Goal: Task Accomplishment & Management: Manage account settings

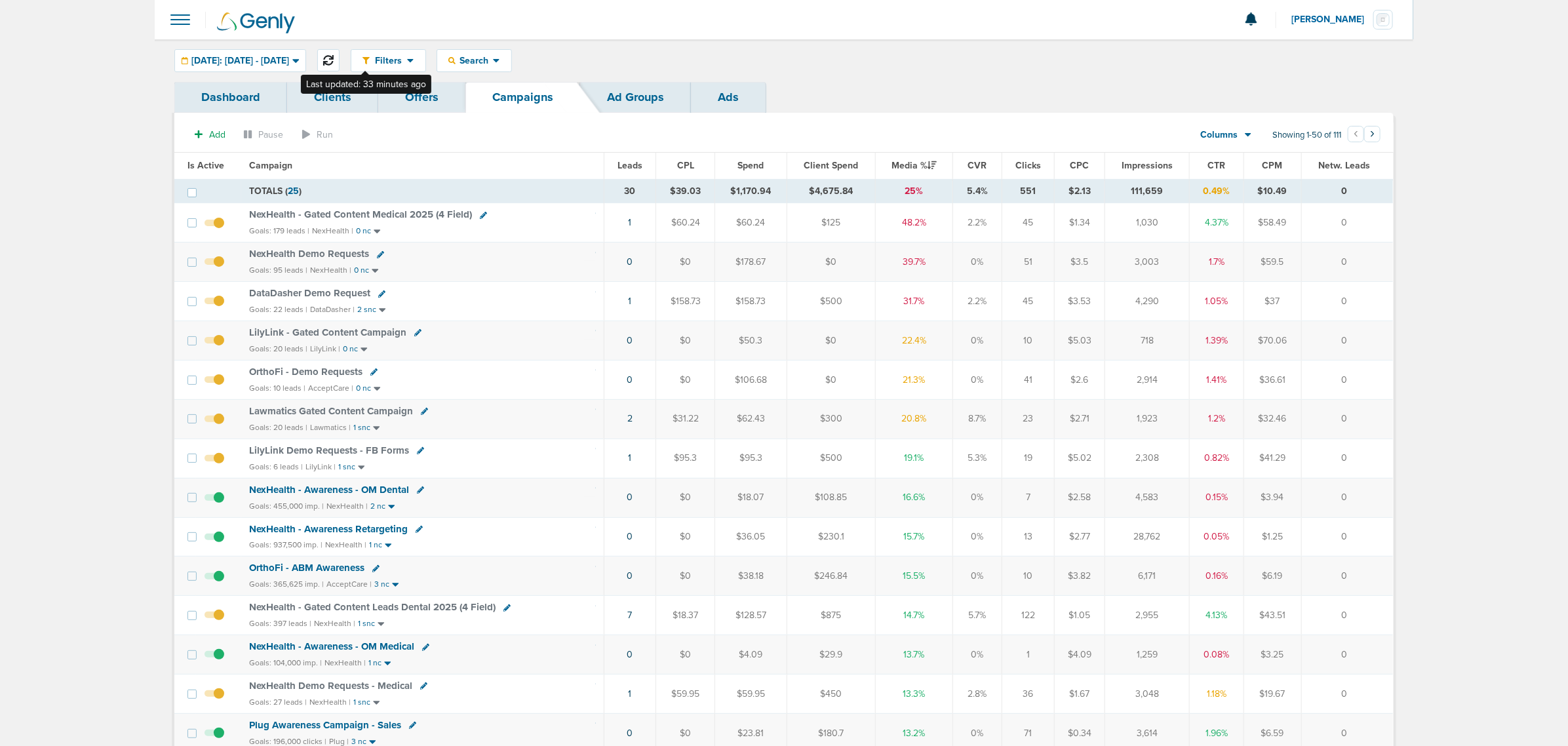
click at [334, 58] on icon at bounding box center [328, 60] width 10 height 10
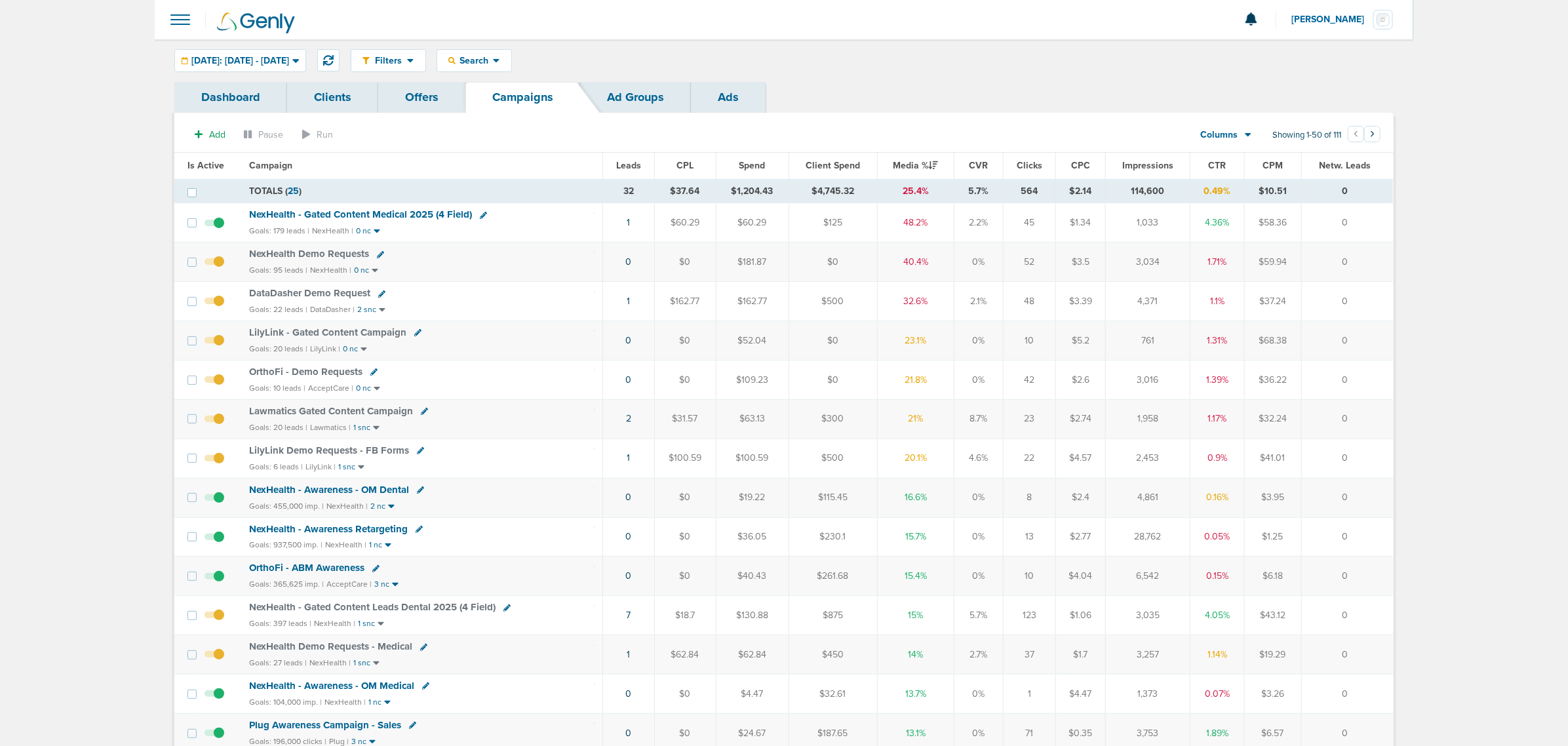
click at [346, 214] on span "NexHealth - Gated Content Medical 2025 (4 Field)" at bounding box center [360, 214] width 223 height 12
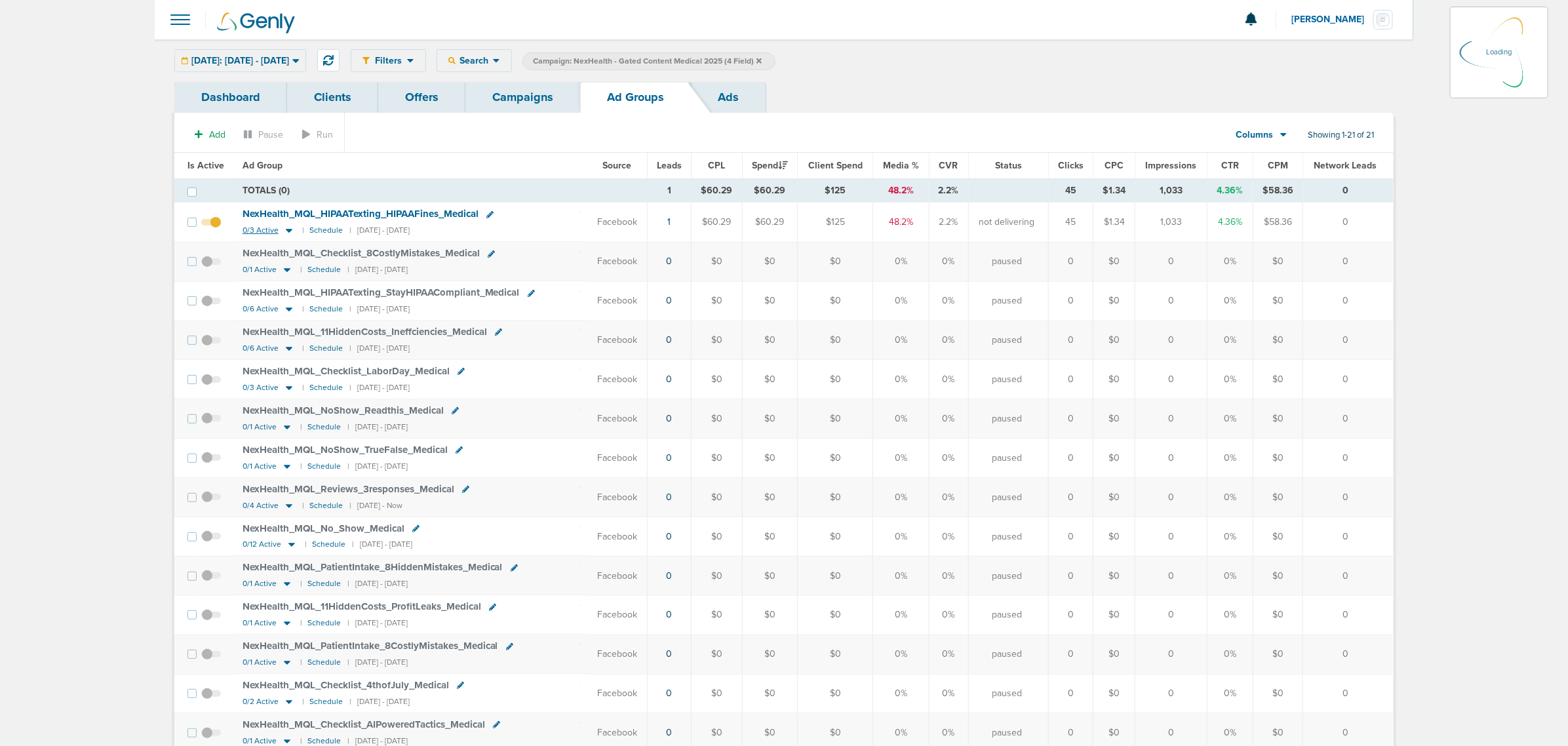
click at [286, 232] on icon at bounding box center [289, 232] width 7 height 4
click at [287, 231] on icon at bounding box center [289, 232] width 7 height 4
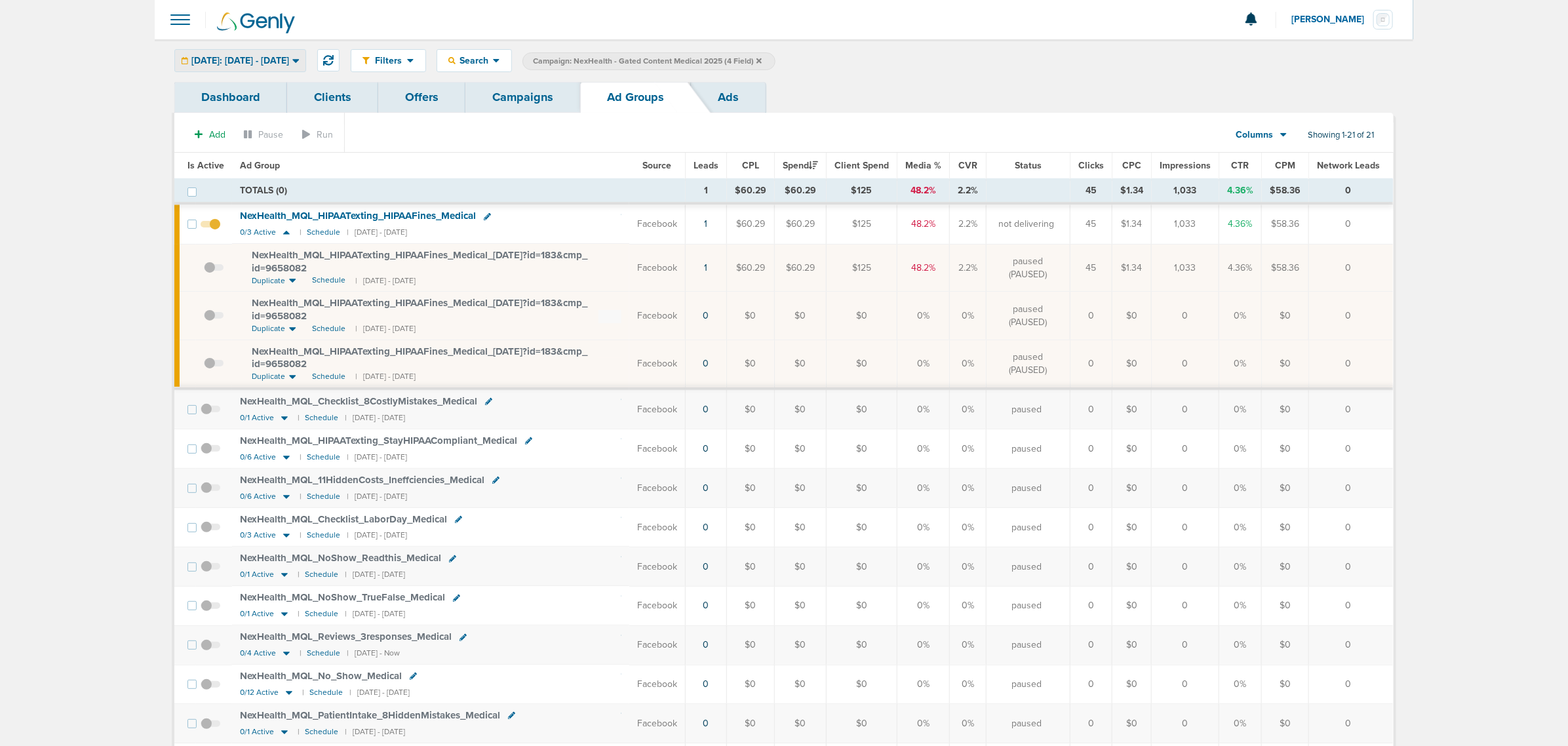
click at [289, 58] on span "[DATE]: [DATE] - [DATE]" at bounding box center [241, 61] width 98 height 9
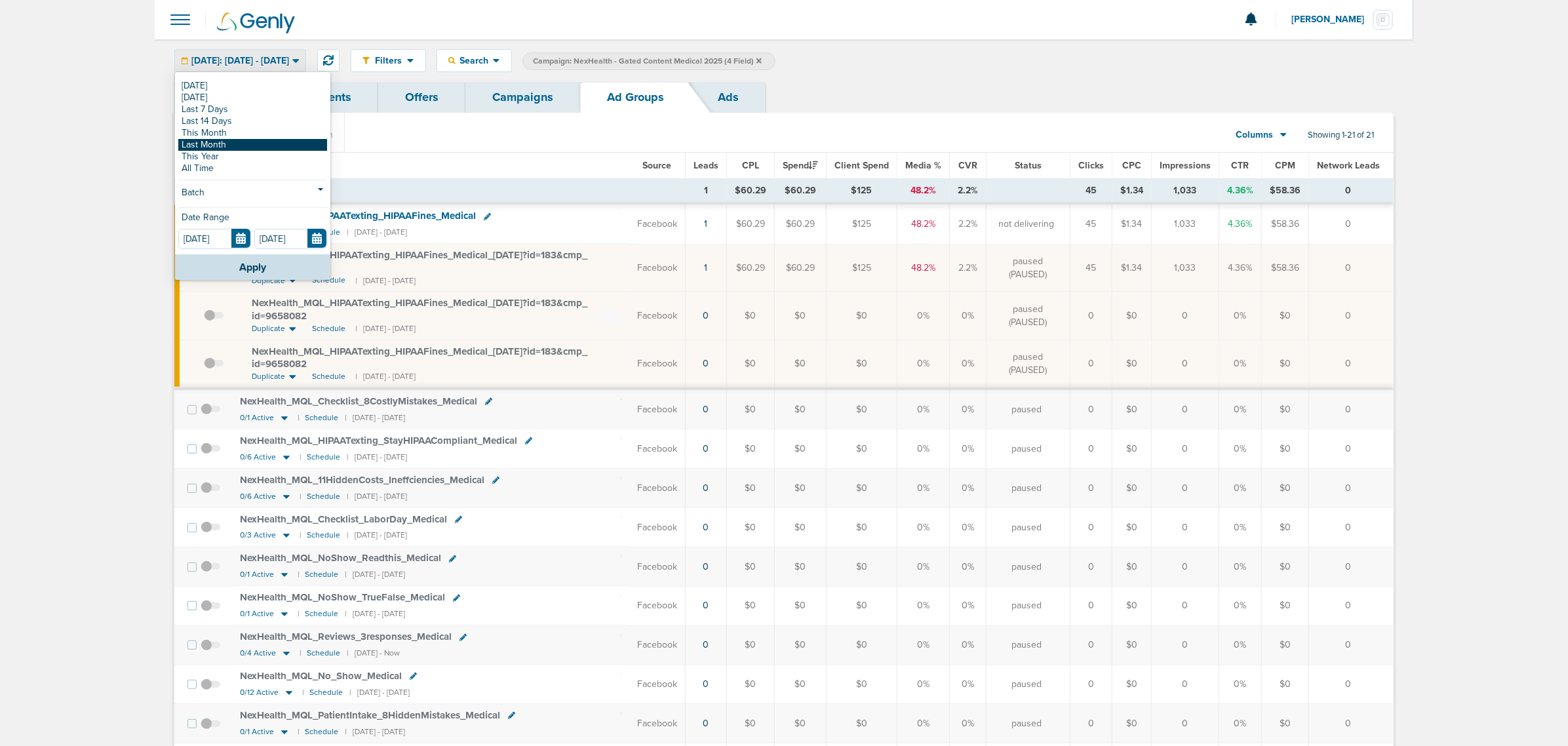
click at [223, 140] on link "Last Month" at bounding box center [253, 145] width 149 height 12
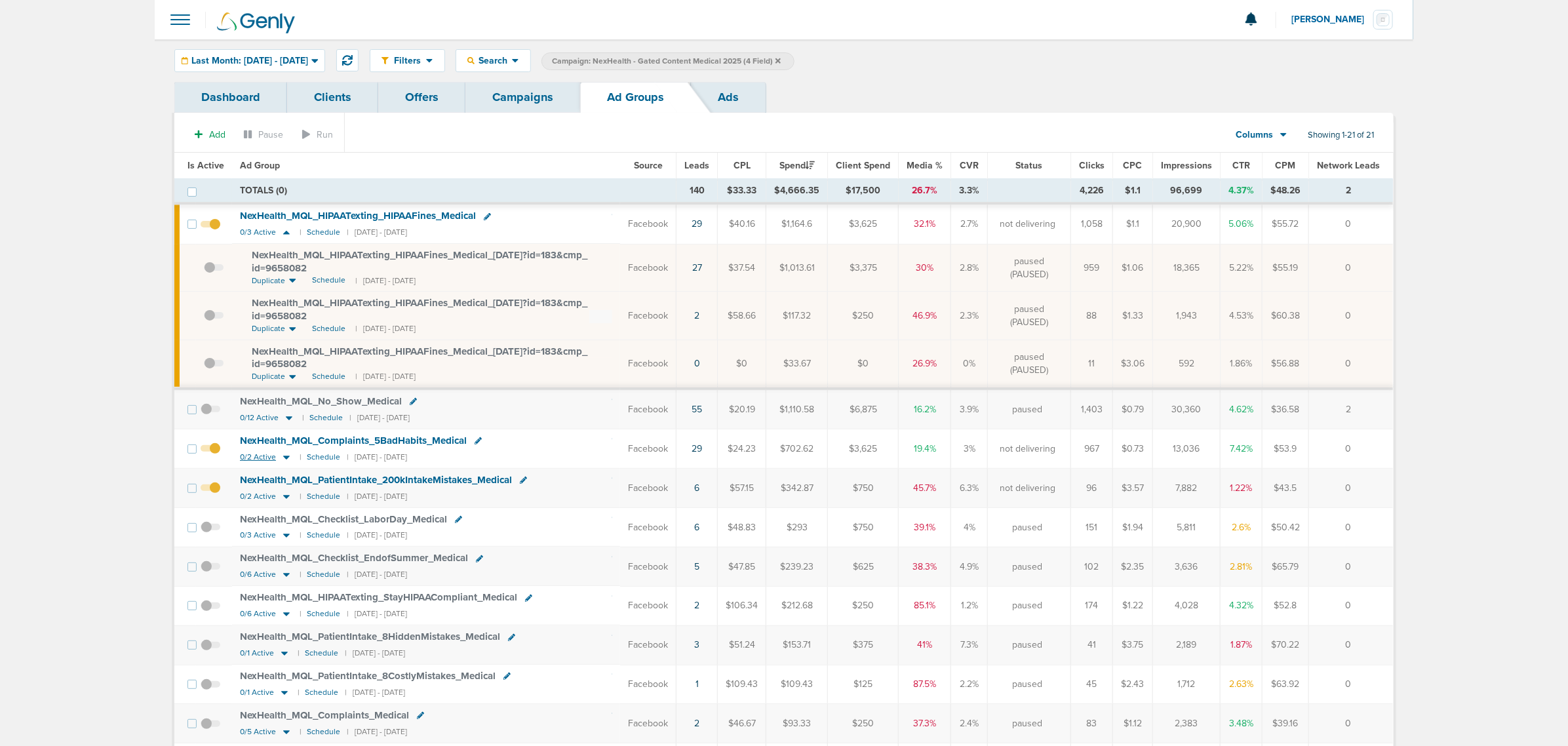
click at [285, 456] on icon at bounding box center [286, 457] width 13 height 11
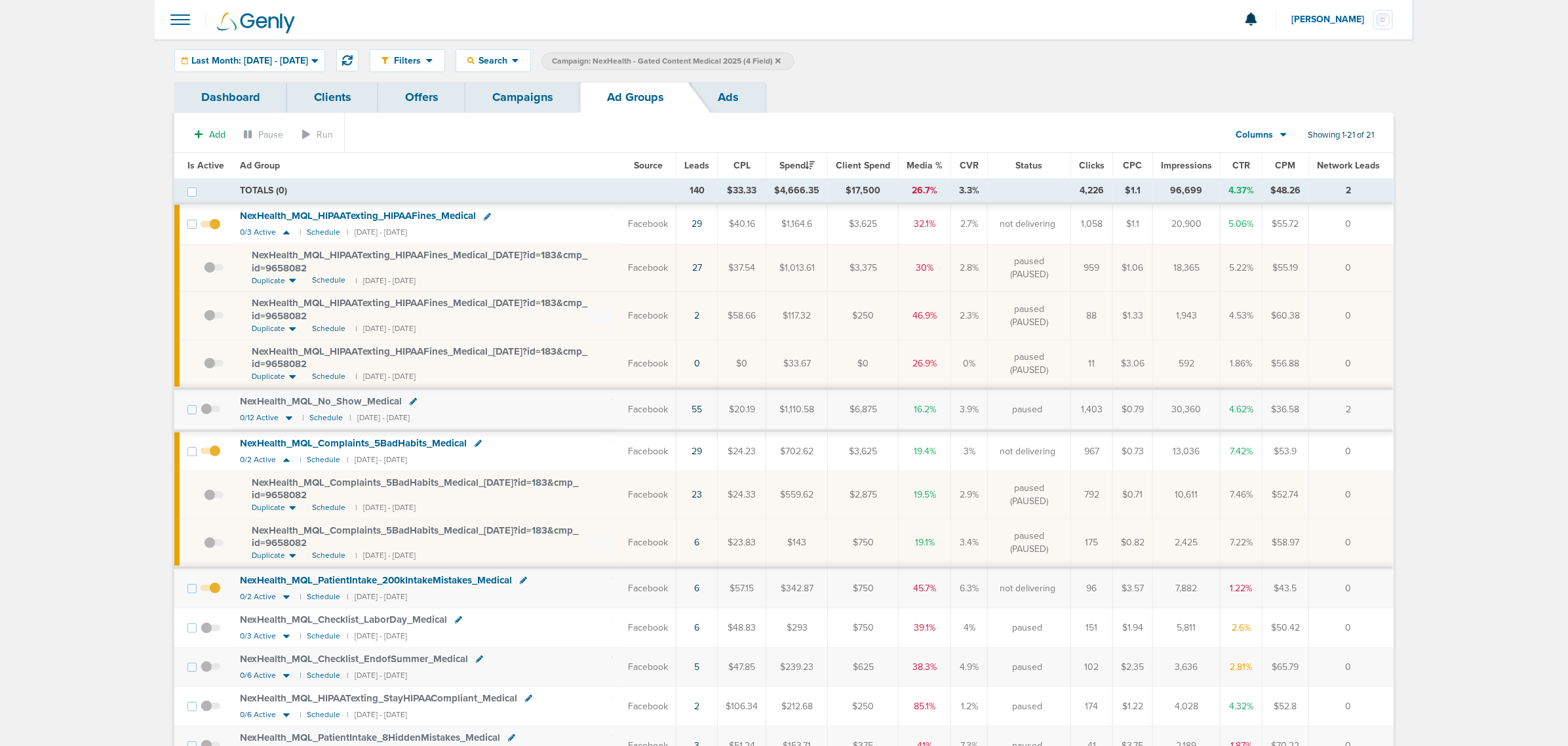
click at [210, 502] on span at bounding box center [214, 502] width 20 height 0
click at [204, 498] on input "checkbox" at bounding box center [204, 498] width 0 height 0
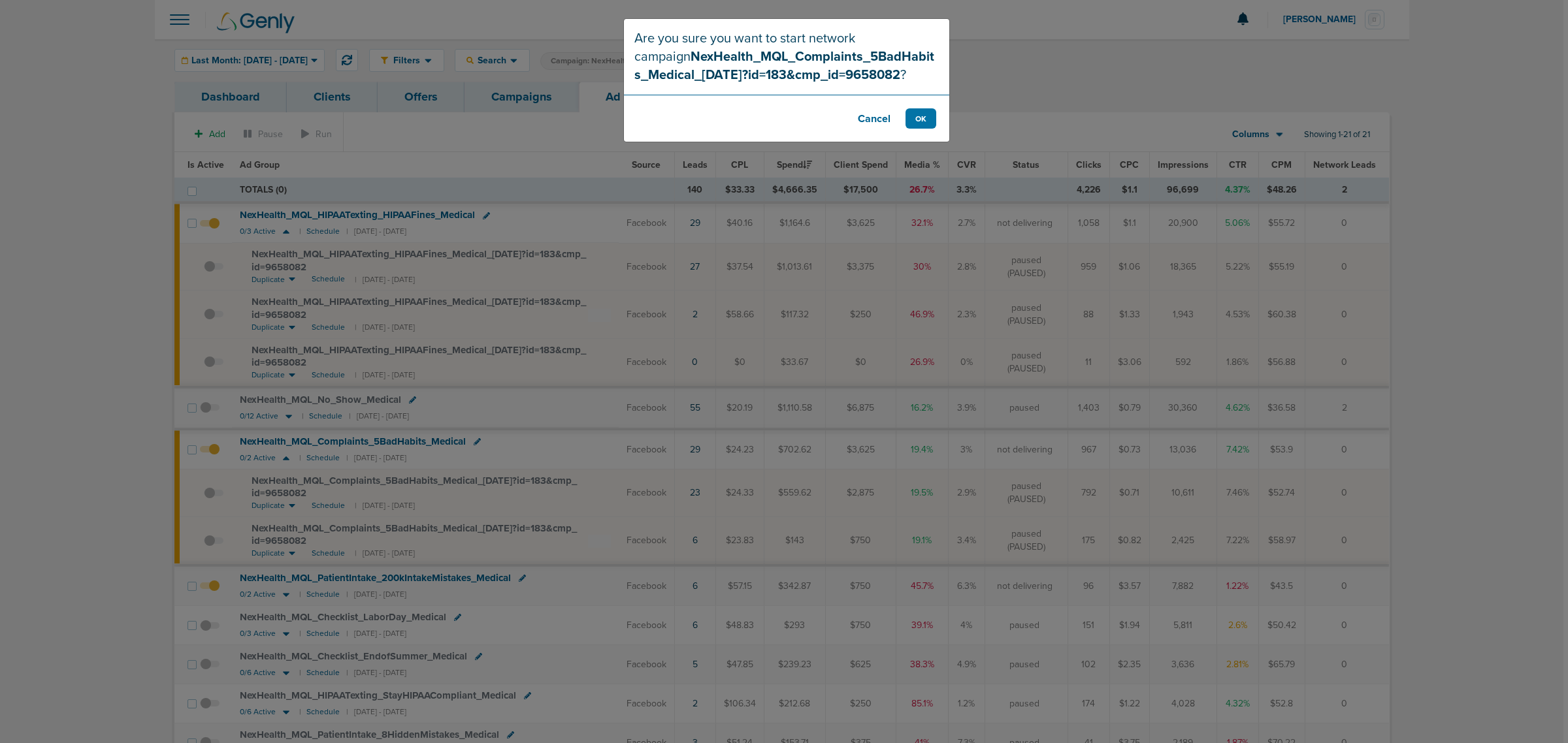
click at [865, 117] on button "Cancel" at bounding box center [874, 118] width 52 height 20
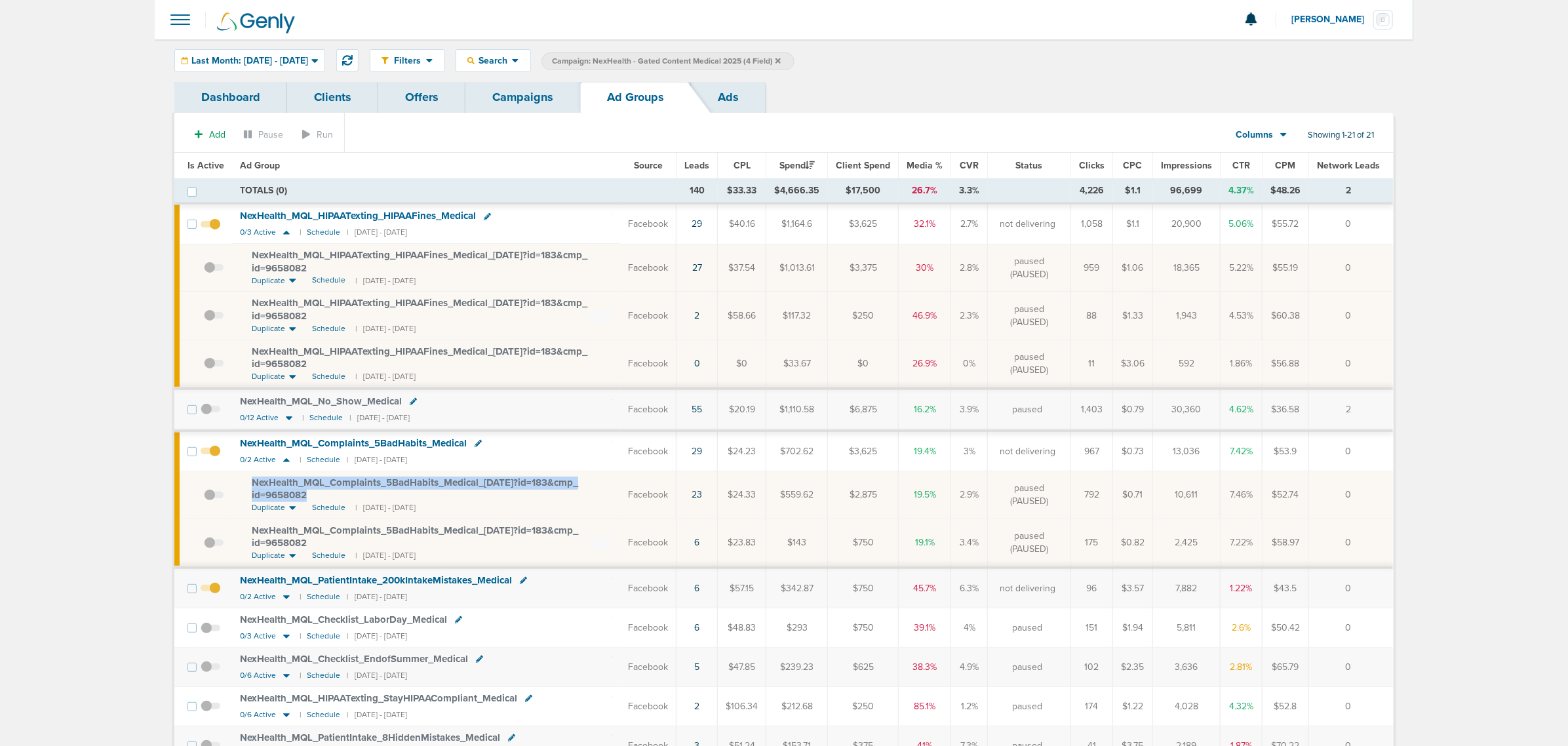
drag, startPoint x: 322, startPoint y: 492, endPoint x: 249, endPoint y: 484, distance: 73.4
click at [249, 484] on td "NexHealth_ MQL_ Complaints_ 5BadHabits_ Medical_ 08.27.25?id=183&cmp_ id=965808…" at bounding box center [426, 495] width 388 height 48
copy span "NexHealth_ MQL_ Complaints_ 5BadHabits_ Medical_ 08.27.25?id=183&cmp_ id=9658082"
click at [525, 94] on link "Campaigns" at bounding box center [522, 97] width 114 height 31
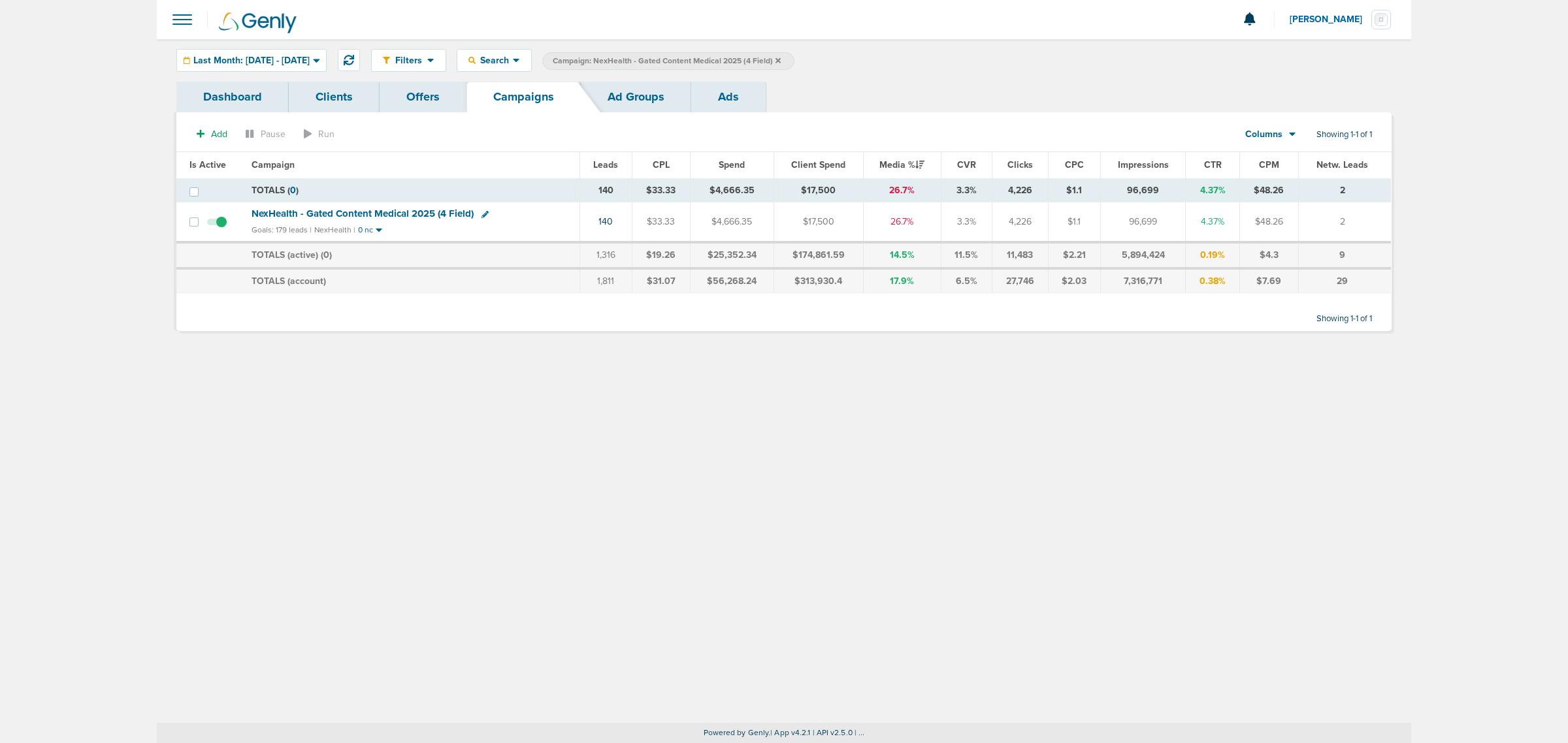
click at [781, 60] on icon at bounding box center [778, 60] width 5 height 8
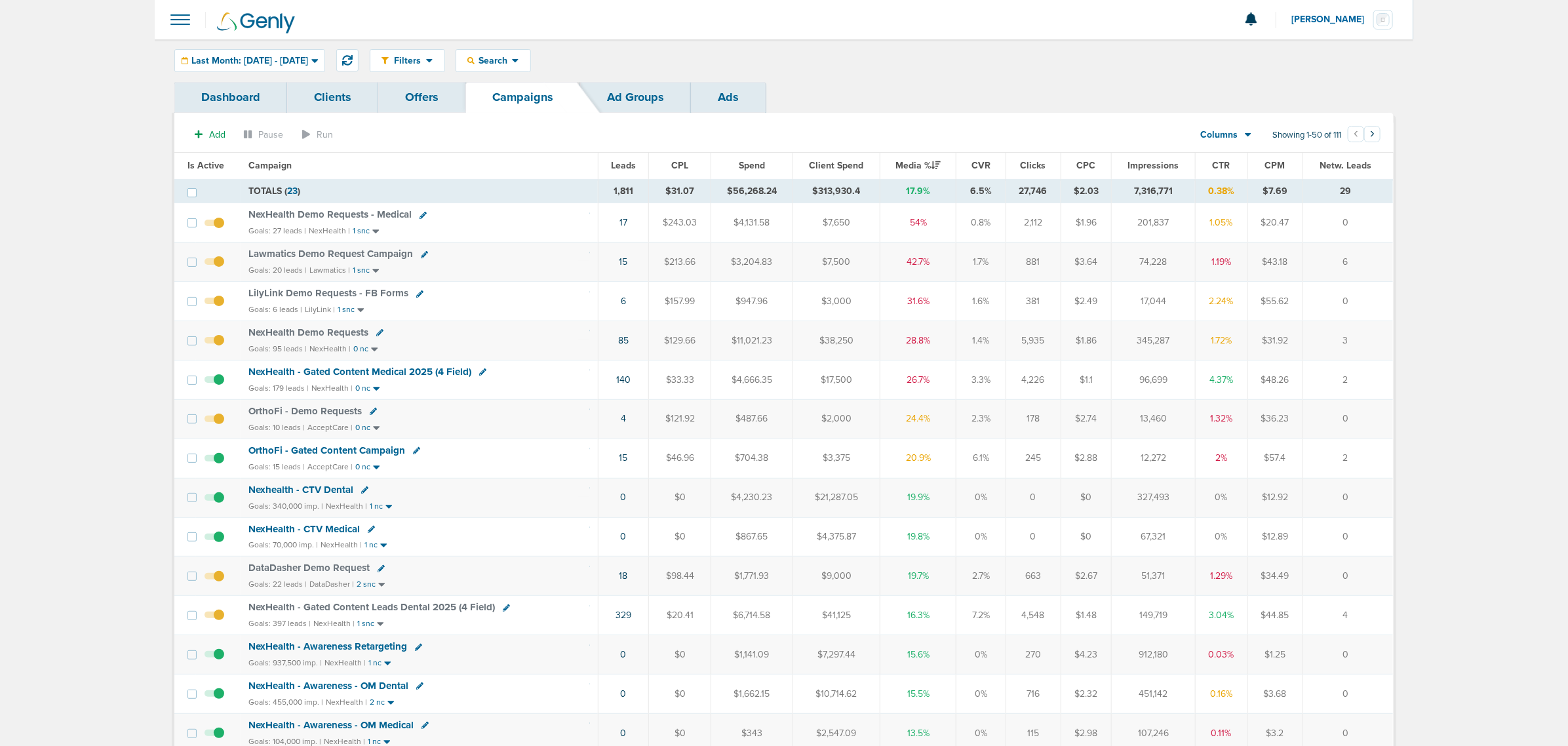
click at [372, 256] on span "Lawmatics Demo Request Campaign" at bounding box center [331, 254] width 165 height 12
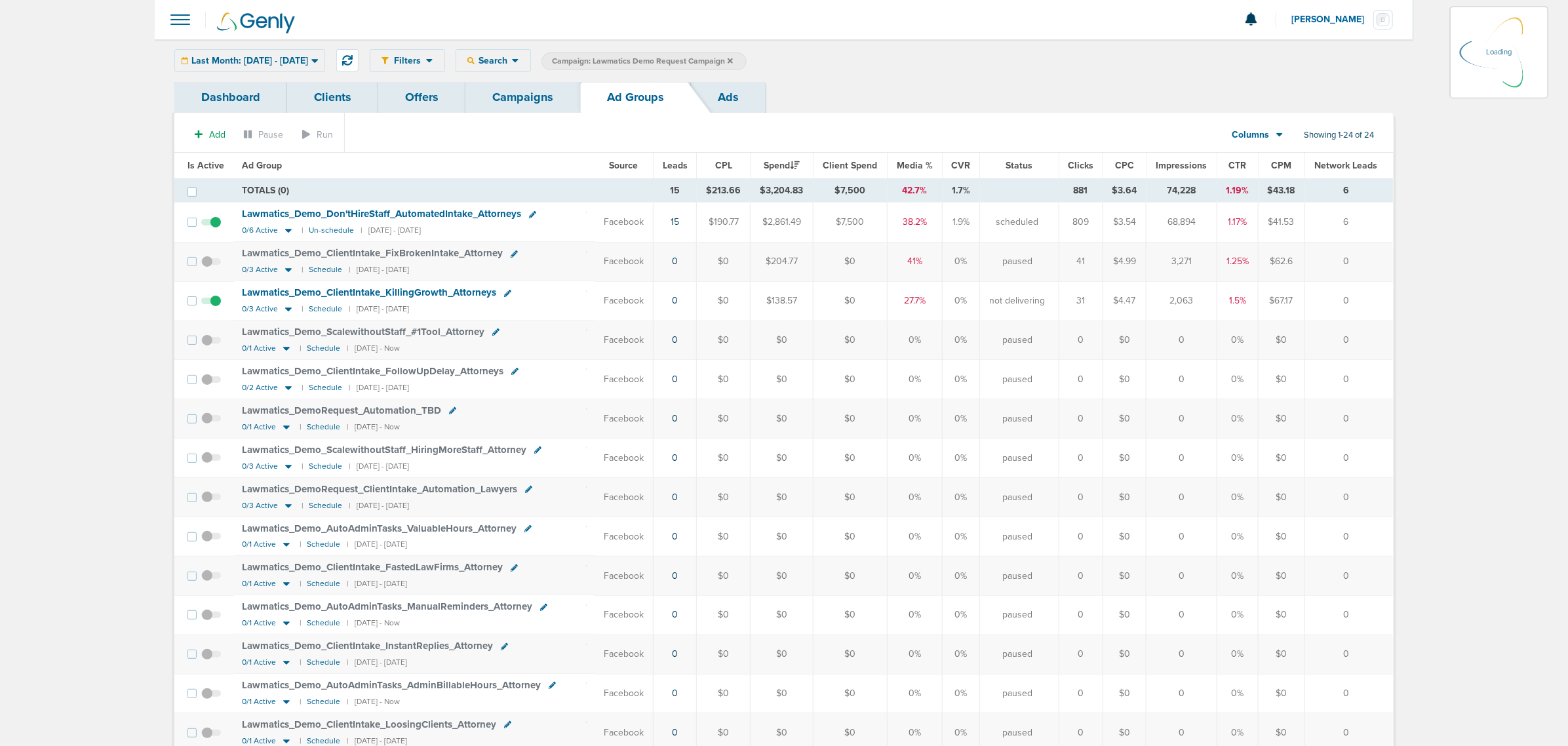
click at [308, 59] on span "Last Month: 08.01.2025 - 08.31.2025" at bounding box center [250, 61] width 116 height 9
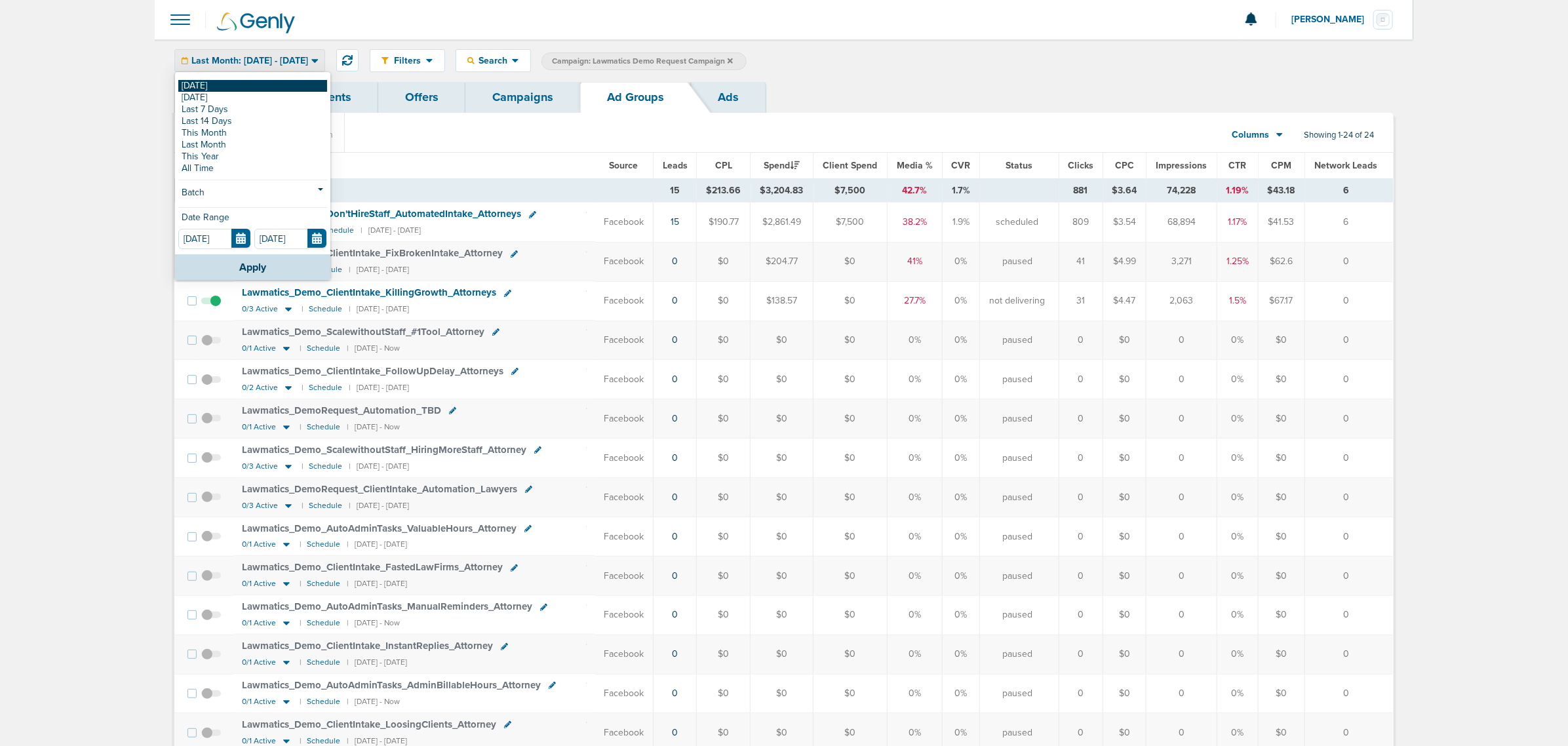
click at [245, 88] on link "[DATE]" at bounding box center [253, 85] width 149 height 12
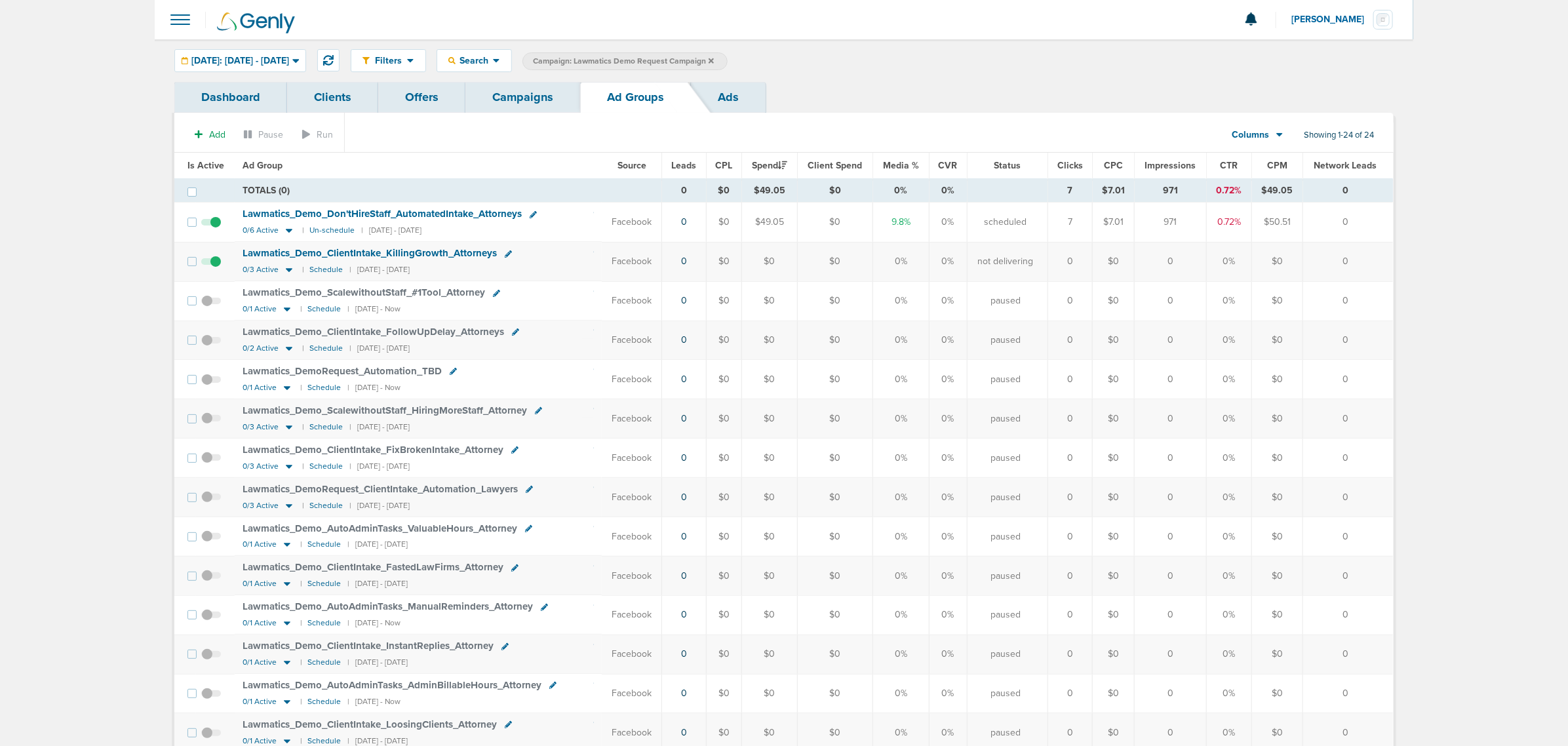
click at [684, 164] on span "Leads" at bounding box center [684, 165] width 25 height 11
click at [504, 97] on link "Campaigns" at bounding box center [522, 97] width 114 height 31
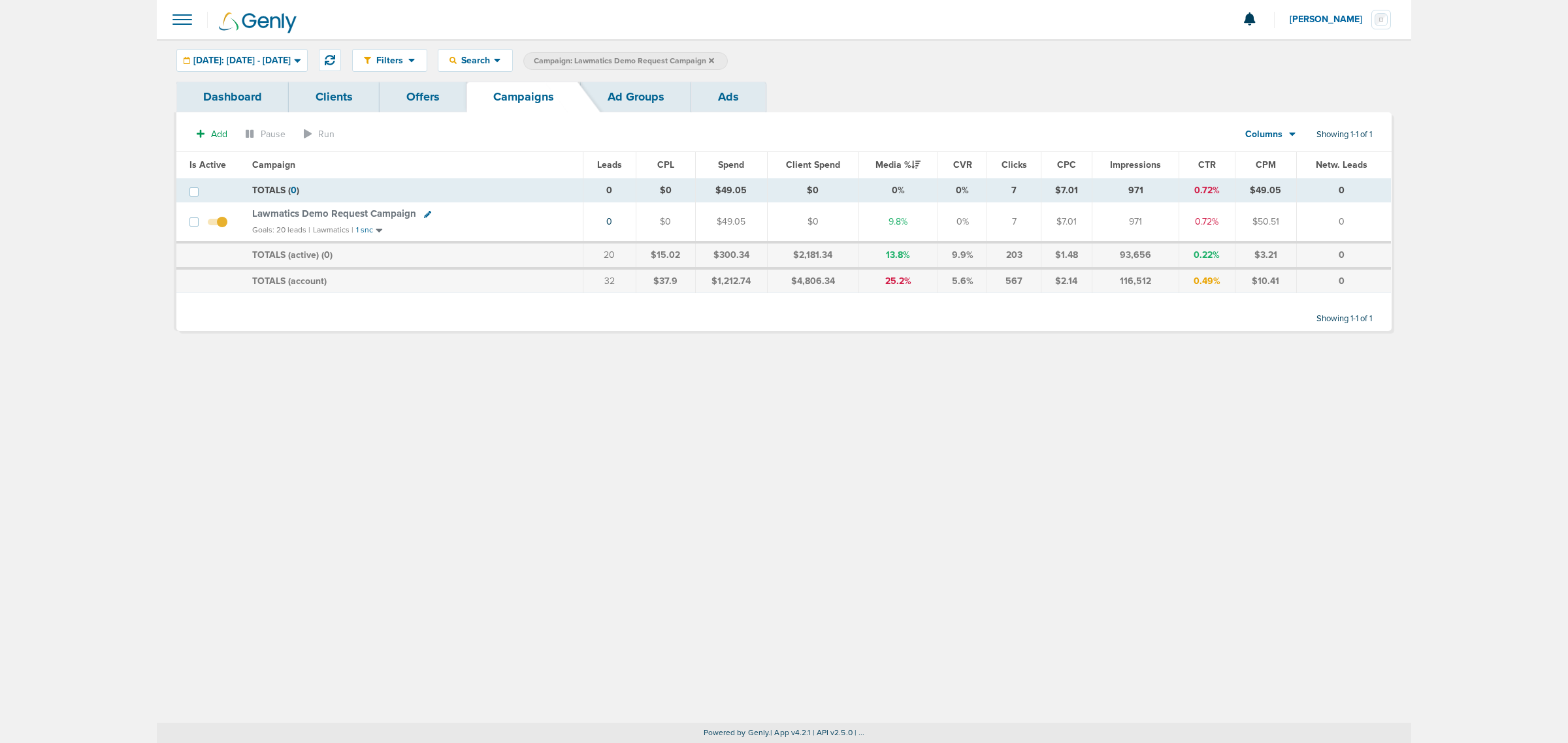
click at [714, 62] on icon at bounding box center [712, 60] width 5 height 8
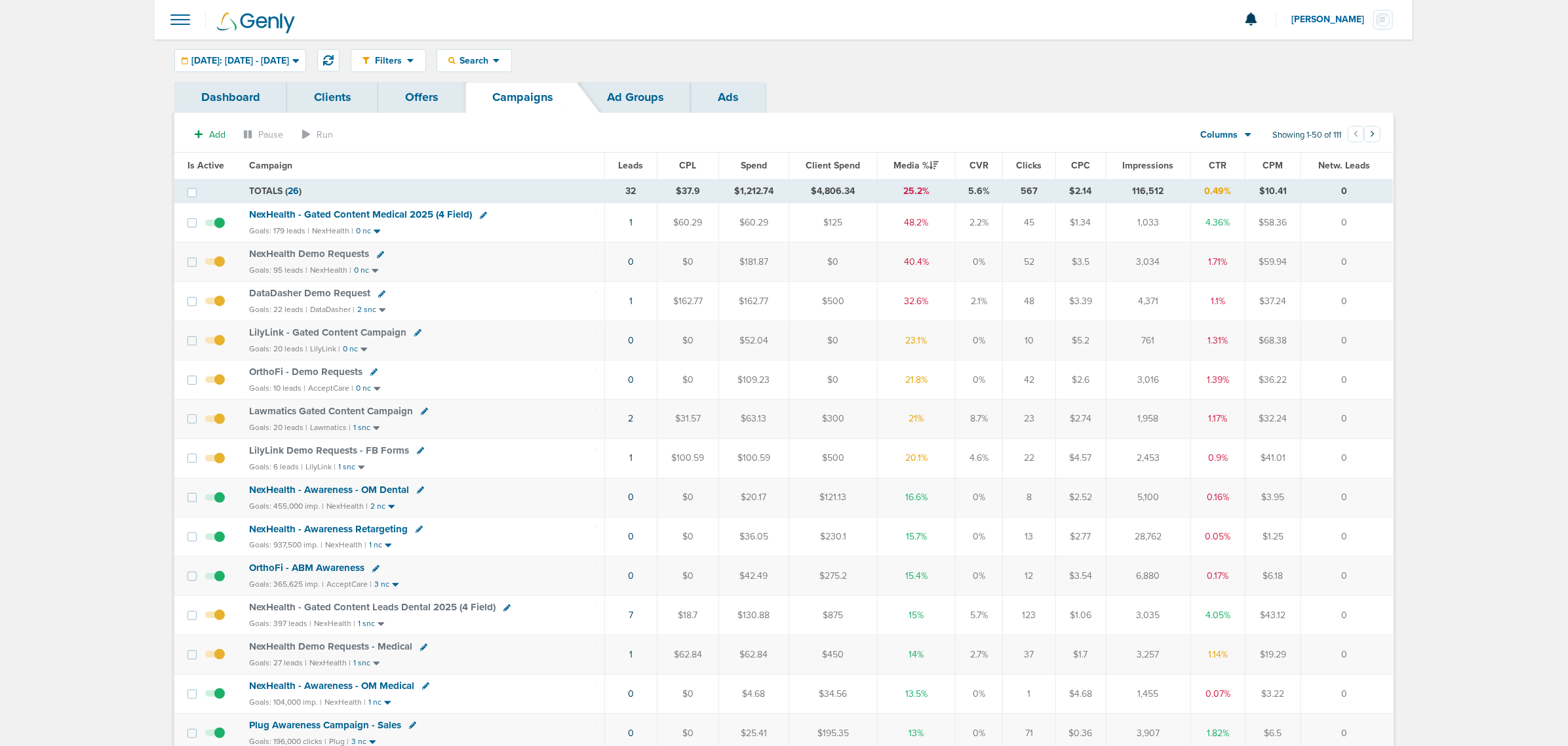
click at [421, 415] on icon at bounding box center [425, 412] width 7 height 7
select select
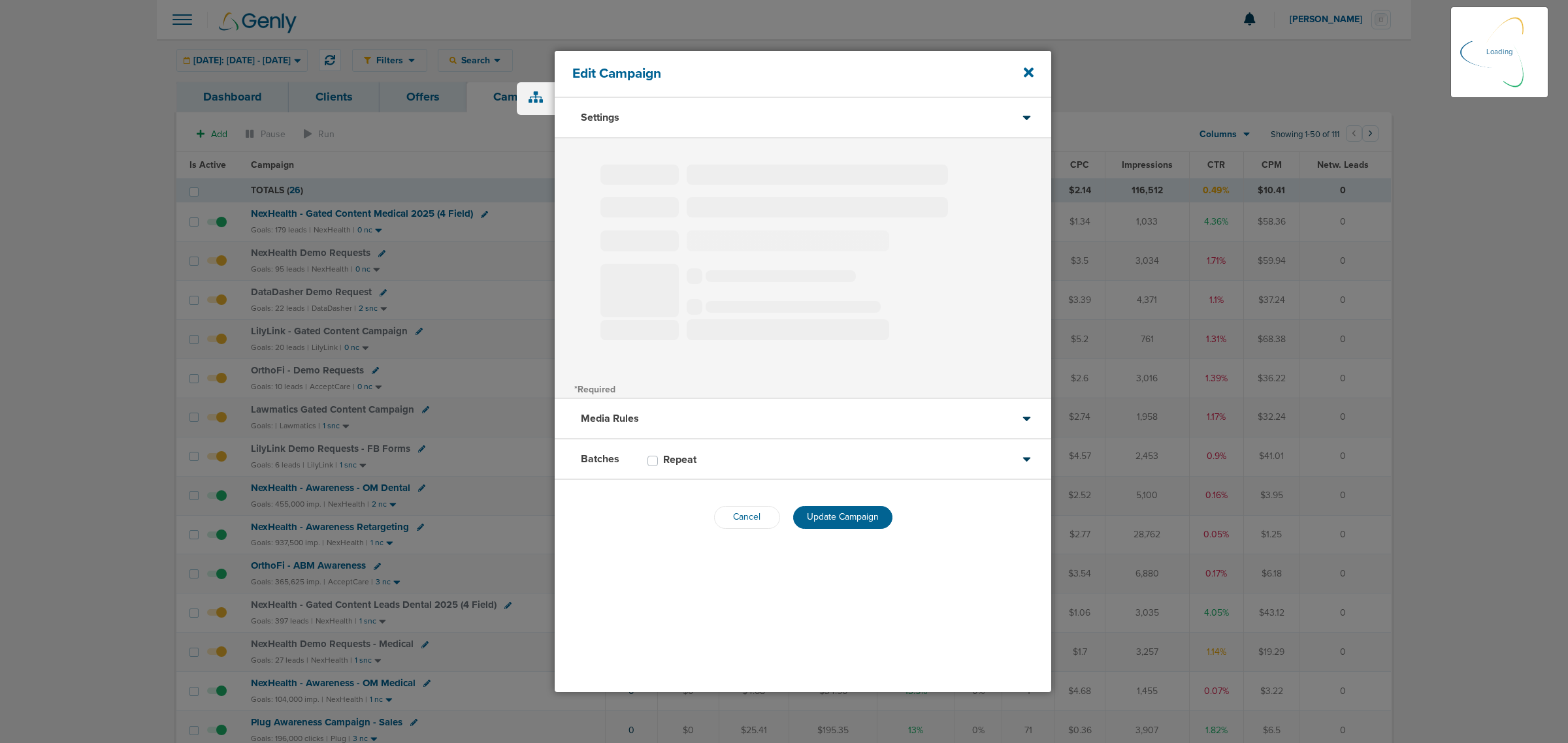
type input "Lawmatics Gated Content Campaign"
select select "Leads"
radio input "true"
select select "readOnly"
select select "1"
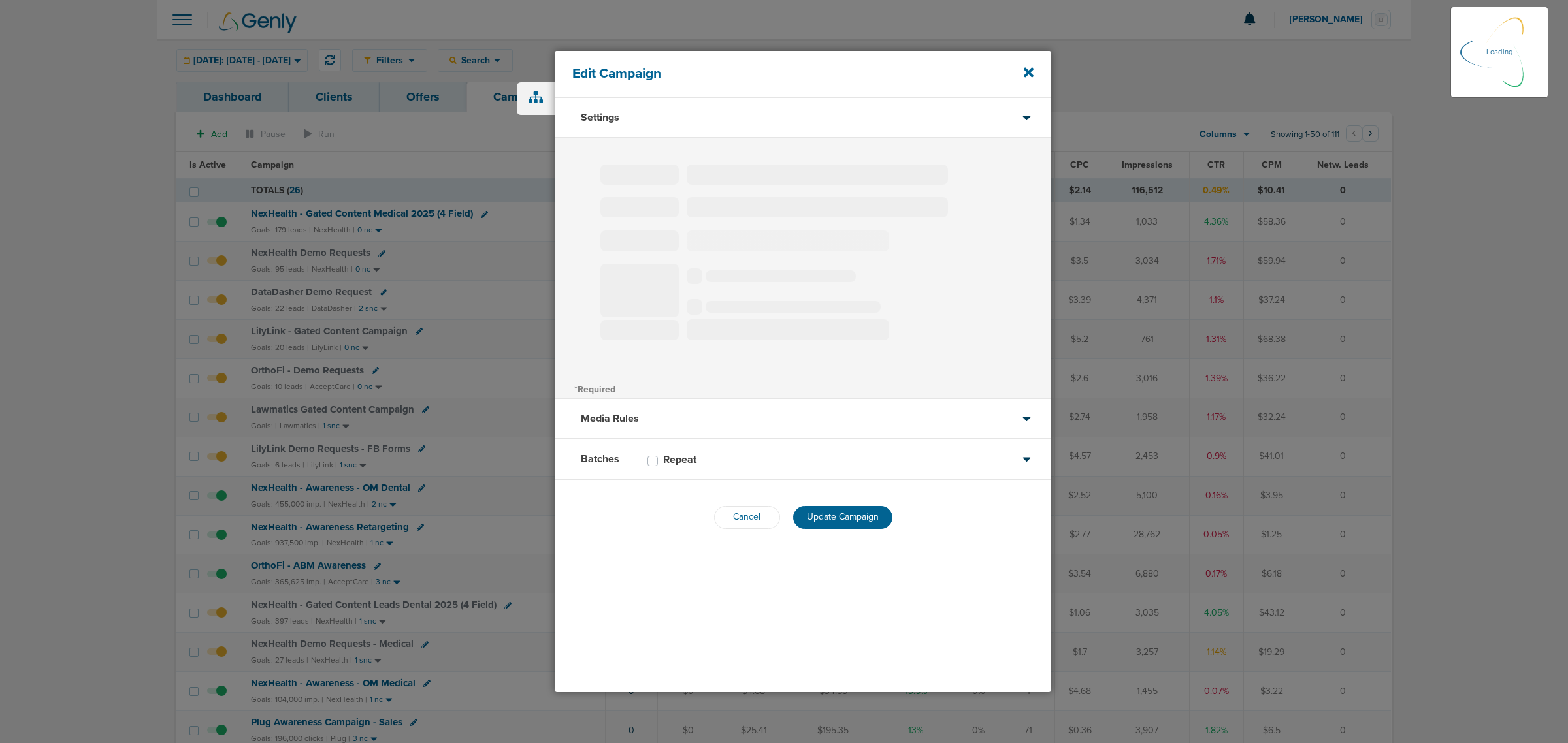
select select "2"
select select "3"
select select "4"
select select "6"
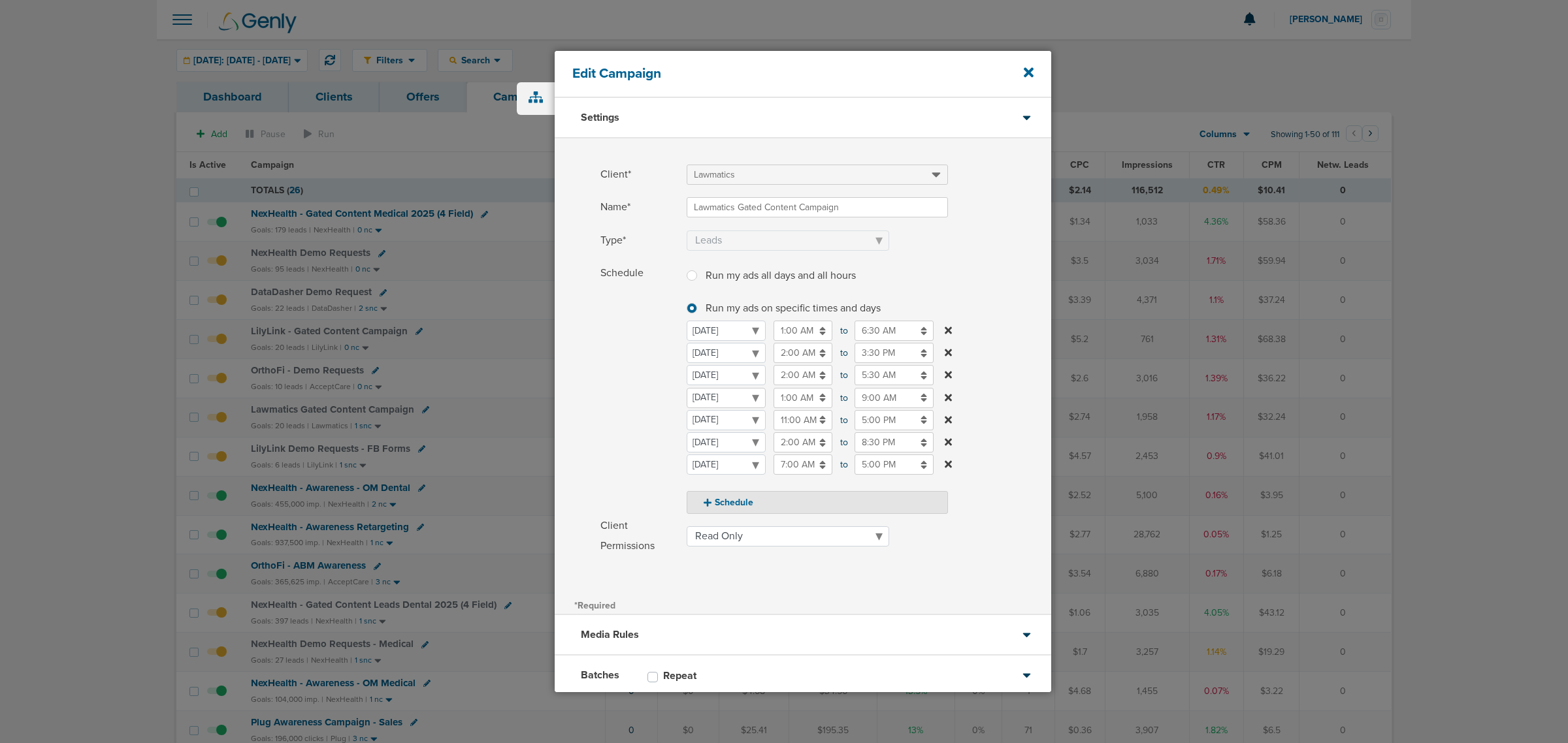
click at [743, 397] on select "[DATE] [DATE] [DATE] [DATE] [DATE] [DATE] [DATE]" at bounding box center [726, 398] width 79 height 20
select select "2"
select select "3"
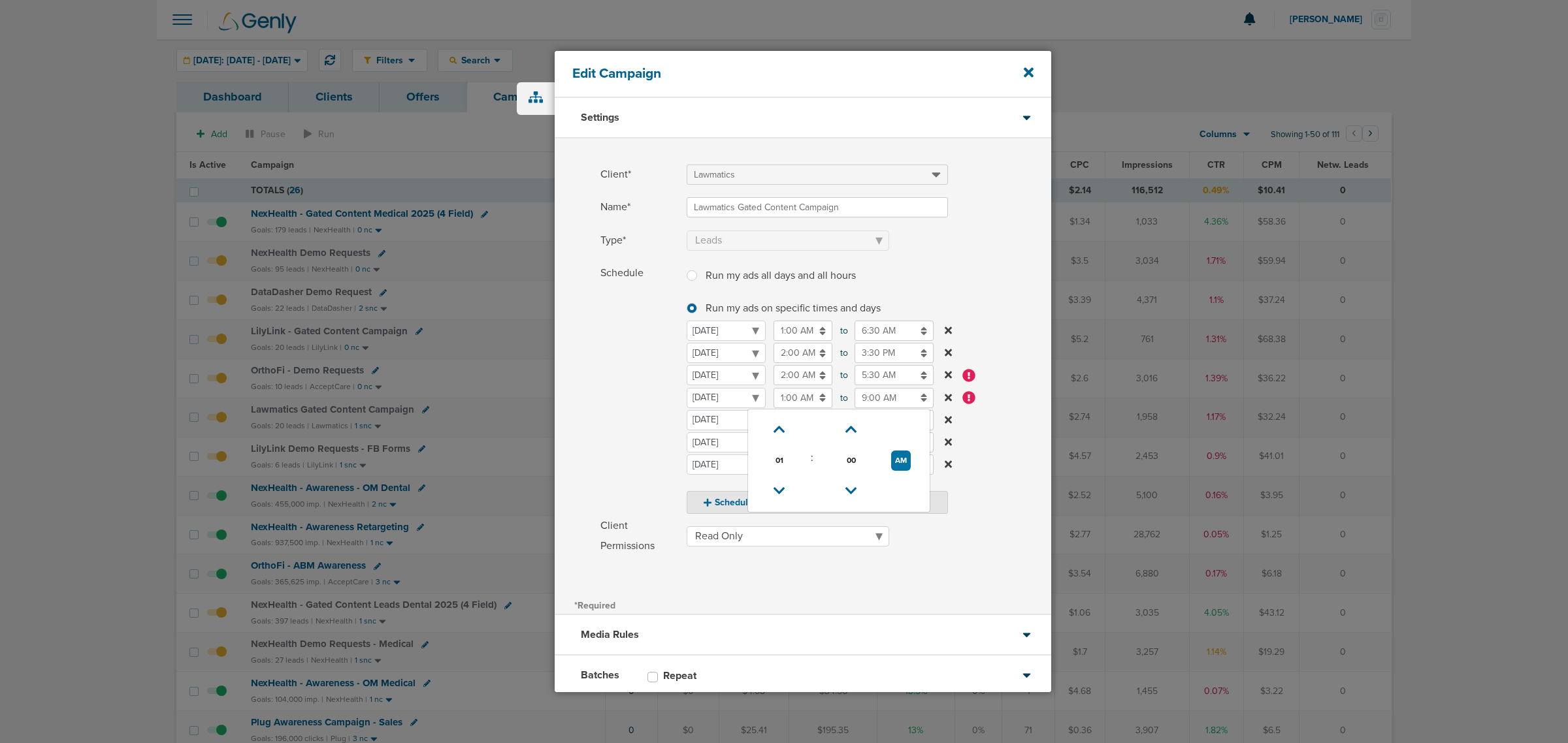
click at [788, 403] on input "1:00 AM" at bounding box center [803, 398] width 59 height 20
click at [784, 491] on icon at bounding box center [779, 491] width 12 height 8
click at [904, 461] on button "PM" at bounding box center [901, 460] width 19 height 20
type input "11:00 AM"
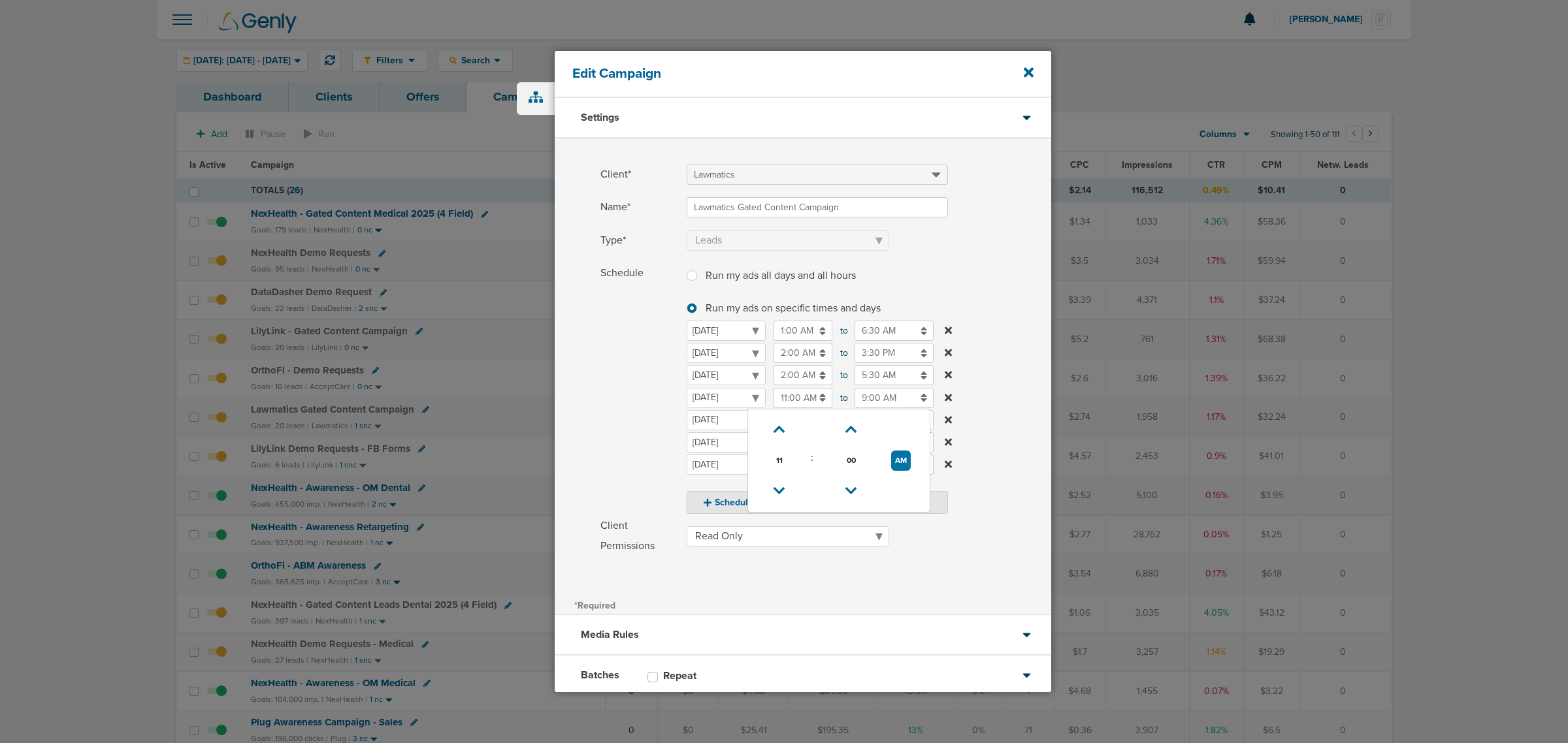
click at [889, 395] on input "9:00 AM" at bounding box center [894, 398] width 79 height 20
click at [977, 464] on button "AM" at bounding box center [981, 460] width 20 height 20
type input "9:00 PM"
click at [988, 340] on label "Schedule Run my ads all days and all hours Run my ads all days and all hours Ru…" at bounding box center [826, 388] width 451 height 251
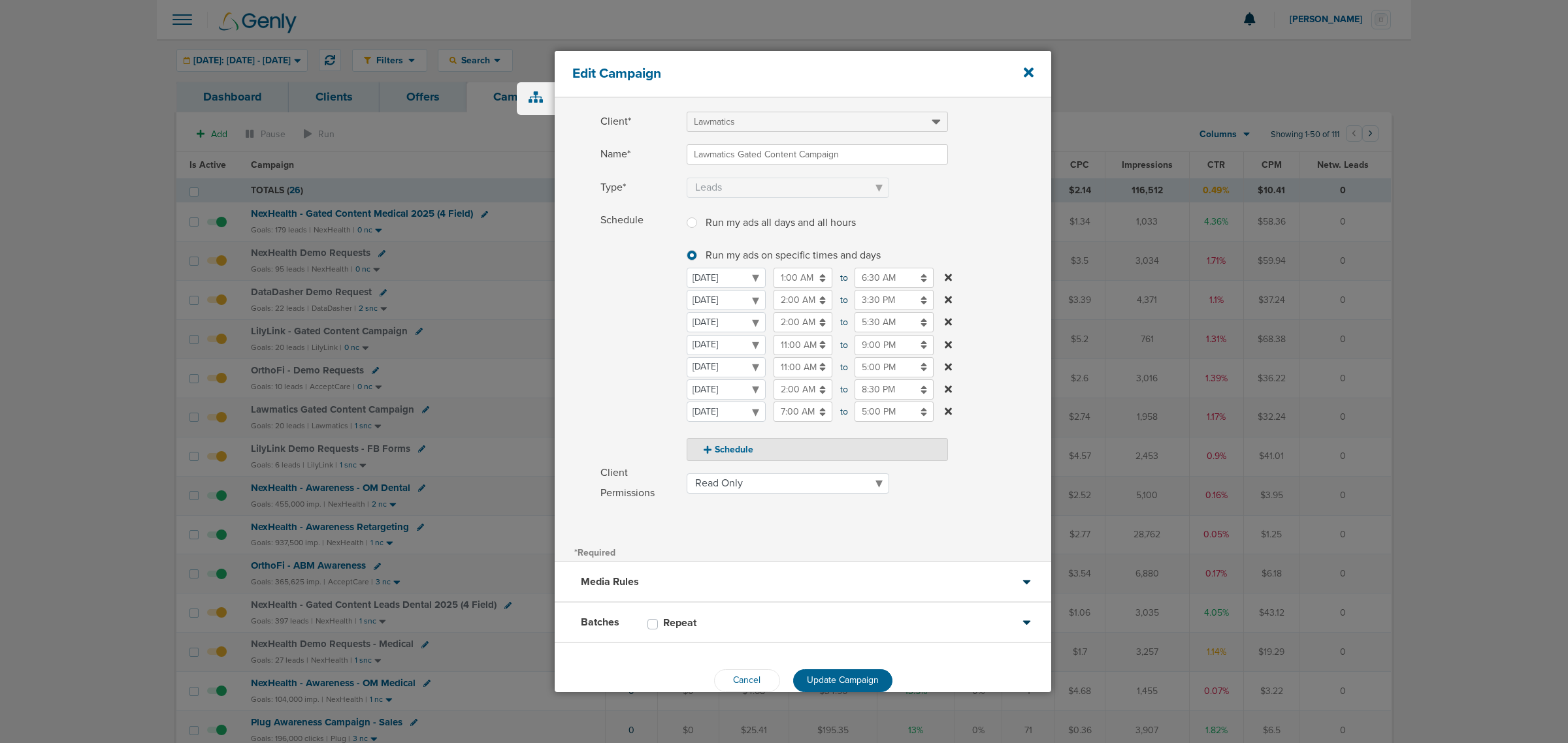
scroll to position [77, 0]
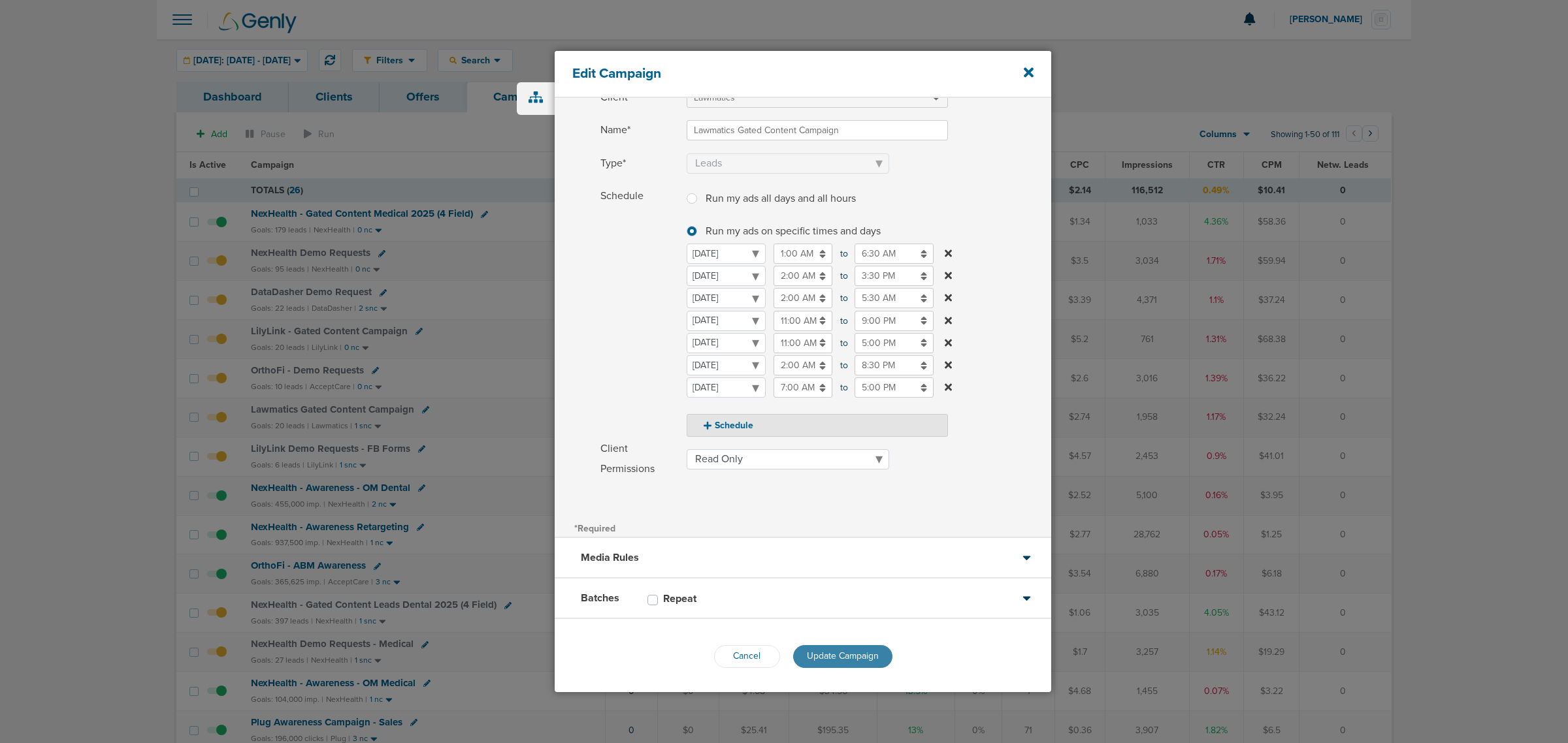
click at [847, 648] on button "Update Campaign" at bounding box center [843, 656] width 100 height 23
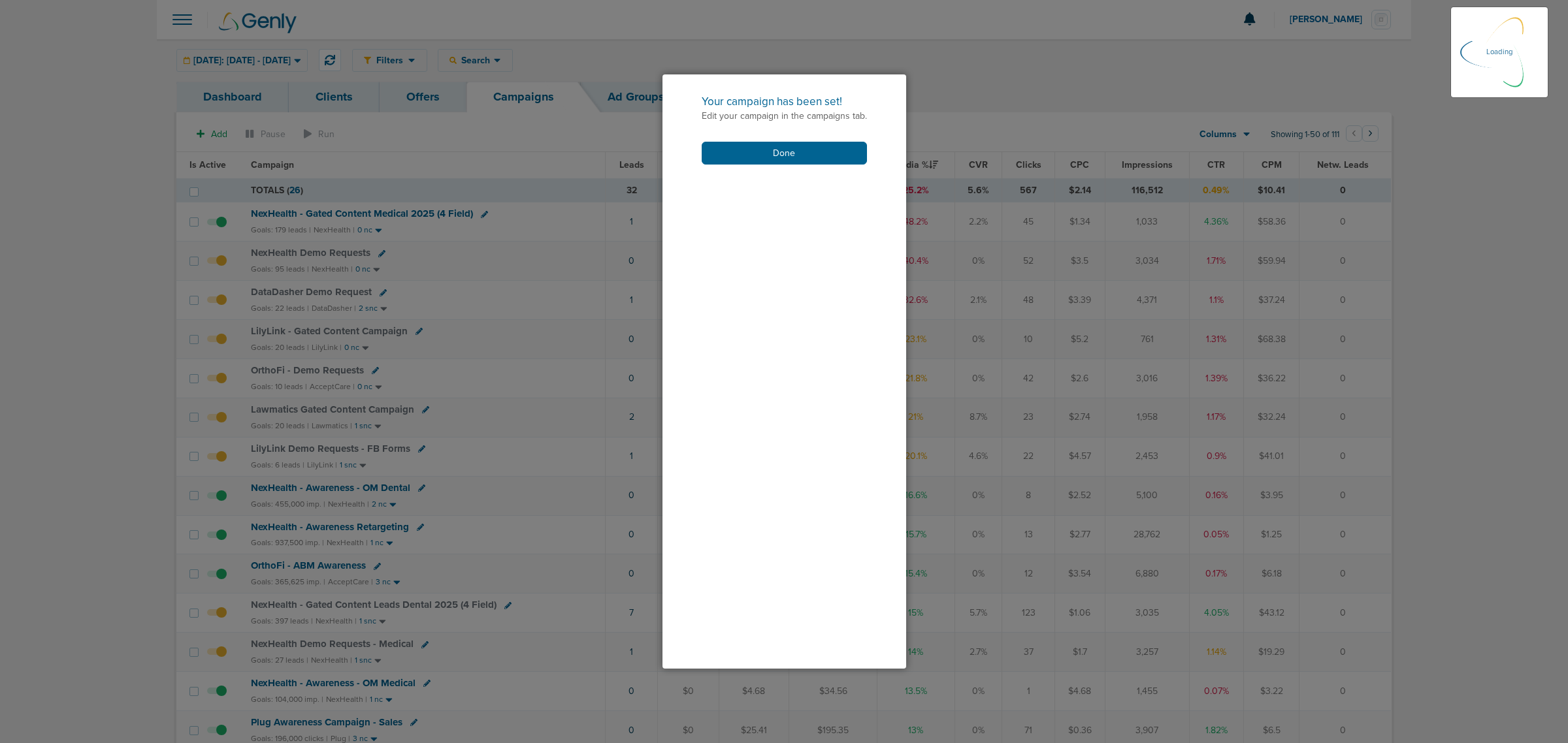
scroll to position [36, 0]
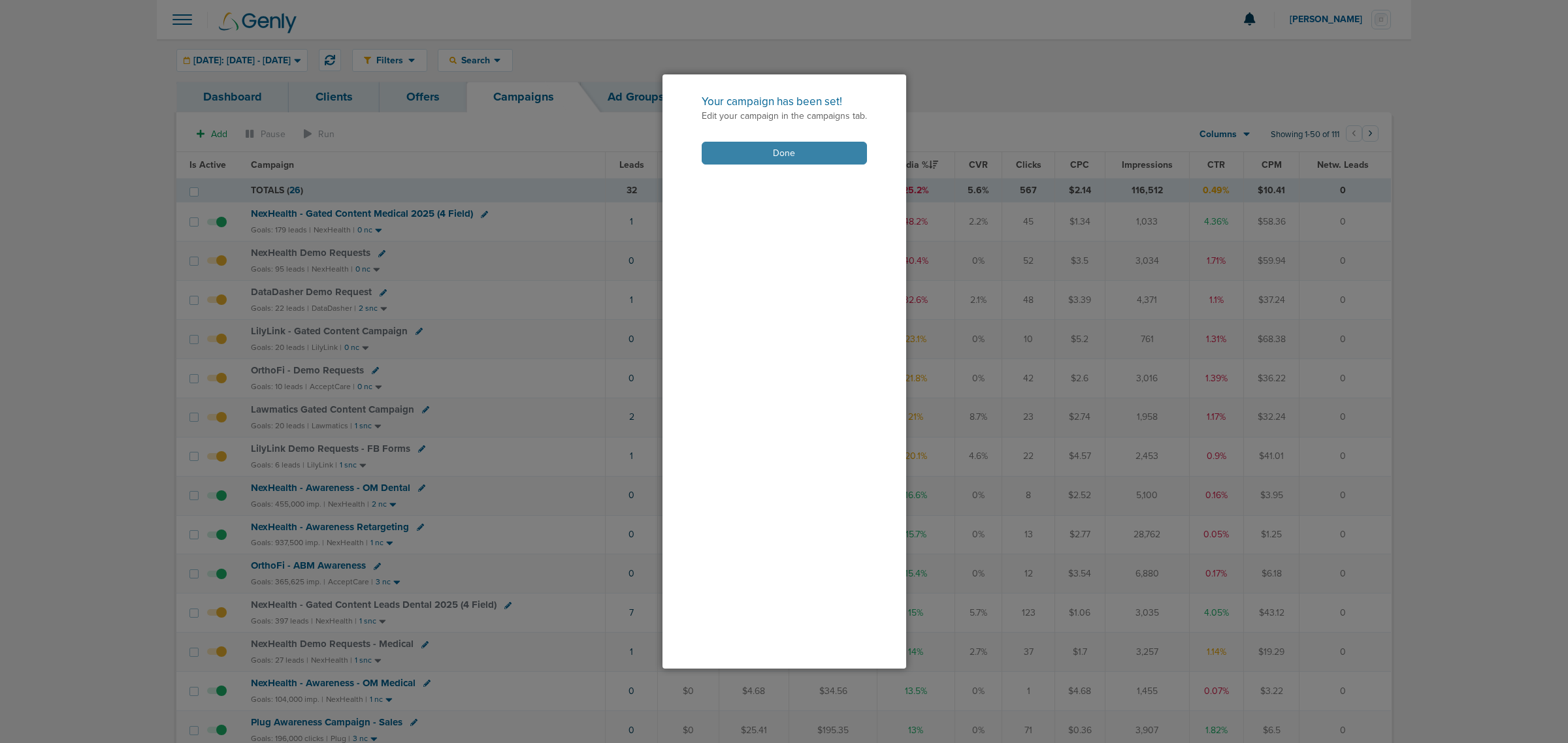
click at [753, 151] on button "Done" at bounding box center [784, 152] width 166 height 23
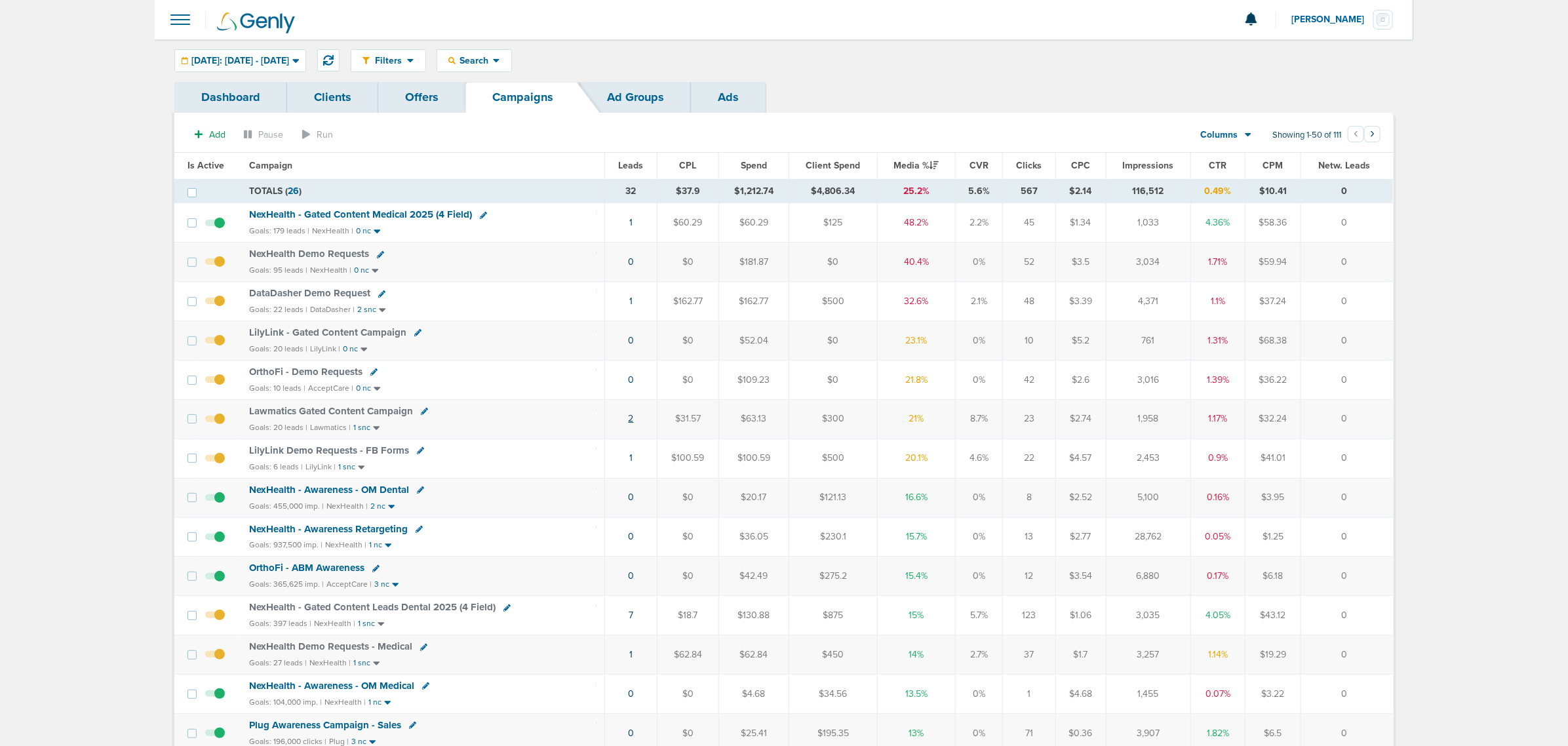
click at [631, 424] on link "2" at bounding box center [631, 419] width 6 height 11
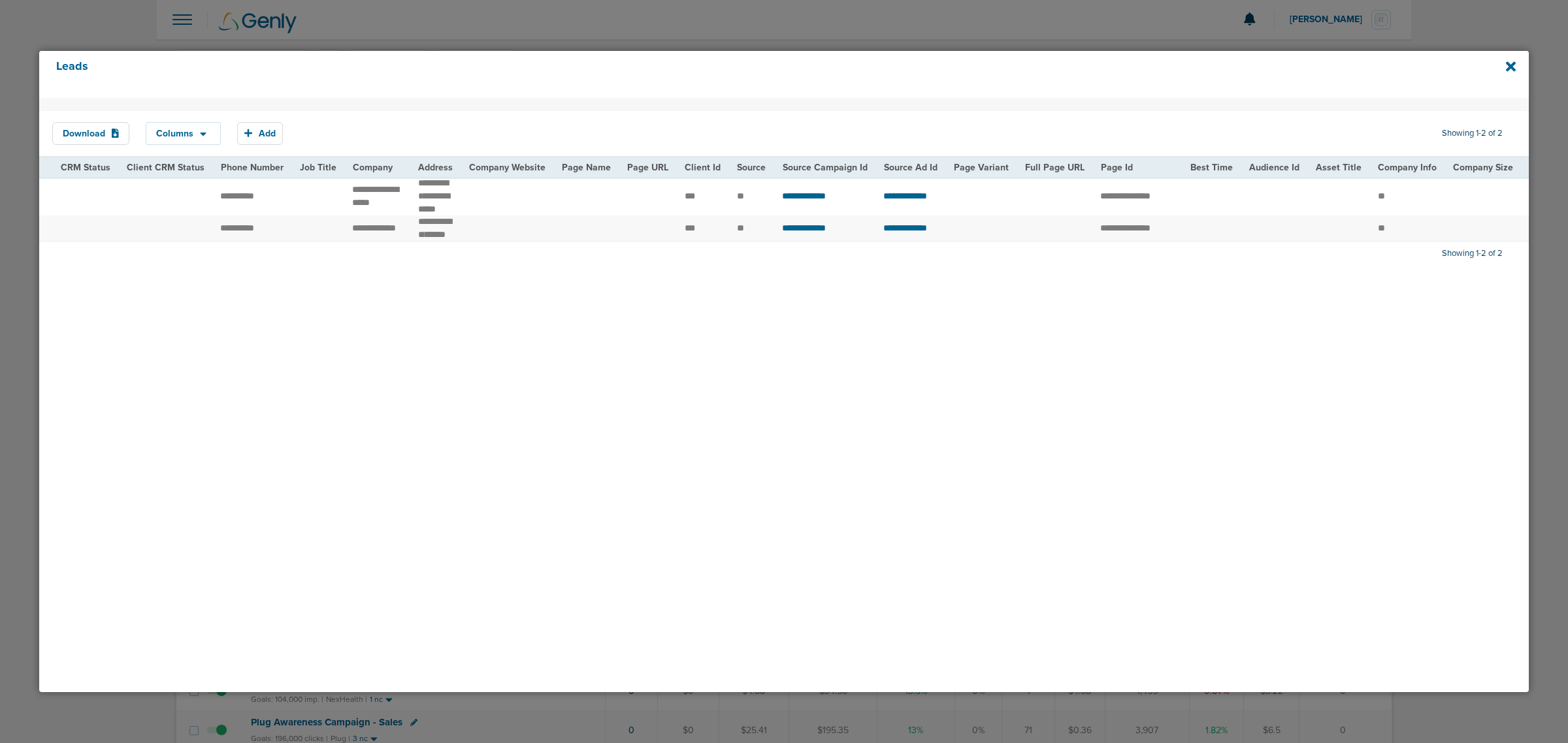
scroll to position [0, 0]
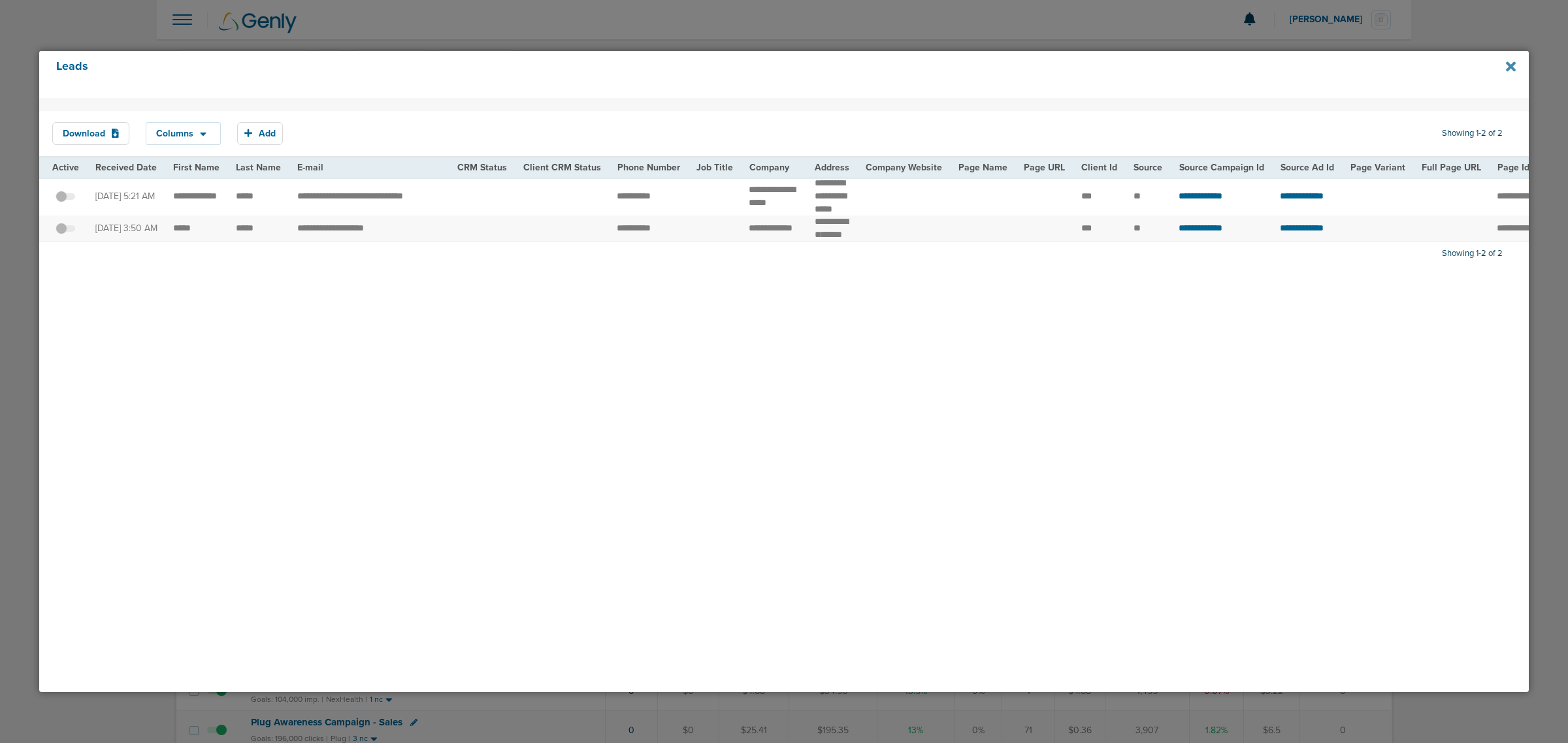
click at [1513, 63] on icon at bounding box center [1511, 66] width 10 height 10
click at [1006, 36] on div at bounding box center [784, 372] width 1568 height 743
click at [1509, 60] on icon at bounding box center [1511, 67] width 10 height 14
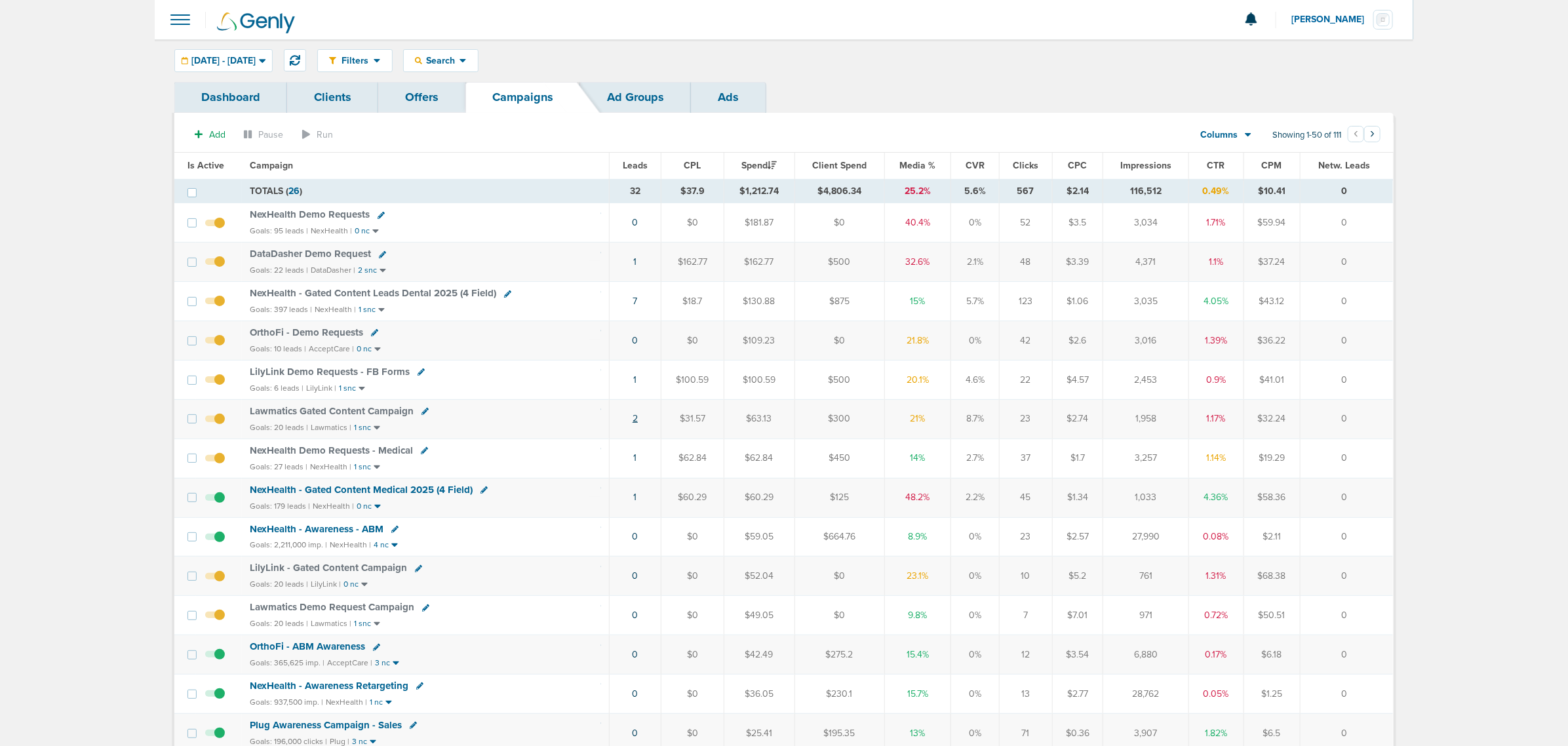
click at [635, 422] on link "2" at bounding box center [635, 419] width 6 height 11
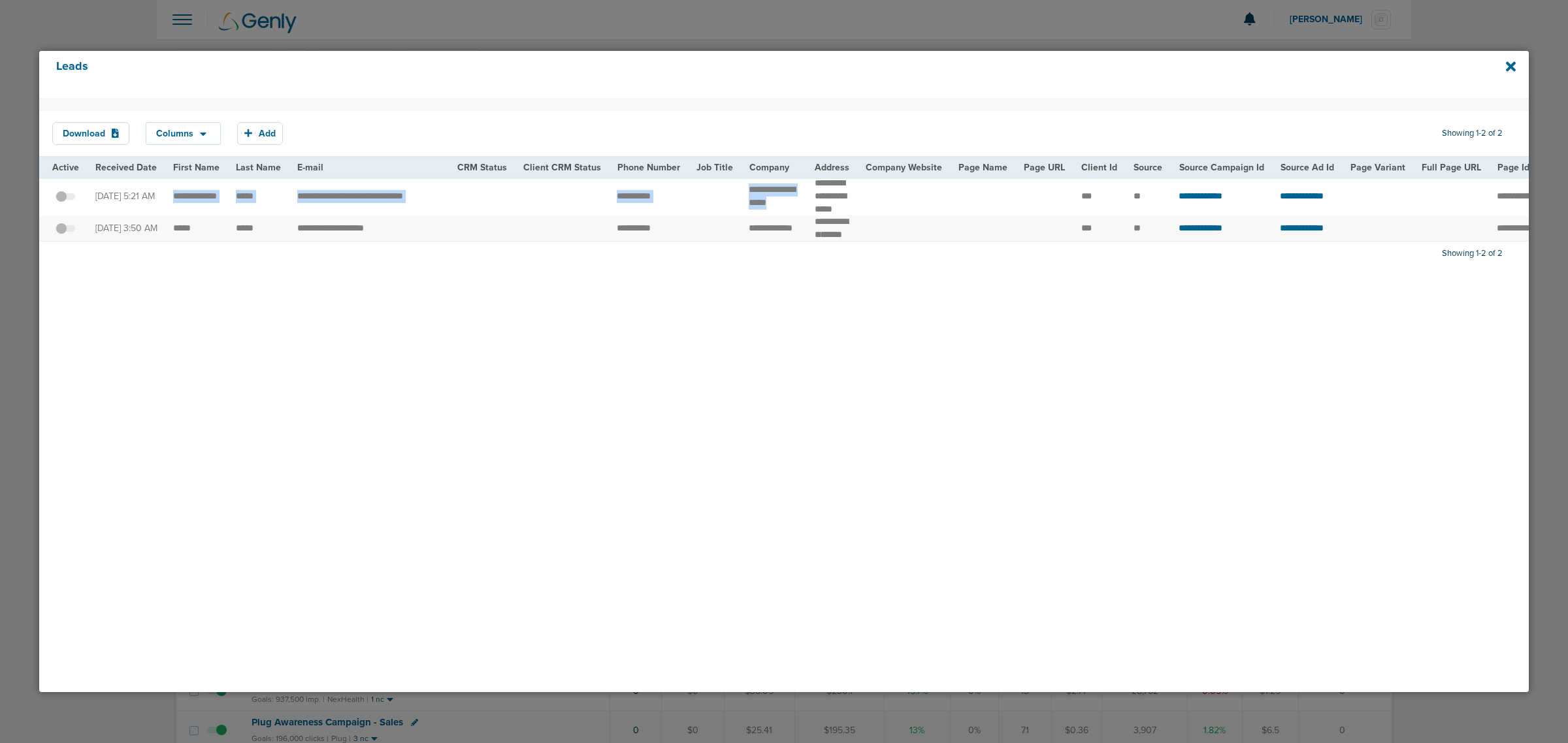
drag, startPoint x: 165, startPoint y: 194, endPoint x: 783, endPoint y: 204, distance: 618.1
click at [783, 204] on tr "**********" at bounding box center [1357, 196] width 2636 height 38
copy tr "**********"
drag, startPoint x: 569, startPoint y: 232, endPoint x: 549, endPoint y: 232, distance: 20.0
click at [569, 232] on td at bounding box center [562, 229] width 94 height 26
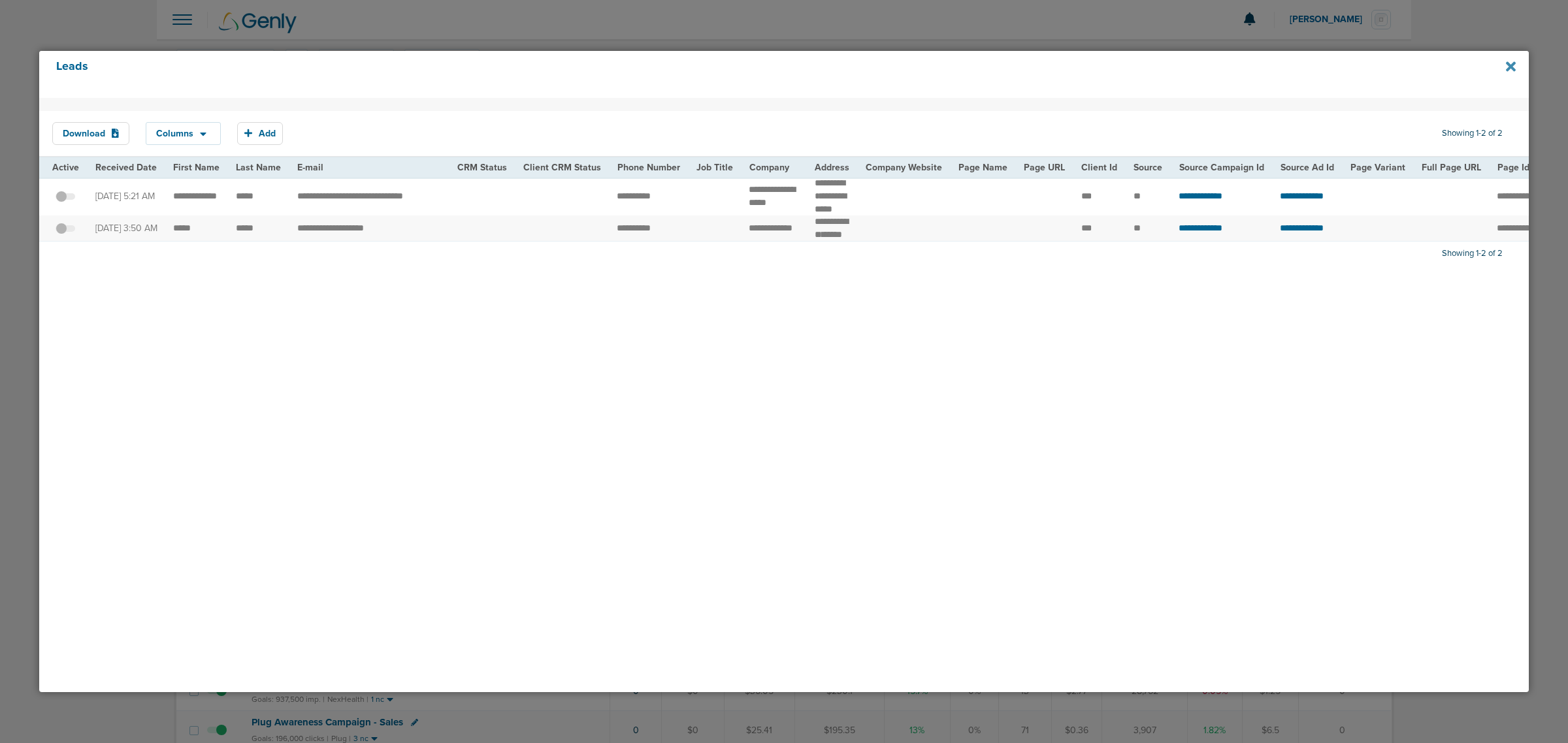
click at [1510, 71] on icon at bounding box center [1511, 67] width 10 height 14
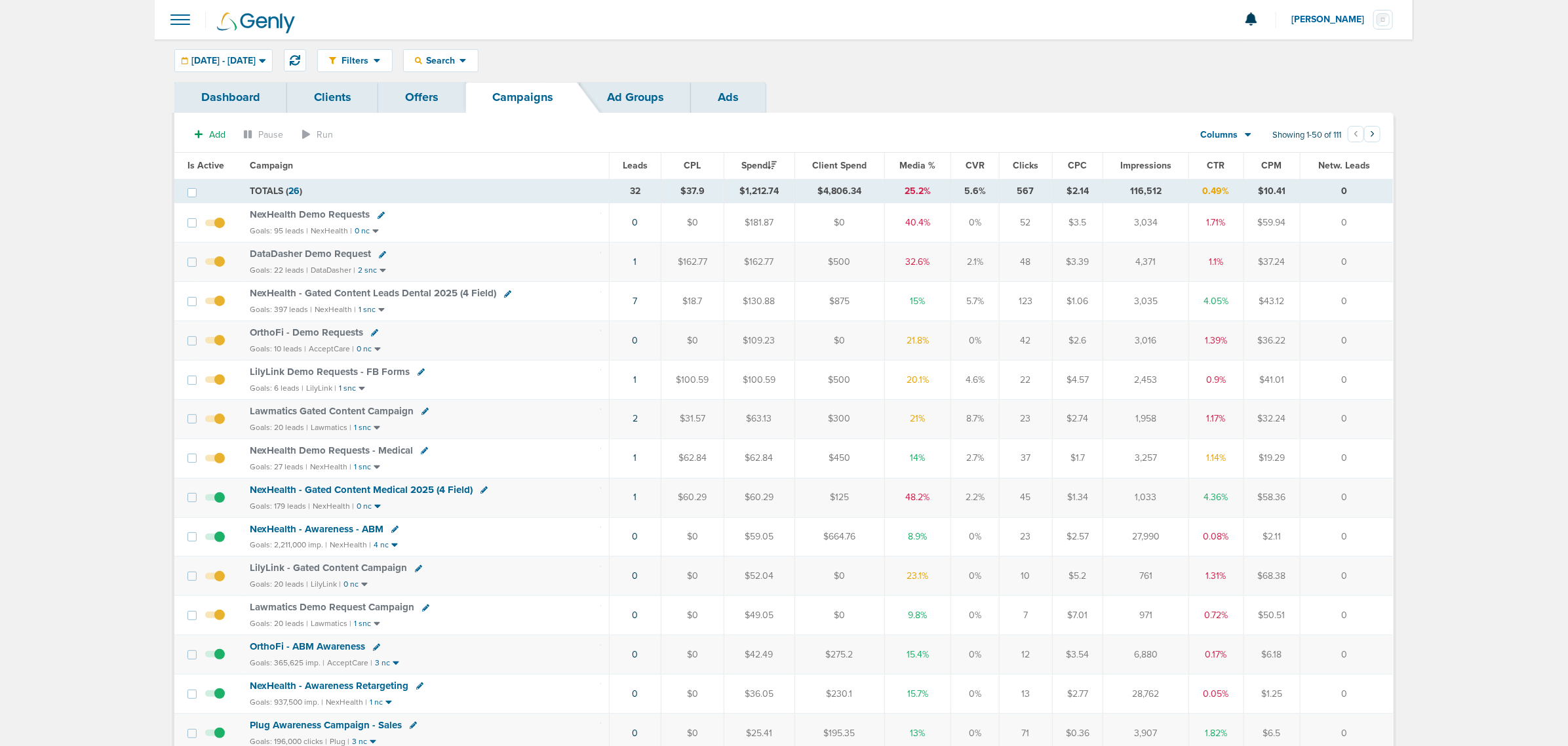
click at [515, 226] on div "Goals: 95 leads | NexHealth | 0 nc" at bounding box center [425, 231] width 352 height 11
click at [378, 215] on icon at bounding box center [381, 215] width 7 height 7
select select
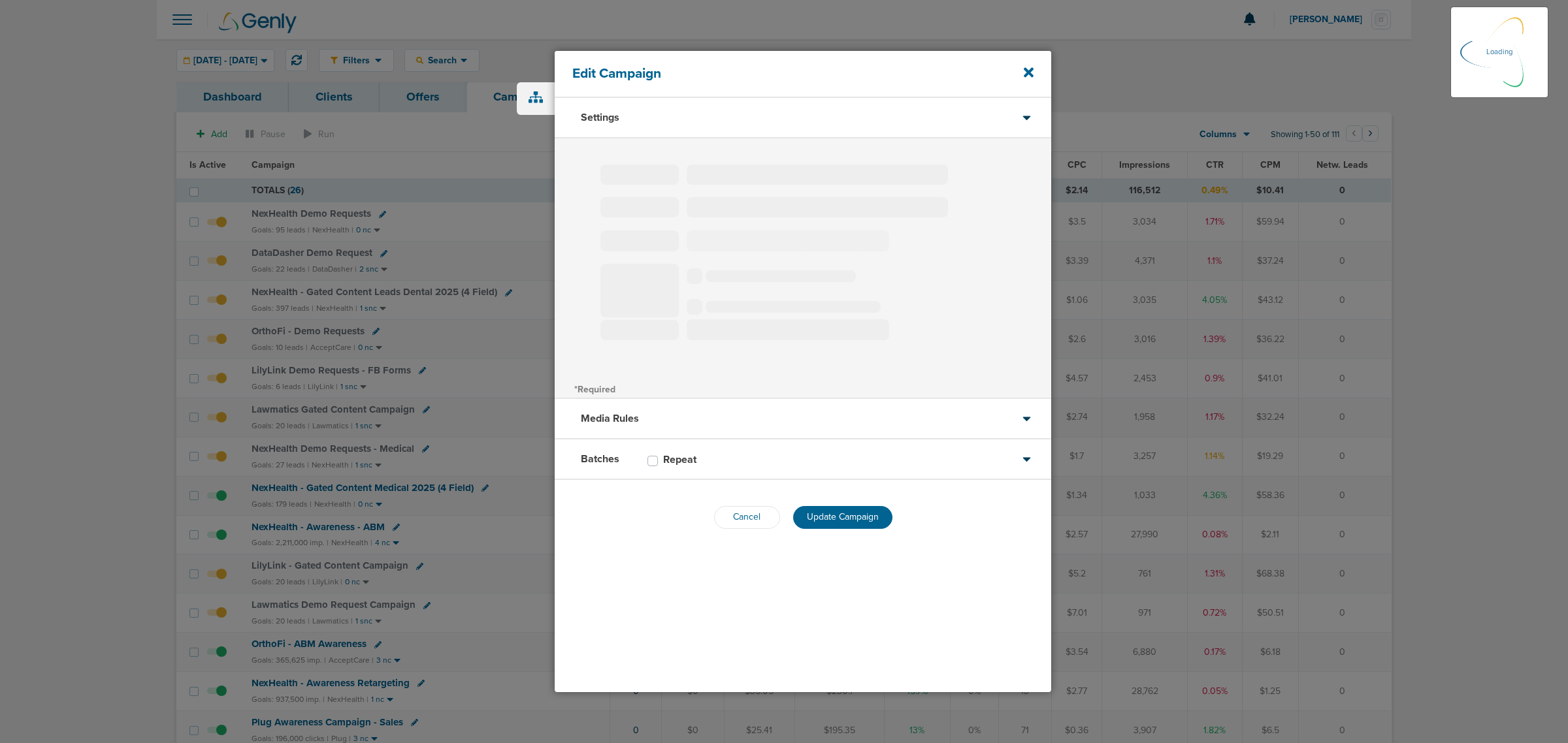
type input "NexHealth Demo Requests"
select select "Leads"
radio input "true"
select select "readWrite"
select select "1"
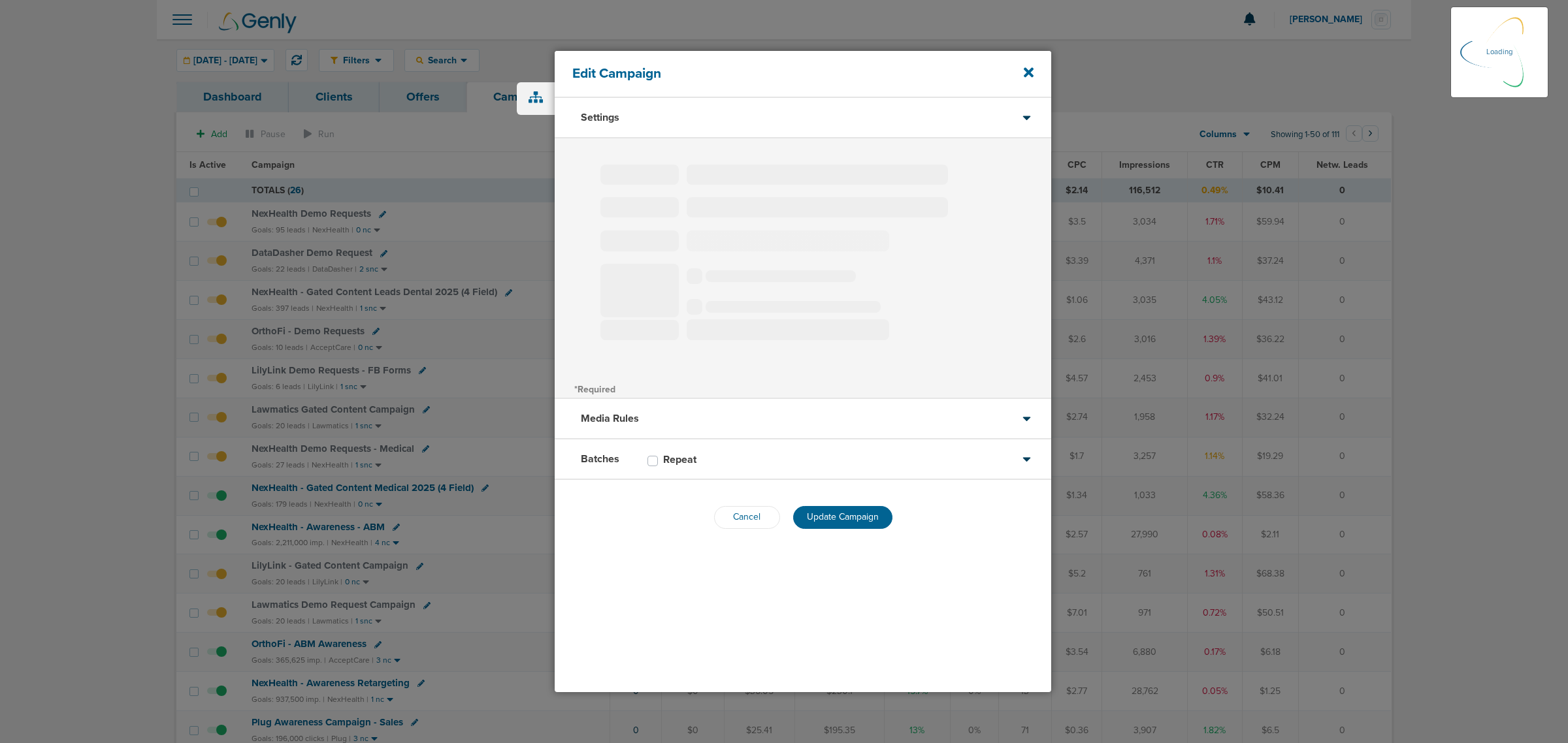
select select "1"
select select "2"
select select "3"
select select "4"
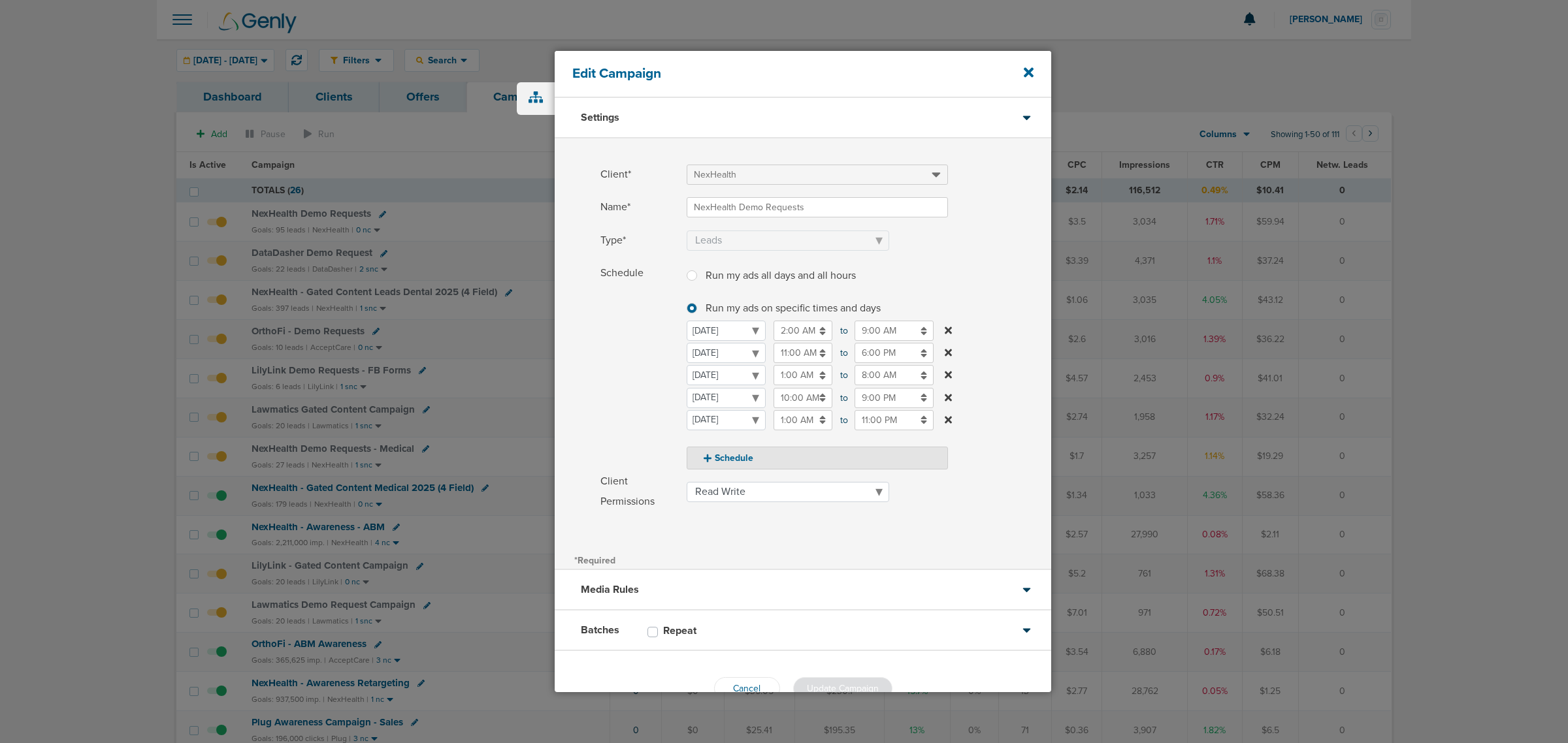
click at [800, 373] on input "1:00 AM" at bounding box center [803, 375] width 59 height 20
click at [781, 406] on icon at bounding box center [779, 407] width 12 height 8
click at [791, 378] on input "2:00 AM" at bounding box center [803, 375] width 59 height 20
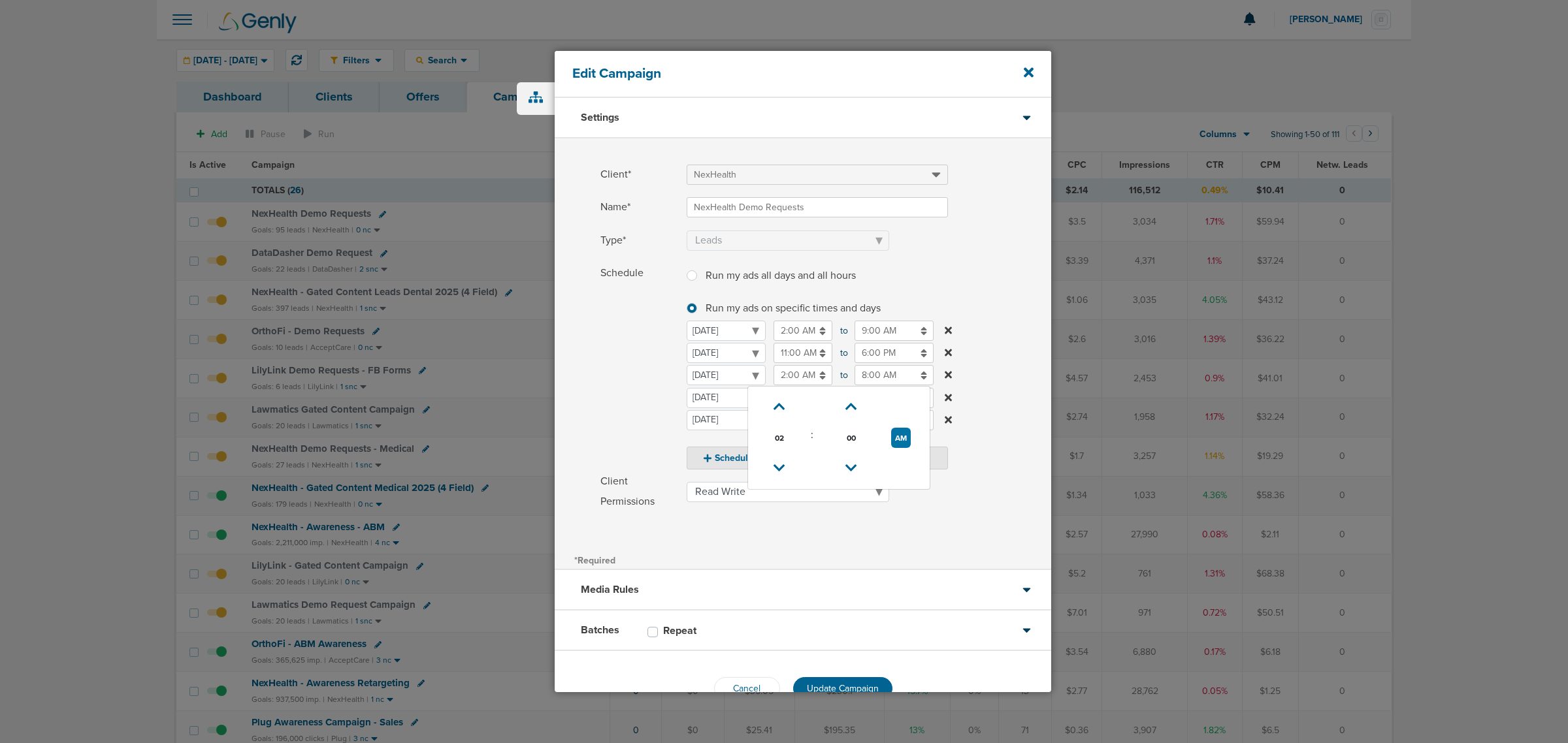
click at [804, 376] on input "2:00 AM" at bounding box center [803, 375] width 59 height 20
click at [779, 469] on icon at bounding box center [779, 468] width 12 height 8
click at [902, 433] on button "AM" at bounding box center [900, 437] width 20 height 20
type input "1:00 PM"
click at [1001, 352] on label "Schedule Run my ads all days and all hours Run my ads all days and all hours Ru…" at bounding box center [826, 366] width 451 height 207
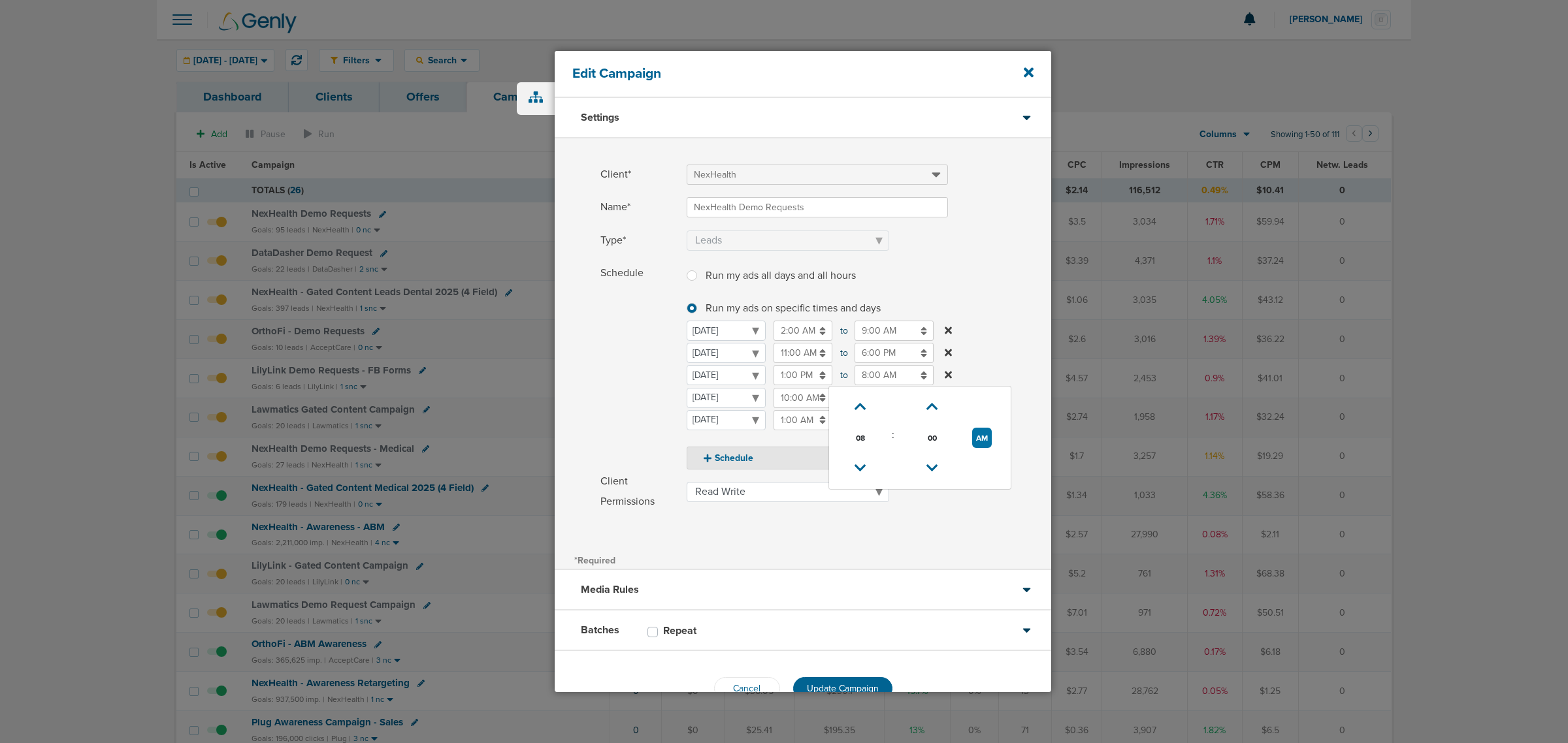
click at [865, 369] on input "8:00 AM" at bounding box center [894, 375] width 79 height 20
click at [967, 433] on td "AM" at bounding box center [981, 437] width 47 height 31
click at [766, 385] on select "[DATE] [DATE] [DATE] [DATE] [DATE] [DATE] [DATE]" at bounding box center [726, 375] width 79 height 20
click at [885, 378] on input "8:00 AM" at bounding box center [894, 375] width 79 height 20
click at [984, 435] on button "AM" at bounding box center [981, 437] width 20 height 20
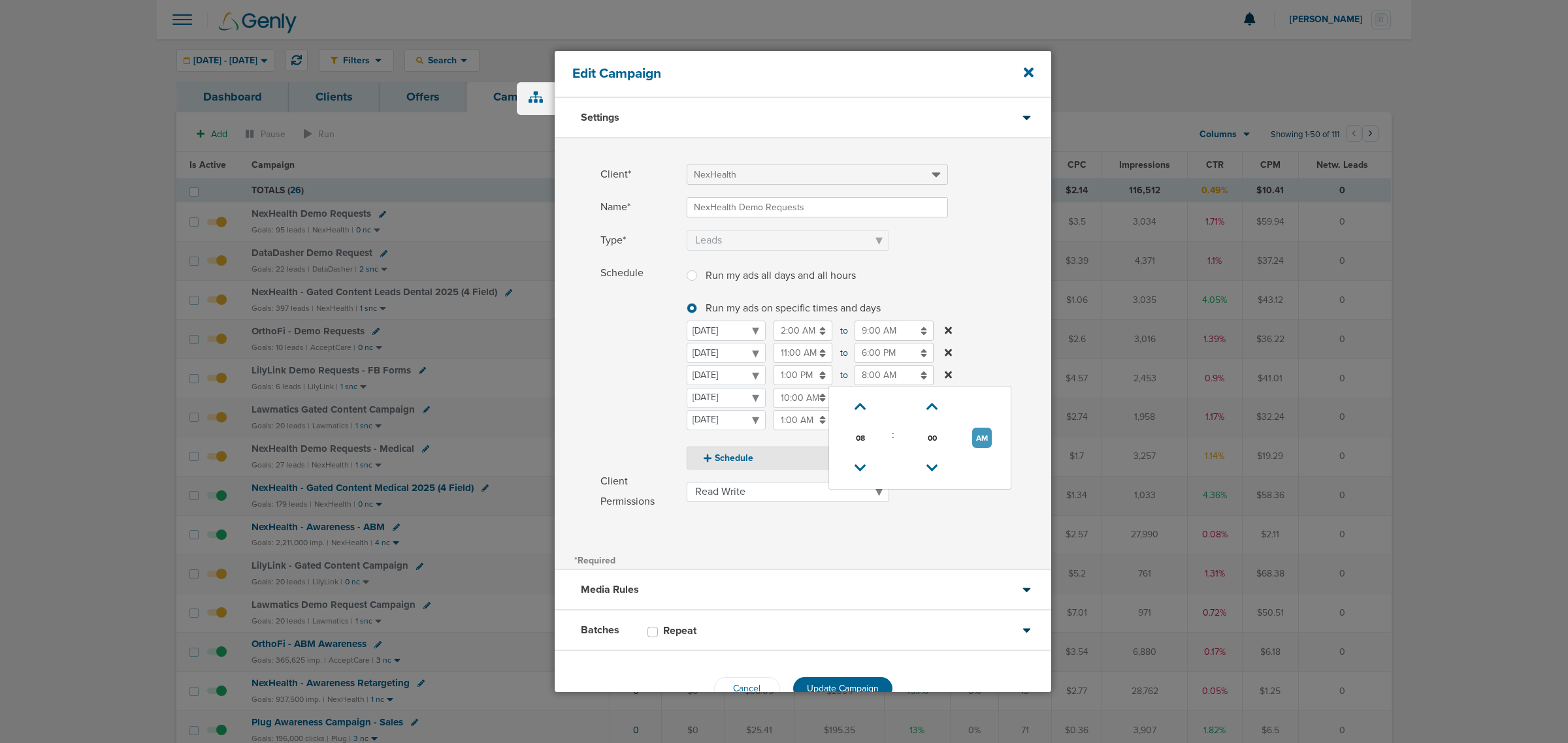
type input "8:00 PM"
click at [988, 344] on label "Schedule Run my ads all days and all hours Run my ads all days and all hours Ru…" at bounding box center [826, 366] width 451 height 207
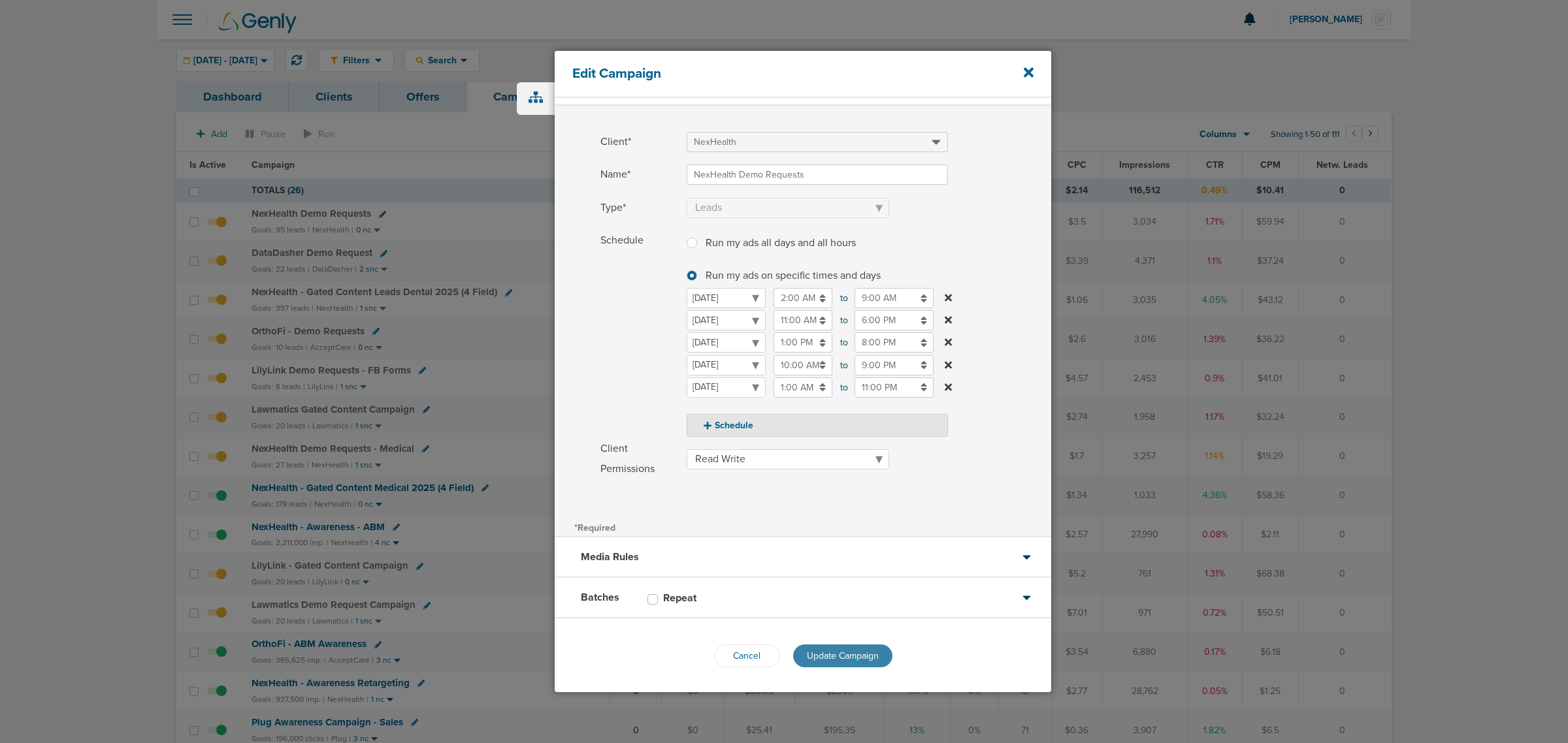
click at [821, 654] on span "Update Campaign" at bounding box center [843, 656] width 72 height 11
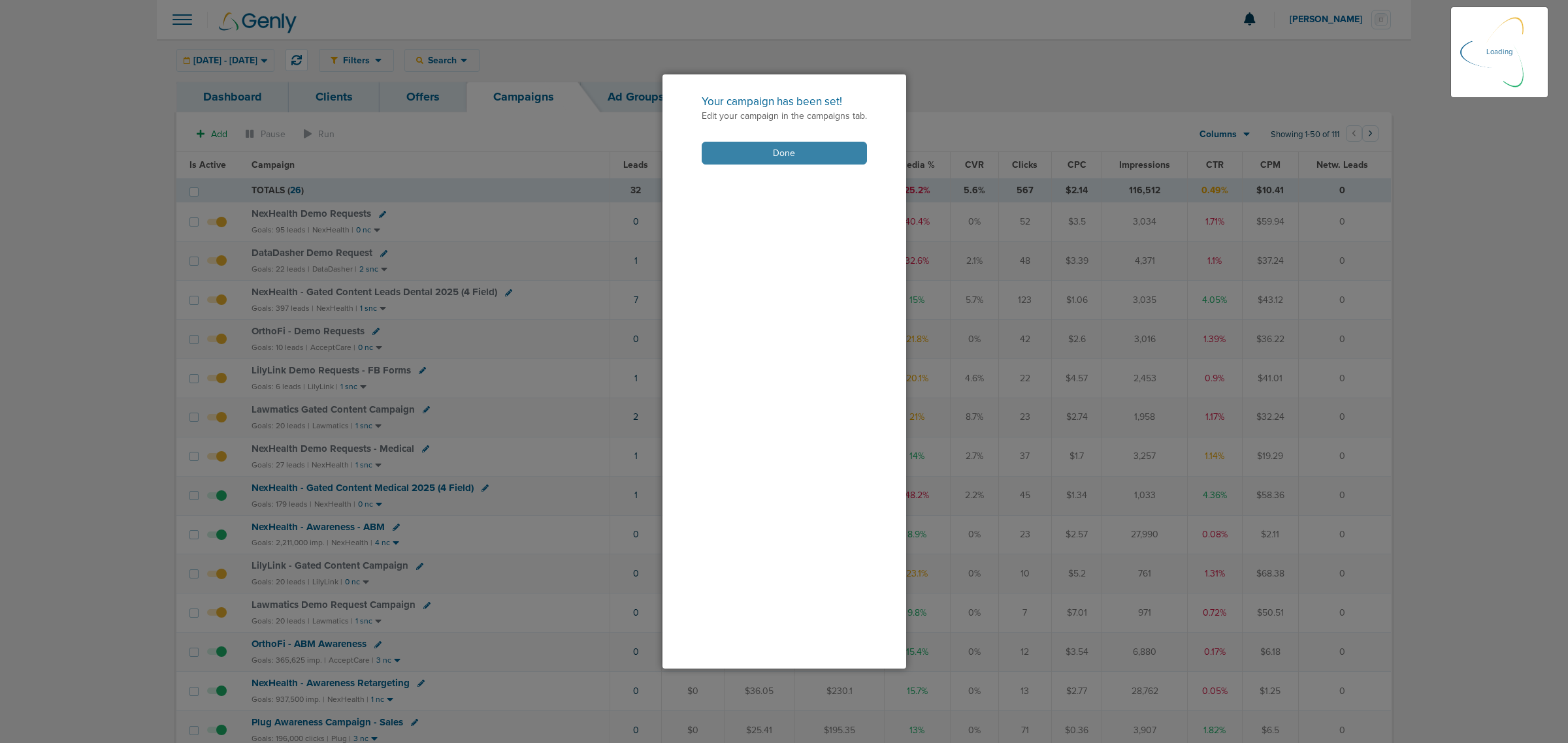
click at [786, 155] on button "Done" at bounding box center [784, 152] width 166 height 23
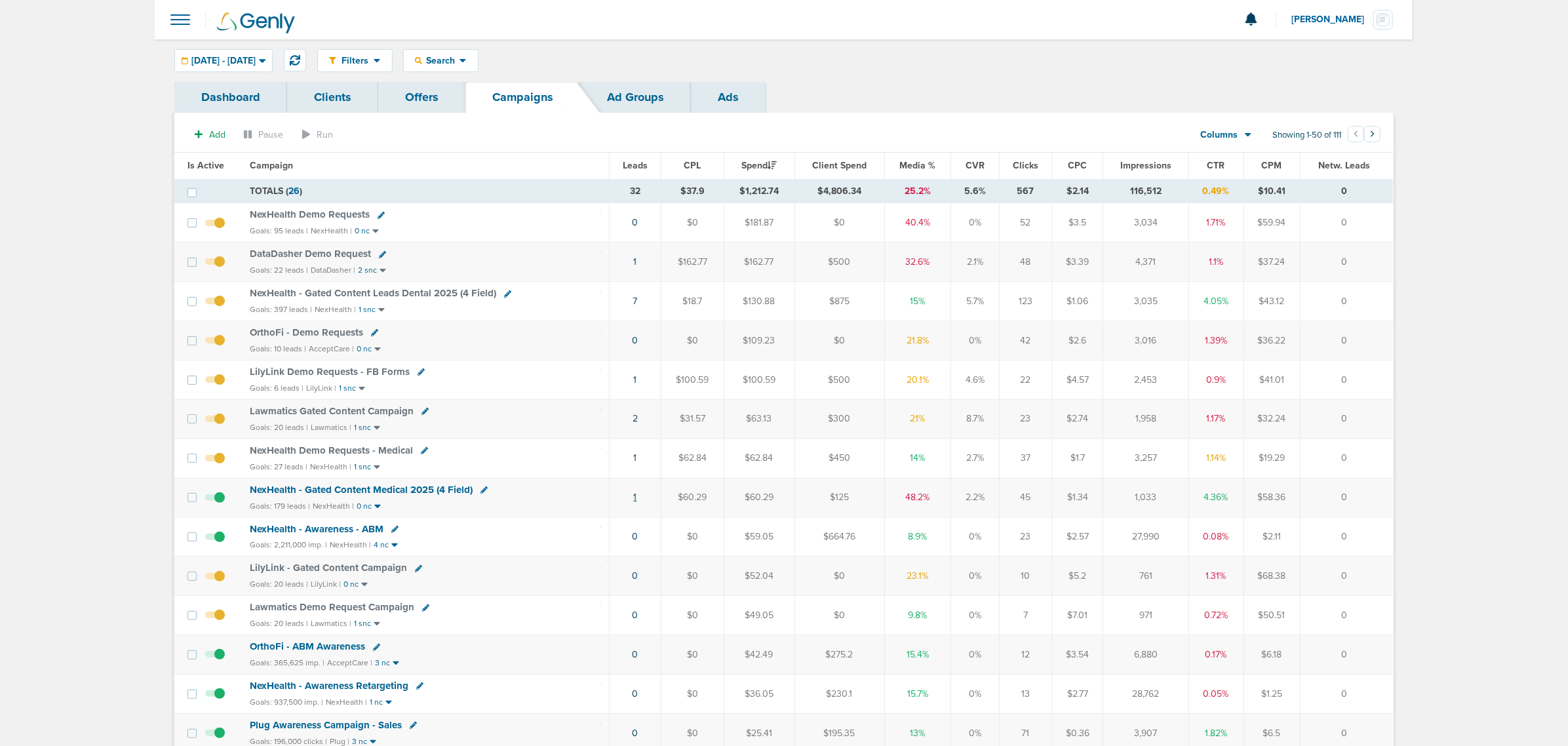
click at [637, 502] on link "1" at bounding box center [635, 497] width 3 height 11
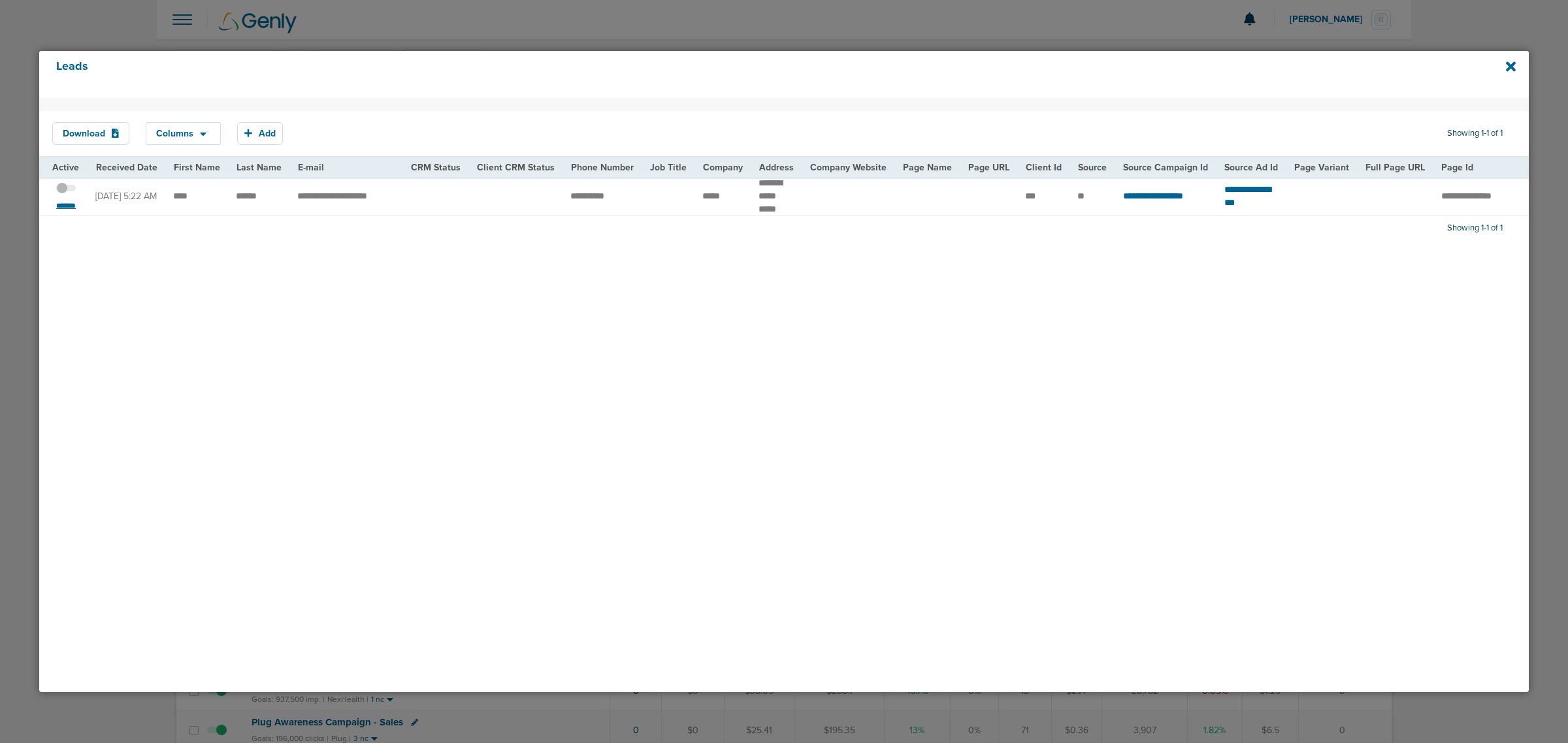
click at [76, 205] on small "*******" at bounding box center [66, 205] width 27 height 10
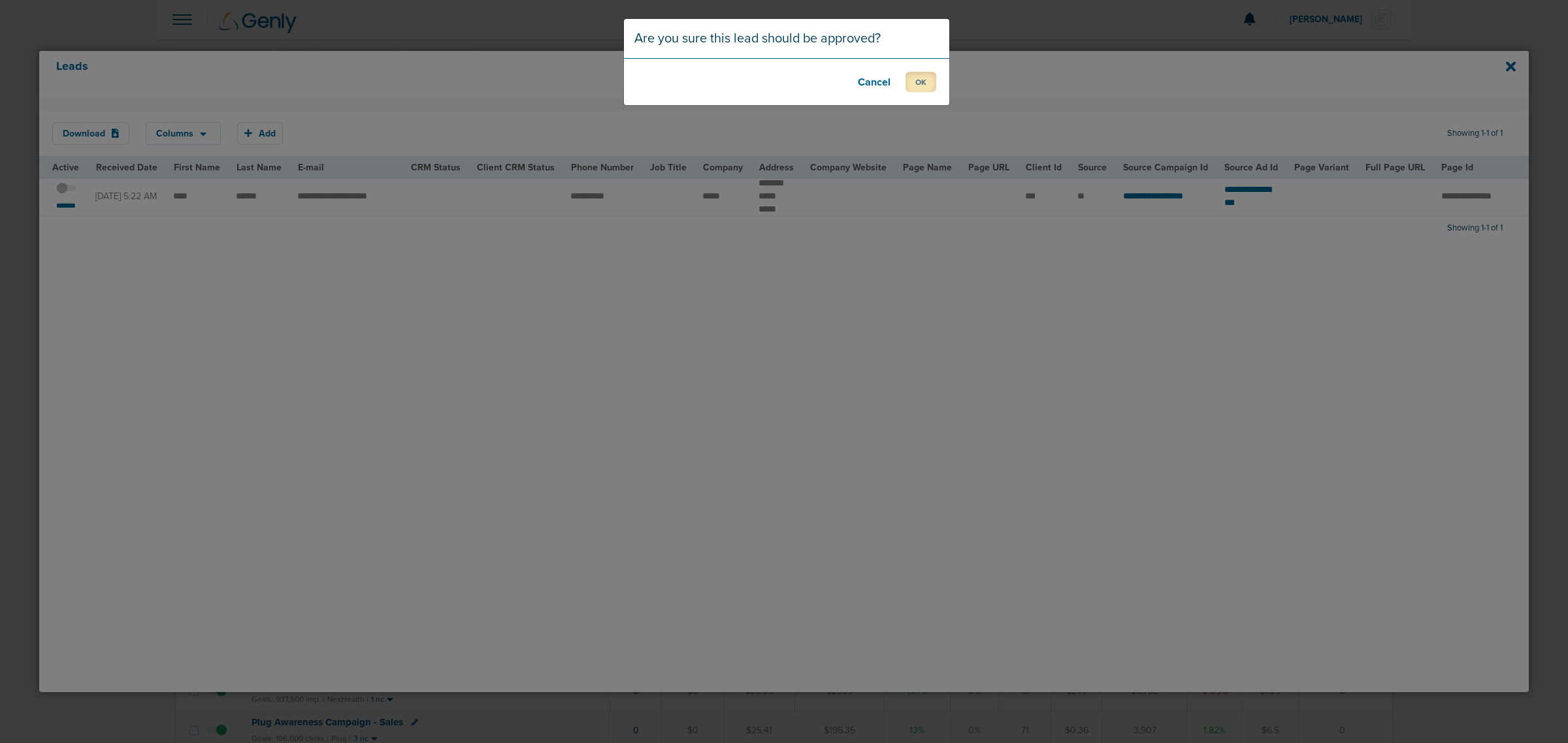
click at [928, 76] on button "OK" at bounding box center [920, 82] width 31 height 20
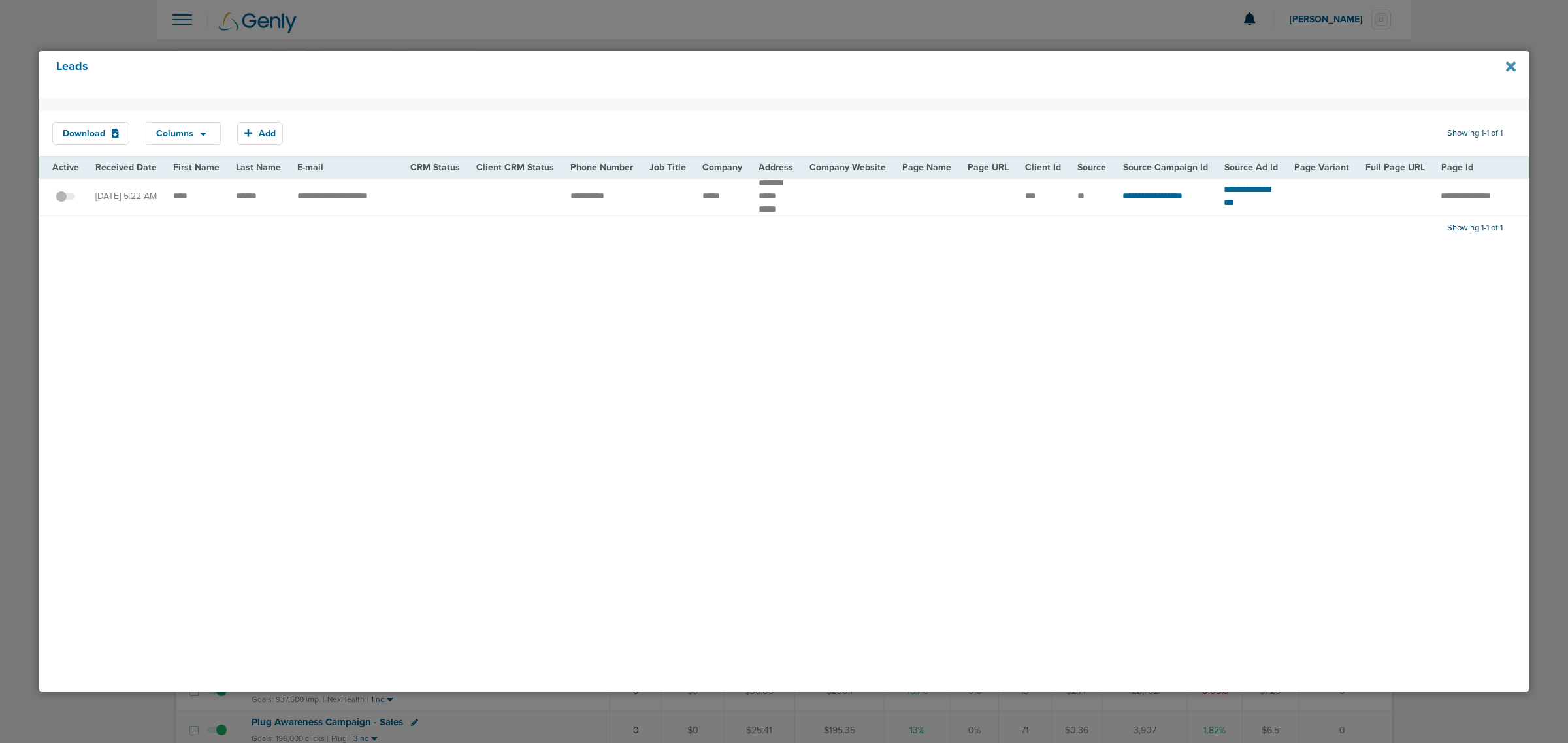
click at [1512, 63] on icon at bounding box center [1511, 66] width 10 height 10
drag, startPoint x: 470, startPoint y: 19, endPoint x: 262, endPoint y: 1, distance: 208.8
click at [469, 19] on div at bounding box center [784, 372] width 1568 height 743
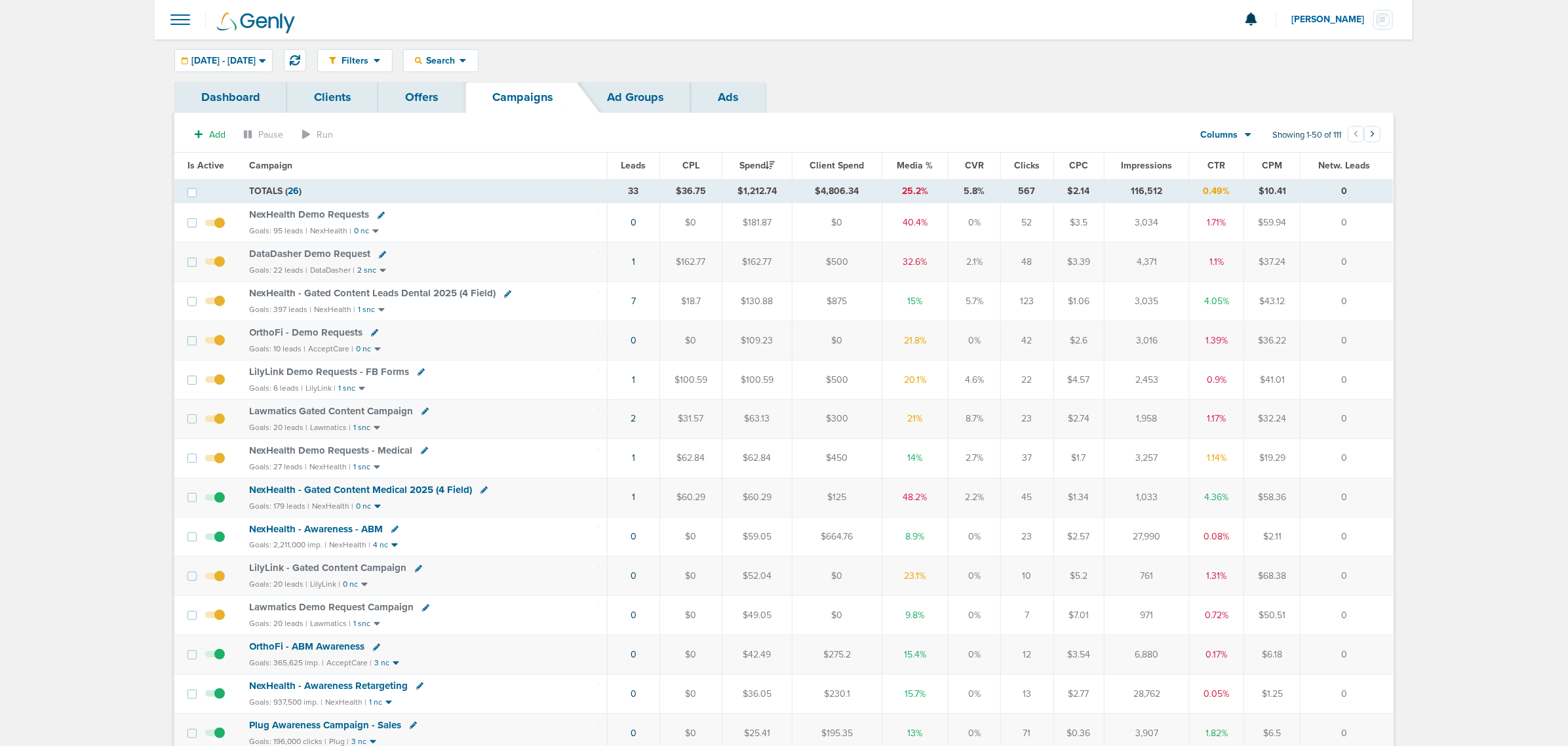
click at [366, 413] on span "Lawmatics Gated Content Campaign" at bounding box center [332, 411] width 164 height 12
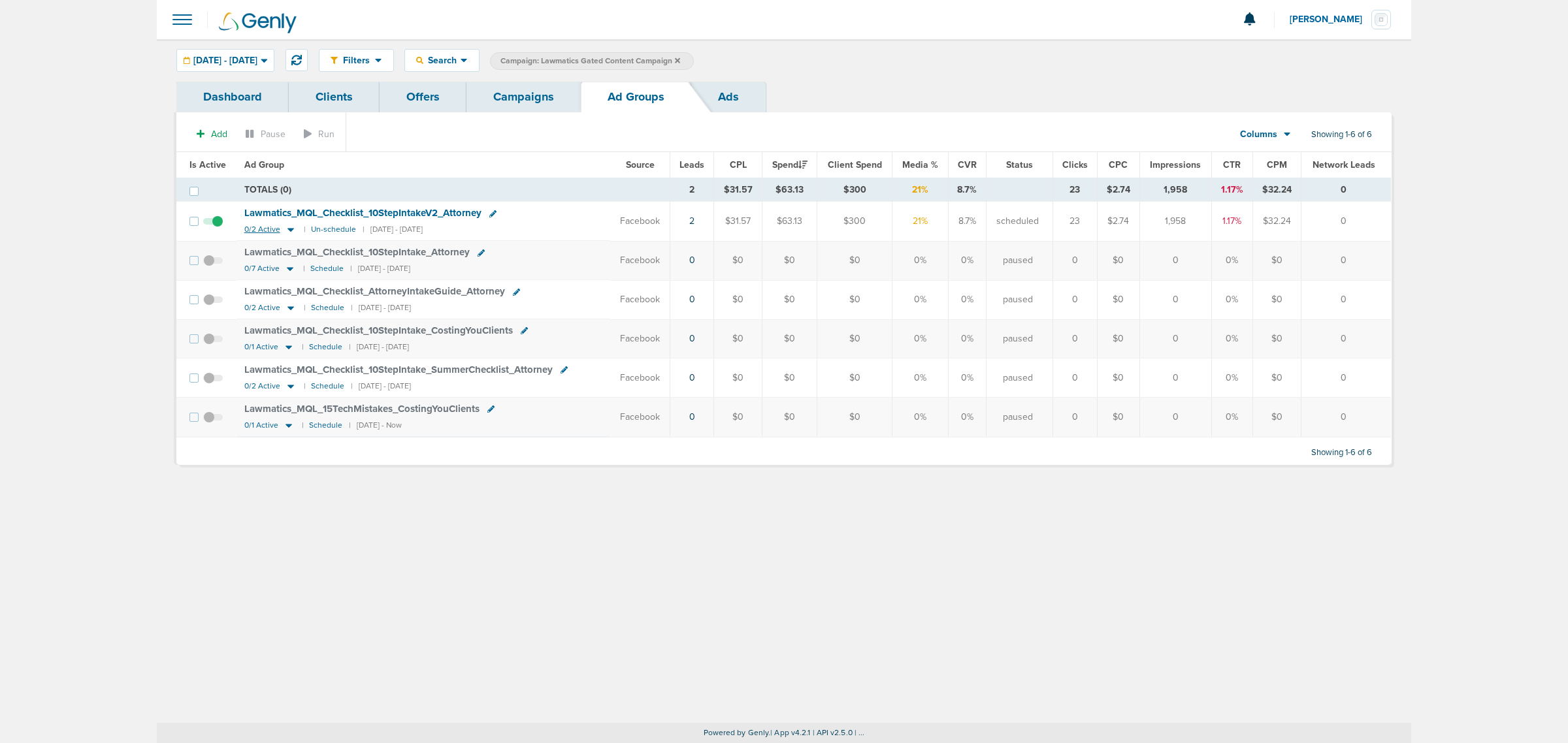
click at [288, 231] on icon at bounding box center [291, 231] width 7 height 4
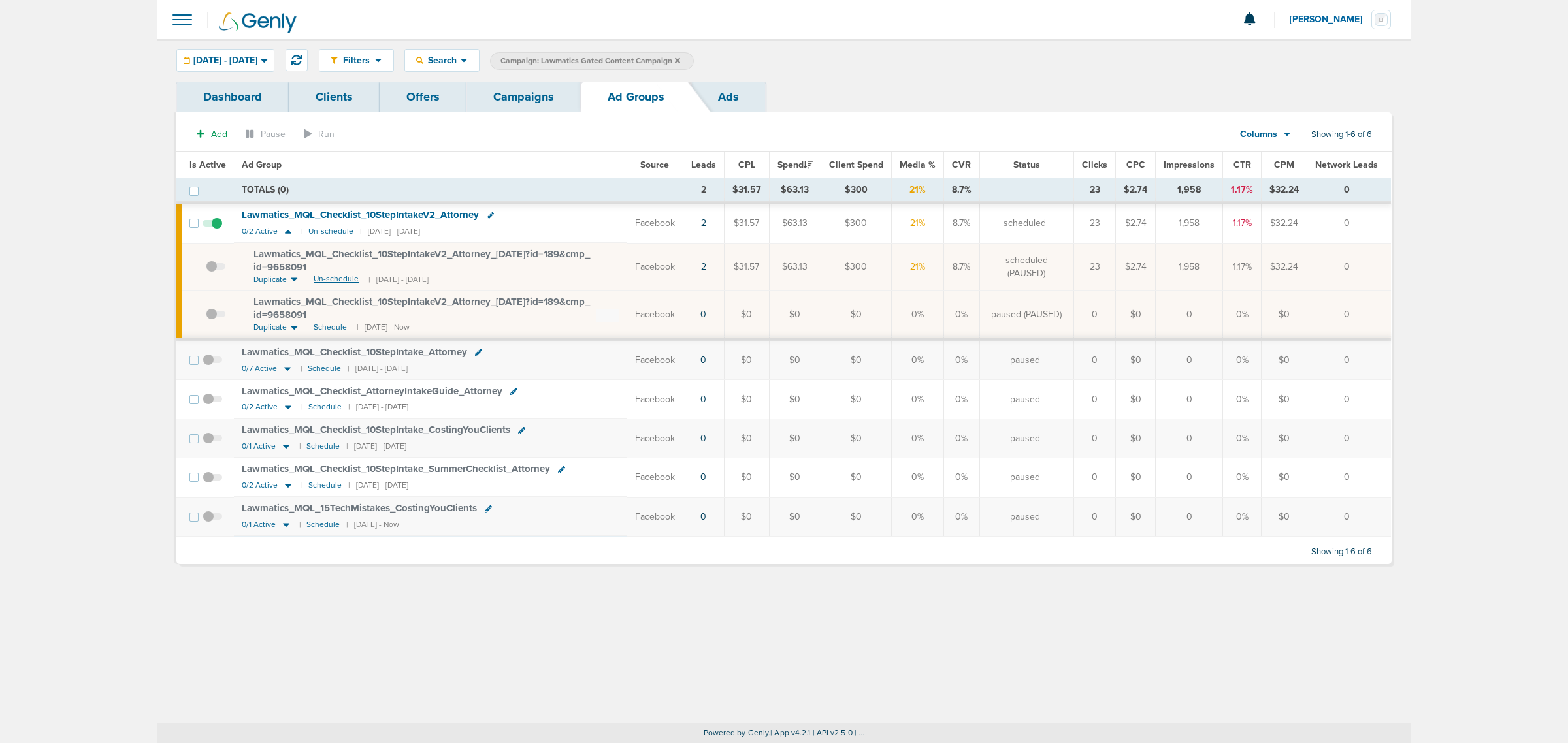
click at [330, 275] on span "Un-schedule" at bounding box center [337, 279] width 45 height 11
drag, startPoint x: 321, startPoint y: 315, endPoint x: 245, endPoint y: 301, distance: 77.3
click at [245, 301] on td "Lawmatics_ MQL_ Checklist_ 10StepIntakeV2_ Attorney_ [DATE]?id=189&cmp_ id=9658…" at bounding box center [435, 315] width 403 height 49
copy span "Lawmatics_ MQL_ Checklist_ 10StepIntakeV2_ Attorney_ [DATE]?id=189&cmp_ id=9658…"
drag, startPoint x: 573, startPoint y: 161, endPoint x: 288, endPoint y: 79, distance: 296.6
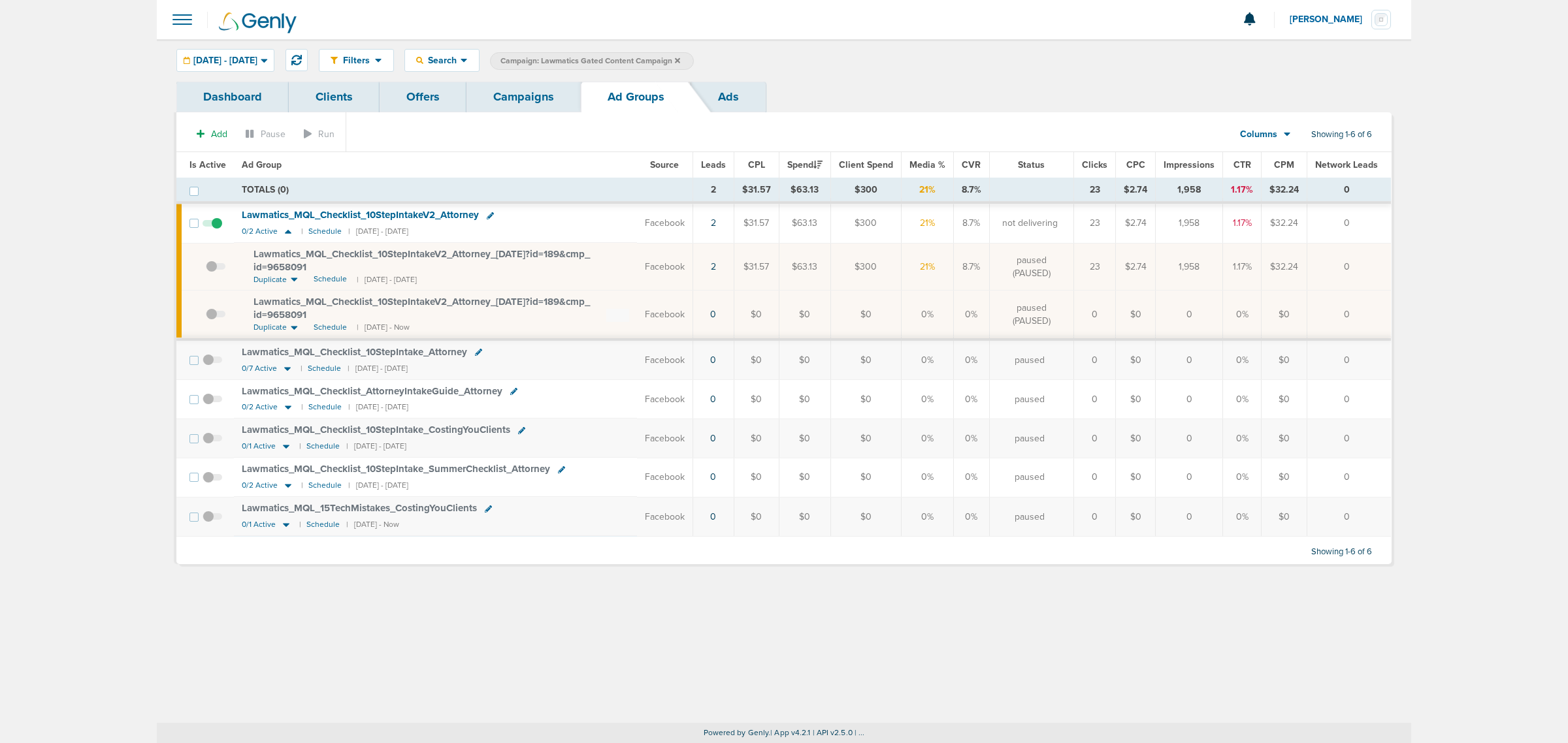
click at [573, 160] on th "Ad Group" at bounding box center [435, 165] width 403 height 26
click at [262, 54] on div "[DATE] - [DATE]" at bounding box center [225, 60] width 97 height 21
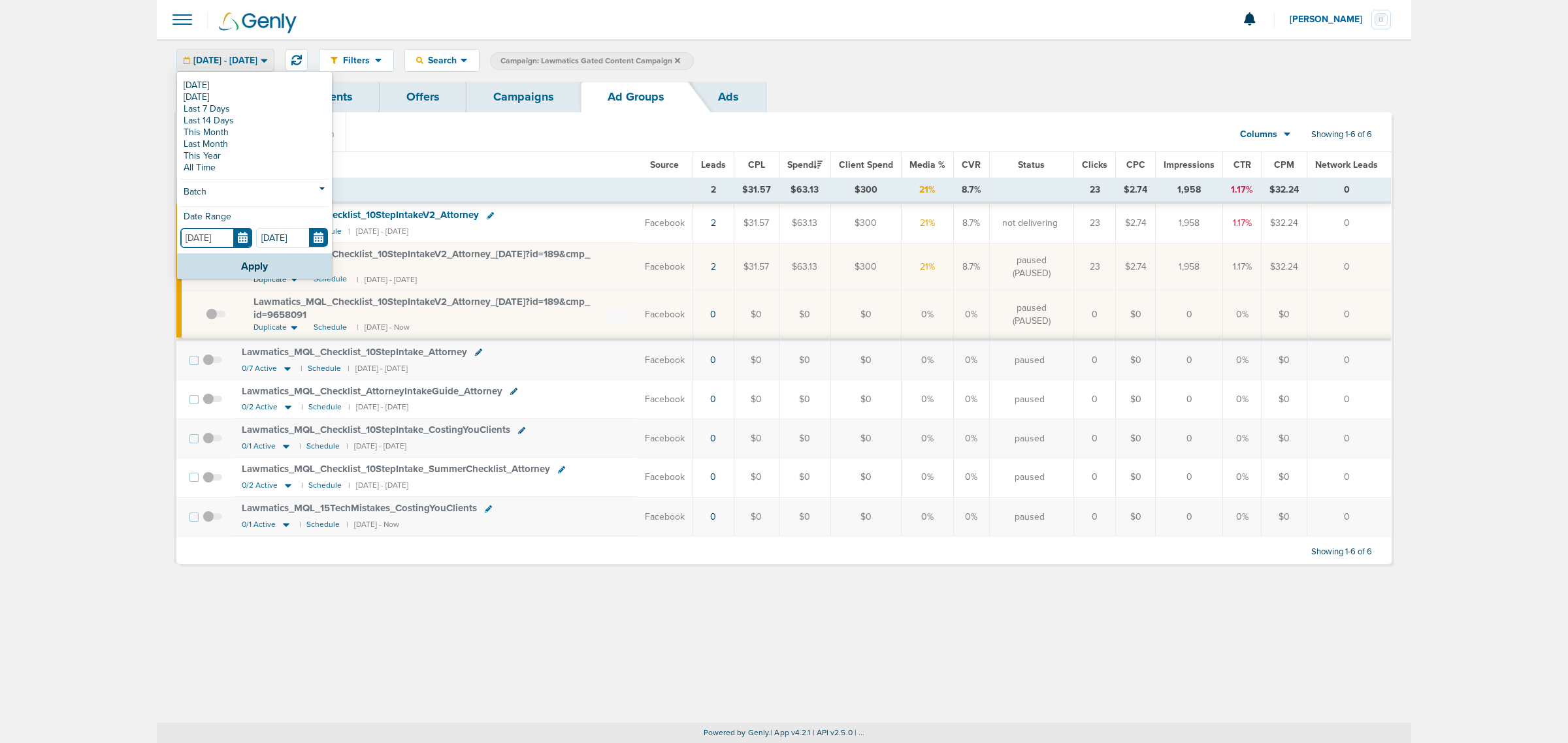
click at [242, 237] on input "[DATE]" at bounding box center [216, 238] width 72 height 20
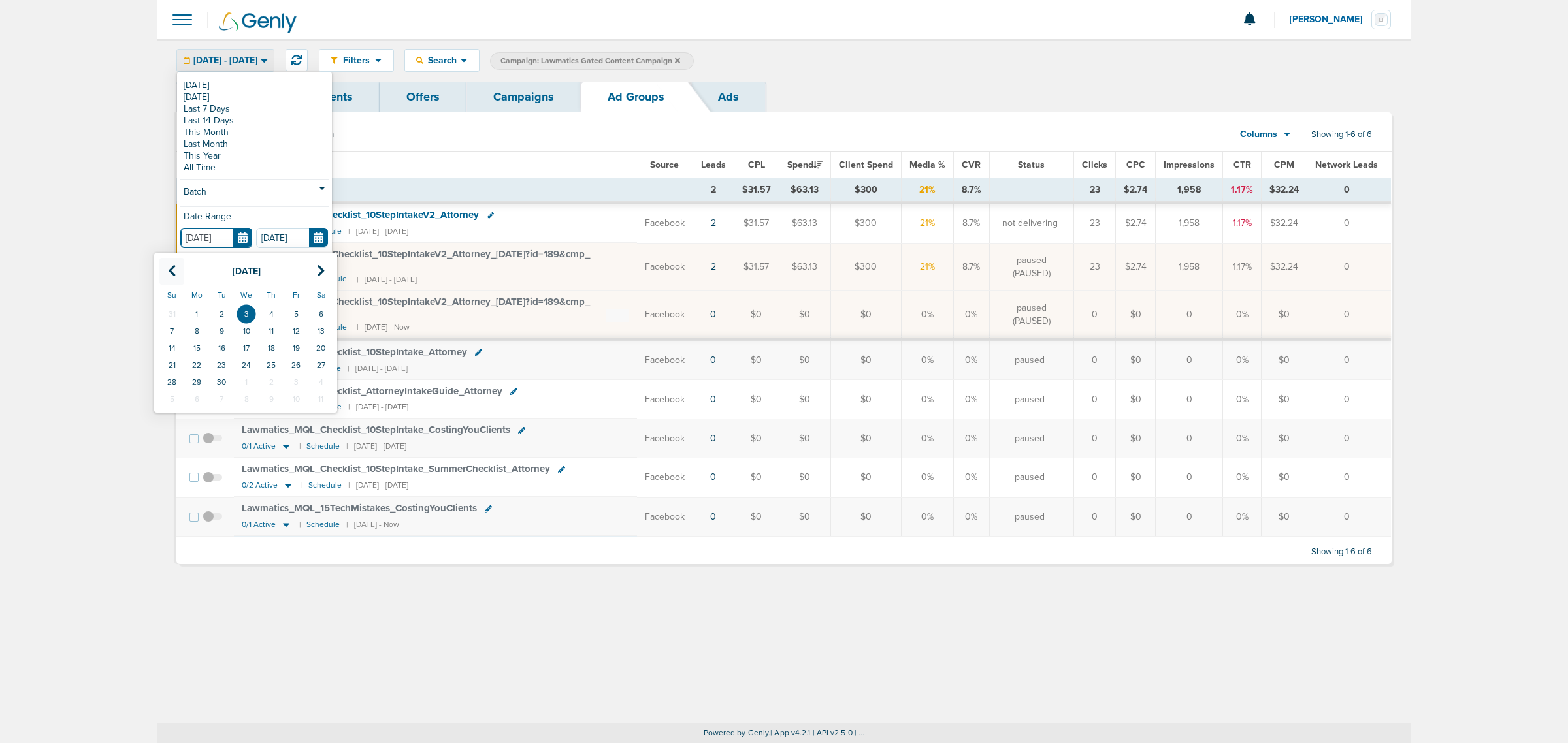
click at [181, 266] on th at bounding box center [172, 271] width 25 height 27
click at [223, 308] on td "1" at bounding box center [221, 314] width 25 height 17
type input "[DATE]"
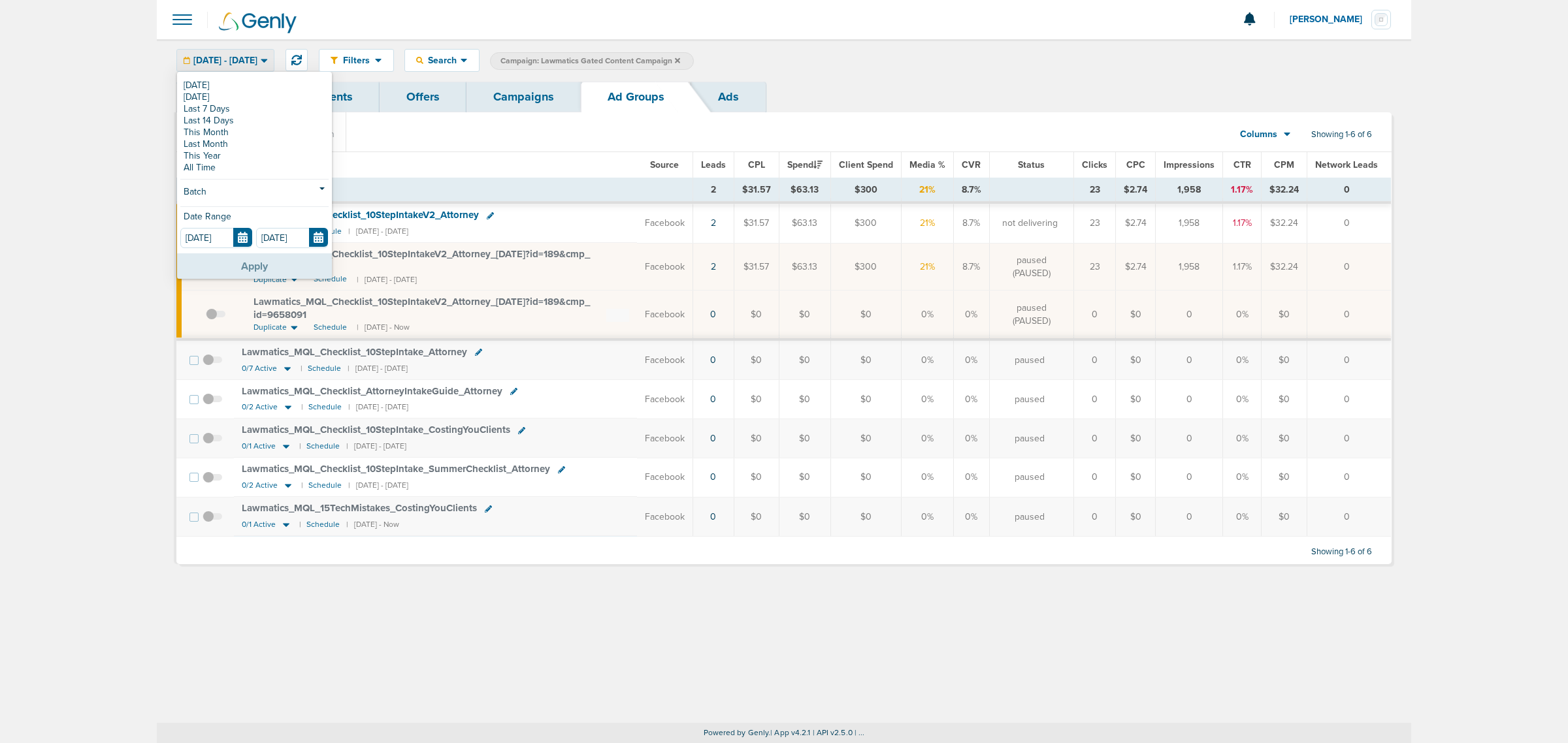
click at [250, 275] on button "Apply" at bounding box center [254, 266] width 155 height 25
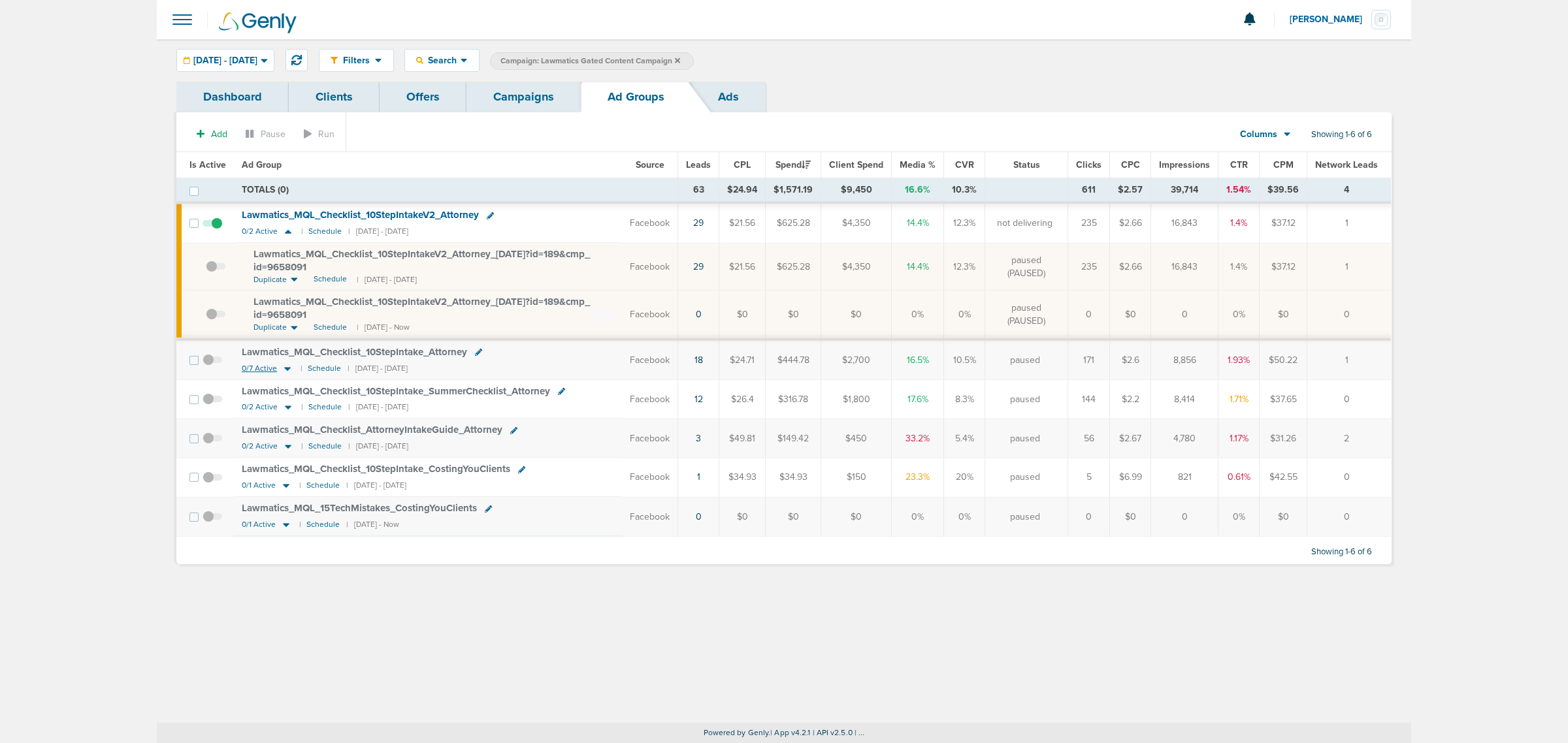
click at [286, 368] on icon at bounding box center [288, 369] width 7 height 4
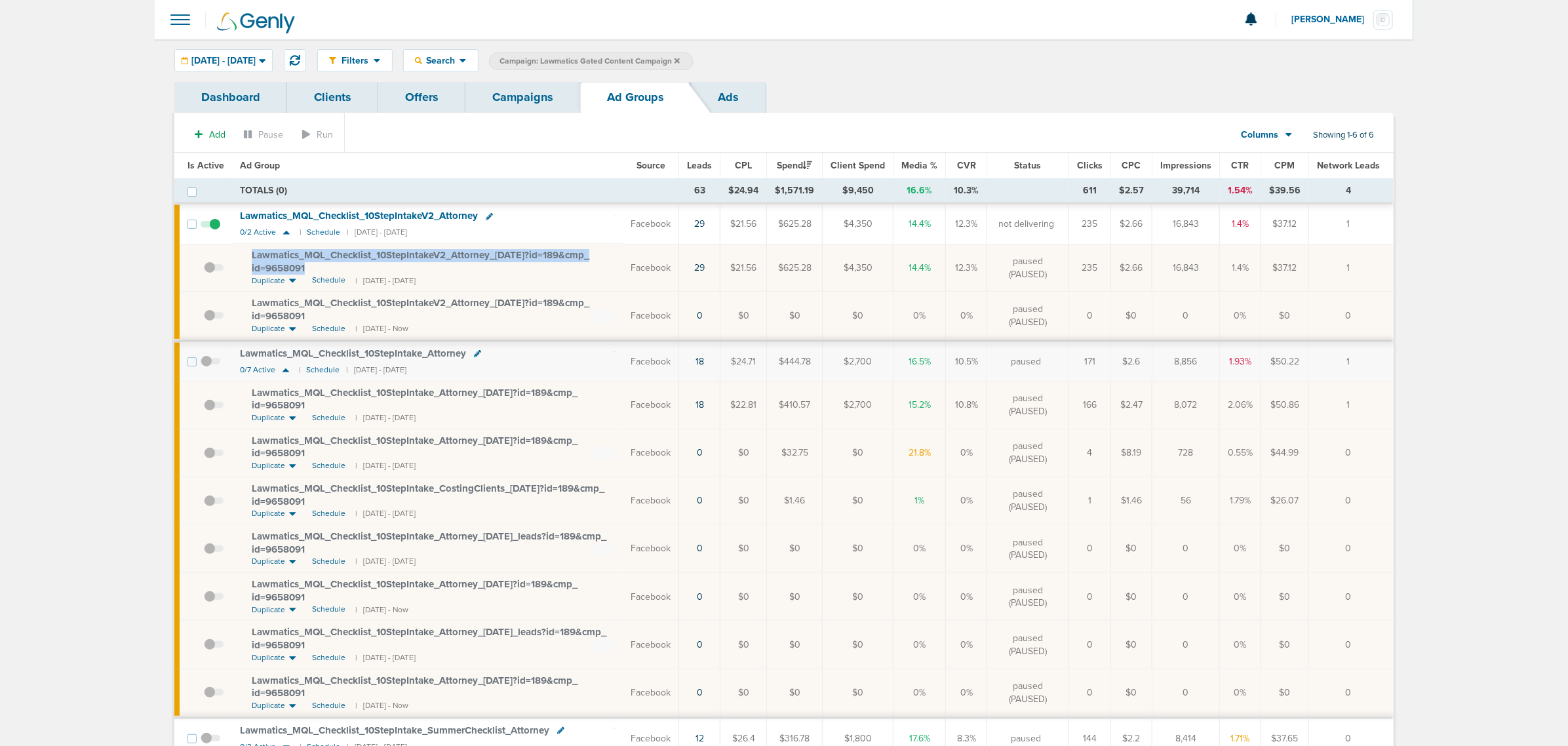
drag, startPoint x: 331, startPoint y: 268, endPoint x: 224, endPoint y: 248, distance: 108.9
click at [224, 248] on tr "Lawmatics_ MQL_ Checklist_ 10StepIntakeV2_ Attorney_ [DATE]?id=189&cmp_ id=9658…" at bounding box center [784, 268] width 1219 height 48
copy tr "Lawmatics_ MQL_ Checklist_ 10StepIntakeV2_ Attorney_ 07.10.25?id=189&cmp_ id=96…"
click at [554, 271] on div "Lawmatics_ MQL_ Checklist_ 10StepIntakeV2_ Attorney_ 07.10.25?id=189&cmp_ id=96…" at bounding box center [433, 261] width 363 height 26
click at [331, 331] on span "Schedule" at bounding box center [329, 329] width 34 height 11
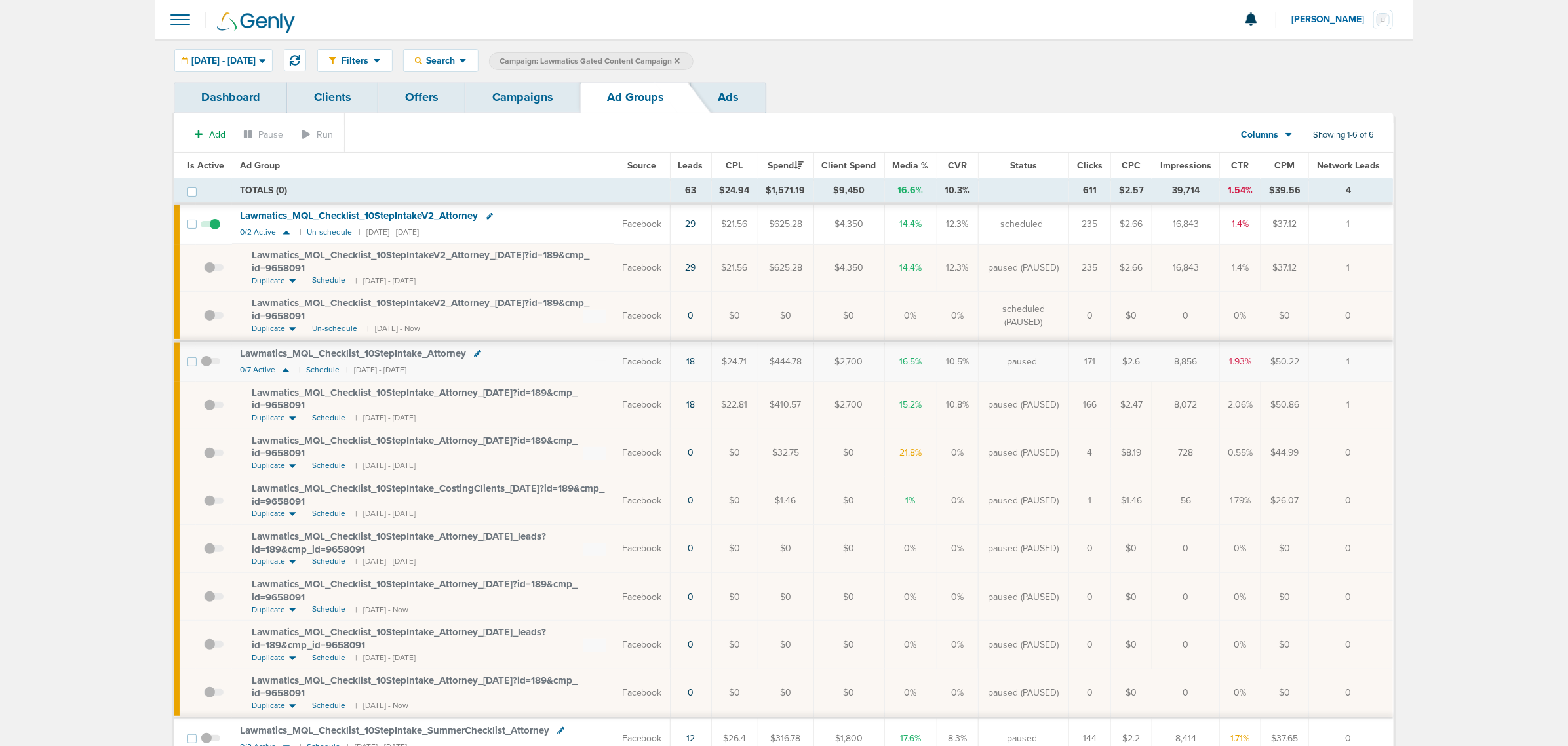
click at [560, 88] on link "Campaigns" at bounding box center [522, 97] width 114 height 31
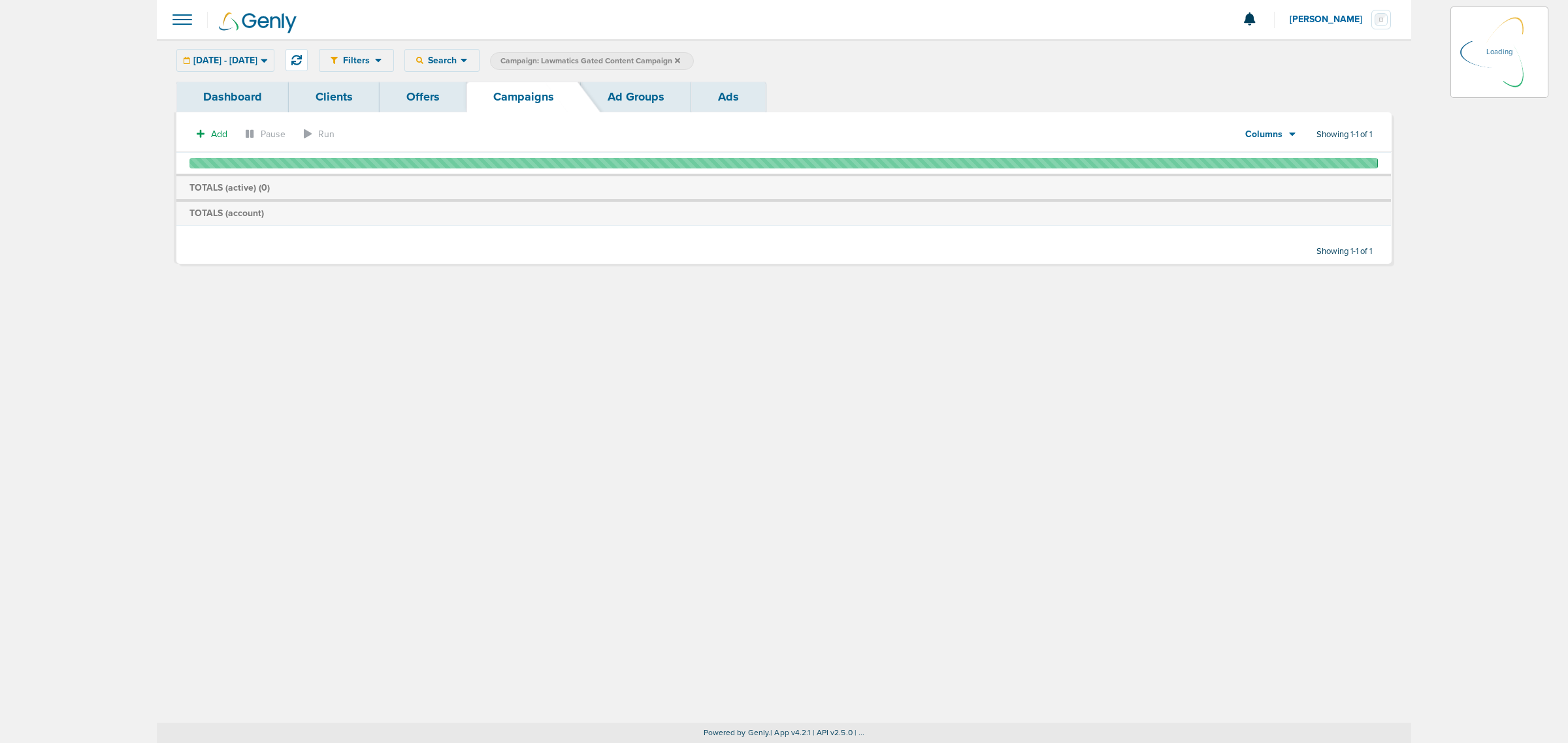
click at [680, 59] on icon at bounding box center [678, 60] width 5 height 5
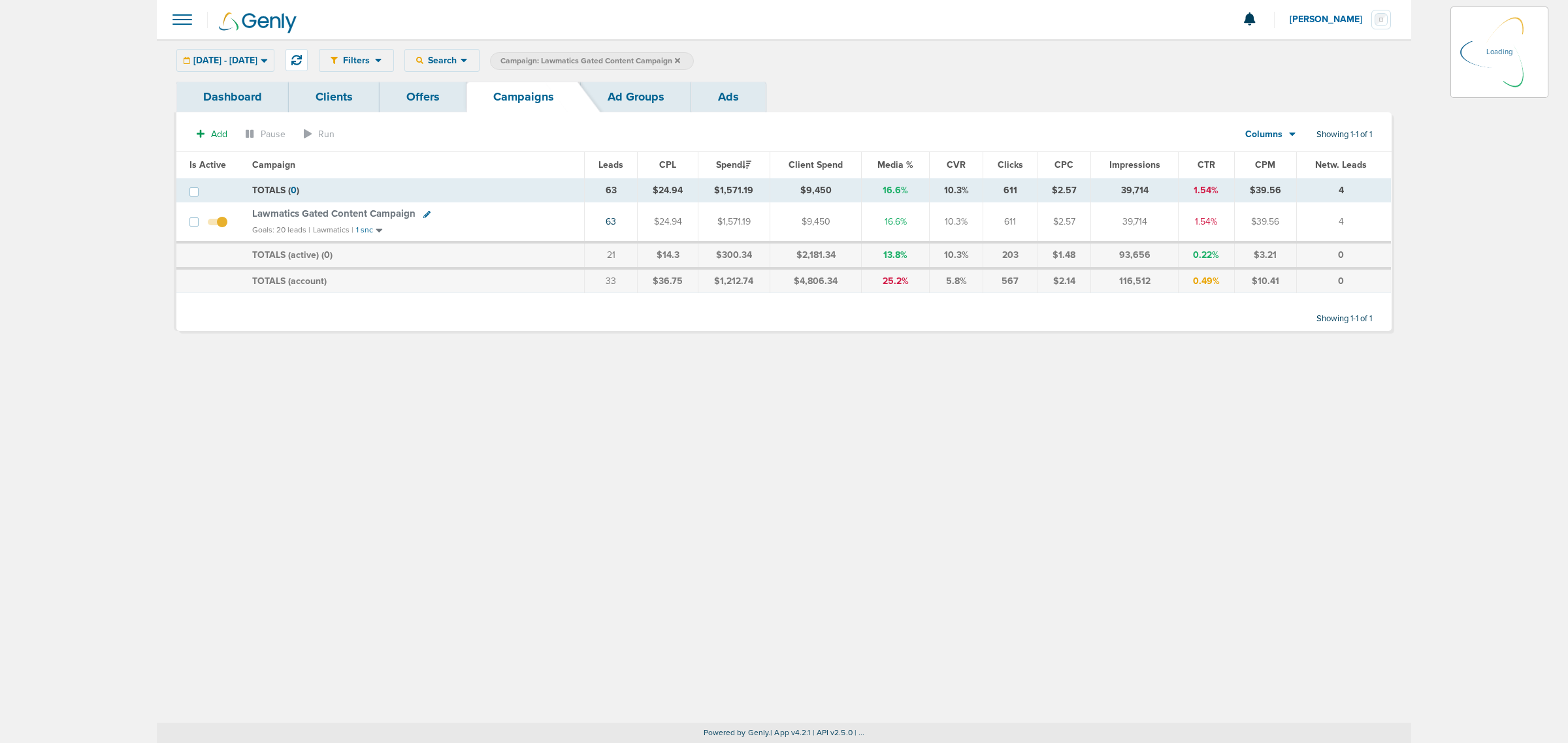
click at [680, 59] on icon at bounding box center [678, 60] width 5 height 5
click at [694, 62] on label "Campaign: Lawmatics Gated Content Campaign" at bounding box center [591, 61] width 204 height 18
click at [680, 60] on icon at bounding box center [678, 60] width 5 height 8
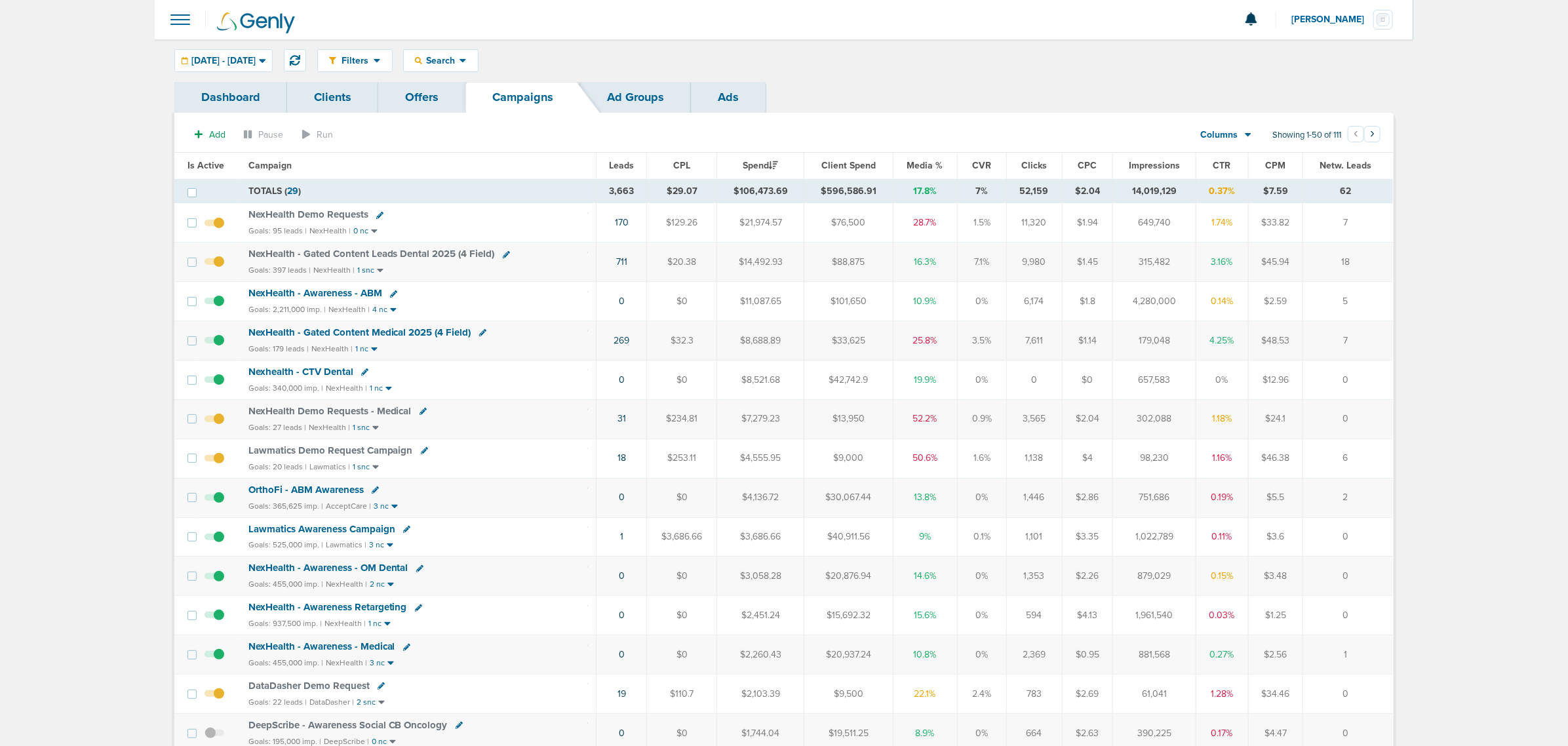
click at [531, 218] on div "NexHealth Demo Requests" at bounding box center [418, 214] width 340 height 13
click at [179, 63] on div "07.01.2025 - 09.03.2025" at bounding box center [223, 60] width 97 height 21
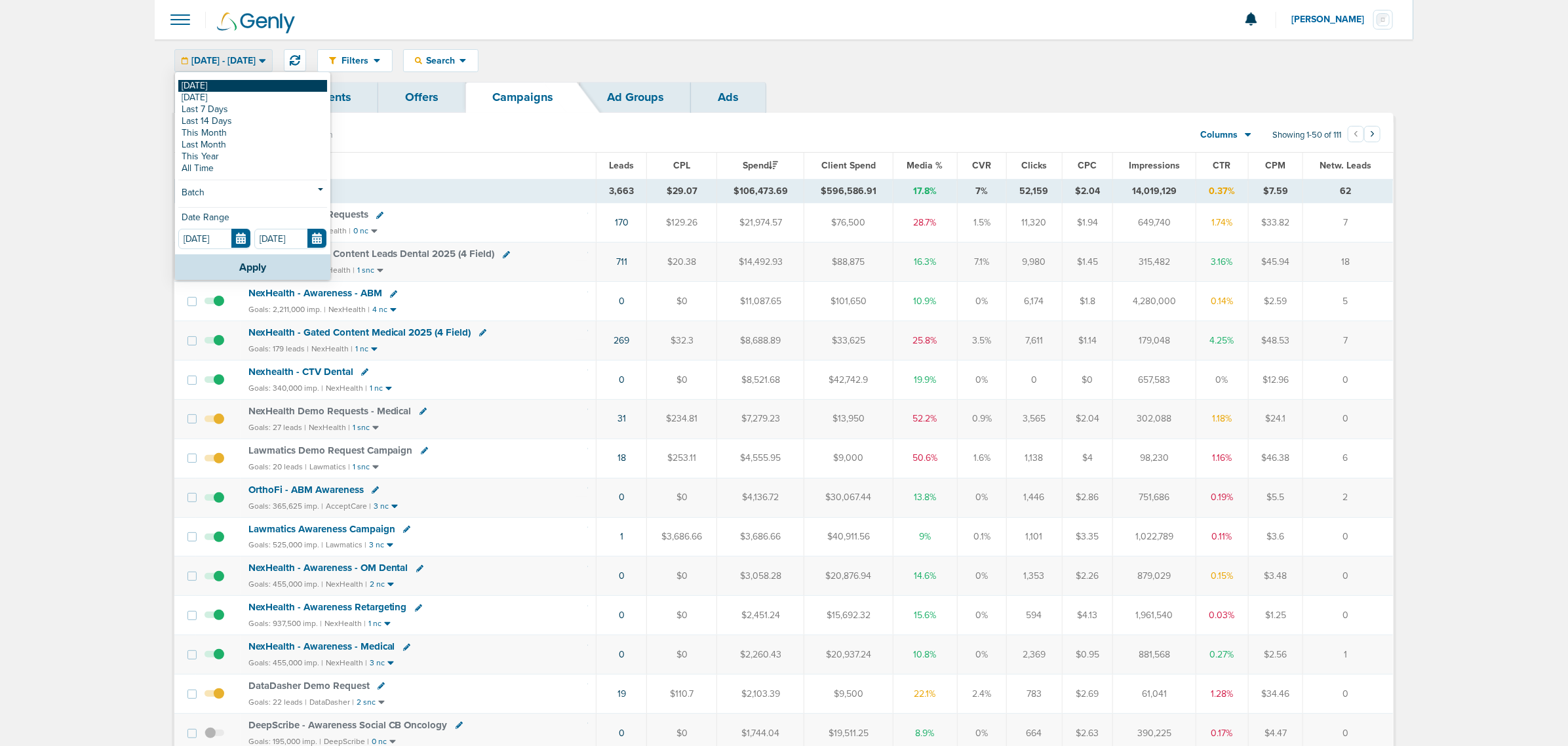
click at [203, 90] on link "[DATE]" at bounding box center [253, 85] width 149 height 12
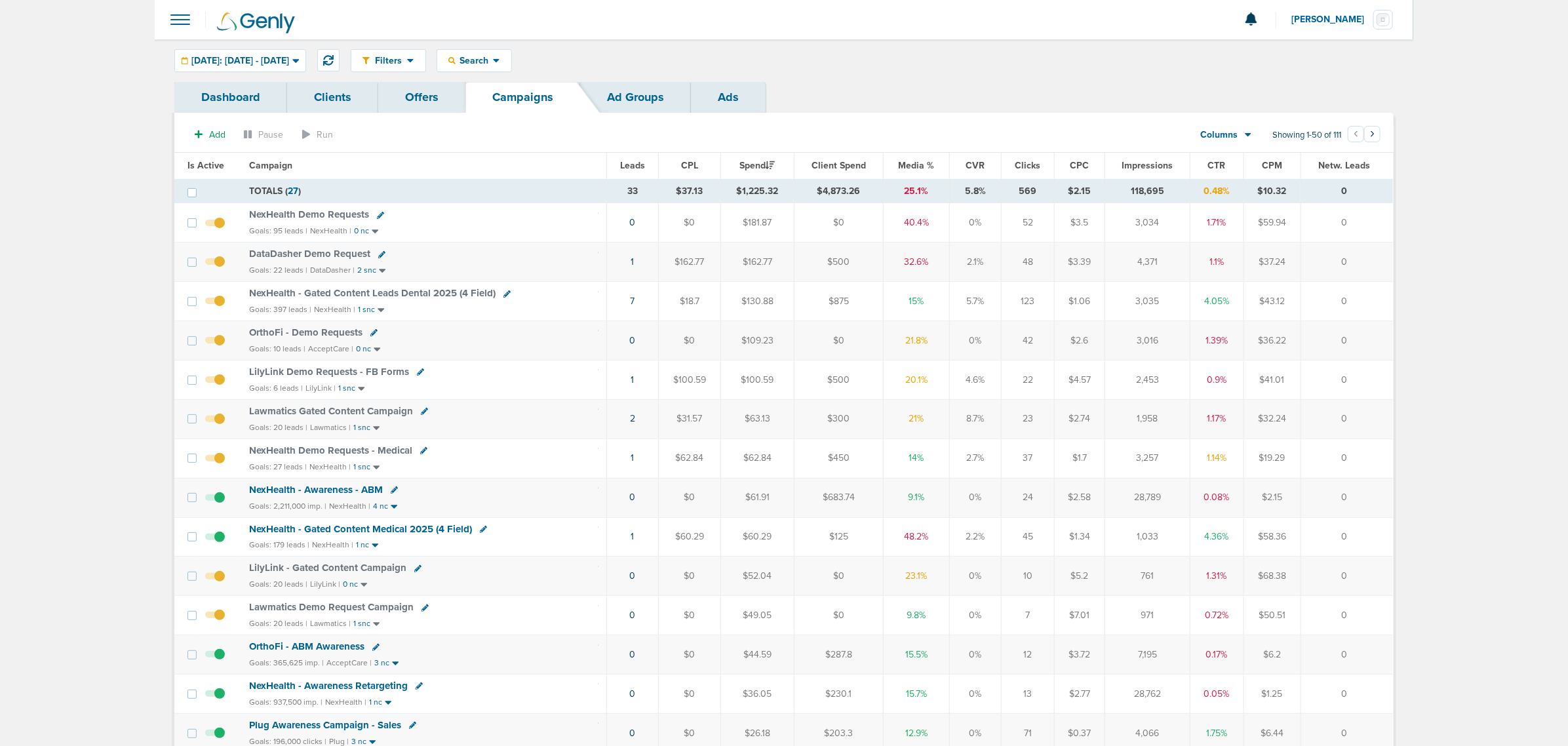
drag, startPoint x: 604, startPoint y: 262, endPoint x: 1383, endPoint y: 257, distance: 779.0
click at [1383, 257] on tr "DataDasher Demo Request Goals: 22 leads | DataDasher | 2 snc 1 $162.77 $162.77 …" at bounding box center [784, 262] width 1219 height 39
click at [1383, 257] on td "0" at bounding box center [1347, 262] width 92 height 39
click at [555, 296] on div "NexHealth - Gated Content Leads Dental 2025 (4 Field)" at bounding box center [423, 294] width 349 height 13
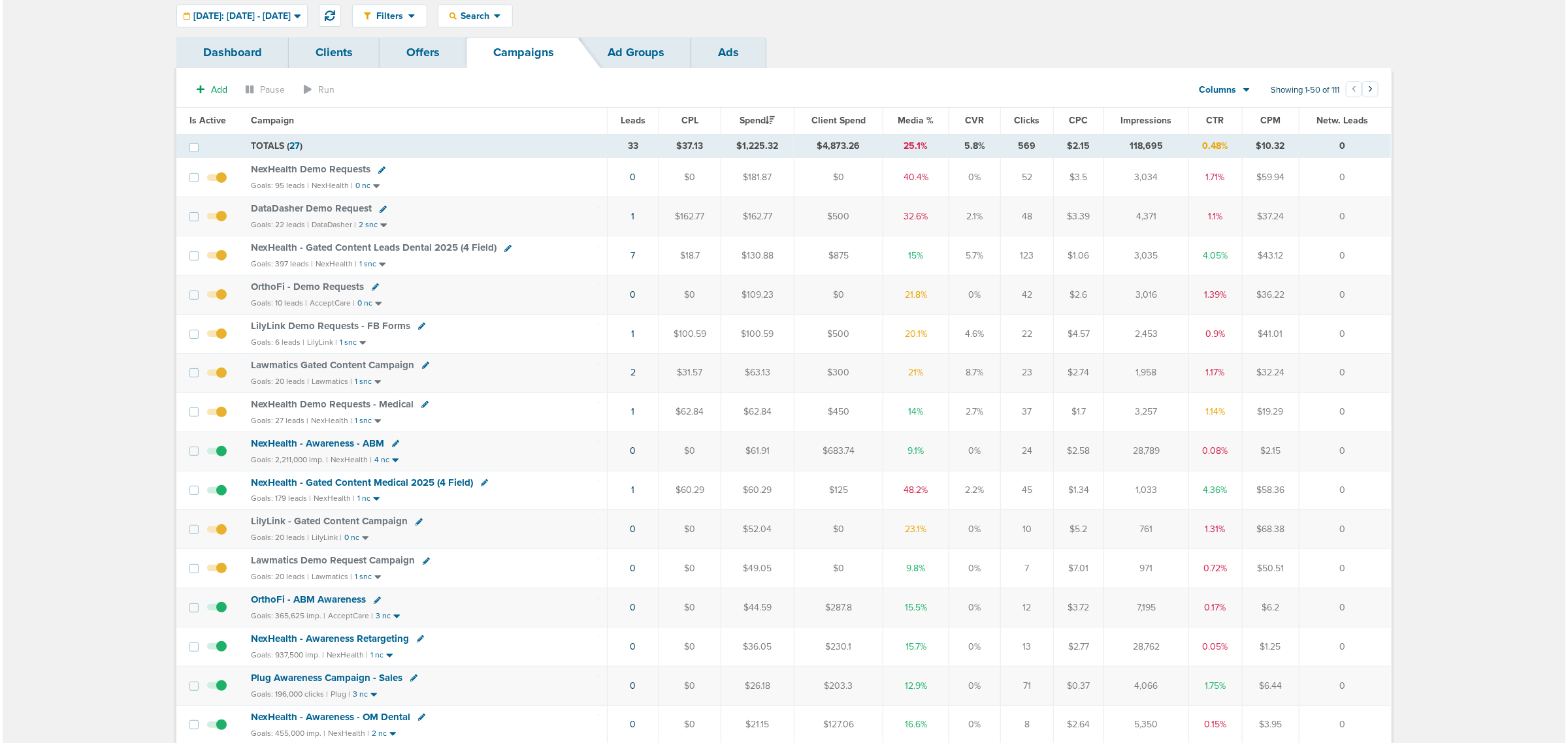
scroll to position [82, 0]
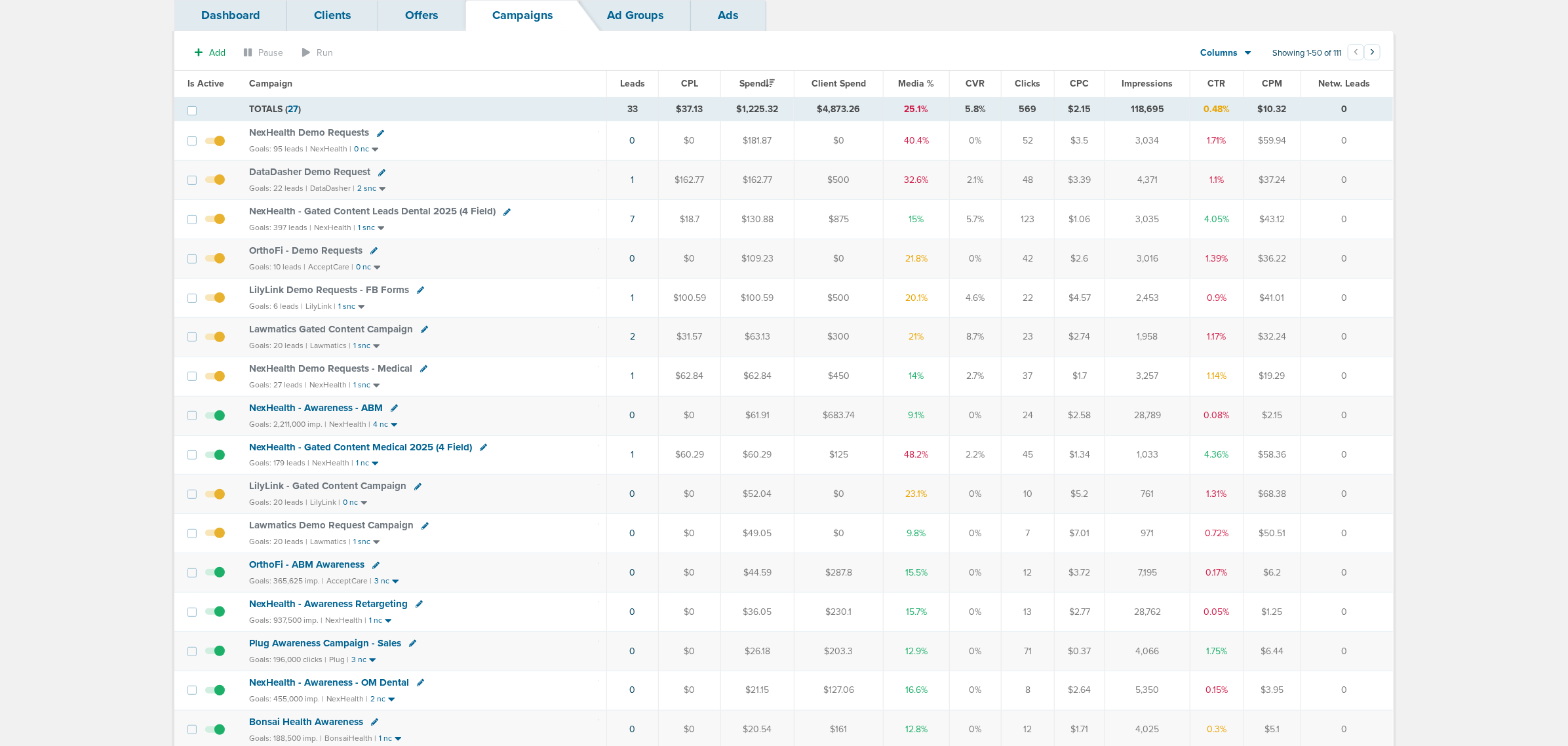
click at [423, 530] on icon at bounding box center [425, 526] width 7 height 7
select select
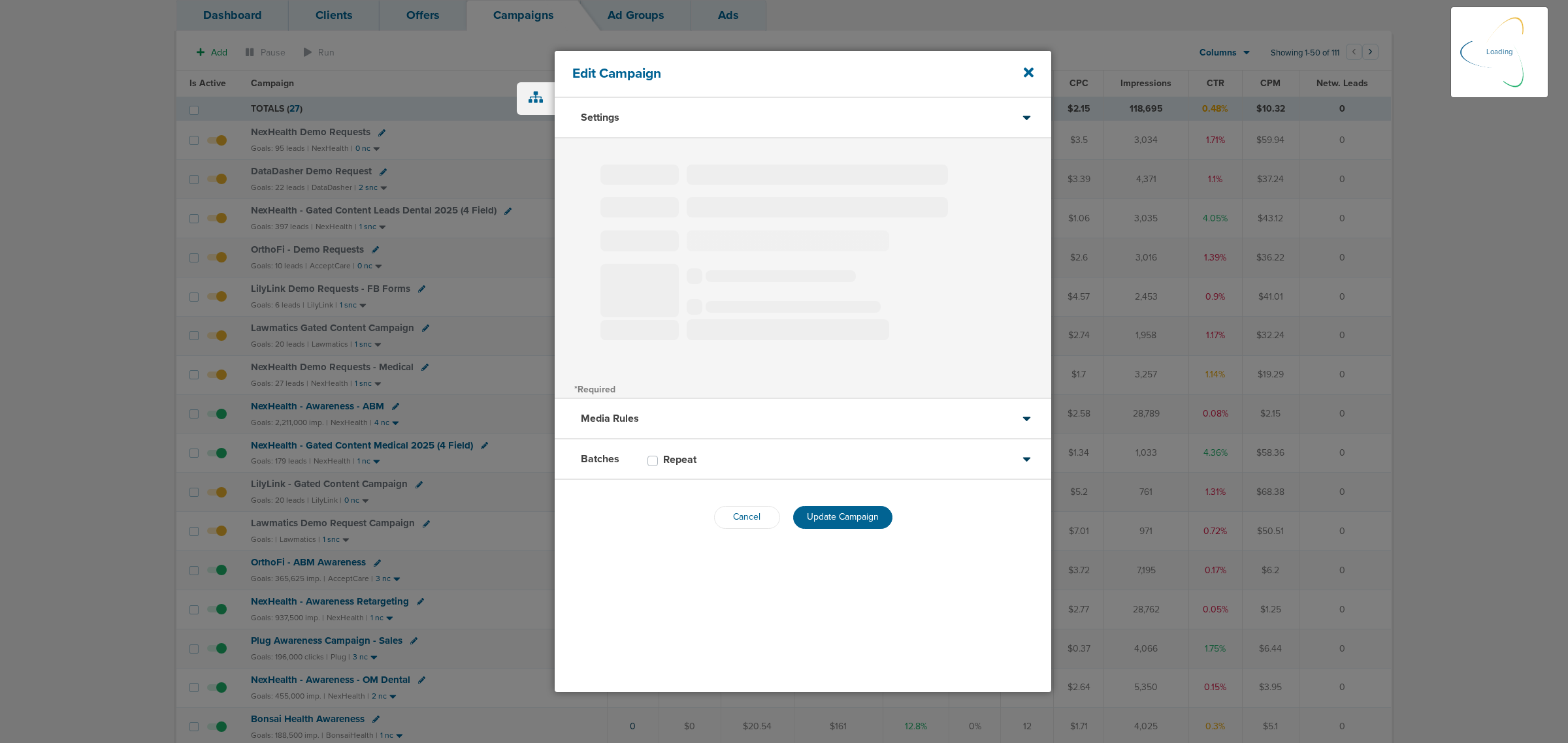
type input "Lawmatics Demo Request Campaign"
select select "Leads"
radio input "true"
select select "readWrite"
select select "1"
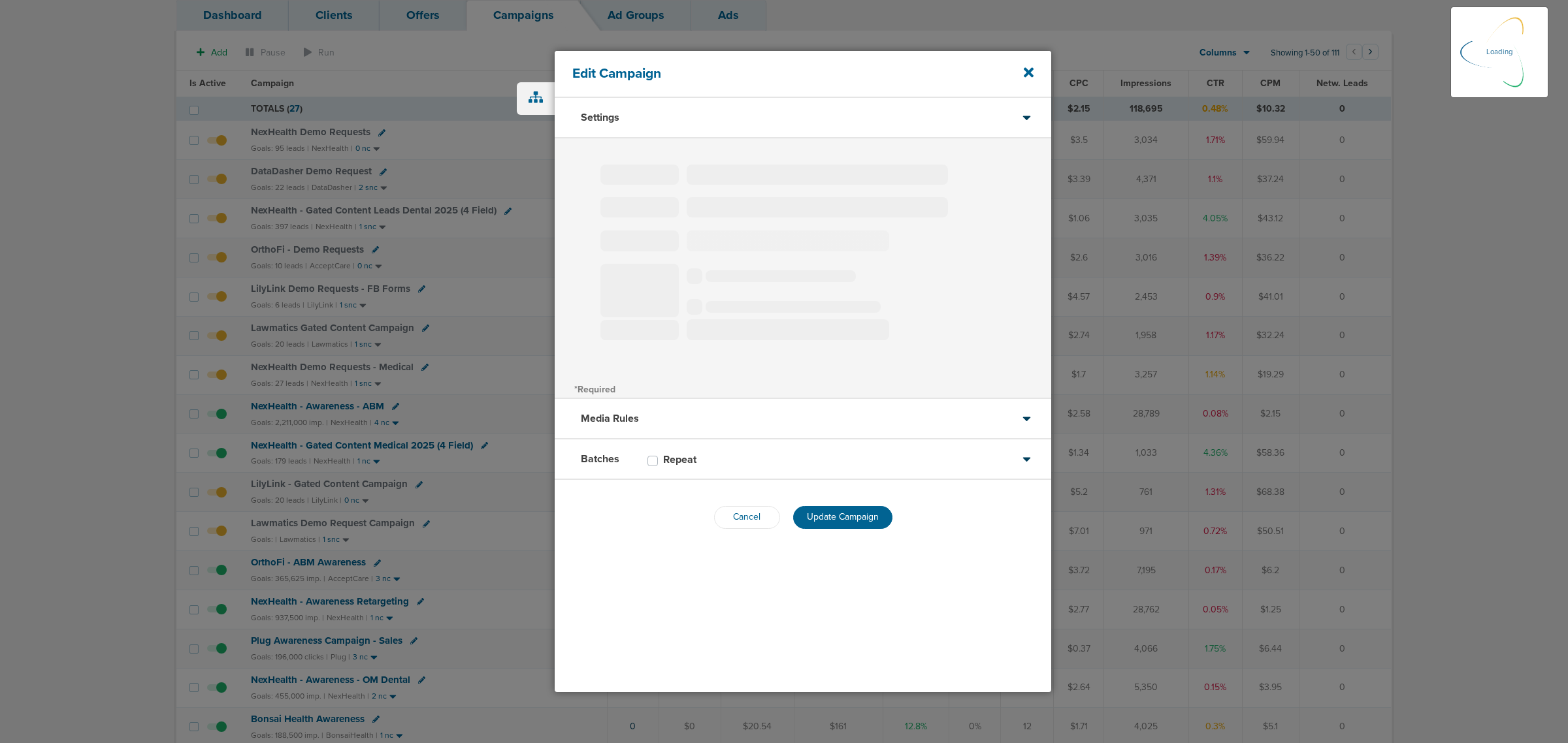
select select "2"
select select "3"
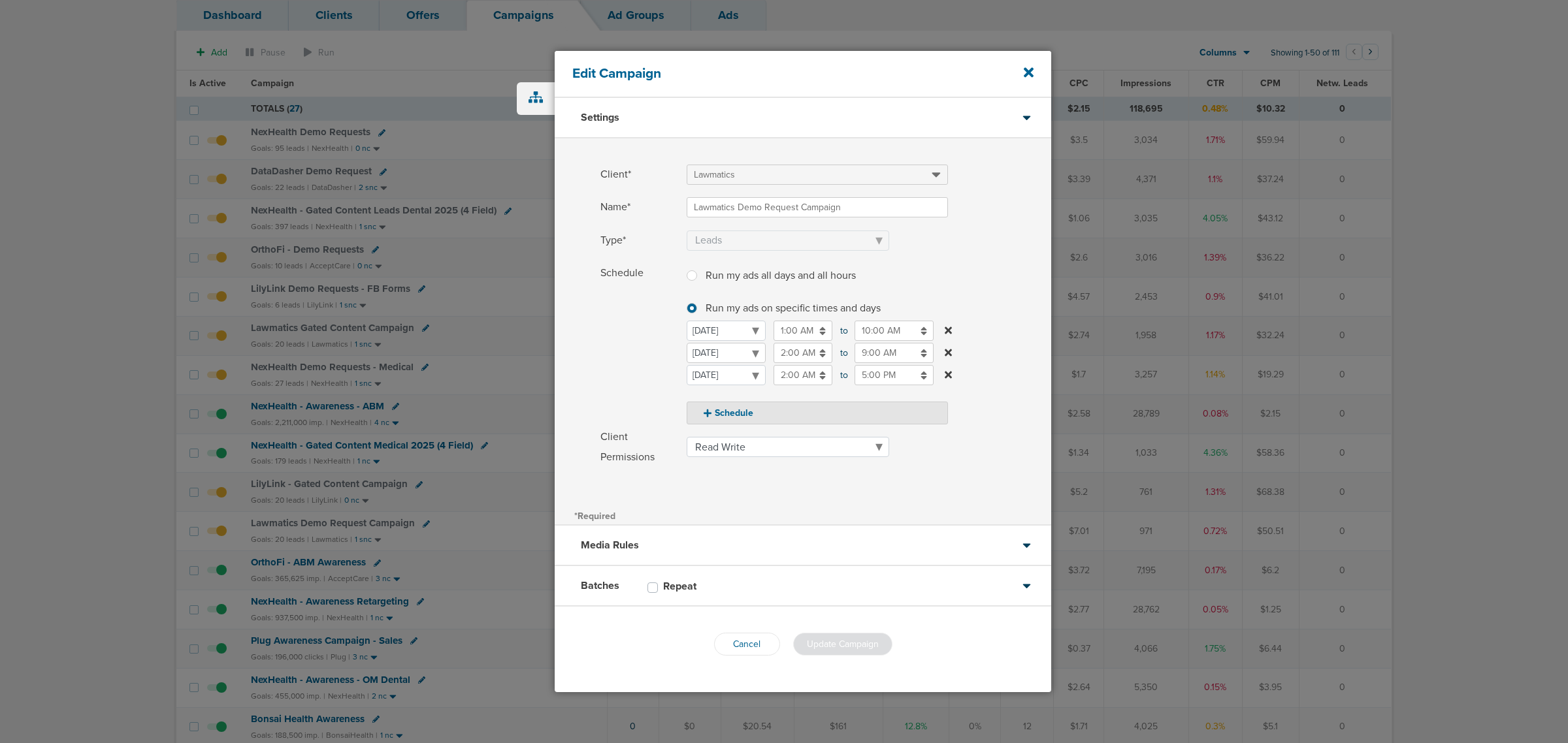
click at [723, 351] on select "Monday Tuesday Wednesday Thursday Friday Saturday Sunday" at bounding box center [726, 352] width 79 height 20
click at [796, 350] on input "2:00 AM" at bounding box center [803, 352] width 59 height 20
click at [779, 381] on icon at bounding box center [779, 385] width 12 height 8
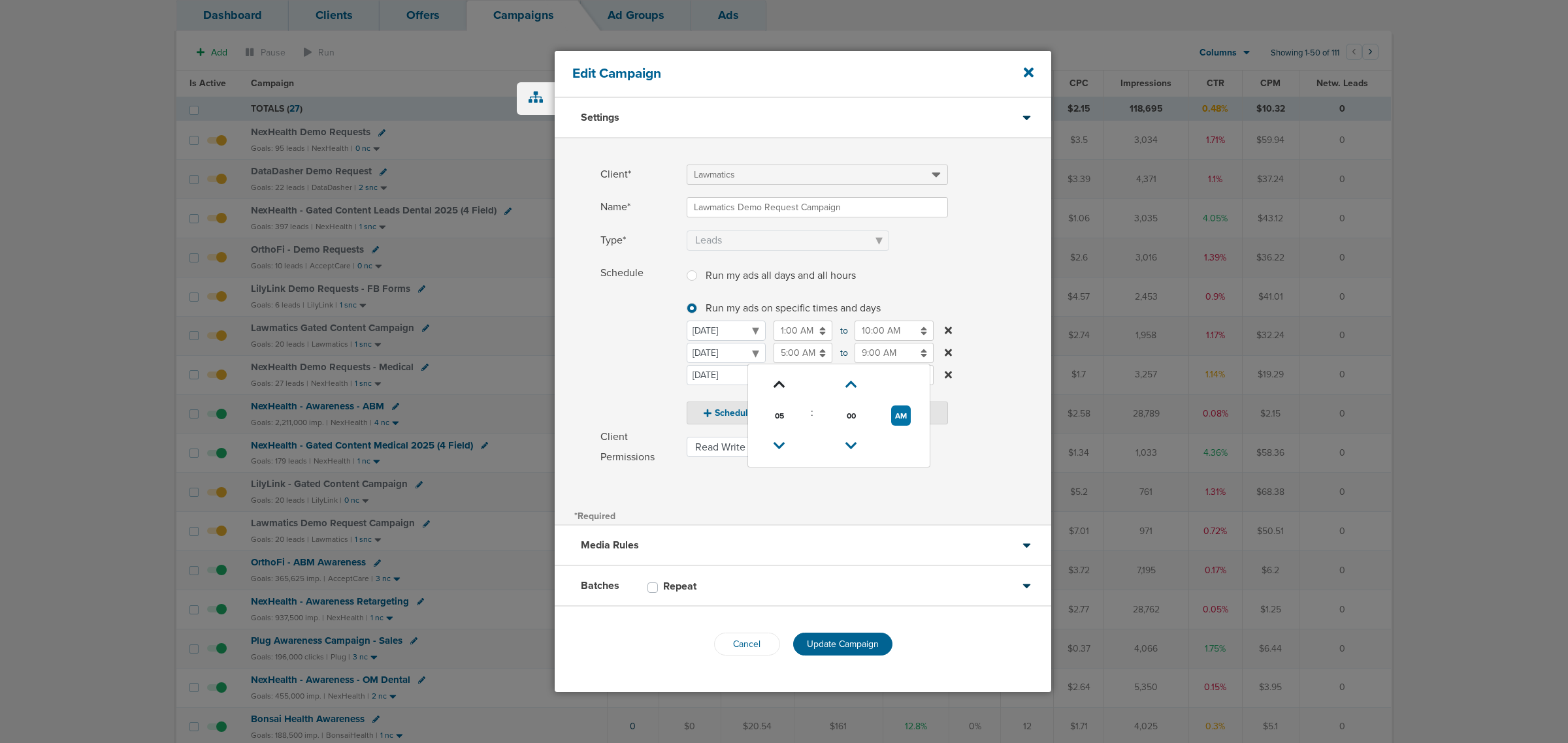
click at [779, 381] on icon at bounding box center [779, 385] width 12 height 8
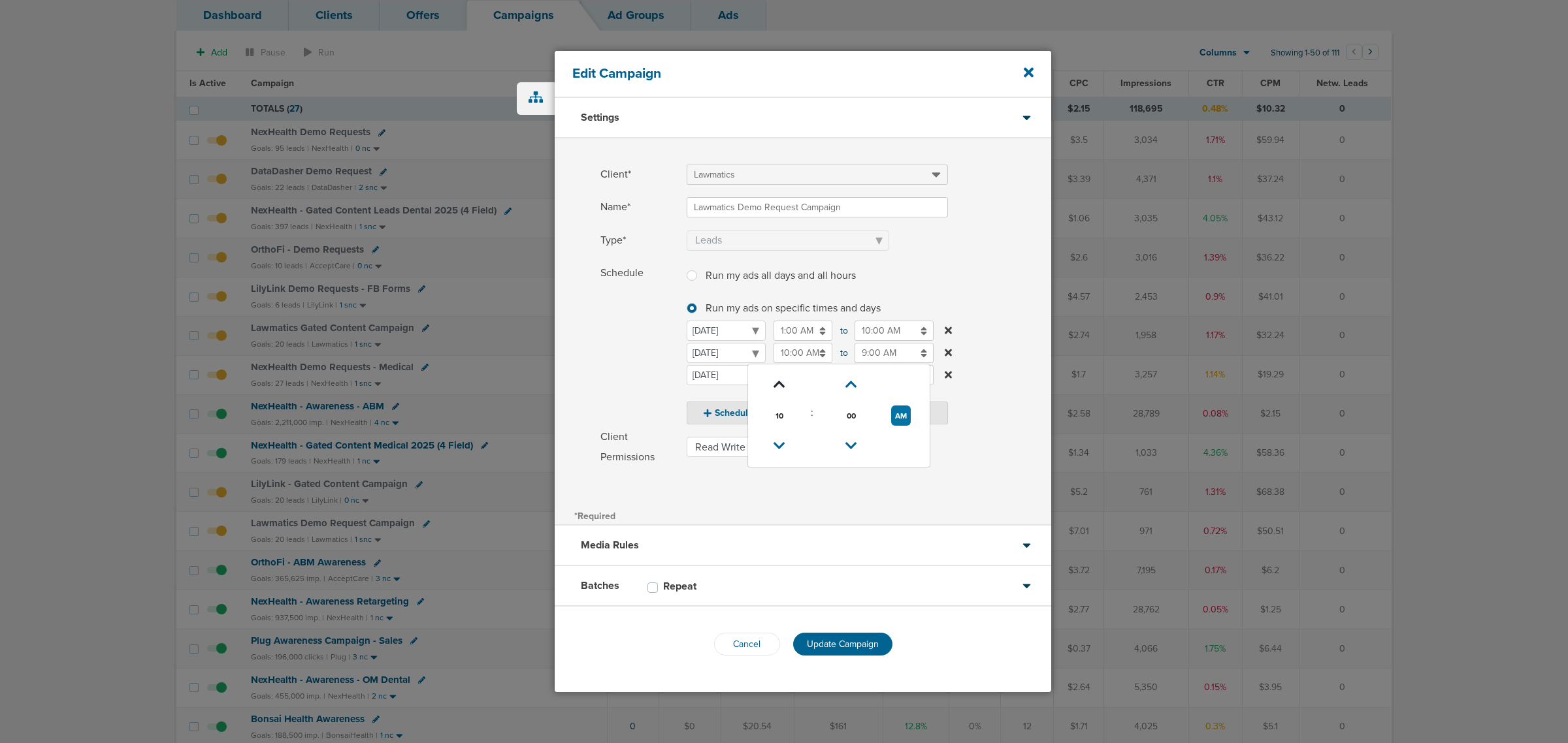
click at [779, 381] on icon at bounding box center [779, 385] width 12 height 8
type input "11:00 AM"
click at [867, 347] on input "9:00 AM" at bounding box center [894, 352] width 79 height 20
click at [861, 442] on icon at bounding box center [860, 446] width 12 height 8
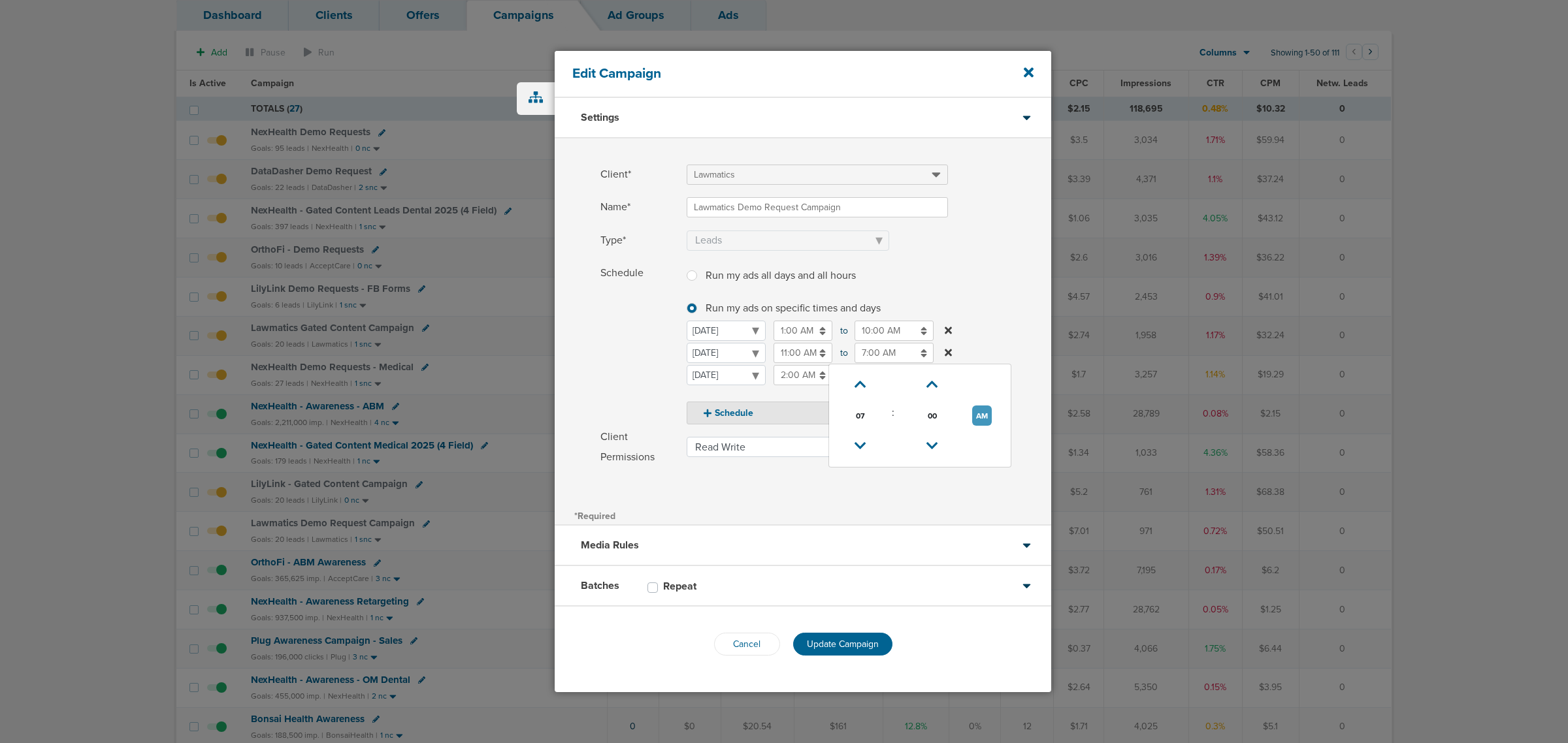
click at [980, 416] on button "AM" at bounding box center [981, 415] width 20 height 20
type input "7:00 PM"
click at [1016, 298] on label "Schedule Run my ads all days and all hours Run my ads all days and all hours Ru…" at bounding box center [826, 344] width 451 height 162
click at [848, 645] on span "Update Campaign" at bounding box center [843, 644] width 72 height 11
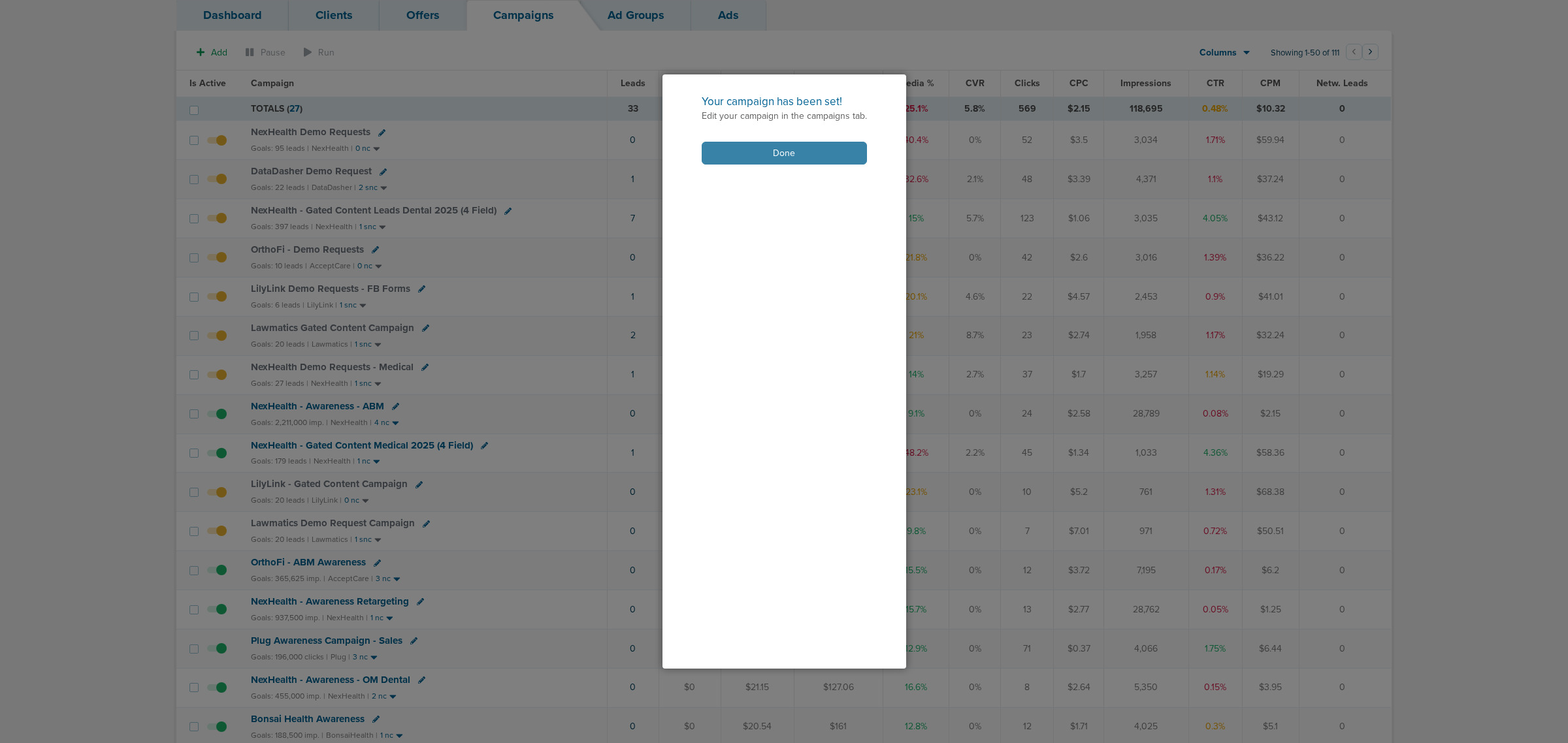
click at [784, 147] on button "Done" at bounding box center [784, 152] width 166 height 23
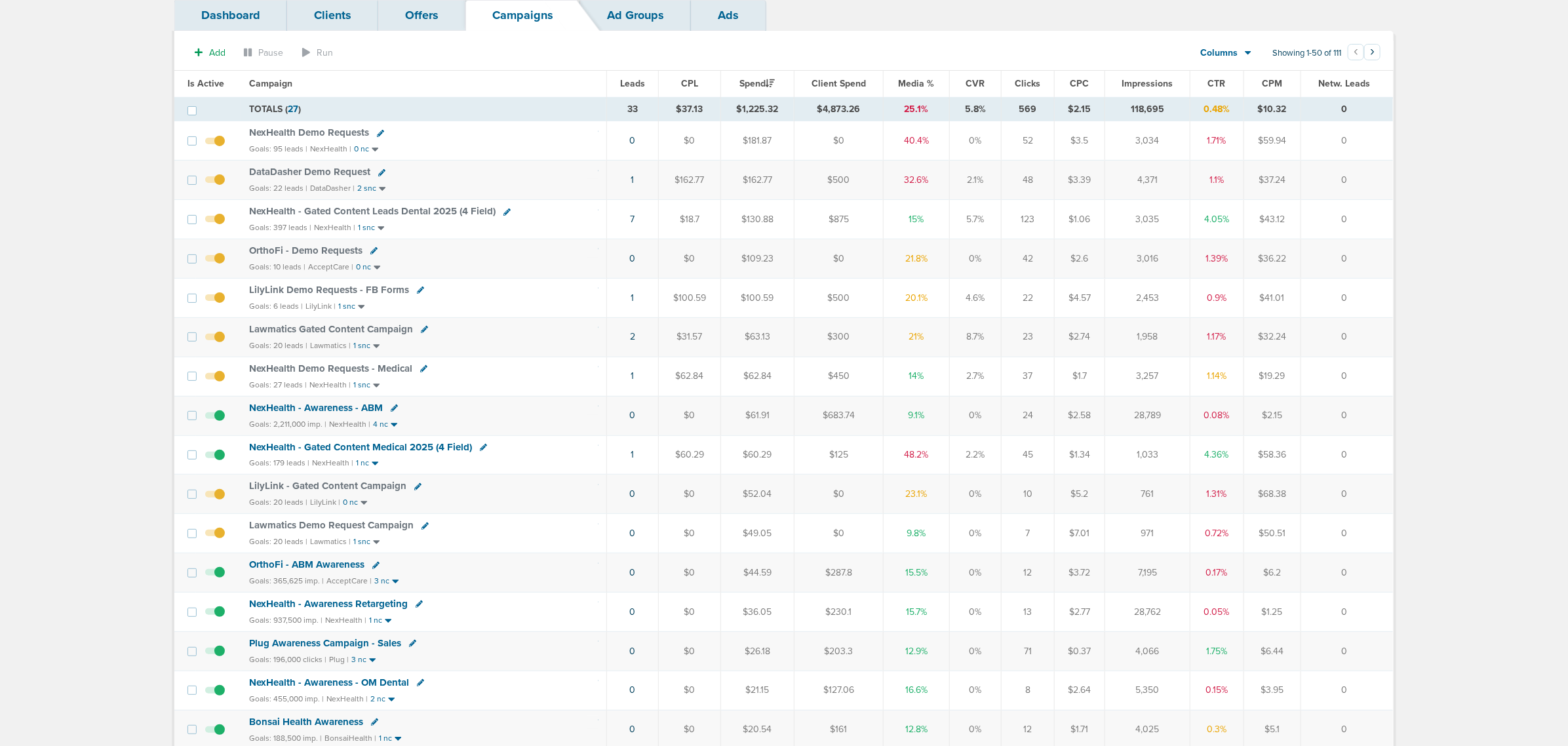
click at [504, 211] on icon at bounding box center [507, 212] width 7 height 7
select select
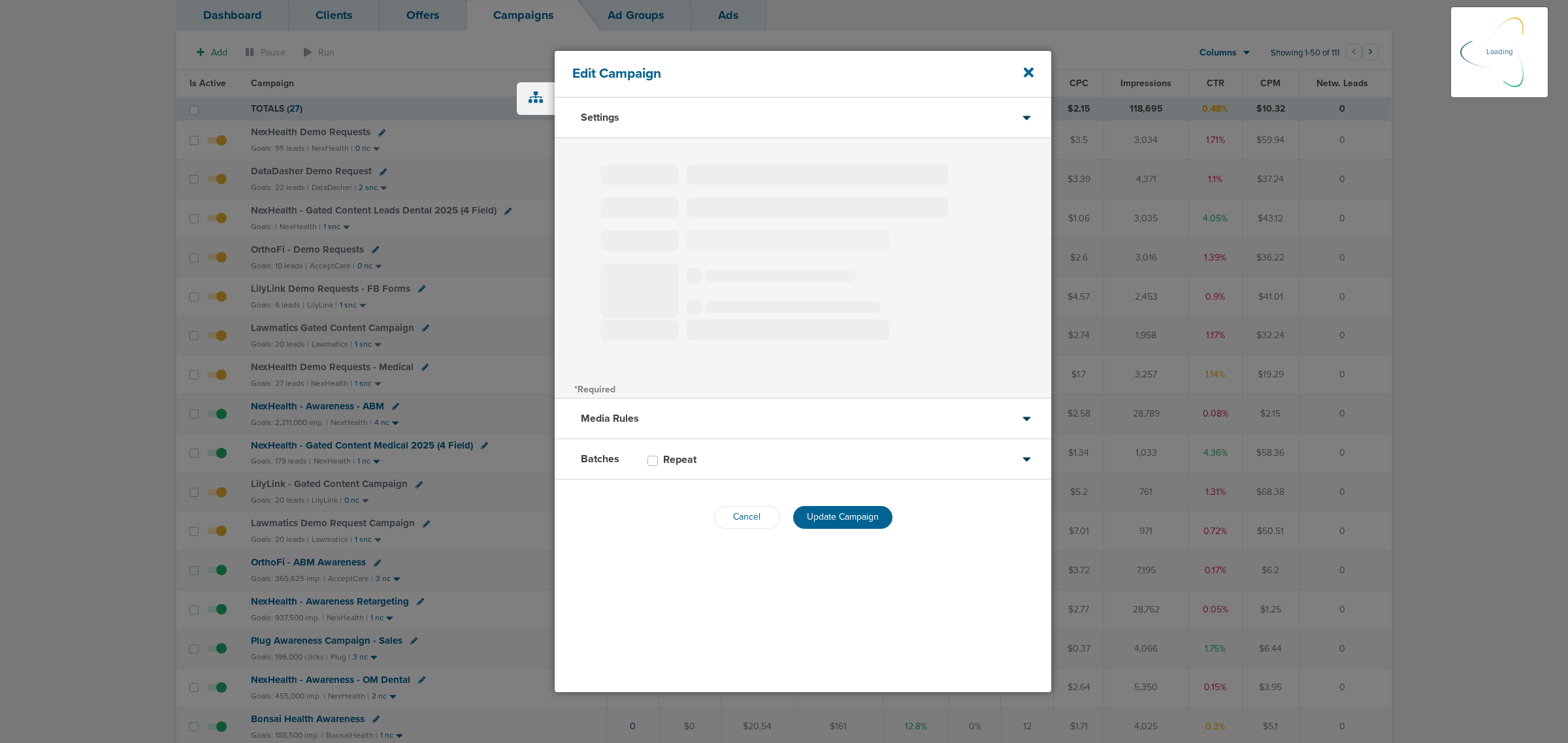
select select "1"
select select "2"
select select "3"
select select "4"
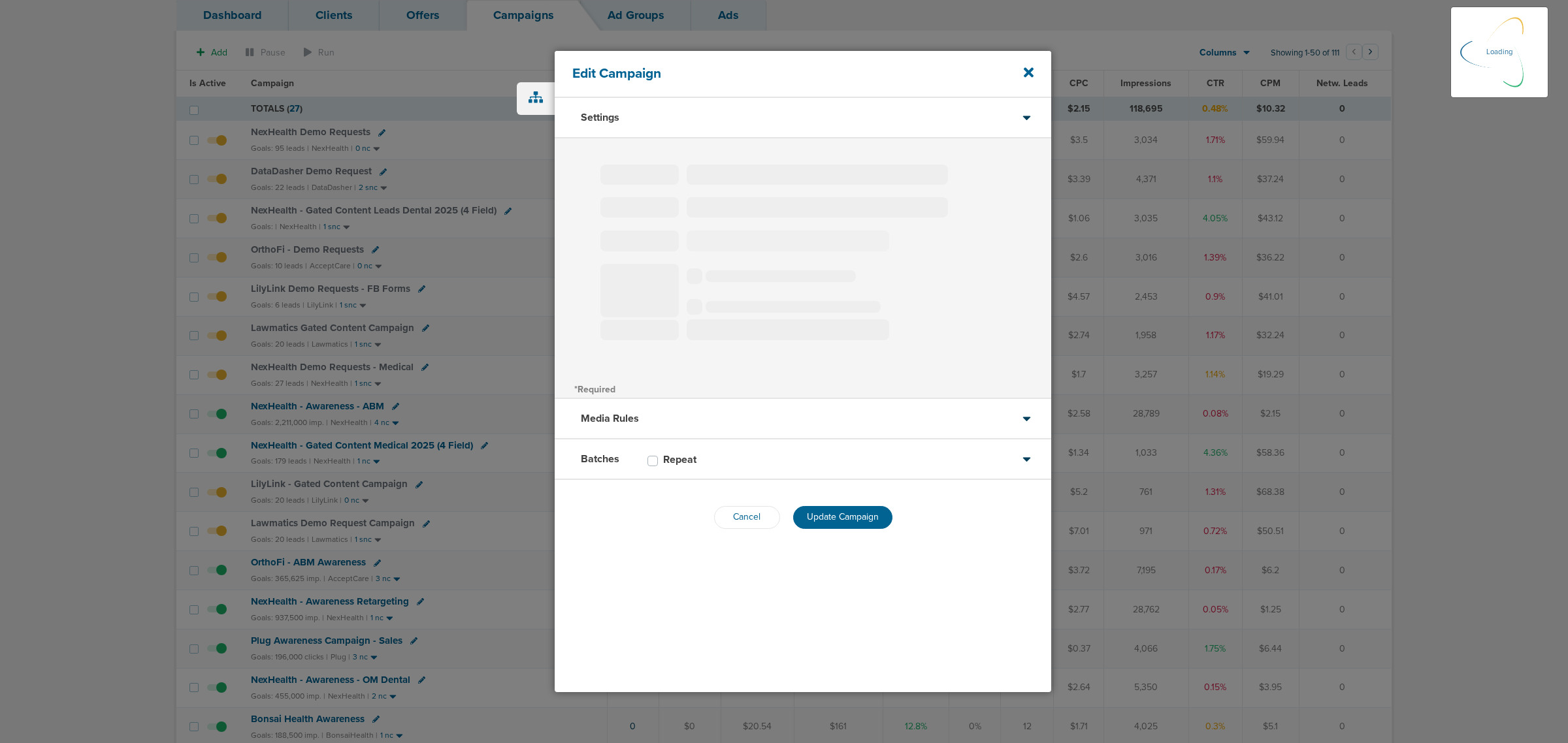
select select "6"
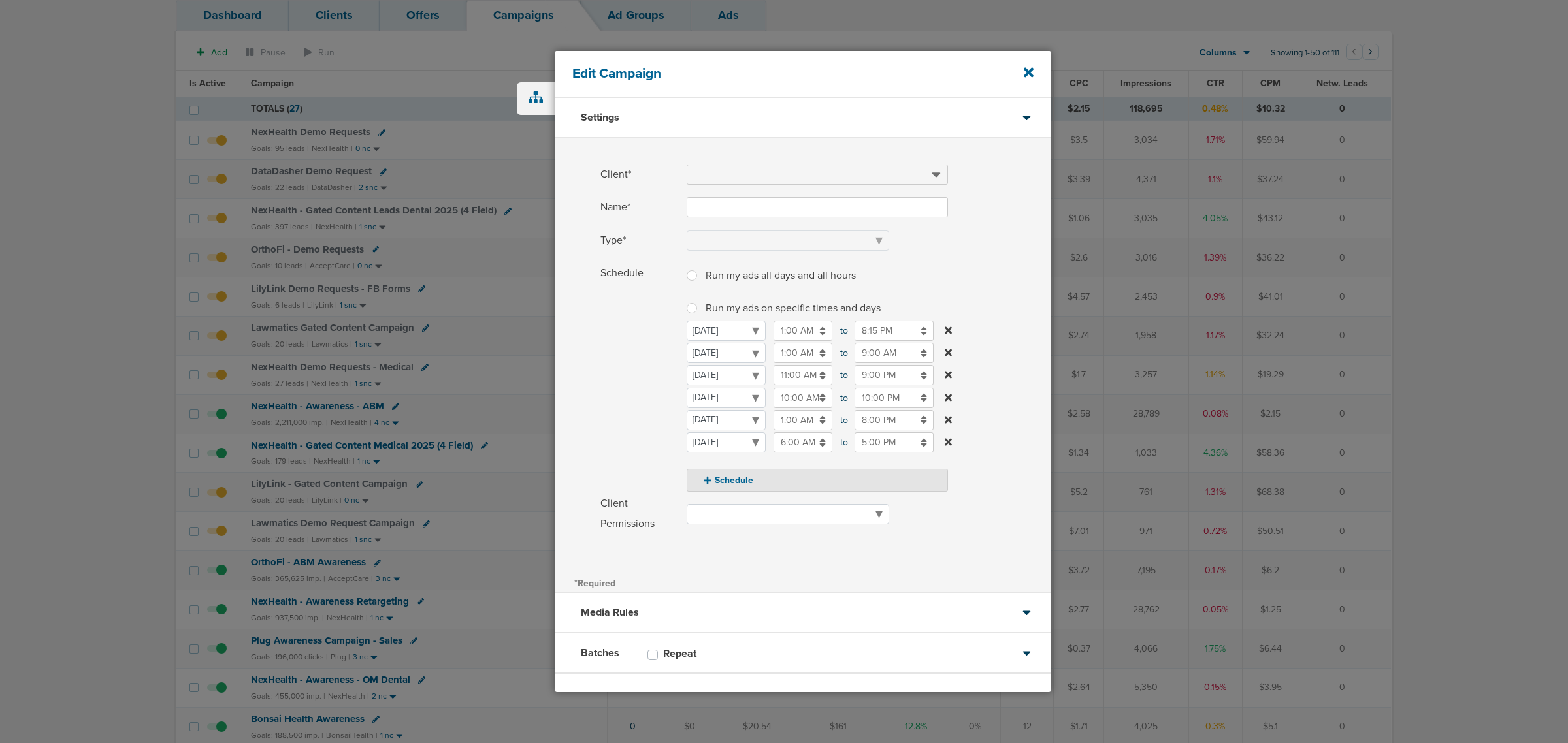
type input "NexHealth - Gated Content Leads Dental 2025 (4 Field)"
select select "Leads"
radio input "true"
select select "readWrite"
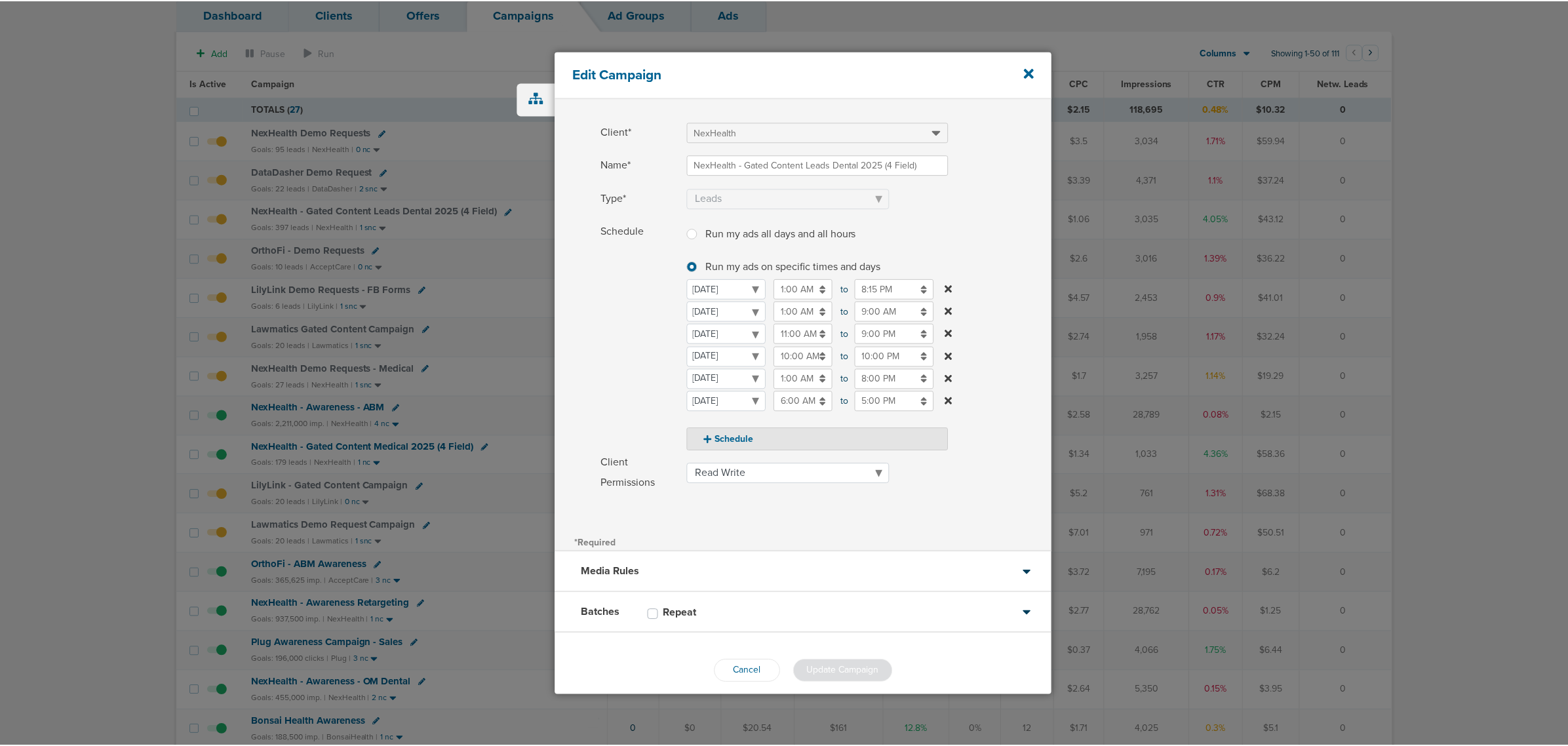
scroll to position [56, 0]
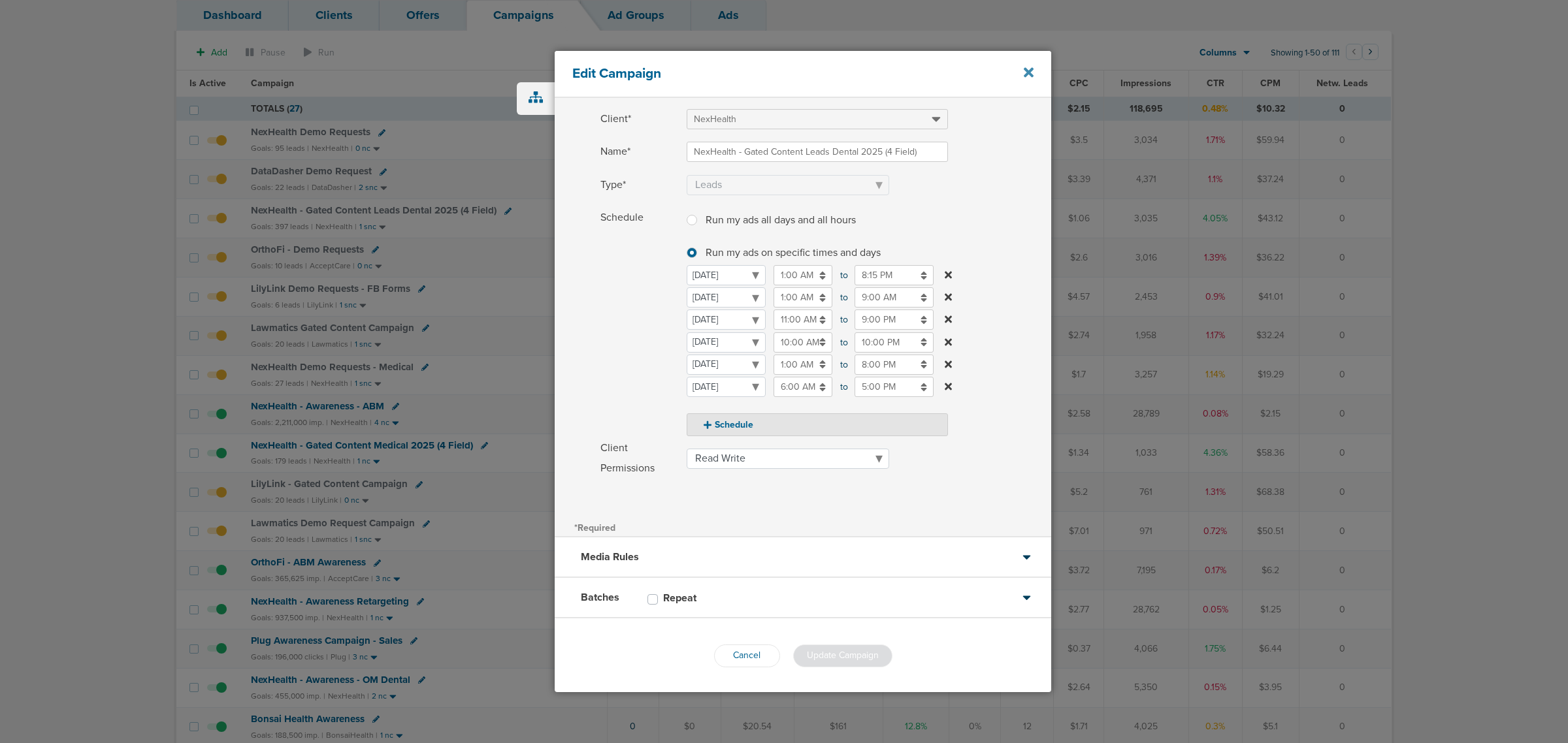
click at [1027, 70] on icon at bounding box center [1029, 73] width 10 height 10
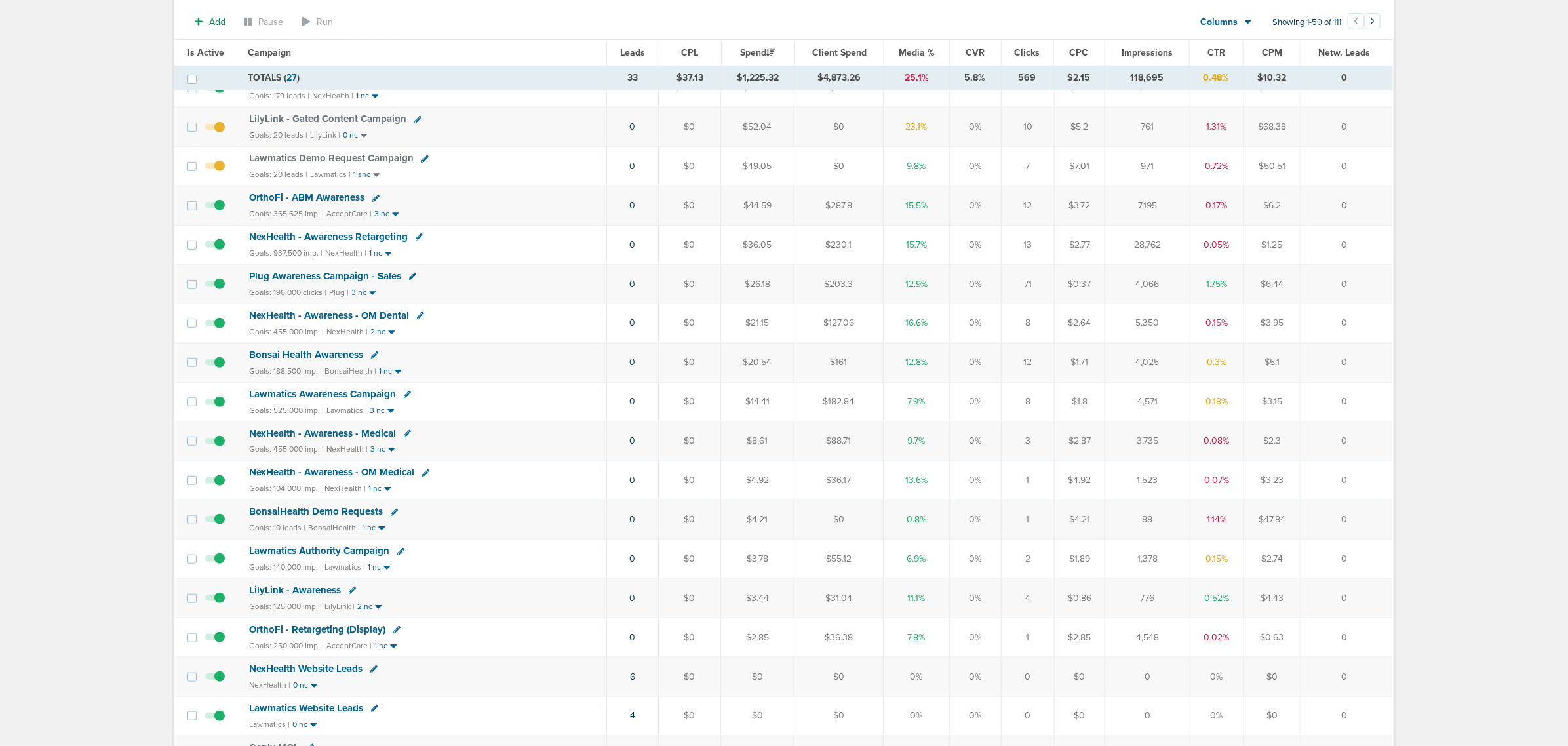
scroll to position [574, 0]
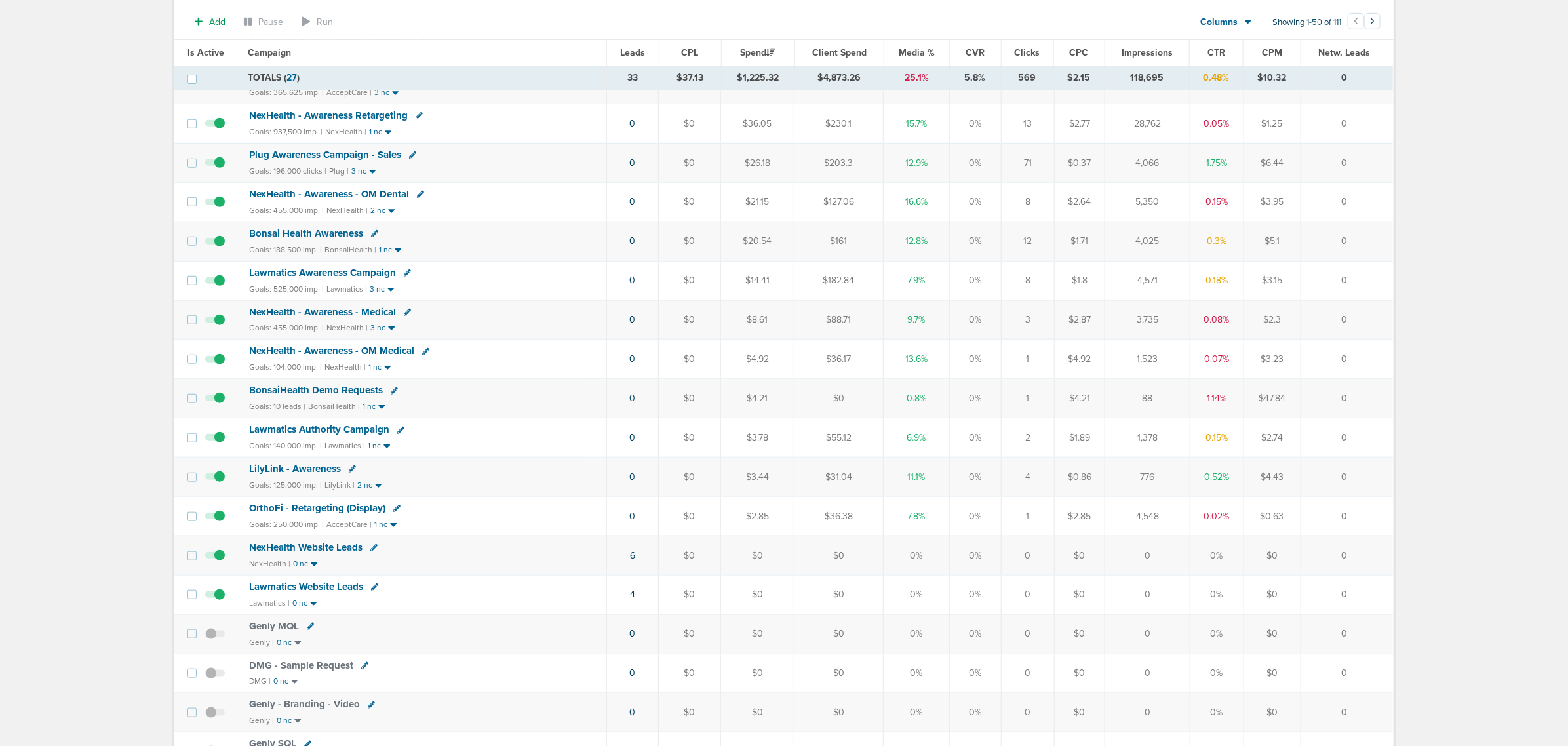
drag, startPoint x: 527, startPoint y: 412, endPoint x: 1358, endPoint y: 410, distance: 831.0
click at [1358, 410] on tr "BonsaiHealth Demo Requests Goals: 10 leads | BonsaiHealth | 1 nc 0 $0 $4.21 $0 …" at bounding box center [784, 399] width 1219 height 39
click at [1358, 410] on td "0" at bounding box center [1347, 399] width 92 height 39
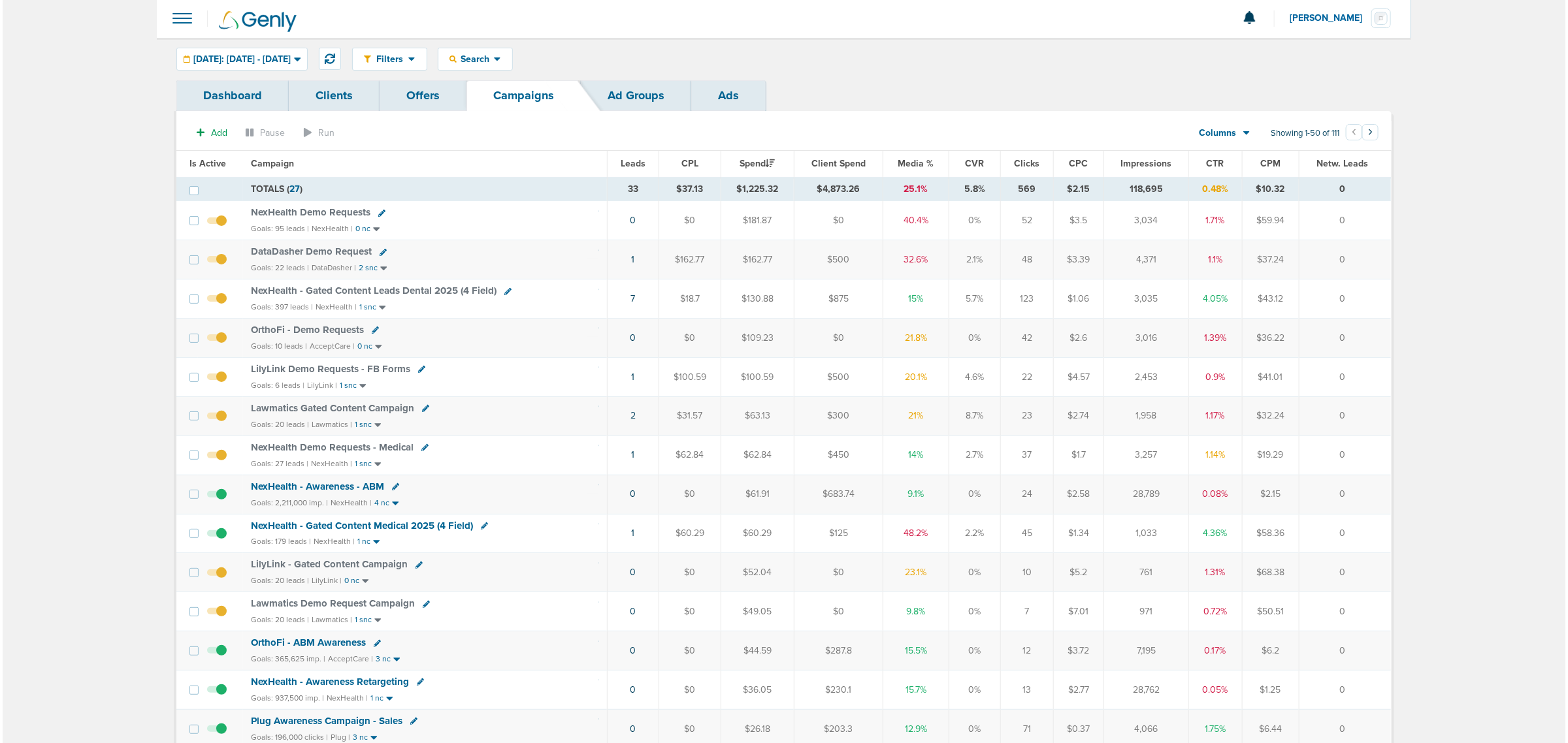
scroll to position [0, 0]
click at [386, 531] on span "NexHealth - Gated Content Medical 2025 (4 Field)" at bounding box center [359, 527] width 222 height 12
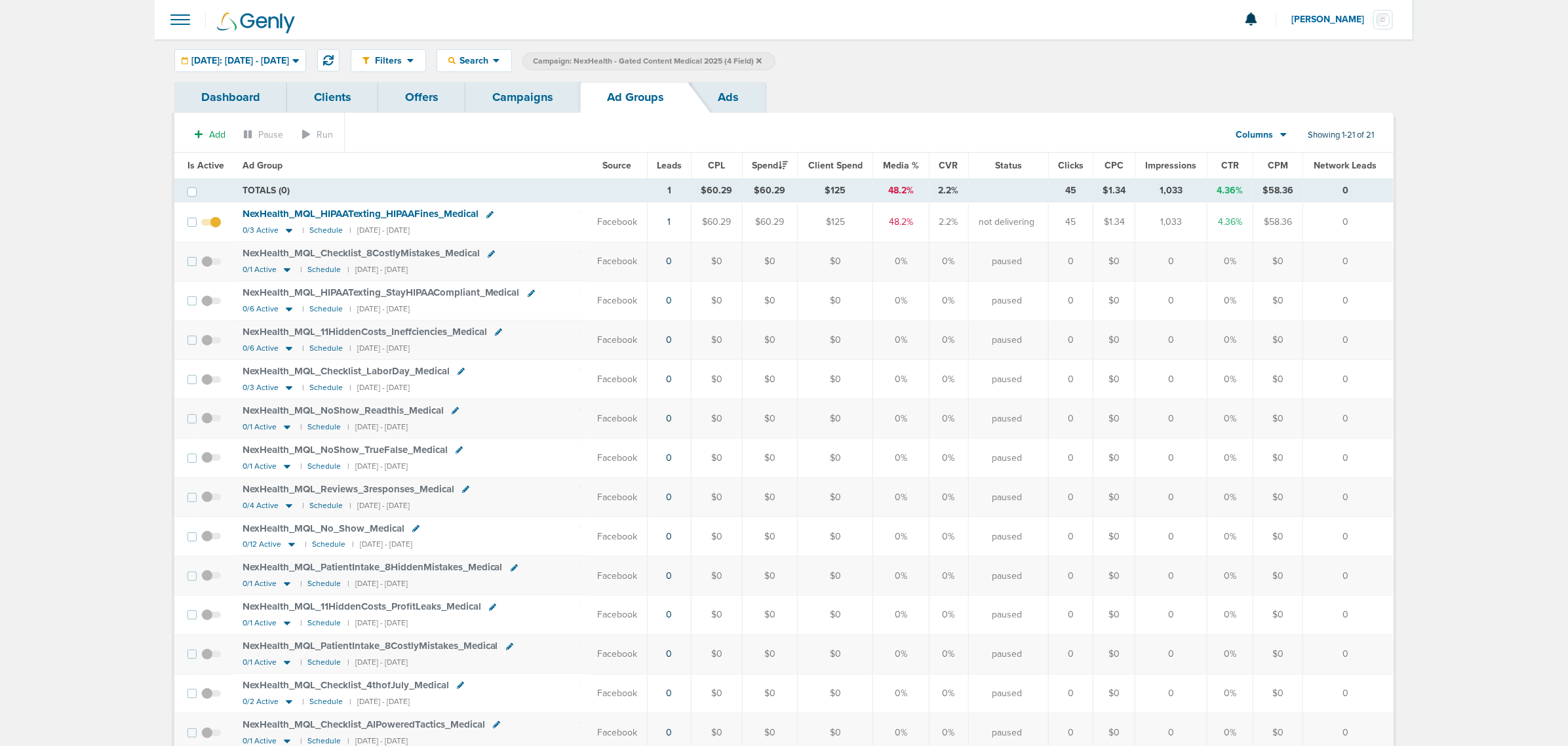
click at [188, 151] on section "Add Pause Run Columns Media Stats Sales Performance Custom Showing 1-21 of 21" at bounding box center [784, 138] width 1219 height 30
click at [197, 165] on span "Is Active" at bounding box center [205, 165] width 37 height 11
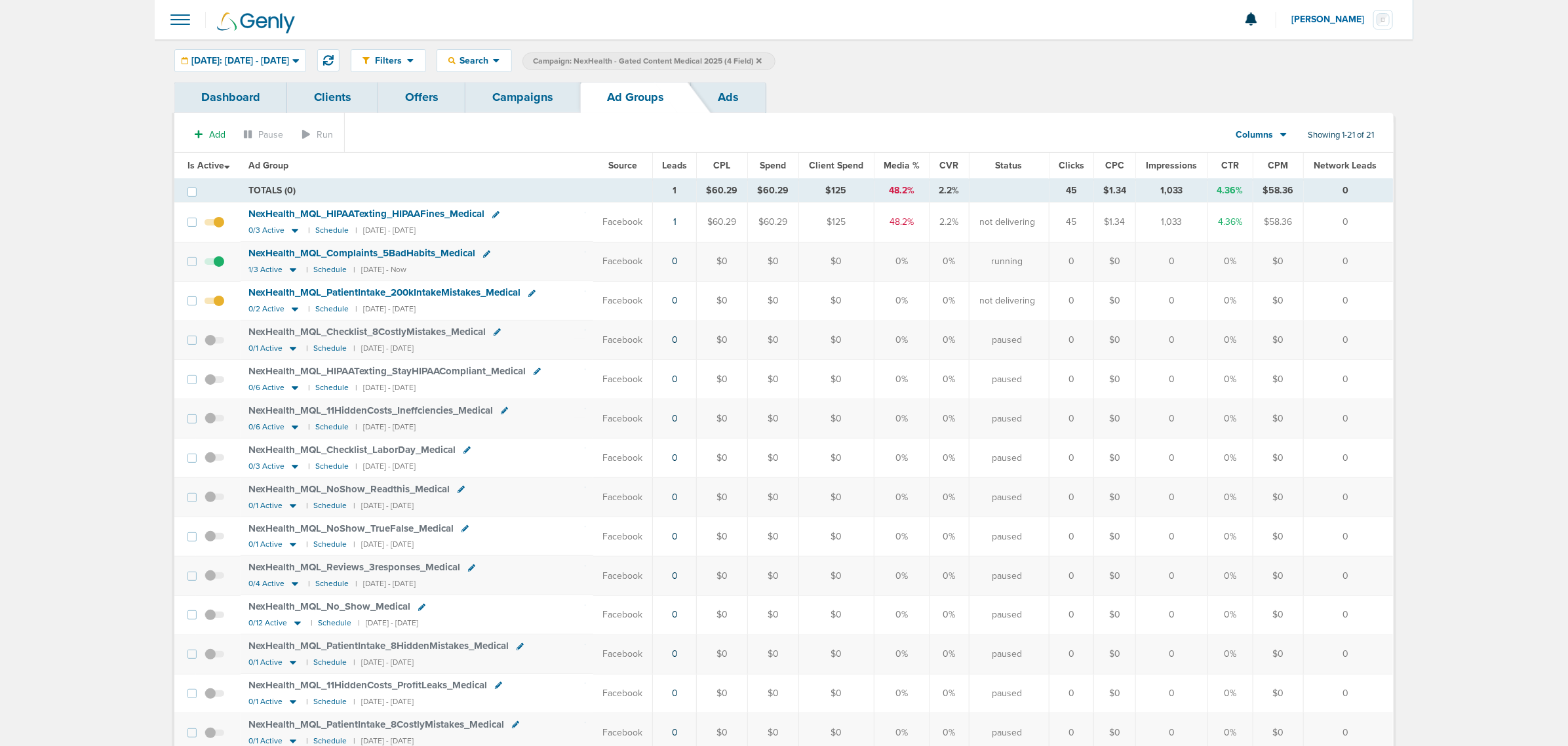
click at [515, 94] on link "Campaigns" at bounding box center [522, 97] width 114 height 31
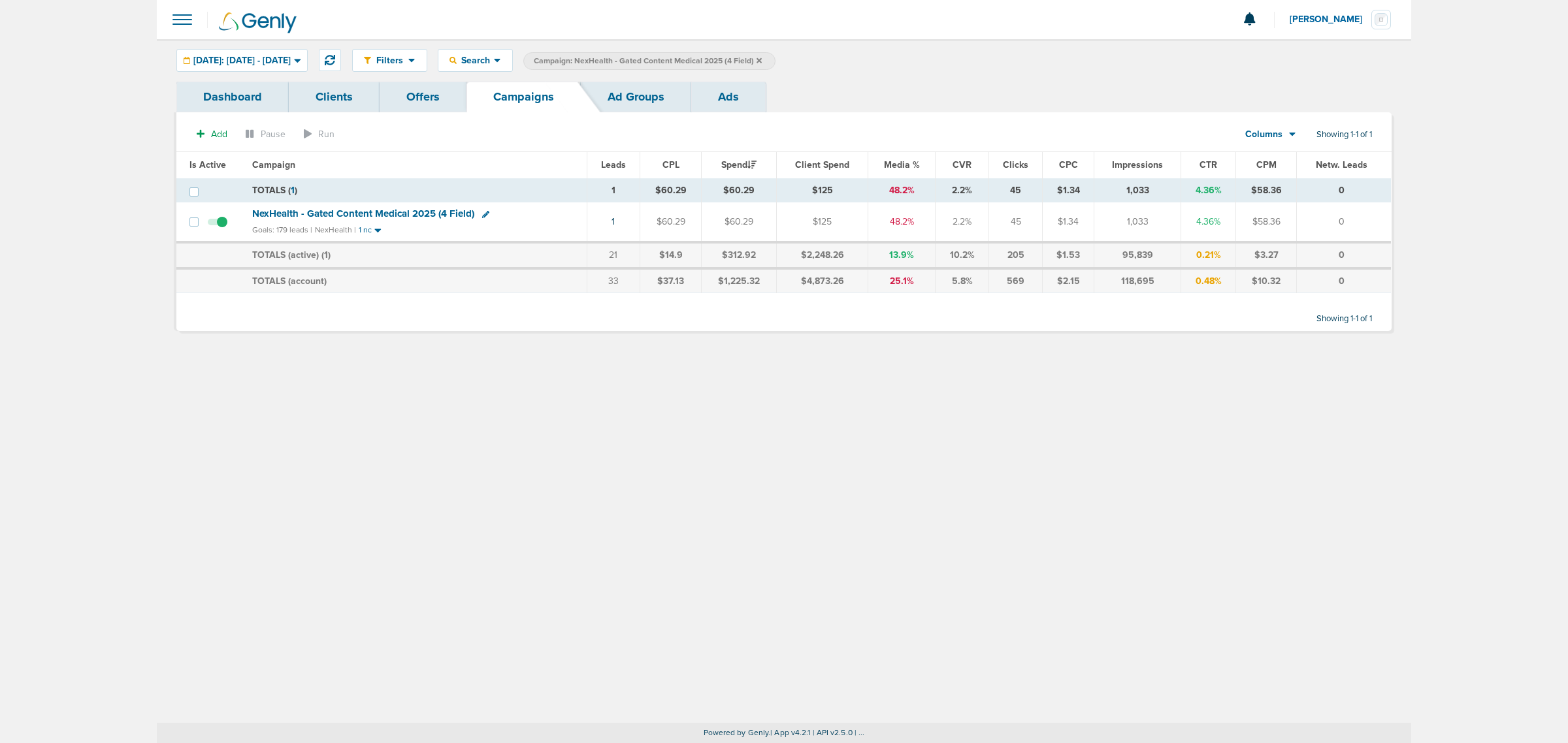
click at [694, 449] on div "Filters Active Only Settings Status Active Inactive Objectives MQL SQL Traffic …" at bounding box center [784, 381] width 1254 height 684
click at [762, 60] on icon at bounding box center [760, 60] width 5 height 5
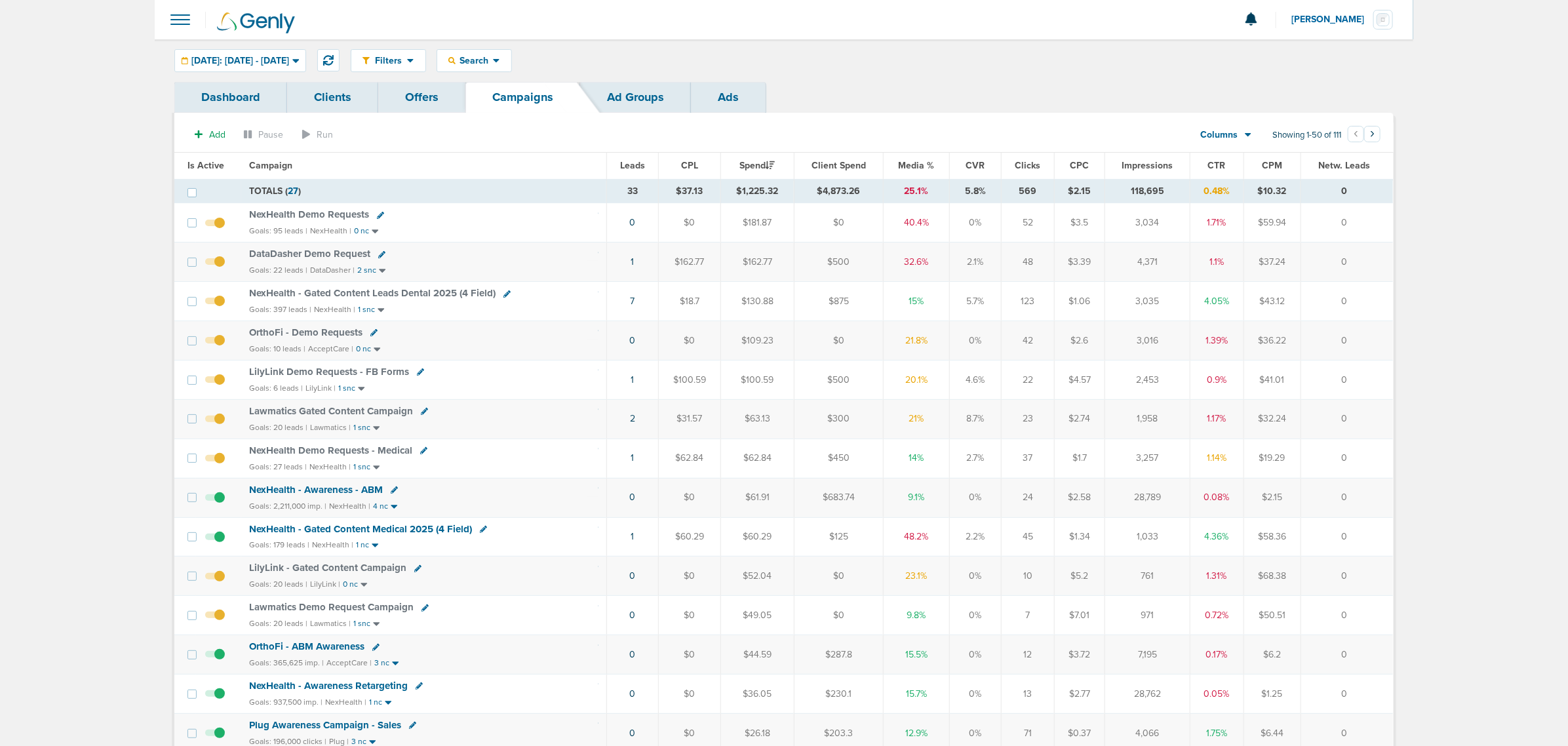
click at [504, 290] on link at bounding box center [507, 294] width 7 height 10
select select
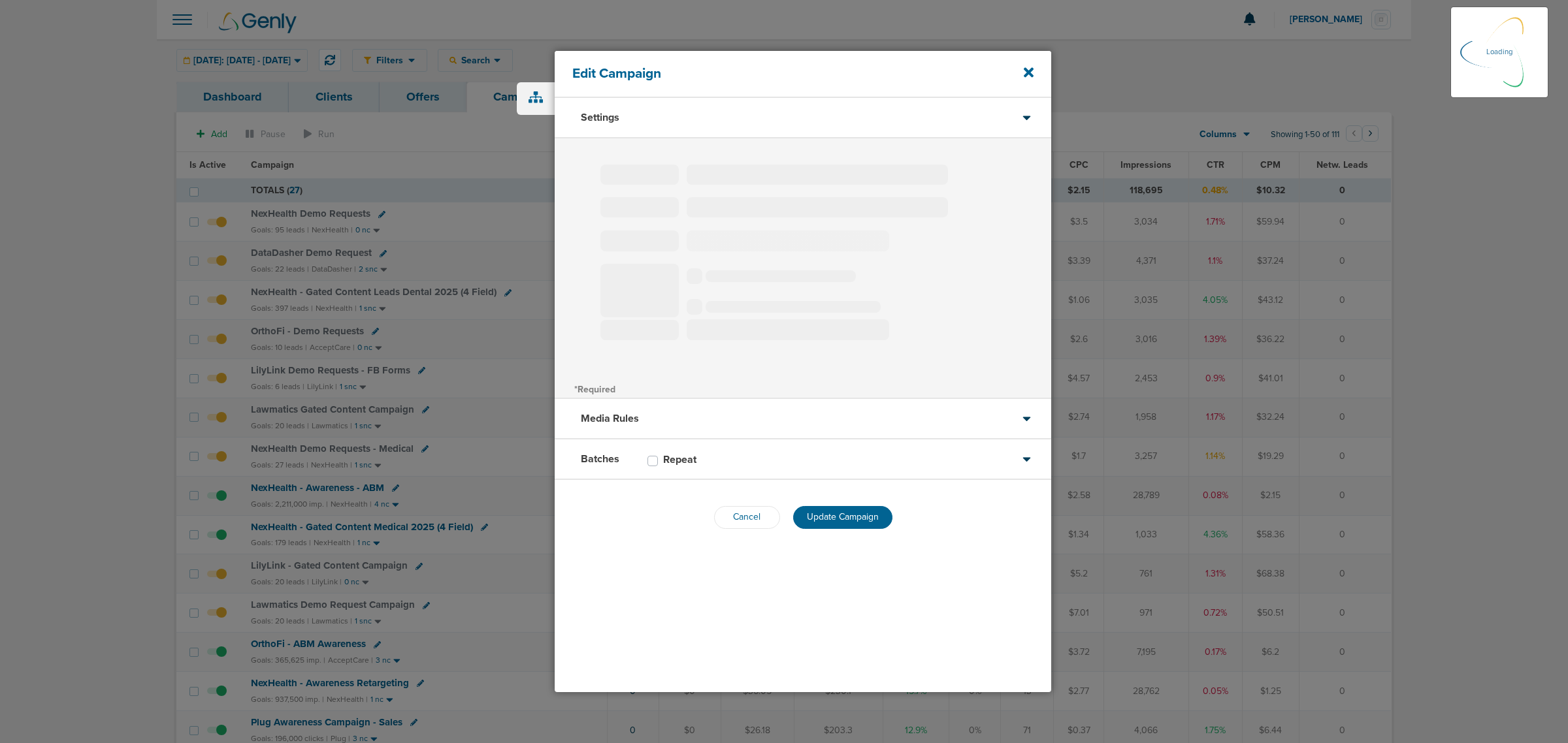
type input "NexHealth - Gated Content Leads Dental 2025 (4 Field)"
select select "Leads"
radio input "true"
select select "readWrite"
select select "1"
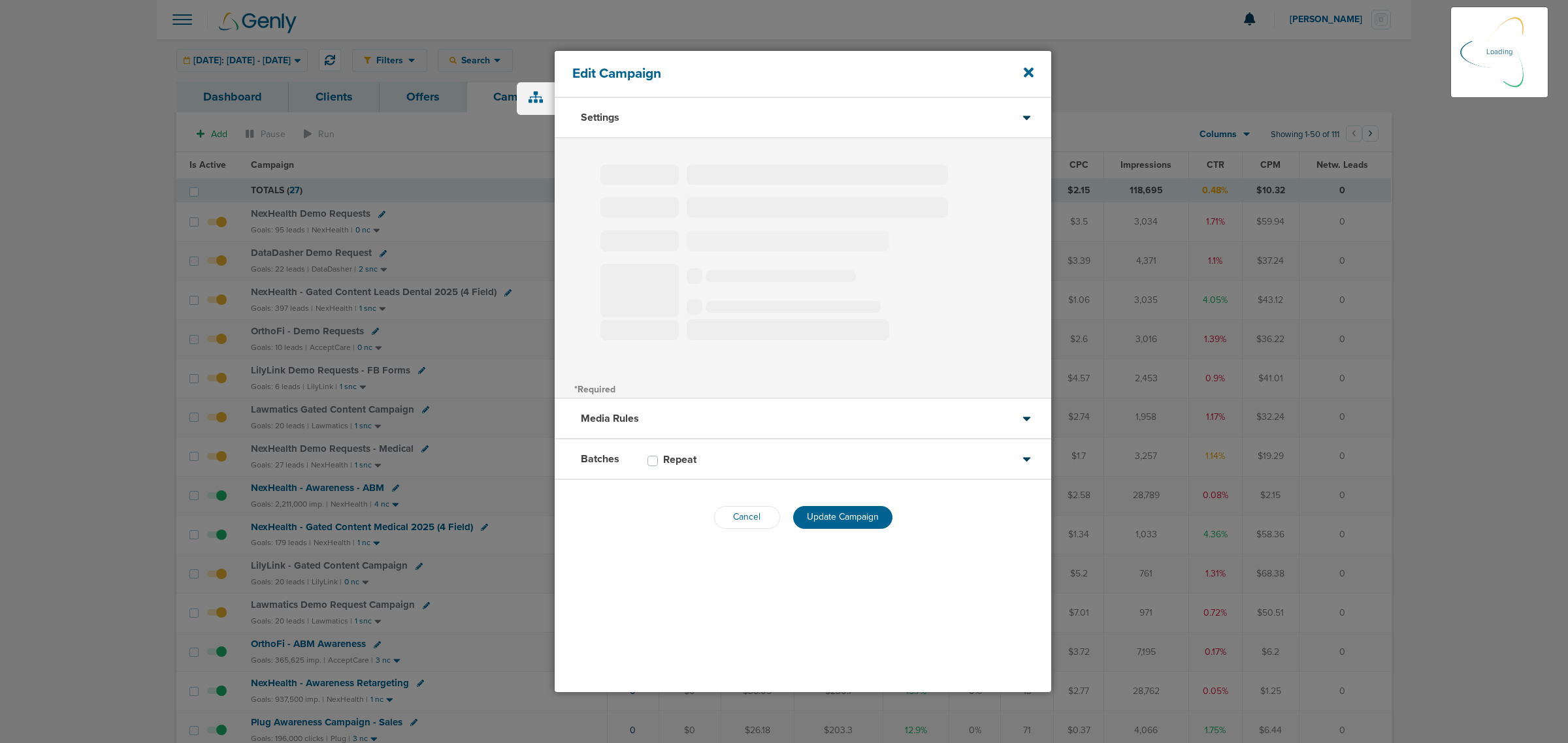
select select "2"
select select "3"
select select "4"
select select "6"
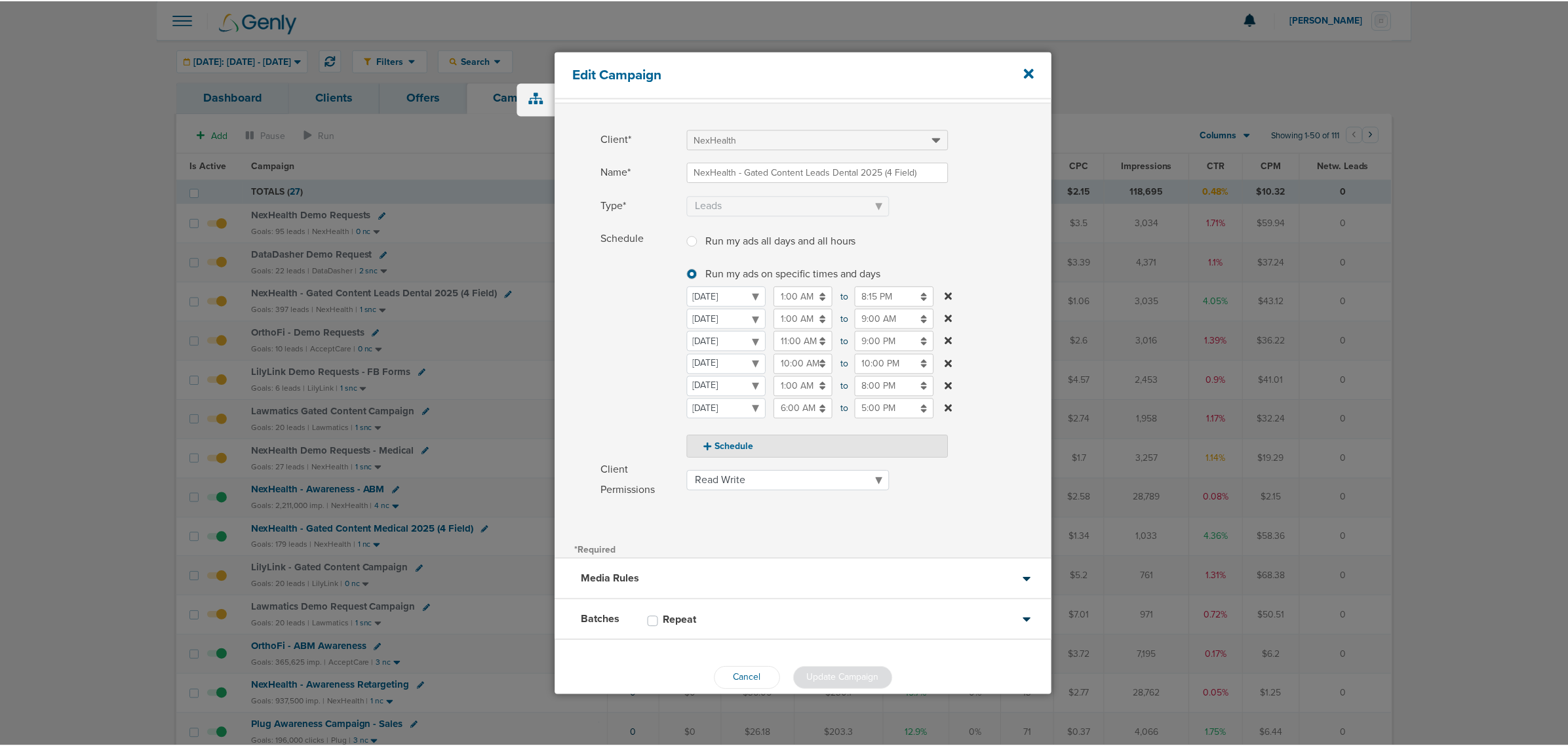
scroll to position [56, 0]
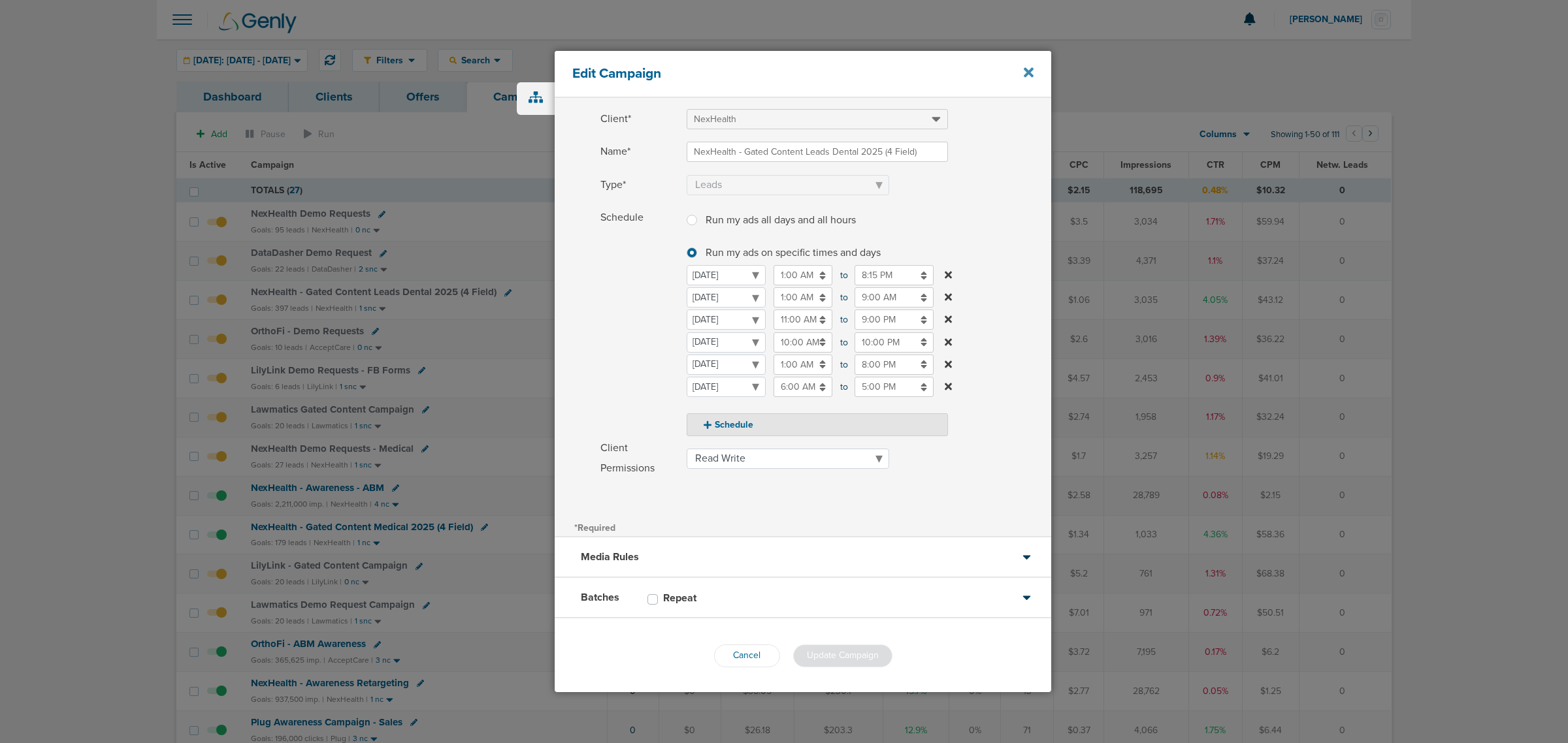
click at [1031, 71] on icon at bounding box center [1029, 73] width 10 height 10
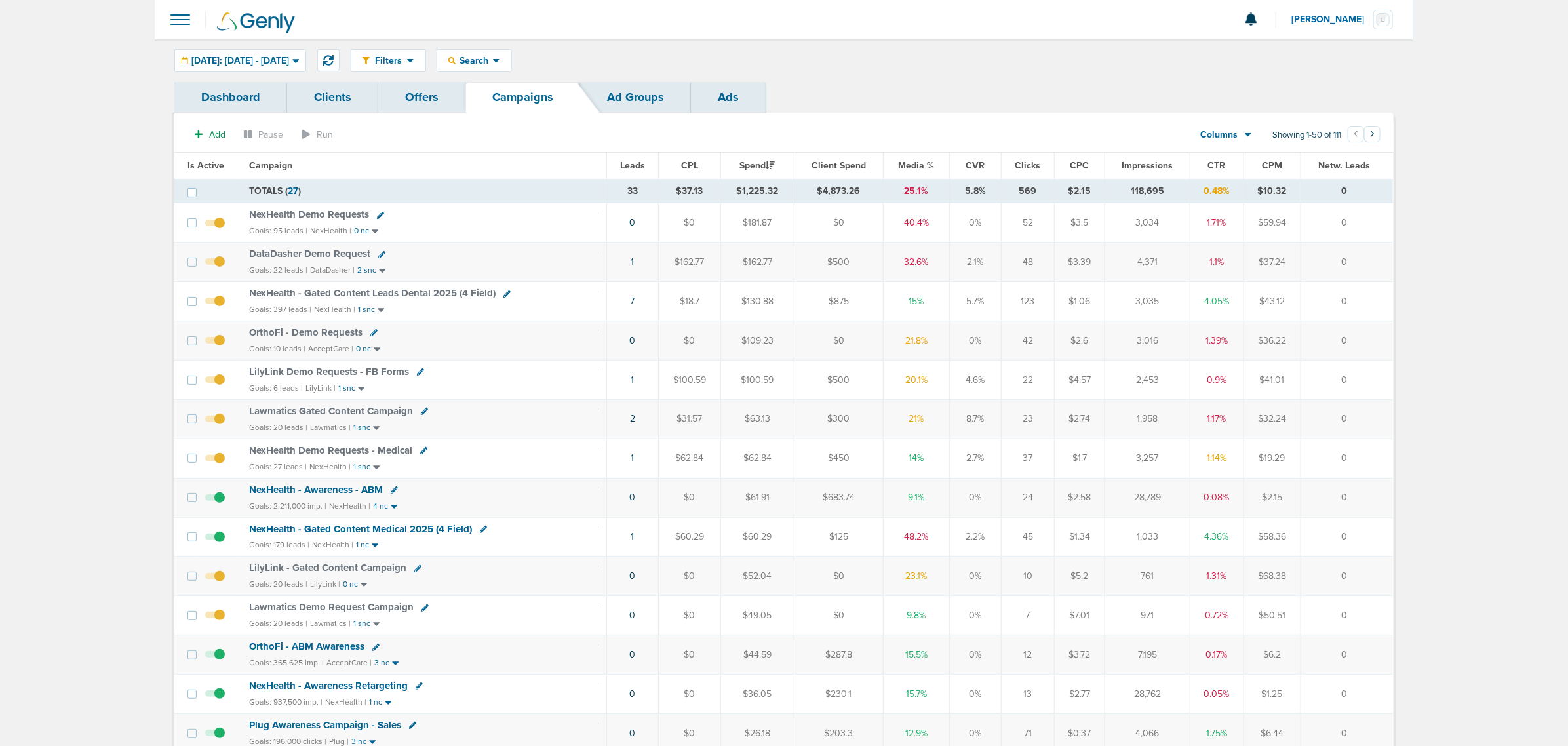
click at [913, 169] on span "Media %" at bounding box center [917, 165] width 36 height 11
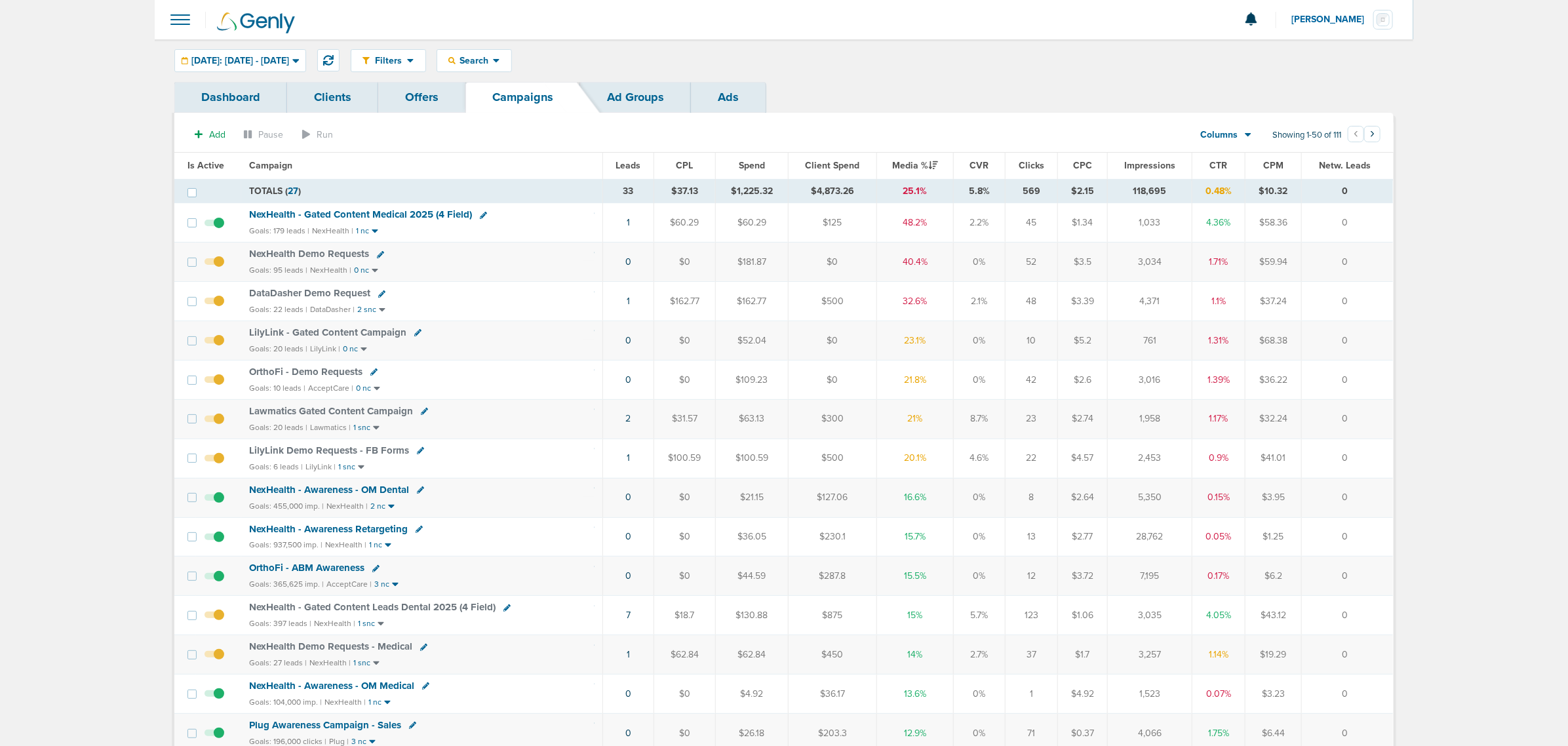
drag, startPoint x: 935, startPoint y: 472, endPoint x: 564, endPoint y: 271, distance: 422.0
click at [532, 359] on td "LilyLink - Gated Content Campaign Goals: 20 leads | LilyLink | 0 nc" at bounding box center [422, 341] width 361 height 39
click at [427, 384] on td "OrthoFi - Demo Requests Goals: 10 leads | AcceptCare | 0 nc" at bounding box center [422, 379] width 361 height 39
click at [370, 376] on icon at bounding box center [374, 372] width 7 height 7
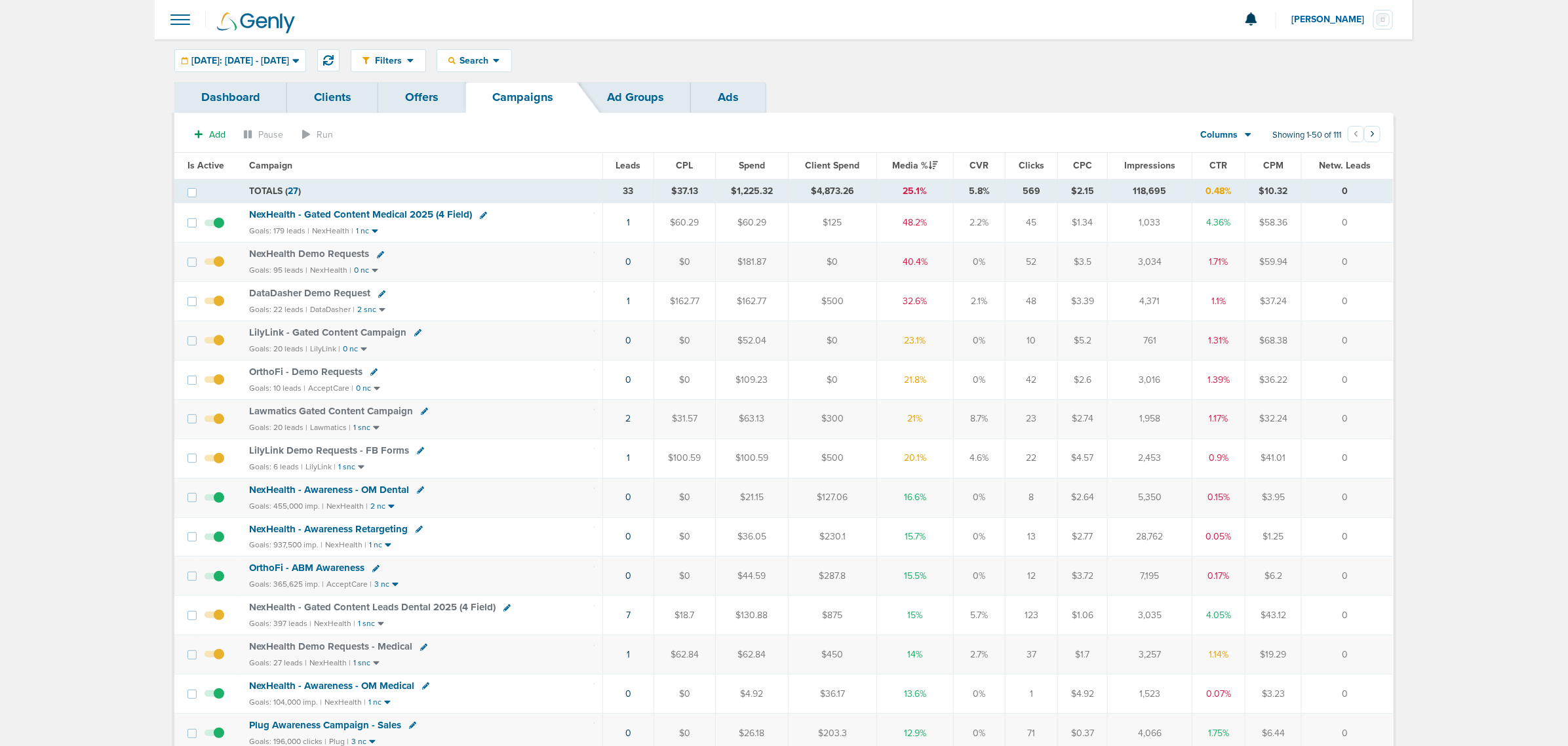
select select
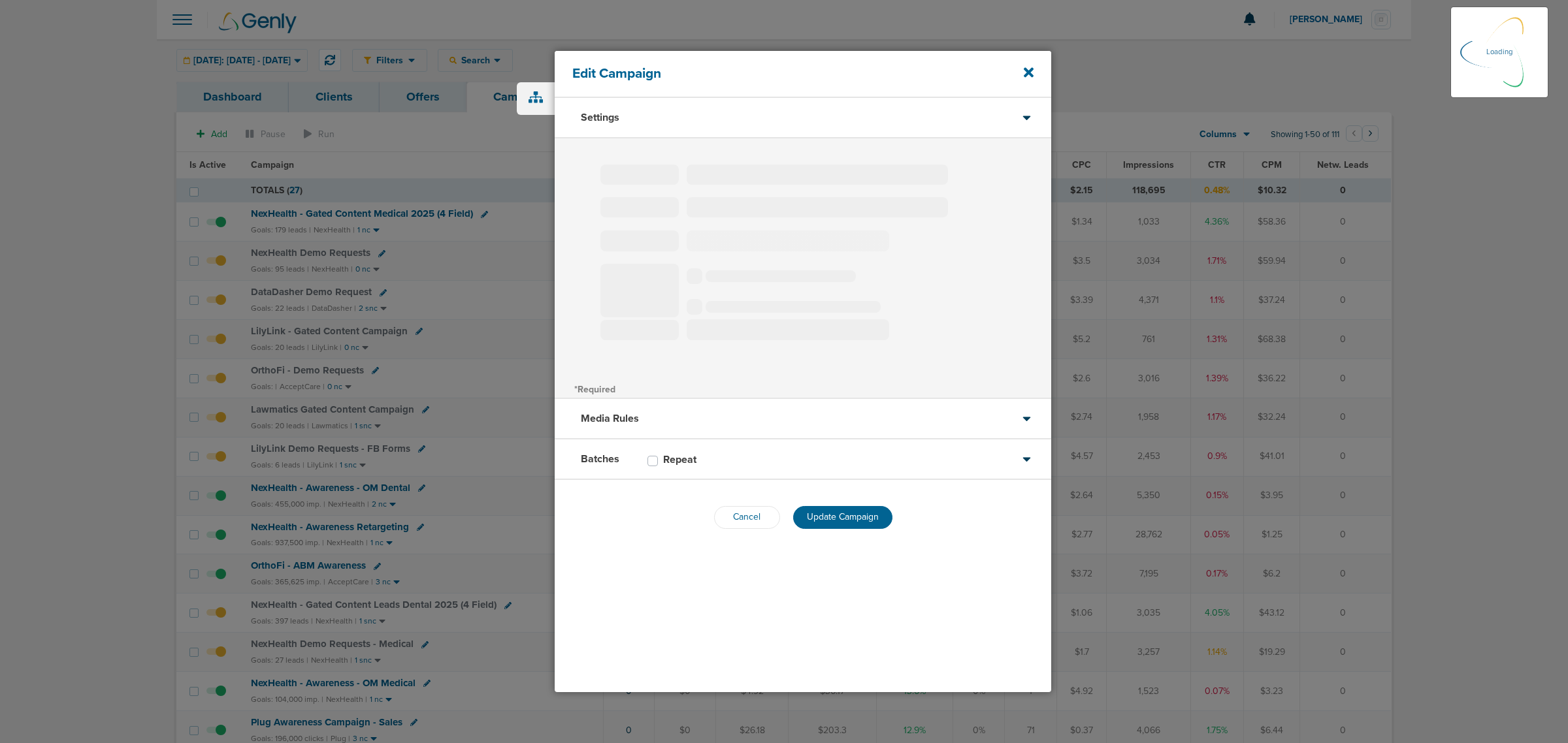
select select "1"
select select "2"
select select "3"
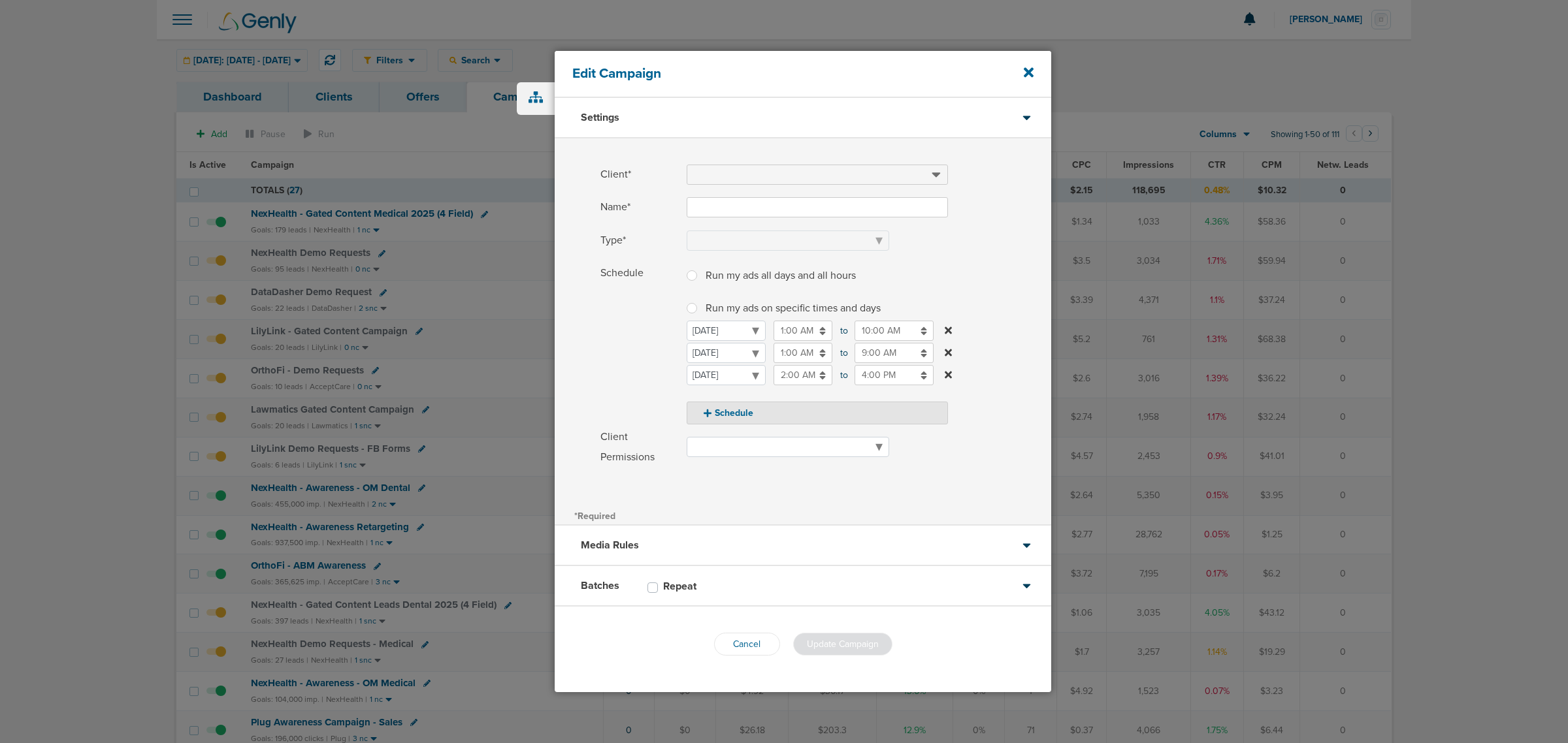
type input "OrthoFi - Demo Requests"
select select "Leads"
radio input "true"
select select "readOnly"
click at [812, 373] on input "2:00 AM" at bounding box center [803, 375] width 59 height 20
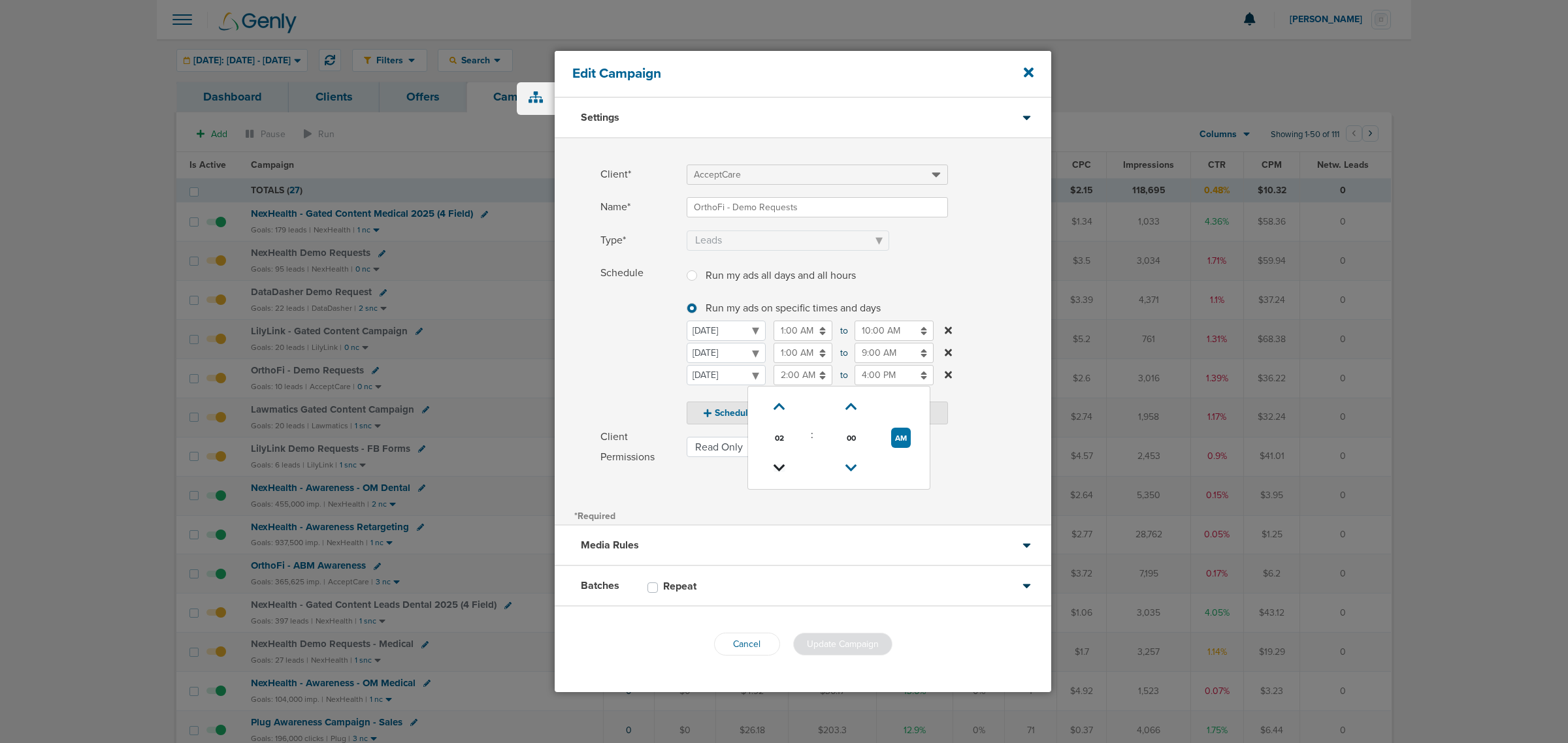
click at [775, 464] on icon at bounding box center [779, 468] width 12 height 8
type input "1:00 AM"
drag, startPoint x: 622, startPoint y: 353, endPoint x: 769, endPoint y: 428, distance: 165.0
click at [623, 353] on span "Schedule" at bounding box center [639, 344] width 78 height 162
click at [745, 409] on button "Schedule" at bounding box center [817, 413] width 261 height 23
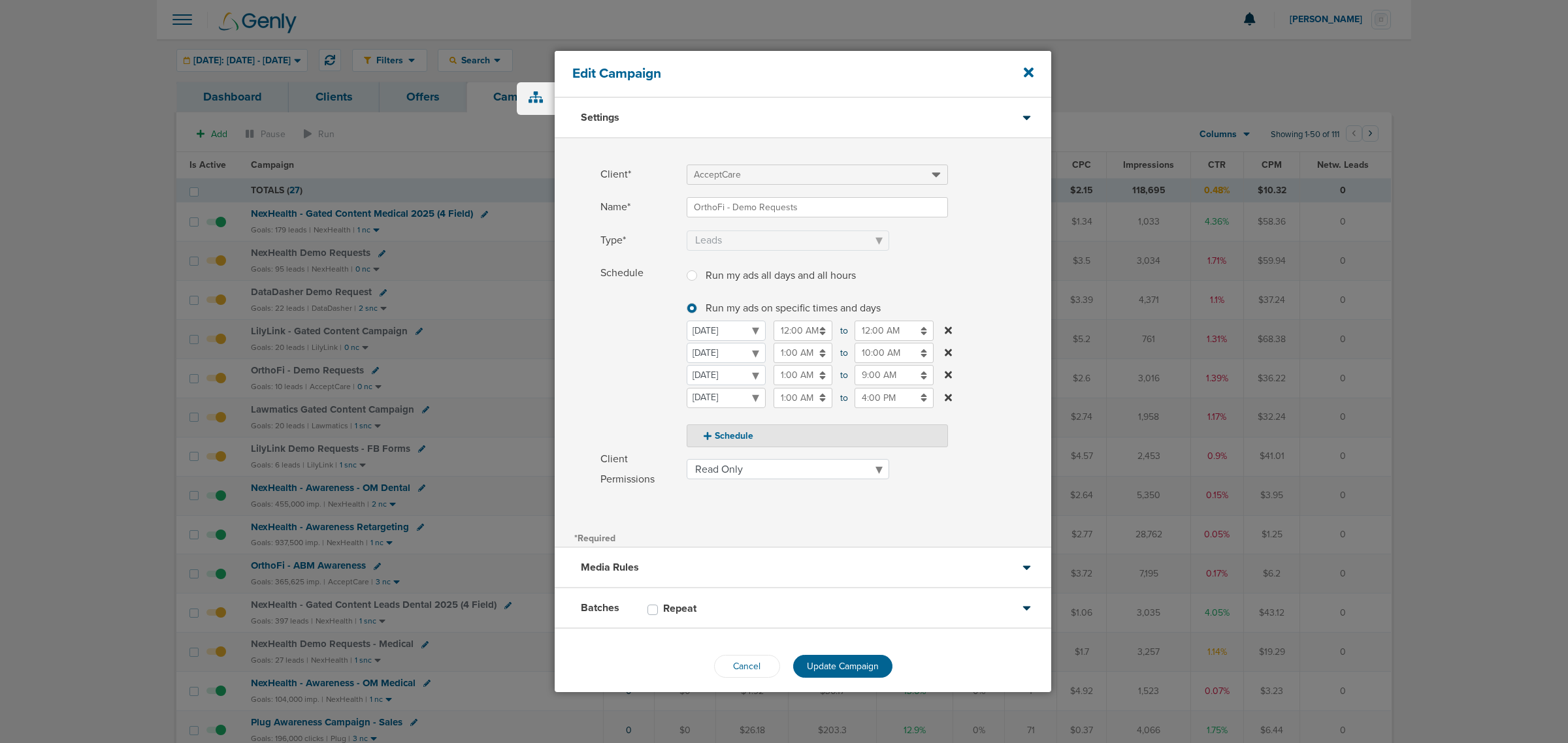
click at [732, 400] on select "Monday Tuesday Wednesday Thursday Friday Saturday Sunday" at bounding box center [726, 398] width 79 height 20
click at [848, 428] on button "Schedule" at bounding box center [817, 435] width 261 height 23
select select "4"
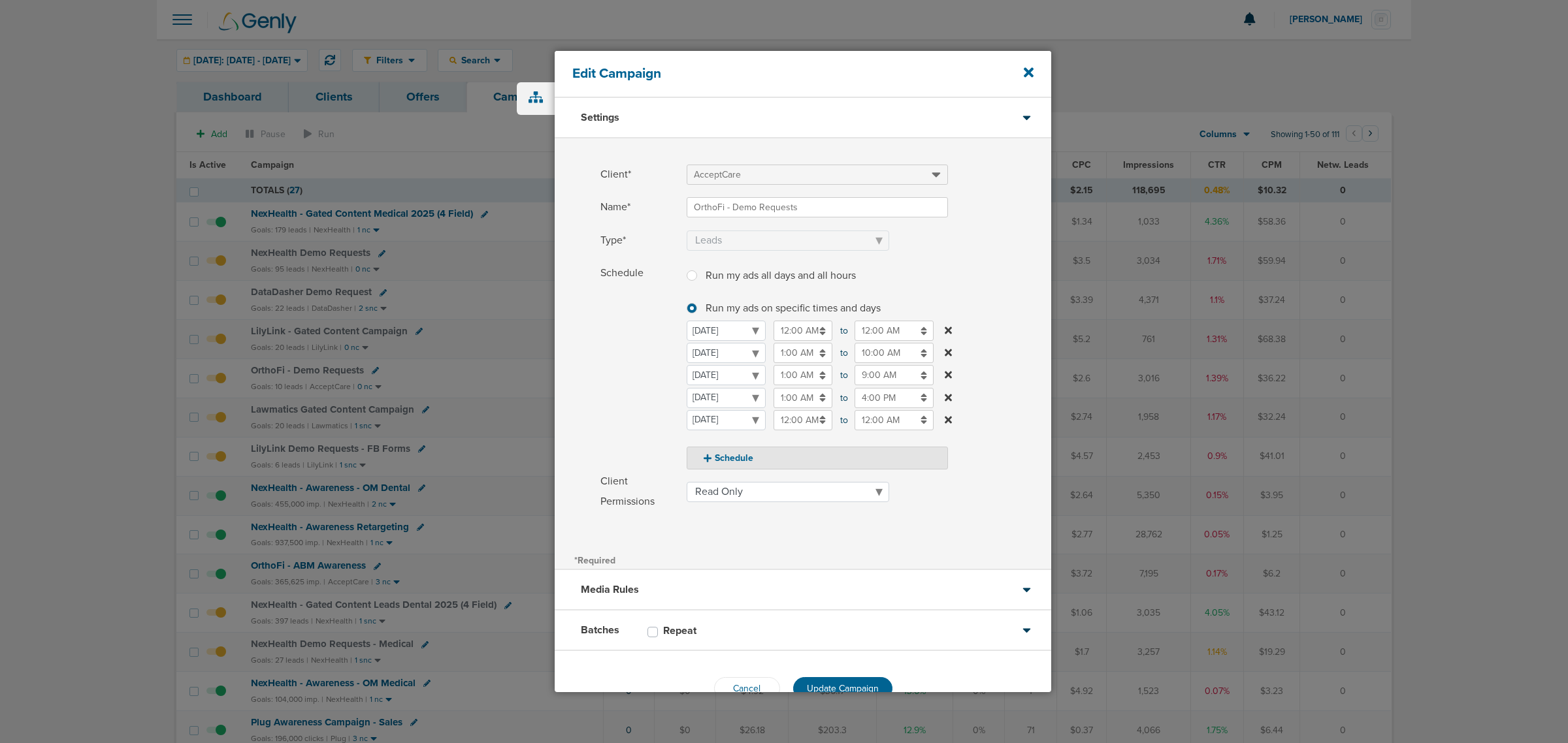
click at [990, 422] on label "Schedule Run my ads all days and all hours Run my ads all days and all hours Ru…" at bounding box center [826, 366] width 451 height 207
click at [810, 428] on input "12:00 AM" at bounding box center [803, 420] width 59 height 20
click at [783, 448] on icon at bounding box center [779, 452] width 12 height 8
type input "1:00 AM"
click at [877, 419] on input "12:00 AM" at bounding box center [894, 420] width 79 height 20
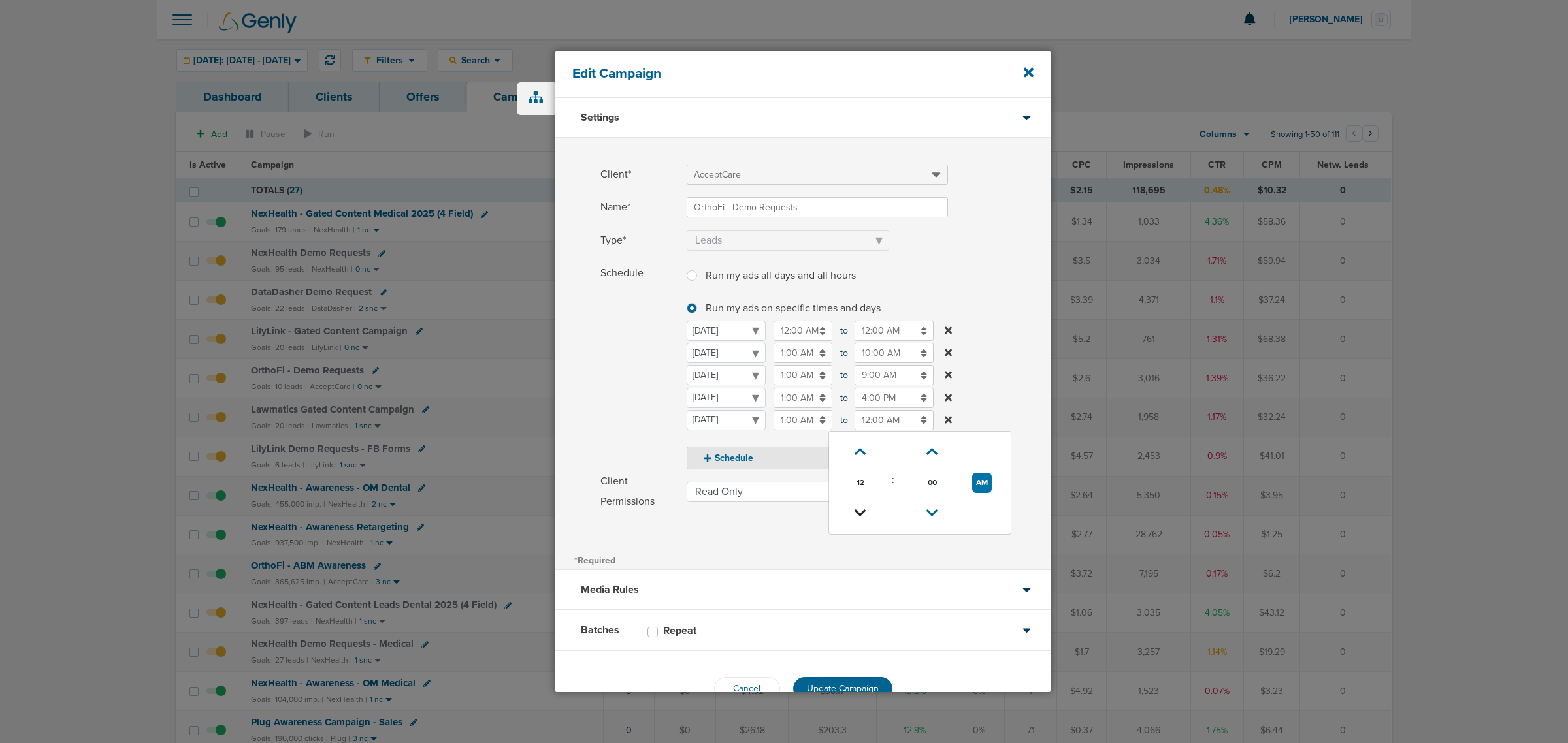
click at [866, 505] on link at bounding box center [860, 513] width 23 height 20
click at [866, 505] on link at bounding box center [861, 513] width 23 height 20
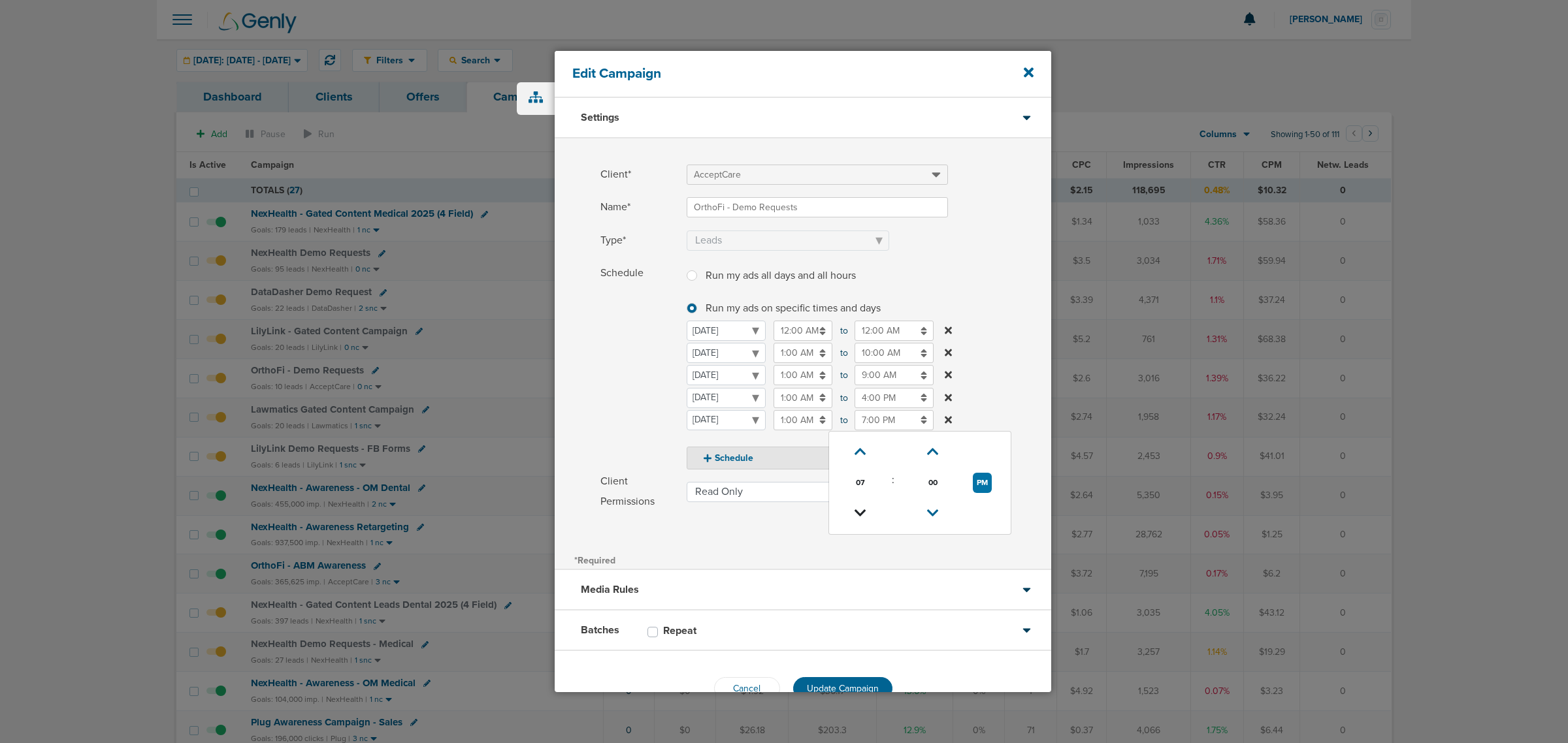
click at [866, 505] on link at bounding box center [861, 513] width 23 height 20
type input "5:00 PM"
click at [998, 387] on label "Schedule Run my ads all days and all hours Run my ads all days and all hours Ru…" at bounding box center [826, 366] width 451 height 207
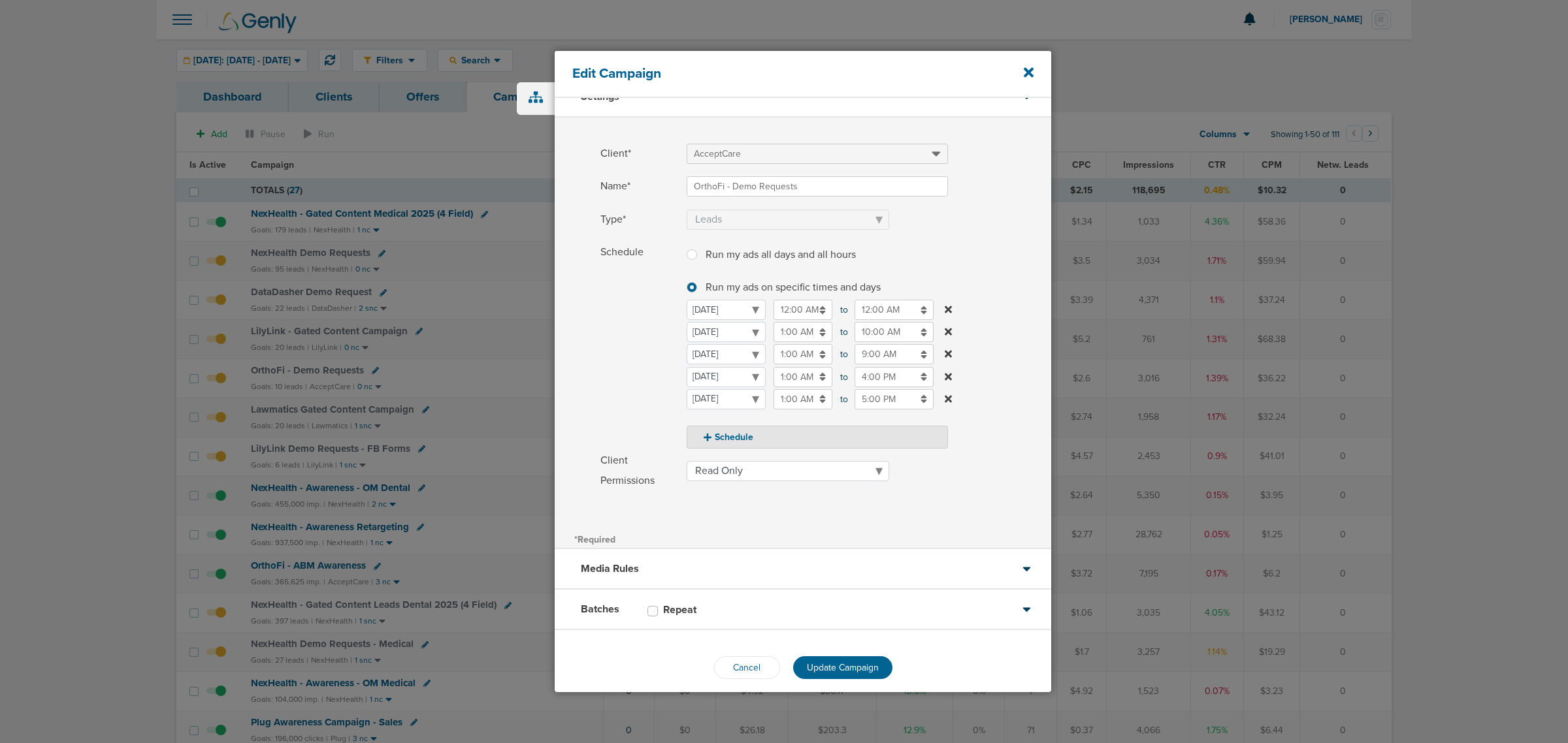
scroll to position [33, 0]
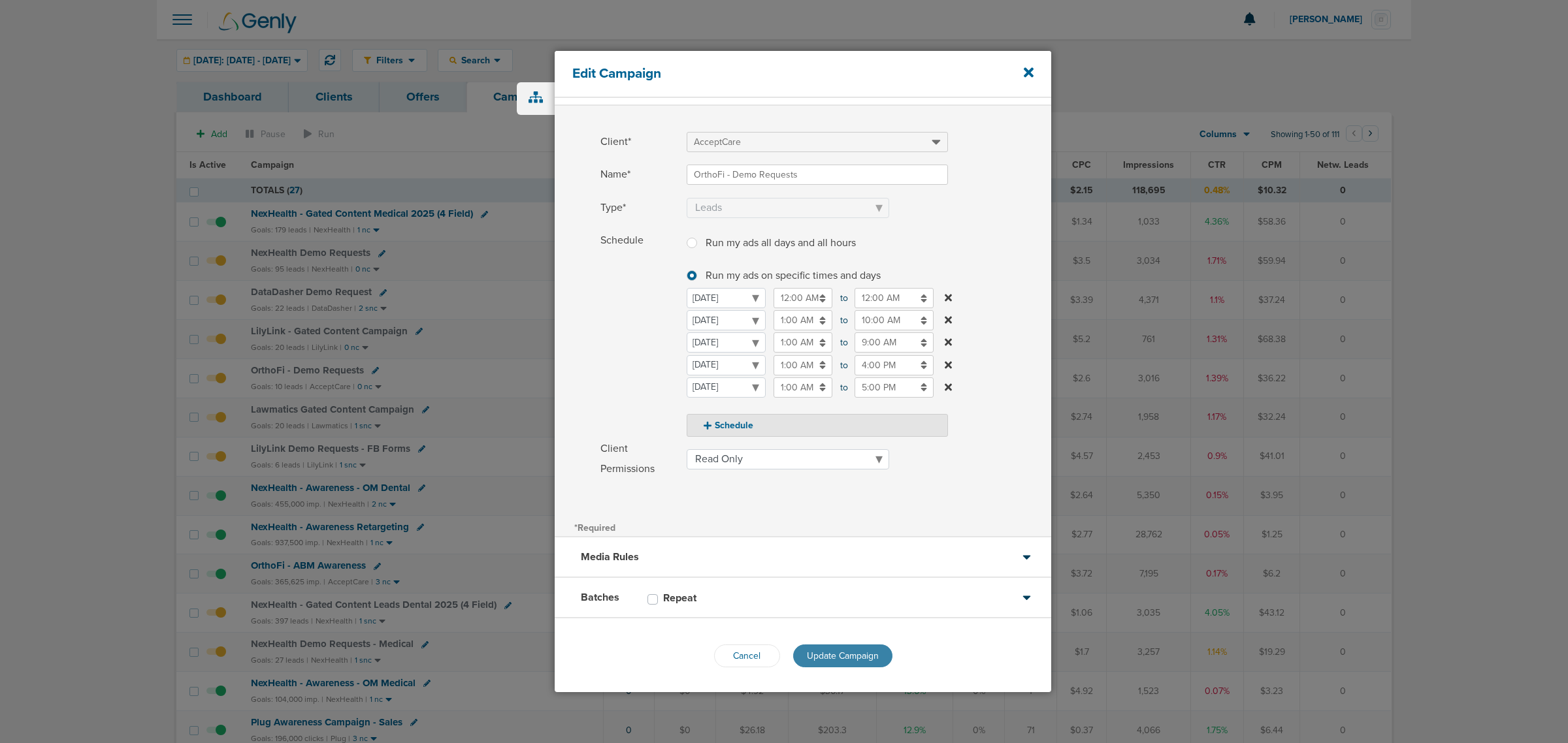
click at [850, 649] on button "Update Campaign" at bounding box center [843, 656] width 100 height 23
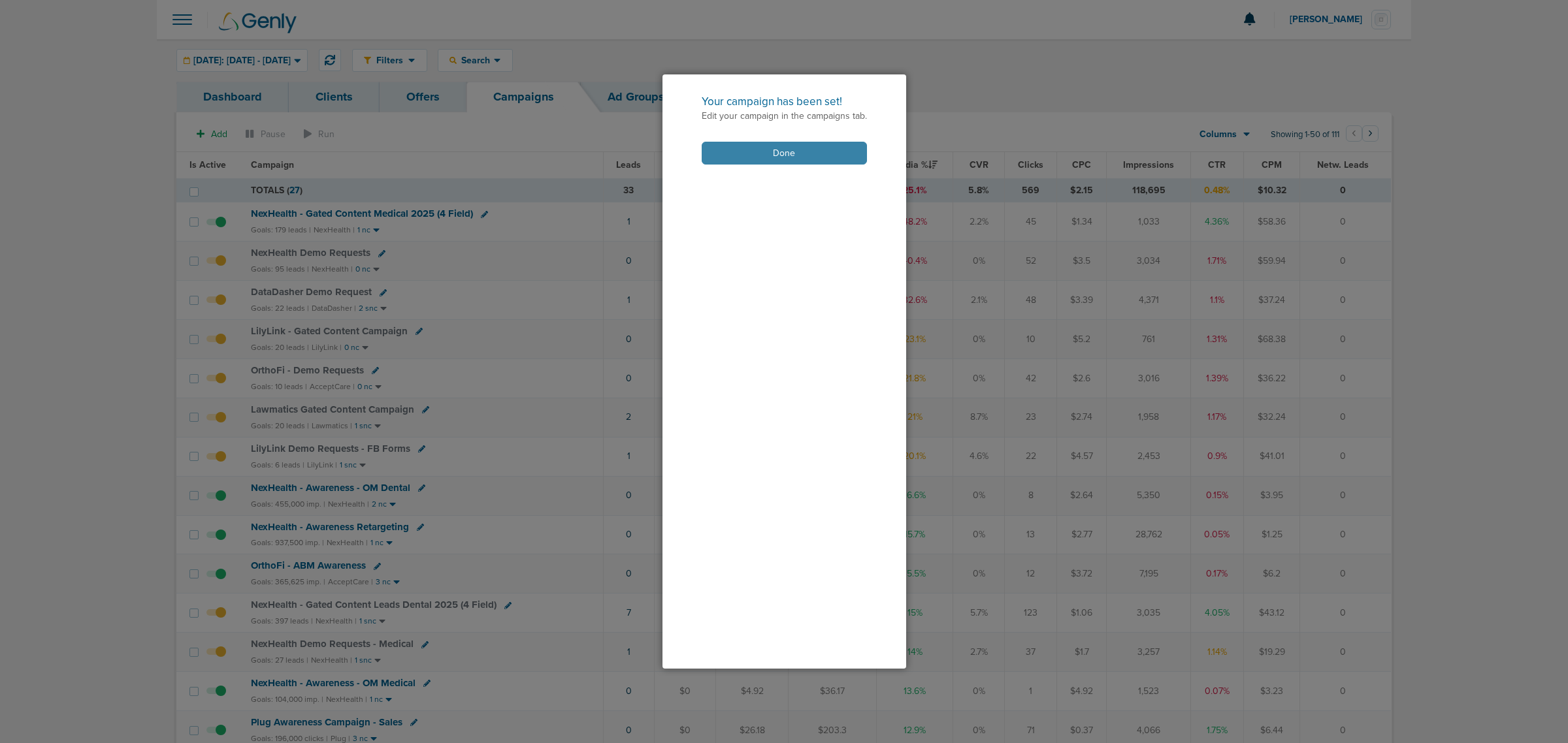
click at [815, 155] on button "Done" at bounding box center [784, 152] width 166 height 23
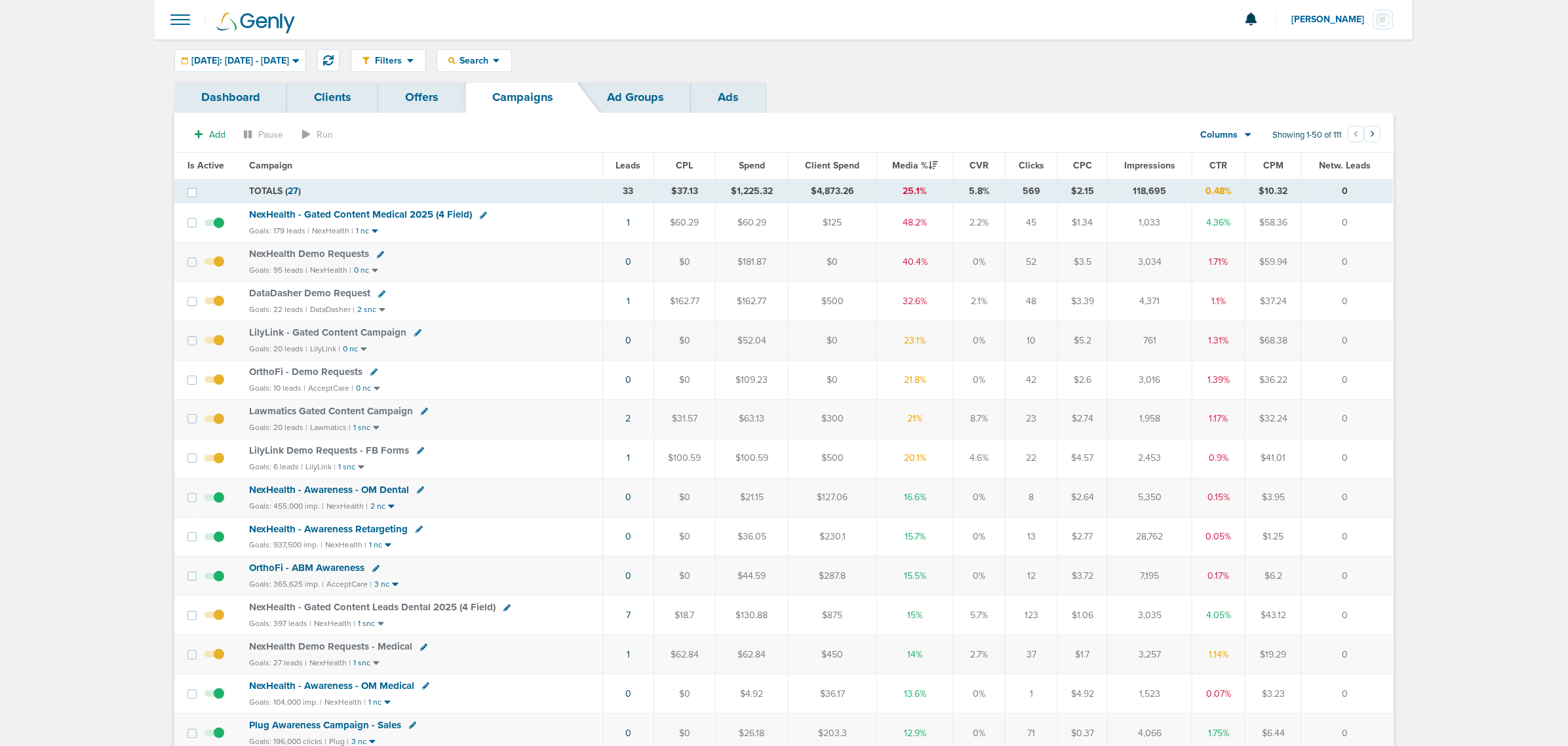
click at [377, 254] on icon at bounding box center [380, 254] width 7 height 7
select select
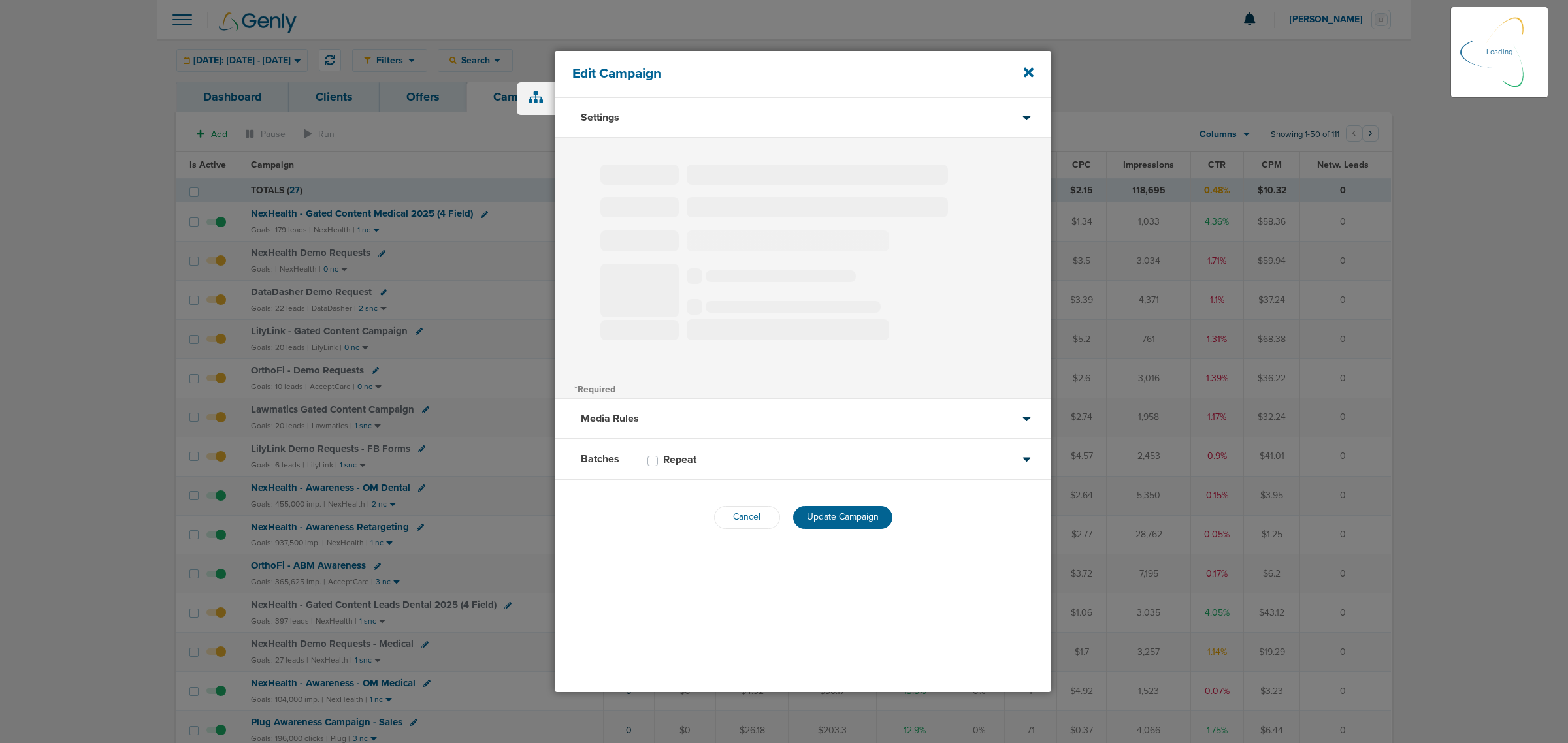
type input "NexHealth Demo Requests"
select select "Leads"
radio input "true"
select select "readWrite"
select select "1"
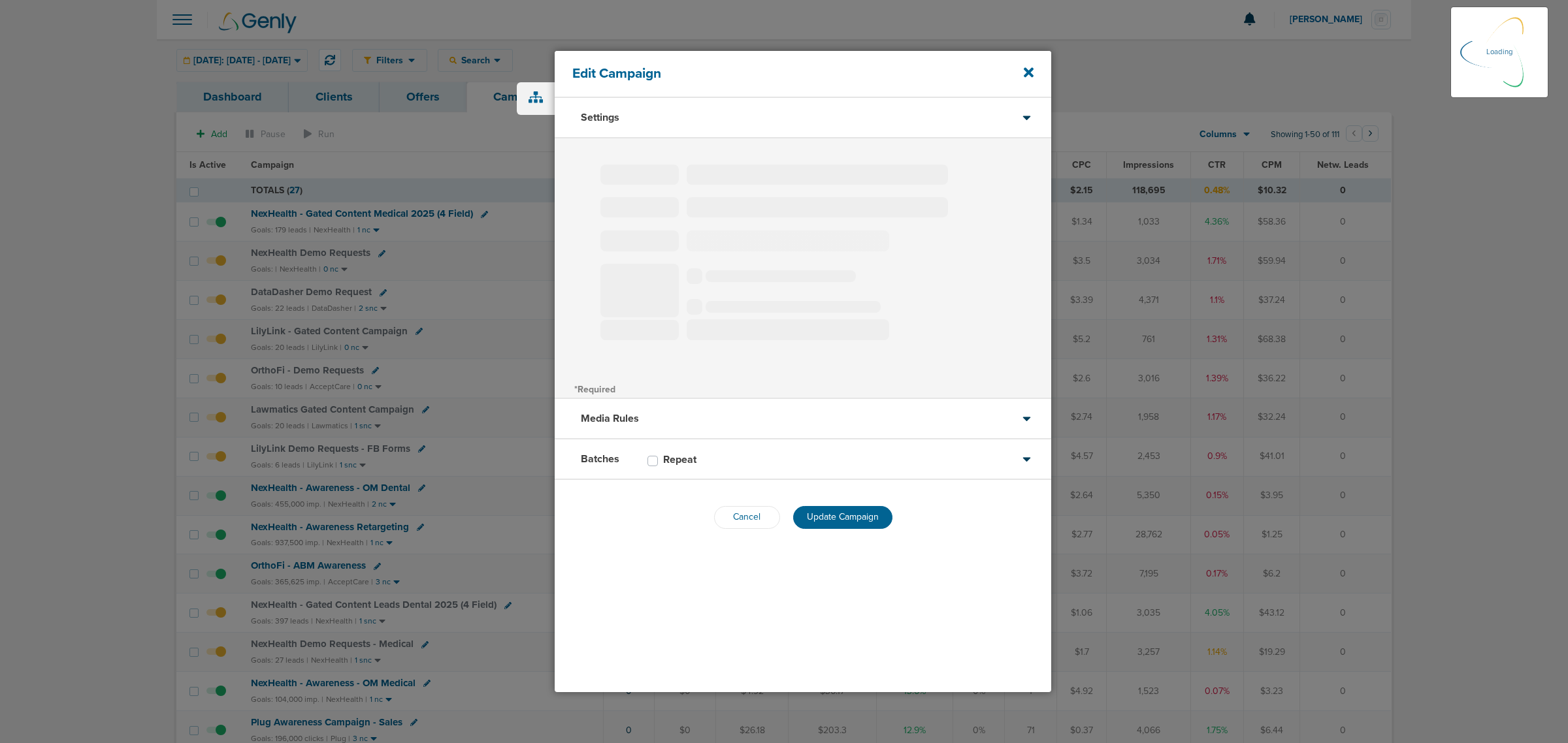
select select "1"
select select "2"
select select "3"
select select "4"
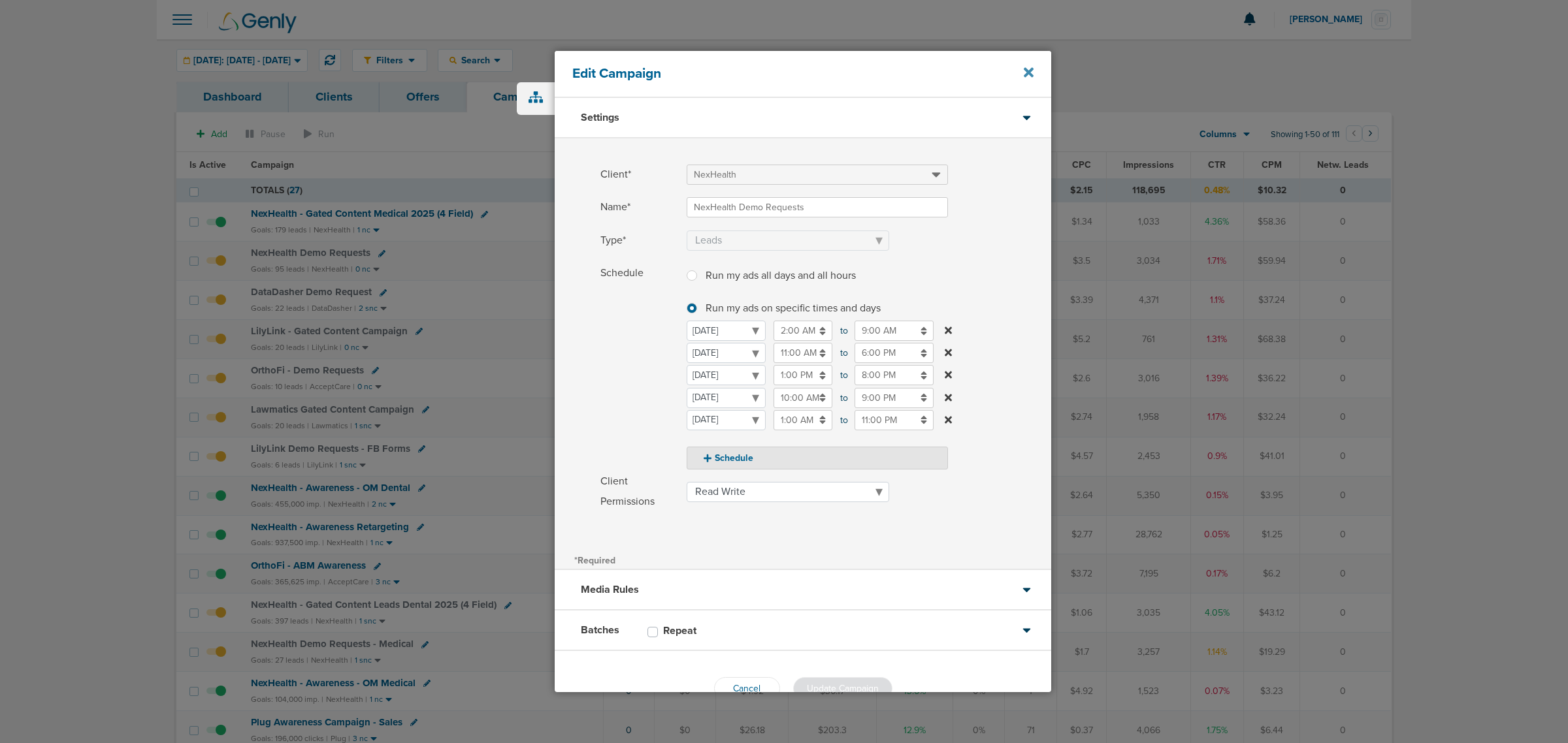
click at [1026, 66] on icon at bounding box center [1029, 72] width 10 height 14
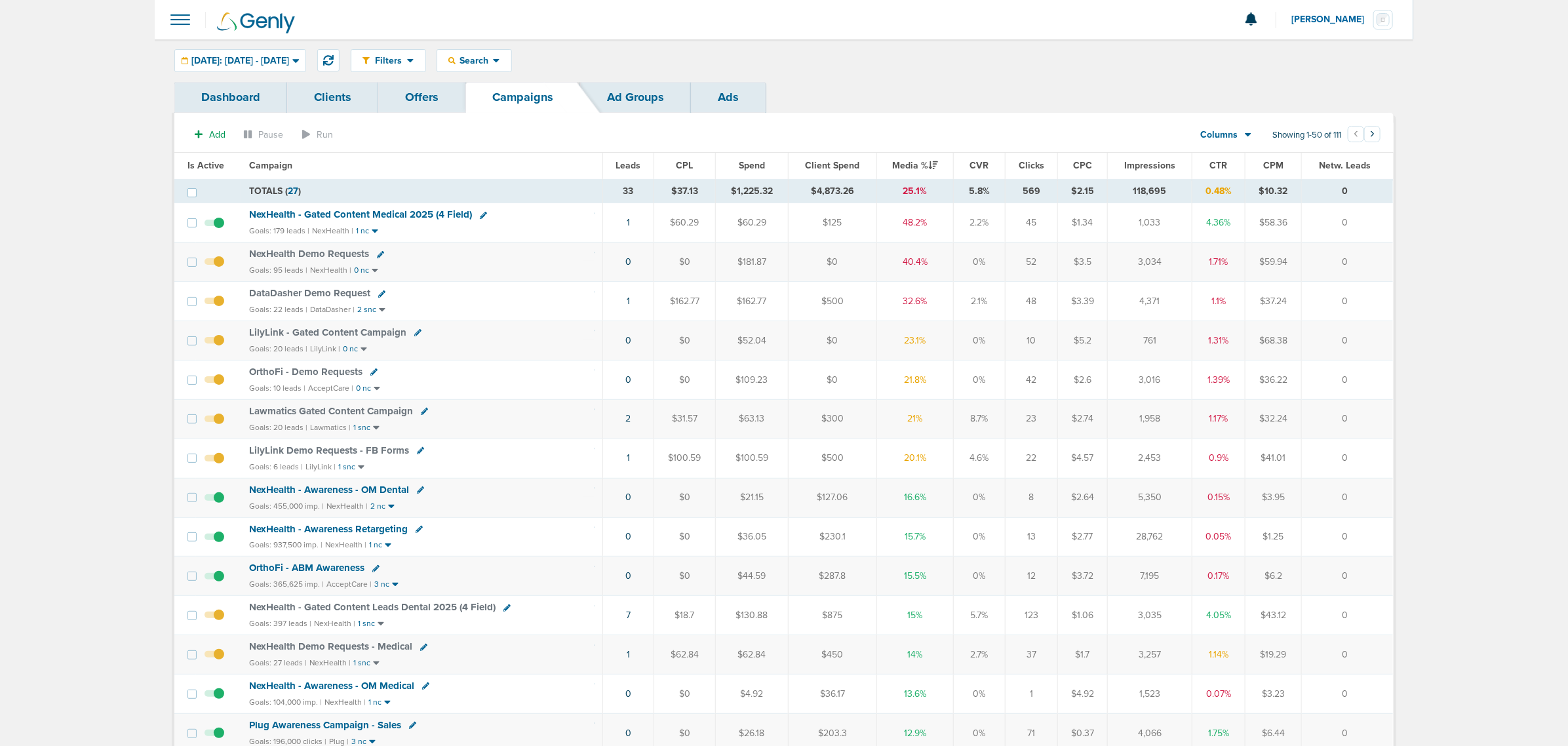
click at [379, 253] on icon at bounding box center [380, 254] width 7 height 7
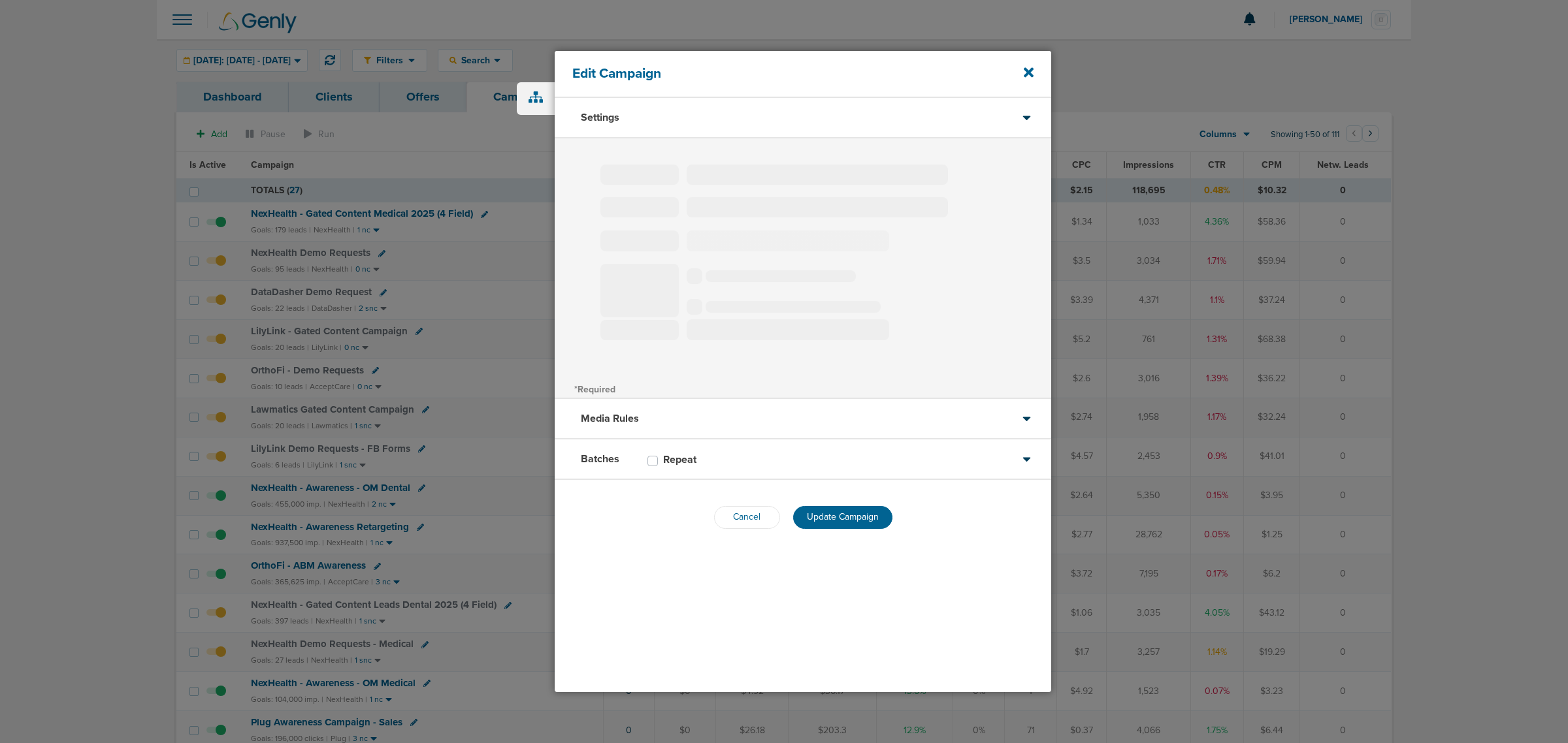
type input "NexHealth Demo Requests"
select select "Leads"
radio input "true"
select select "readWrite"
select select "1"
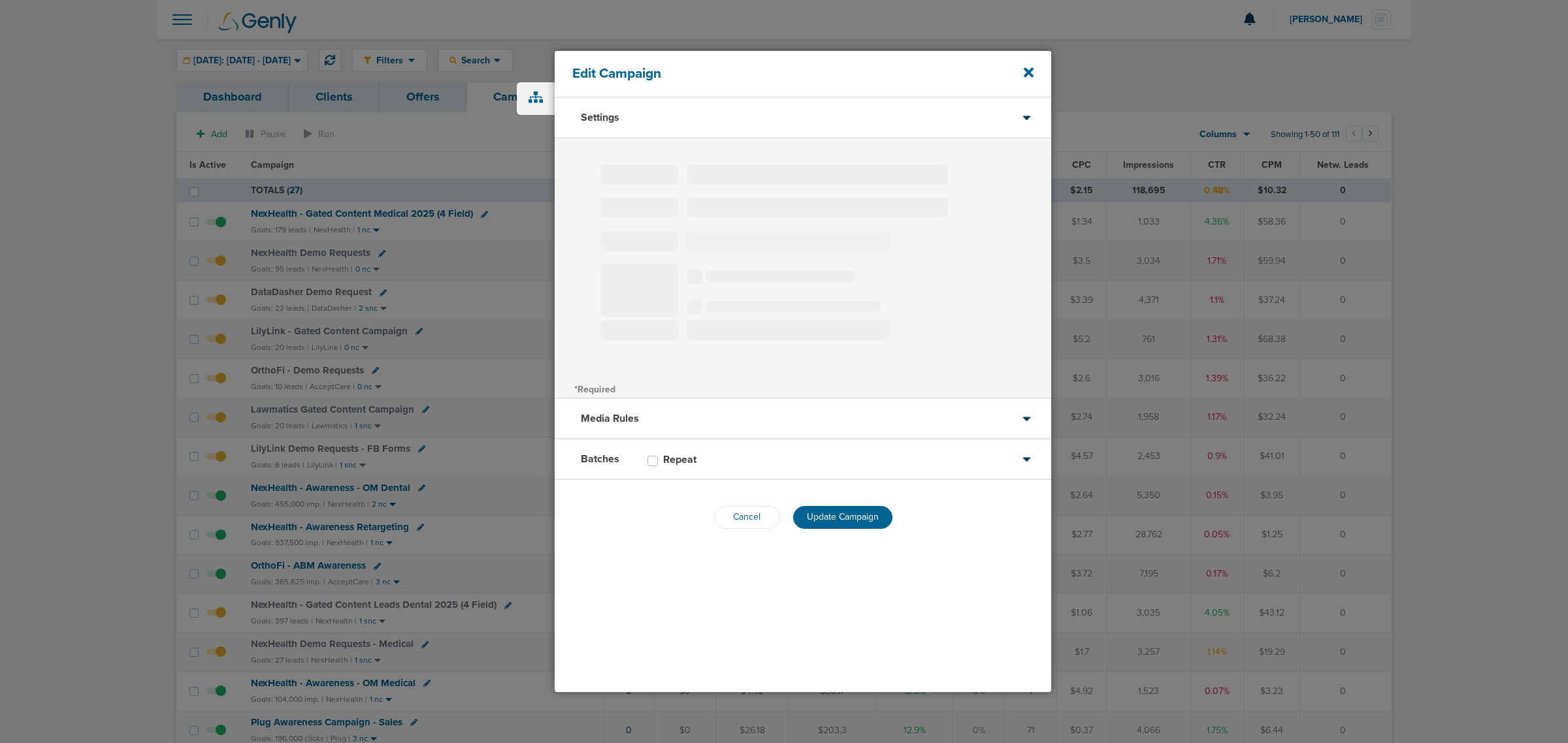
select select "1"
select select "2"
select select "3"
select select "4"
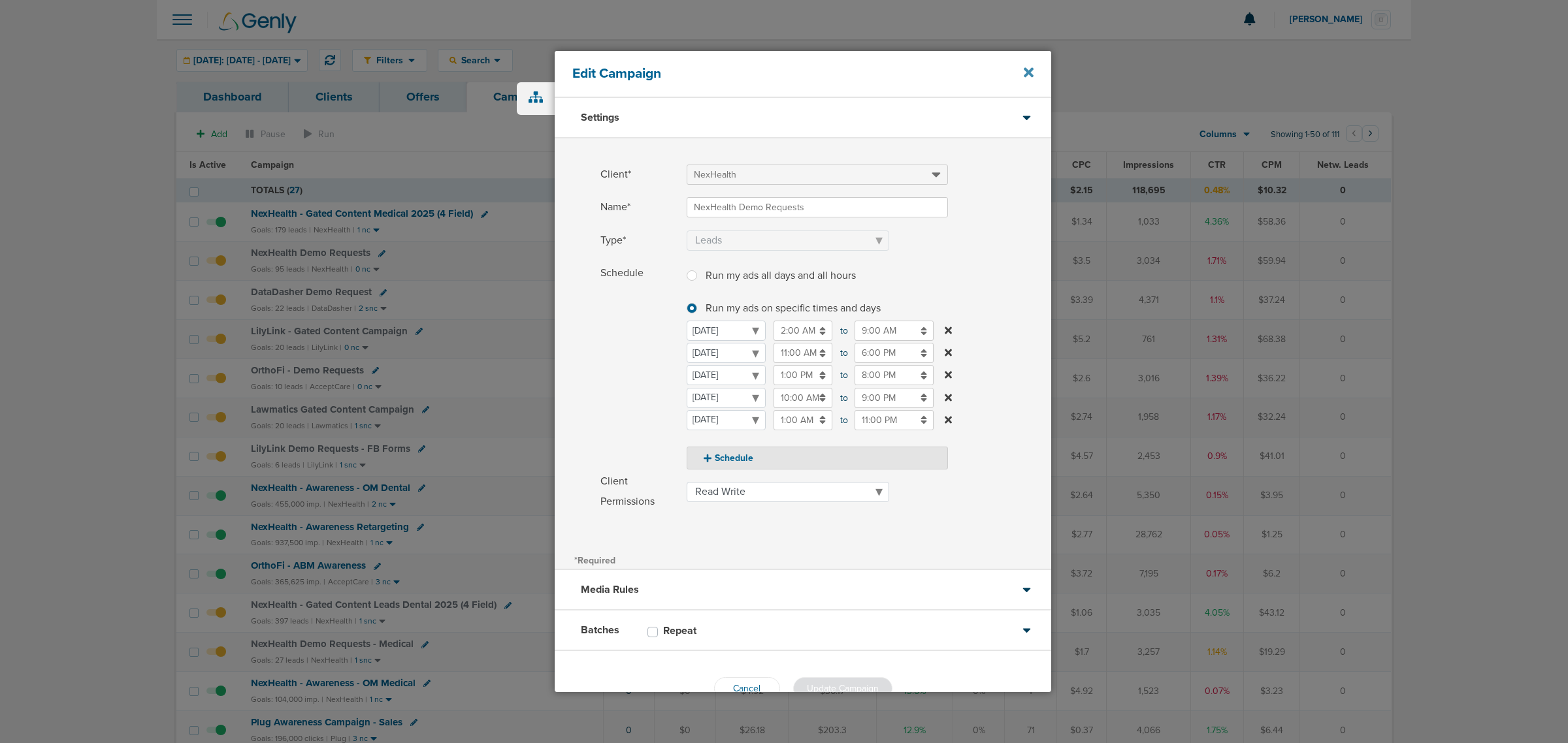
click at [1027, 73] on icon at bounding box center [1029, 73] width 10 height 10
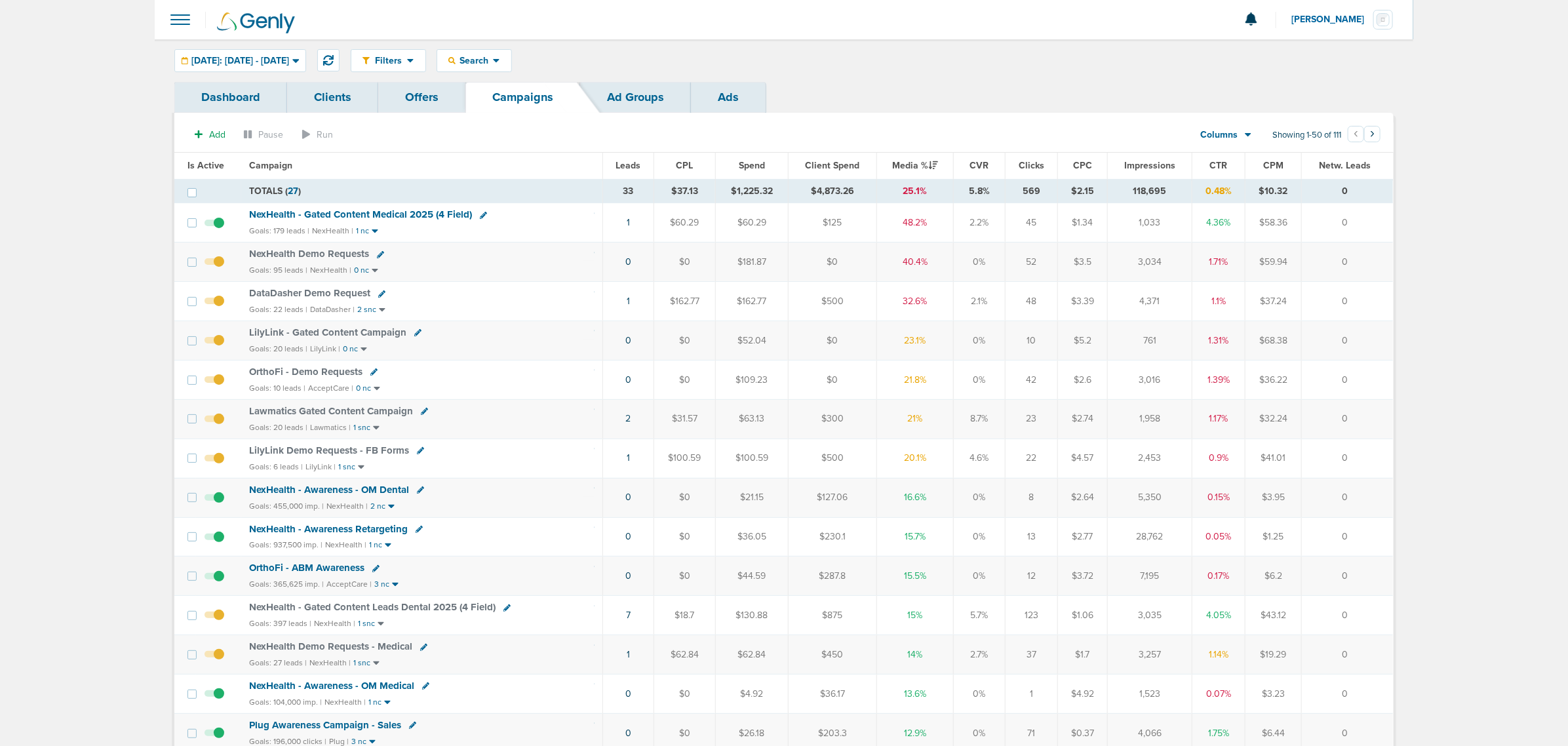
click at [328, 256] on span "NexHealth Demo Requests" at bounding box center [309, 254] width 120 height 12
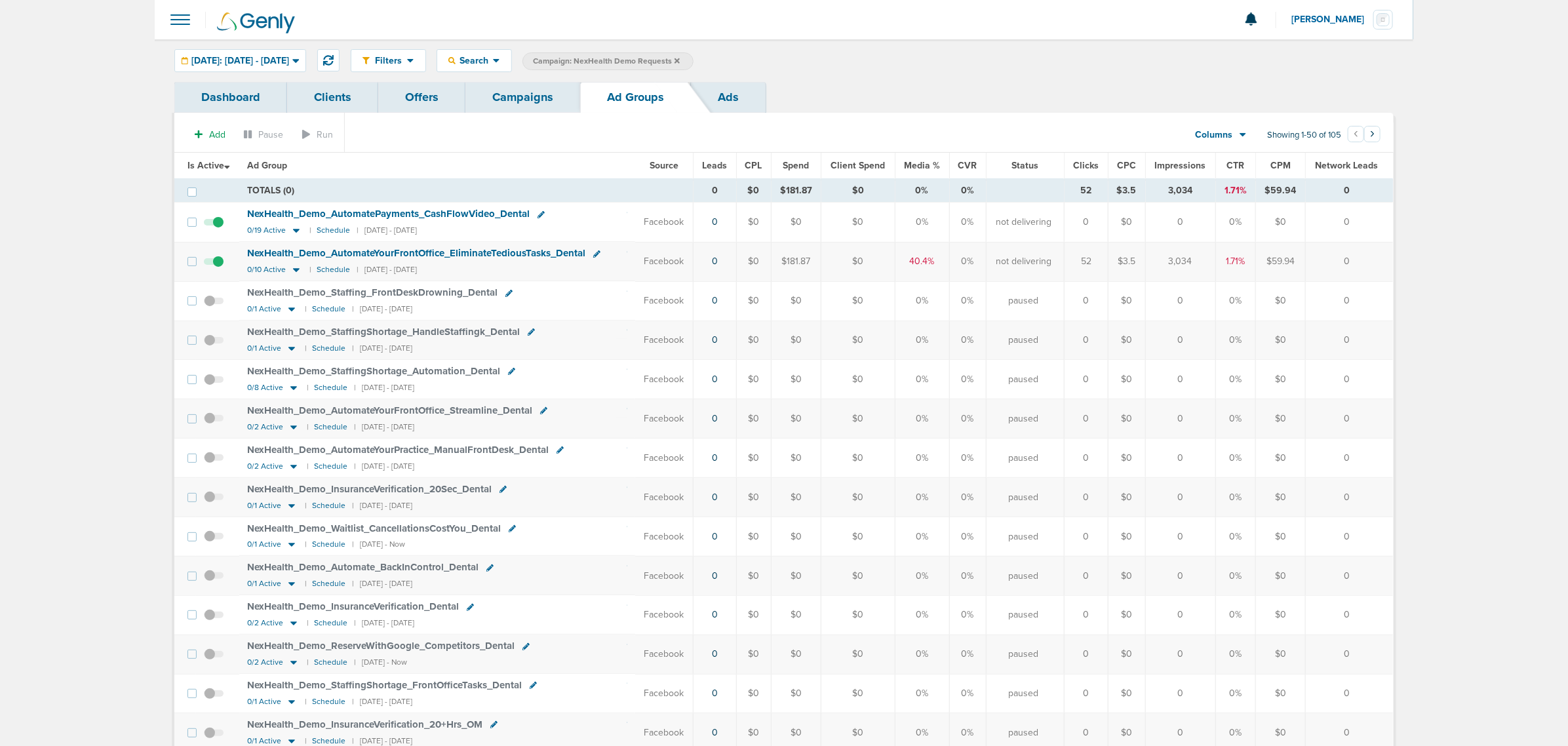
click at [289, 61] on span "Today: 09.03.2025 - 09.03.2025" at bounding box center [241, 61] width 98 height 9
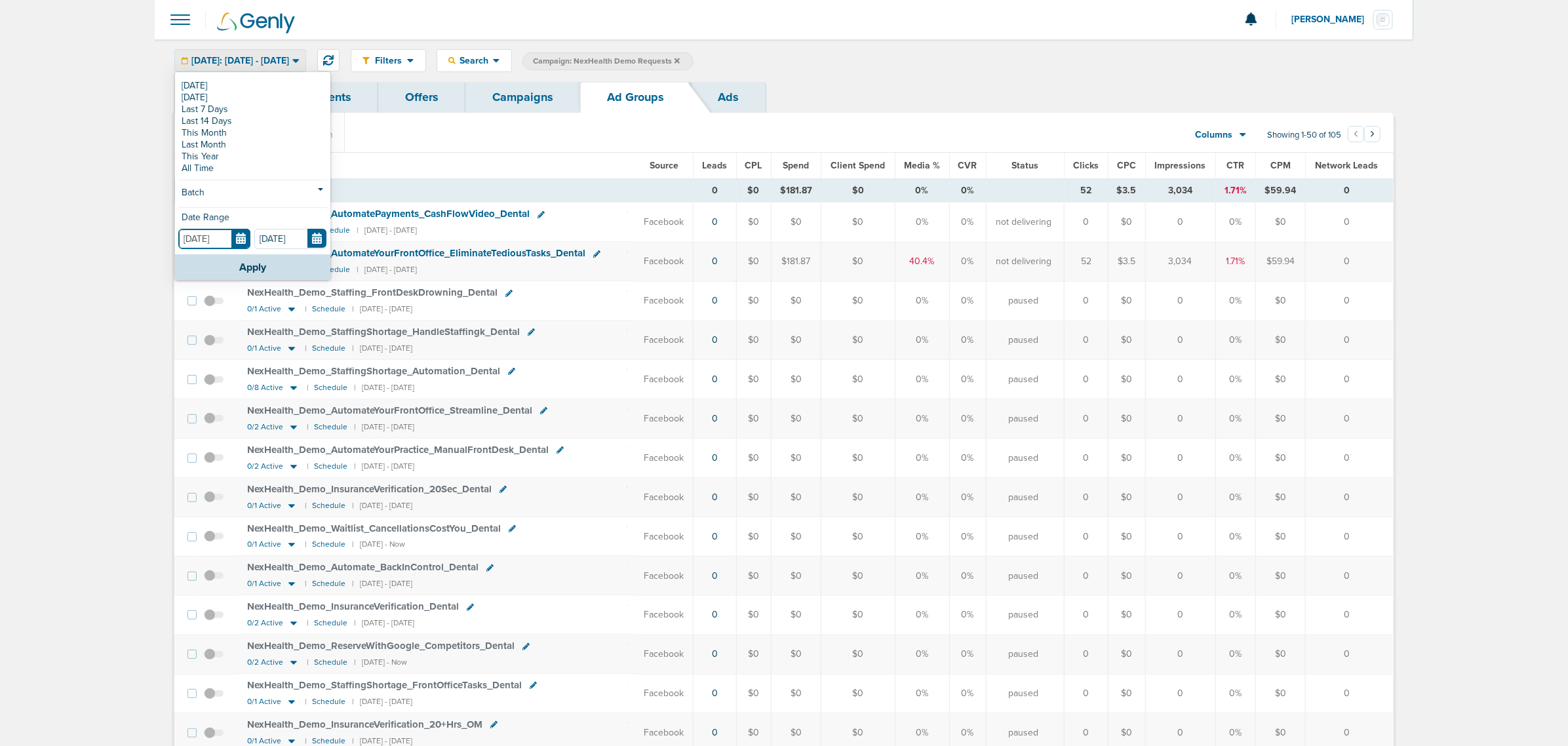
click at [241, 238] on input "[DATE]" at bounding box center [214, 239] width 72 height 20
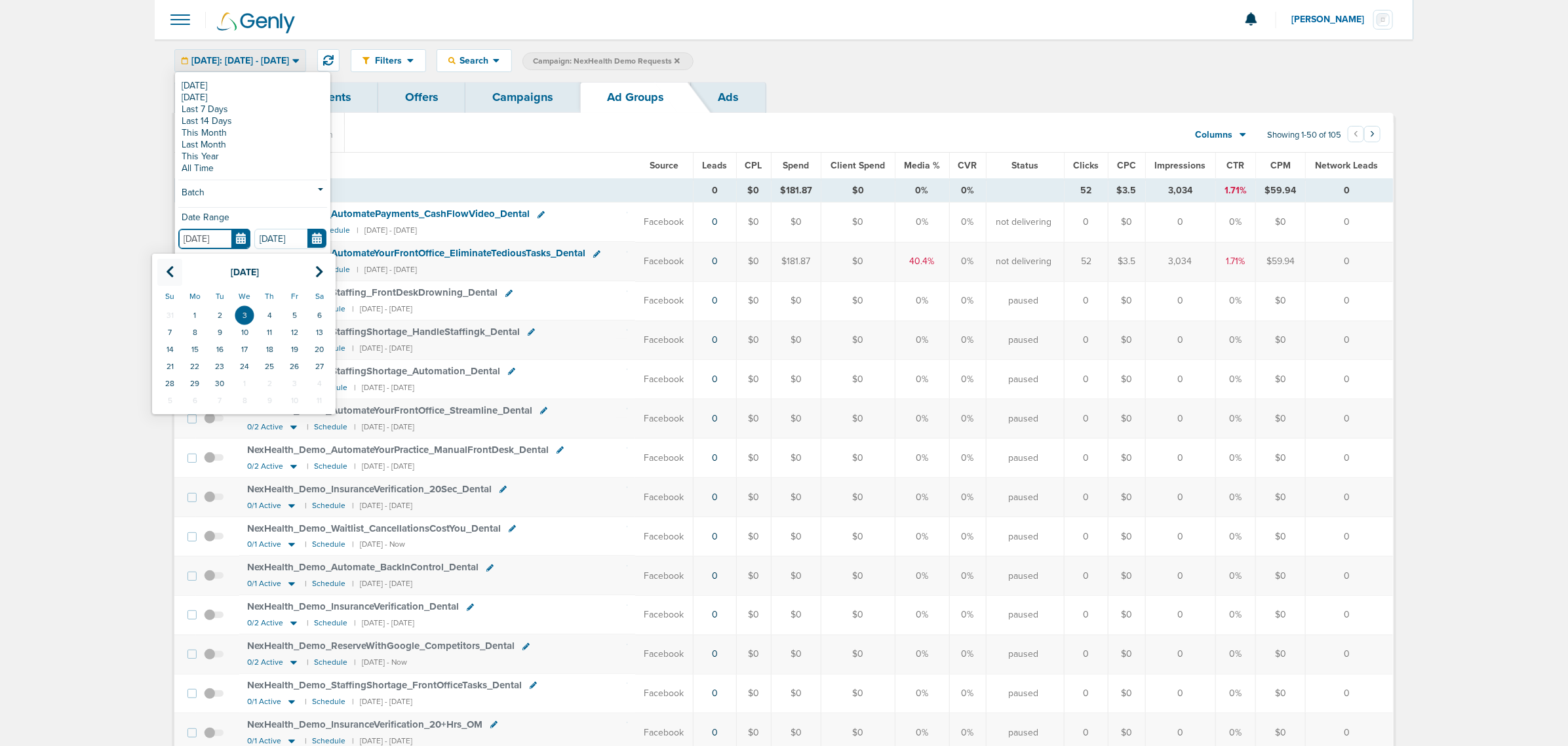
click at [169, 272] on icon at bounding box center [170, 272] width 8 height 13
click at [226, 307] on td "1" at bounding box center [220, 315] width 25 height 17
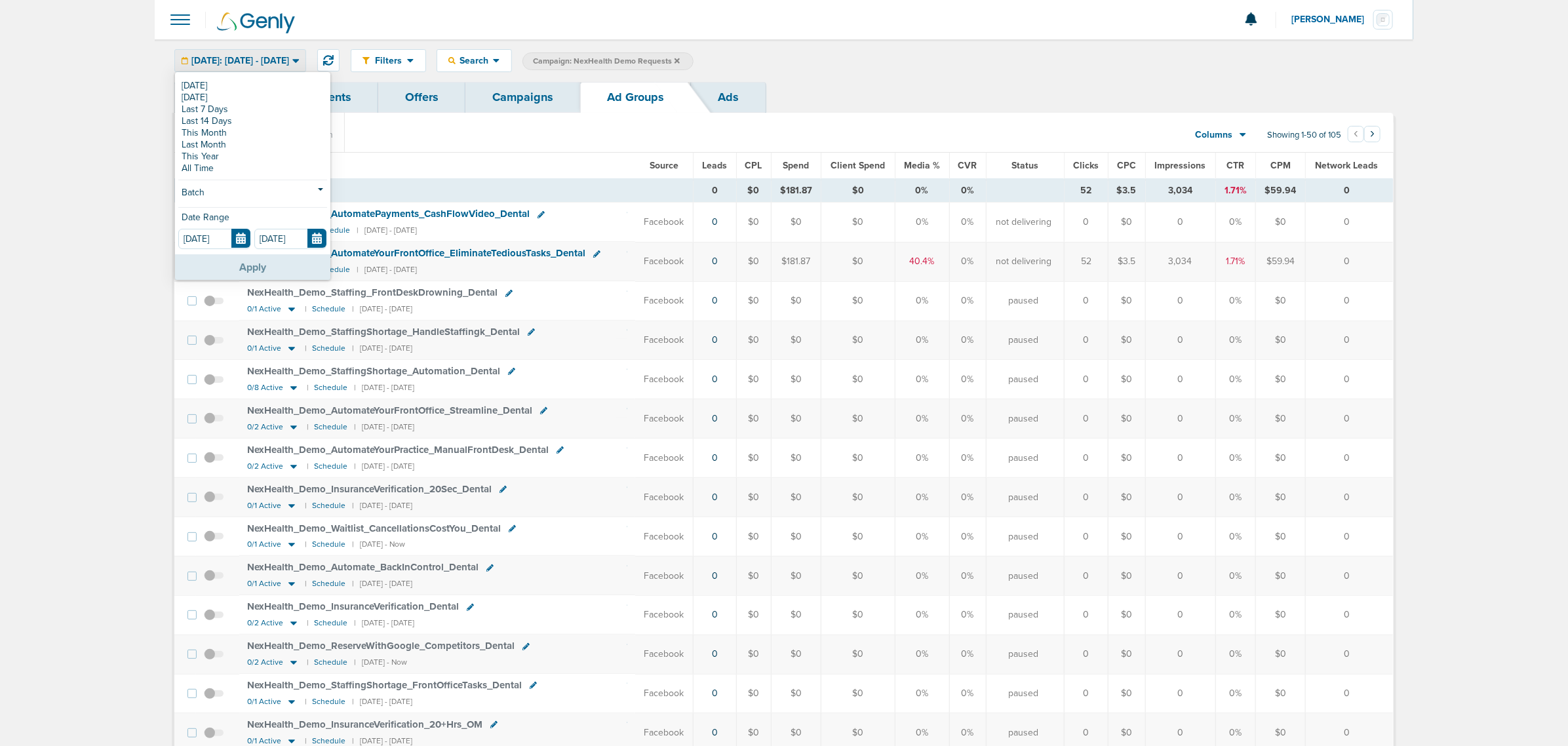
click at [264, 263] on button "Apply" at bounding box center [252, 267] width 155 height 26
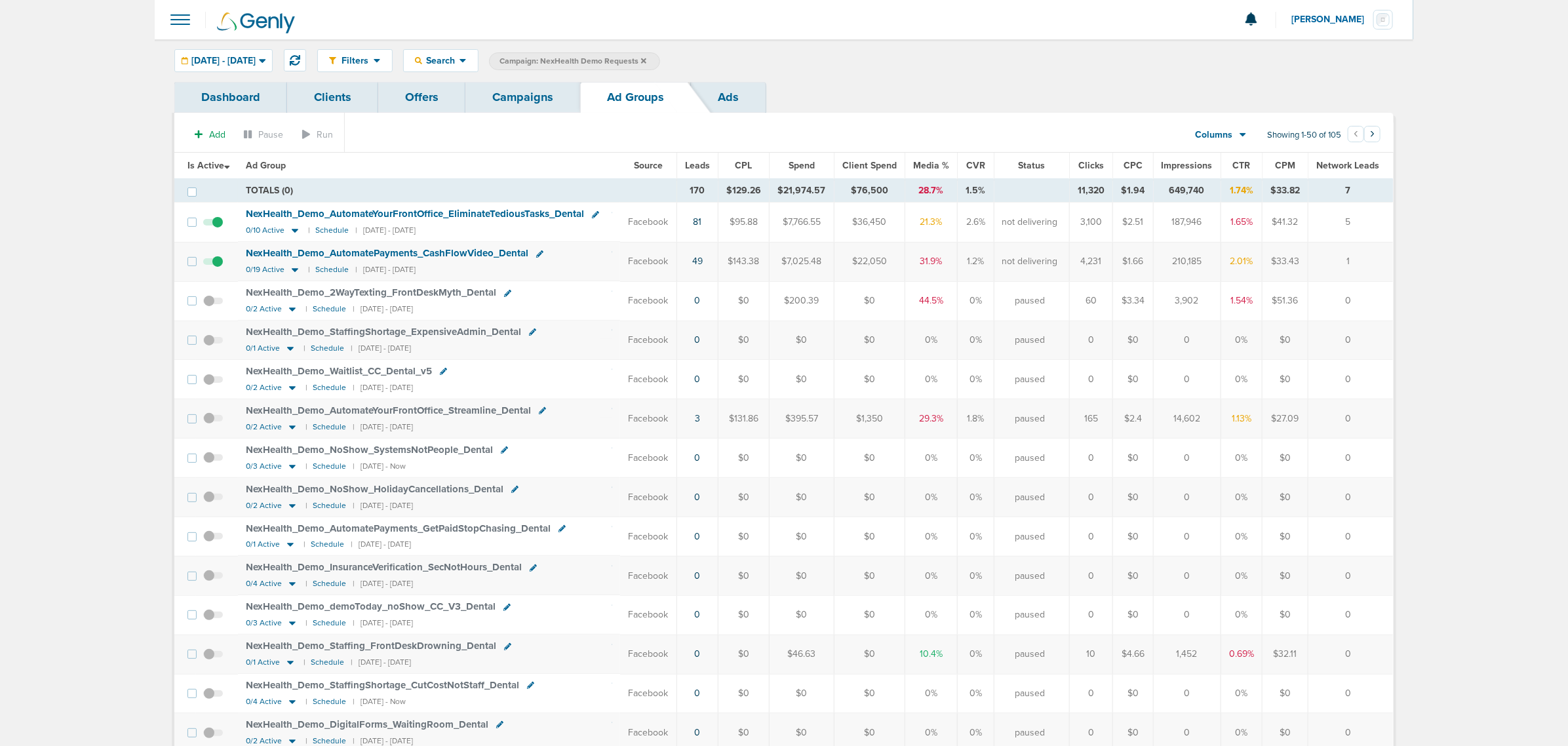
click at [705, 162] on span "Leads" at bounding box center [698, 165] width 25 height 11
click at [286, 312] on icon at bounding box center [287, 310] width 7 height 4
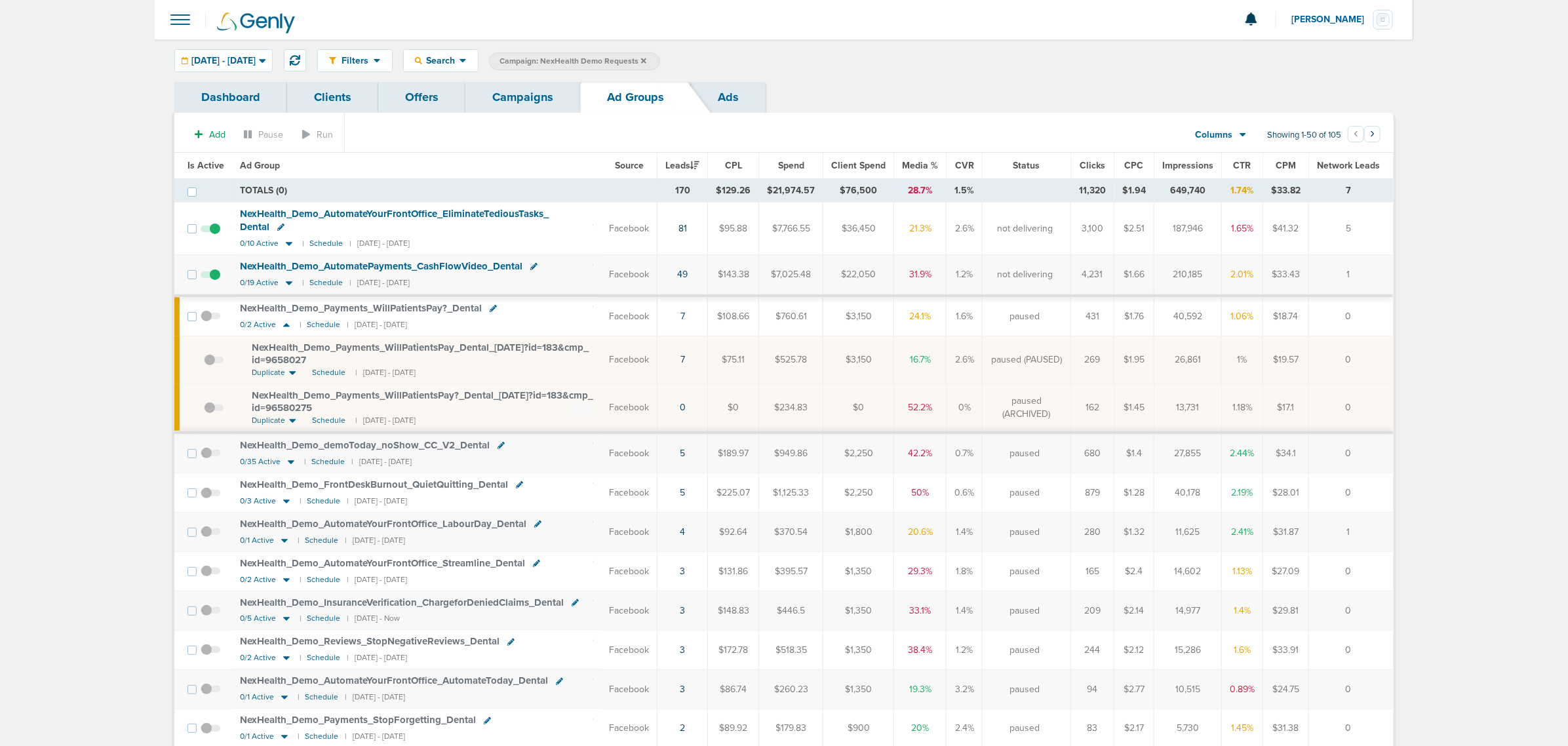
click at [283, 310] on span "NexHealth_ Demo_ Payments_ WillPatientsPay?_ Dental" at bounding box center [360, 308] width 242 height 12
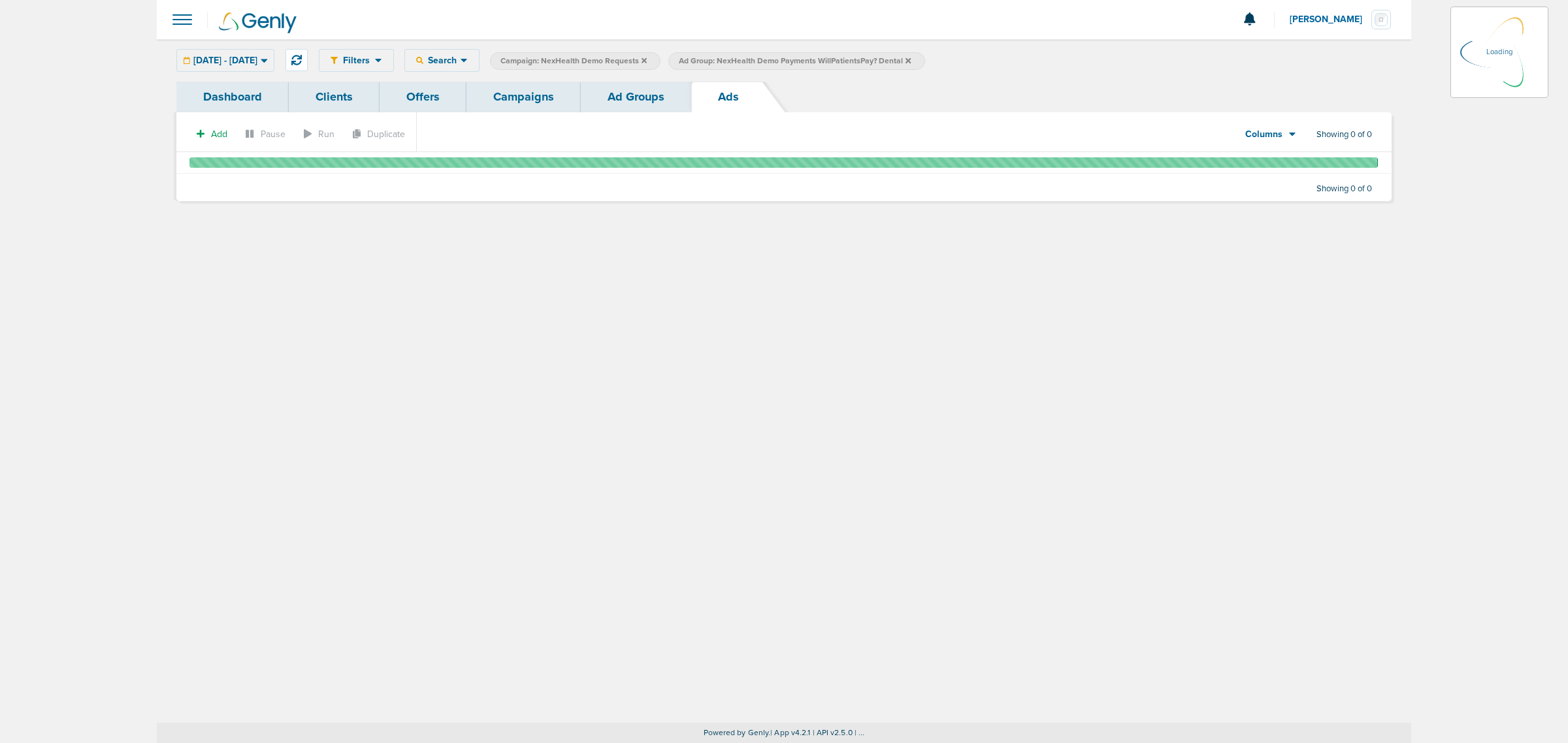
click at [655, 101] on link "Ad Groups" at bounding box center [636, 97] width 111 height 31
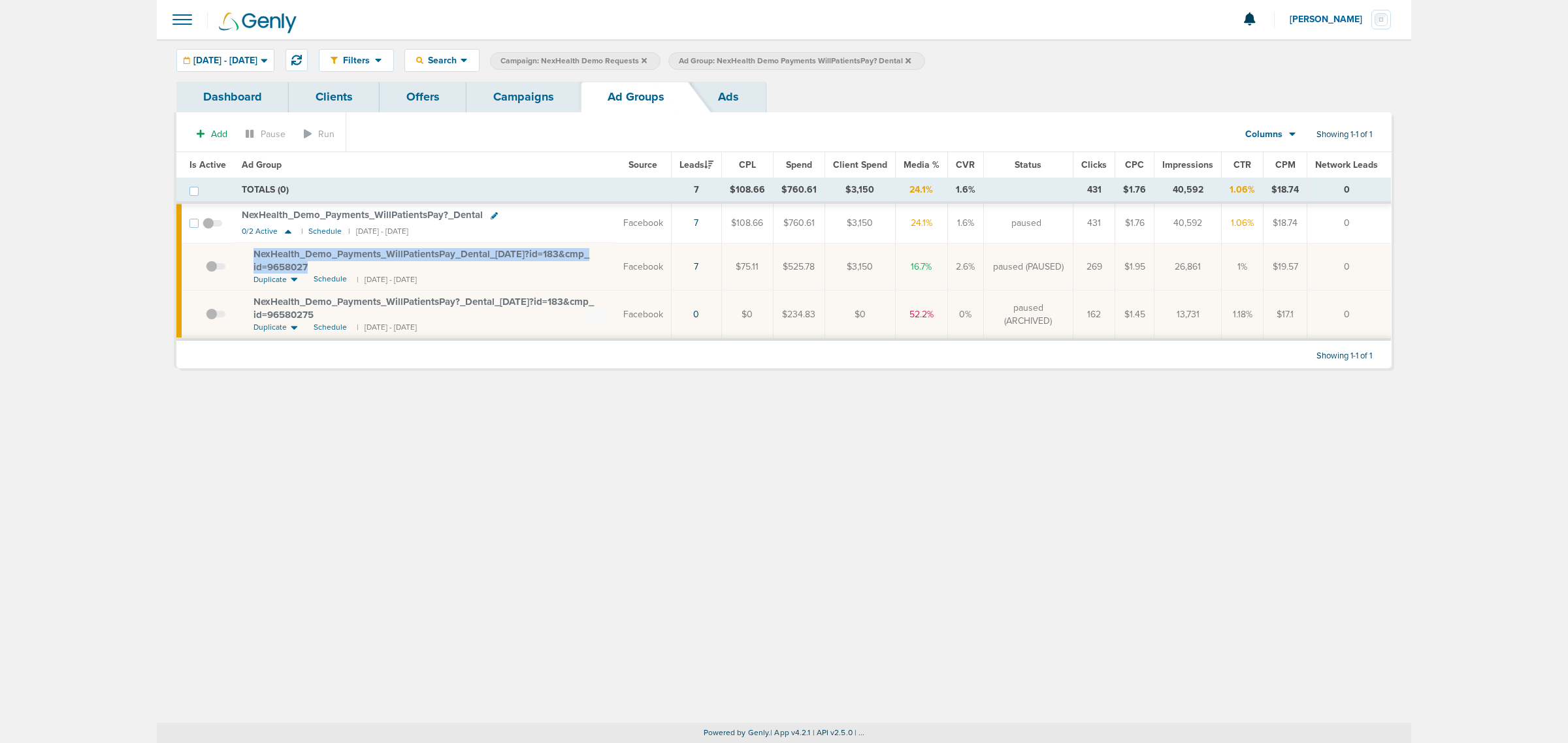
drag, startPoint x: 317, startPoint y: 266, endPoint x: 232, endPoint y: 251, distance: 86.3
click at [232, 251] on tr "NexHealth_ Demo_ Payments_ WillPatientsPay_ Dental_ 08.21.25?id=183&cmp_ id=965…" at bounding box center [784, 266] width 1214 height 47
copy tr "NexHealth_ Demo_ Payments_ WillPatientsPay_ Dental_ 08.21.25?id=183&cmp_ id=965…"
click at [439, 481] on div "Filters Active Only Settings Status Active Inactive Objectives MQL SQL Traffic …" at bounding box center [784, 381] width 1254 height 684
click at [546, 88] on link "Campaigns" at bounding box center [523, 97] width 114 height 31
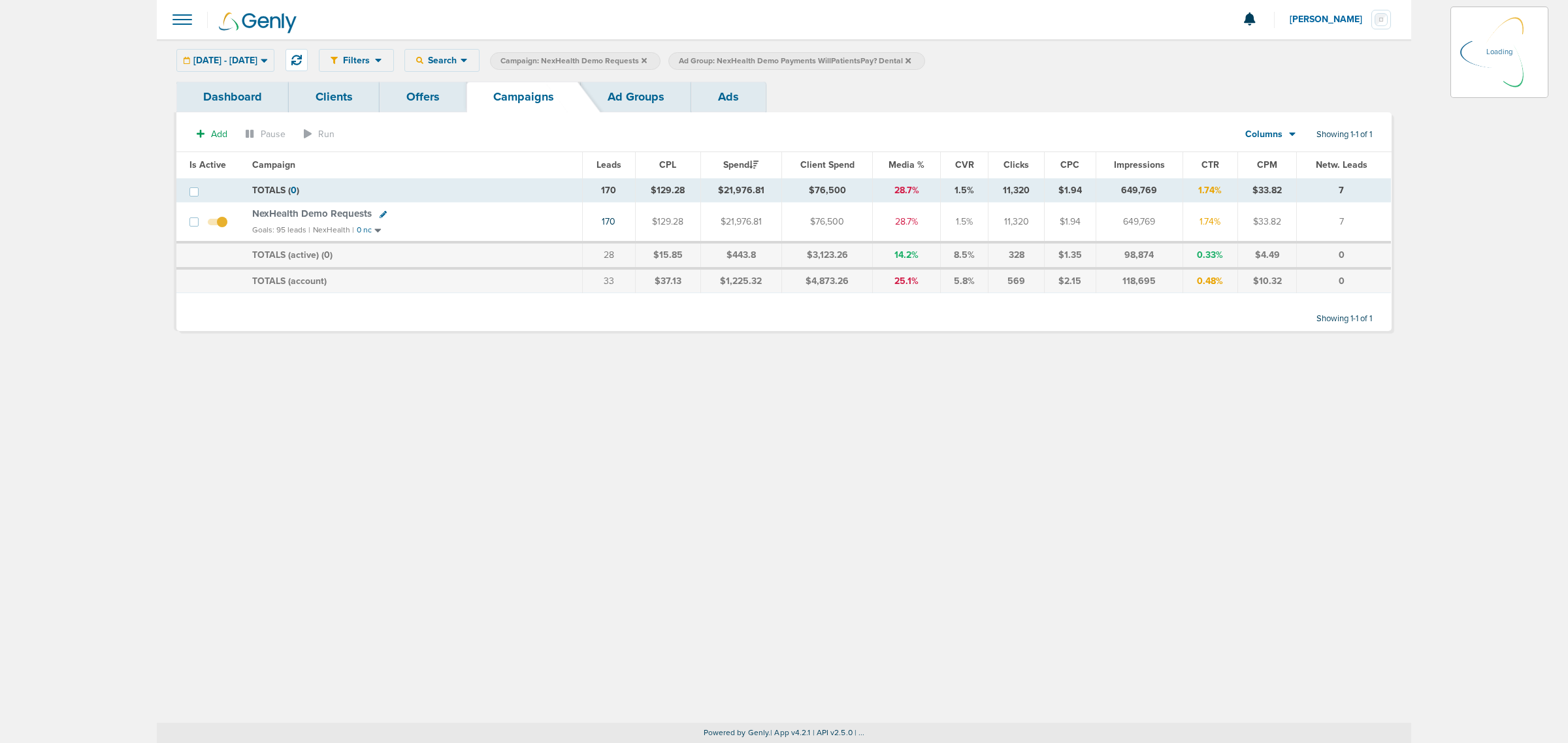
click at [647, 60] on icon at bounding box center [644, 60] width 5 height 8
click at [661, 54] on label "Campaign: NexHealth Demo Requests" at bounding box center [575, 61] width 170 height 18
click at [647, 60] on icon at bounding box center [644, 60] width 5 height 5
click at [647, 62] on icon at bounding box center [644, 60] width 5 height 5
click at [732, 60] on icon at bounding box center [730, 60] width 5 height 5
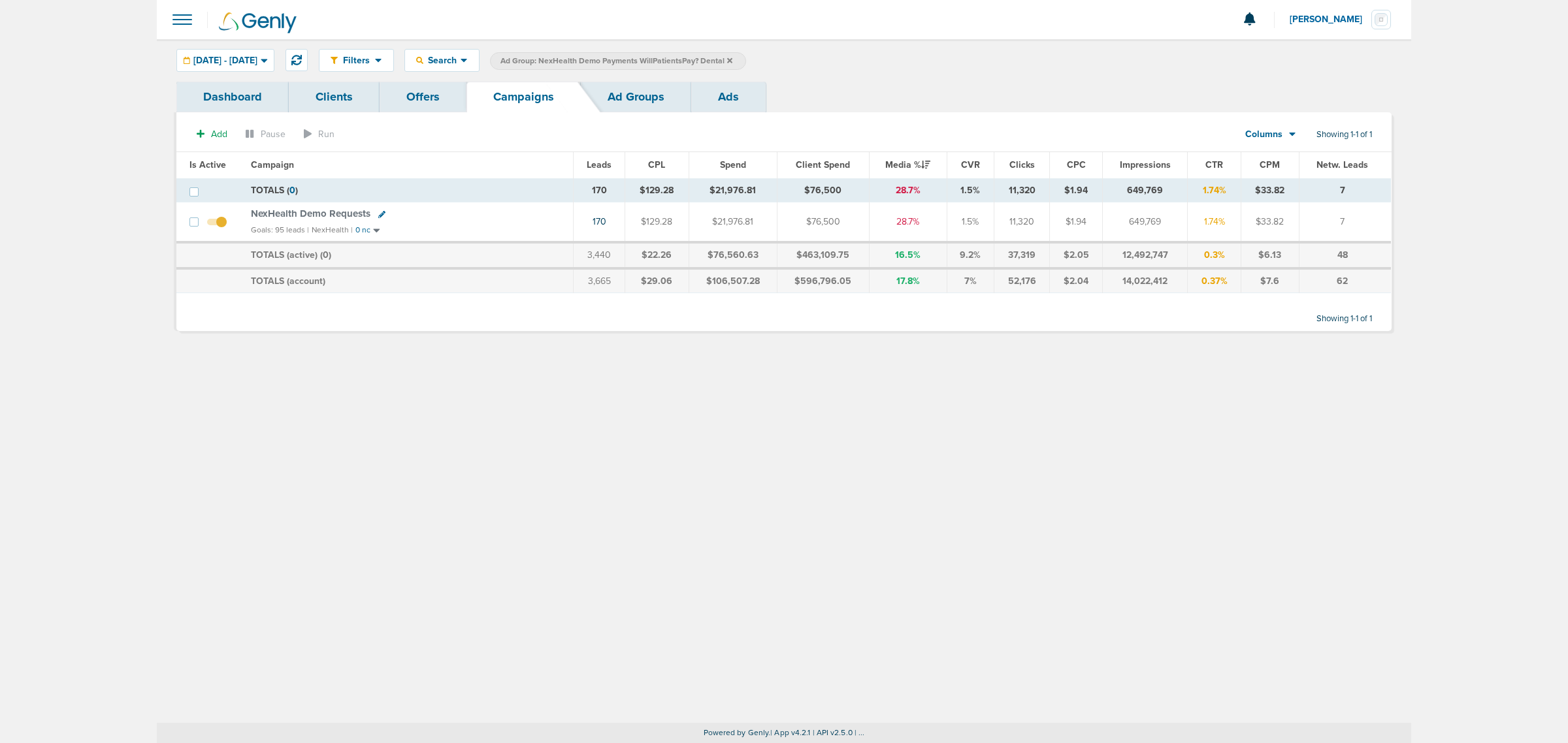
click at [732, 59] on icon at bounding box center [730, 60] width 5 height 5
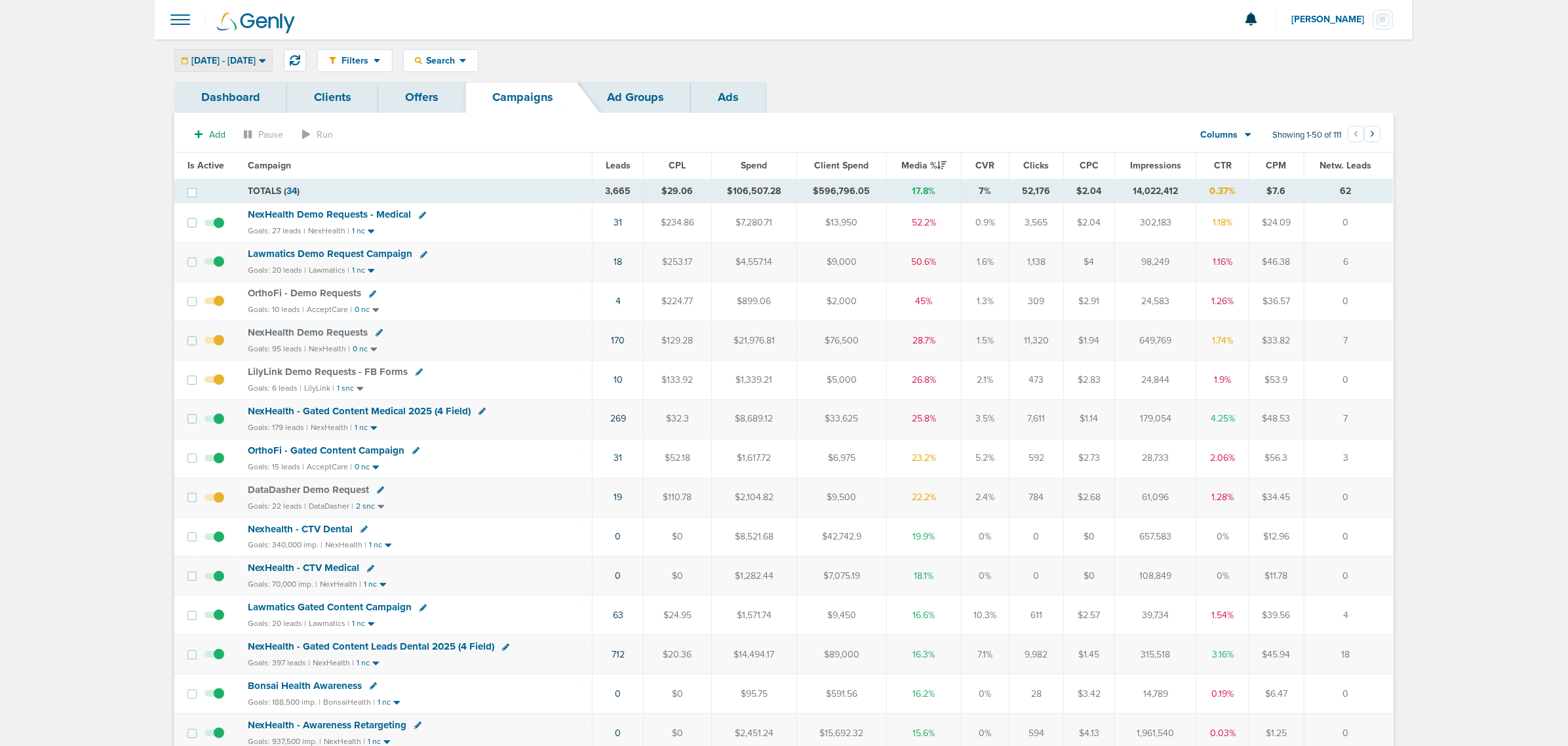
click at [239, 63] on span "07.01.2025 - 09.03.2025" at bounding box center [223, 61] width 64 height 9
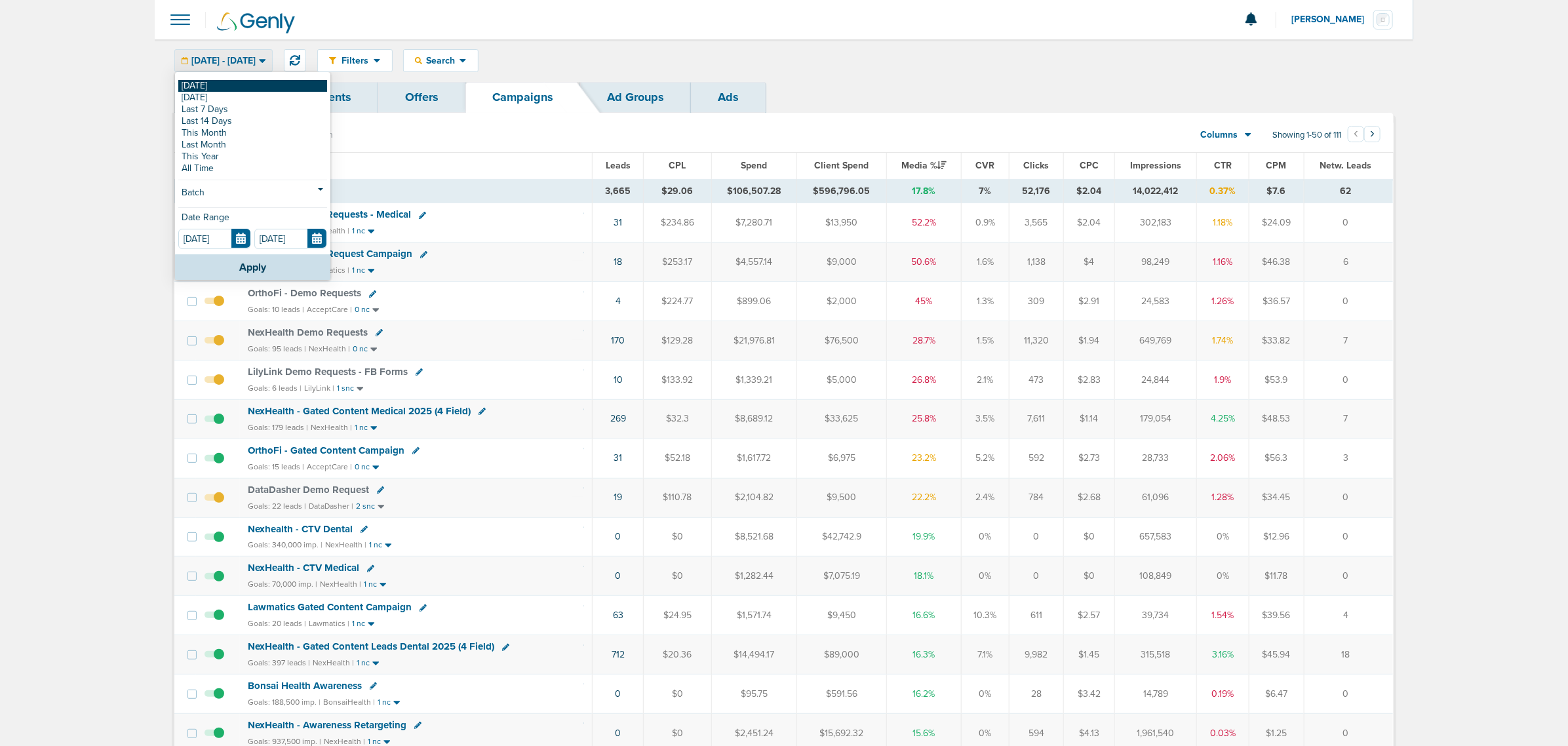
click at [223, 87] on link "[DATE]" at bounding box center [253, 85] width 149 height 12
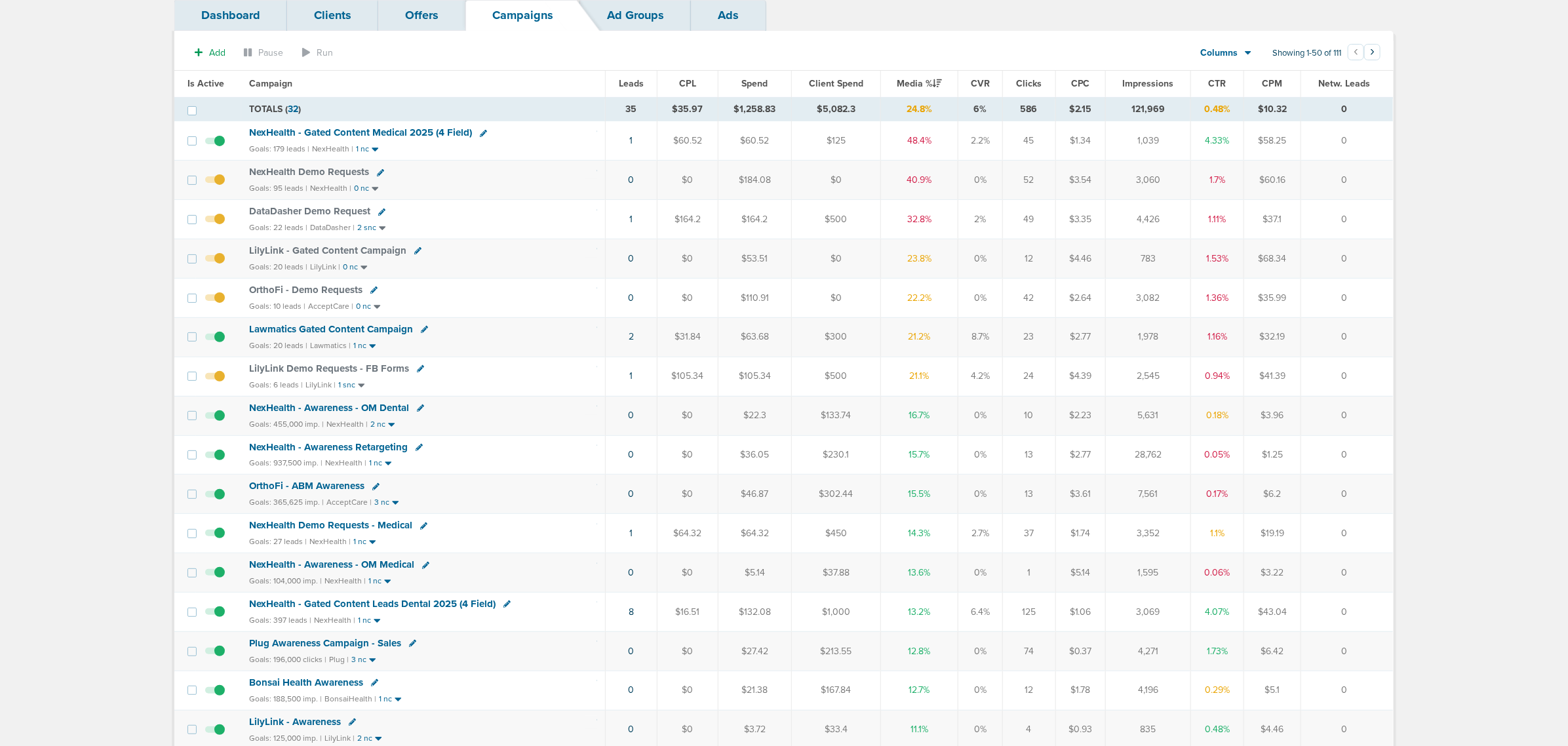
scroll to position [164, 0]
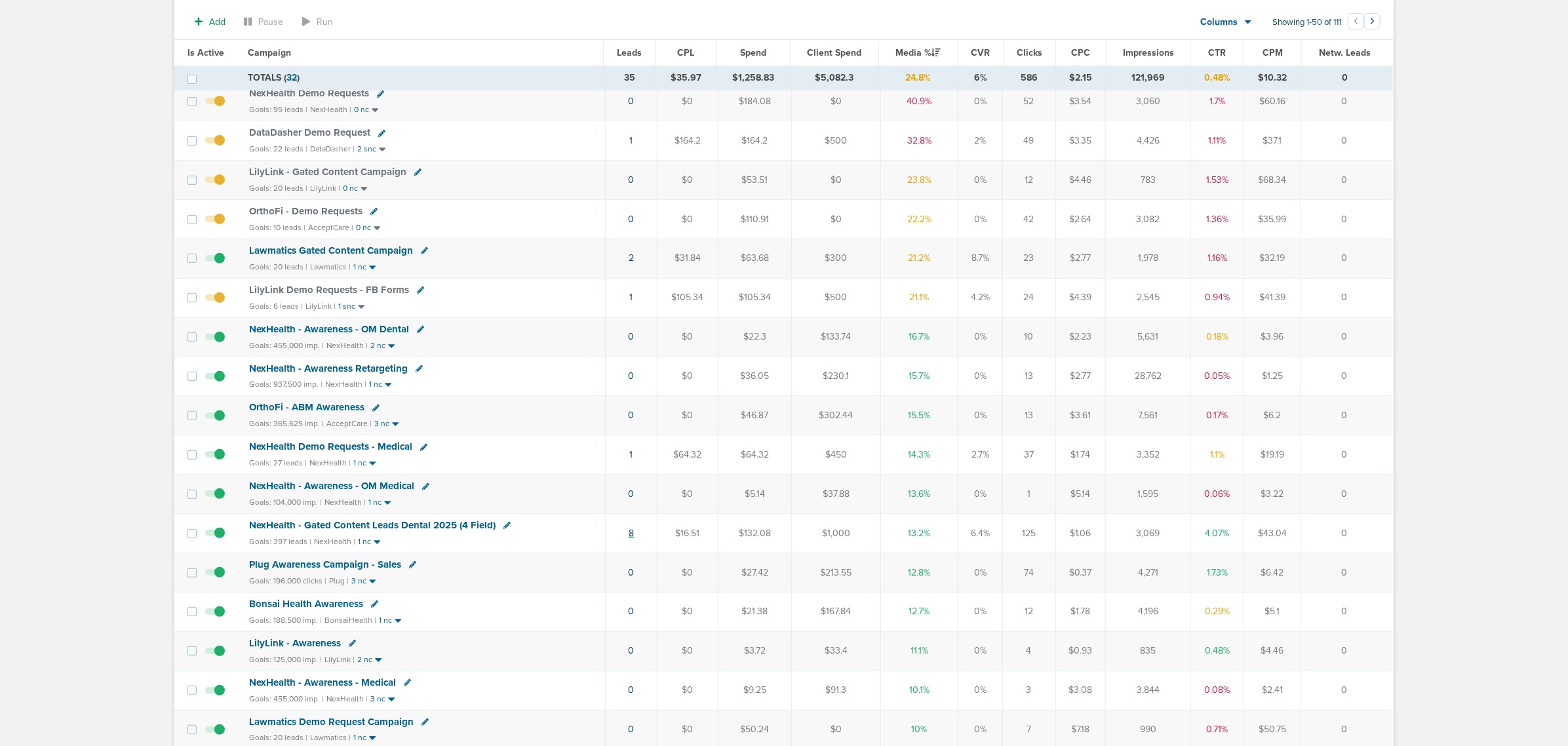
click at [630, 539] on link "8" at bounding box center [631, 534] width 6 height 11
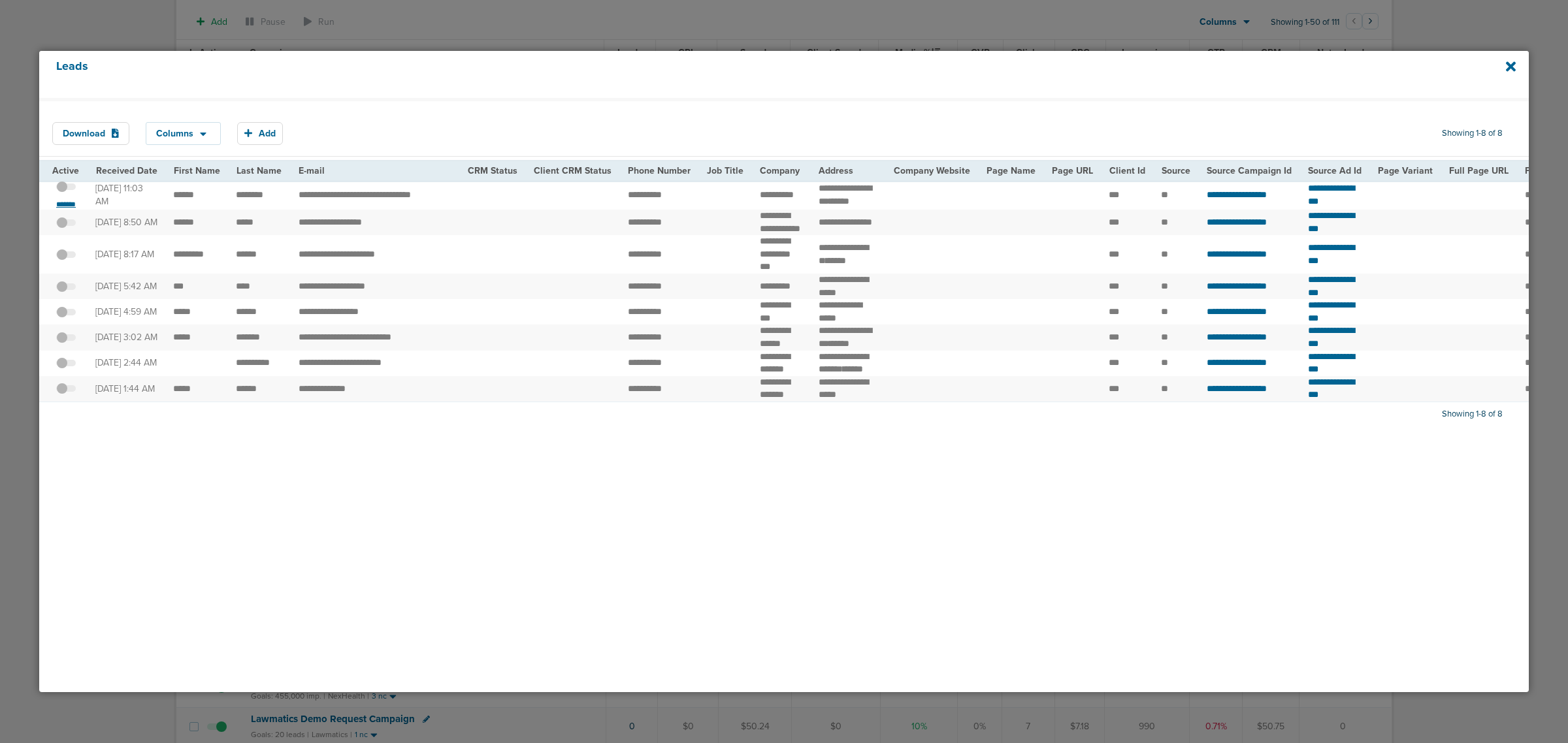
click at [65, 204] on small "*******" at bounding box center [66, 204] width 27 height 10
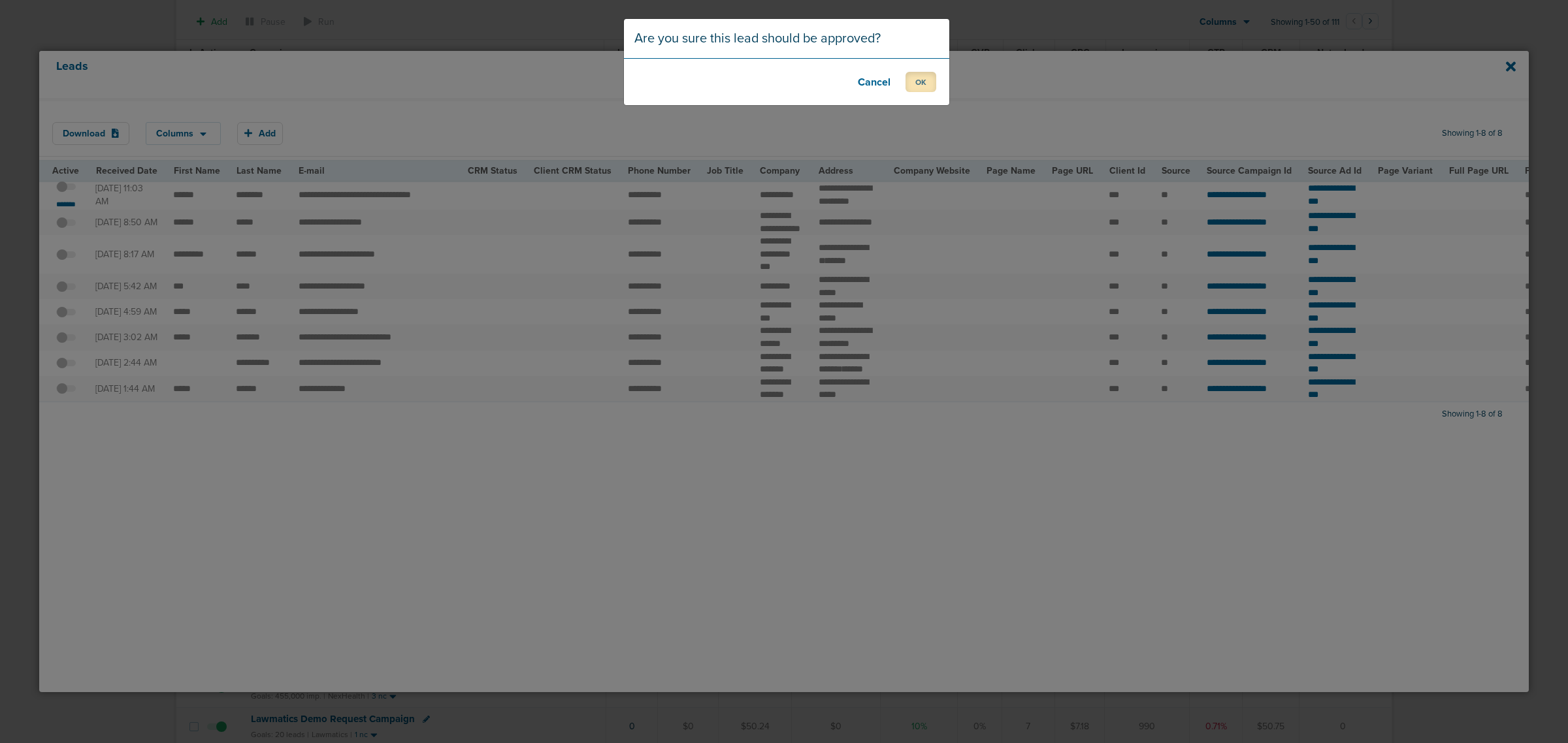
click at [913, 84] on button "OK" at bounding box center [920, 82] width 31 height 20
click at [916, 78] on button "OK" at bounding box center [920, 82] width 31 height 20
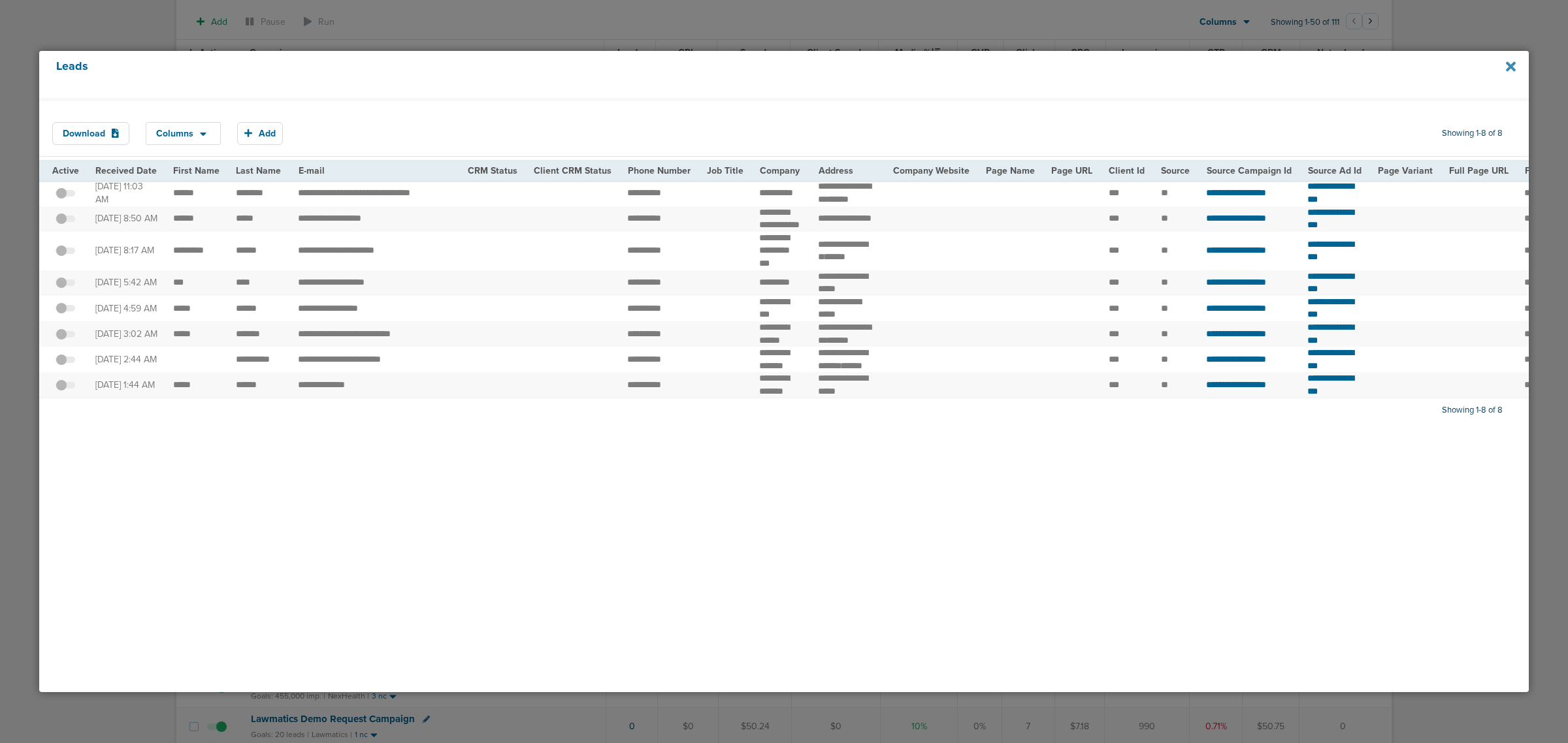
click at [1512, 66] on icon at bounding box center [1511, 66] width 10 height 10
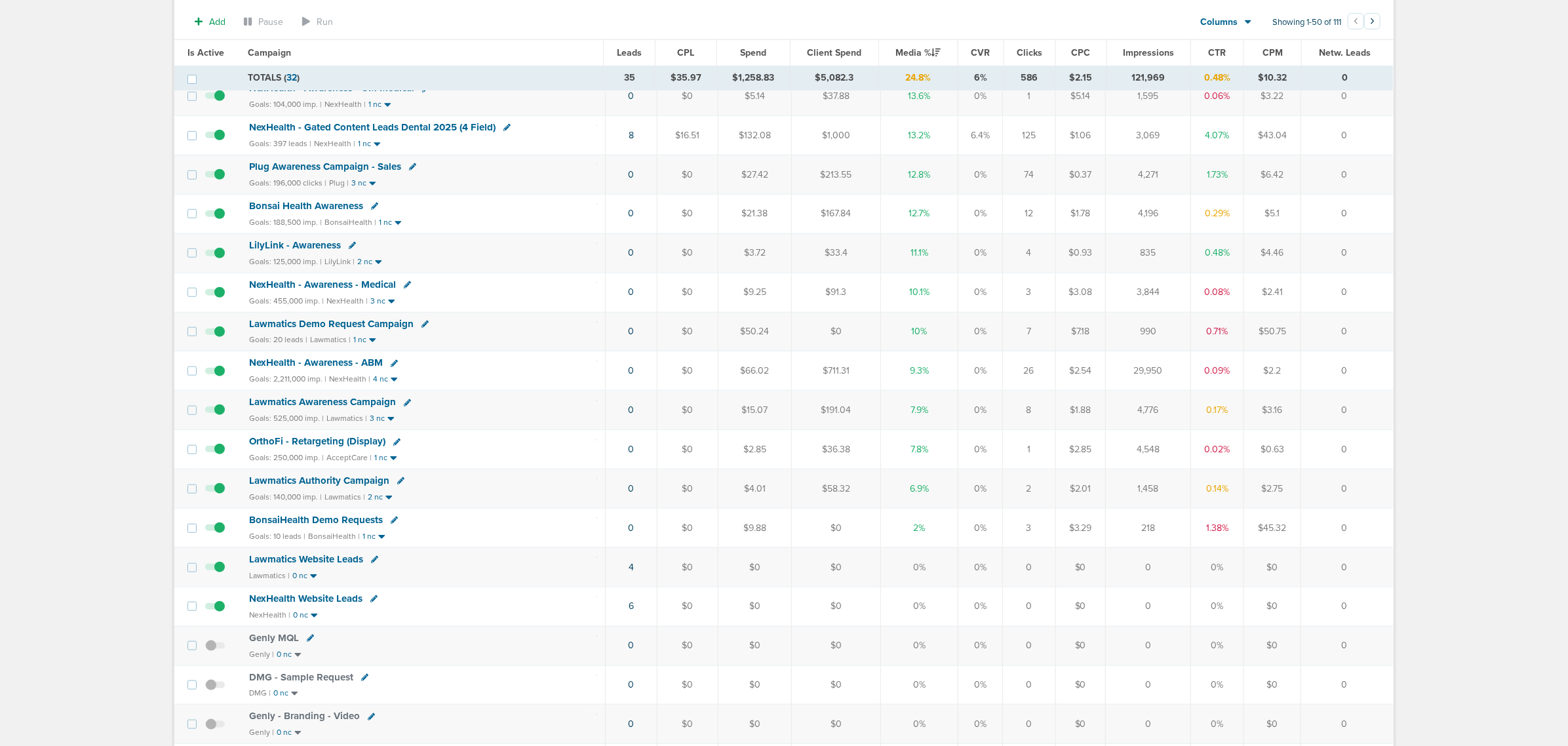
scroll to position [574, 0]
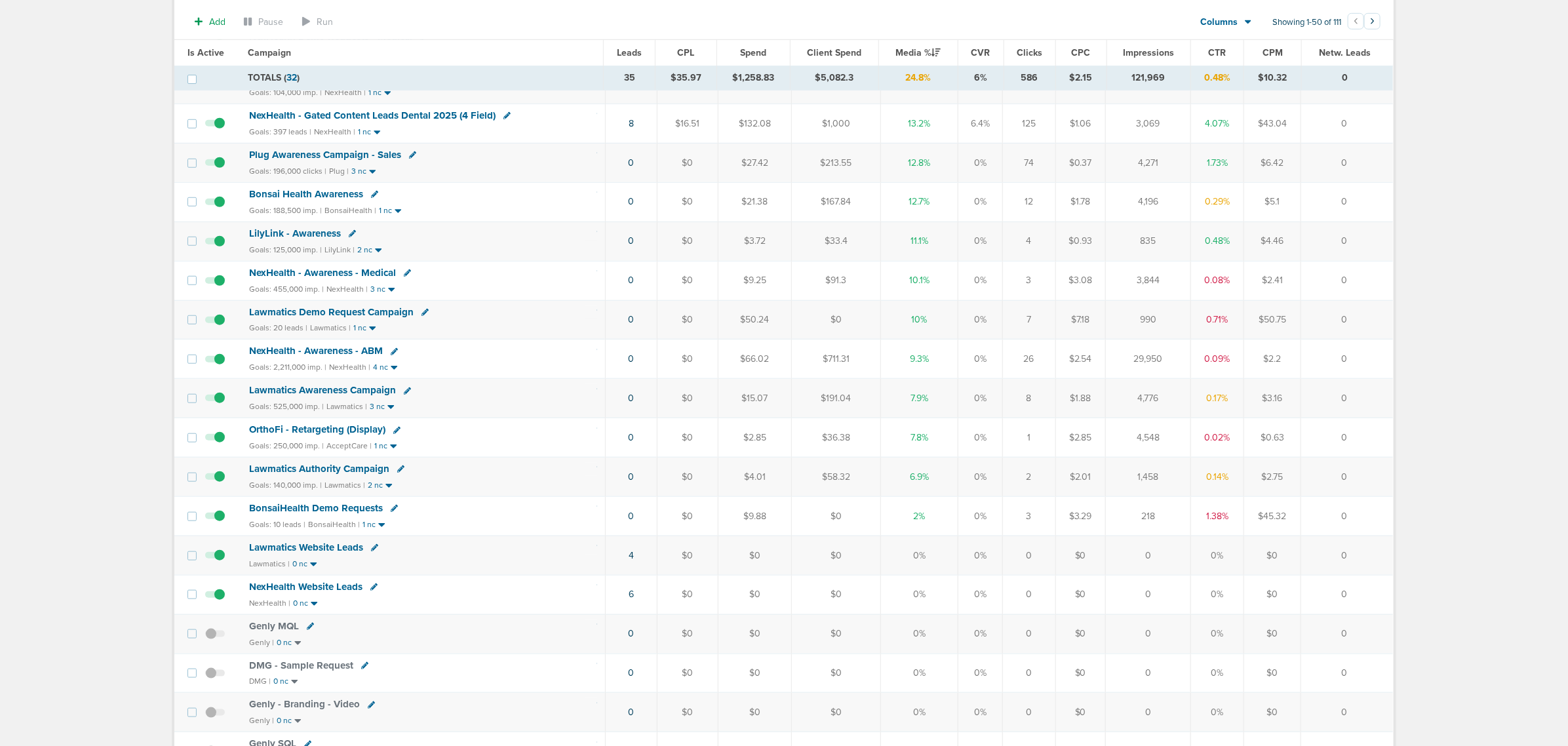
drag, startPoint x: 495, startPoint y: 531, endPoint x: 1359, endPoint y: 514, distance: 864.2
click at [1359, 514] on tr "BonsaiHealth Demo Requests Goals: 10 leads | BonsaiHealth | 1 nc 0 $0 $9.88 $0 …" at bounding box center [784, 516] width 1219 height 39
click at [1361, 516] on td "0" at bounding box center [1347, 516] width 92 height 39
click at [349, 514] on span "BonsaiHealth Demo Requests" at bounding box center [316, 508] width 134 height 12
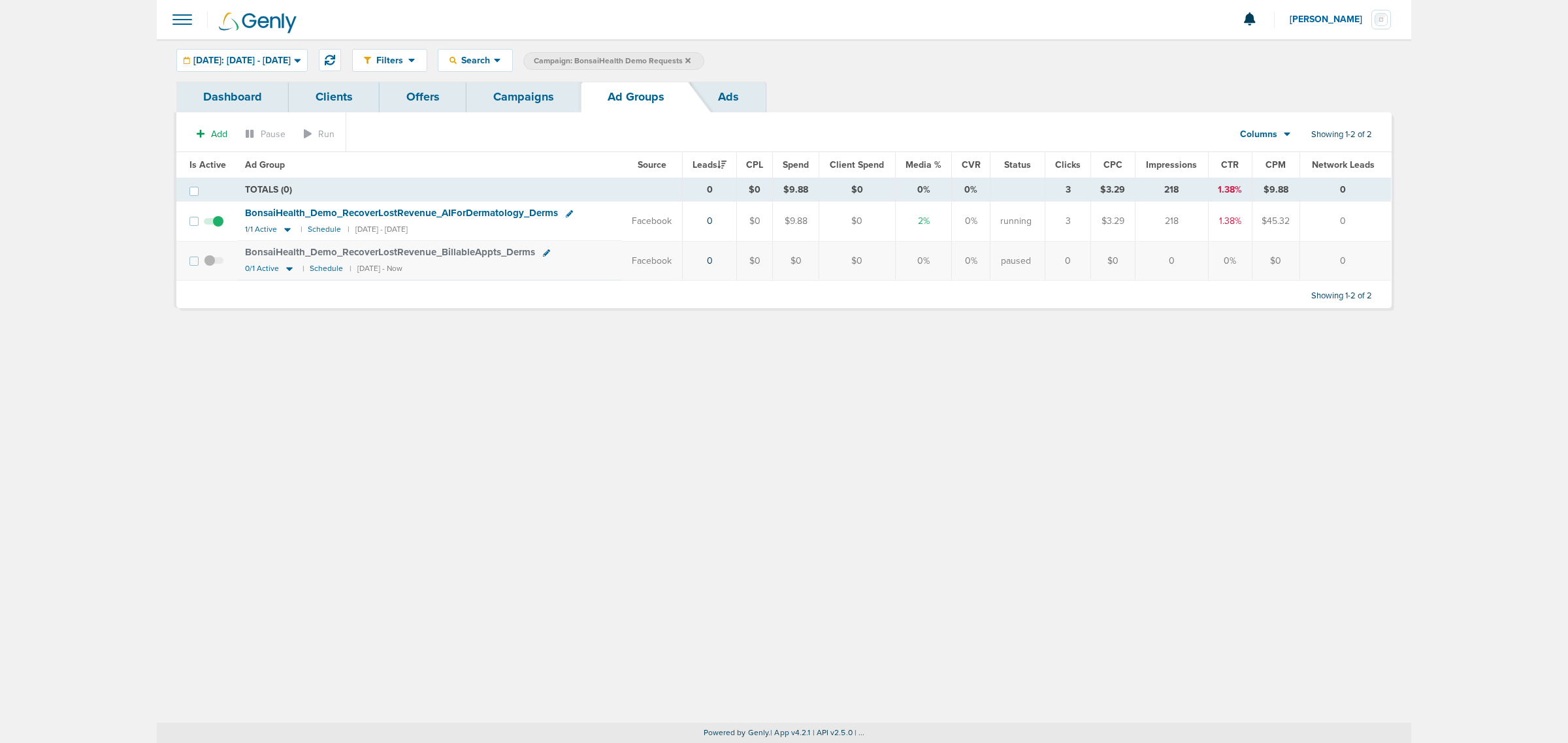
click at [298, 207] on span "BonsaiHealth_ Demo_ RecoverLostRevenue_ AIForDermatology_ Derms" at bounding box center [402, 213] width 313 height 12
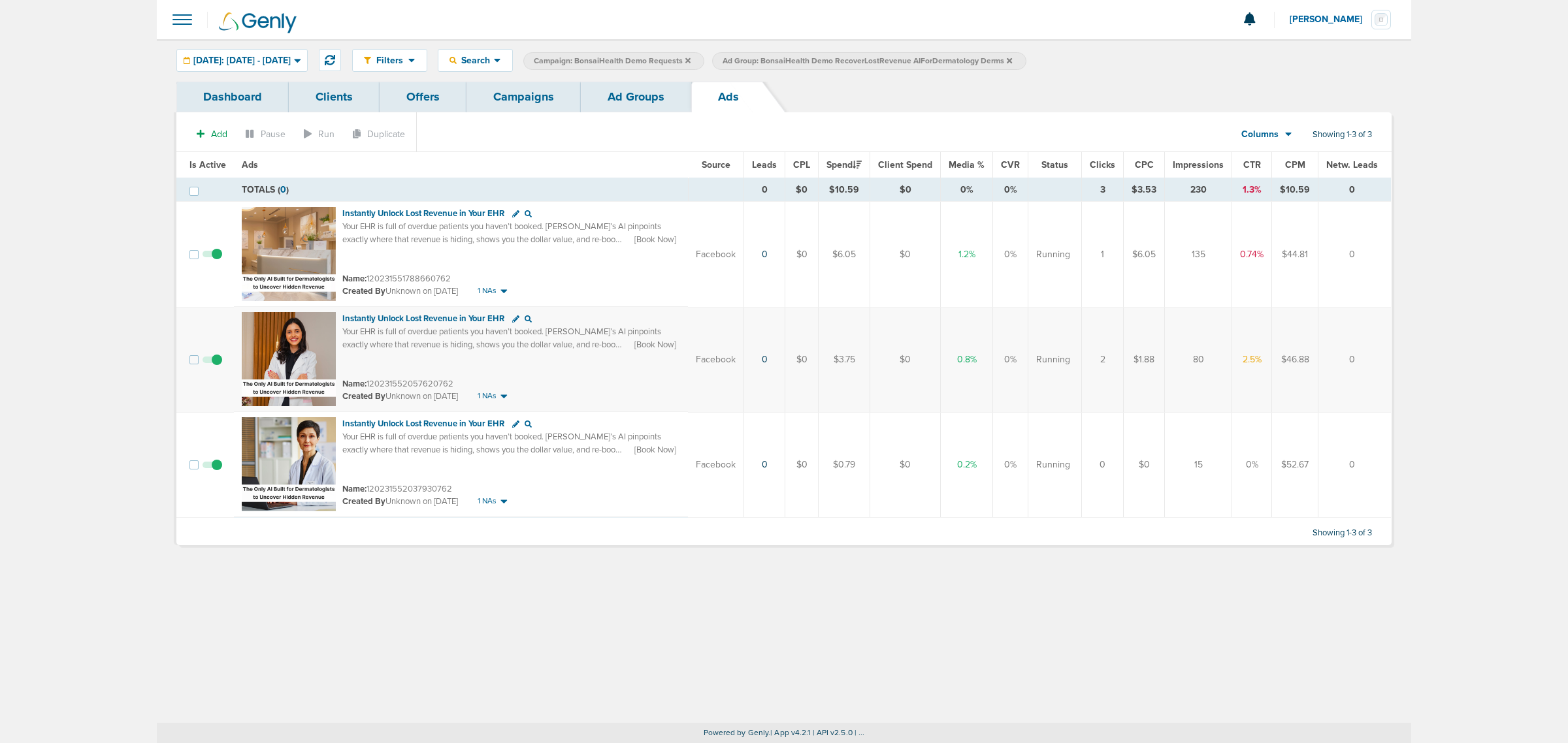
click at [519, 106] on link "Campaigns" at bounding box center [523, 97] width 114 height 31
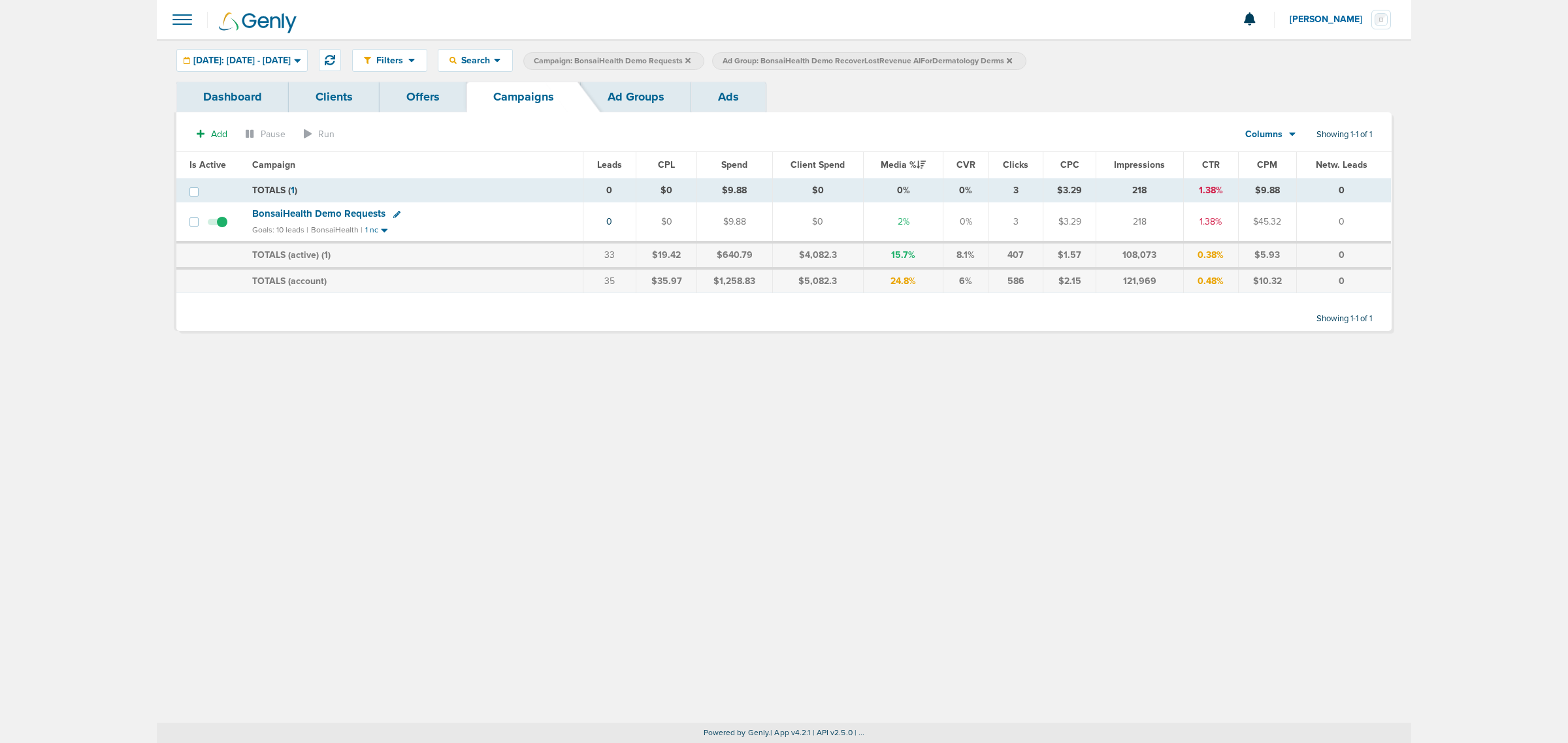
click at [690, 59] on icon at bounding box center [688, 60] width 5 height 5
click at [823, 57] on icon at bounding box center [821, 60] width 5 height 8
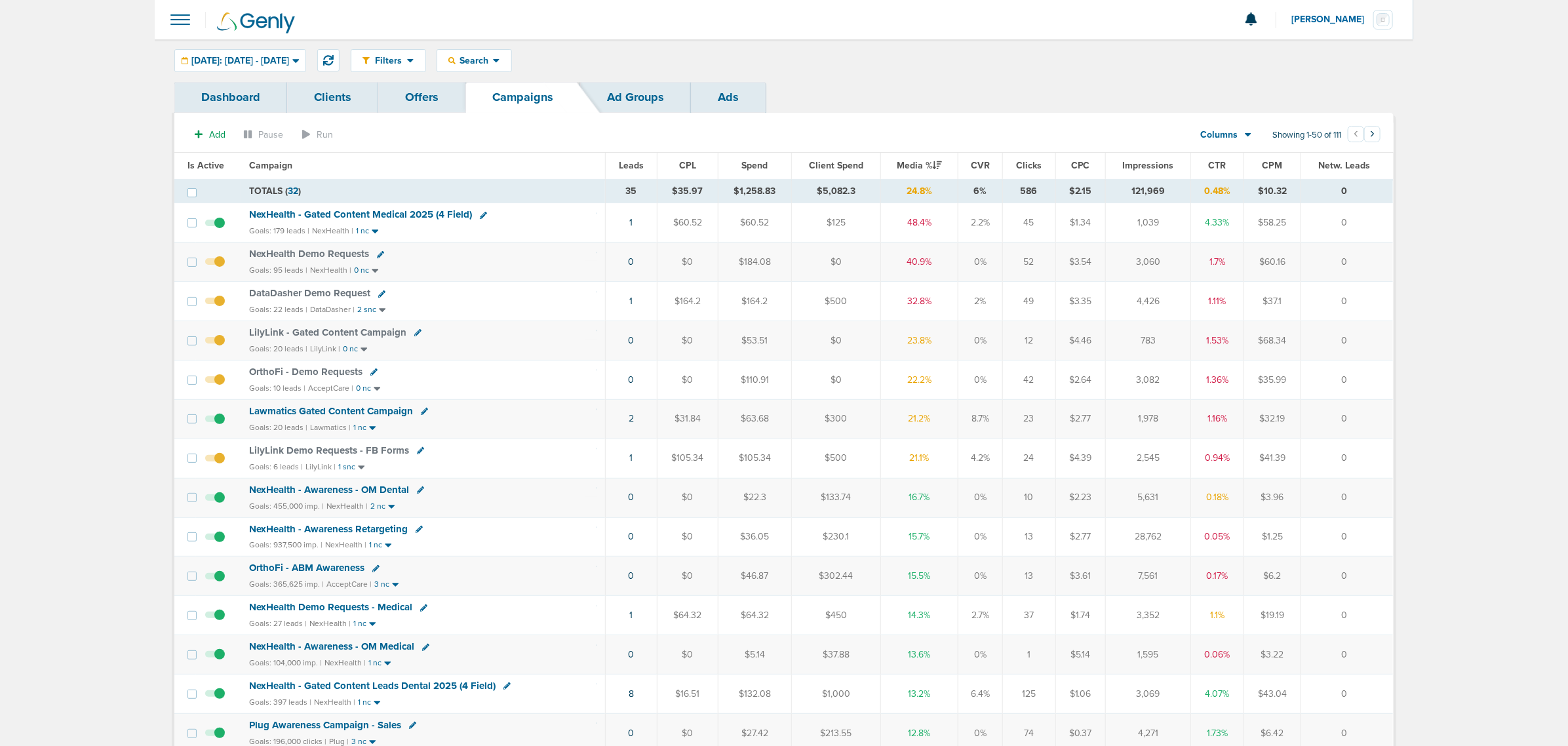
click at [516, 338] on div "LilyLink - Gated Content Campaign" at bounding box center [422, 333] width 348 height 13
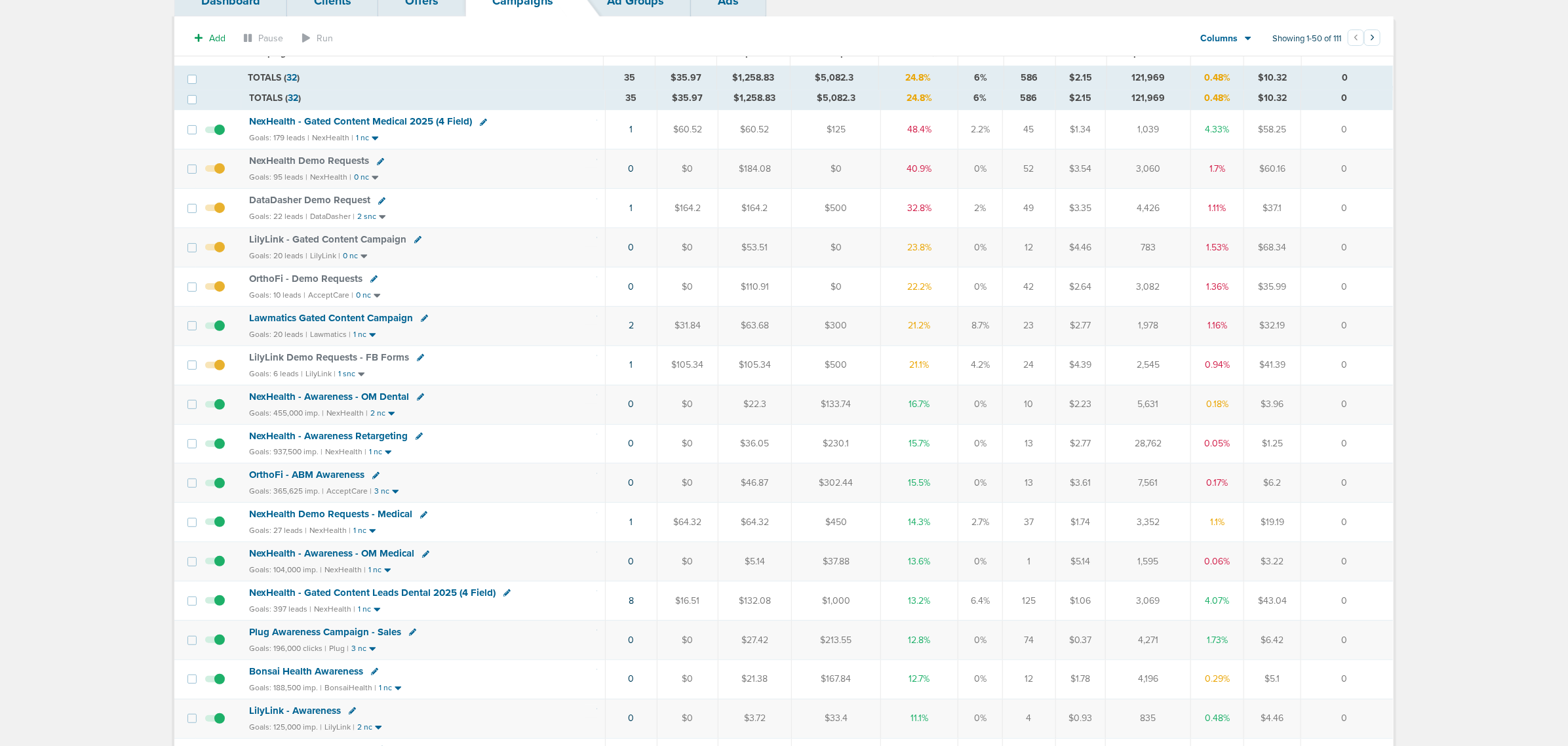
scroll to position [82, 0]
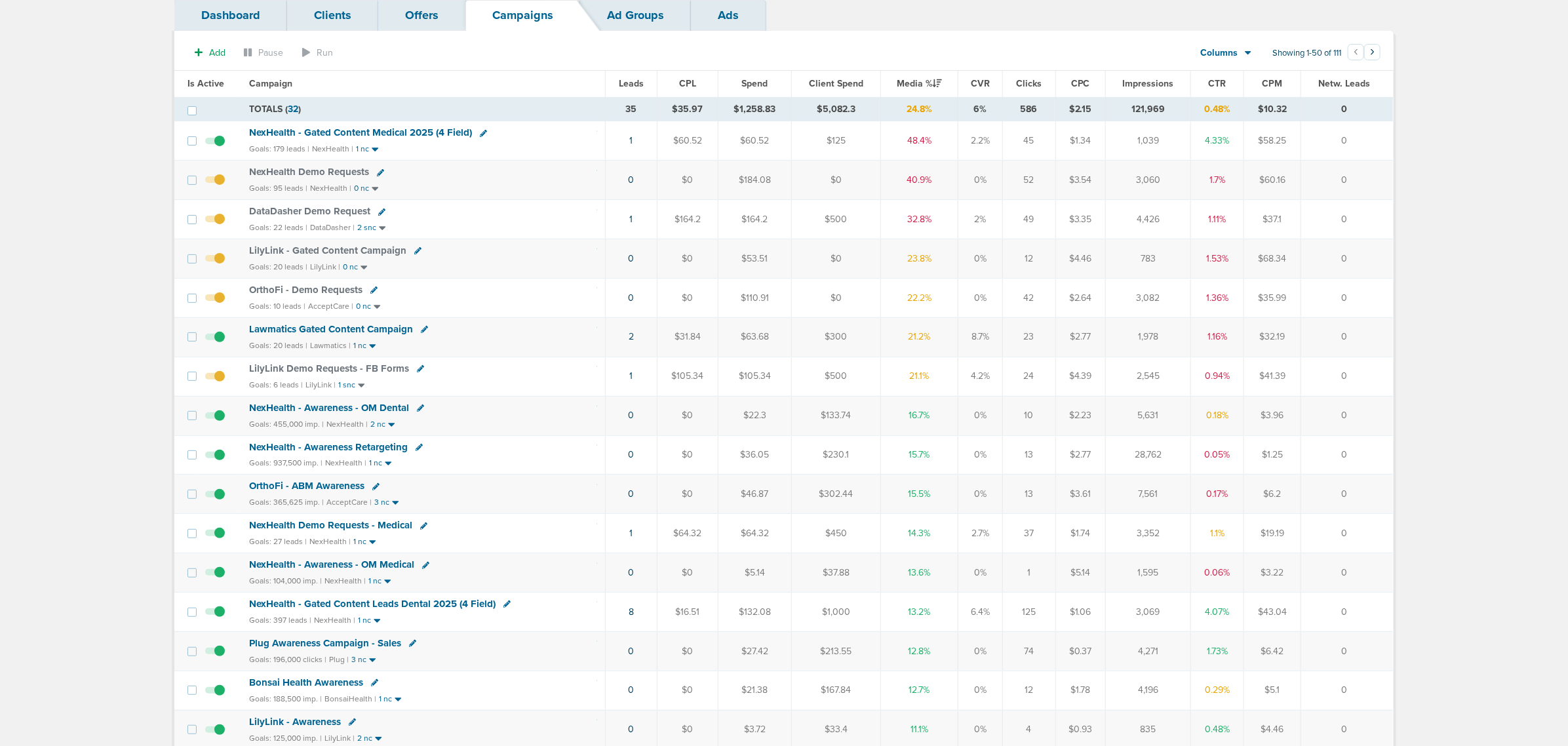
click at [485, 256] on div "LilyLink - Gated Content Campaign" at bounding box center [422, 251] width 348 height 13
click at [343, 252] on span "LilyLink - Gated Content Campaign" at bounding box center [327, 250] width 157 height 12
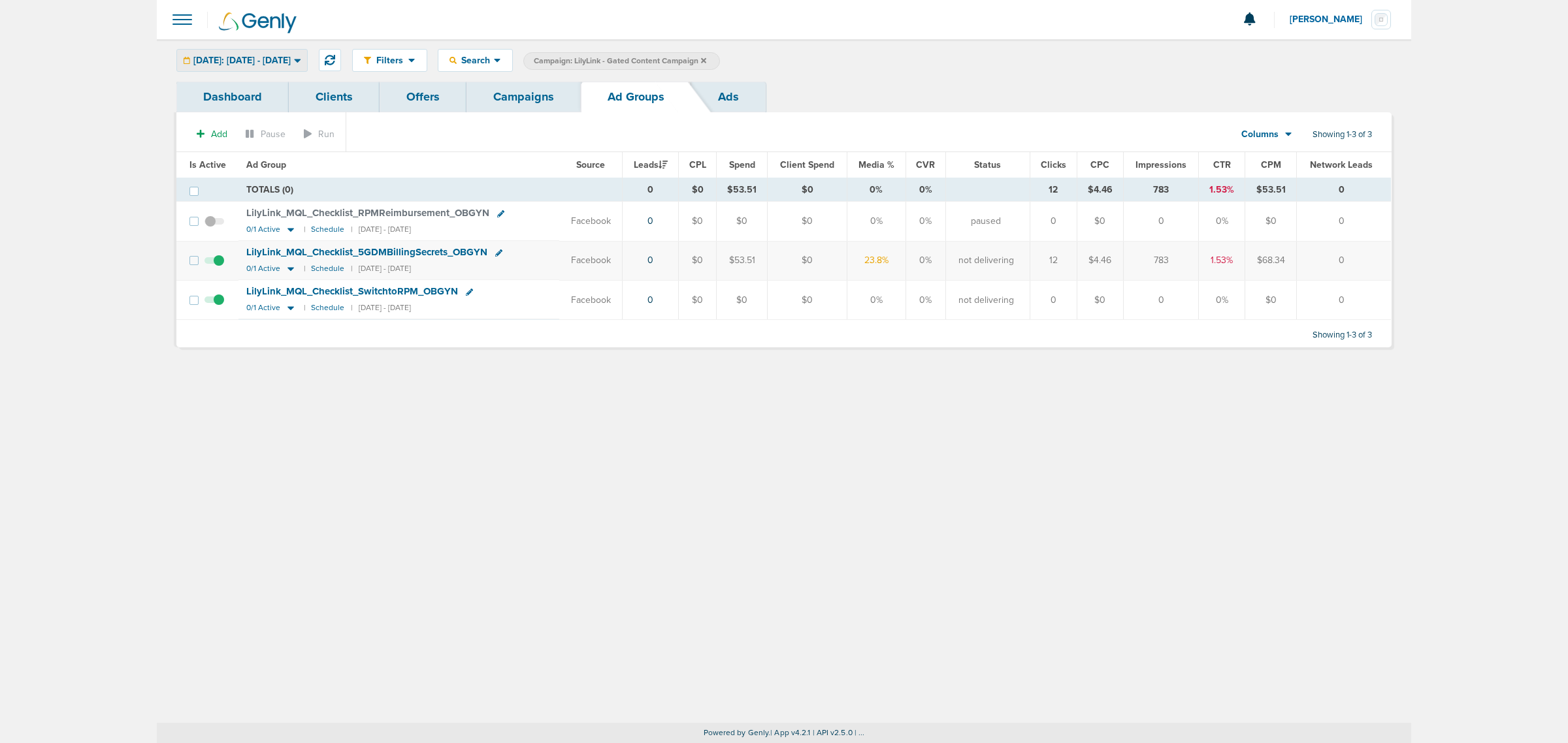
click at [289, 60] on span "Today: 09.03.2025 - 09.03.2025" at bounding box center [242, 60] width 98 height 9
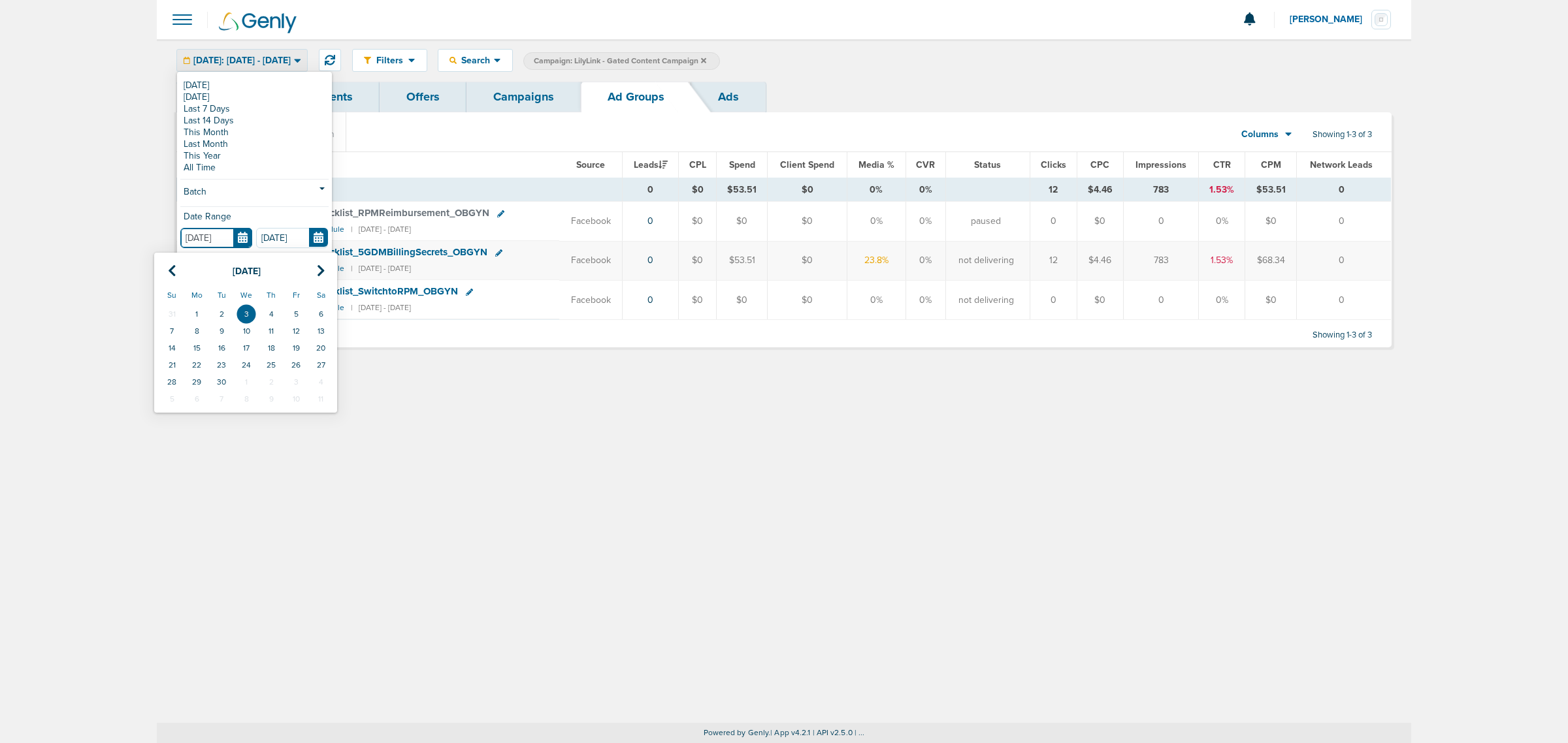
click at [246, 237] on input "[DATE]" at bounding box center [216, 238] width 72 height 20
click at [165, 275] on th at bounding box center [172, 271] width 25 height 27
click at [167, 266] on th at bounding box center [172, 271] width 25 height 27
click at [220, 315] on td "1" at bounding box center [221, 314] width 25 height 17
click at [240, 266] on button "Apply" at bounding box center [254, 266] width 155 height 25
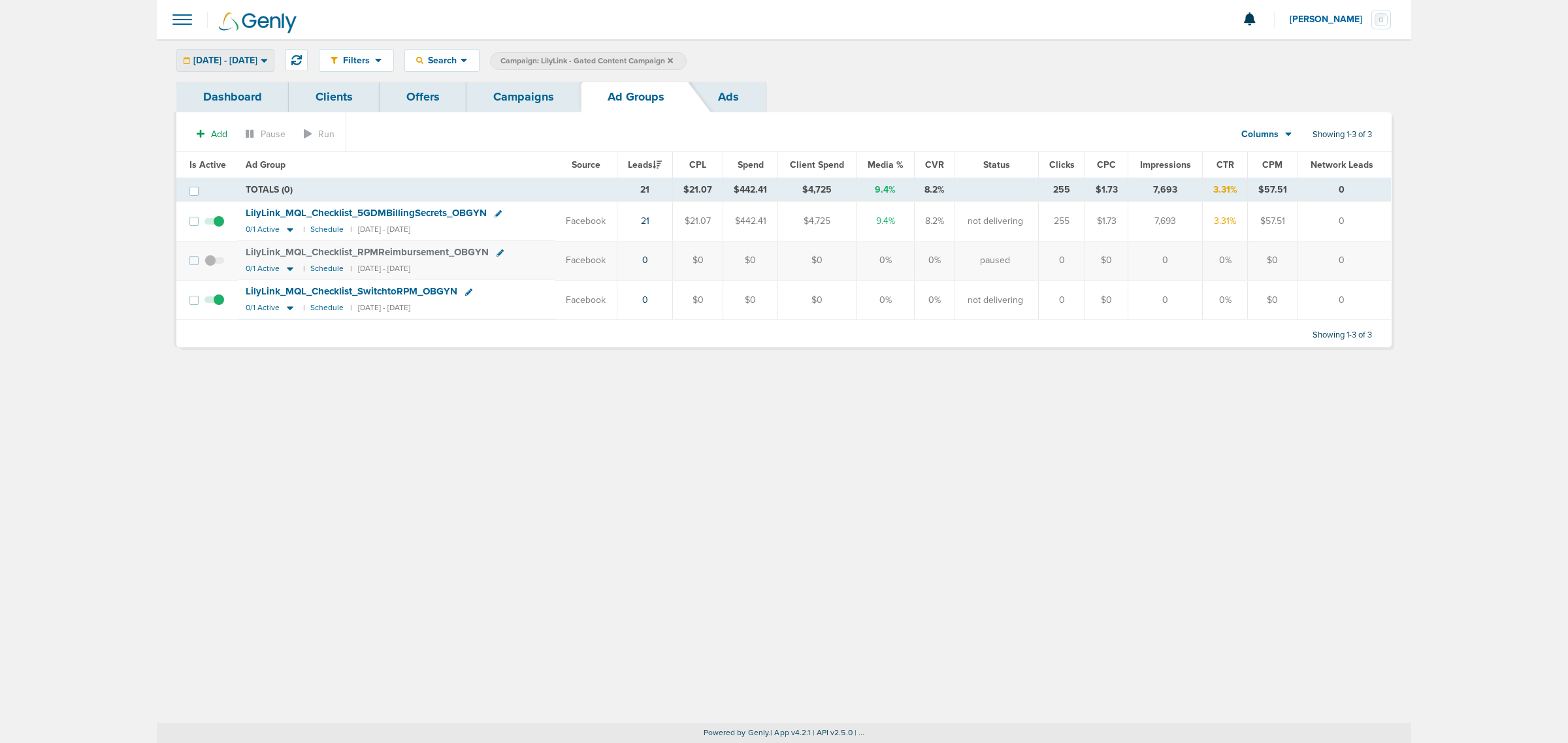
click at [258, 64] on span "07.01.2025 - 09.03.2025" at bounding box center [225, 60] width 64 height 9
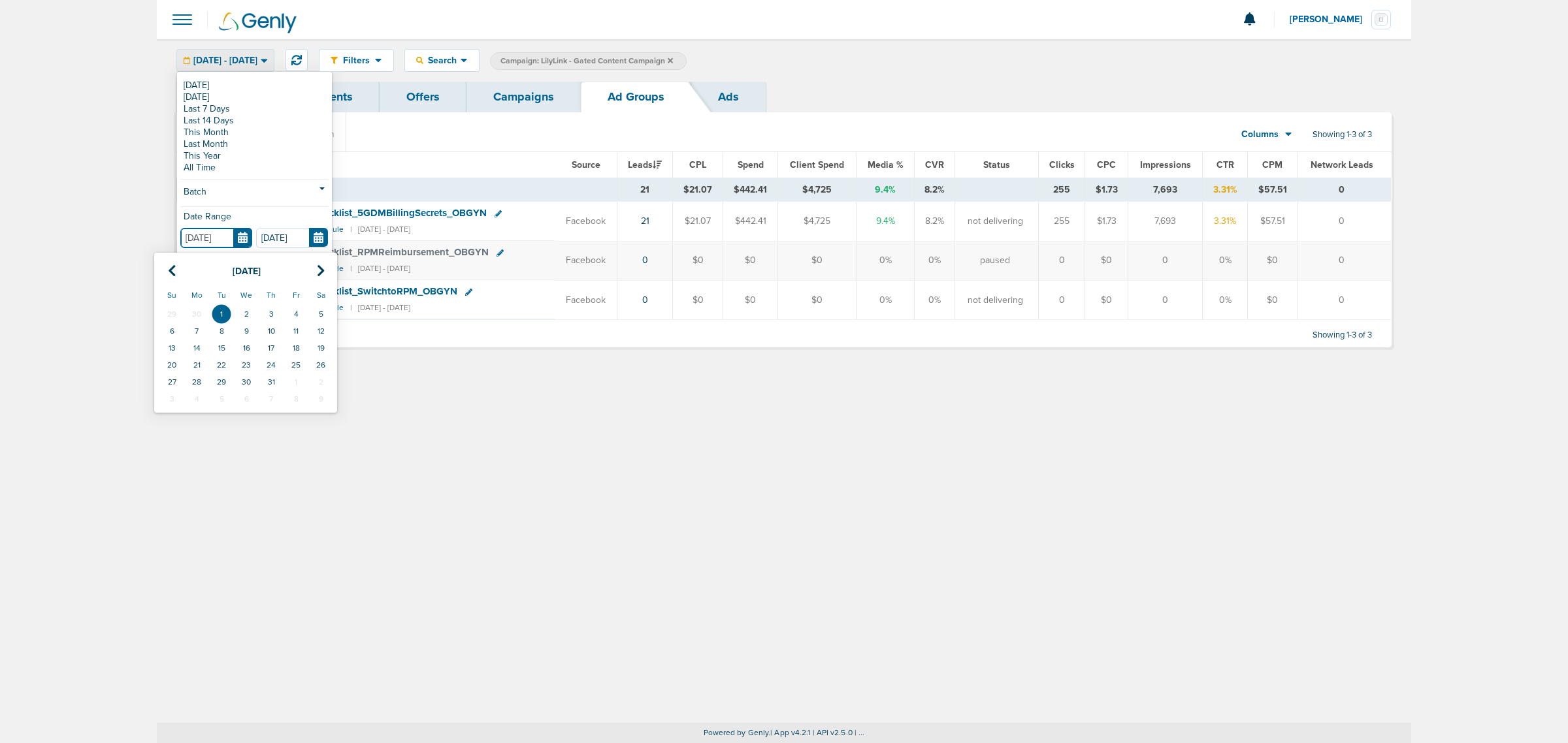
click at [240, 238] on input "07.01.2025" at bounding box center [216, 238] width 72 height 20
click at [168, 275] on icon at bounding box center [172, 271] width 8 height 13
click at [175, 311] on td "1" at bounding box center [172, 314] width 25 height 17
type input "06.01.2025"
click at [255, 268] on button "Apply" at bounding box center [254, 266] width 155 height 25
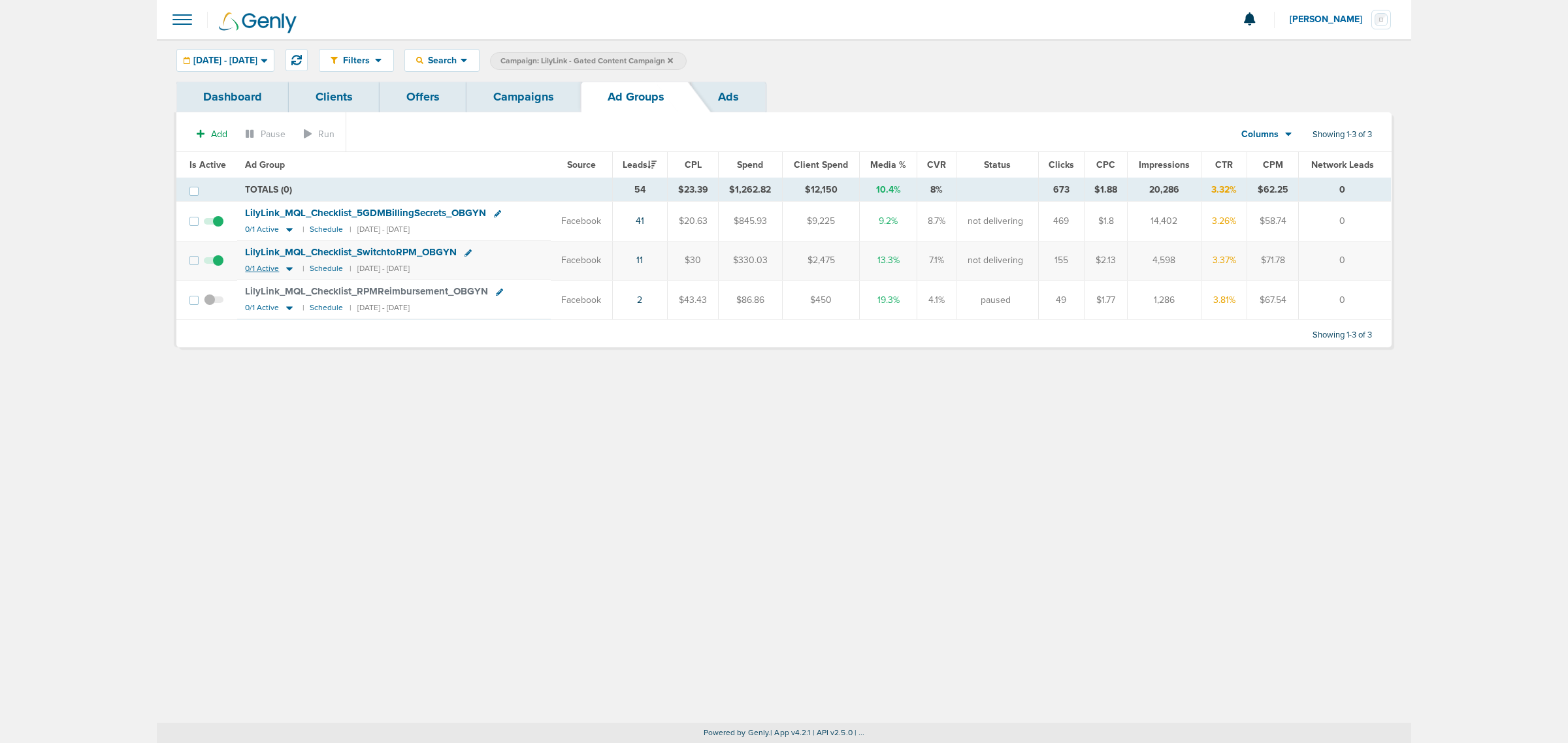
click at [286, 270] on icon at bounding box center [290, 270] width 7 height 4
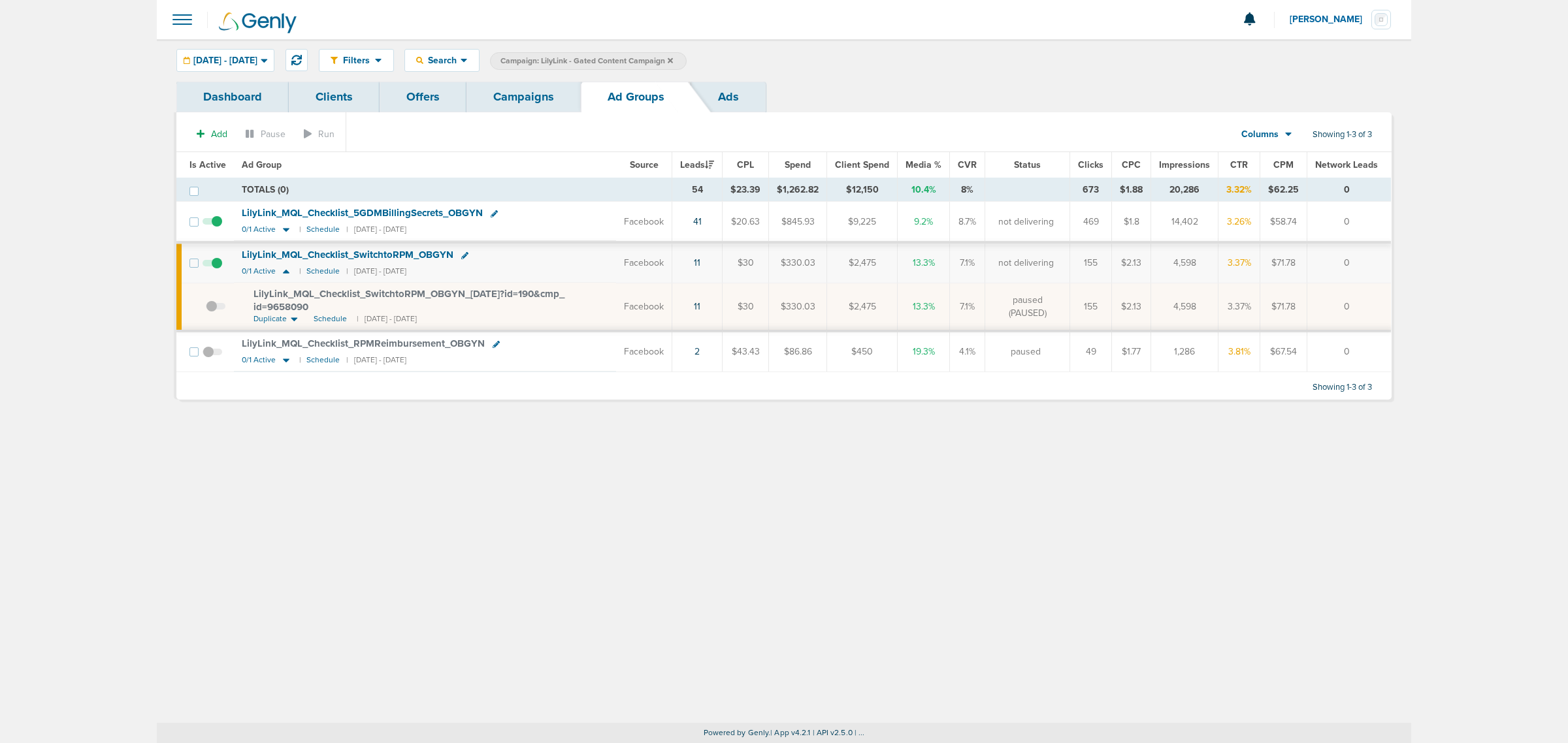
click at [391, 294] on span "LilyLink_ MQL_ Checklist_ SwitchtoRPM_ OBGYN_ 06.25.25?id=190&cmp_ id=9658090" at bounding box center [409, 300] width 311 height 25
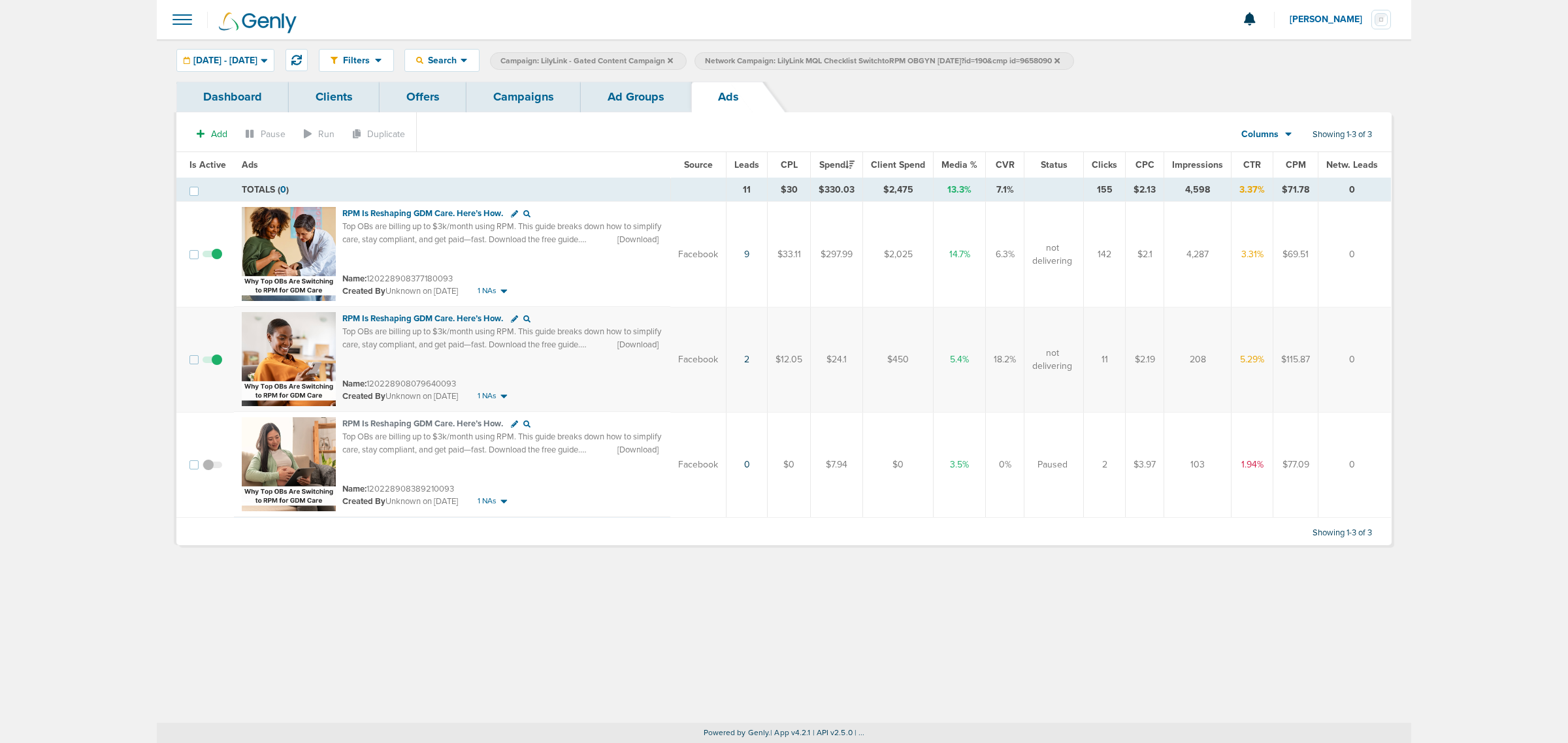
click at [645, 100] on link "Ad Groups" at bounding box center [636, 97] width 111 height 31
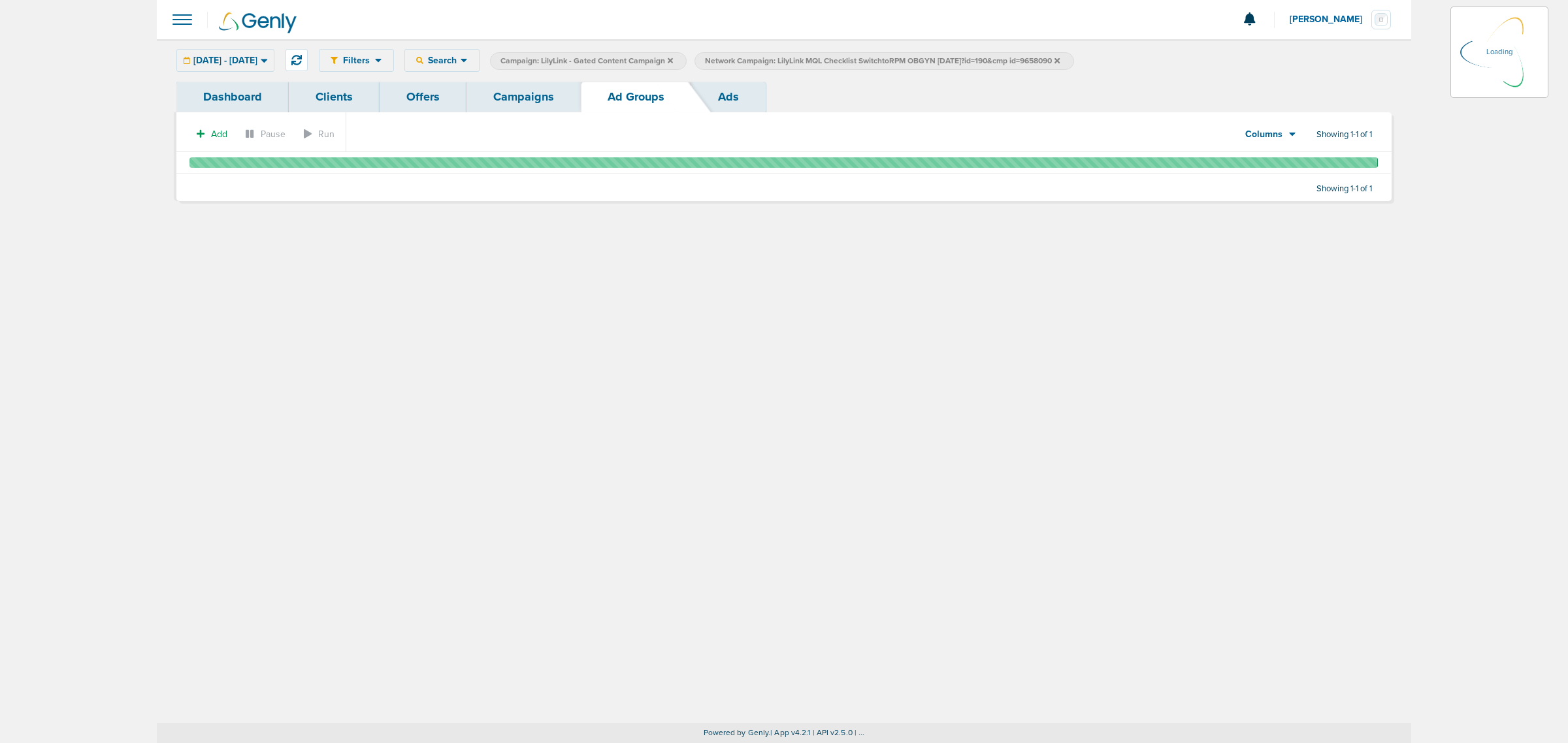
click at [501, 99] on link "Campaigns" at bounding box center [523, 97] width 114 height 31
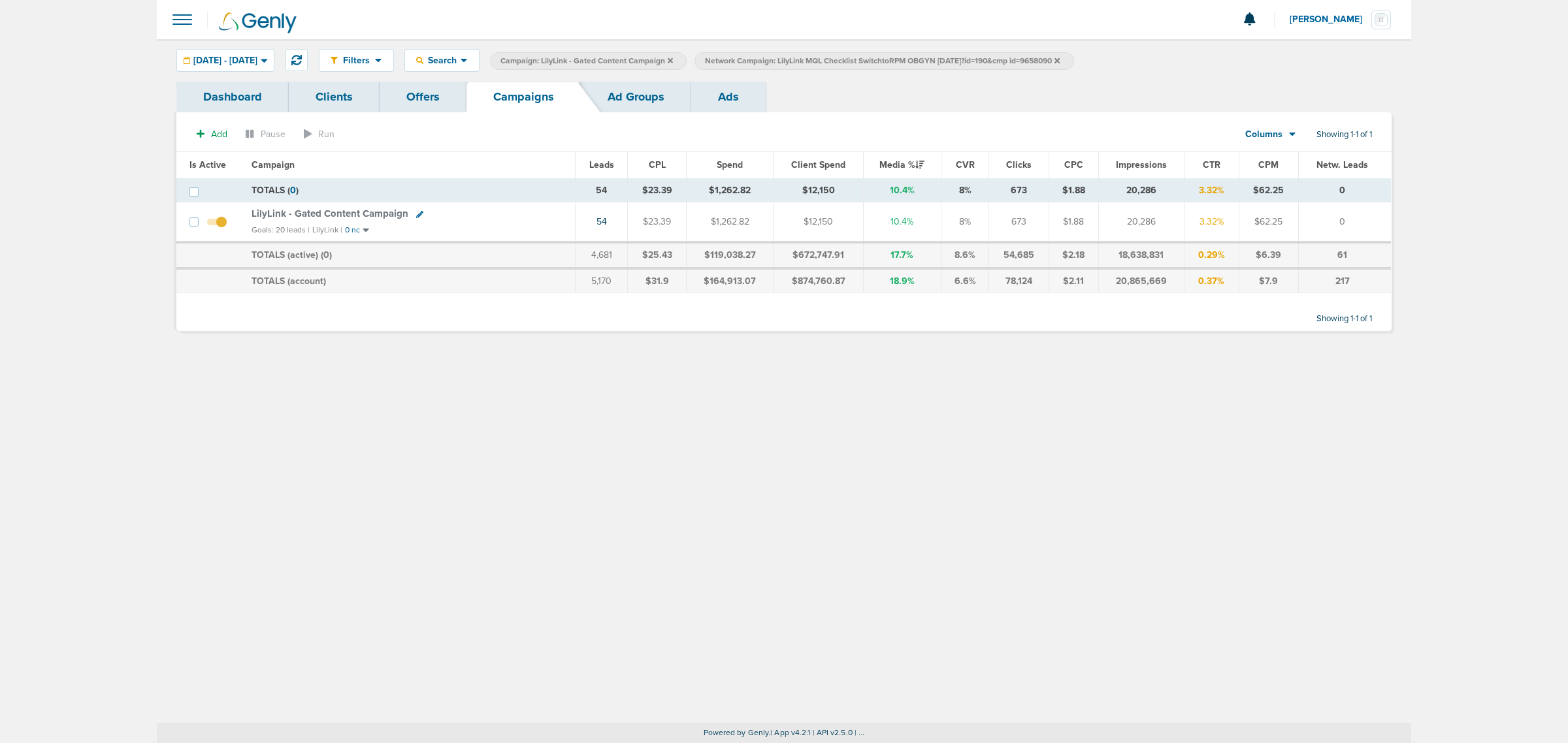
click at [416, 214] on icon at bounding box center [420, 214] width 7 height 7
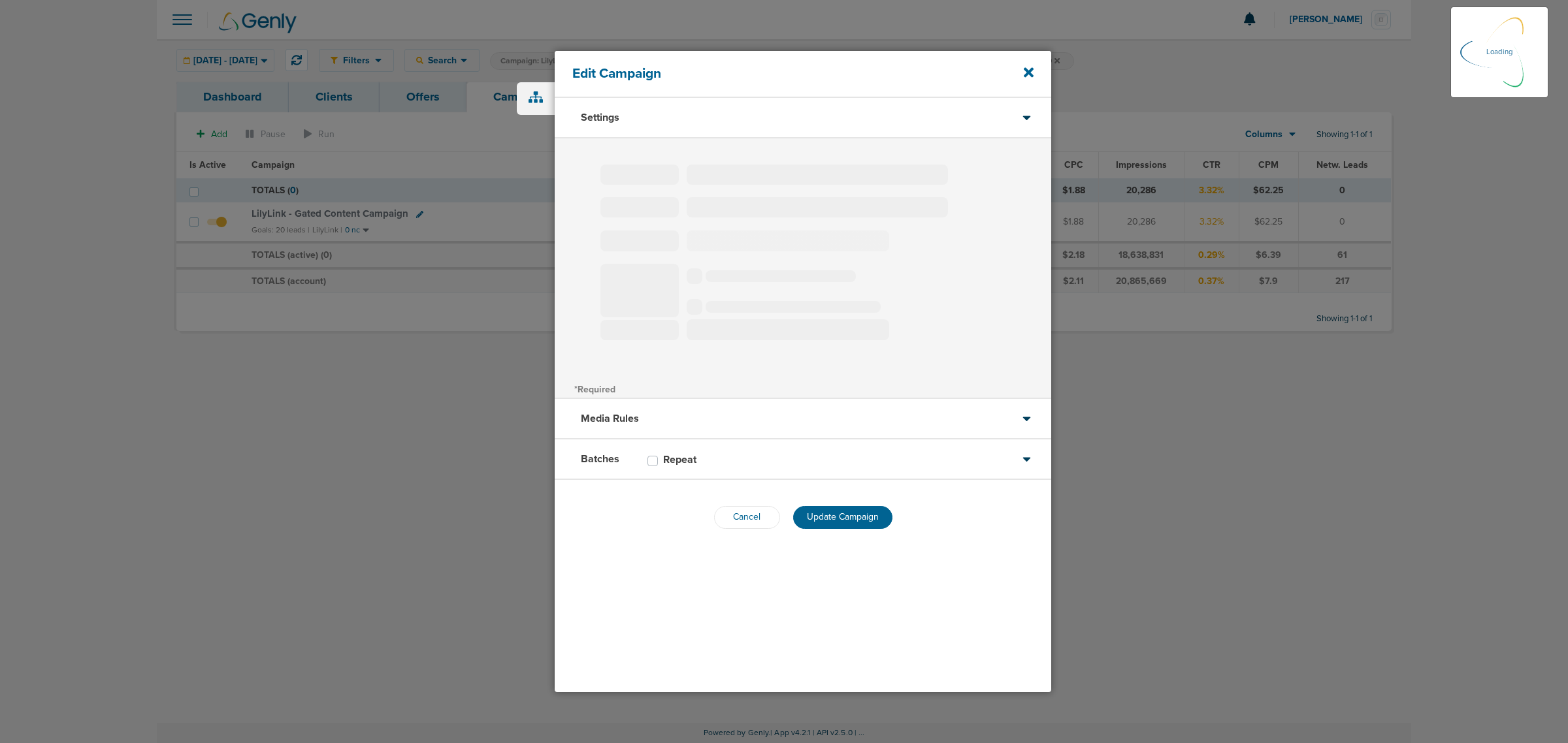
select select
type input "LilyLink - Gated Content Campaign"
select select "Leads"
radio input "true"
select select "readOnly"
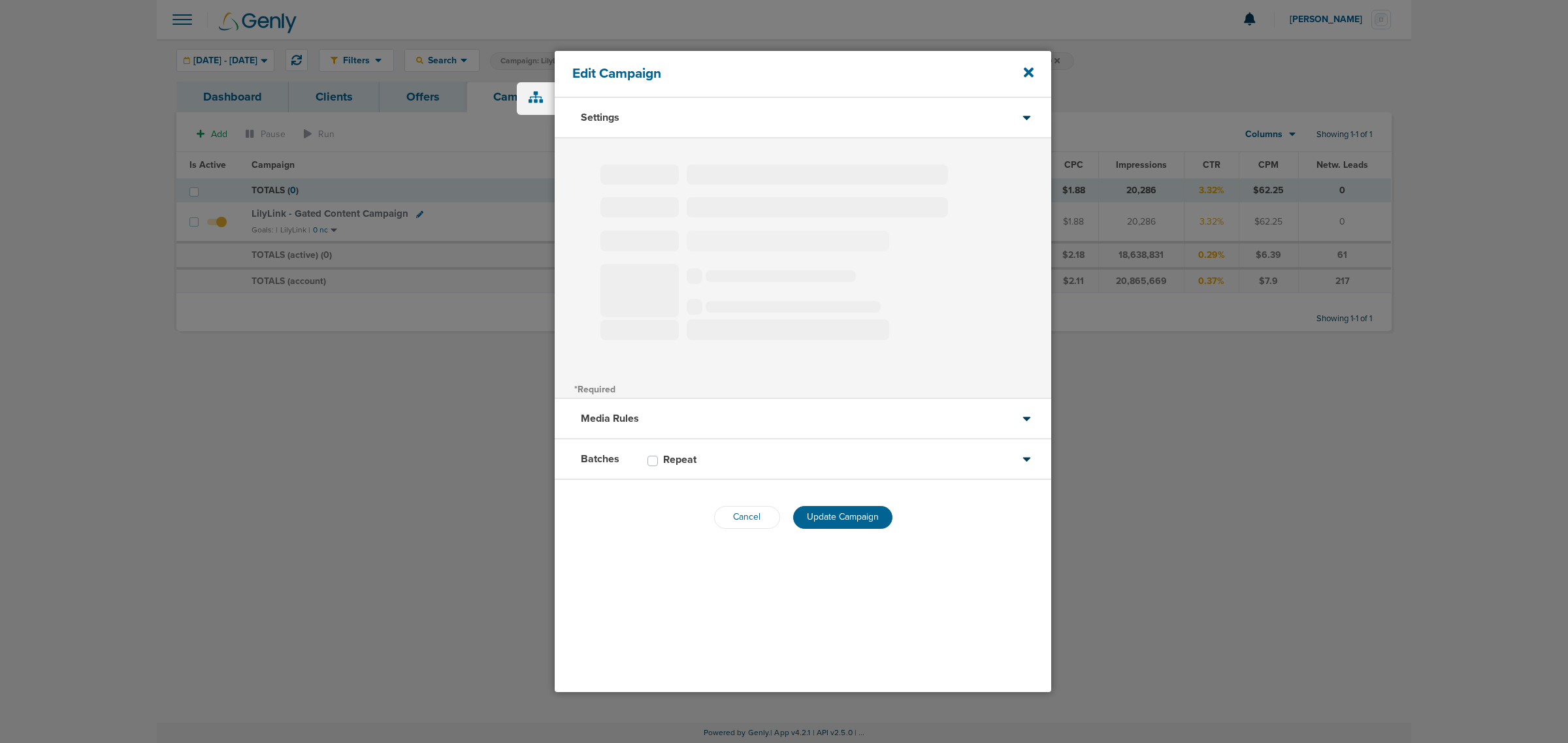
select select "1"
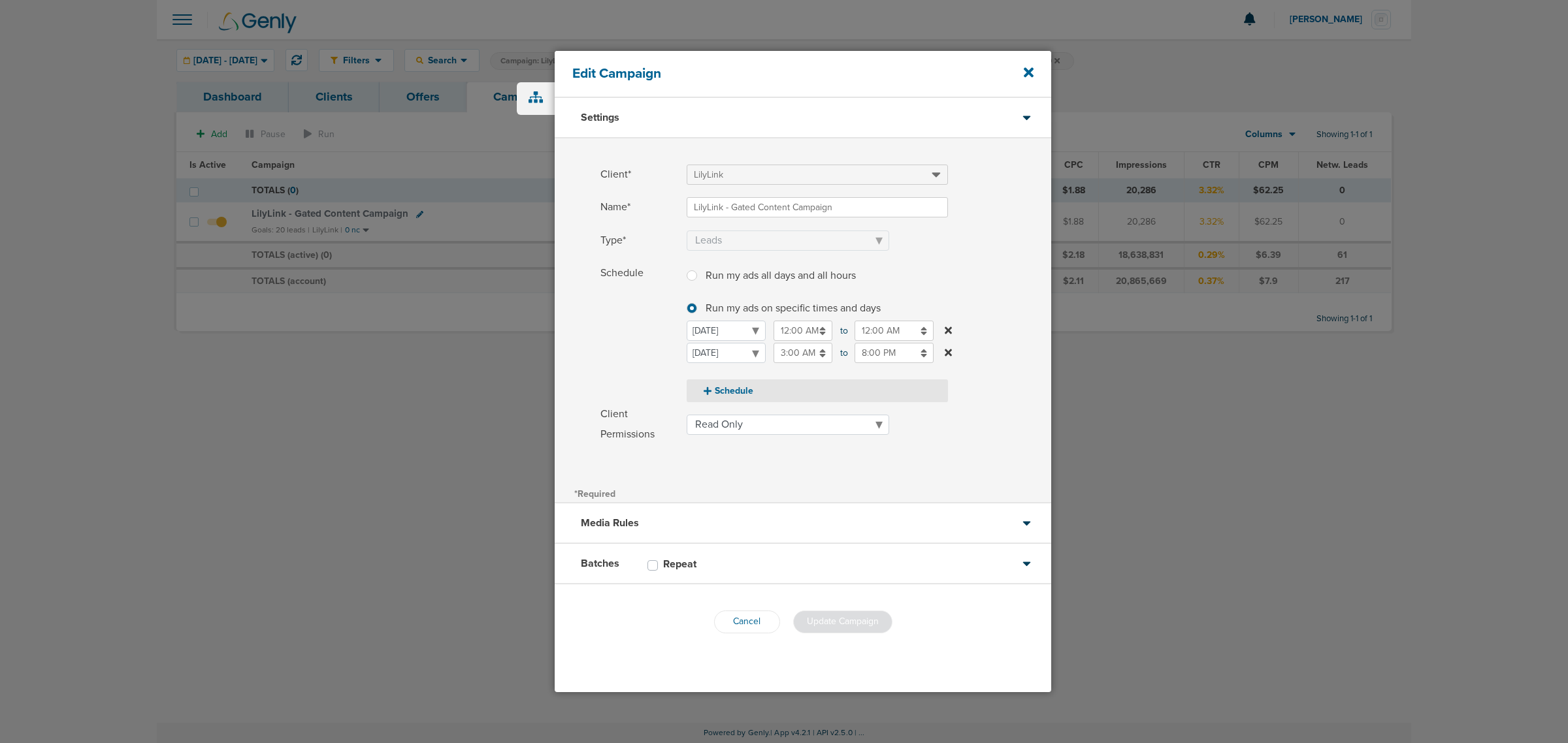
click at [733, 389] on button "Schedule" at bounding box center [817, 391] width 261 height 23
select select "2"
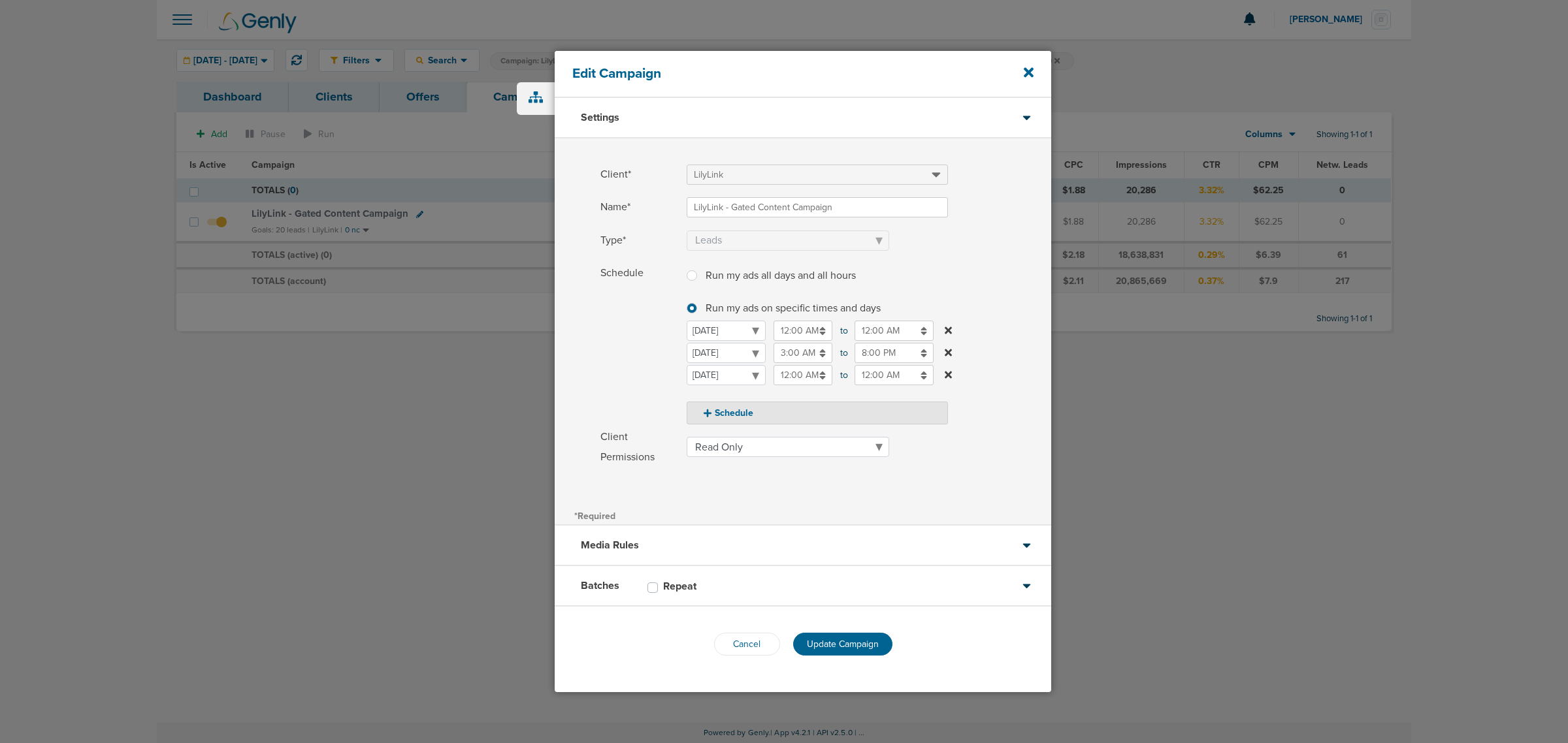
click at [782, 376] on input "12:00 AM" at bounding box center [803, 375] width 59 height 20
click at [905, 433] on button "AM" at bounding box center [900, 437] width 20 height 20
type input "12:00 PM"
click at [886, 368] on input "12:00 AM" at bounding box center [894, 375] width 79 height 20
click at [865, 410] on link at bounding box center [860, 407] width 23 height 20
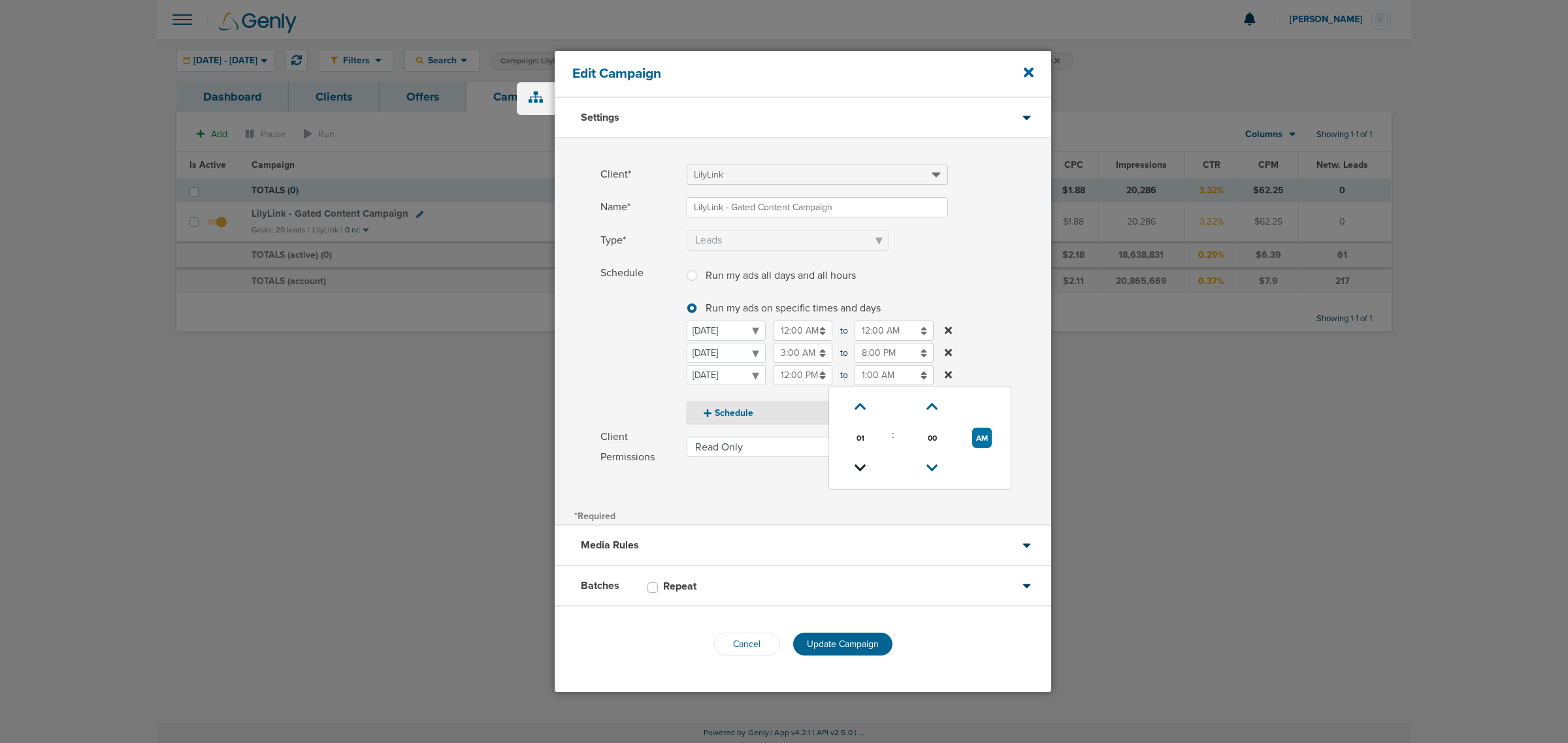
click at [863, 466] on icon at bounding box center [860, 468] width 12 height 8
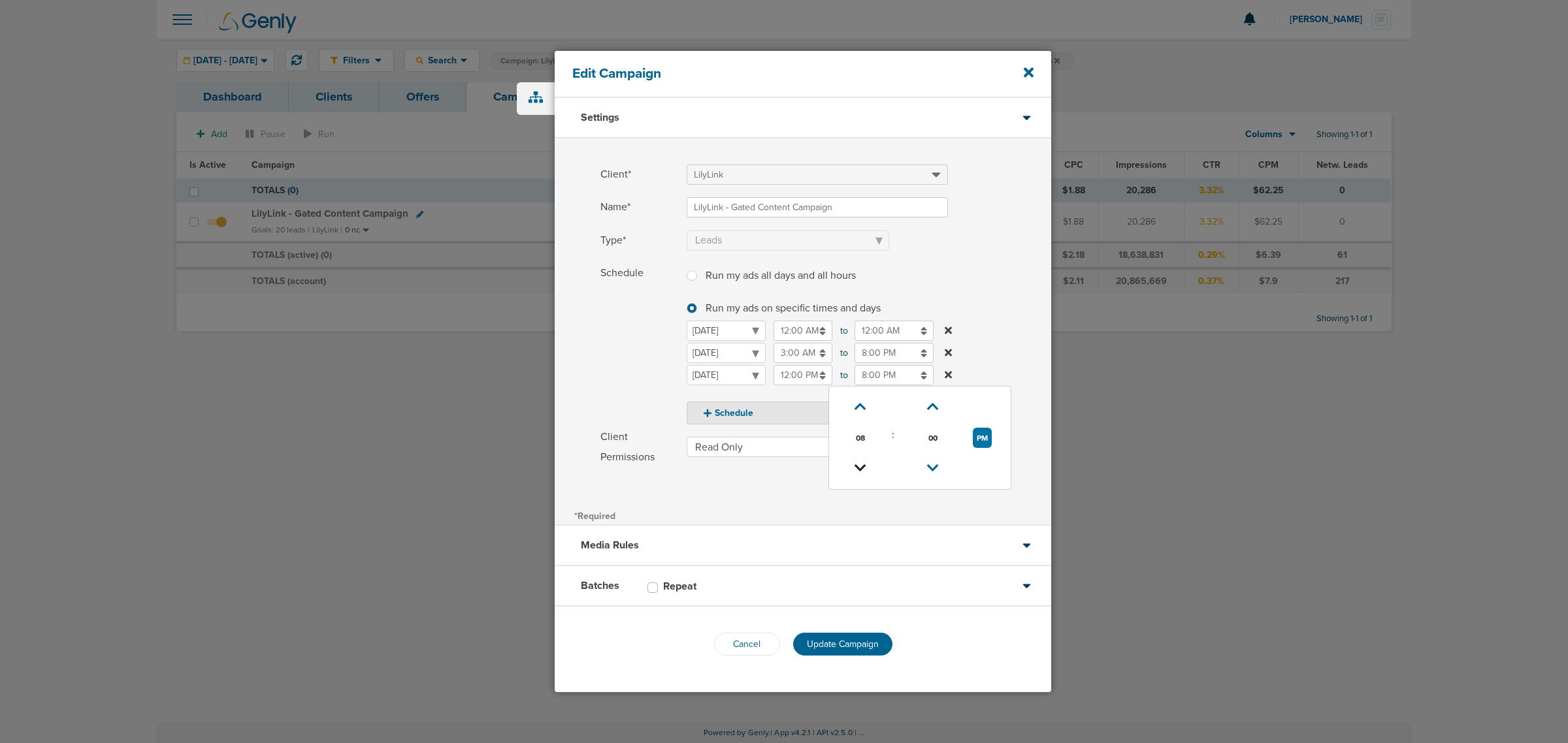
click at [863, 466] on icon at bounding box center [860, 468] width 12 height 8
type input "7:00 PM"
click at [995, 296] on label "Schedule Run my ads all days and all hours Run my ads all days and all hours Ru…" at bounding box center [826, 344] width 451 height 162
click at [858, 640] on span "Update Campaign" at bounding box center [843, 644] width 72 height 11
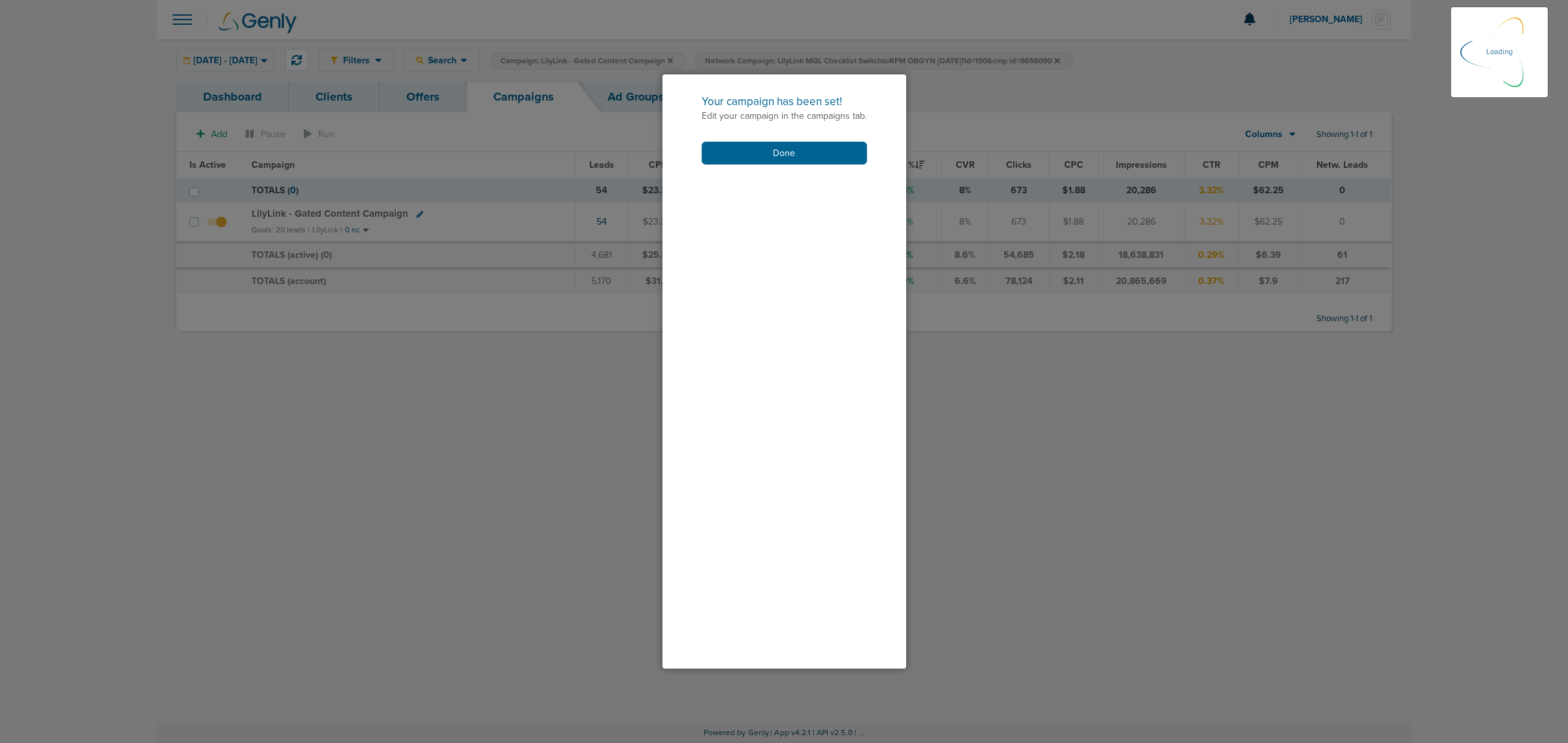
click at [259, 315] on div at bounding box center [784, 372] width 1568 height 743
click at [736, 152] on button "Done" at bounding box center [784, 152] width 166 height 23
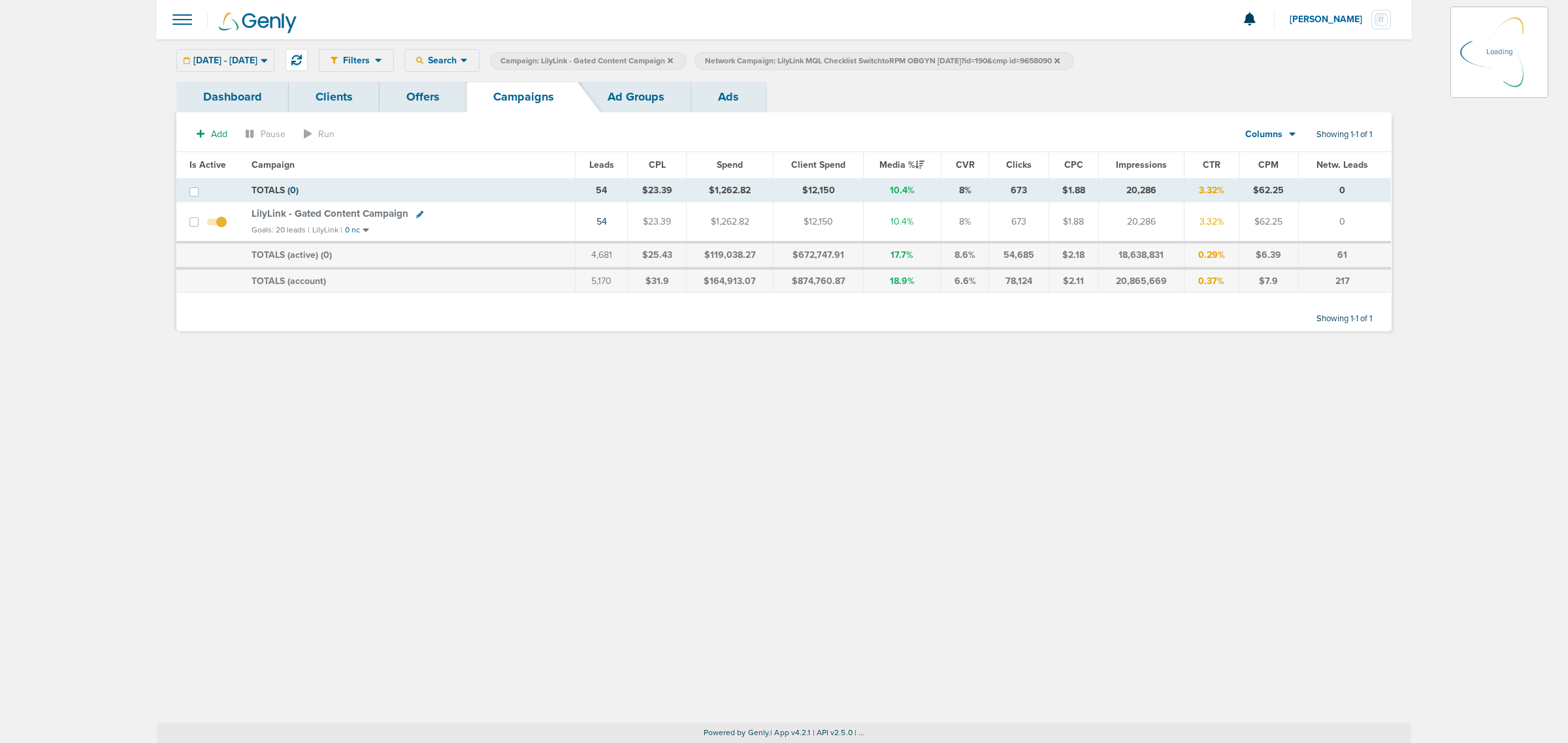
click at [280, 214] on span "LilyLink - Gated Content Campaign" at bounding box center [330, 213] width 157 height 12
click at [280, 216] on span "LilyLink - Gated Content Campaign" at bounding box center [330, 213] width 157 height 12
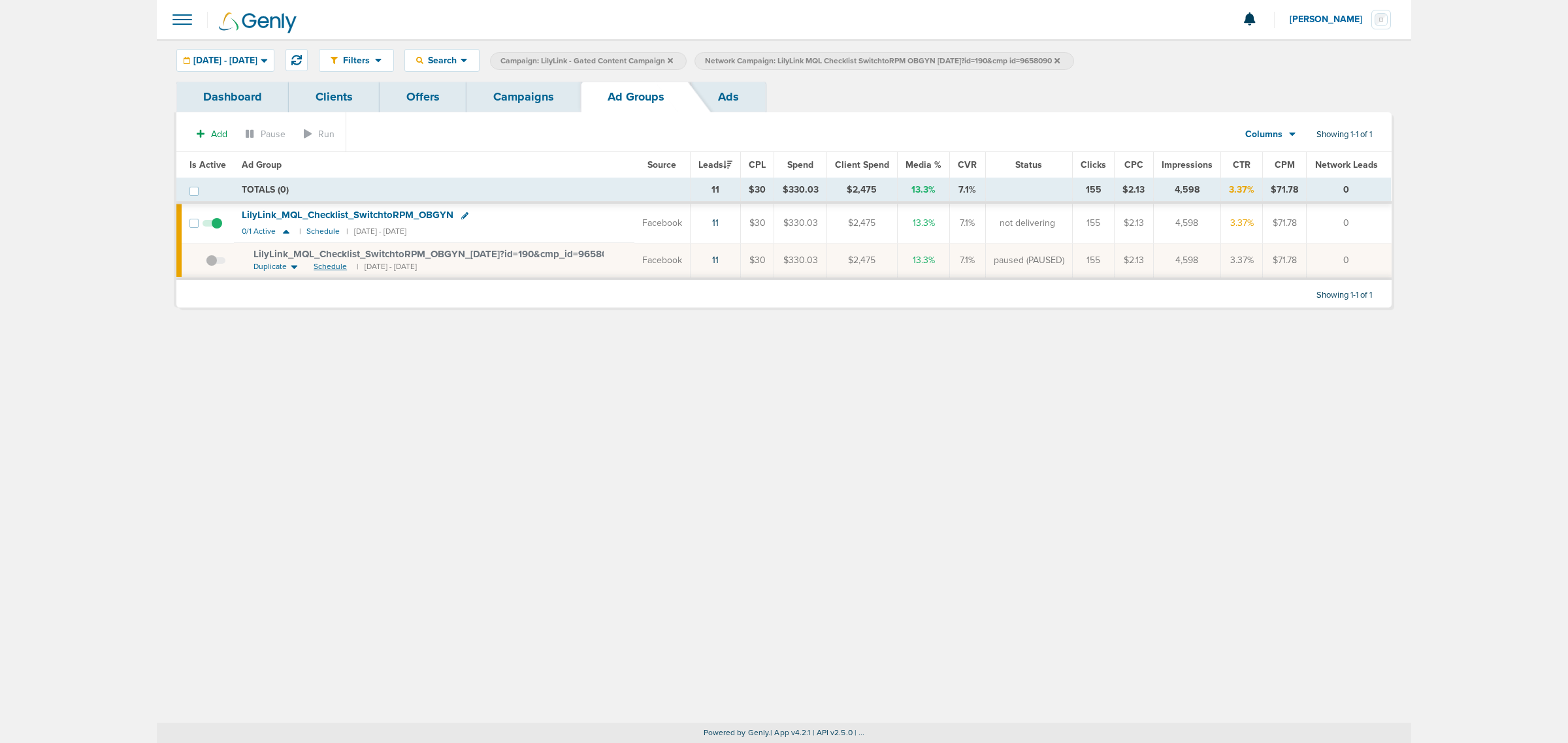
click at [326, 273] on span "Schedule" at bounding box center [330, 266] width 34 height 11
click at [524, 93] on link "Campaigns" at bounding box center [523, 97] width 114 height 31
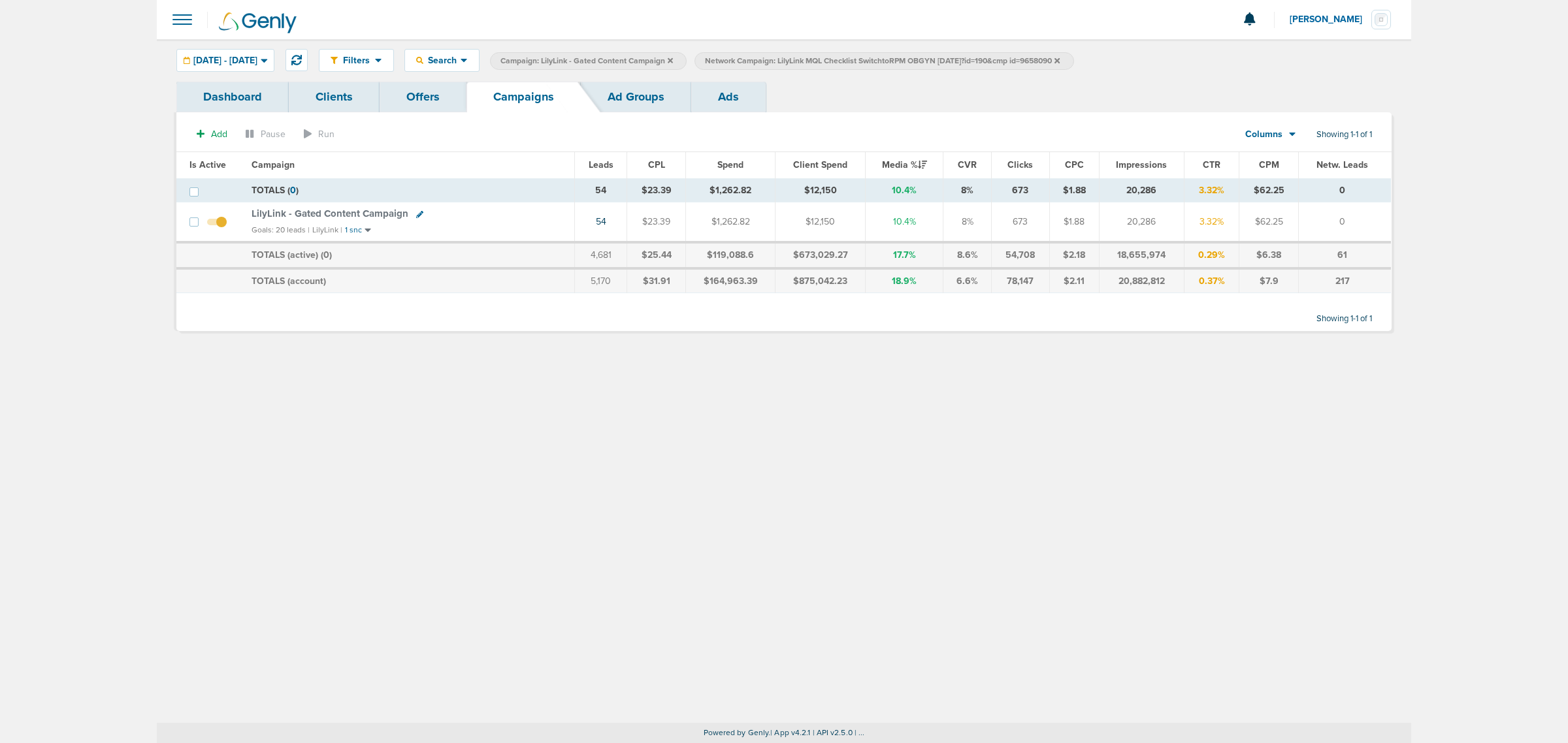
click at [673, 63] on icon at bounding box center [670, 60] width 5 height 8
click at [855, 59] on icon at bounding box center [853, 60] width 5 height 5
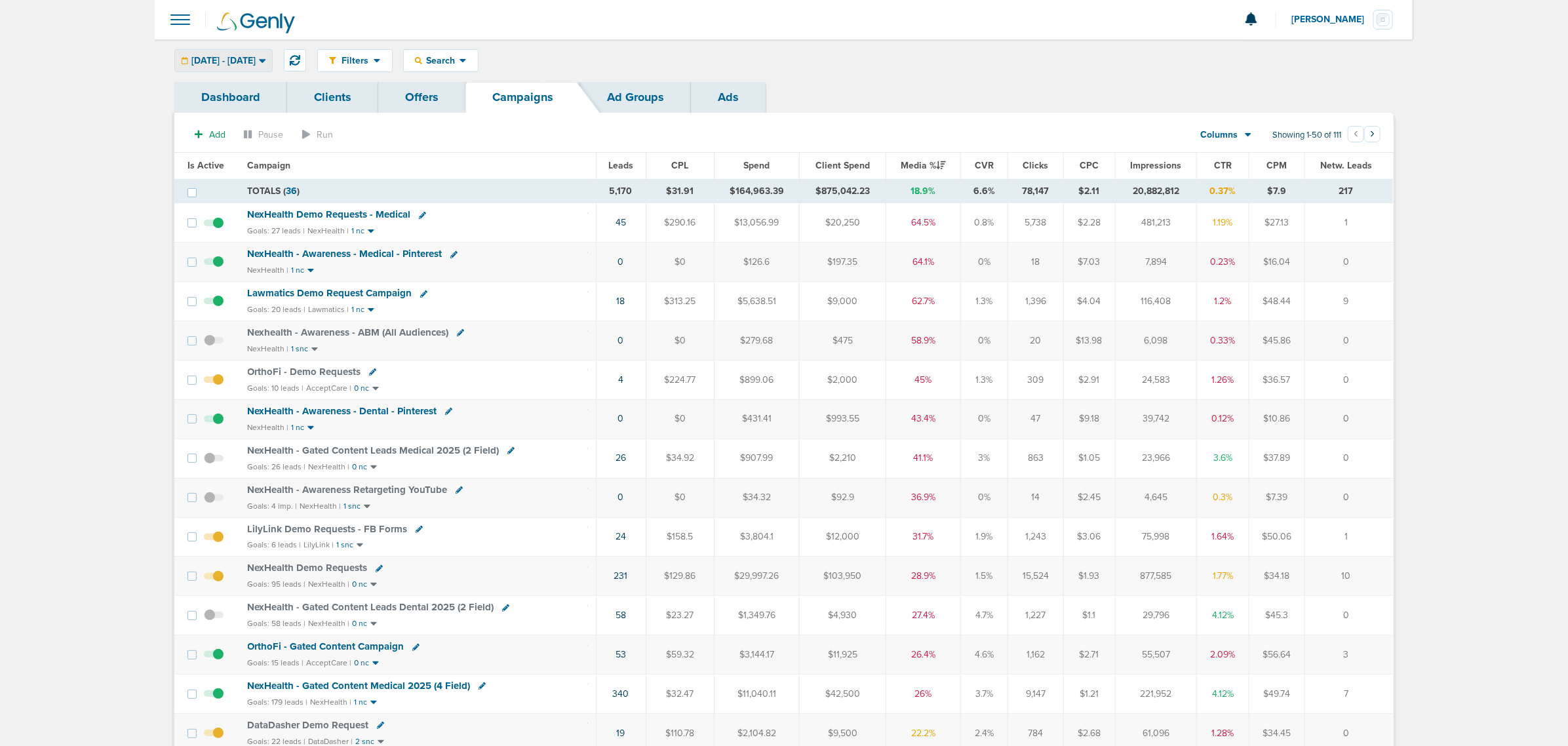
click at [231, 67] on div "06.01.2025 - 09.03.2025" at bounding box center [223, 60] width 97 height 21
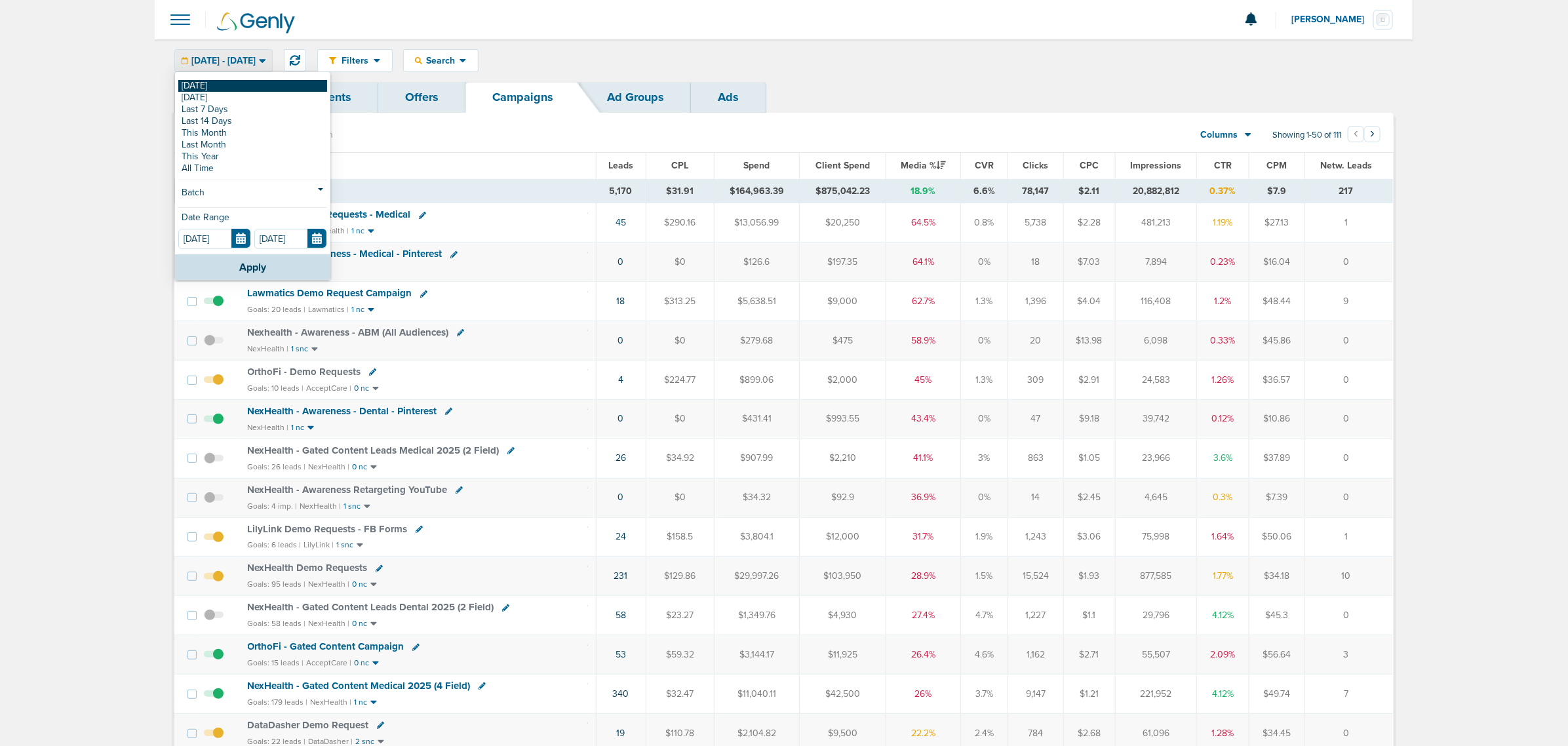
click at [223, 89] on link "[DATE]" at bounding box center [253, 85] width 149 height 12
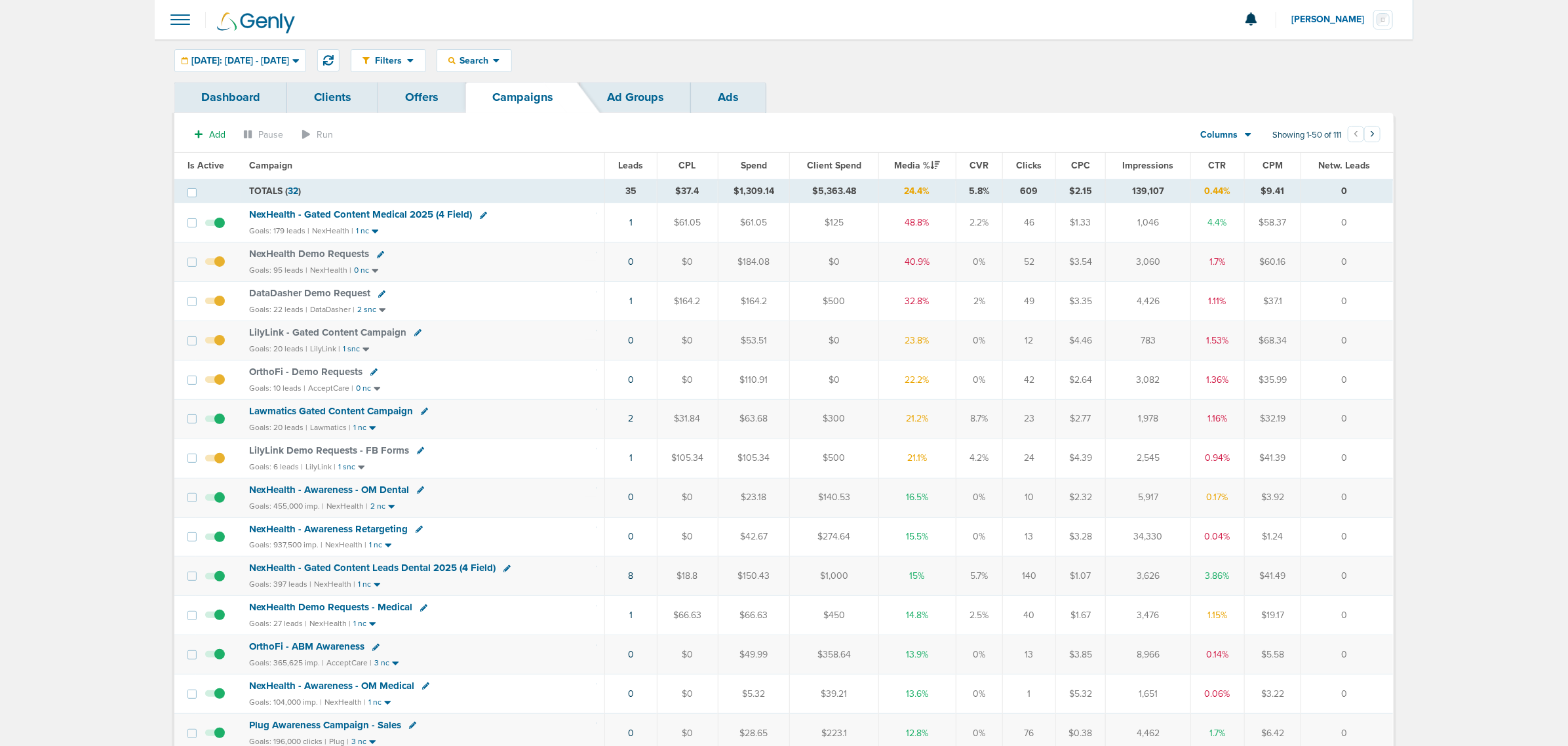
drag, startPoint x: 430, startPoint y: 303, endPoint x: 1385, endPoint y: 301, distance: 955.0
click at [1385, 301] on tr "DataDasher Demo Request Goals: 22 leads | DataDasher | 2 snc 1 $164.2 $164.2 $5…" at bounding box center [784, 301] width 1219 height 39
click at [1385, 301] on td "0" at bounding box center [1347, 301] width 92 height 39
click at [370, 376] on icon at bounding box center [374, 372] width 7 height 7
select select
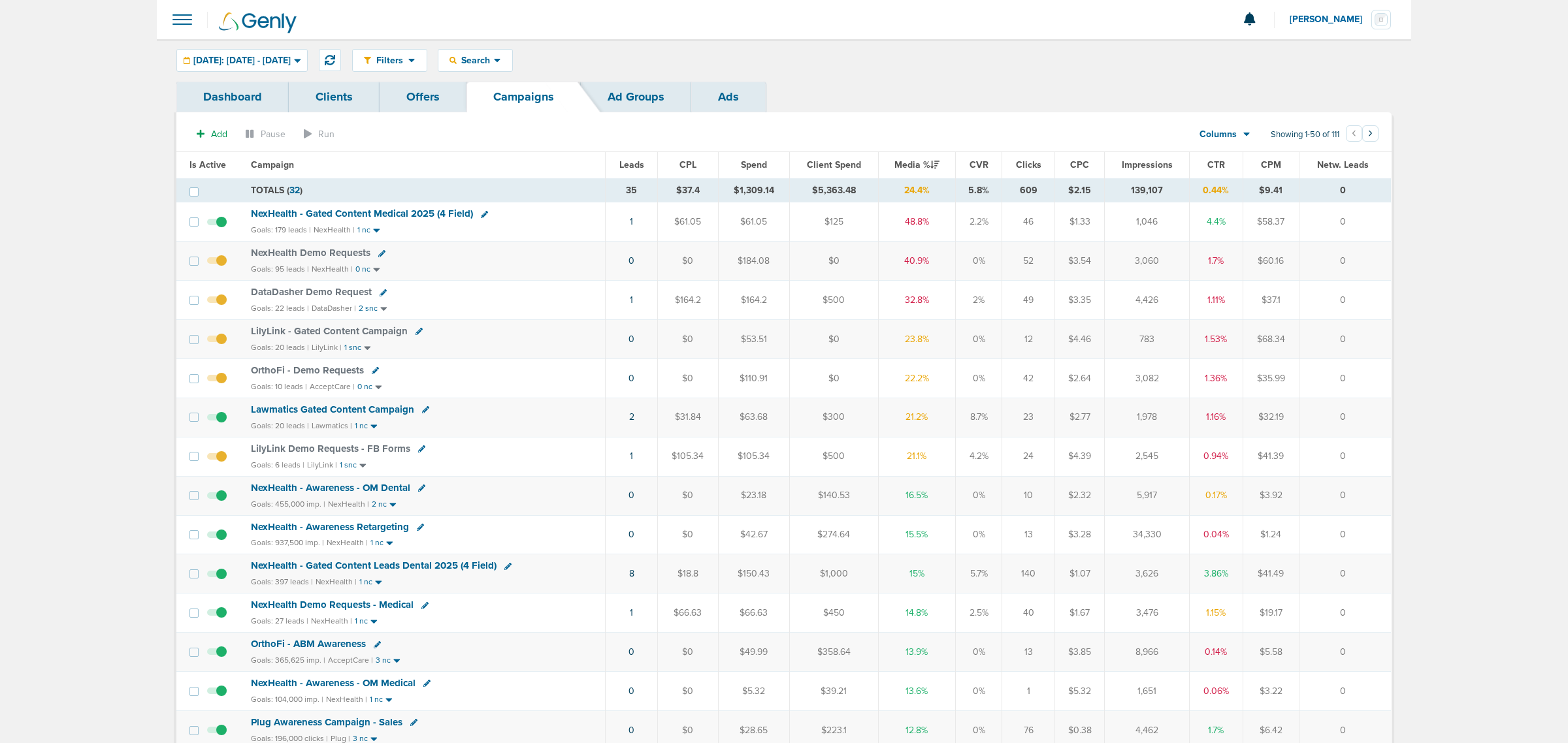
select select
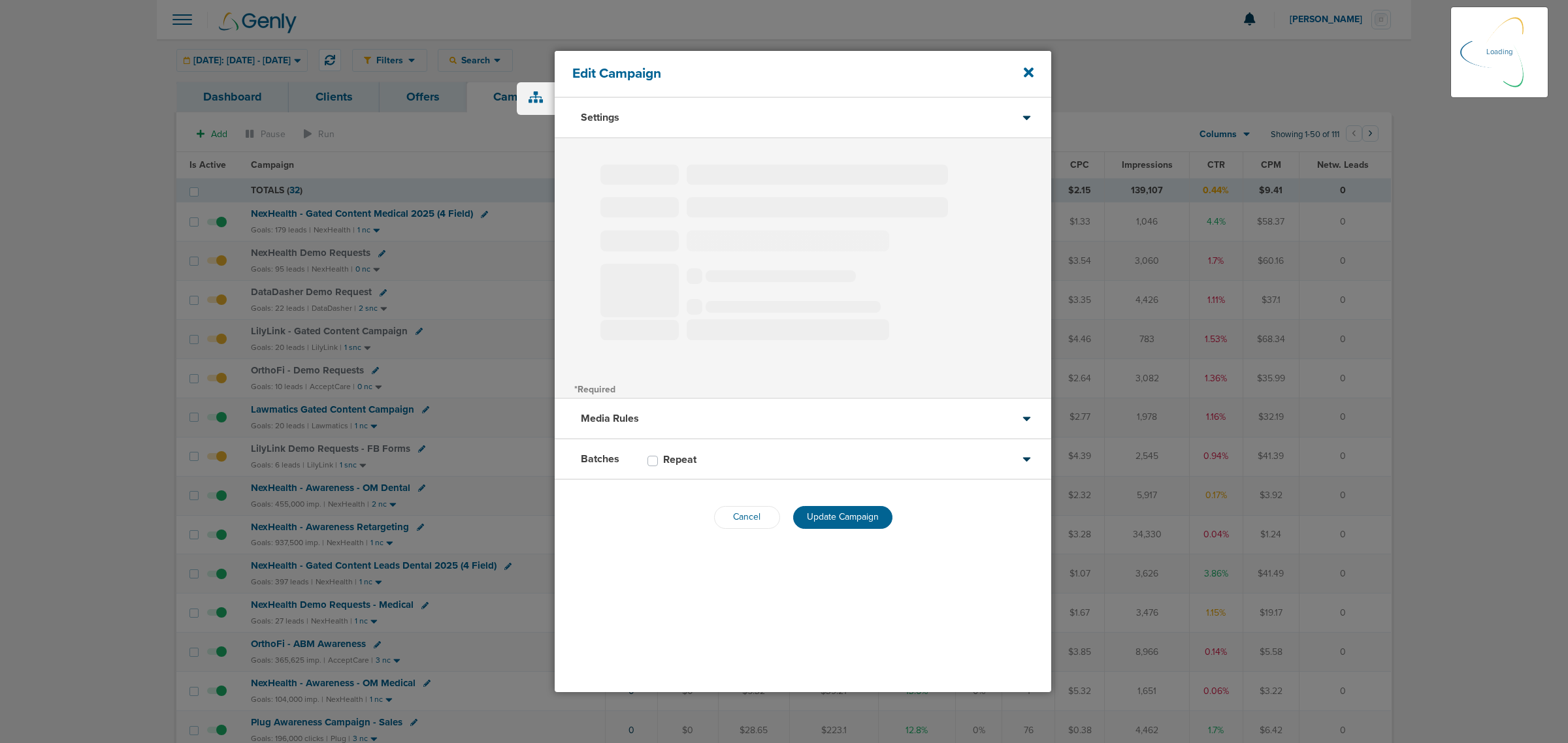
type input "OrthoFi - Demo Requests"
select select "Leads"
radio input "true"
select select "readOnly"
select select "1"
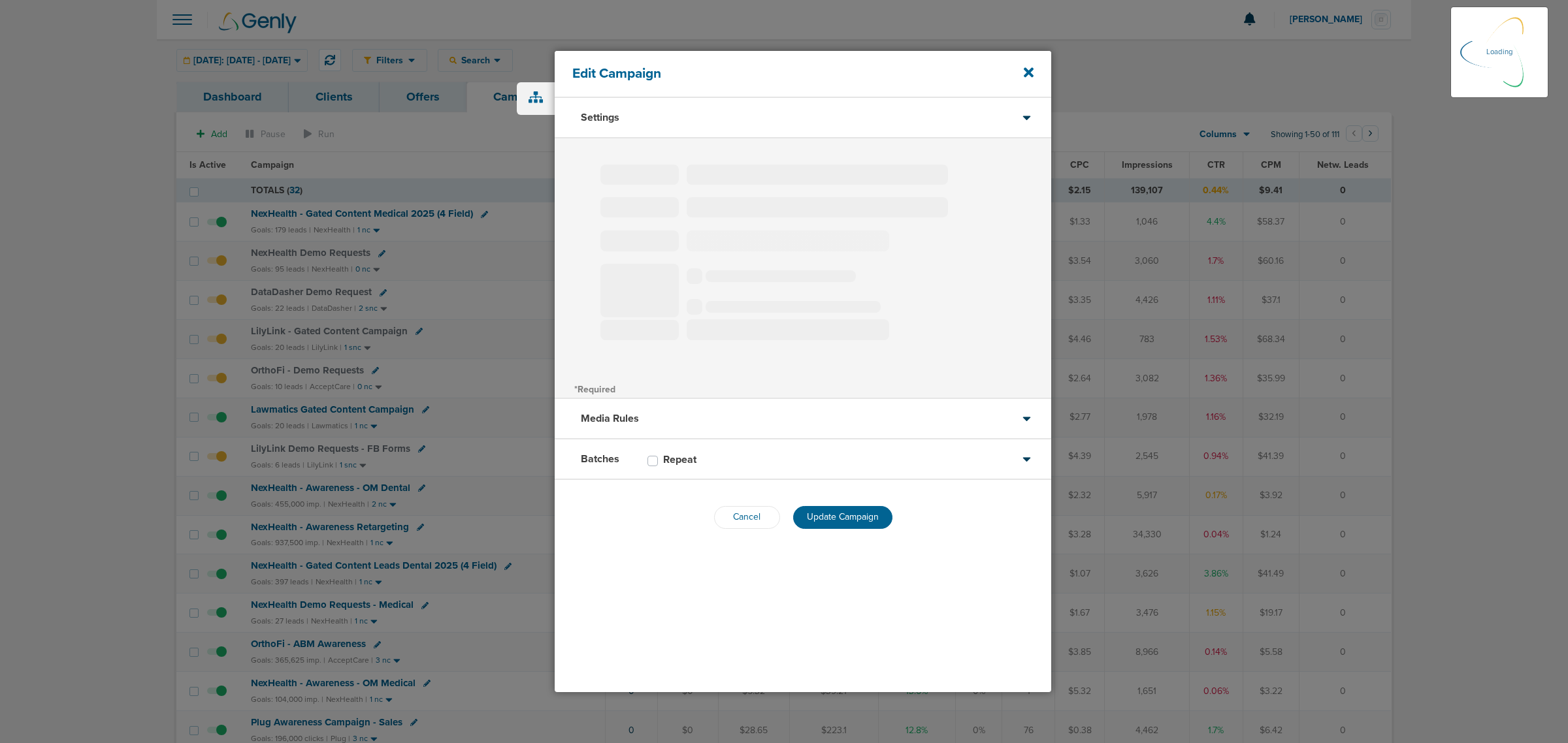
select select "2"
select select "3"
select select "4"
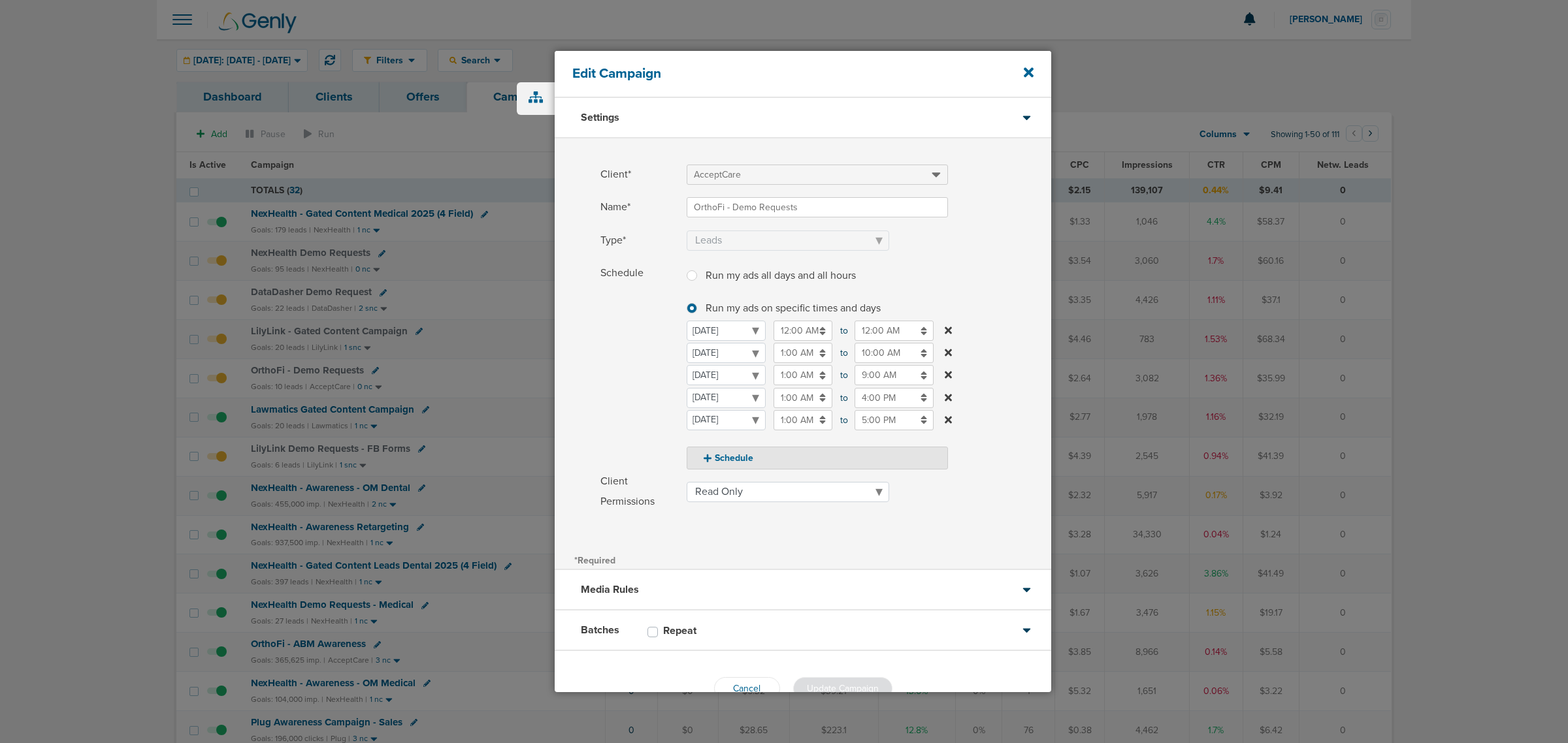
click at [783, 374] on input "1:00 AM" at bounding box center [803, 375] width 59 height 20
click at [777, 465] on icon at bounding box center [779, 468] width 12 height 8
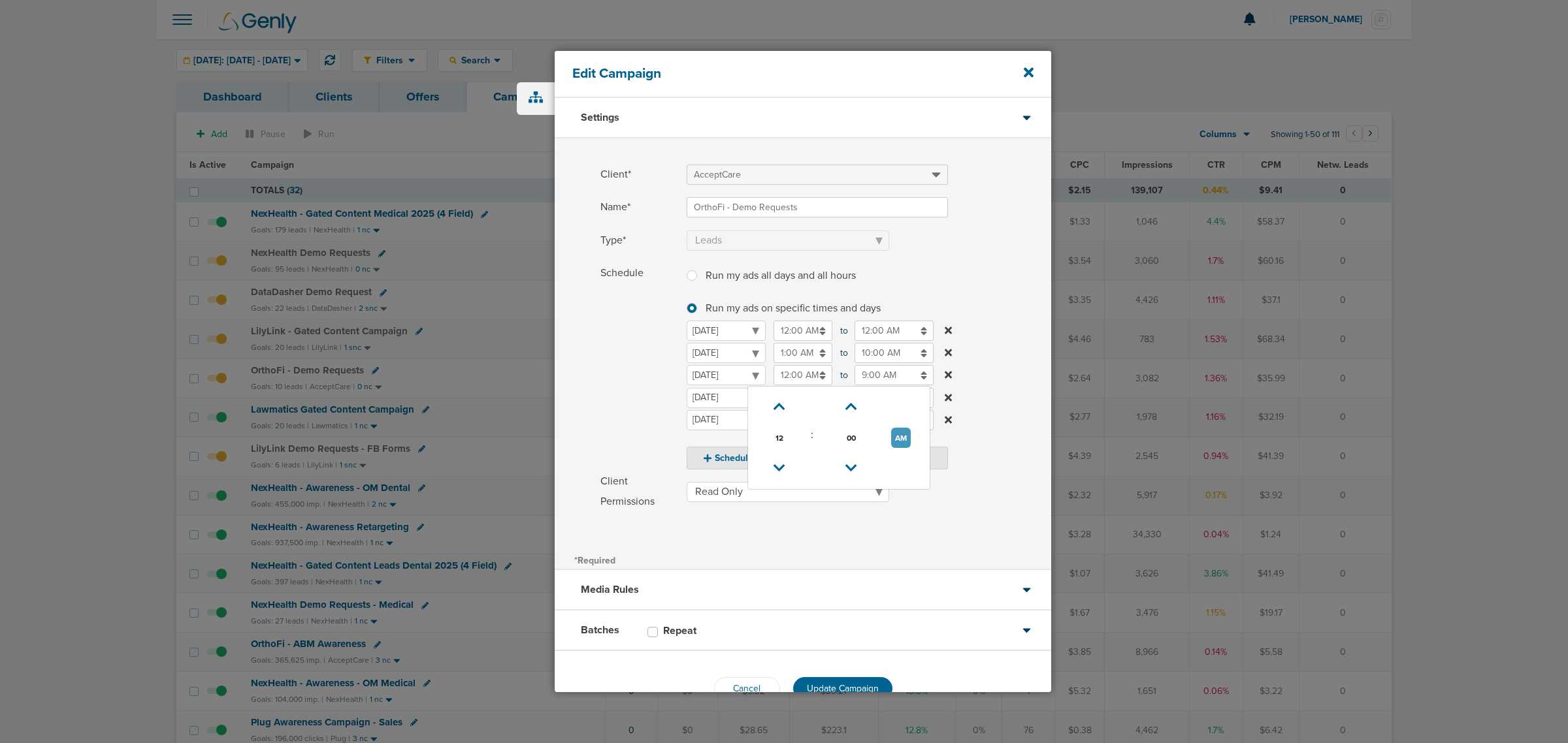
click at [905, 437] on button "AM" at bounding box center [900, 437] width 20 height 20
type input "12:00 PM"
click at [883, 374] on input "9:00 AM" at bounding box center [894, 375] width 79 height 20
click at [851, 461] on link at bounding box center [860, 468] width 23 height 20
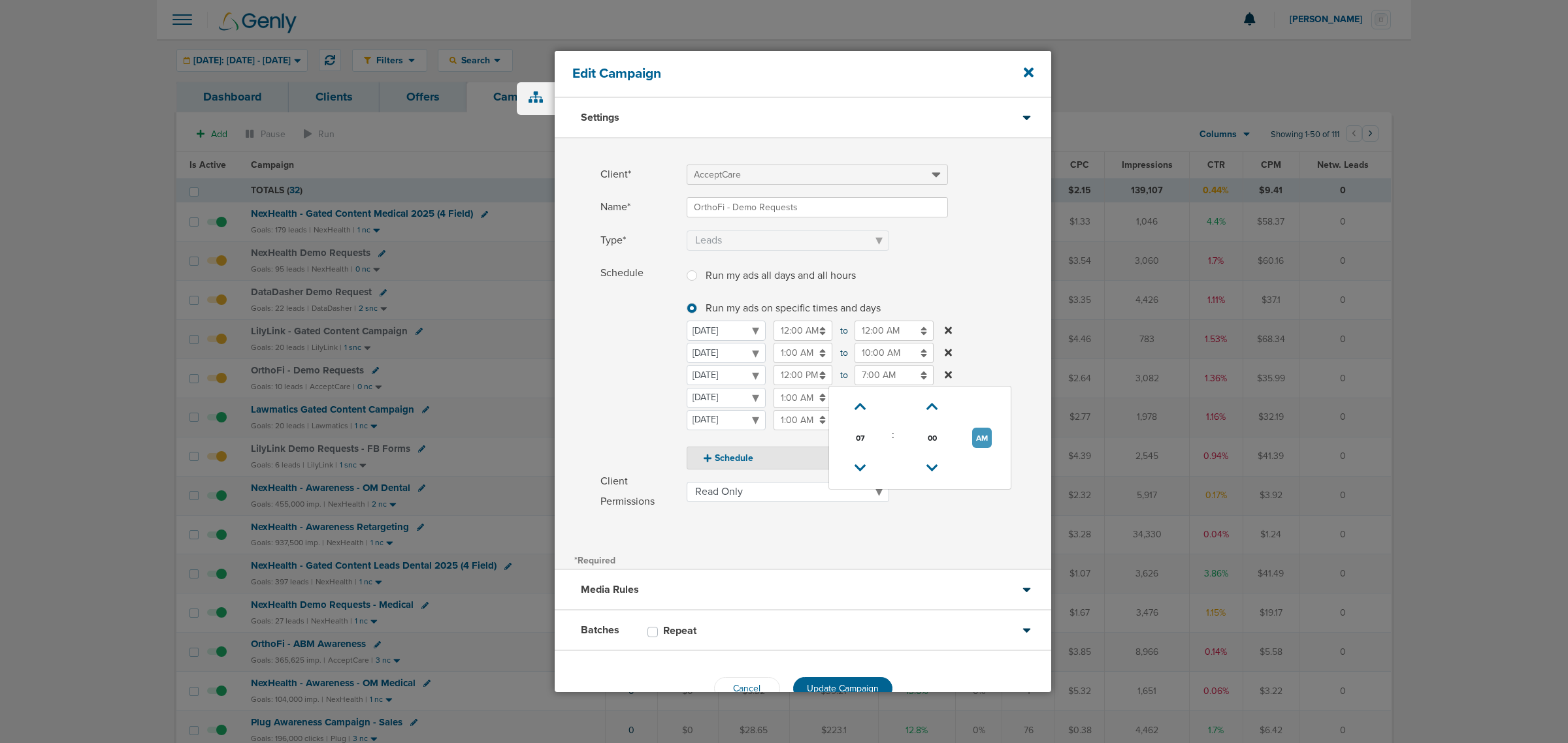
click at [979, 437] on button "AM" at bounding box center [981, 437] width 20 height 20
type input "7:00 PM"
click at [1006, 293] on label "Schedule Run my ads all days and all hours Run my ads all days and all hours Ru…" at bounding box center [826, 366] width 451 height 207
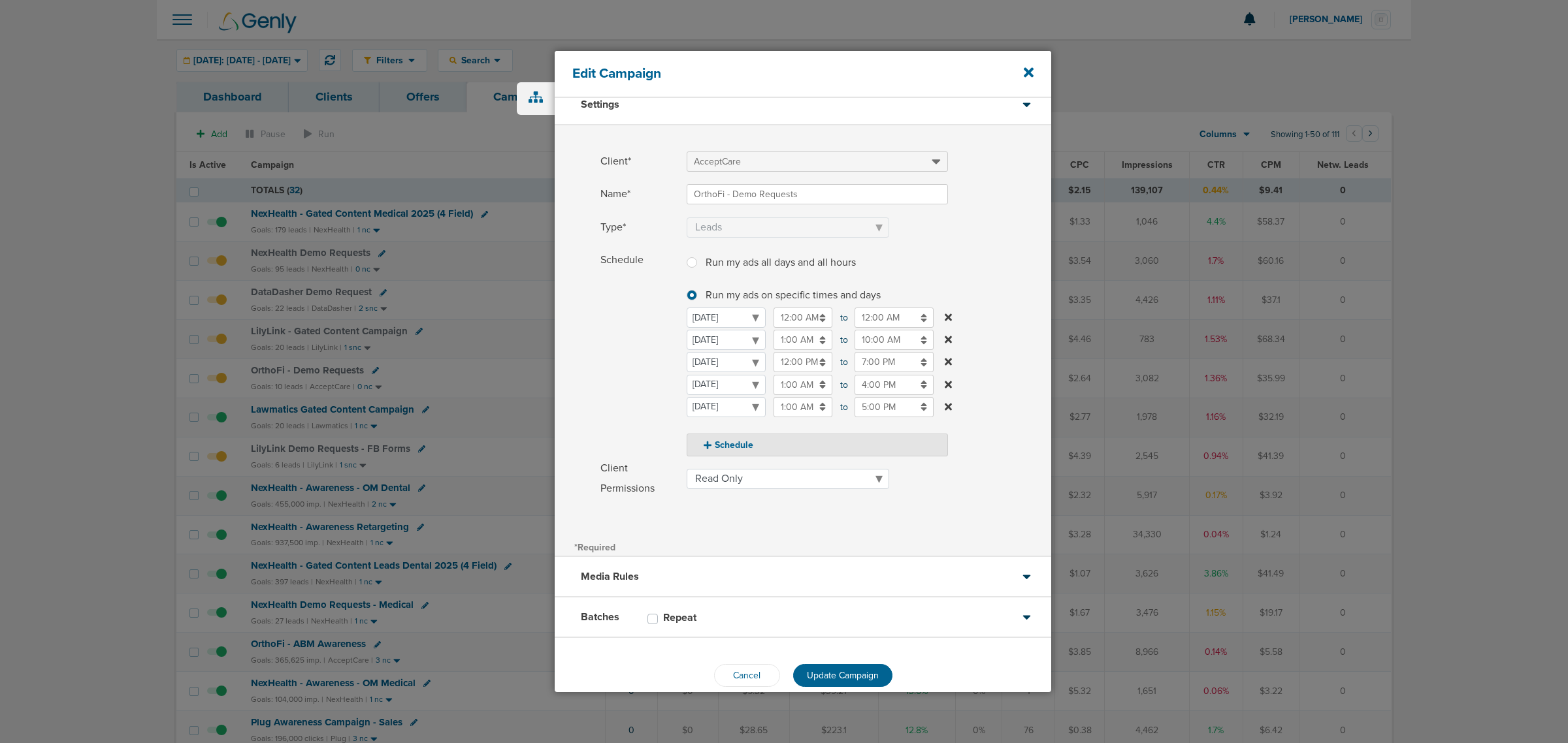
scroll to position [33, 0]
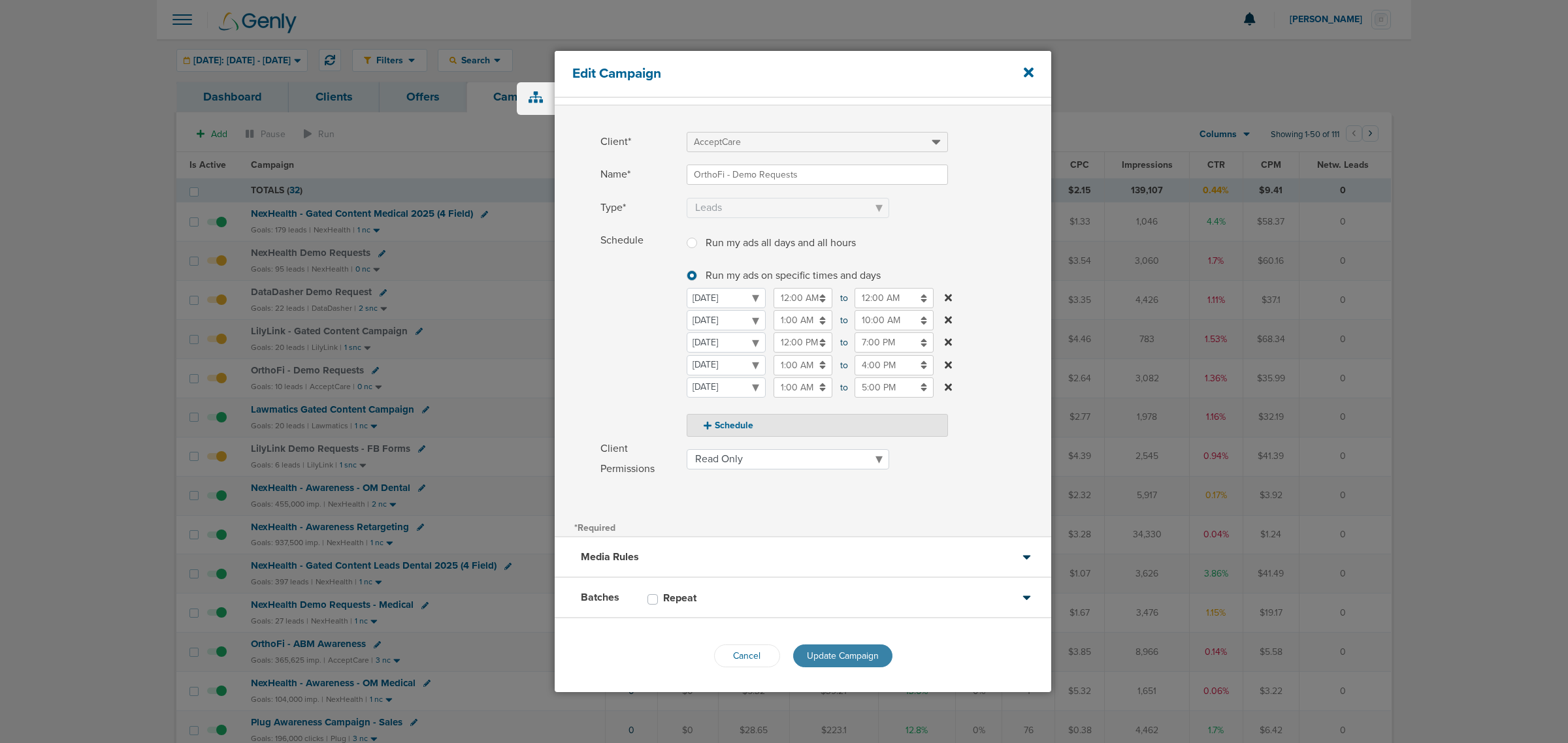
click at [837, 650] on button "Update Campaign" at bounding box center [843, 656] width 100 height 23
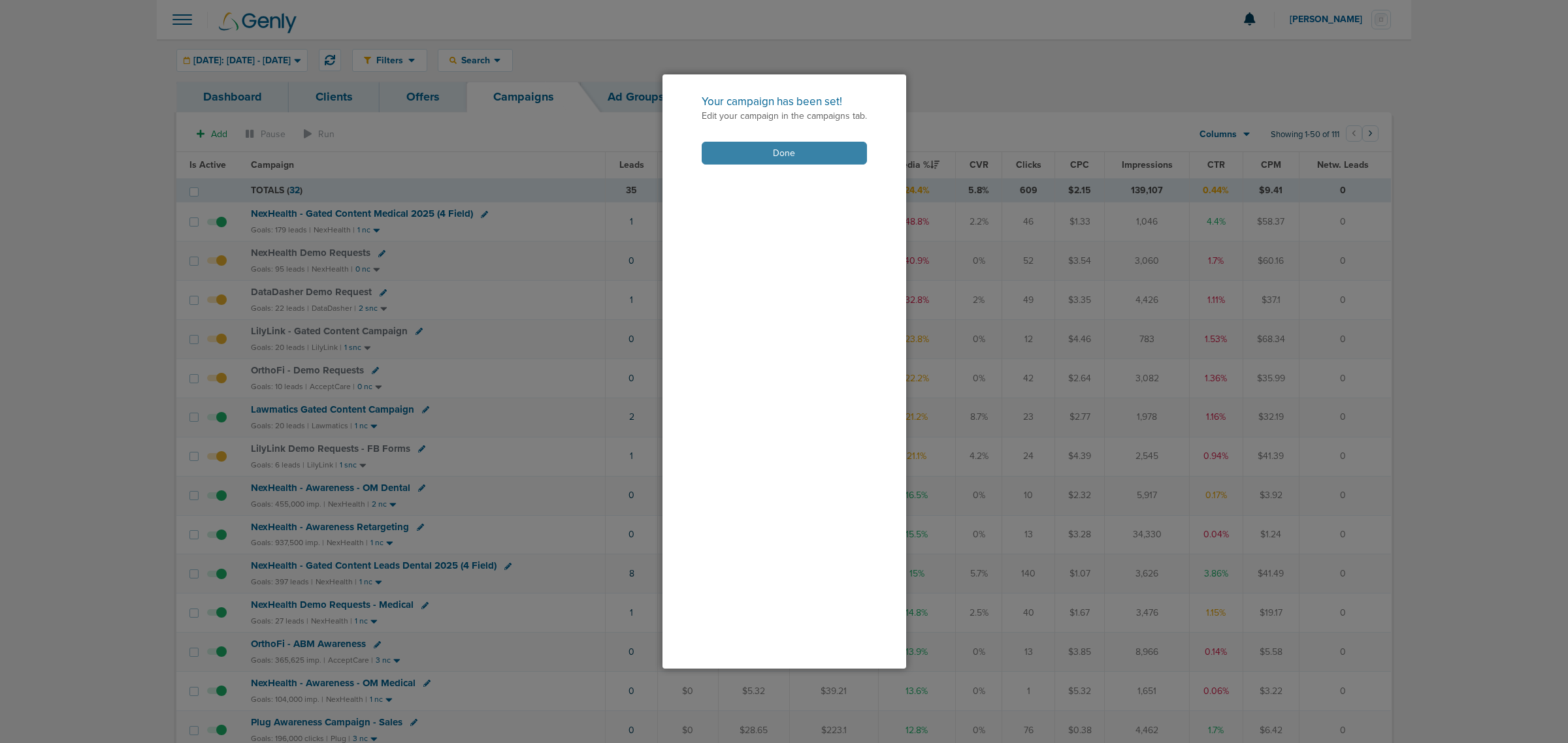
click at [760, 148] on button "Done" at bounding box center [784, 152] width 166 height 23
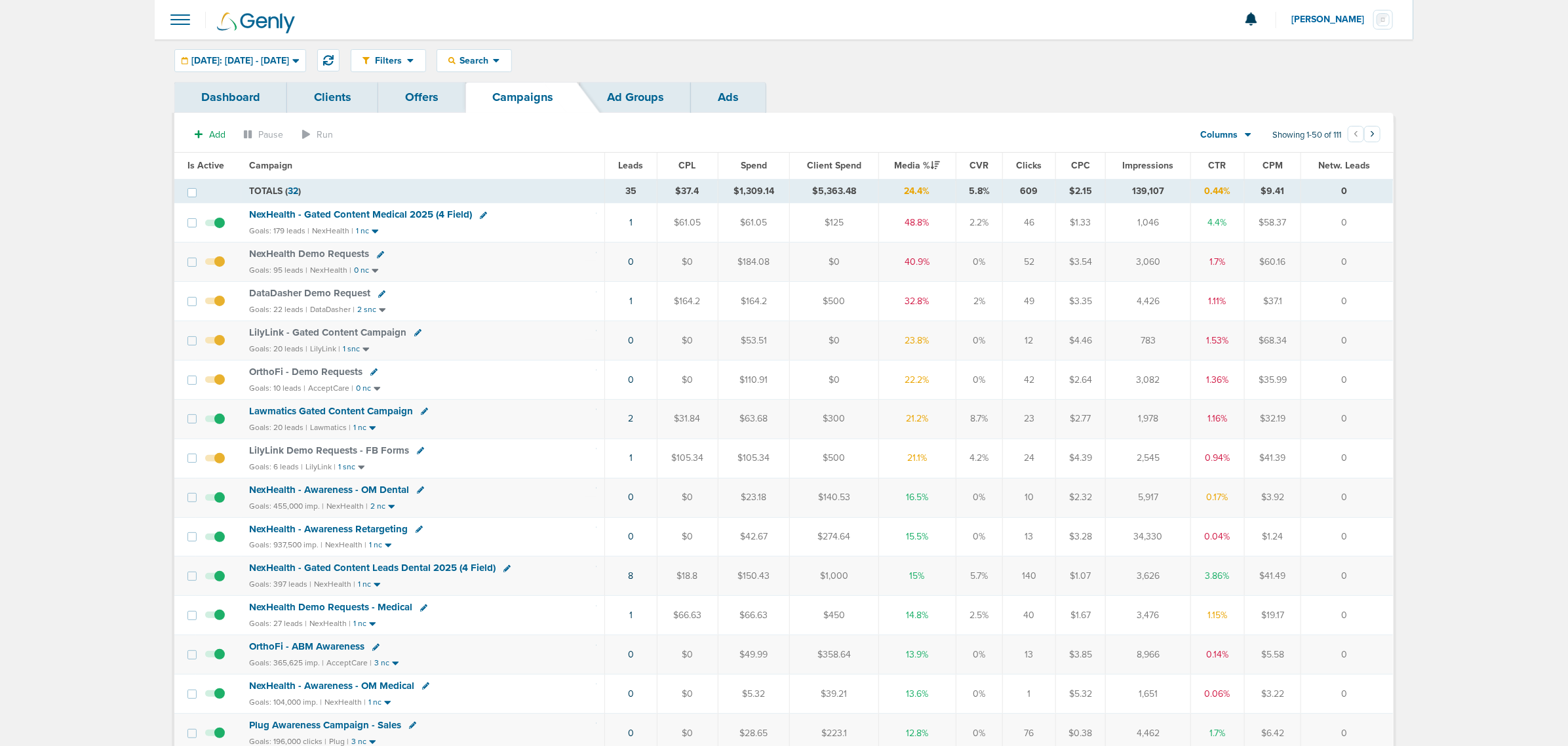
click at [301, 371] on span "OrthoFi - Demo Requests" at bounding box center [305, 372] width 114 height 12
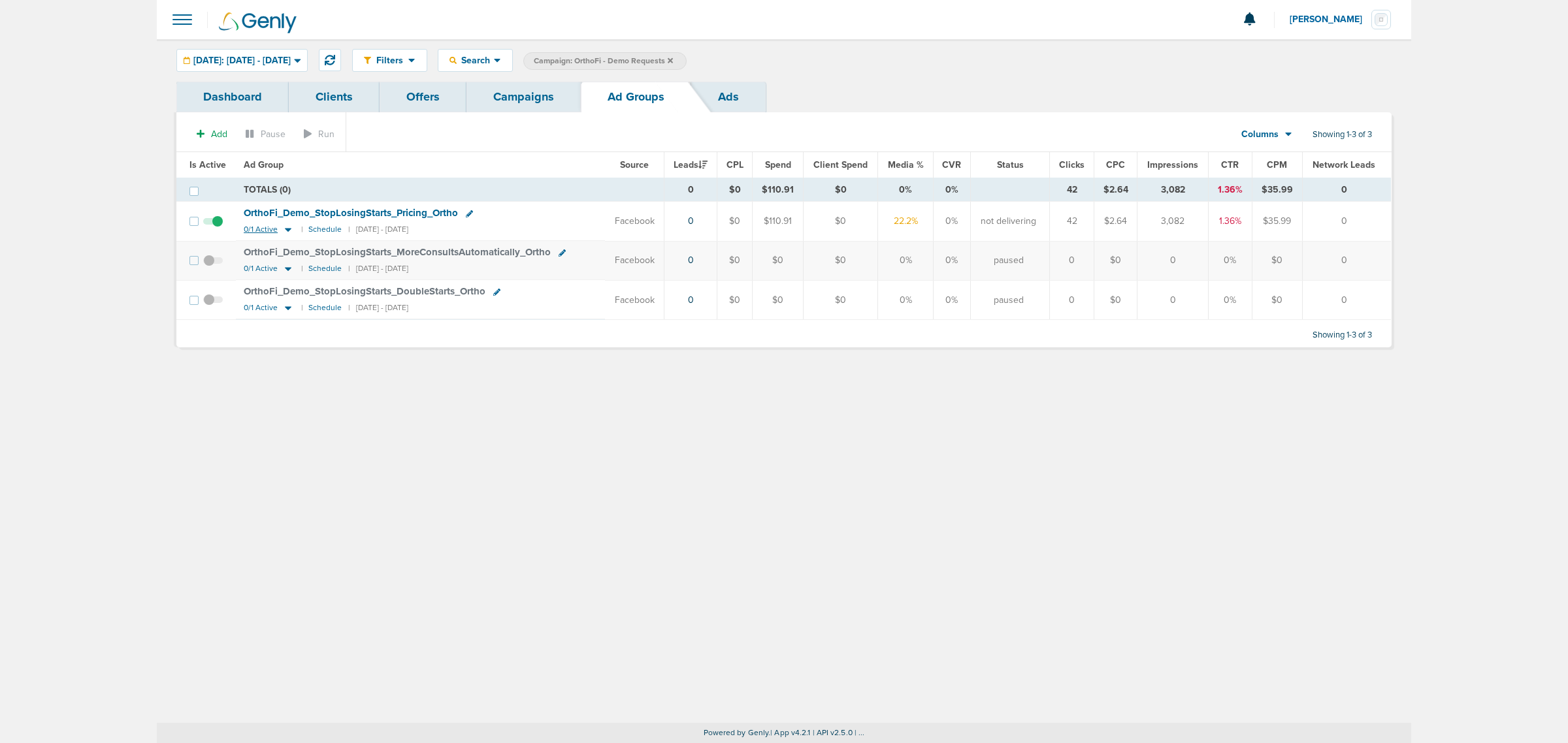
click at [286, 230] on icon at bounding box center [288, 231] width 7 height 4
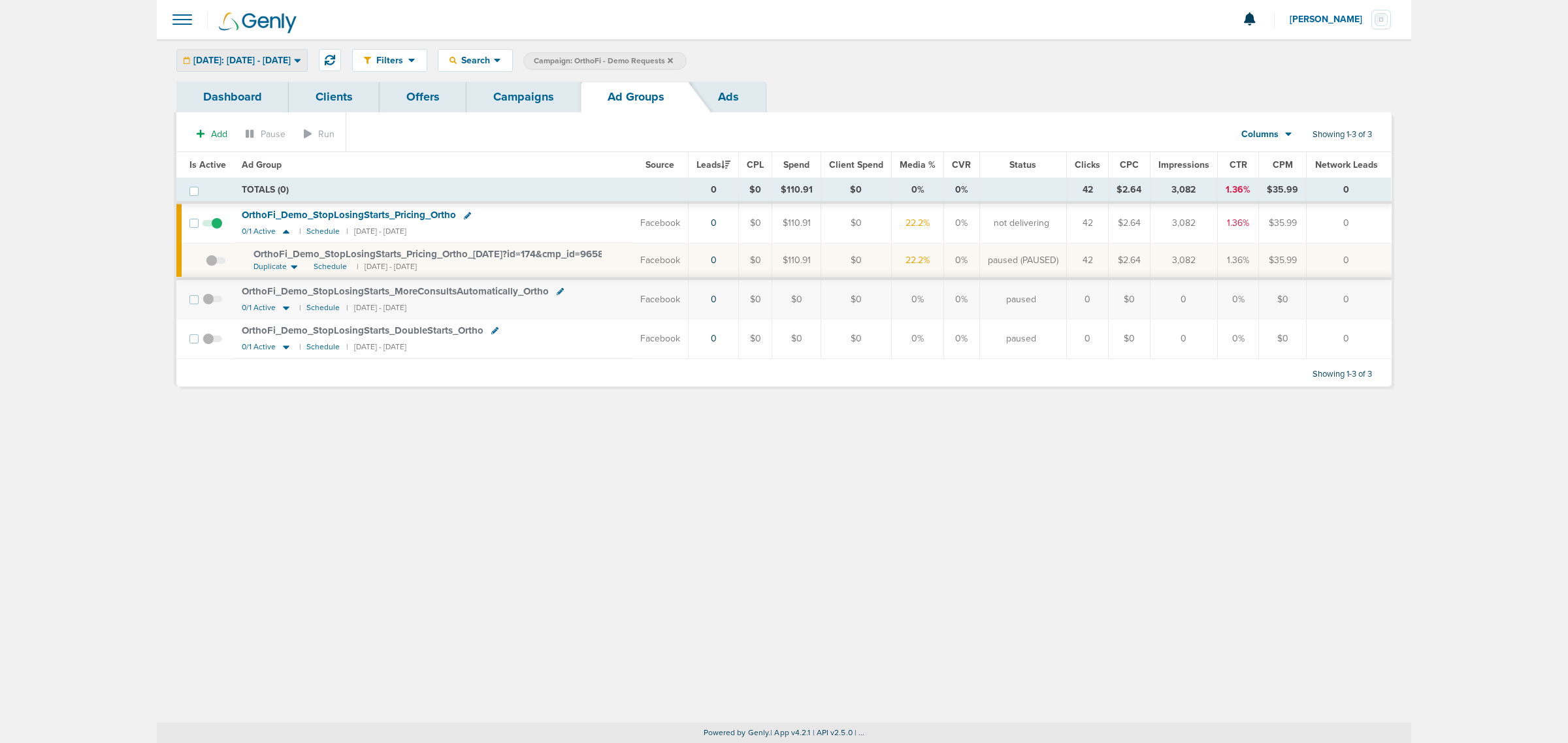
click at [291, 63] on span "Today: 09.03.2025 - 09.03.2025" at bounding box center [242, 60] width 98 height 9
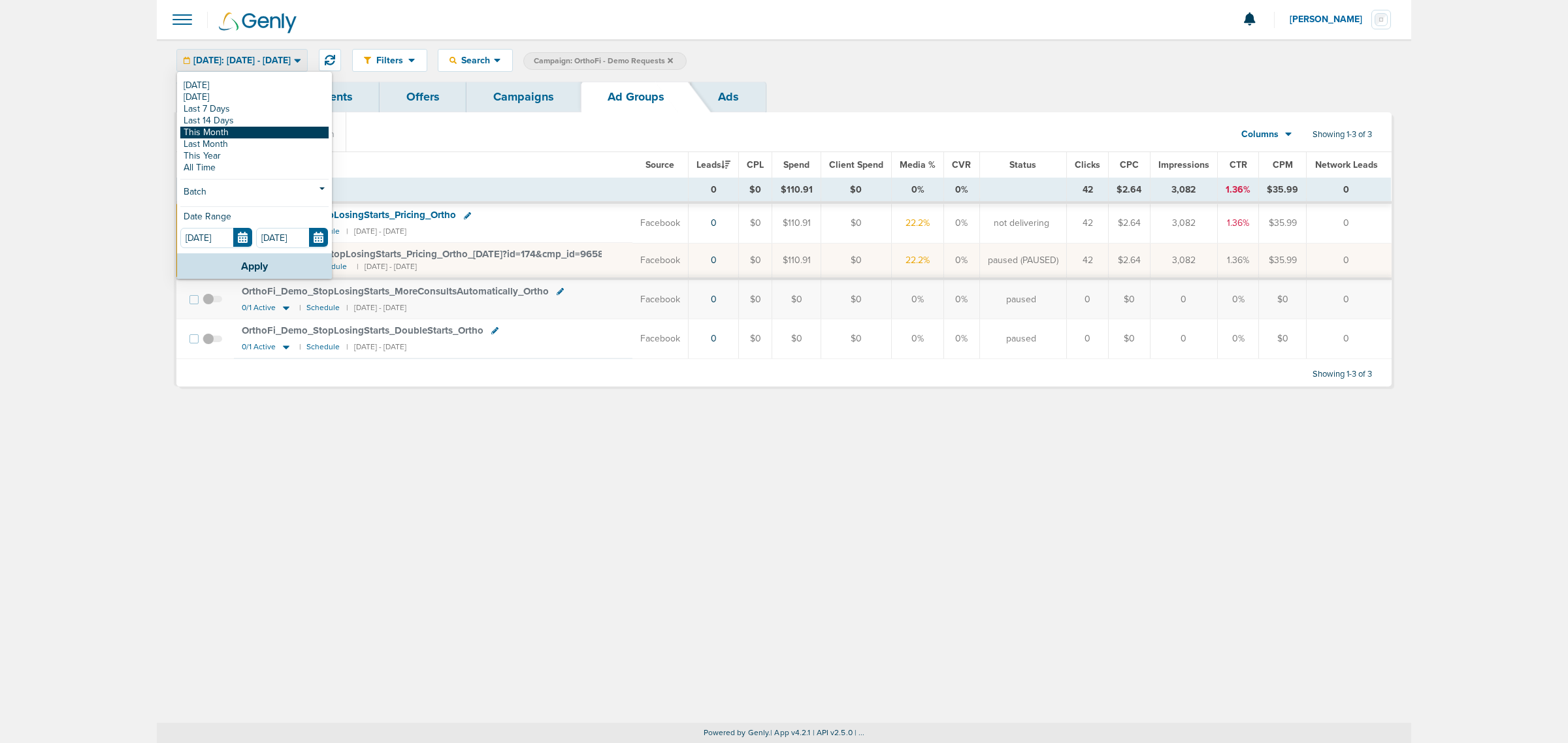
click at [237, 132] on link "This Month" at bounding box center [255, 133] width 148 height 12
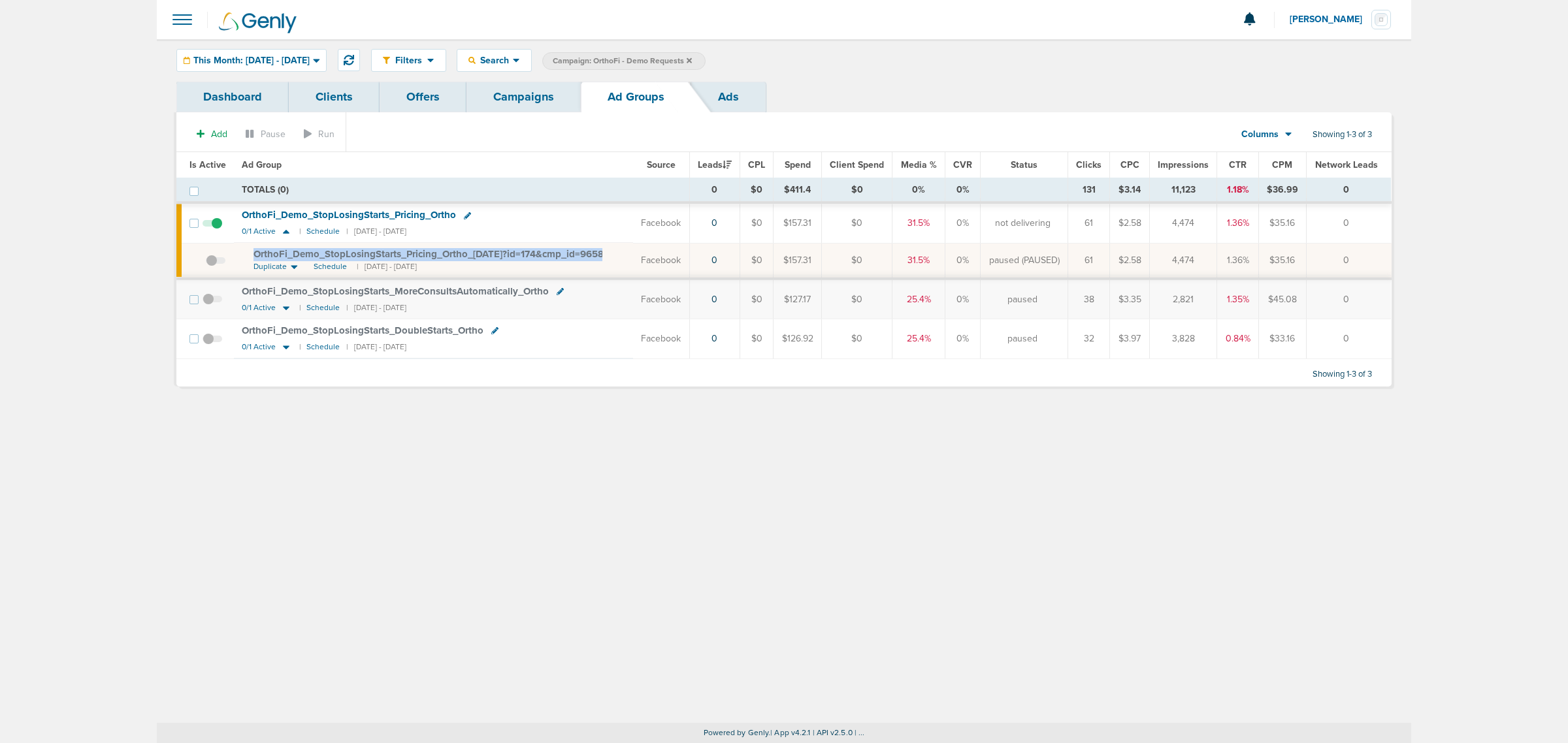
drag, startPoint x: 317, startPoint y: 266, endPoint x: 243, endPoint y: 251, distance: 75.5
click at [243, 251] on td "OrthoFi_ Demo_ StopLosingStarts_ Pricing_ Ortho_ 08.20.25?id=174&cmp_ id=965810…" at bounding box center [433, 261] width 399 height 36
copy span "OrthoFi_ Demo_ StopLosingStarts_ Pricing_ Ortho_ 08.20.25?id=174&cmp_ id=9658101"
click at [474, 168] on th "Ad Group" at bounding box center [433, 165] width 399 height 26
click at [519, 101] on link "Campaigns" at bounding box center [523, 97] width 114 height 31
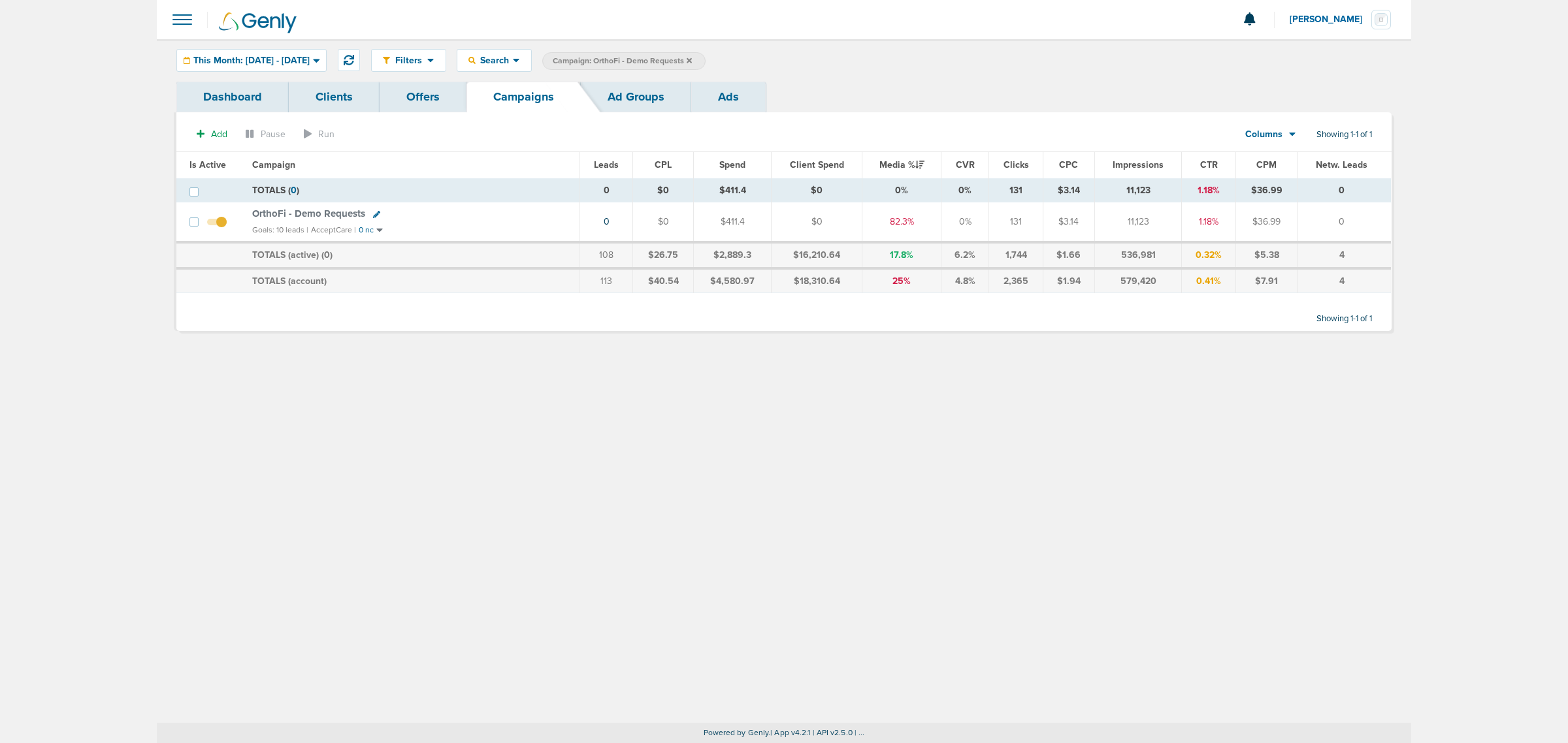
click at [218, 229] on span at bounding box center [217, 229] width 20 height 0
click at [217, 225] on input "checkbox" at bounding box center [217, 225] width 0 height 0
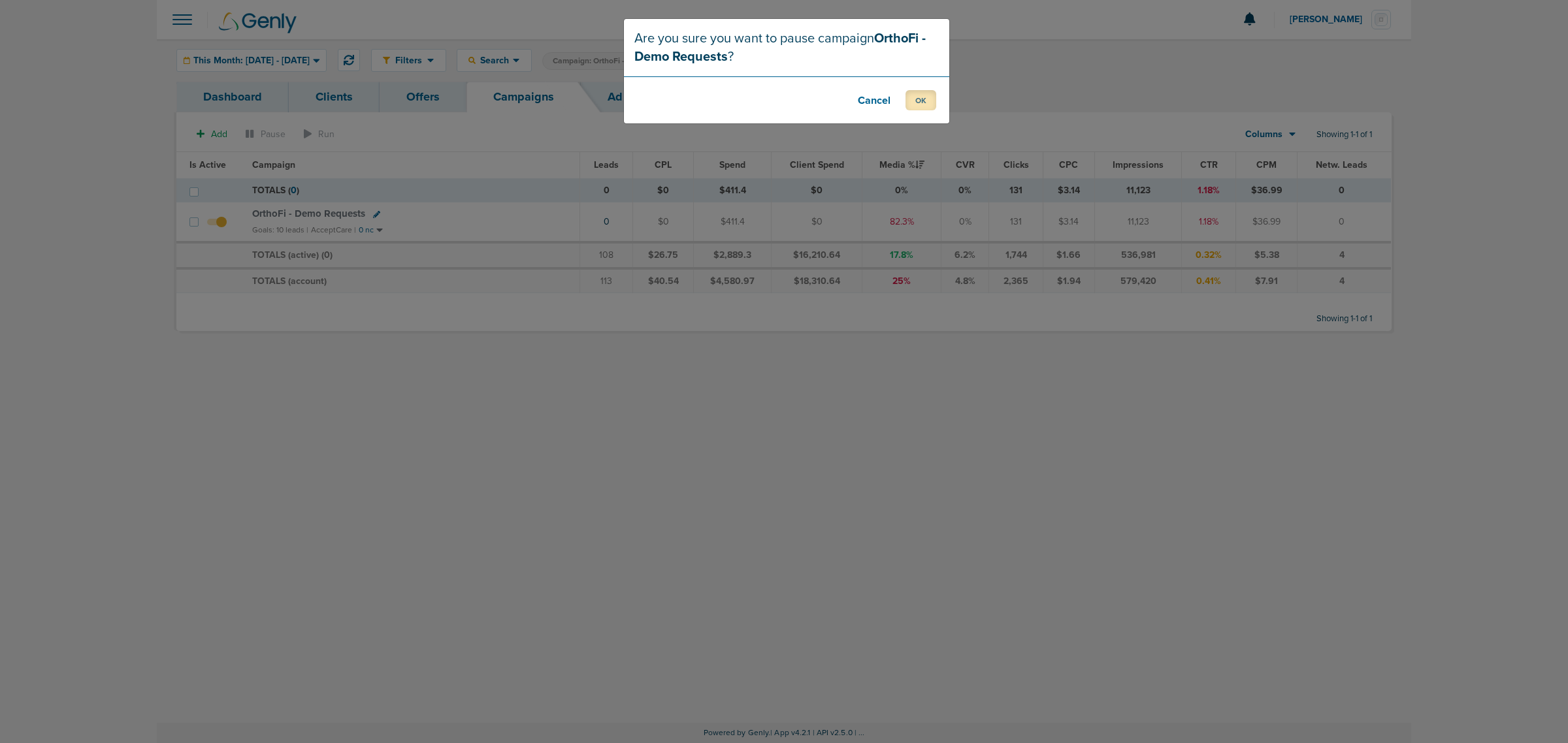
click at [919, 106] on button "OK" at bounding box center [920, 100] width 31 height 20
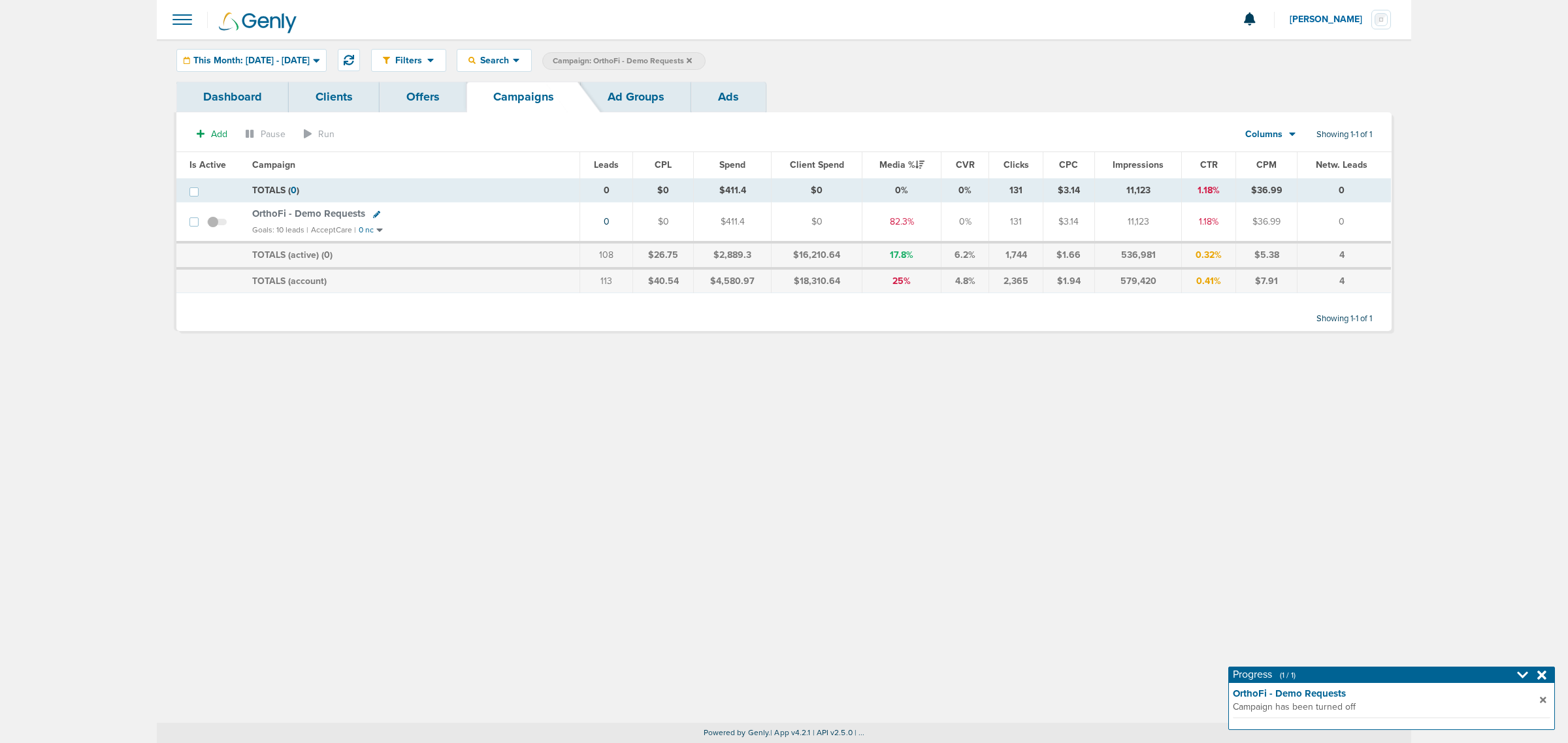
click at [692, 60] on icon at bounding box center [690, 60] width 5 height 5
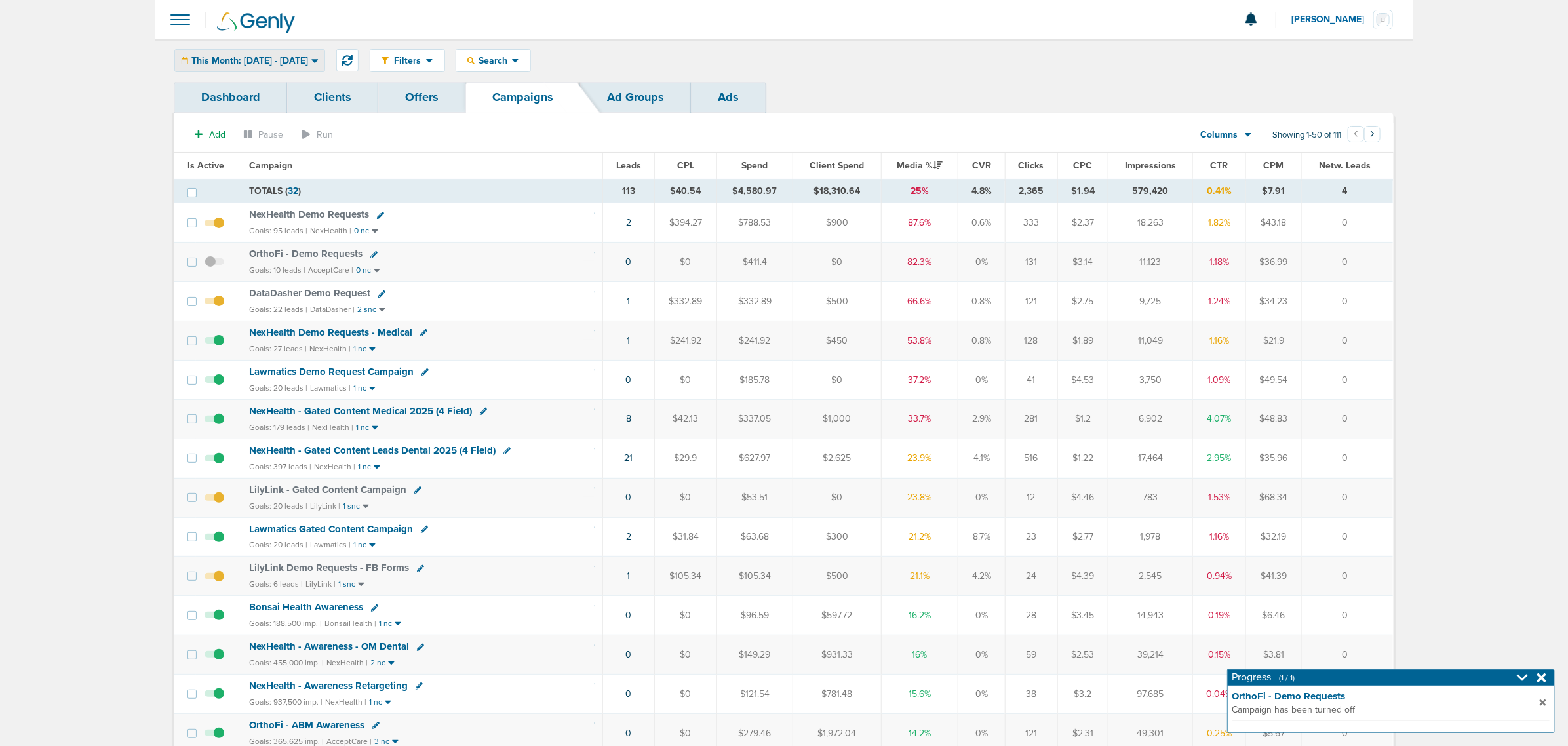
click at [308, 63] on span "This Month: 09.01.2025 - 09.30.2025" at bounding box center [250, 61] width 116 height 9
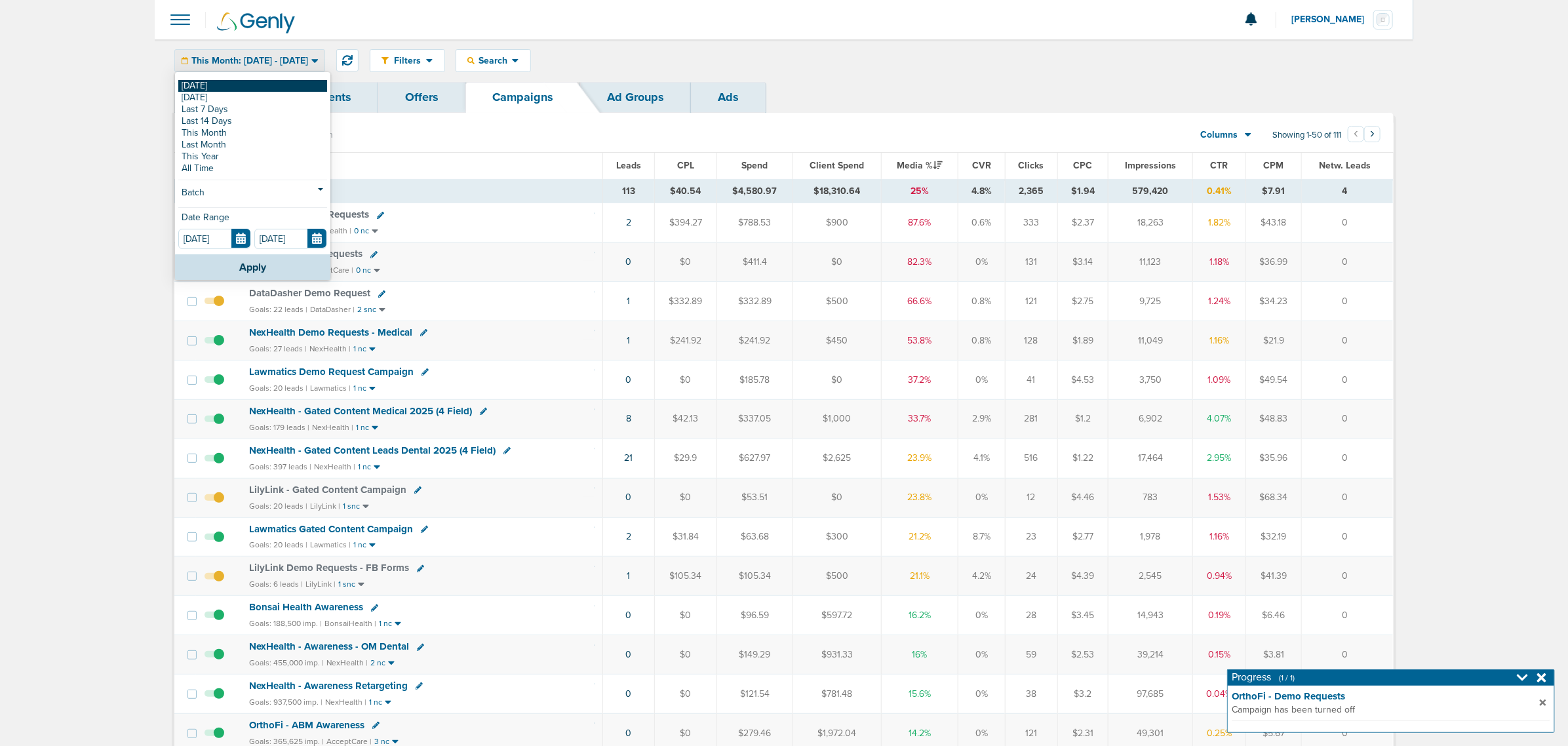
click at [252, 83] on link "[DATE]" at bounding box center [253, 85] width 149 height 12
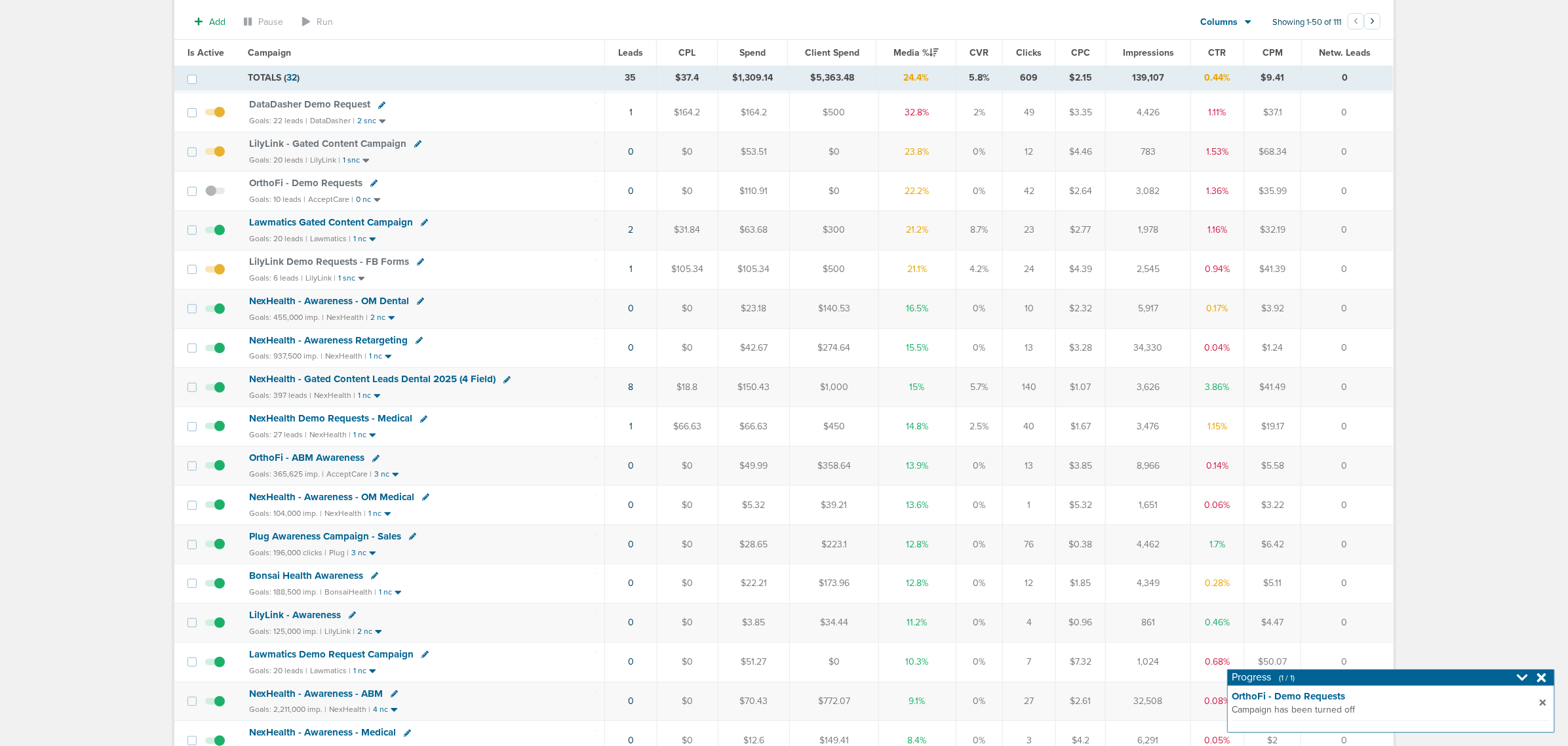
scroll to position [164, 0]
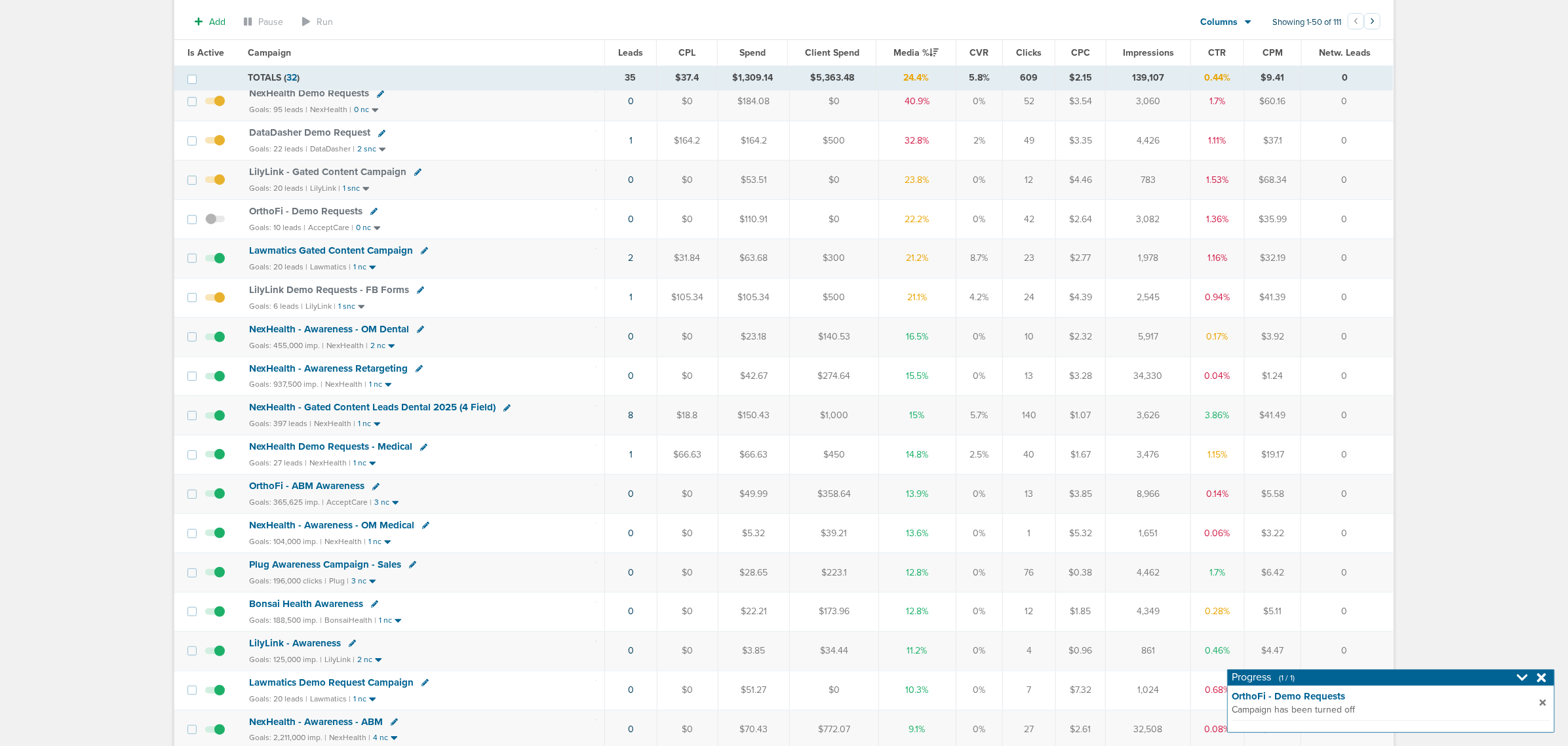
click at [1539, 673] on icon at bounding box center [1542, 678] width 9 height 13
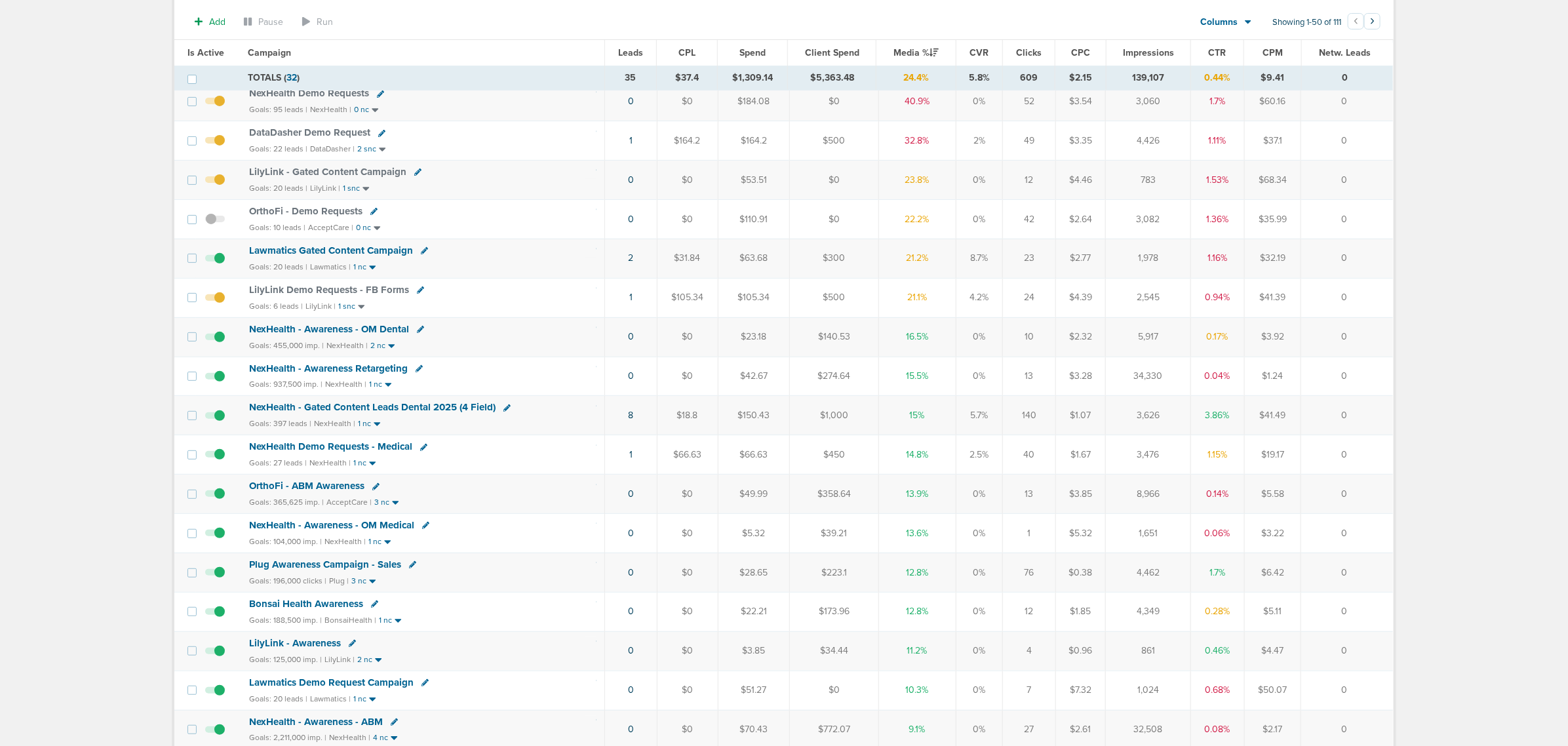
click at [635, 263] on td "2" at bounding box center [631, 258] width 52 height 39
click at [630, 263] on link "2" at bounding box center [631, 258] width 6 height 11
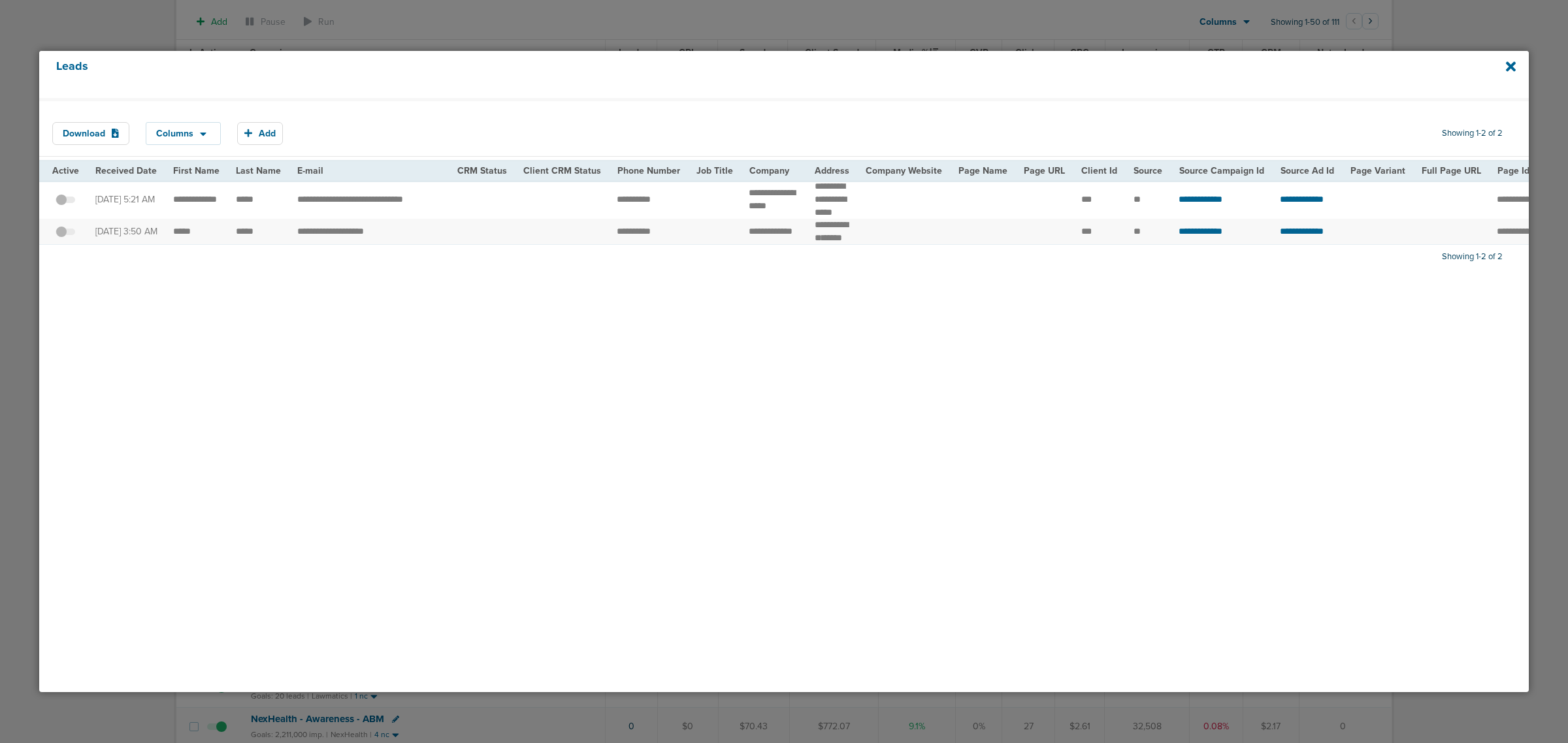
click at [70, 238] on span at bounding box center [65, 238] width 20 height 0
click at [65, 234] on input "checkbox" at bounding box center [65, 234] width 0 height 0
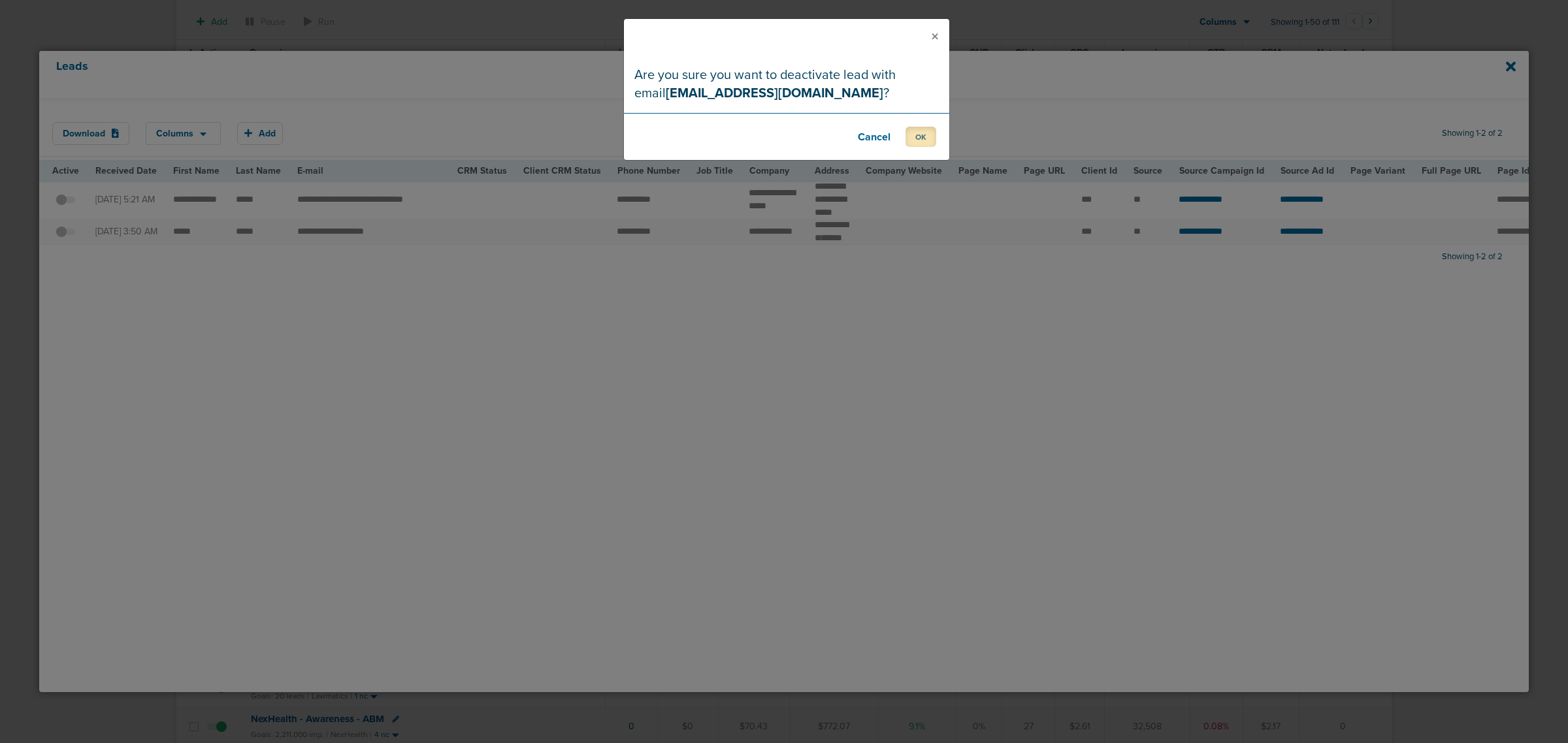
click at [919, 137] on button "OK" at bounding box center [920, 137] width 31 height 20
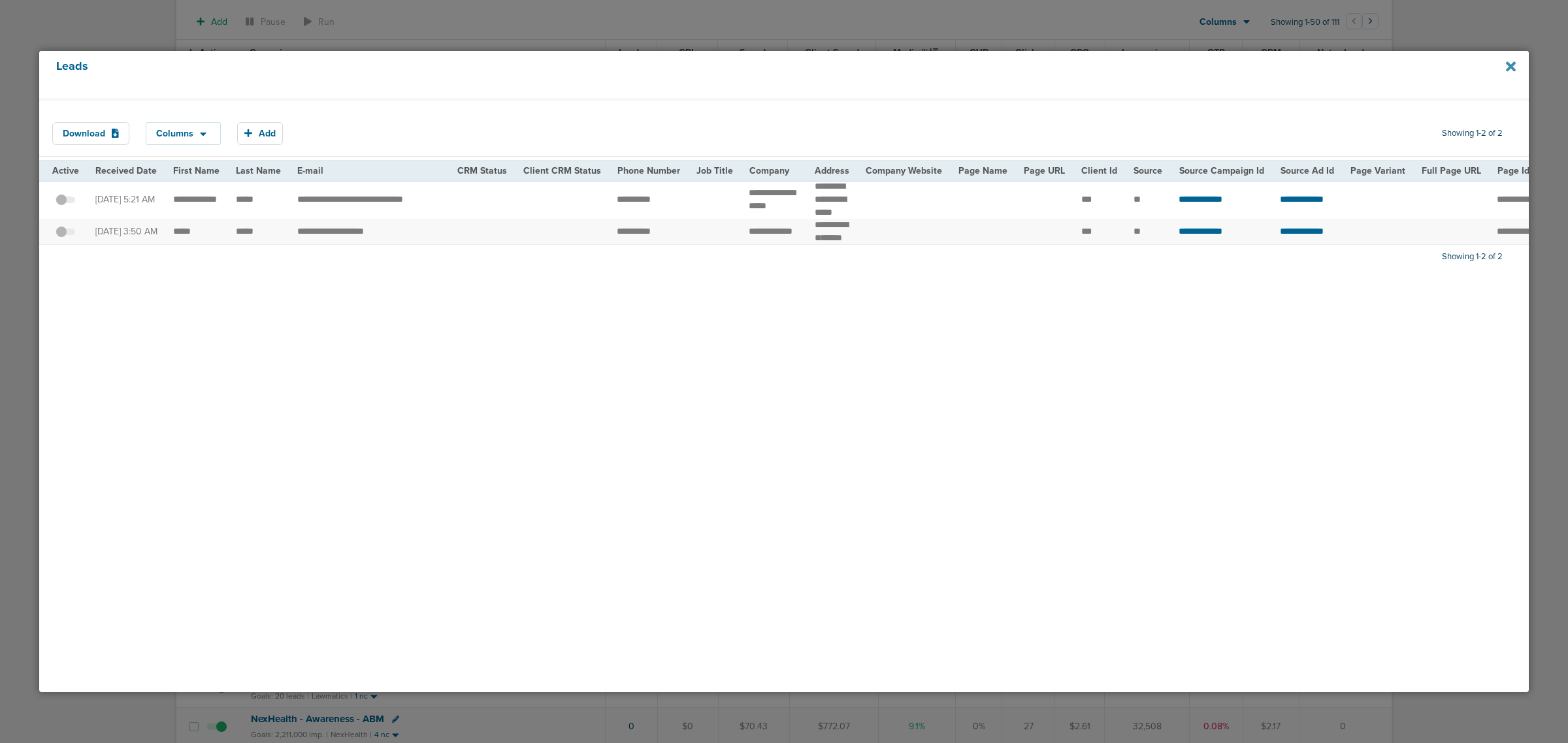
click at [1510, 69] on icon at bounding box center [1511, 67] width 10 height 14
click at [1052, 10] on div at bounding box center [784, 372] width 1568 height 743
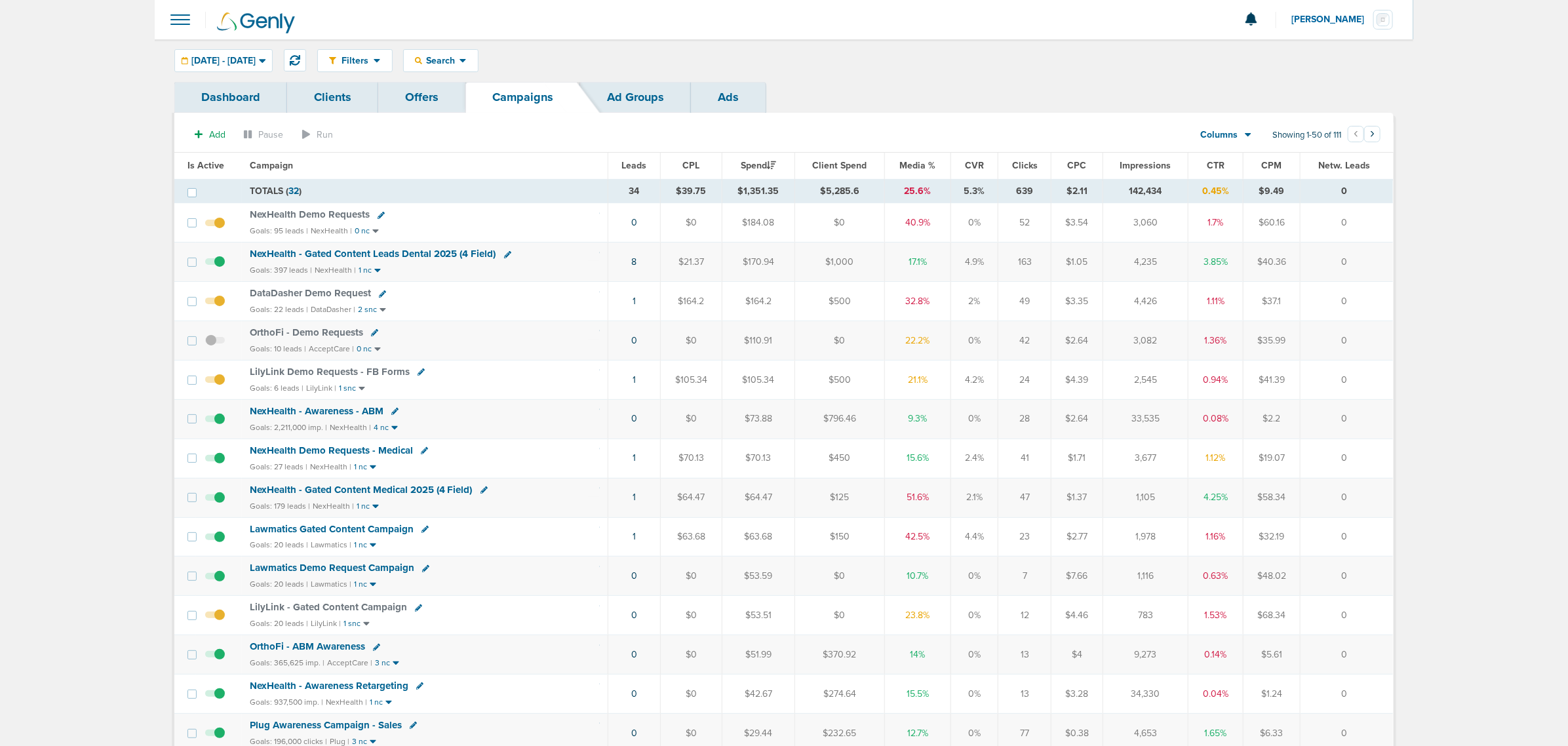
click at [911, 161] on span "Media %" at bounding box center [918, 165] width 36 height 11
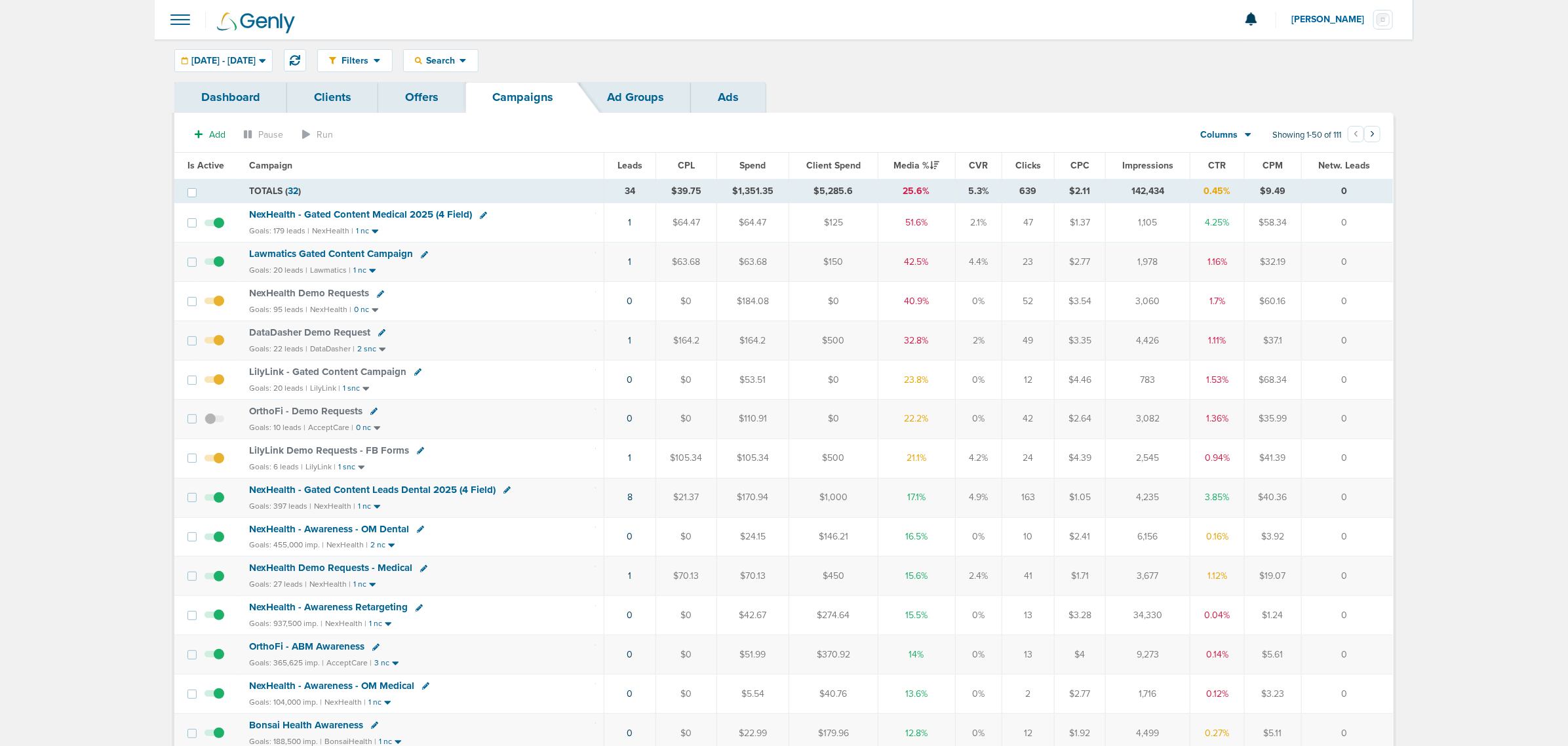
drag, startPoint x: 895, startPoint y: 221, endPoint x: 945, endPoint y: 344, distance: 132.8
click at [503, 350] on div "Goals: 22 leads | DataDasher | 2 snc" at bounding box center [422, 349] width 347 height 11
drag, startPoint x: 527, startPoint y: 263, endPoint x: 1382, endPoint y: 258, distance: 855.0
click at [1382, 258] on tr "Lawmatics Gated Content Campaign Goals: 20 leads | Lawmatics | 1 nc 1 $63.68 $6…" at bounding box center [784, 262] width 1219 height 39
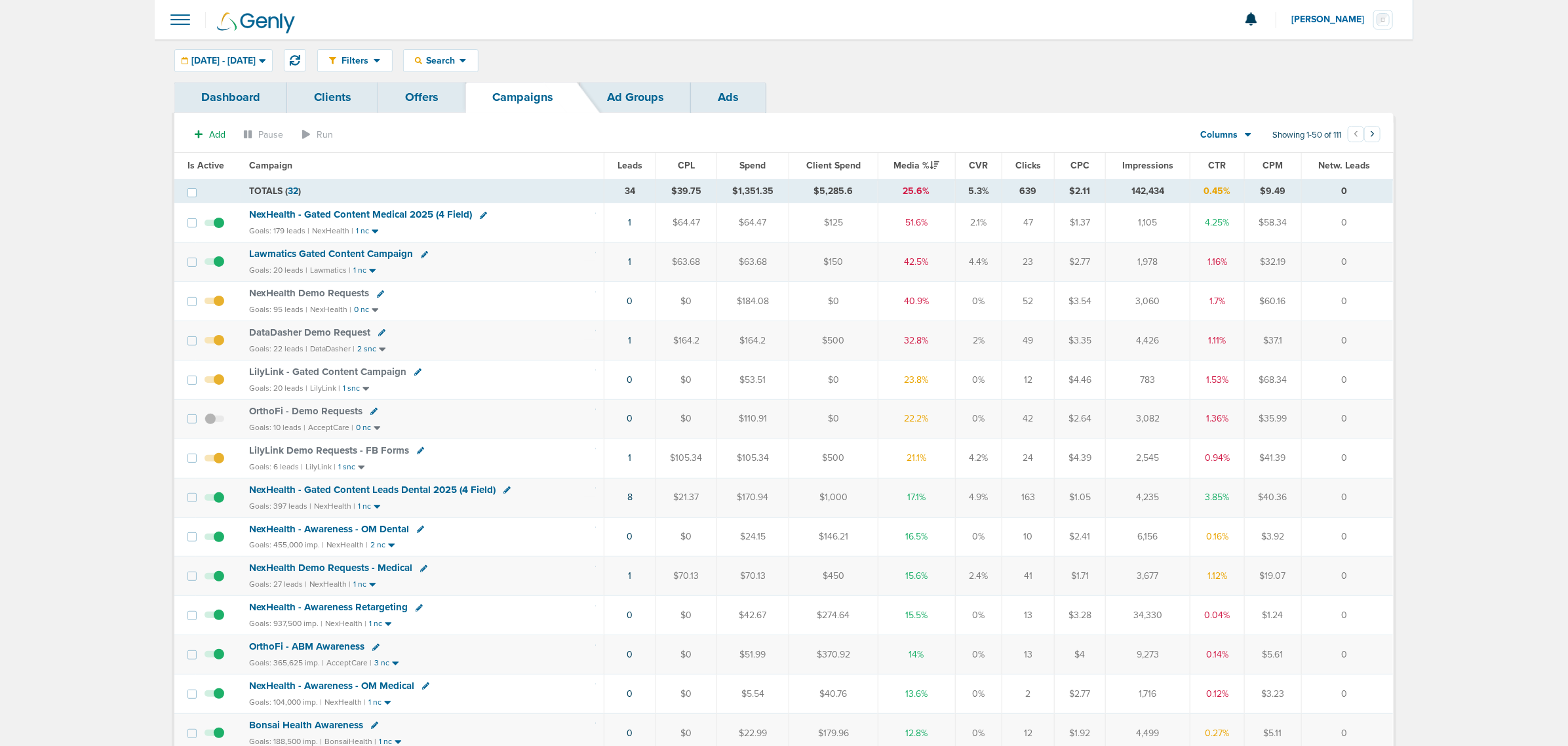
click at [1382, 258] on td "0" at bounding box center [1347, 262] width 92 height 39
click at [371, 256] on span "Lawmatics Gated Content Campaign" at bounding box center [331, 254] width 164 height 12
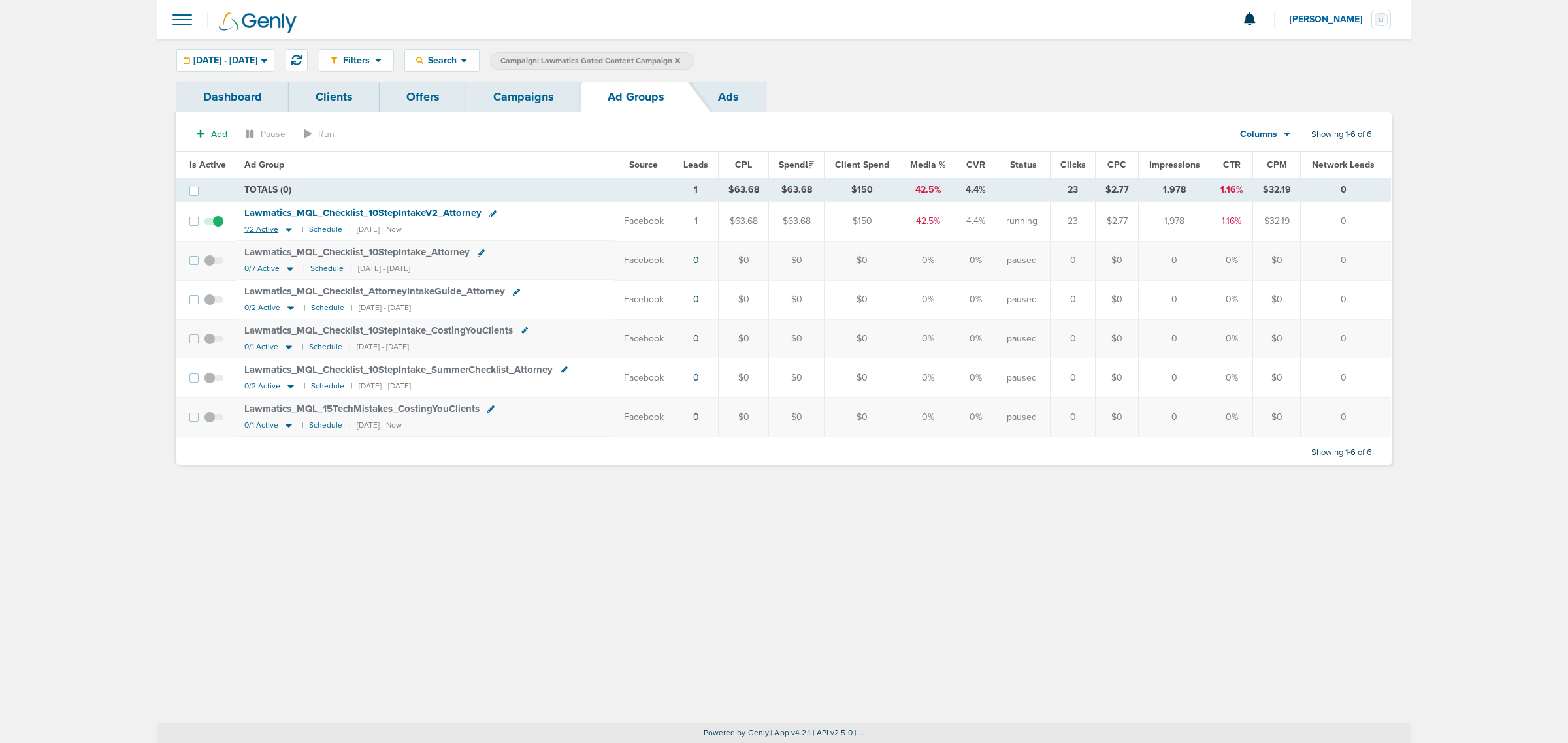
click at [284, 232] on icon at bounding box center [288, 229] width 13 height 11
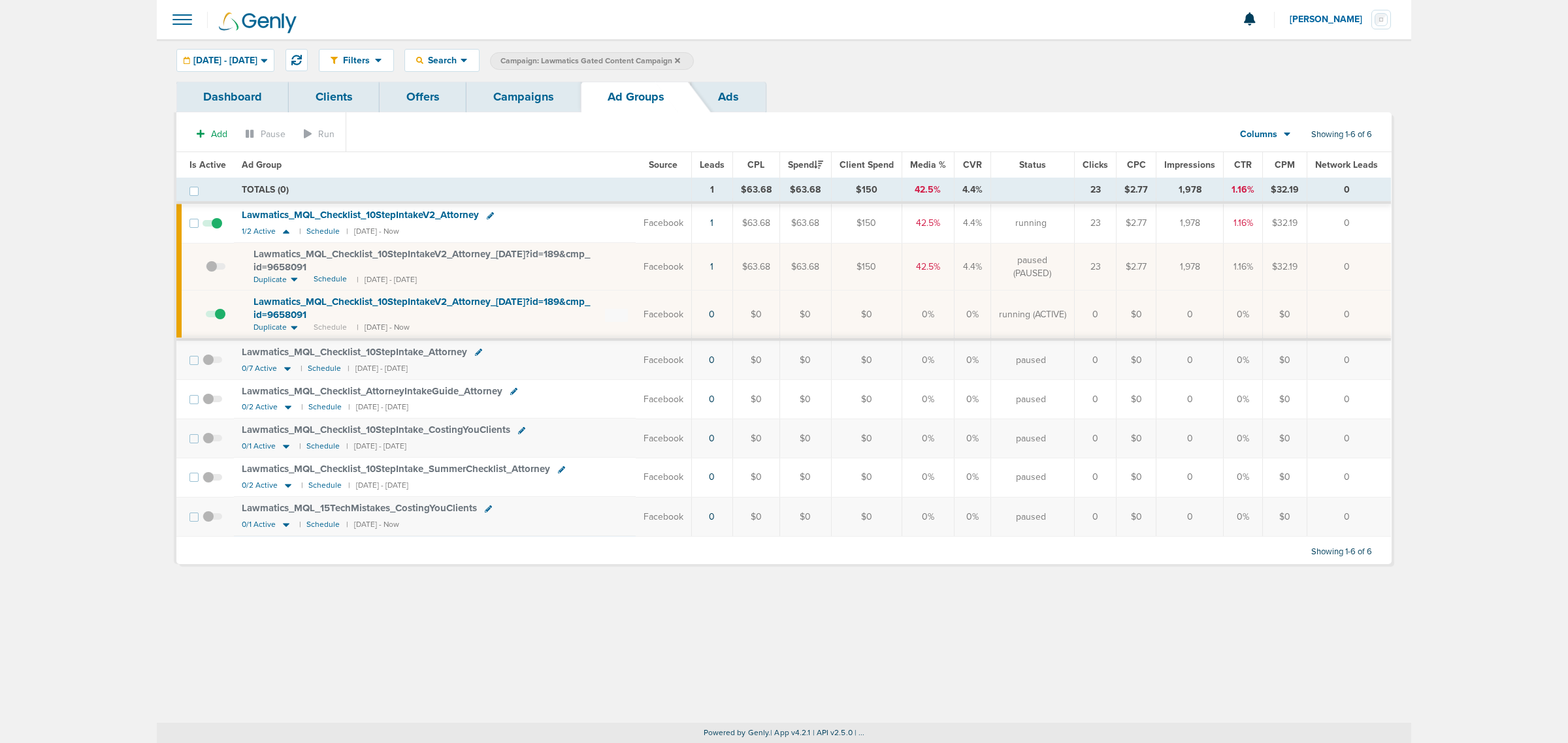
click at [531, 87] on link "Campaigns" at bounding box center [523, 97] width 114 height 31
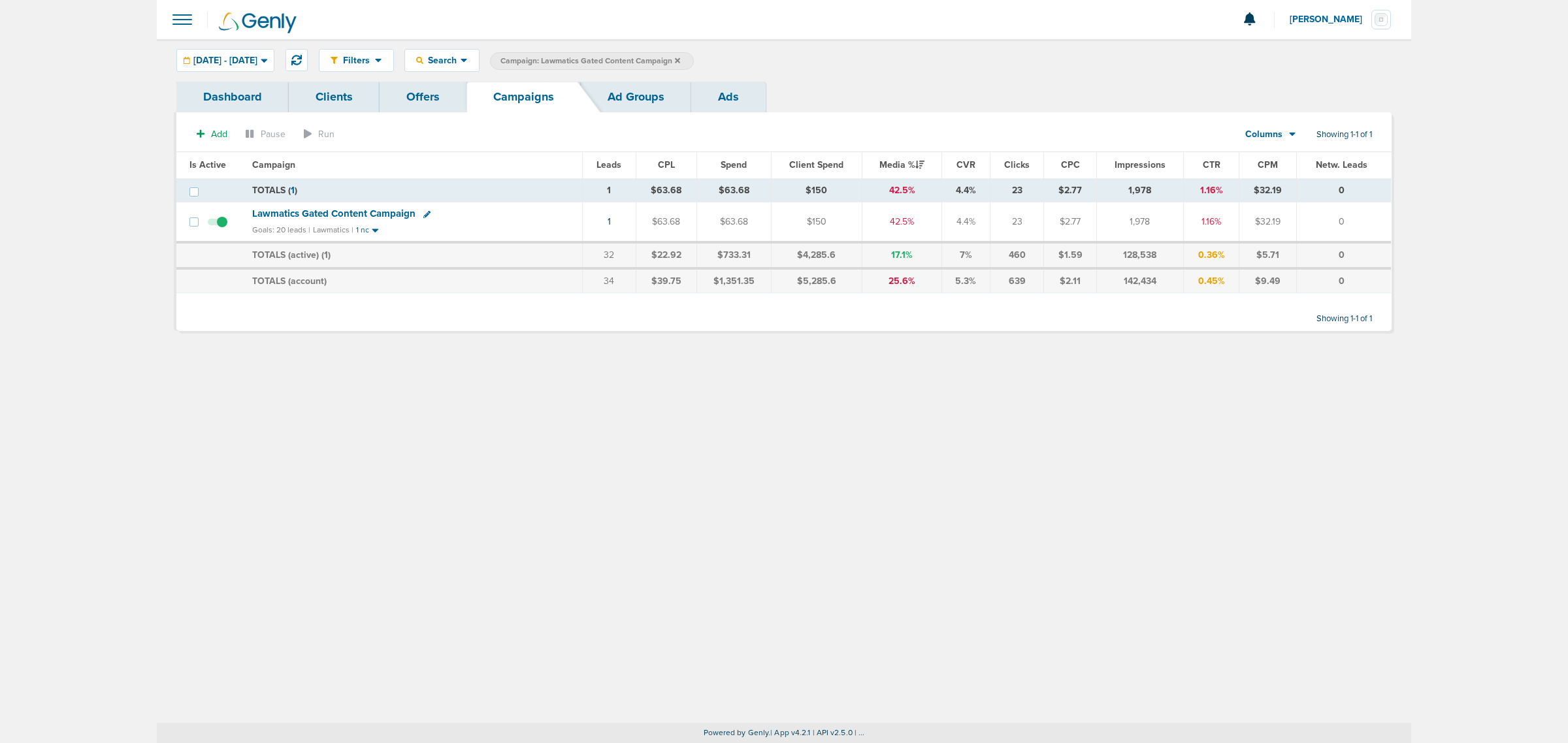
click at [680, 62] on icon at bounding box center [678, 60] width 5 height 8
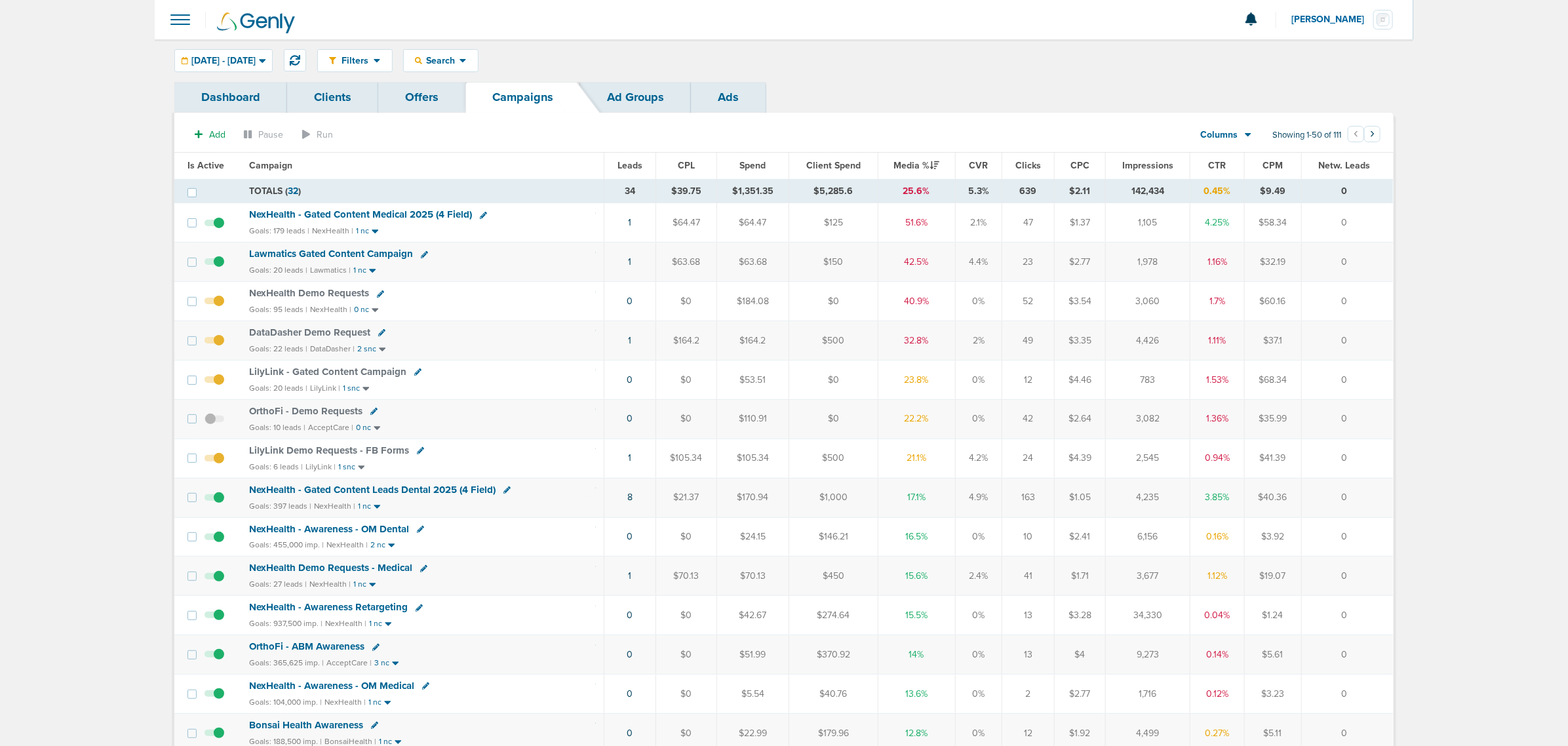
scroll to position [82, 0]
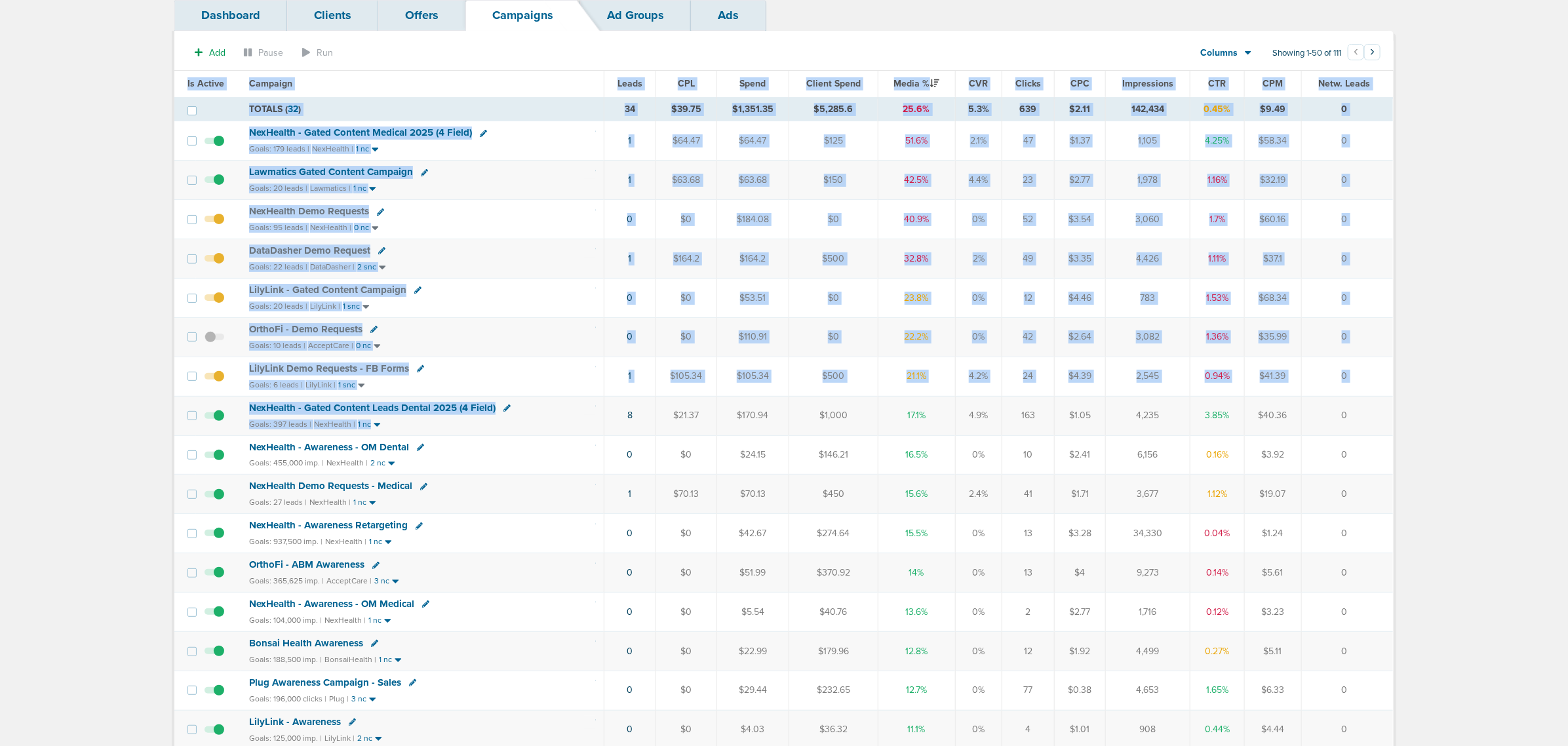
drag, startPoint x: 598, startPoint y: 423, endPoint x: 1423, endPoint y: 411, distance: 825.1
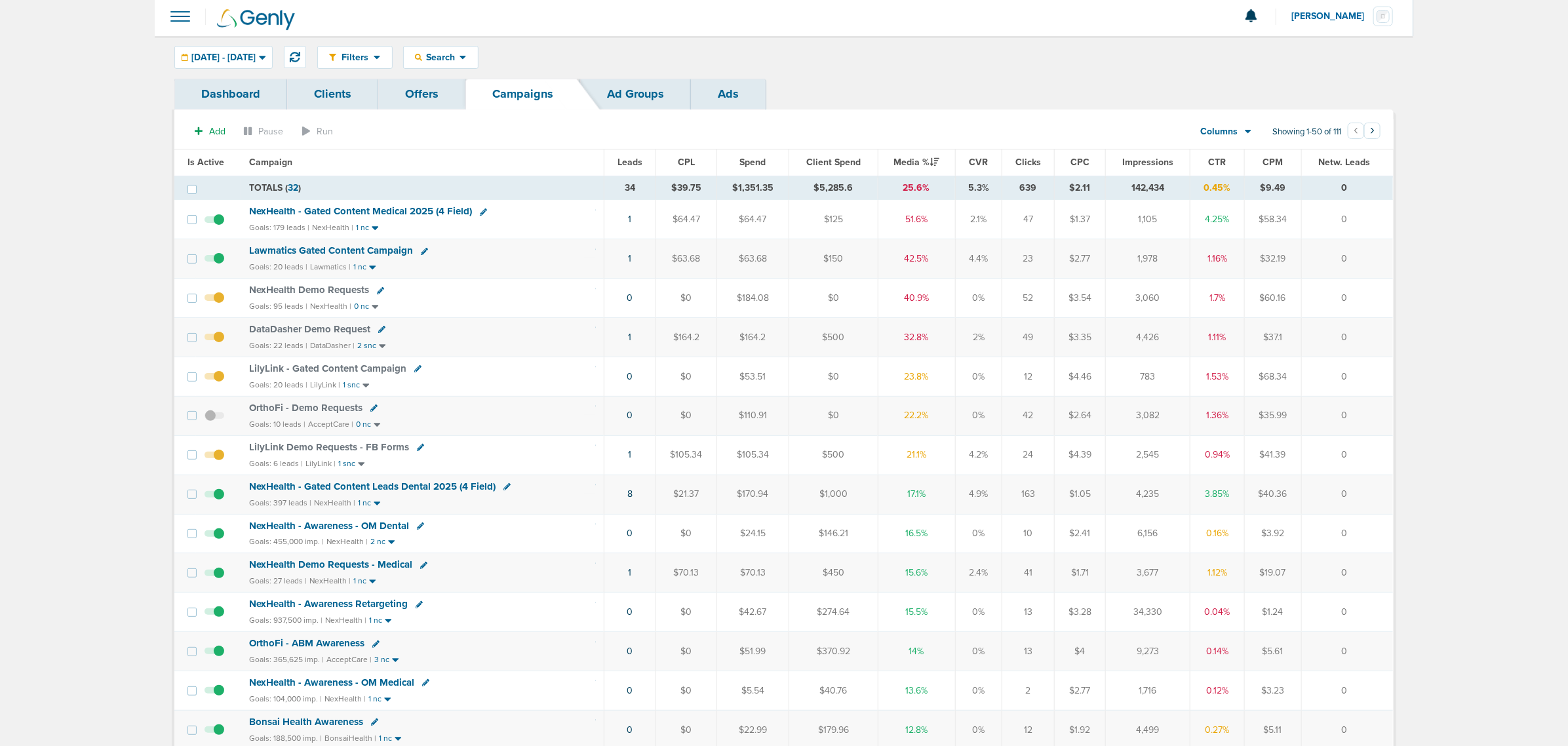
scroll to position [0, 0]
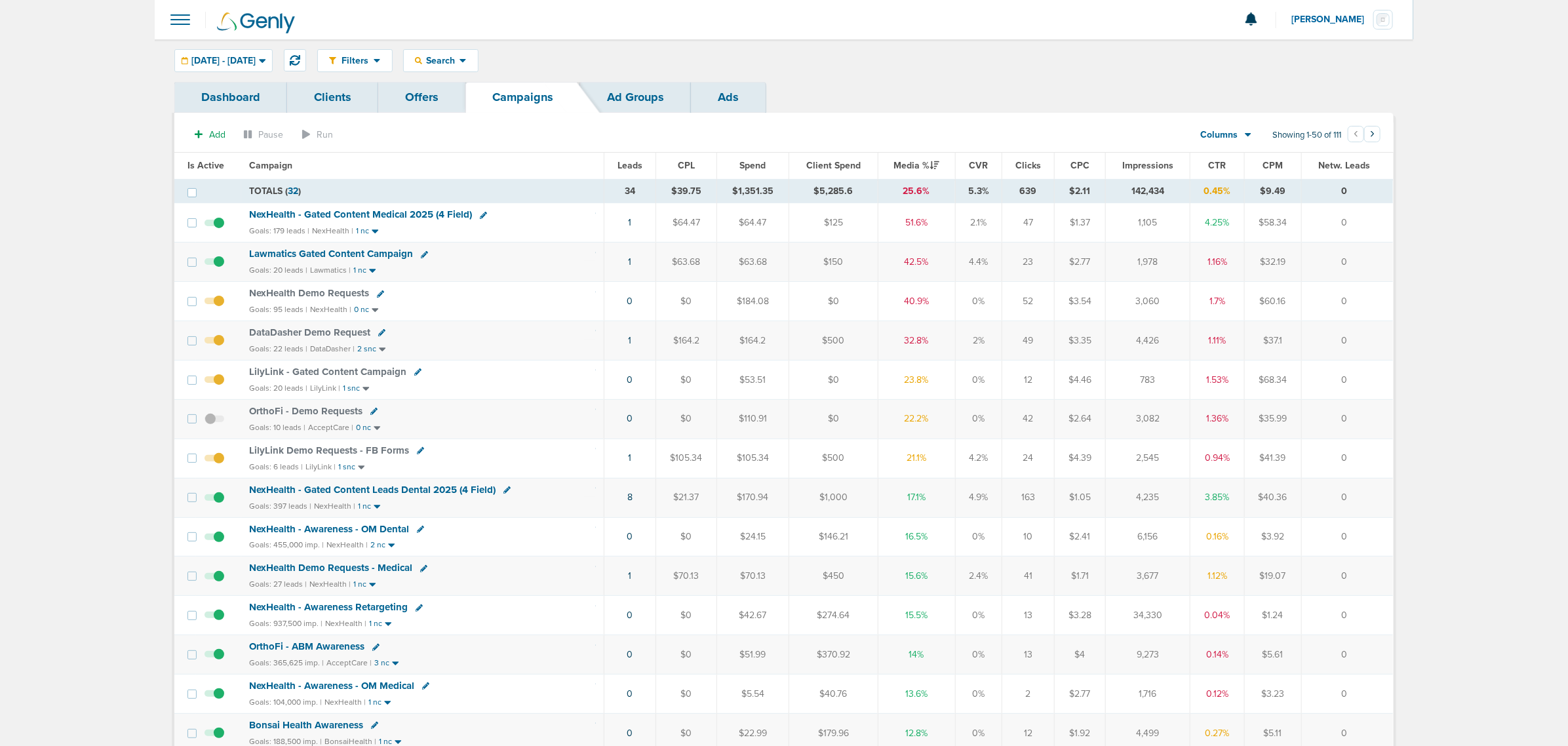
click at [499, 47] on div "Filters Active Only Settings Status Active Inactive Objectives MQL SQL Traffic …" at bounding box center [784, 61] width 1259 height 43
drag, startPoint x: 489, startPoint y: 41, endPoint x: 485, endPoint y: 70, distance: 29.3
click at [489, 46] on div "Filters Active Only Settings Status Active Inactive Objectives MQL SQL Traffic …" at bounding box center [784, 61] width 1259 height 43
click at [478, 70] on div "Search" at bounding box center [440, 60] width 74 height 21
click at [522, 96] on link "Client" at bounding box center [471, 103] width 136 height 17
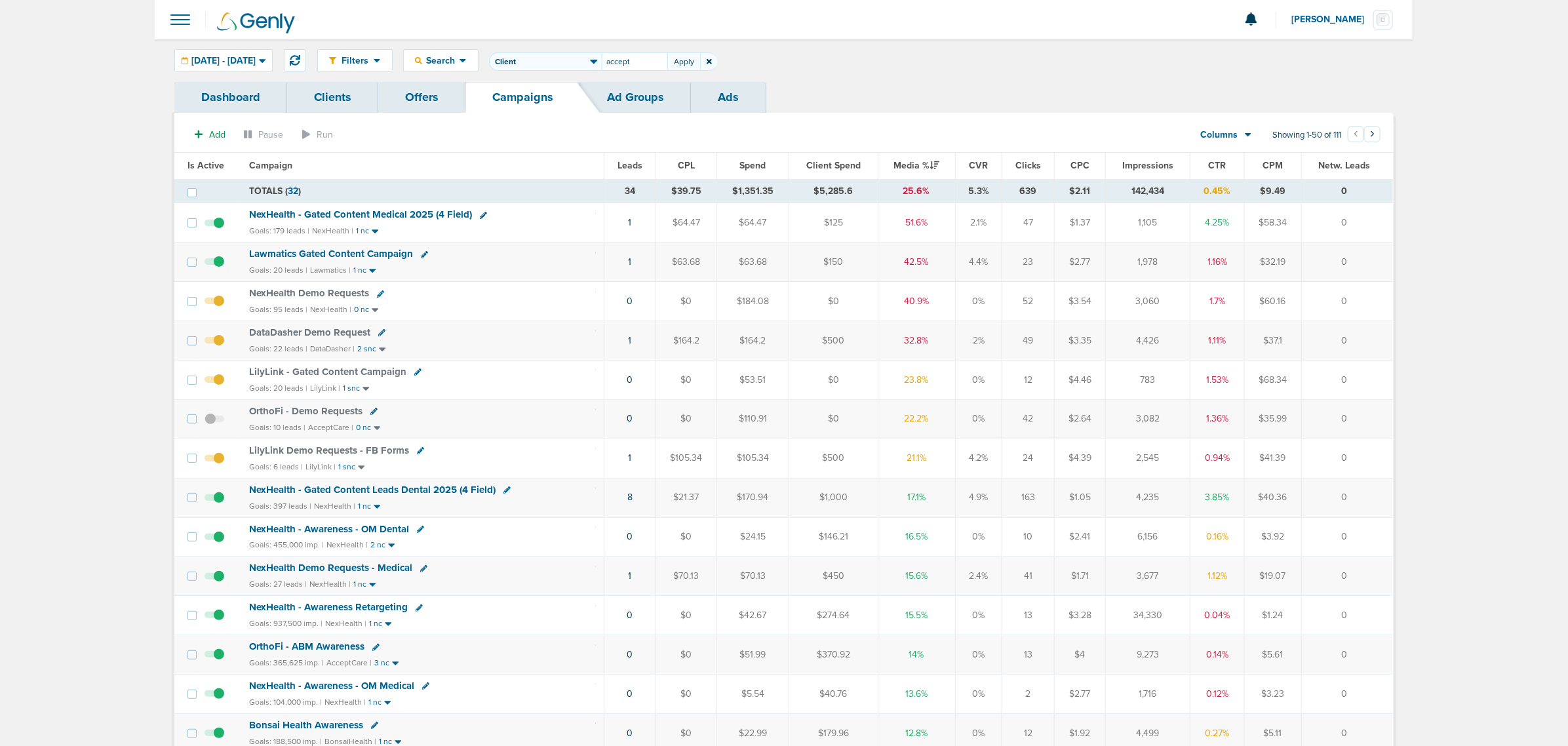
type input "accept"
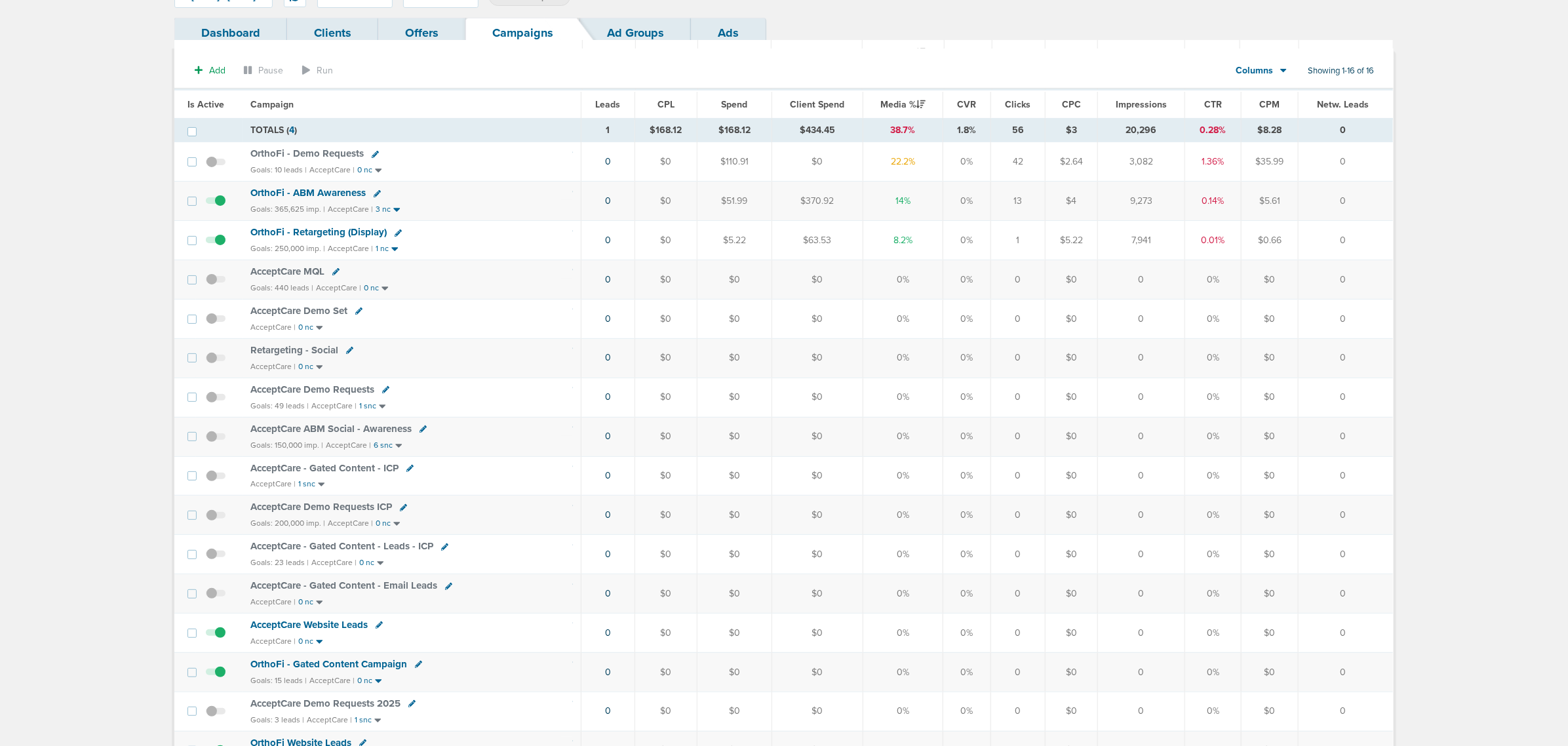
scroll to position [164, 0]
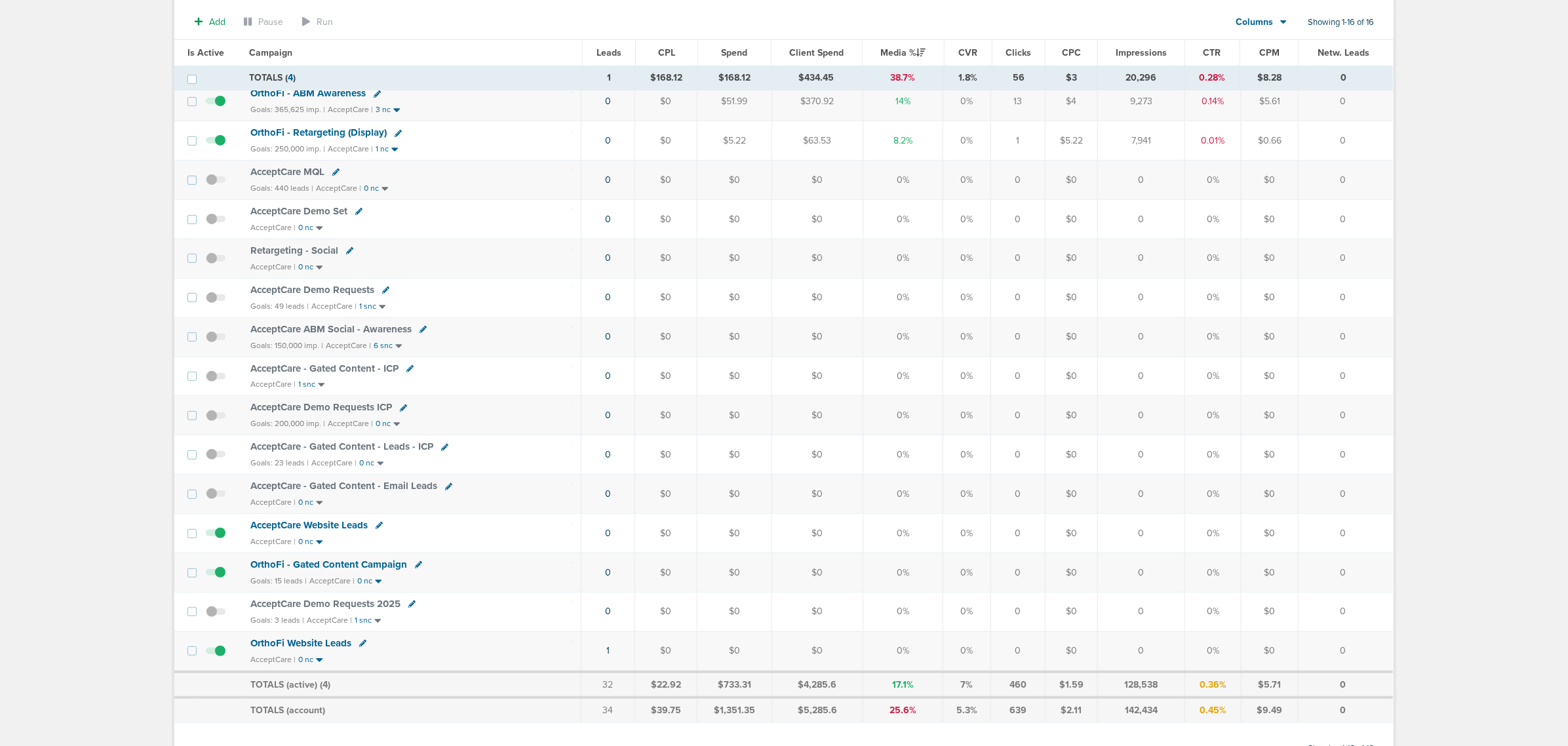
click at [359, 571] on span "OrthoFi - Gated Content Campaign" at bounding box center [328, 564] width 156 height 12
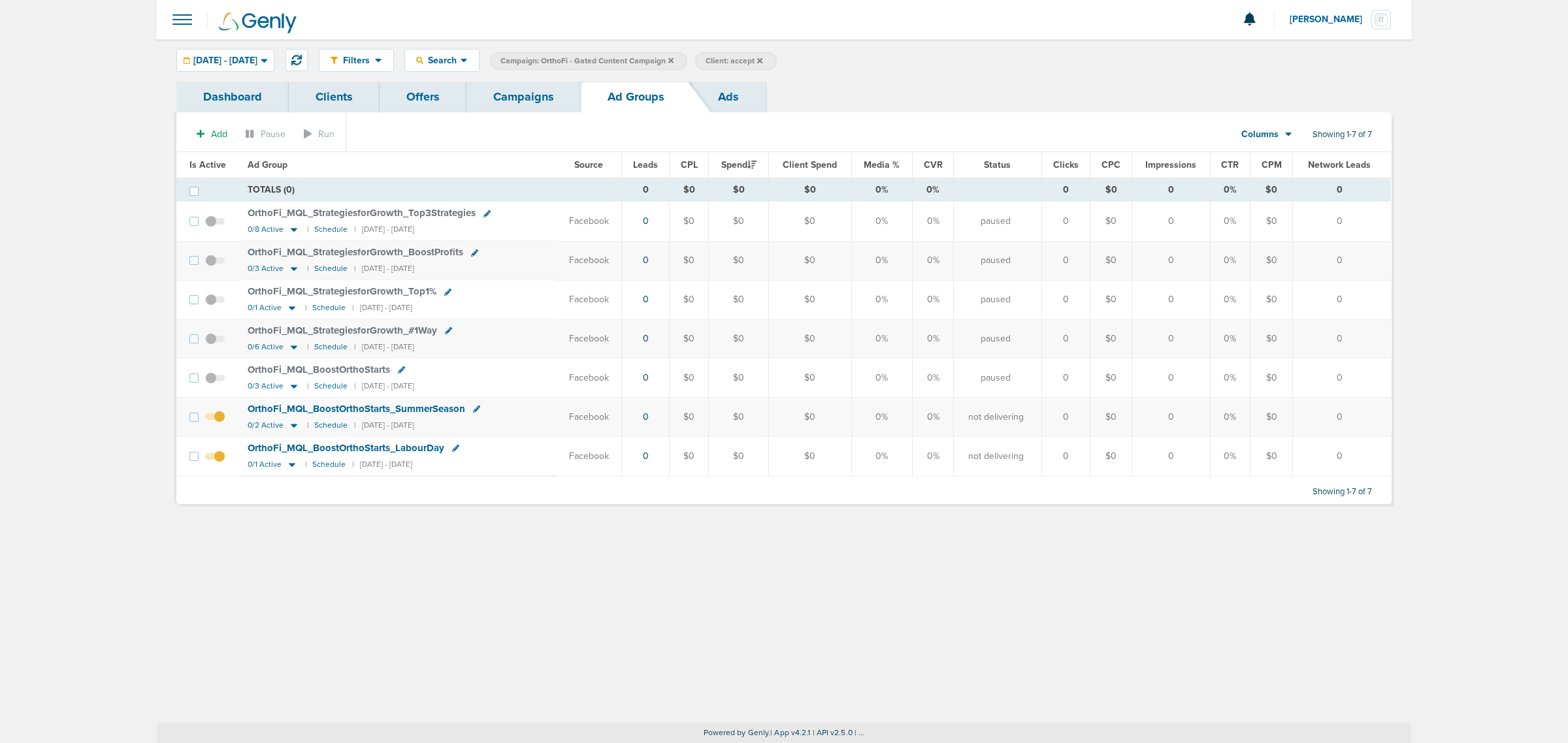
click at [530, 88] on link "Campaigns" at bounding box center [523, 97] width 114 height 31
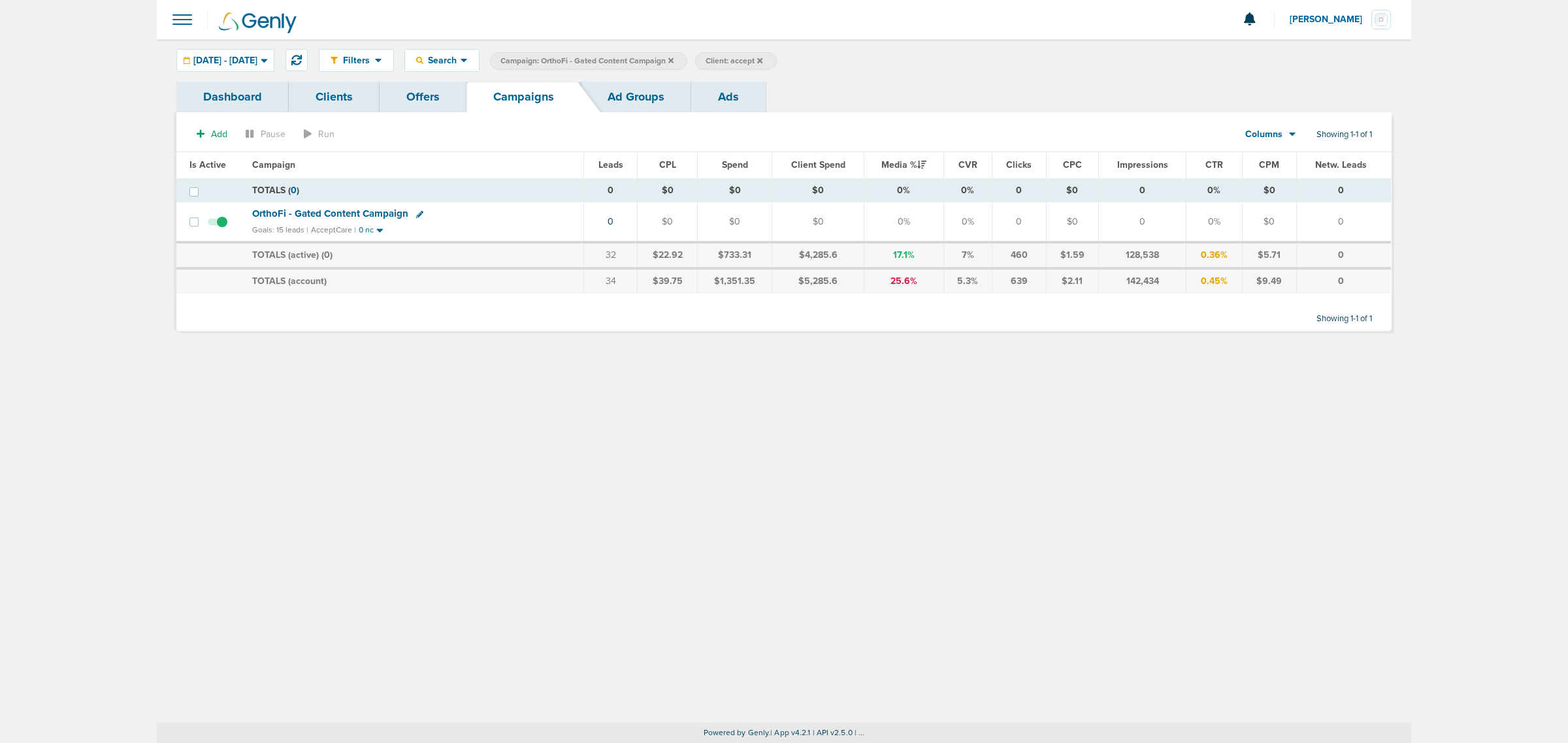
click at [674, 59] on icon at bounding box center [671, 60] width 5 height 5
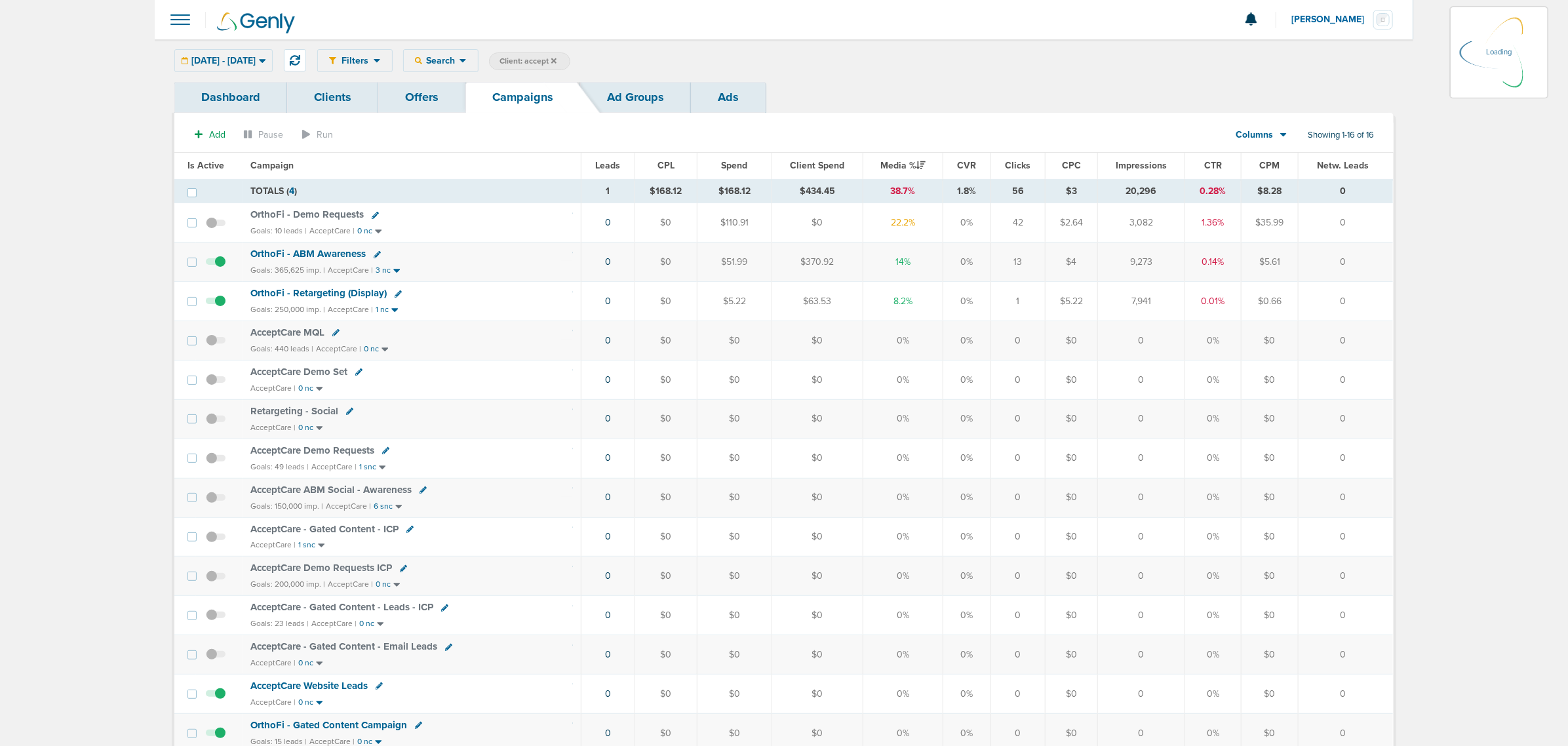
click at [557, 60] on span "Client: accept" at bounding box center [528, 61] width 57 height 11
click at [712, 61] on icon at bounding box center [709, 61] width 6 height 8
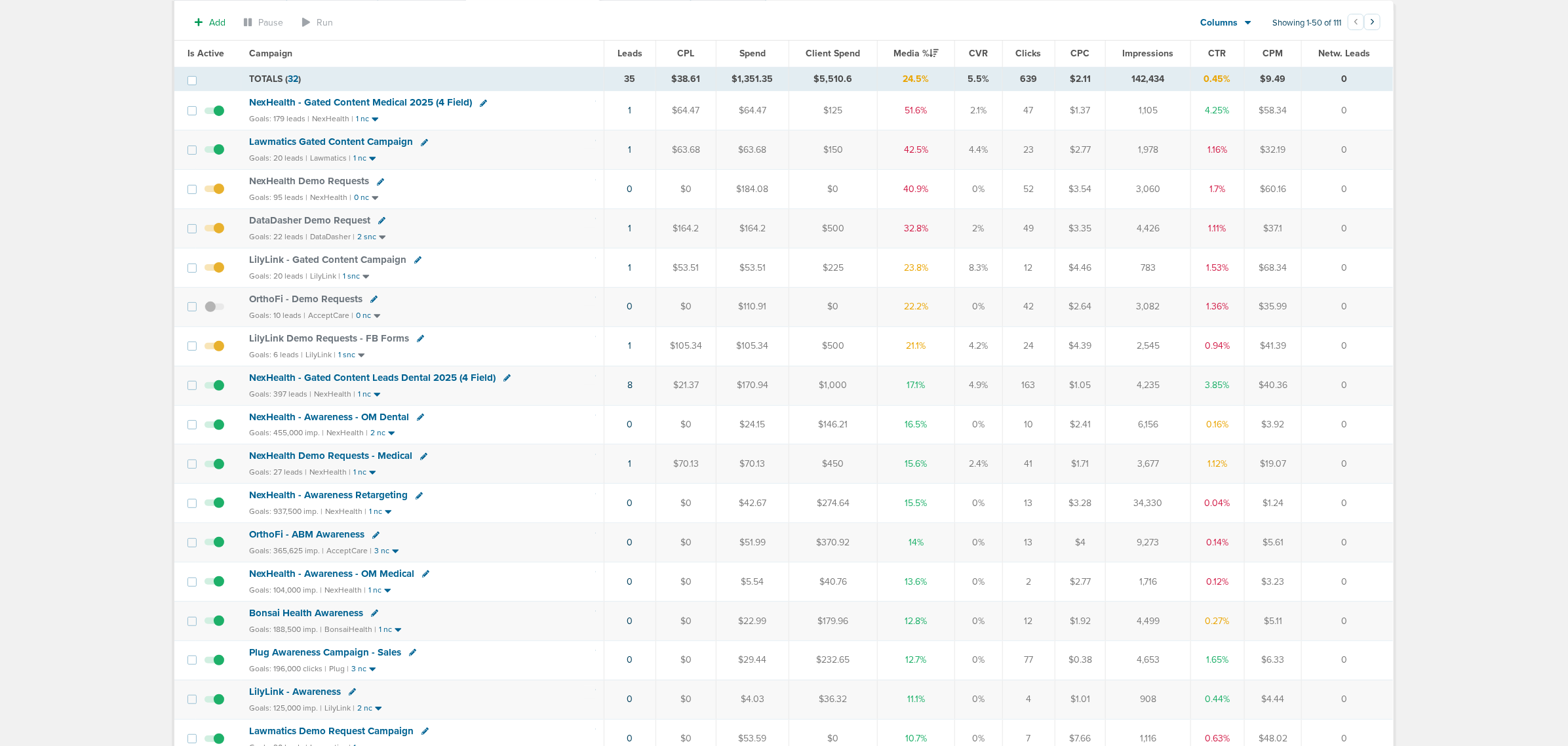
scroll to position [164, 0]
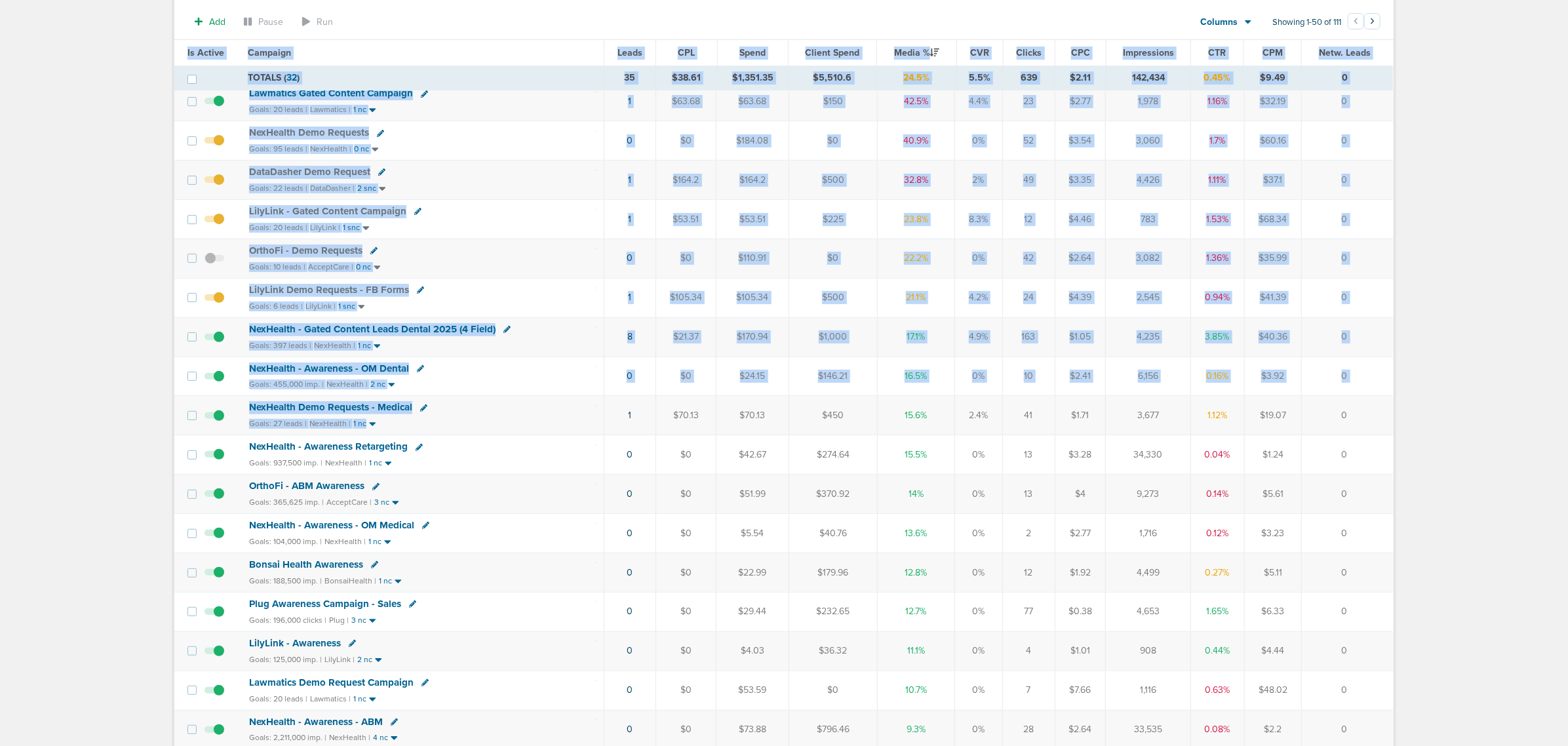
drag, startPoint x: 589, startPoint y: 430, endPoint x: 1512, endPoint y: 411, distance: 923.2
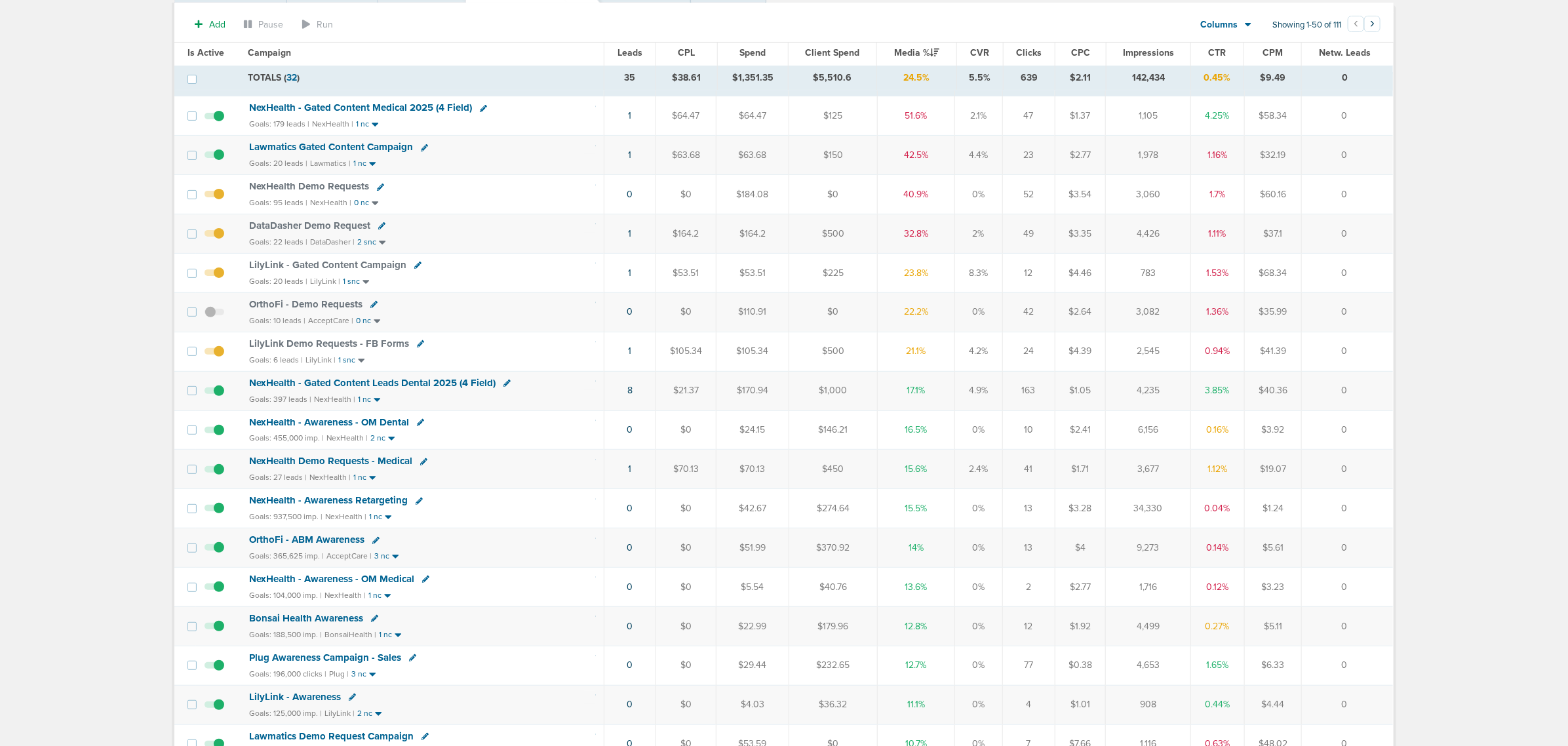
scroll to position [82, 0]
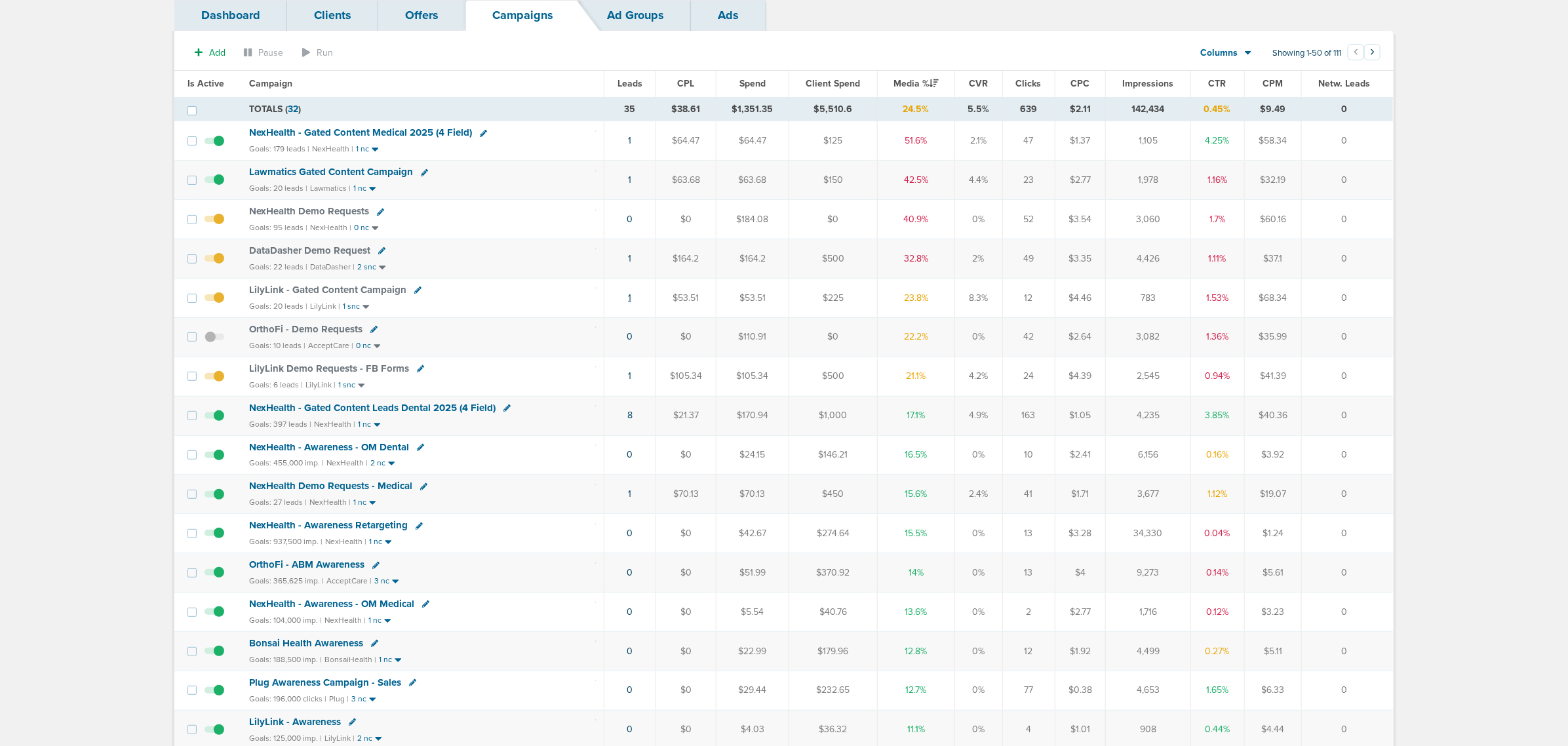
click at [629, 303] on link "1" at bounding box center [629, 298] width 3 height 11
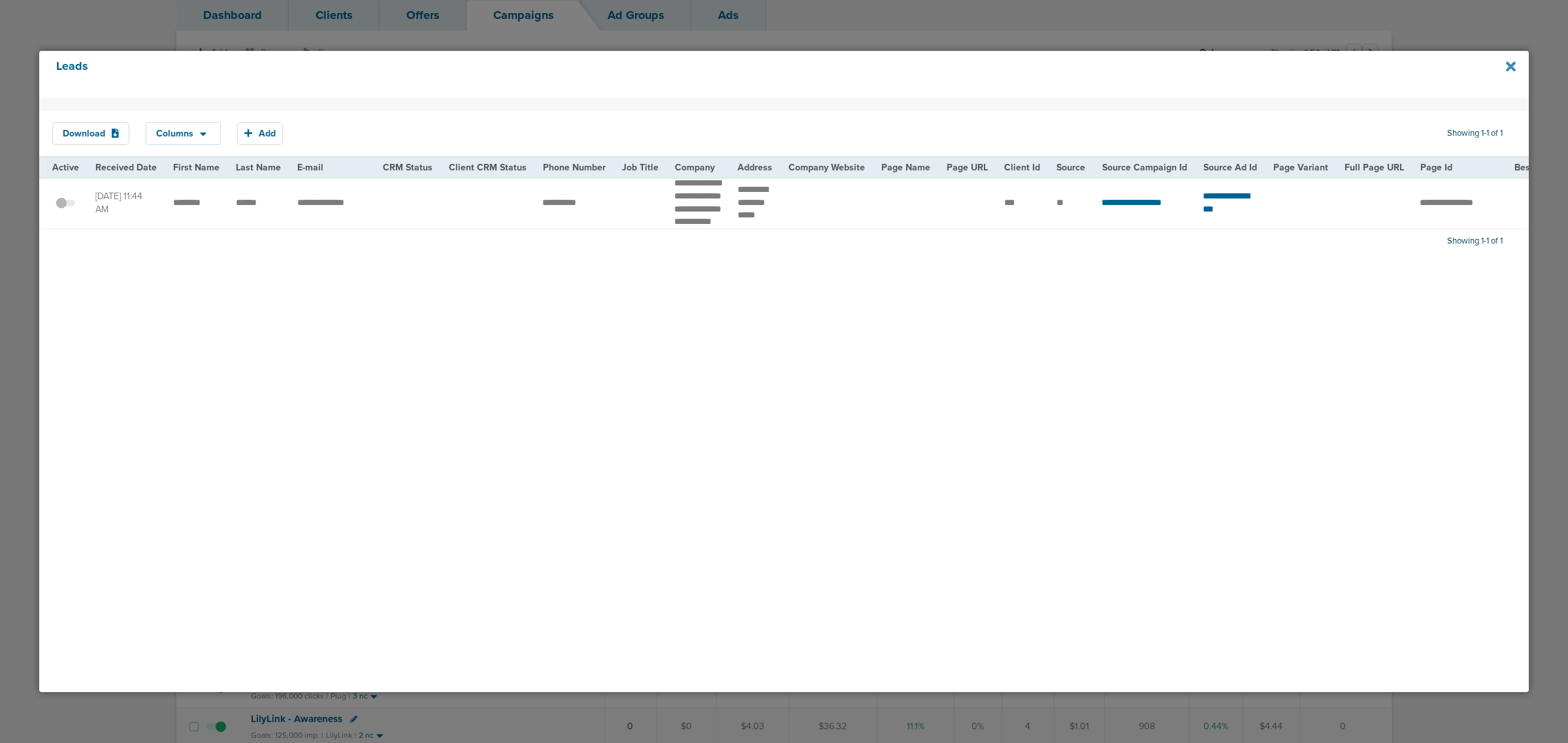
click at [1506, 62] on icon at bounding box center [1511, 67] width 10 height 14
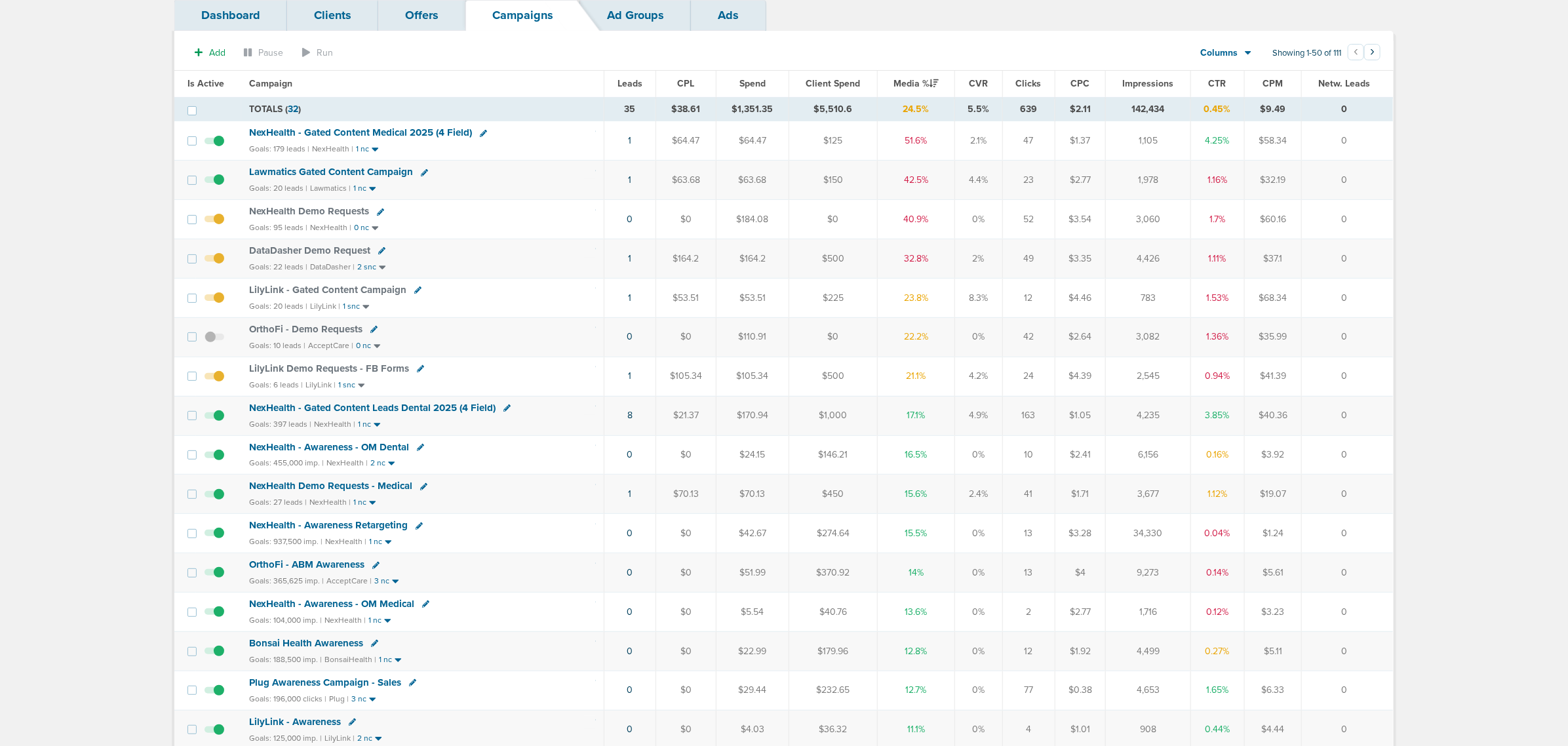
click at [414, 292] on icon at bounding box center [418, 290] width 7 height 7
select select
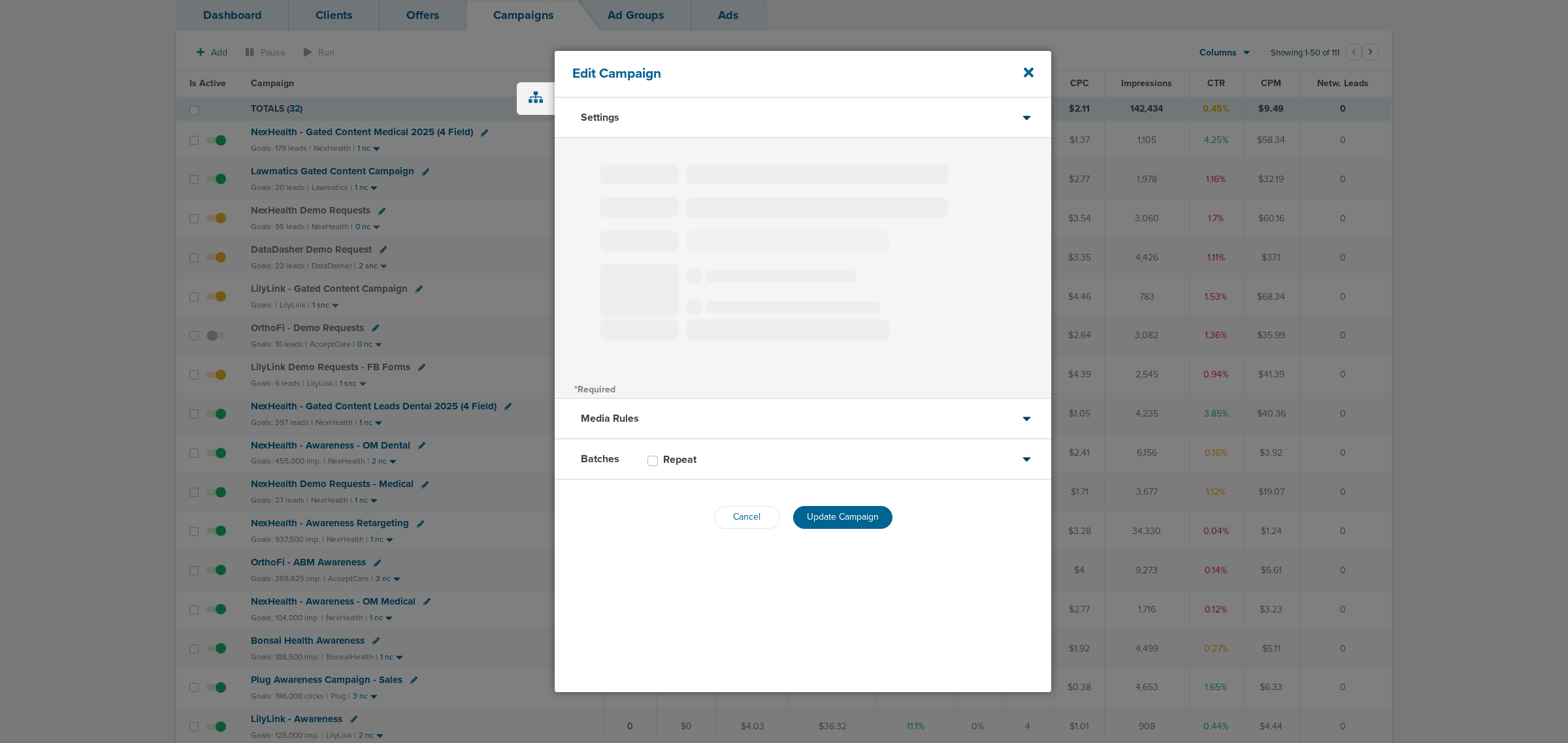
type input "LilyLink - Gated Content Campaign"
select select "Leads"
radio input "true"
select select "readOnly"
select select "1"
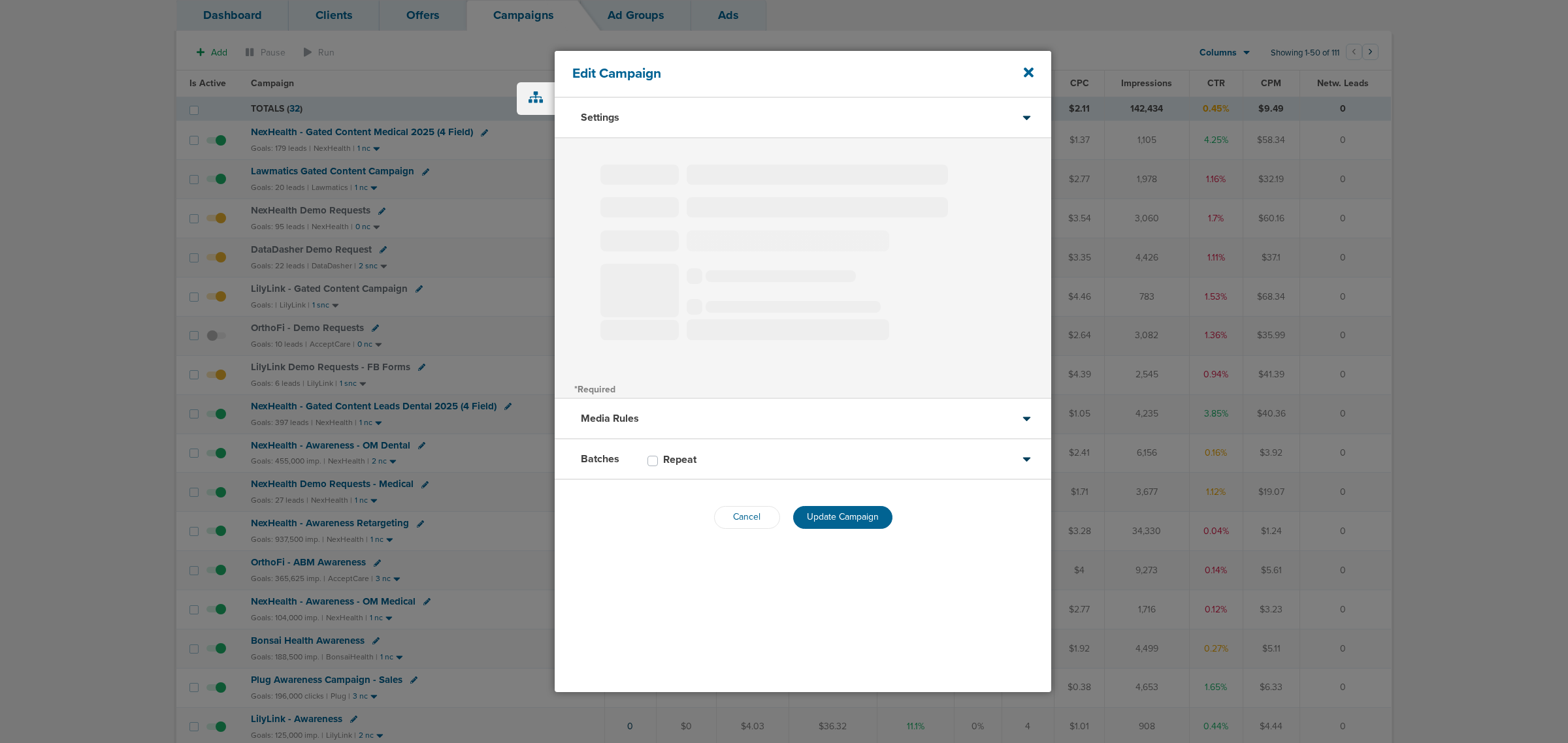
select select "2"
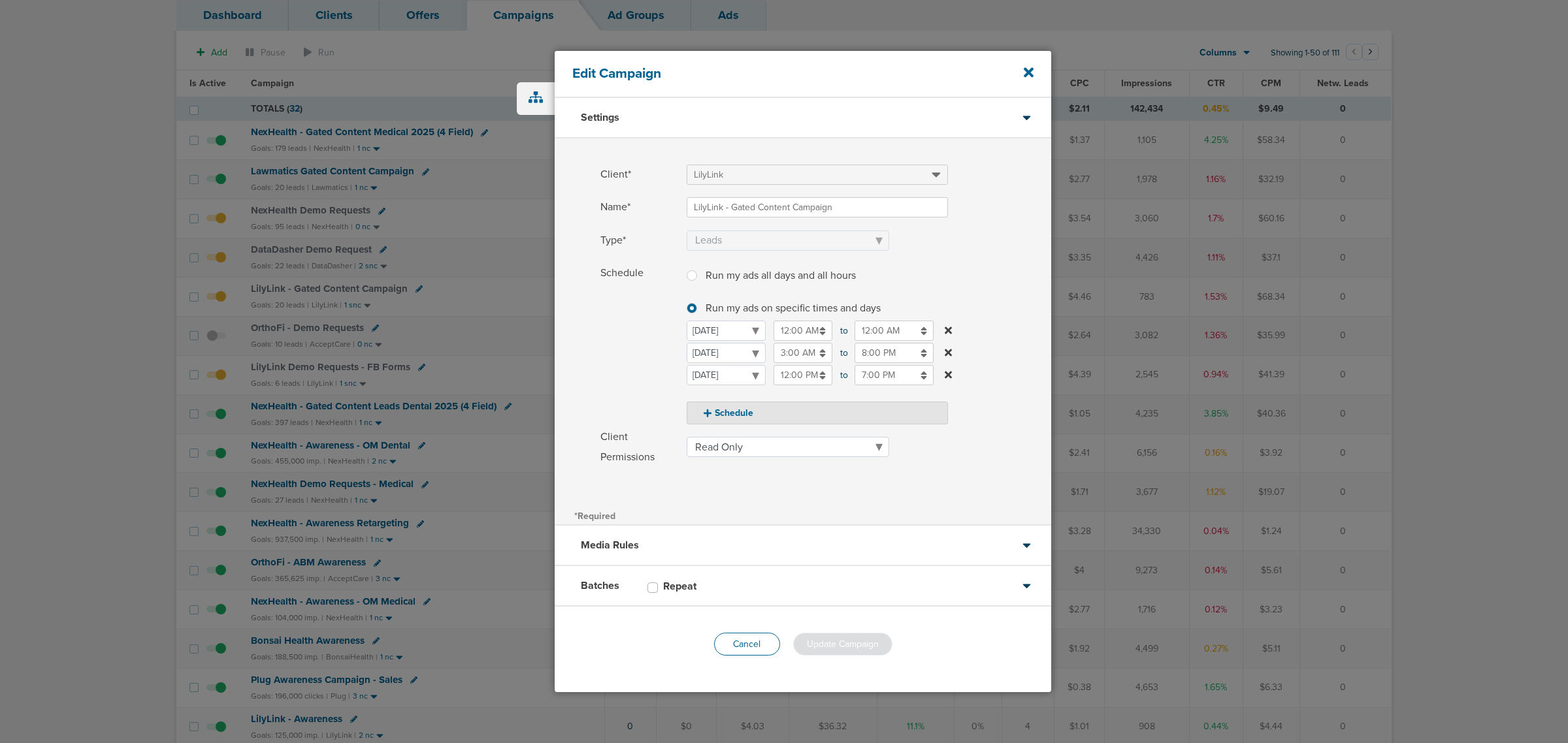
click at [747, 645] on button "Cancel" at bounding box center [747, 644] width 66 height 23
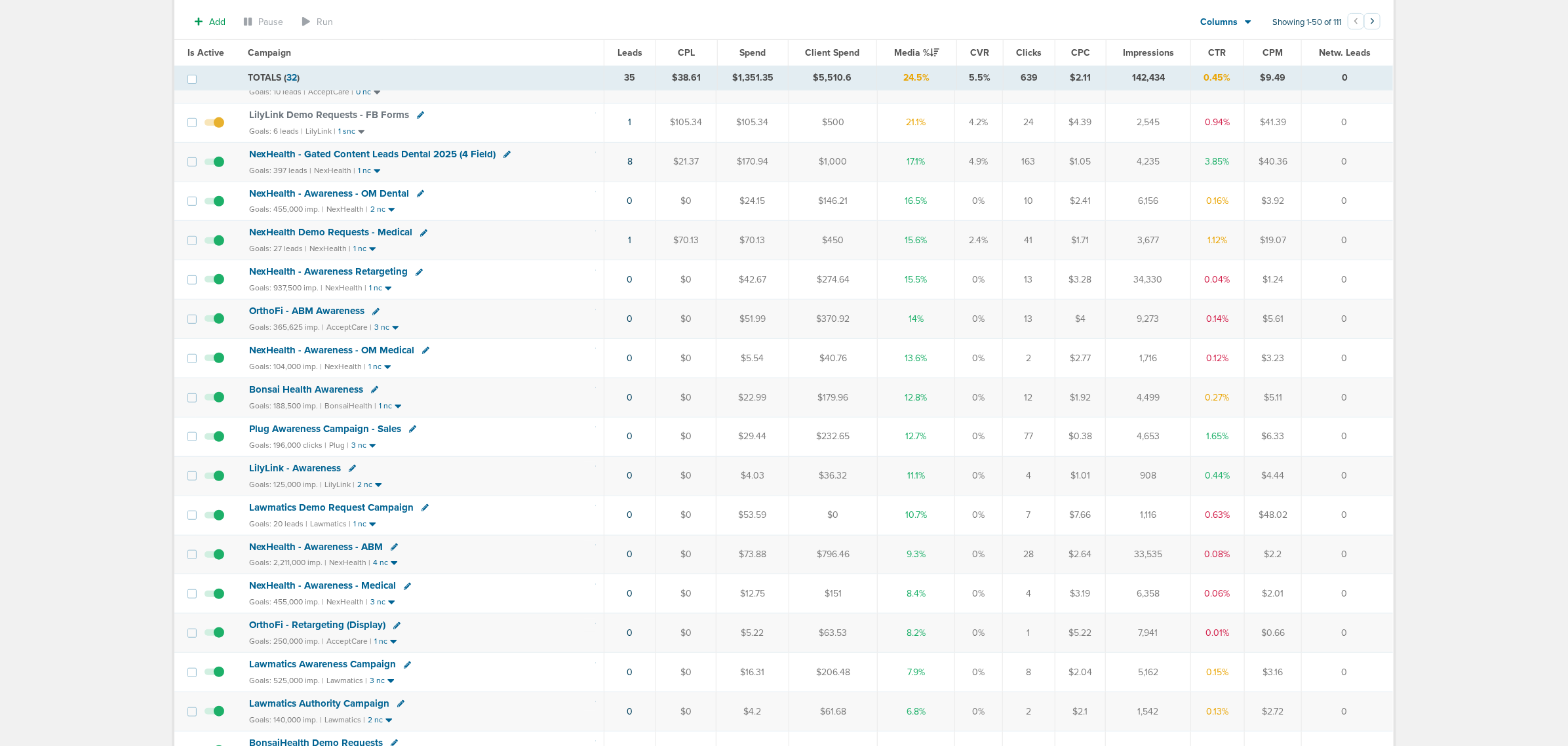
scroll to position [574, 0]
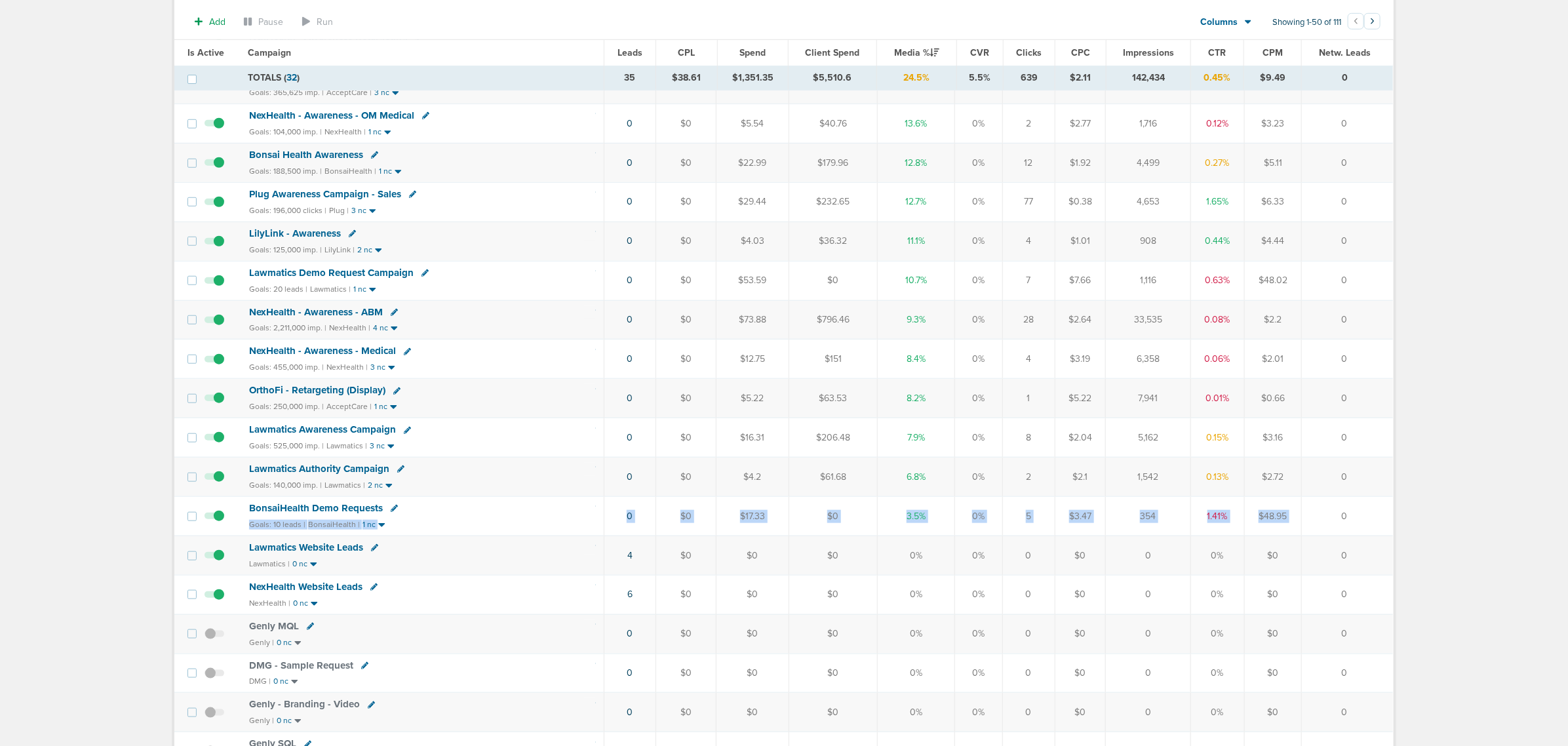
drag, startPoint x: 551, startPoint y: 521, endPoint x: 1380, endPoint y: 525, distance: 829.0
click at [1343, 525] on tr "BonsaiHealth Demo Requests Goals: 10 leads | BonsaiHealth | 1 nc 0 $0 $17.33 $0…" at bounding box center [784, 516] width 1219 height 39
click at [1404, 525] on div "Dashboard Clients Offers Campaigns Ad Groups Ads Add Pause Run Columns Media St…" at bounding box center [784, 607] width 1259 height 2197
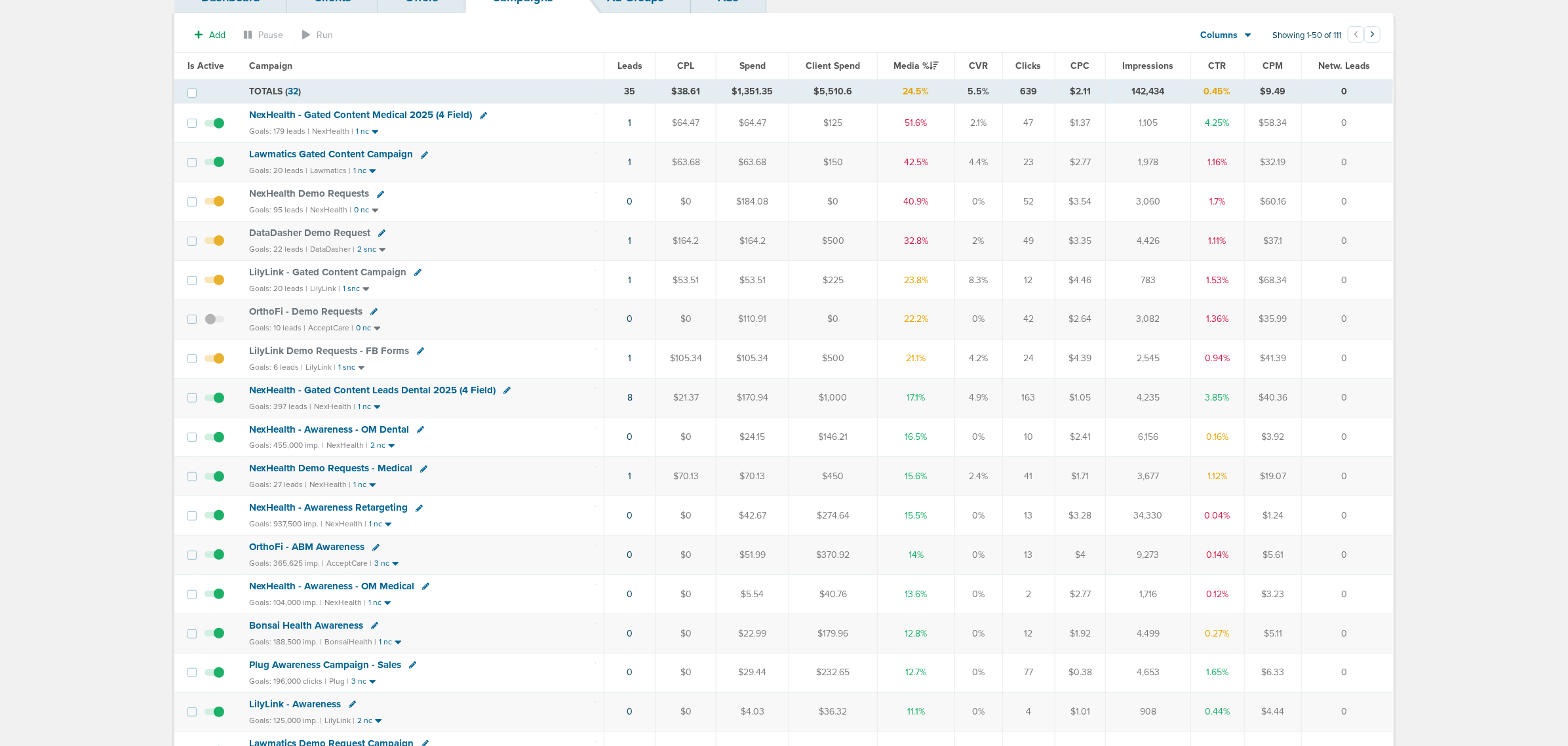
scroll to position [82, 0]
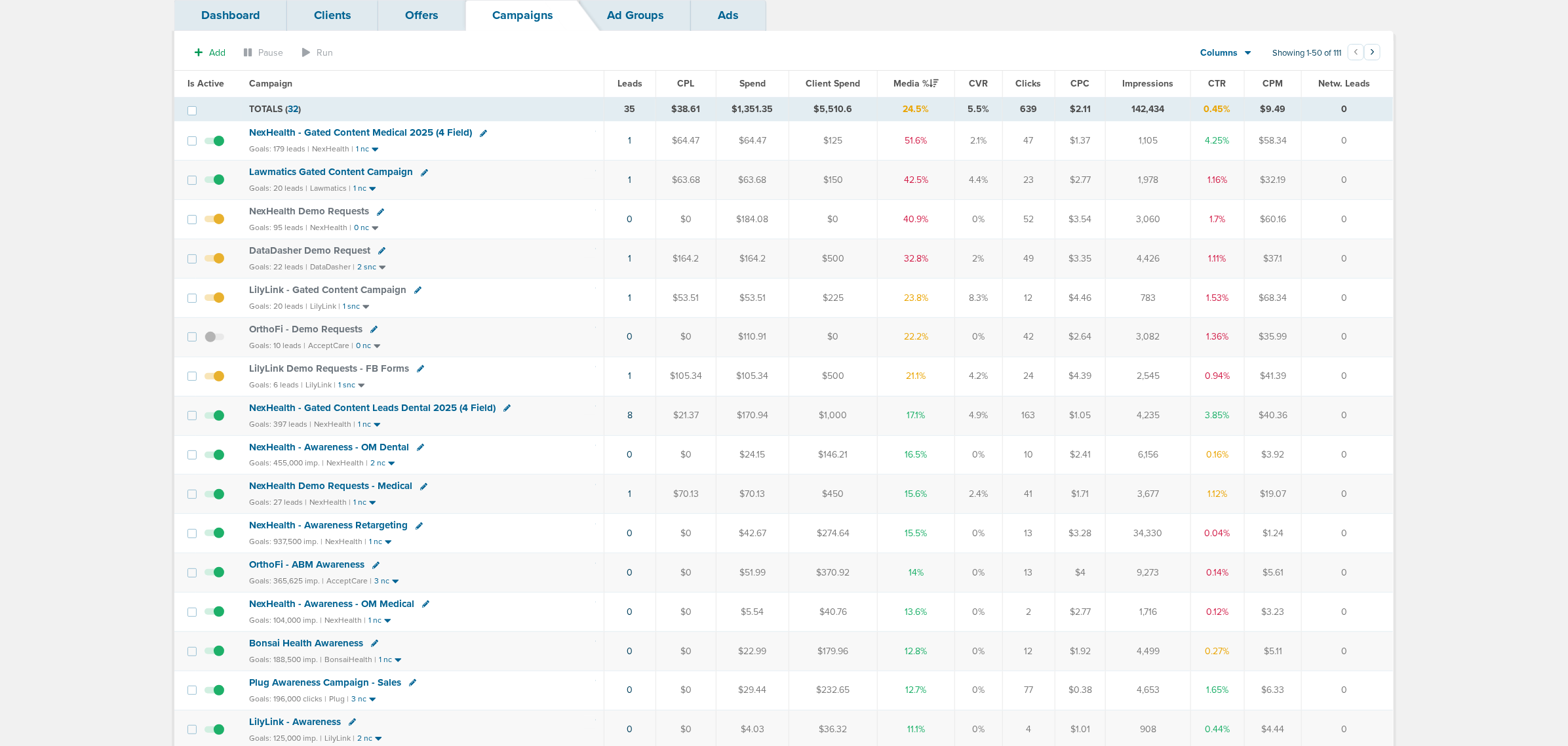
drag, startPoint x: 420, startPoint y: 261, endPoint x: 1361, endPoint y: 264, distance: 941.0
click at [1361, 264] on tr "DataDasher Demo Request Goals: 22 leads | DataDasher | 2 snc 1 $164.2 $164.2 $5…" at bounding box center [784, 259] width 1219 height 39
click at [1361, 264] on td "0" at bounding box center [1347, 259] width 92 height 39
click at [379, 252] on icon at bounding box center [382, 251] width 7 height 7
select select
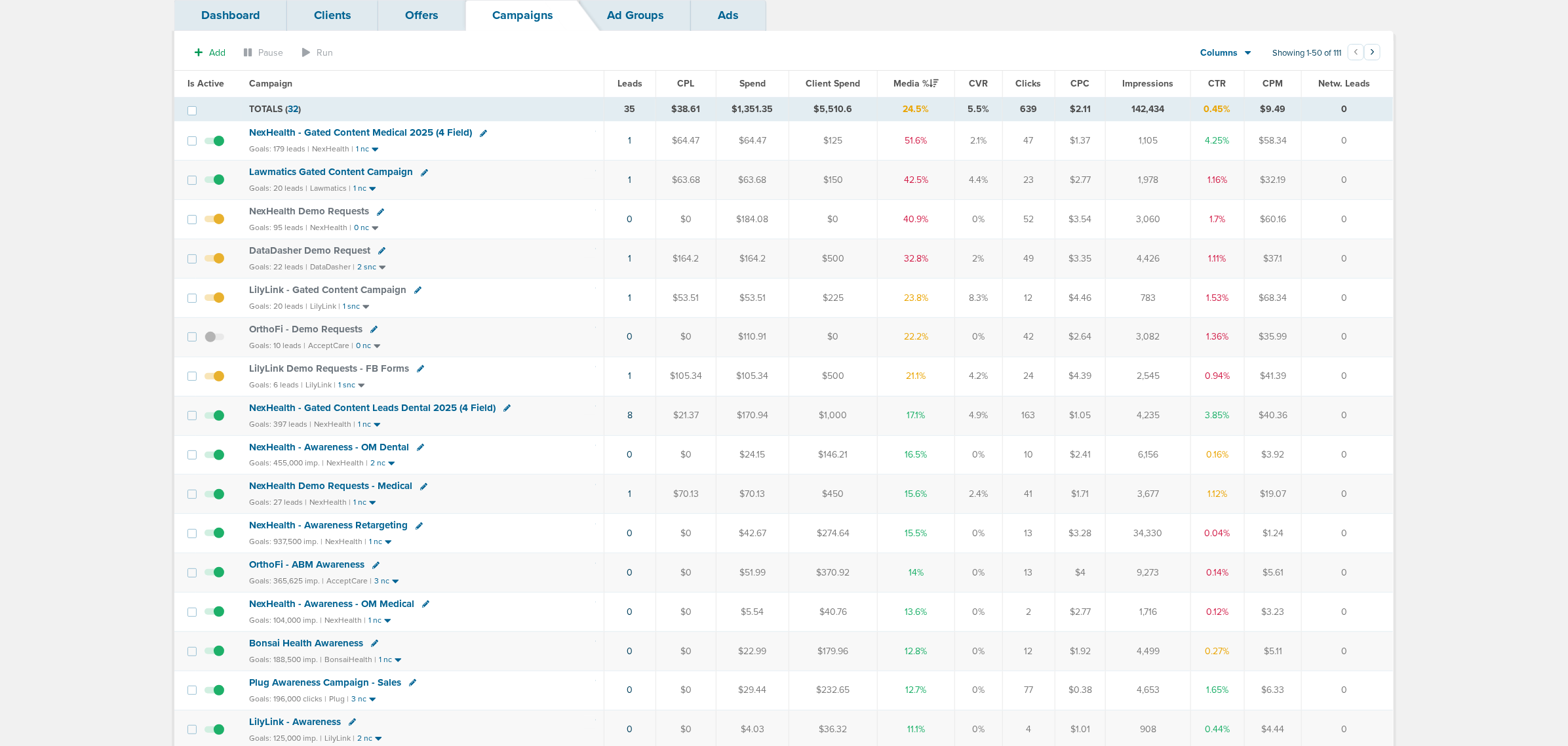
select select
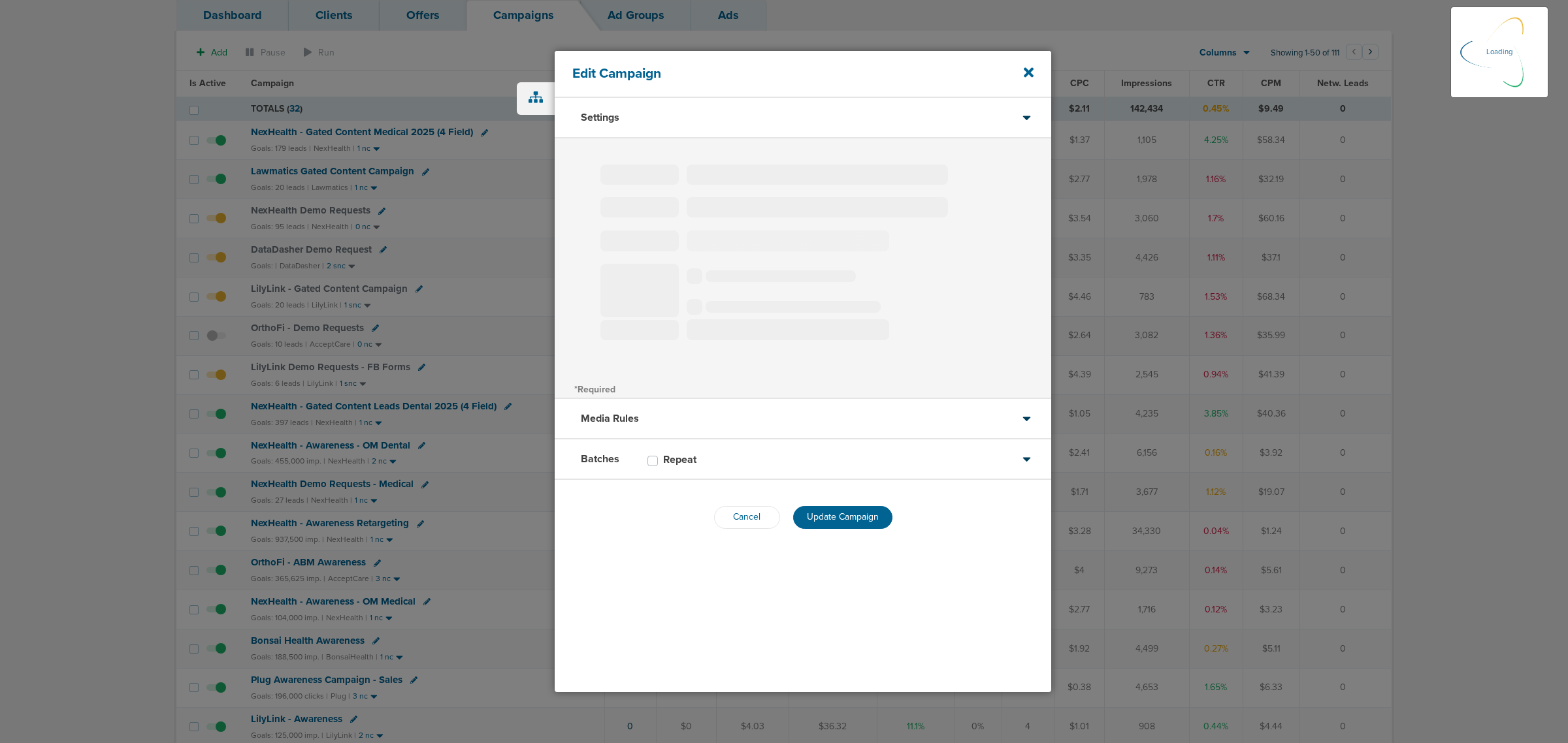
type input "DataDasher Demo Request"
select select "Leads"
radio input "true"
select select "readWrite"
select select "1"
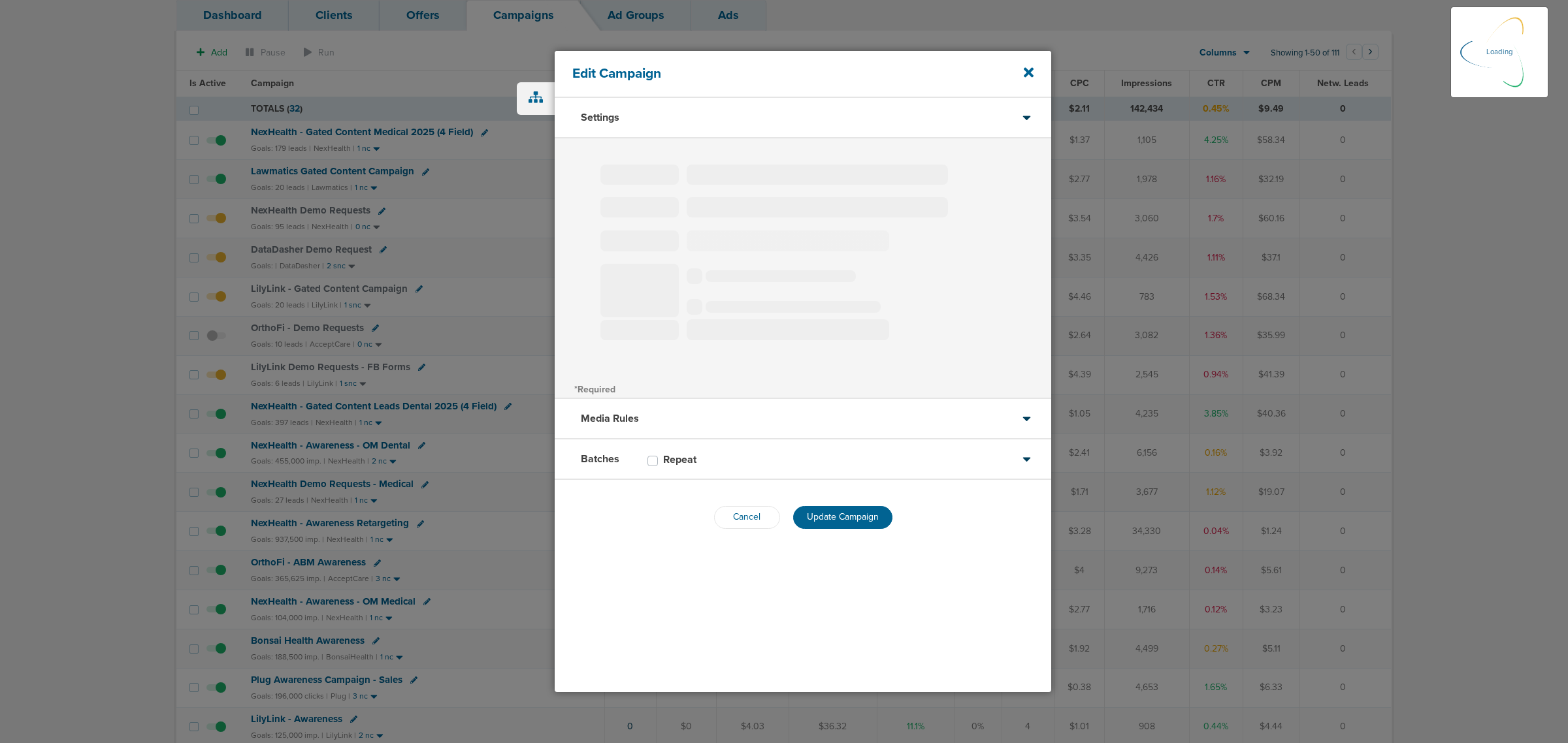
select select "2"
select select "3"
select select "4"
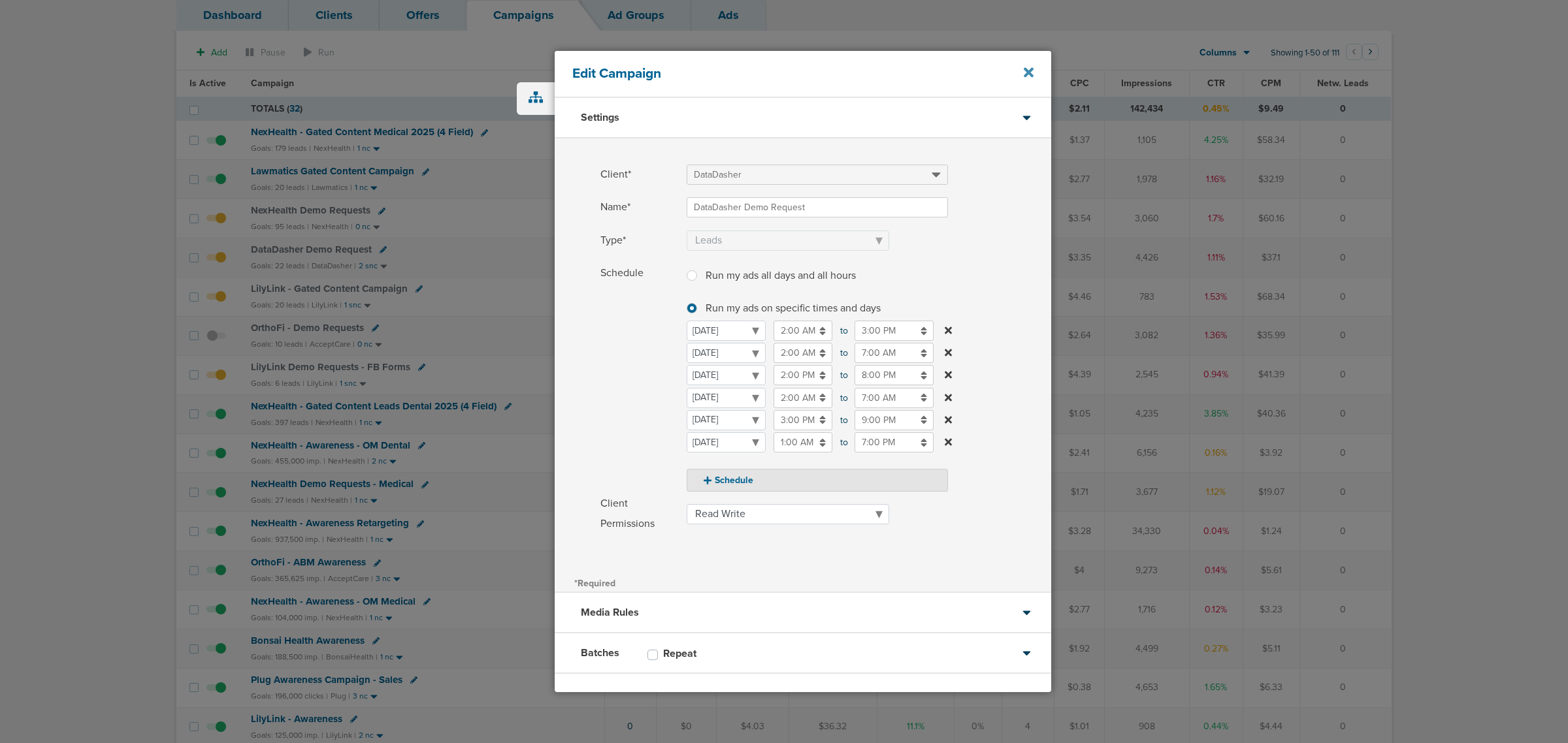
click at [1030, 72] on icon at bounding box center [1029, 73] width 10 height 10
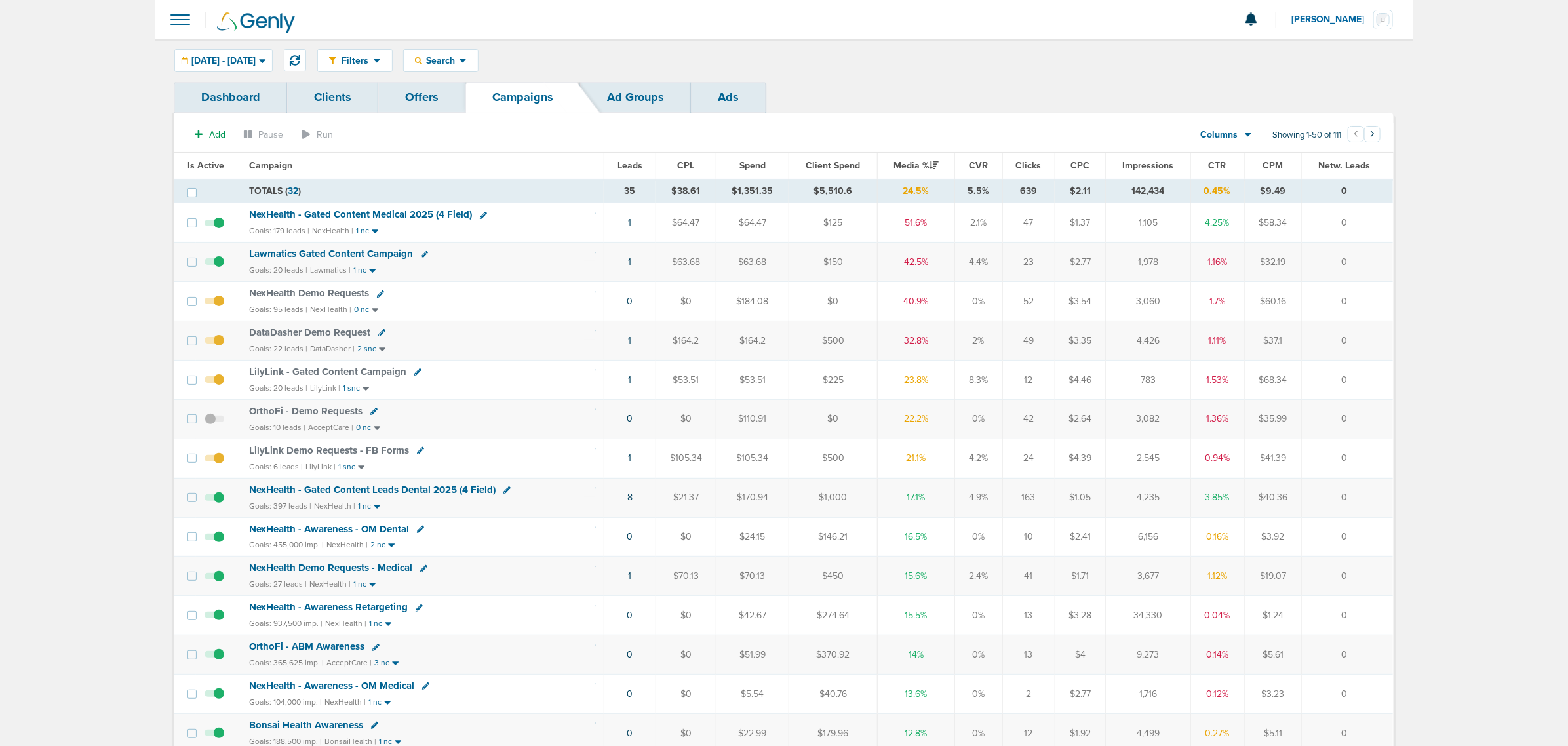
click at [487, 270] on div "Goals: 20 leads | Lawmatics | 1 nc" at bounding box center [422, 270] width 347 height 11
click at [348, 214] on span "NexHealth - Gated Content Medical 2025 (4 Field)" at bounding box center [360, 214] width 223 height 12
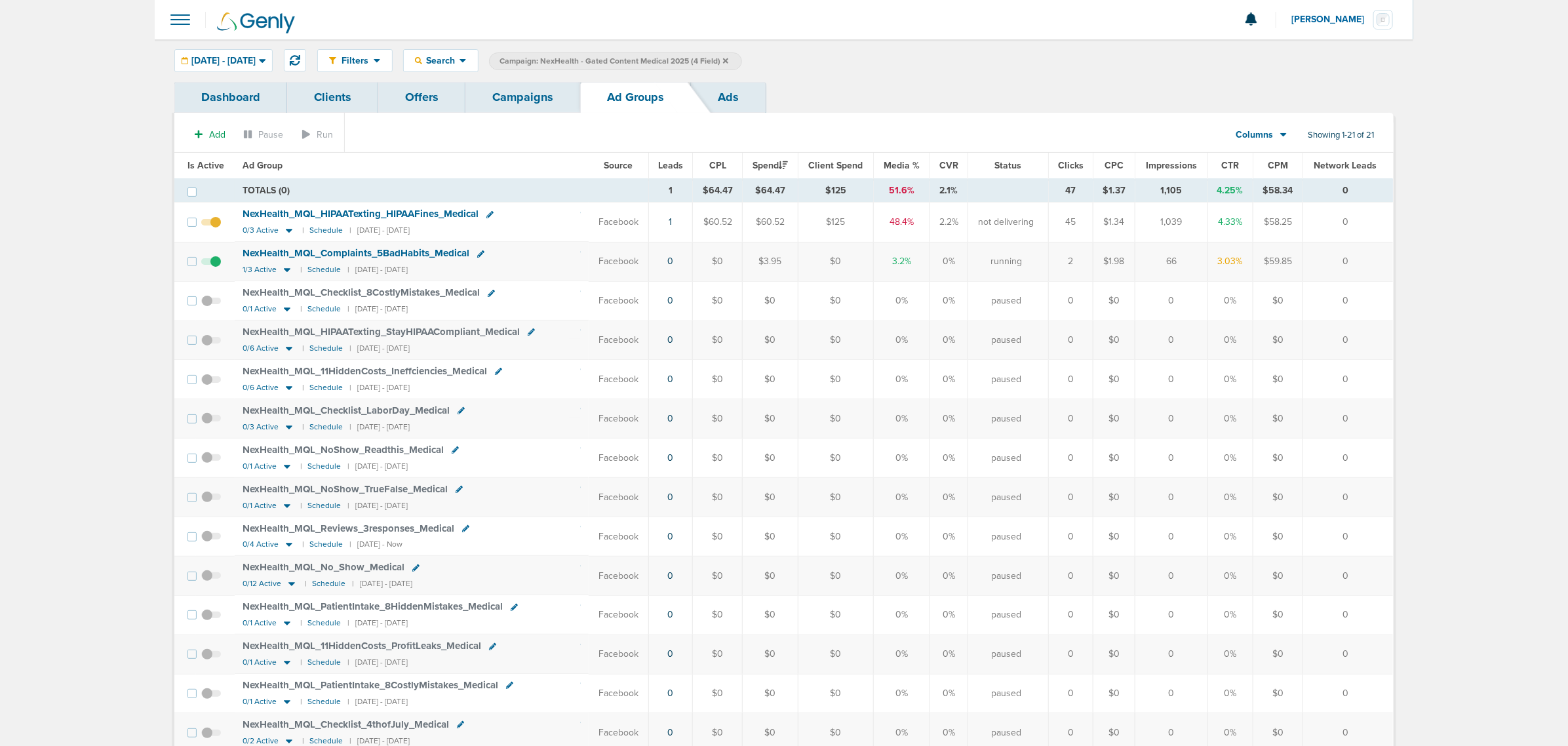
drag, startPoint x: 1318, startPoint y: 274, endPoint x: 551, endPoint y: 271, distance: 767.0
click at [560, 277] on tr "NexHealth_ MQL_ Complaints_ 5BadHabits_ Medical 1/3 Active | Schedule | 09/03/2…" at bounding box center [784, 261] width 1219 height 39
click at [551, 270] on td "NexHealth_ MQL_ Complaints_ 5BadHabits_ Medical 1/3 Active | Schedule | 09/03/2…" at bounding box center [412, 261] width 354 height 39
click at [269, 270] on span "1/3 Active" at bounding box center [259, 270] width 34 height 10
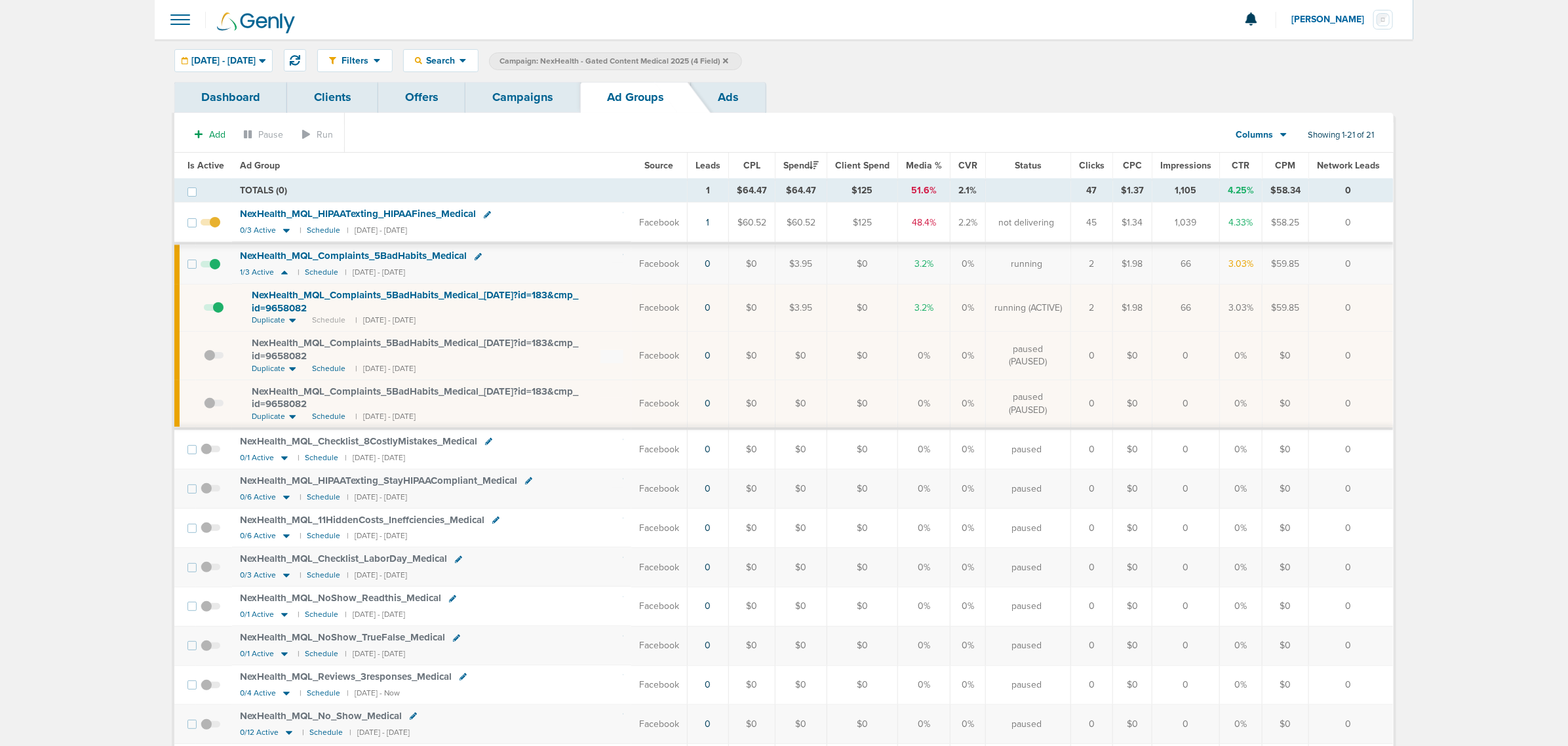
click at [320, 297] on span "NexHealth_ MQL_ Complaints_ 5BadHabits_ Medical_ 09.03.25?id=183&cmp_ id=9658082" at bounding box center [415, 301] width 327 height 25
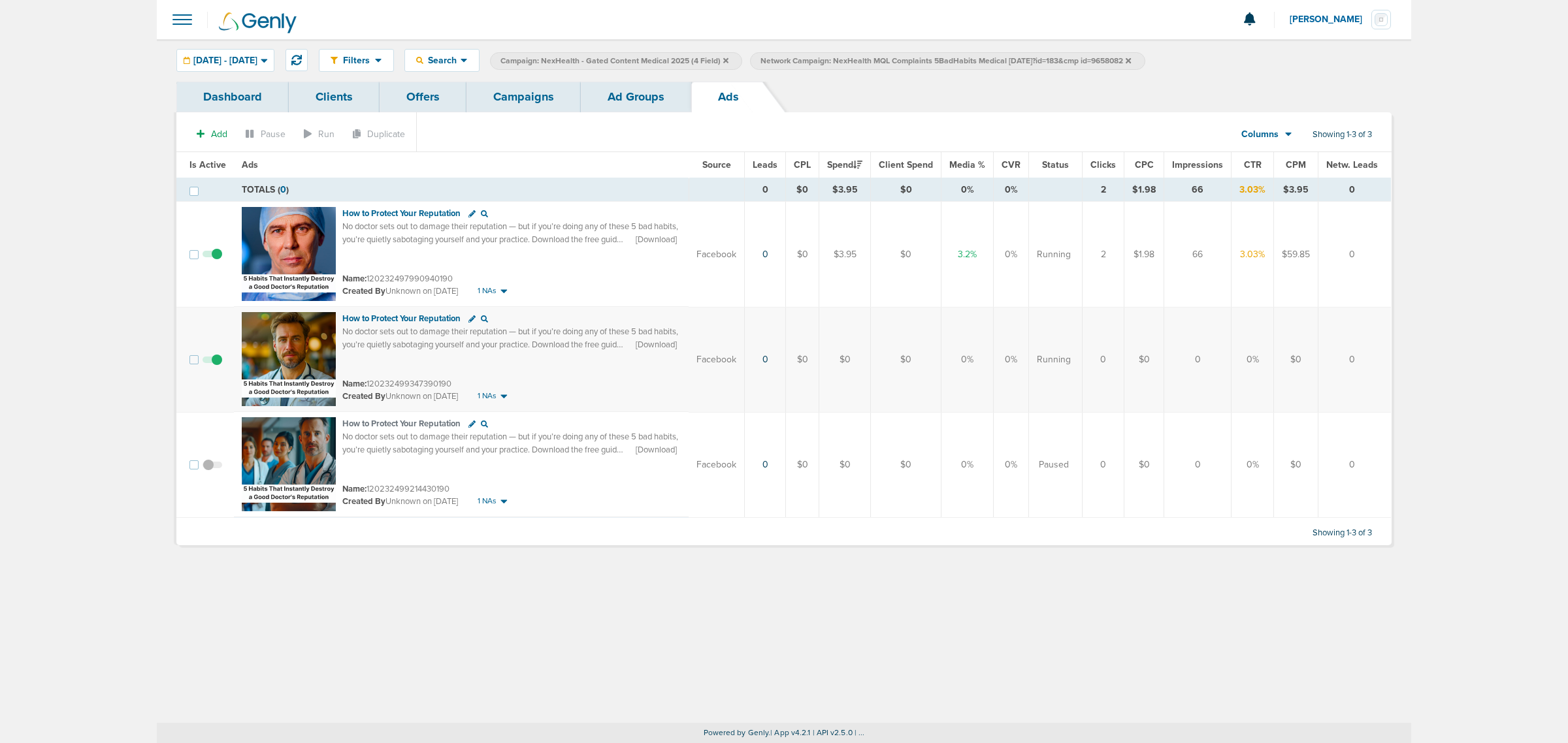
click at [636, 89] on link "Ad Groups" at bounding box center [636, 97] width 111 height 31
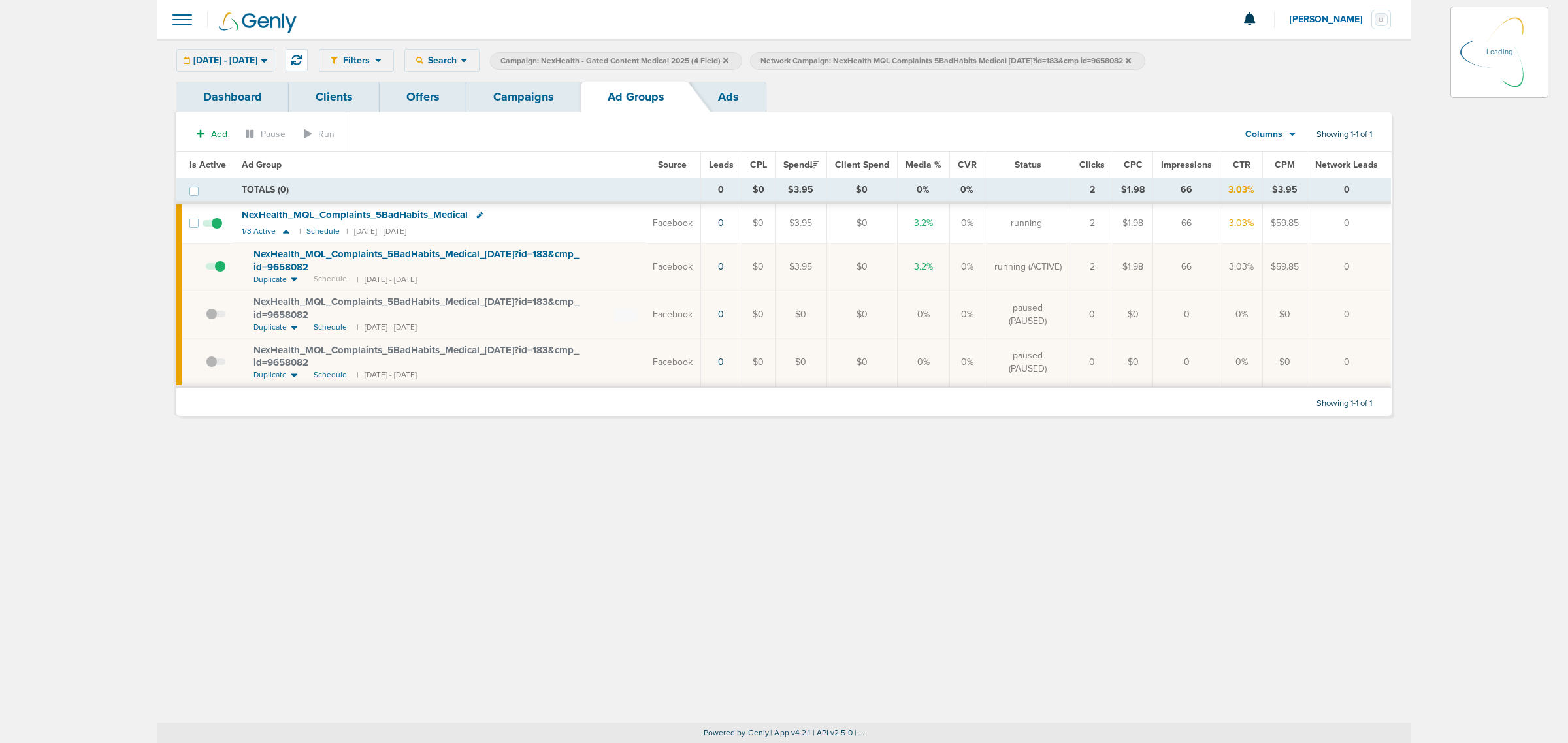
click at [498, 89] on link "Campaigns" at bounding box center [523, 97] width 114 height 31
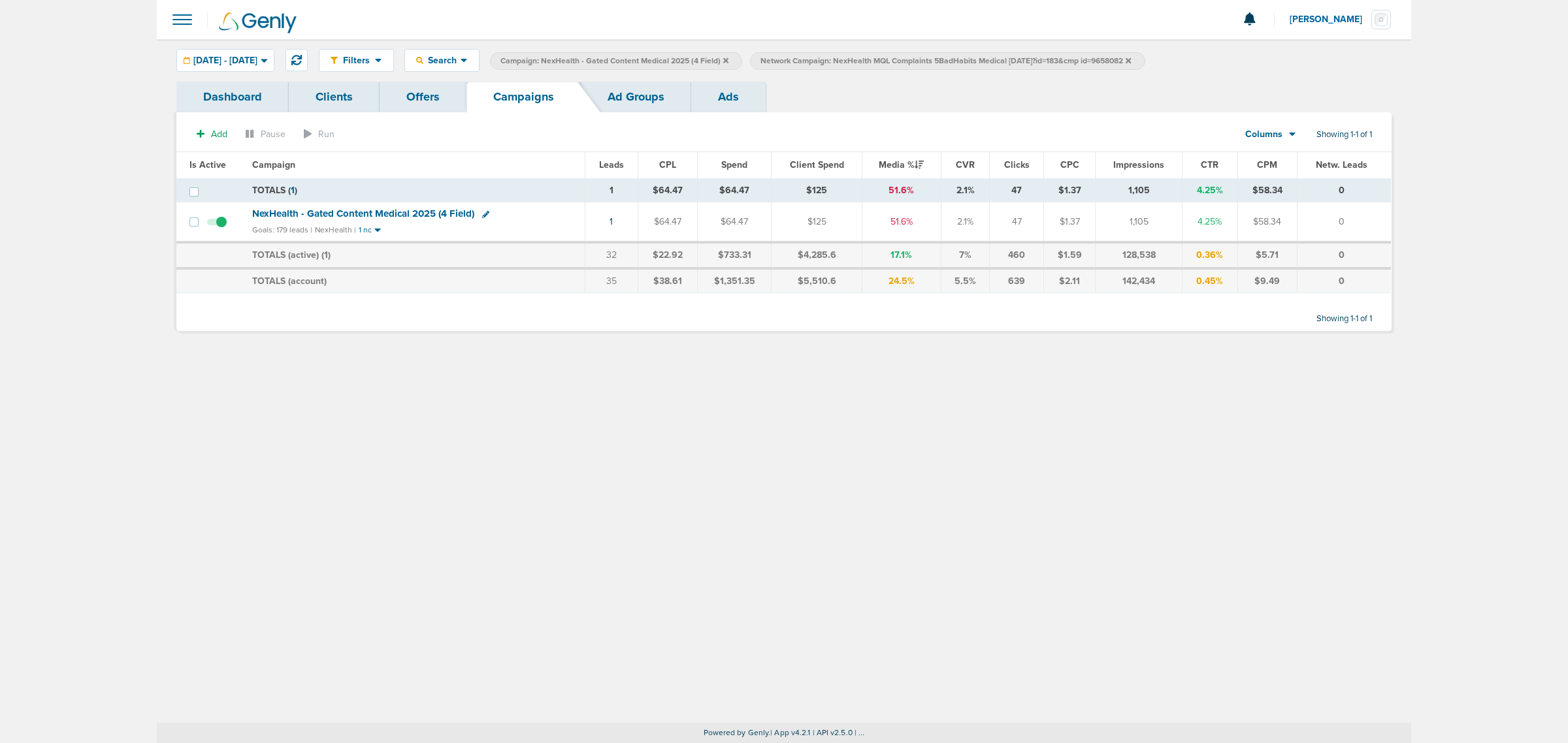
click at [729, 62] on icon at bounding box center [726, 60] width 5 height 5
click at [871, 60] on icon at bounding box center [868, 60] width 5 height 5
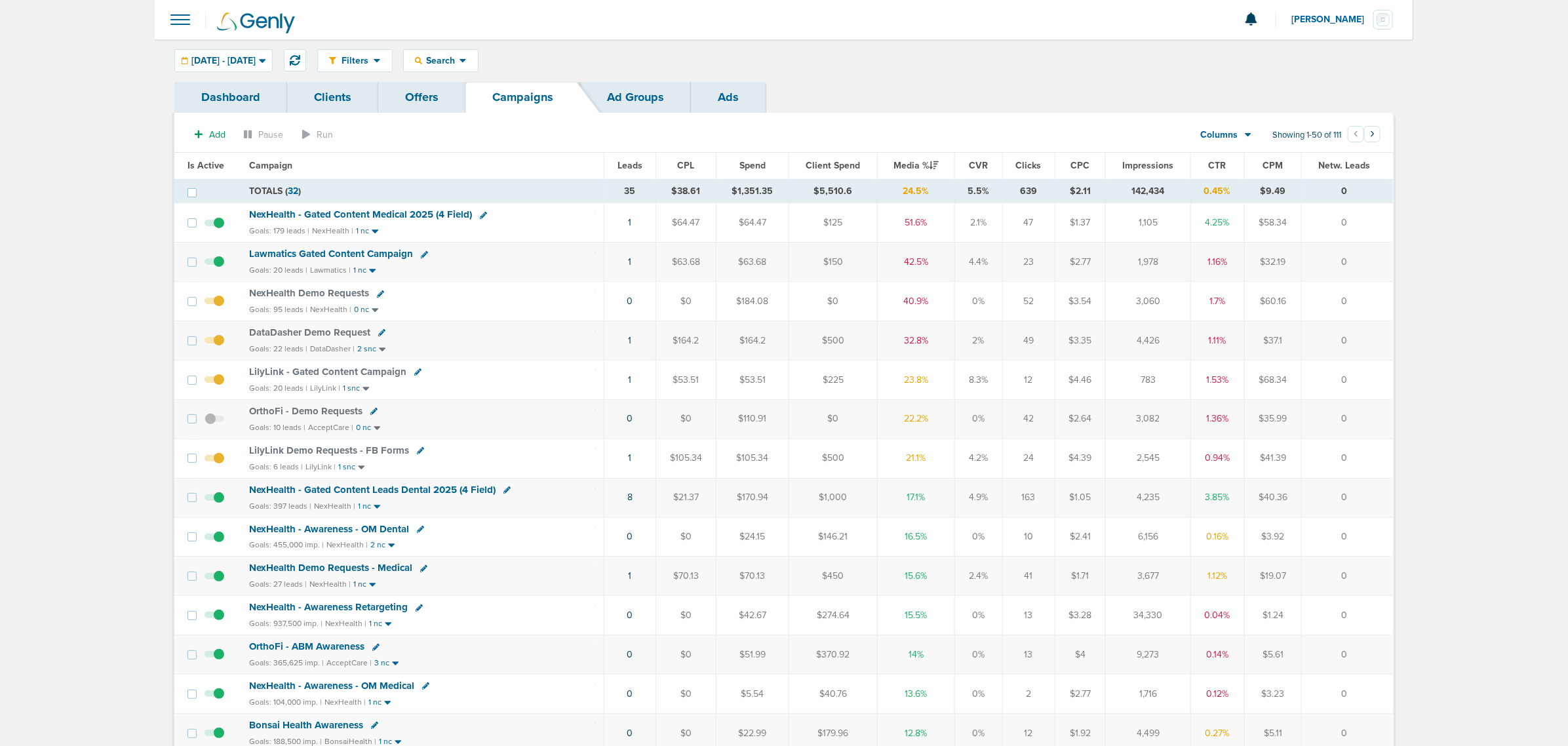
drag, startPoint x: 904, startPoint y: 218, endPoint x: 938, endPoint y: 344, distance: 130.5
click at [932, 465] on td "21.1%" at bounding box center [917, 458] width 77 height 39
click at [301, 59] on icon at bounding box center [294, 60] width 10 height 10
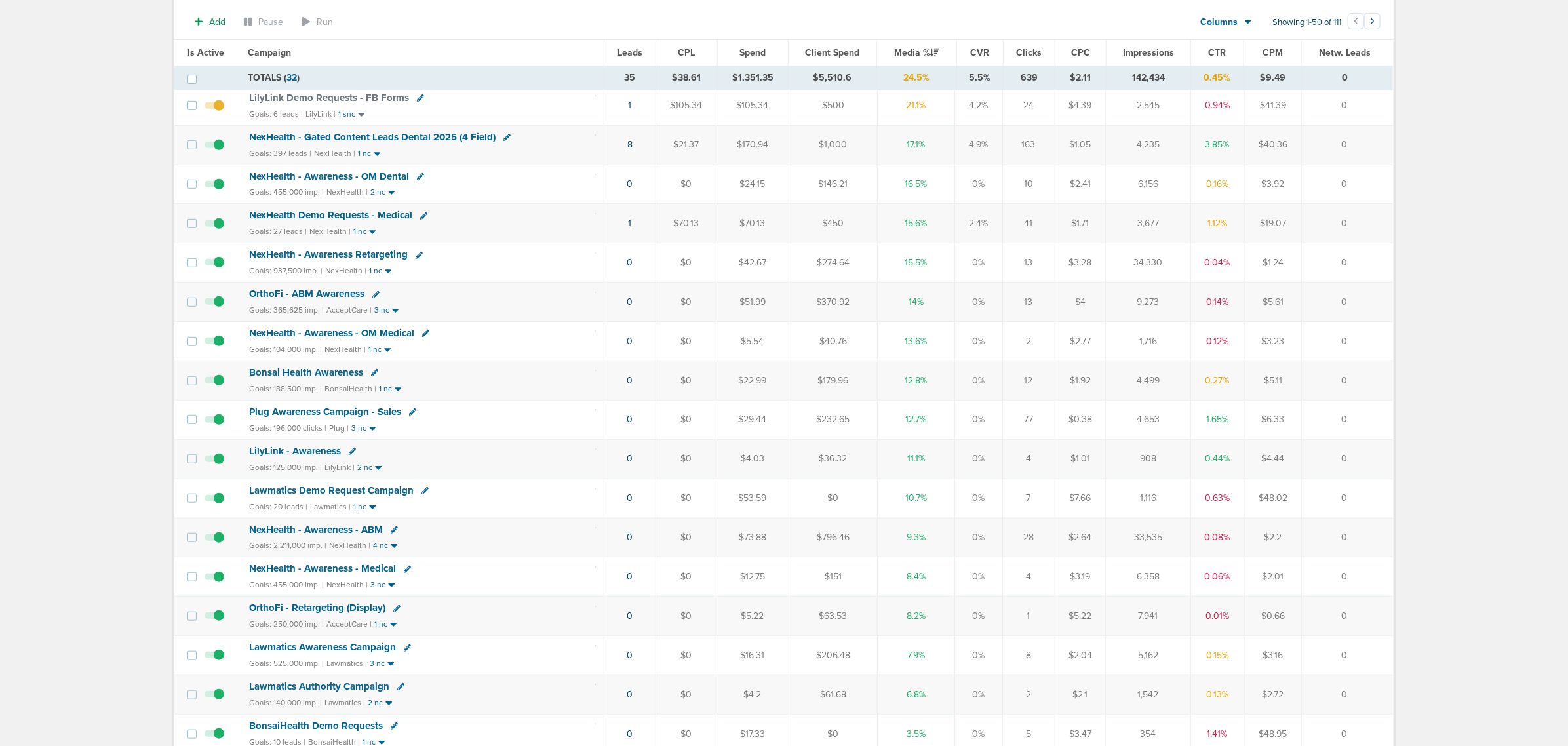
scroll to position [410, 0]
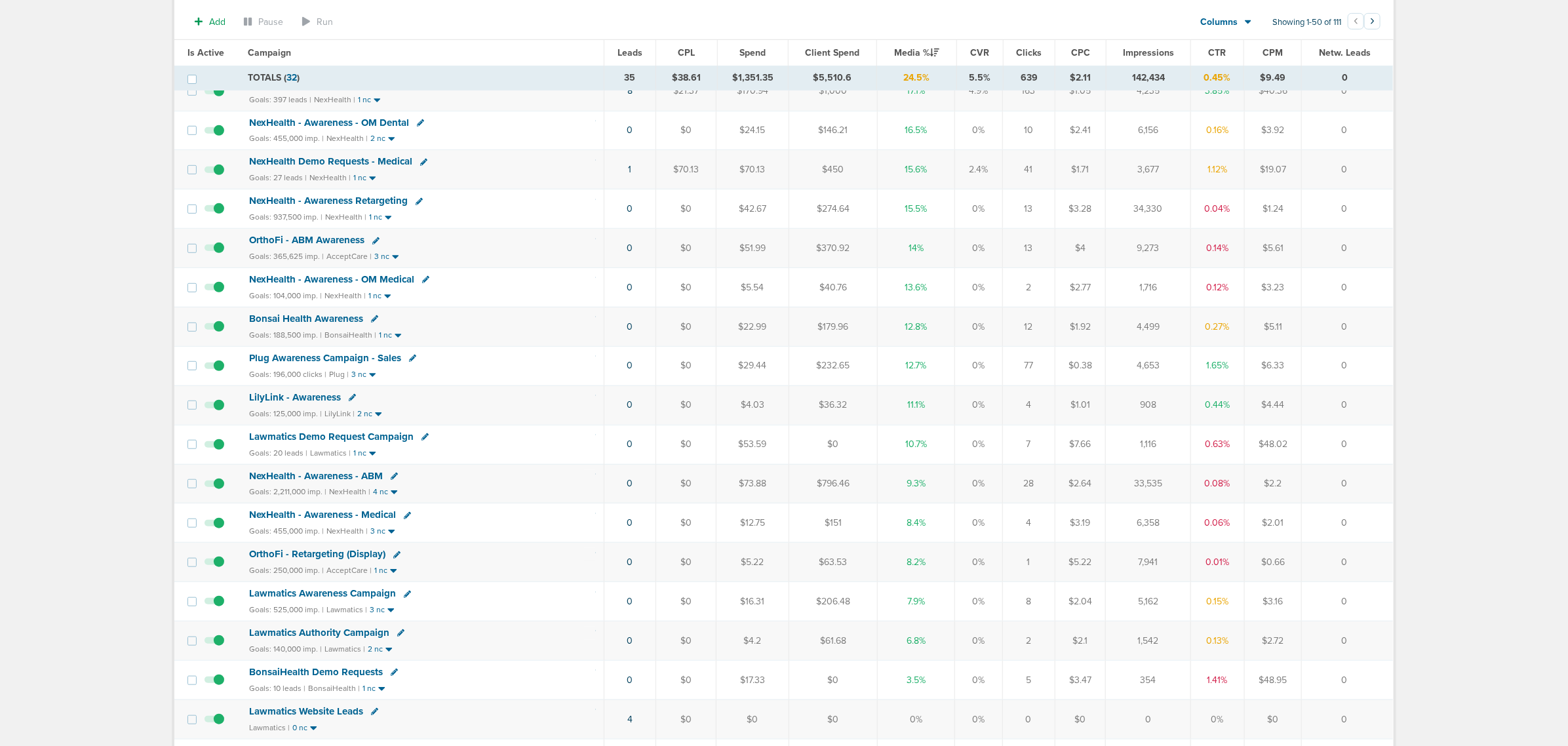
drag, startPoint x: 474, startPoint y: 461, endPoint x: 1374, endPoint y: 450, distance: 900.1
click at [1374, 450] on tr "Lawmatics Demo Request Campaign Goals: 20 leads | Lawmatics | 1 nc 0 $0 $53.59 …" at bounding box center [784, 444] width 1219 height 39
click at [1374, 450] on td "0" at bounding box center [1347, 444] width 92 height 39
click at [344, 443] on span "Lawmatics Demo Request Campaign" at bounding box center [331, 436] width 165 height 12
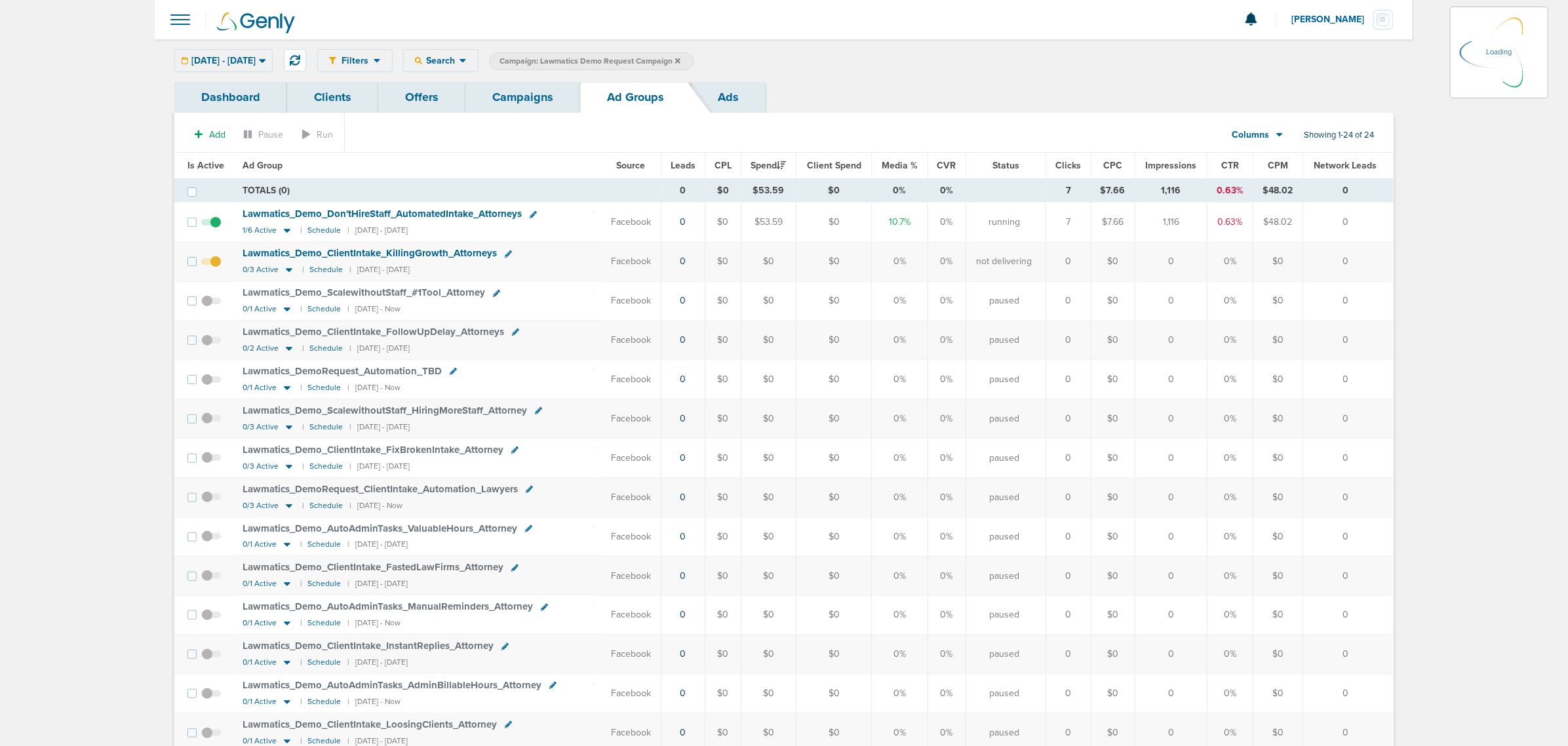
click at [371, 216] on span "Lawmatics_ Demo_ Don'tHireStaff_ AutomatedIntake_ Attorneys" at bounding box center [382, 214] width 279 height 12
click at [270, 233] on span "1/6 Active" at bounding box center [259, 230] width 34 height 10
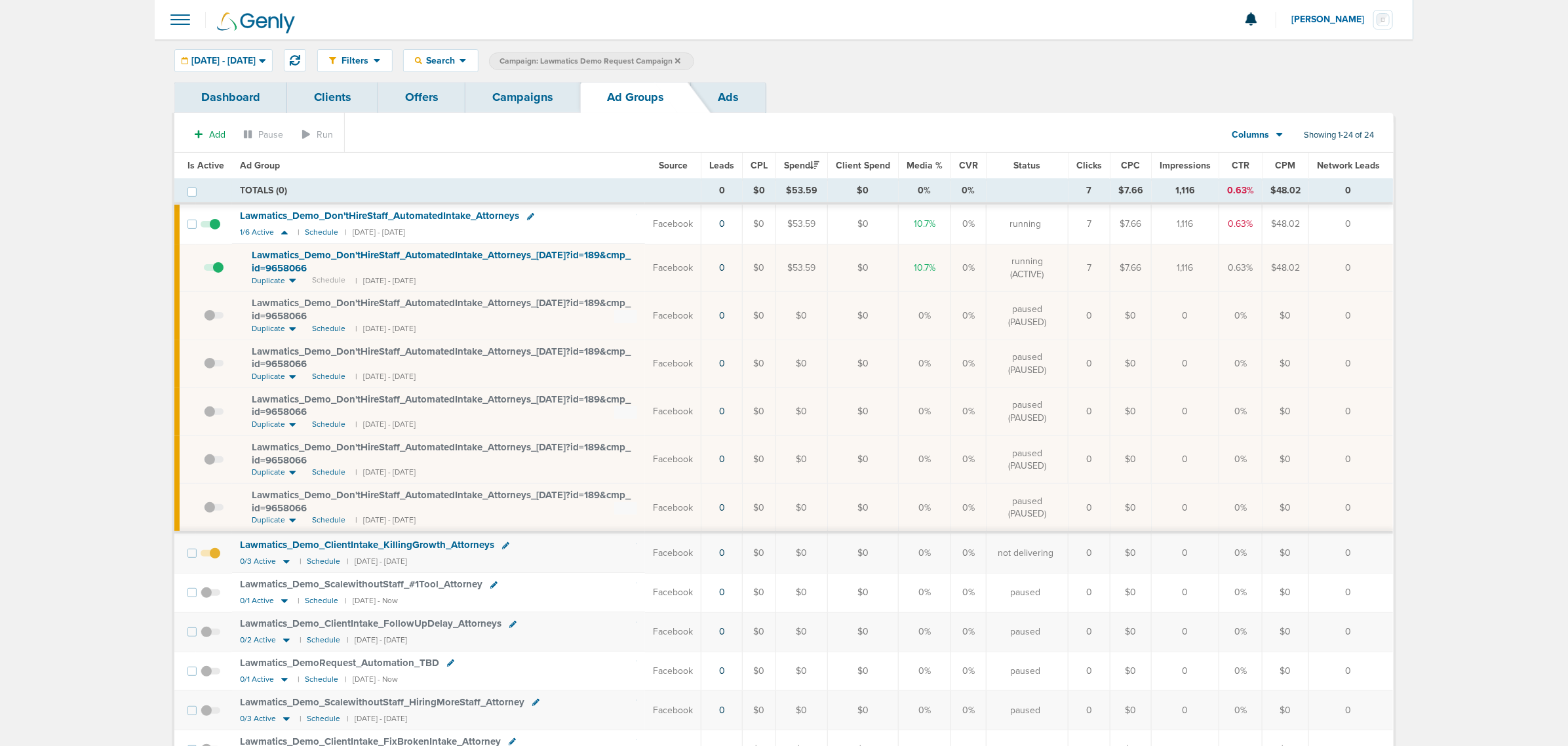
click at [282, 261] on span "Lawmatics_ Demo_ Don'tHireStaff_ AutomatedIntake_ Attorneys_ 09.02.25?id=189&cm…" at bounding box center [441, 261] width 379 height 25
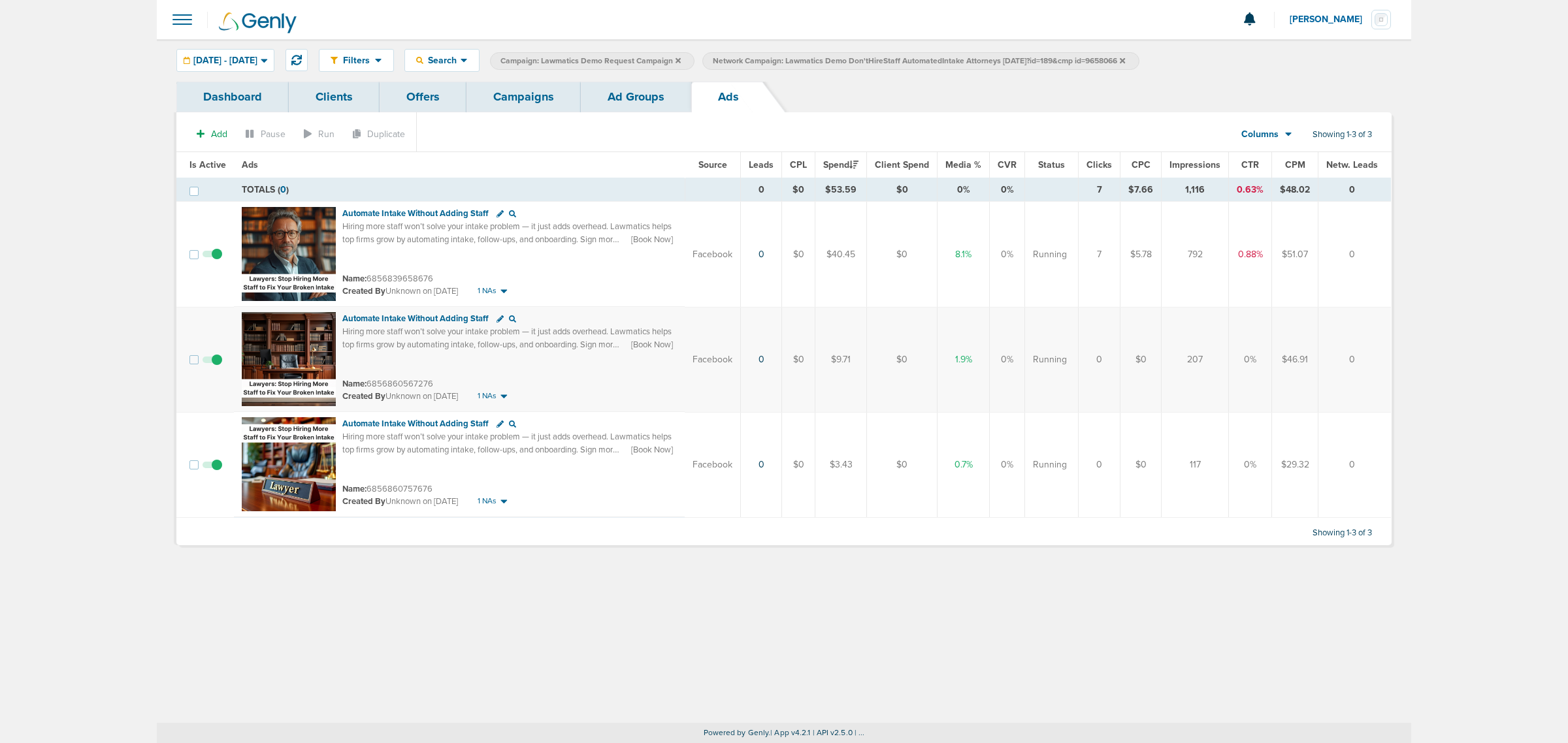
click at [220, 367] on span at bounding box center [212, 367] width 20 height 0
click at [212, 363] on input "checkbox" at bounding box center [212, 363] width 0 height 0
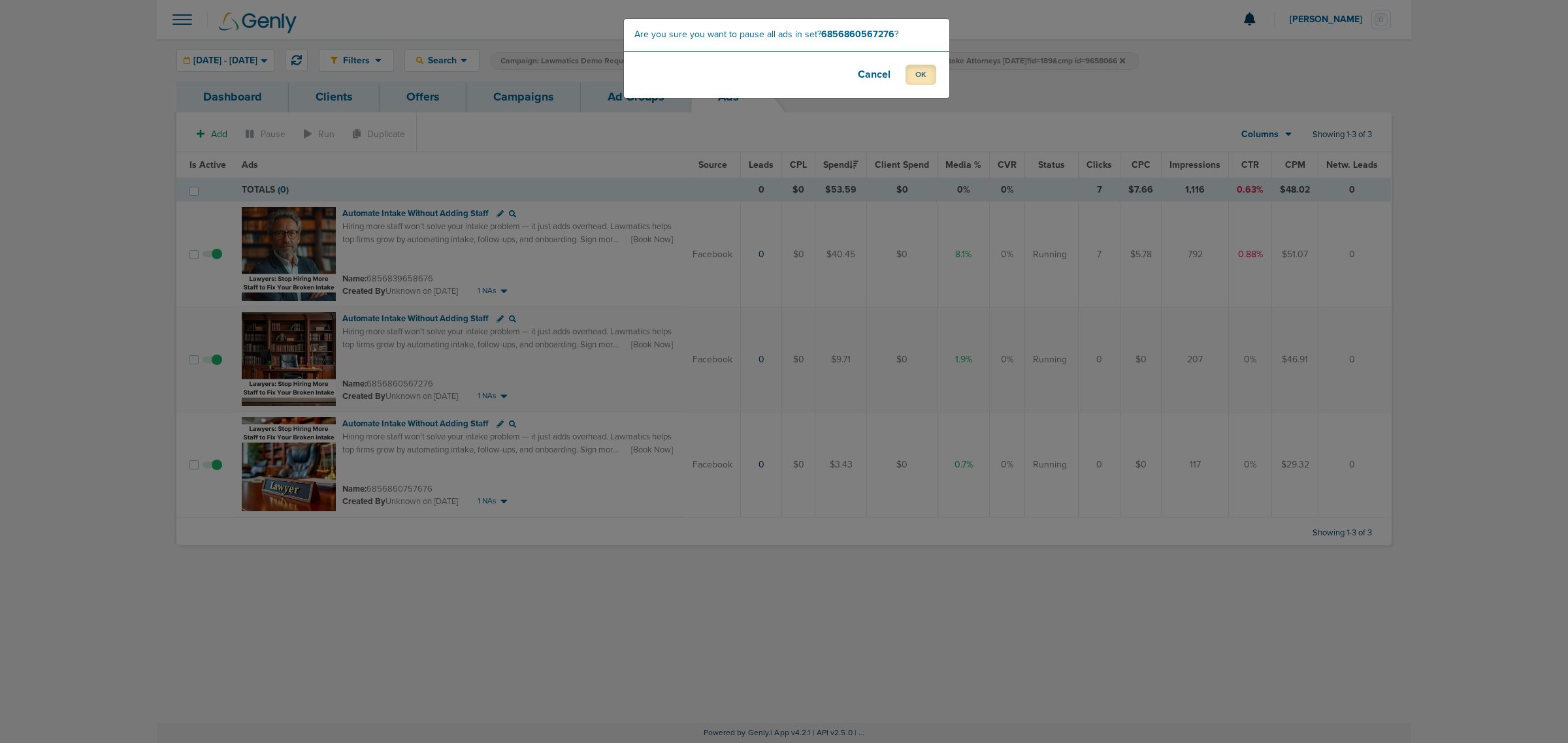
click at [912, 82] on button "OK" at bounding box center [920, 74] width 31 height 20
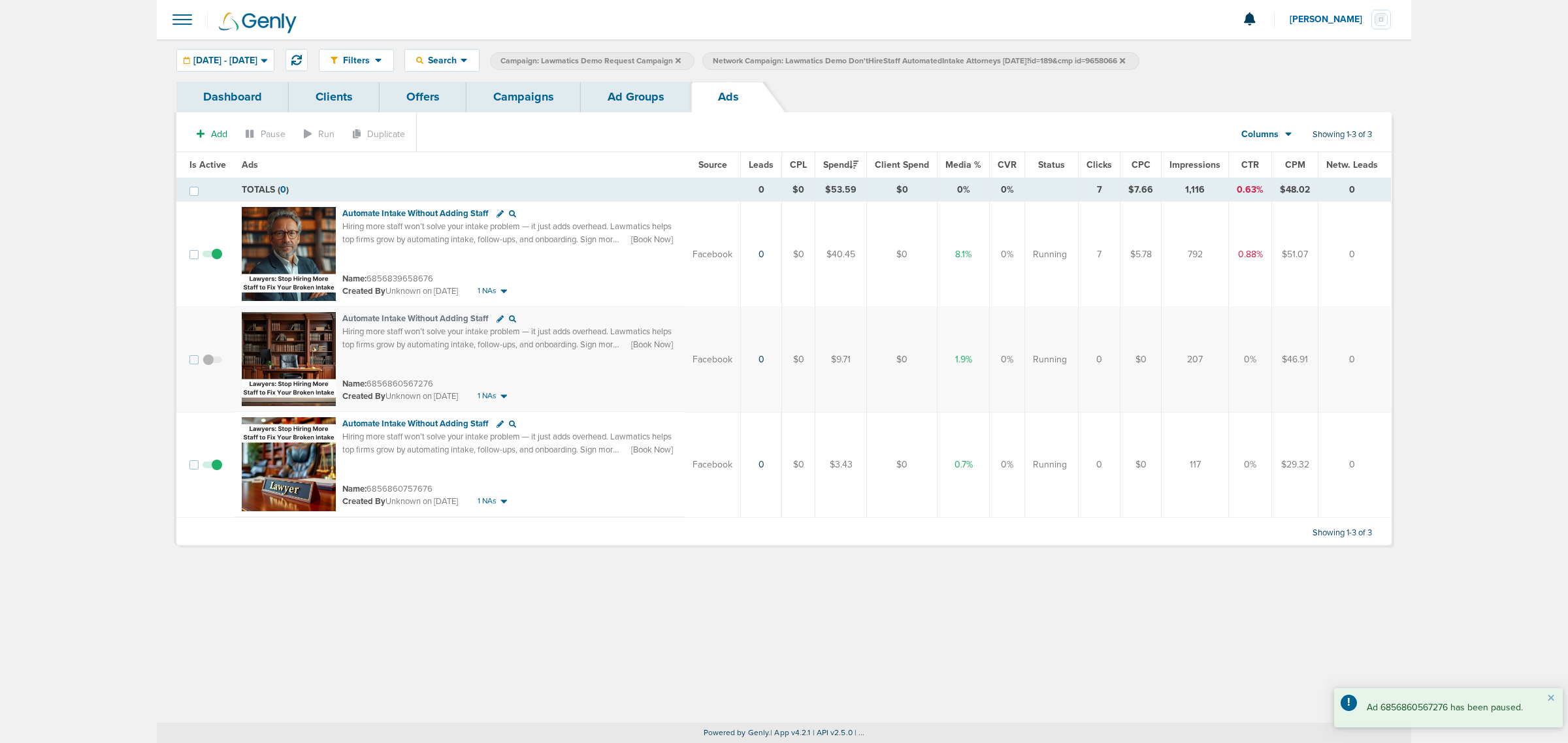
click at [639, 91] on link "Ad Groups" at bounding box center [636, 97] width 111 height 31
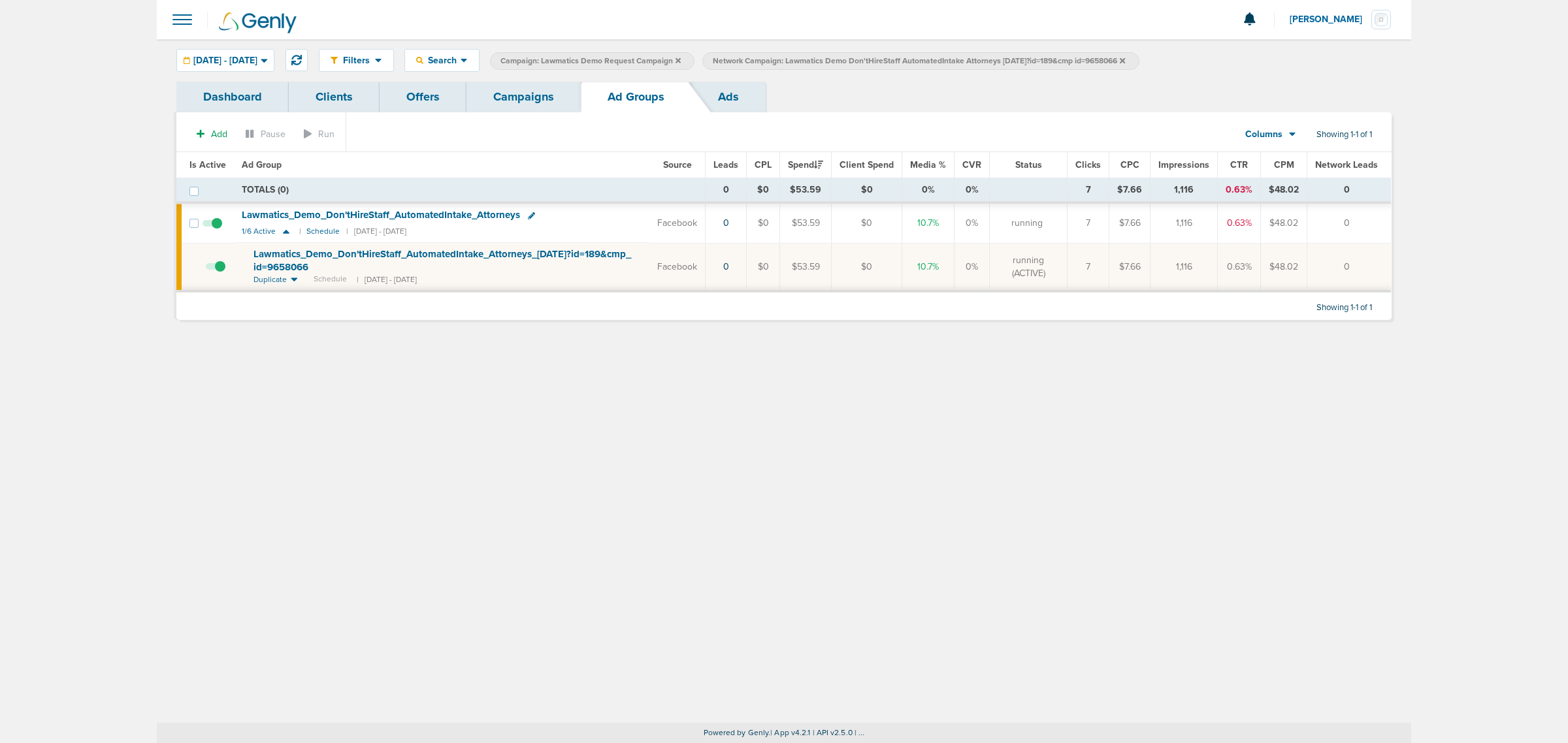
click at [520, 97] on link "Campaigns" at bounding box center [523, 97] width 114 height 31
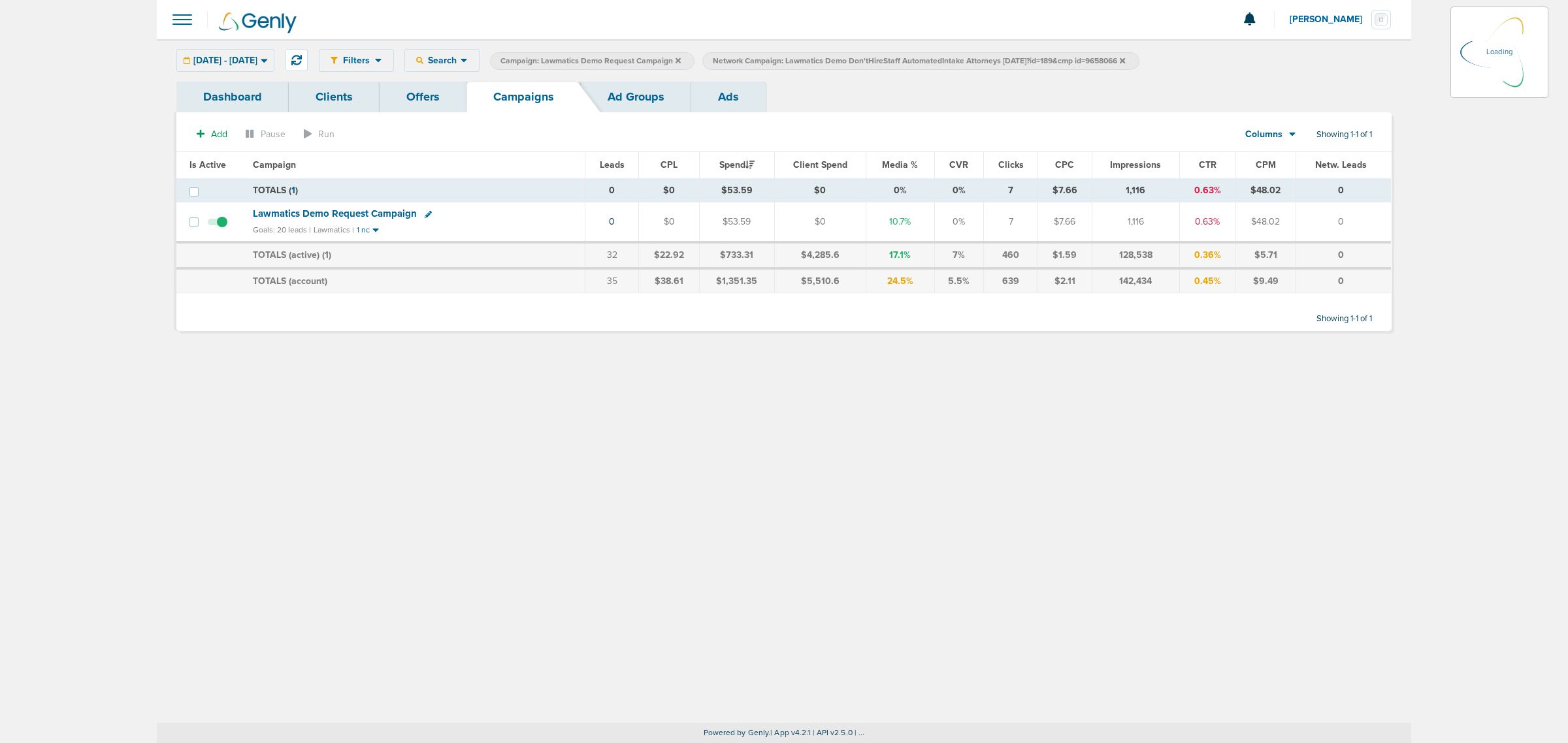
click at [681, 60] on icon at bounding box center [679, 60] width 5 height 5
click at [913, 62] on icon at bounding box center [910, 60] width 5 height 8
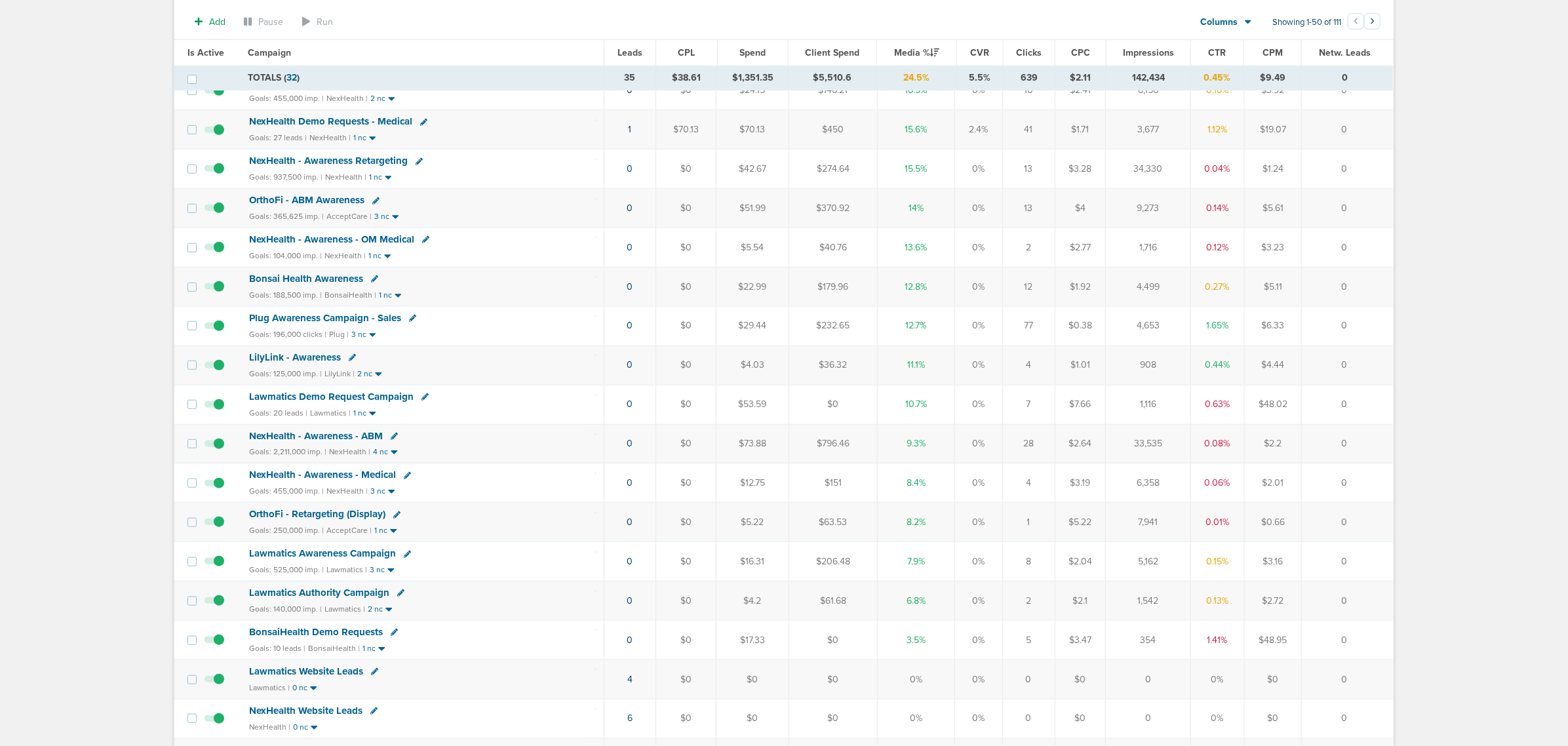
scroll to position [410, 0]
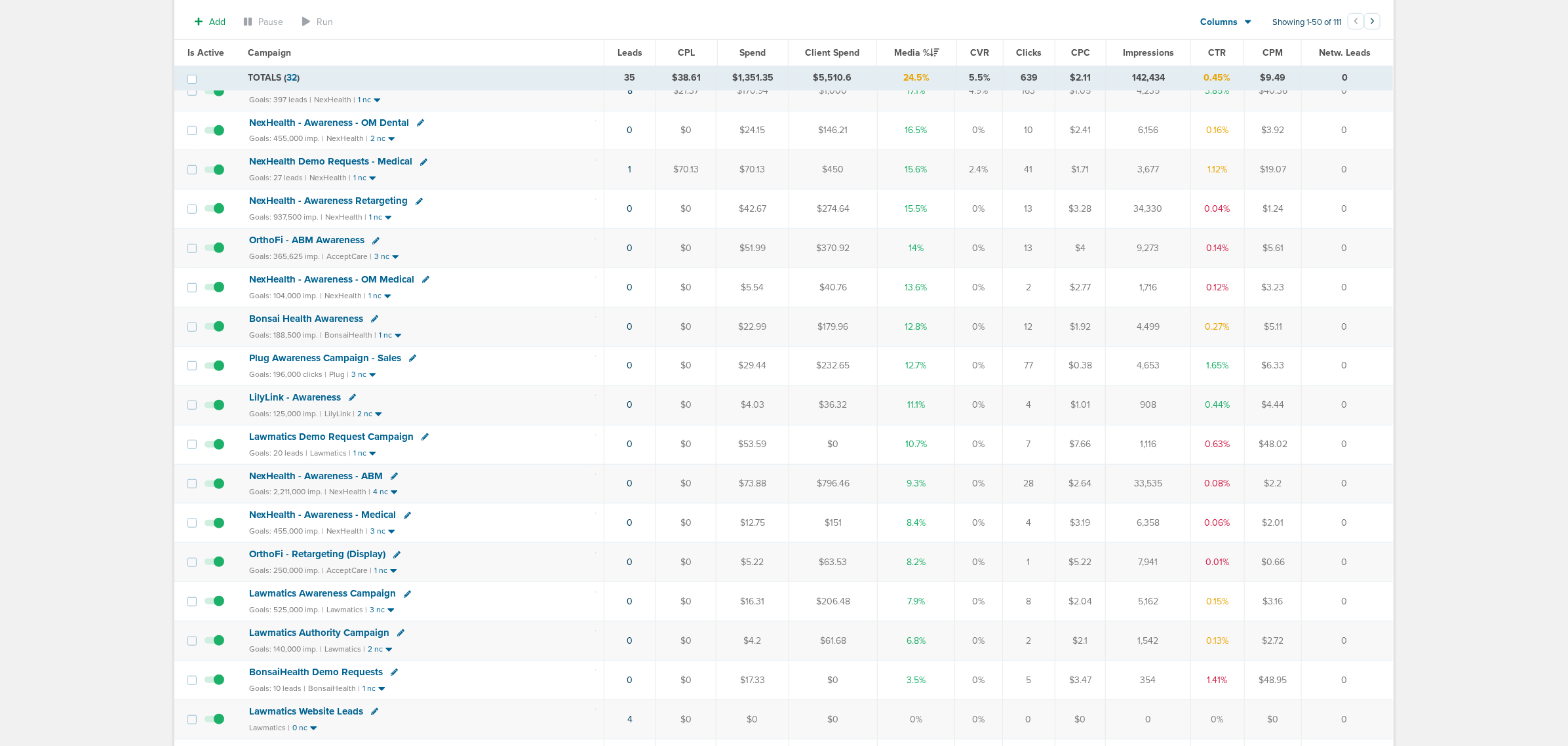
click at [269, 168] on span "NexHealth Demo Requests - Medical" at bounding box center [330, 161] width 163 height 12
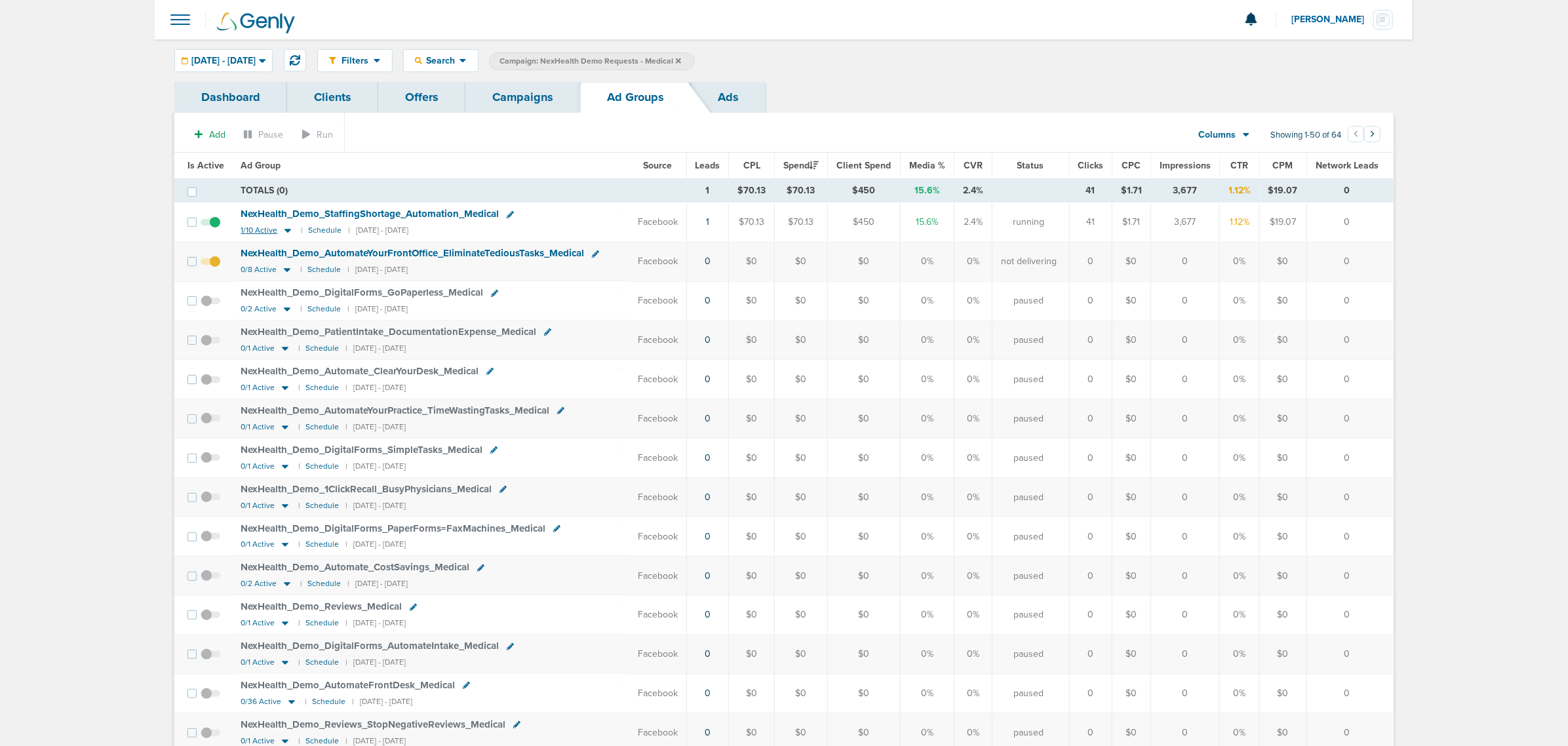
click at [287, 233] on icon at bounding box center [288, 232] width 7 height 4
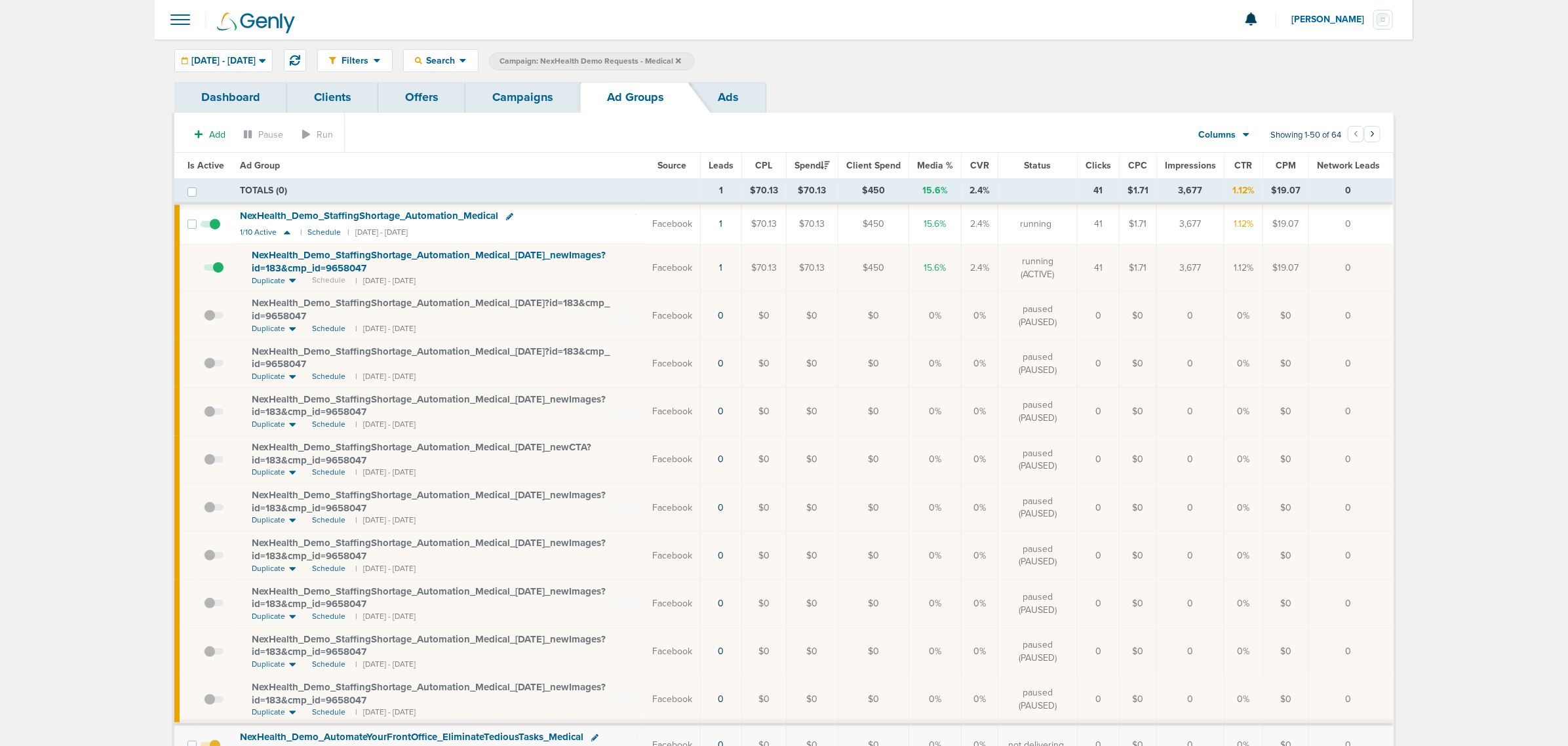
drag, startPoint x: 1367, startPoint y: 265, endPoint x: 686, endPoint y: 259, distance: 681.0
click at [686, 259] on tr "NexHealth_ Demo_ StaffingShortage_ Automation_ Medical_ 09.02.25_ newImages?id=…" at bounding box center [784, 268] width 1219 height 48
click at [644, 259] on td "NexHealth_ Demo_ StaffingShortage_ Automation_ Medical_ 09.02.25_ newImages?id=…" at bounding box center [438, 268] width 412 height 48
click at [534, 92] on link "Campaigns" at bounding box center [522, 97] width 114 height 31
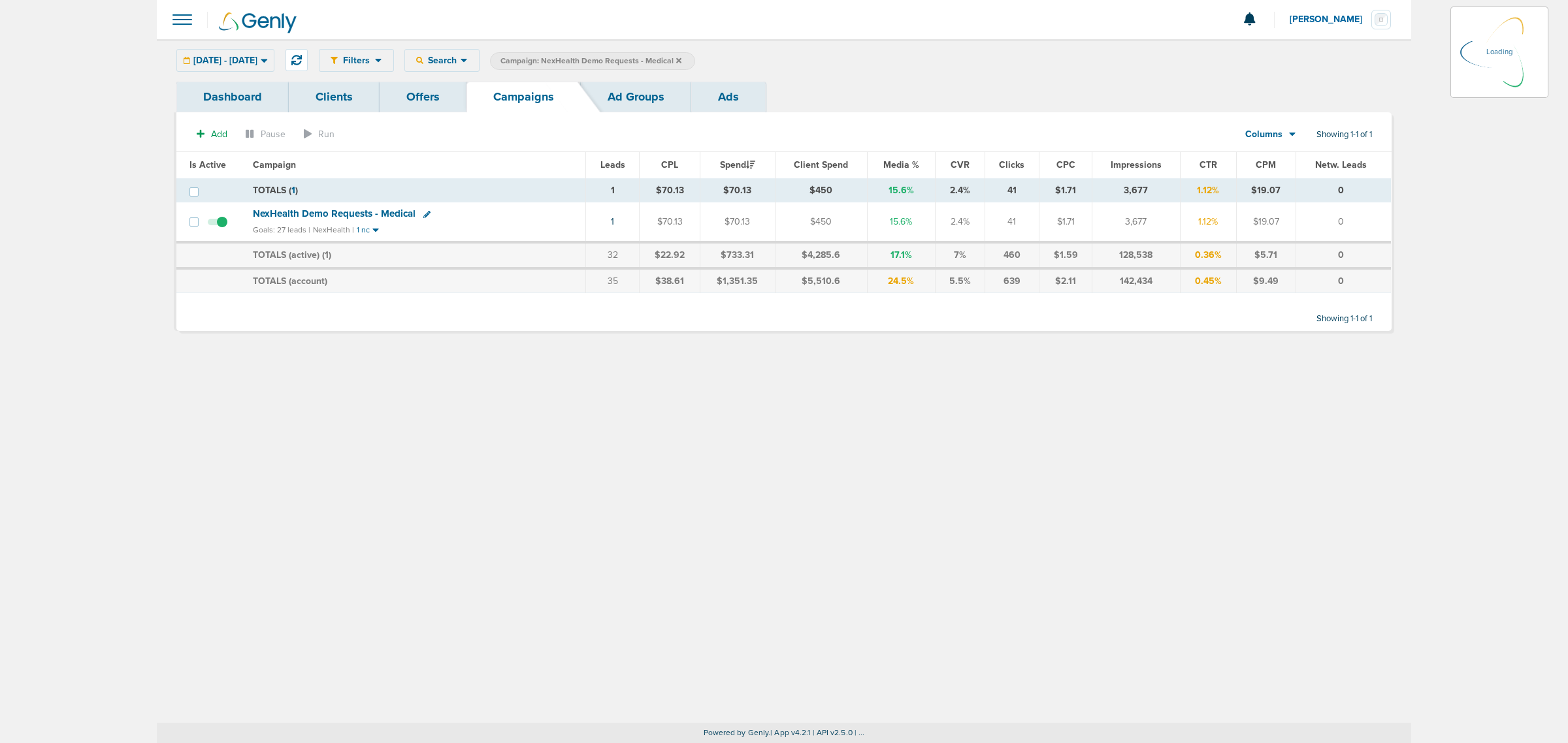
click at [681, 60] on icon at bounding box center [679, 60] width 5 height 5
click at [681, 59] on icon at bounding box center [679, 60] width 5 height 5
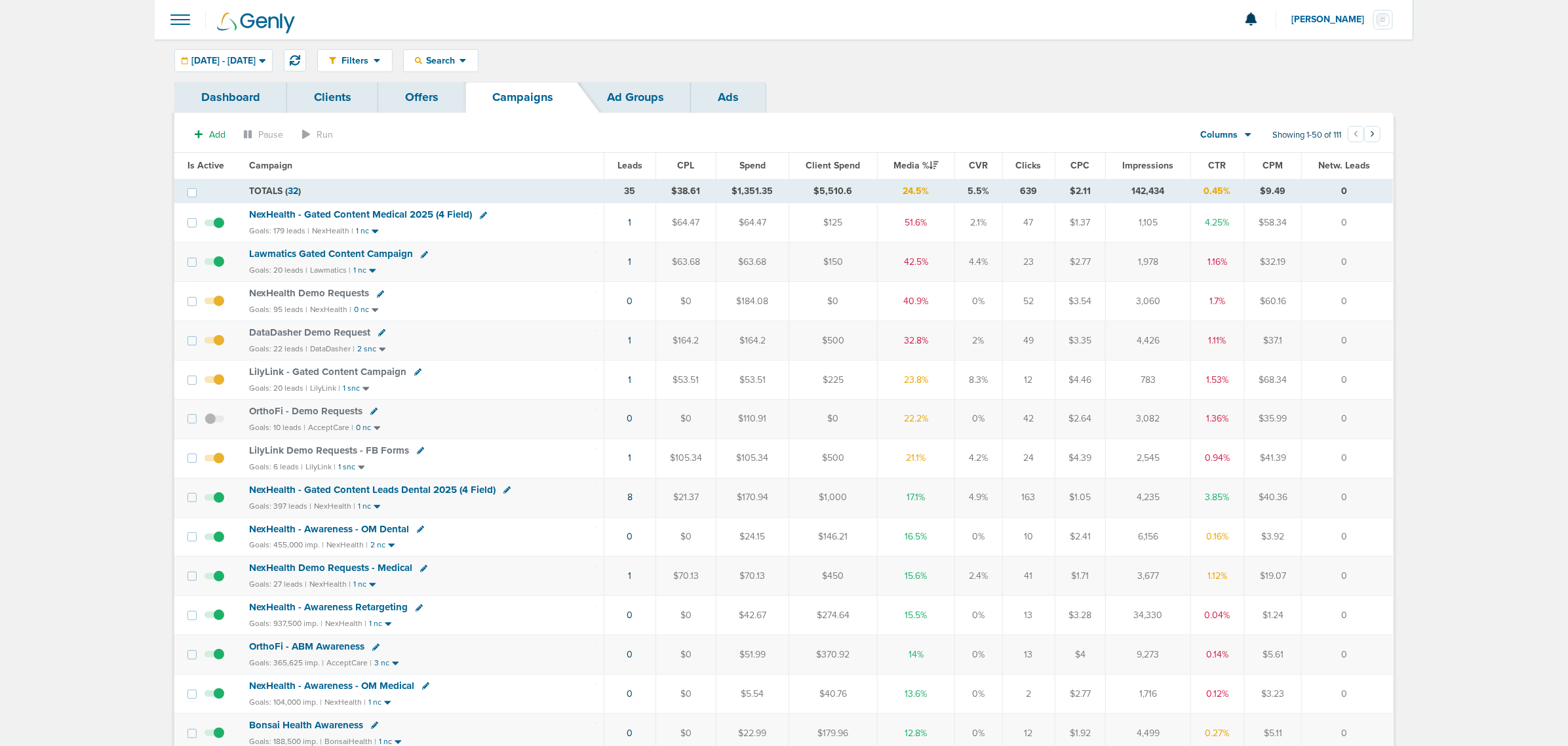
click at [312, 297] on span "NexHealth Demo Requests" at bounding box center [309, 293] width 120 height 12
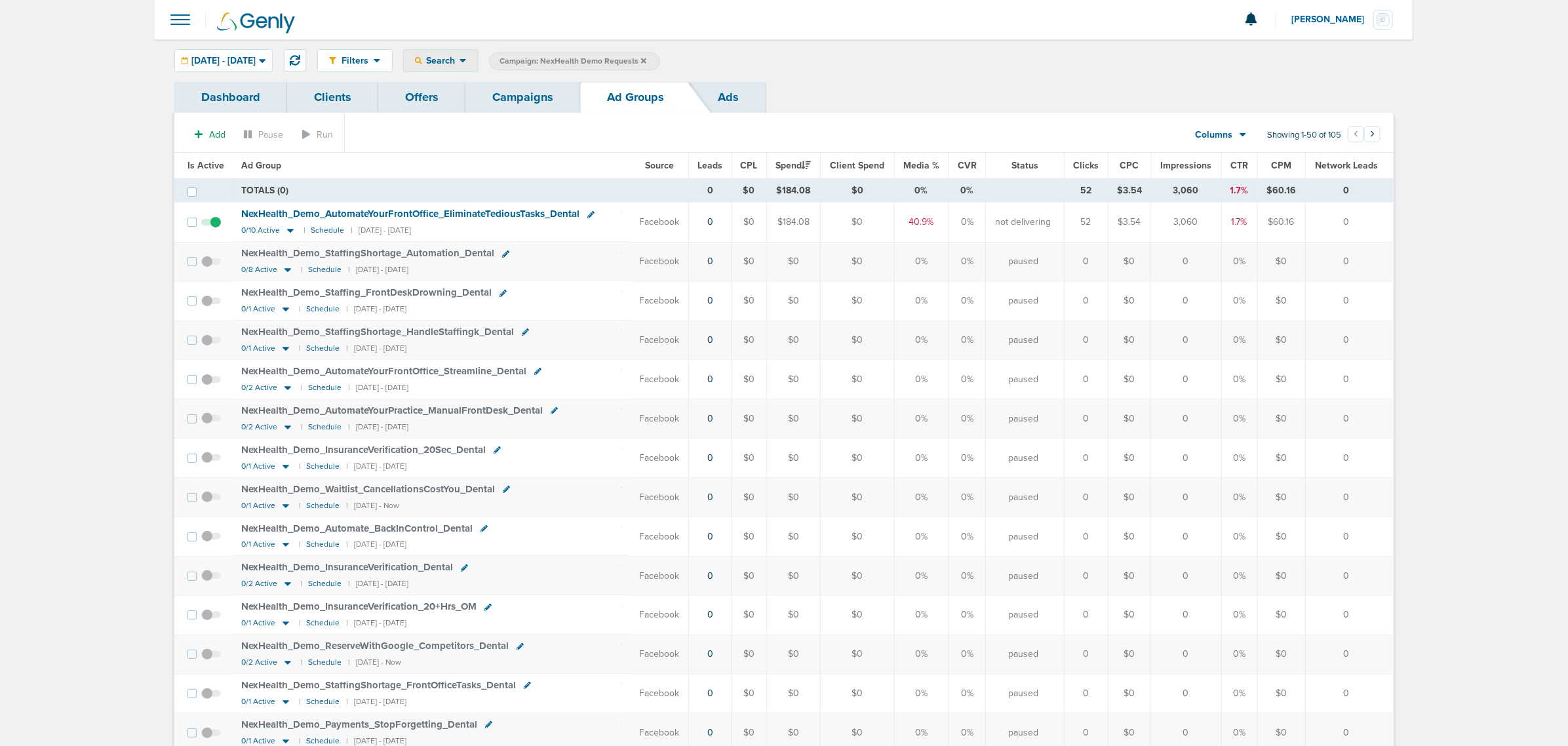
click at [460, 60] on span "Search" at bounding box center [441, 61] width 37 height 11
click at [522, 183] on link "Network Campaign" at bounding box center [471, 185] width 136 height 17
select select "netCmpName"
type input "09.03"
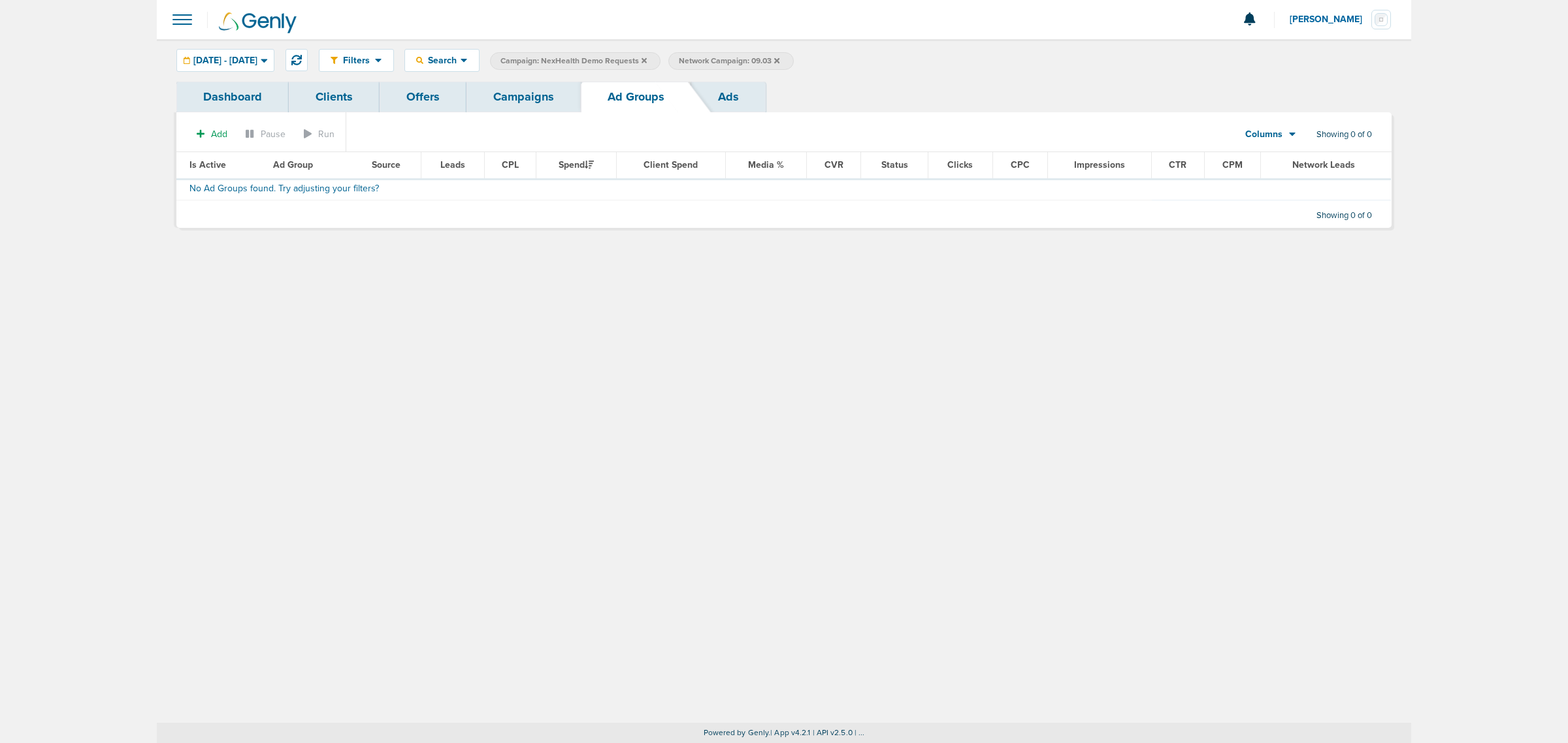
click at [780, 57] on icon at bounding box center [777, 60] width 5 height 8
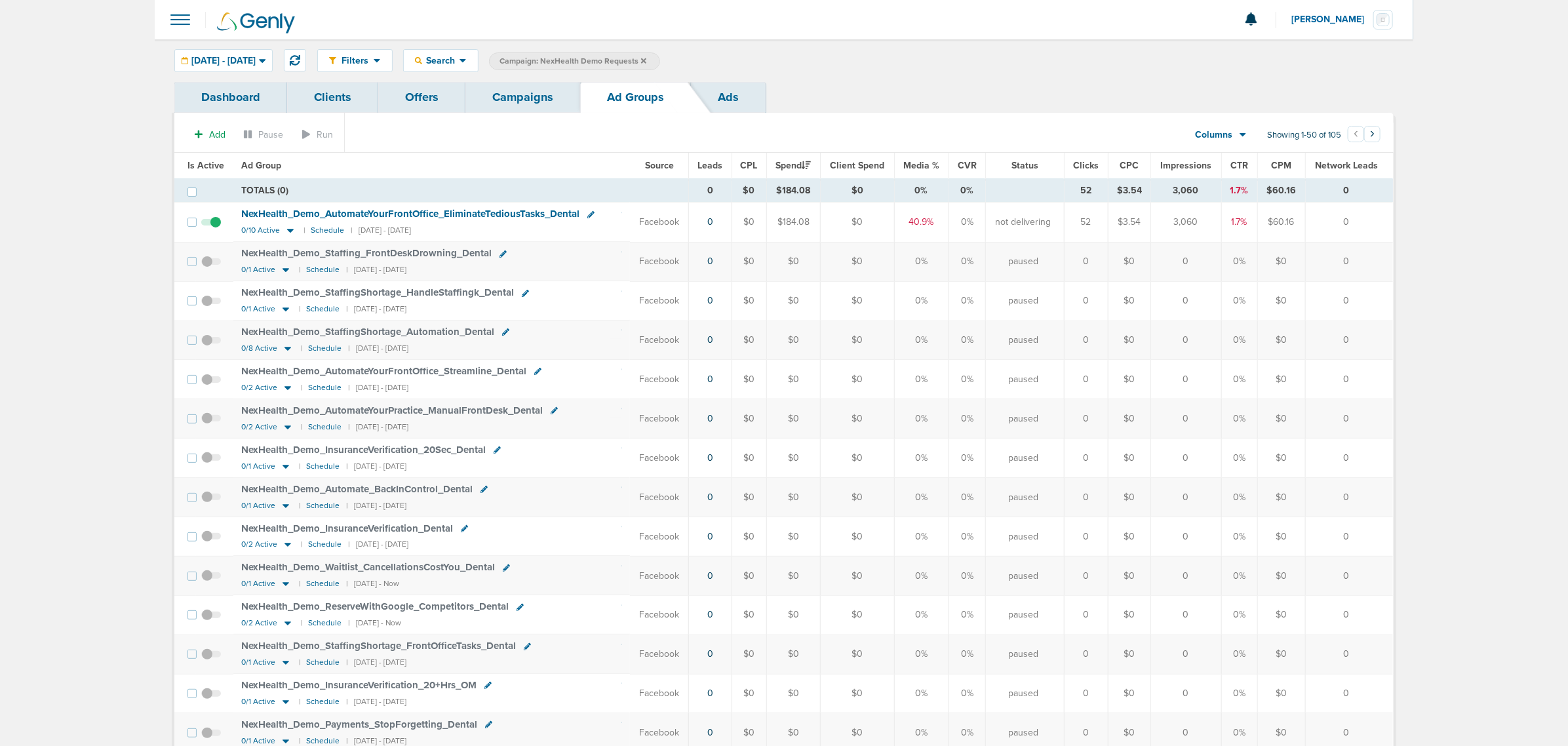
click at [511, 97] on link "Campaigns" at bounding box center [522, 97] width 114 height 31
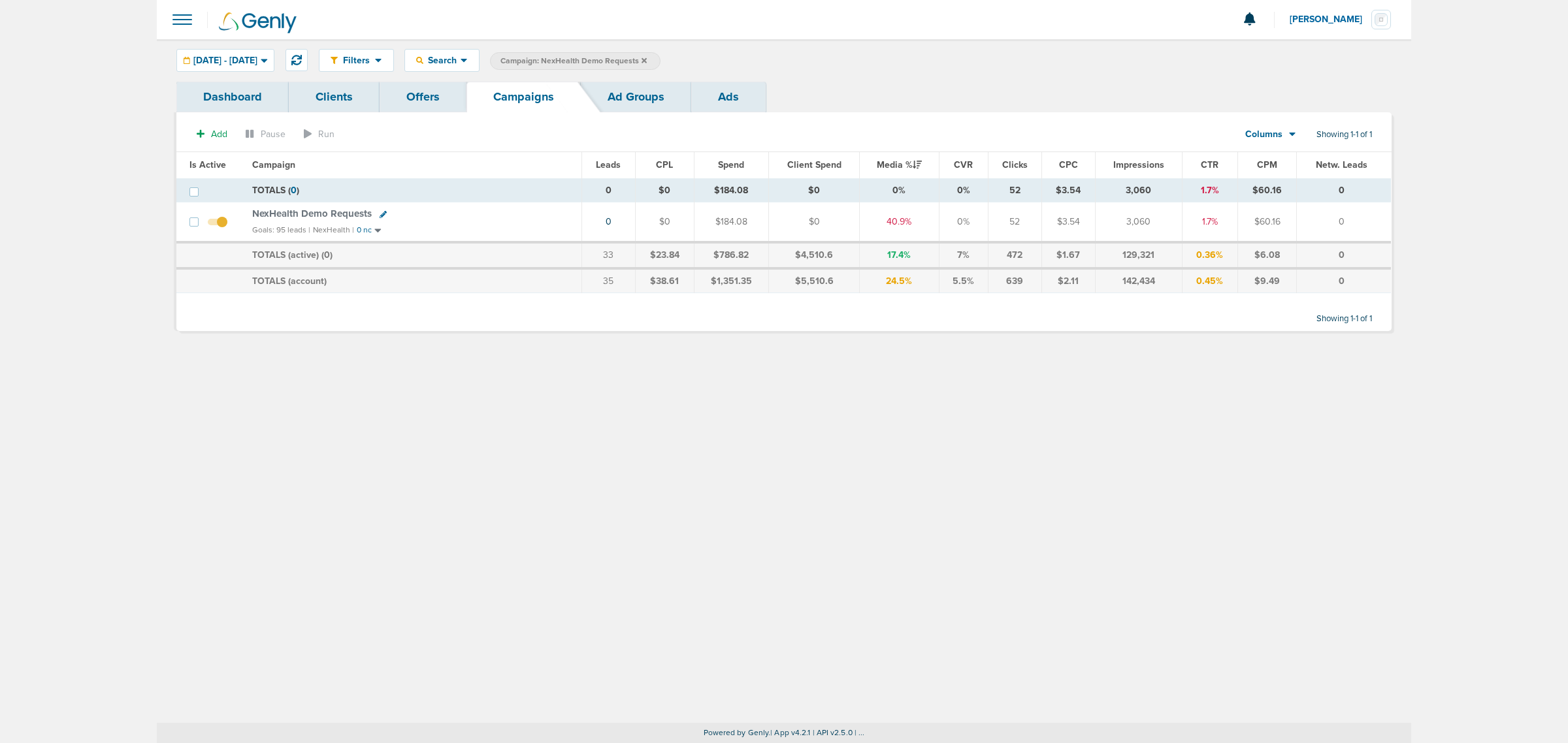
click at [380, 214] on icon at bounding box center [383, 214] width 7 height 7
select select
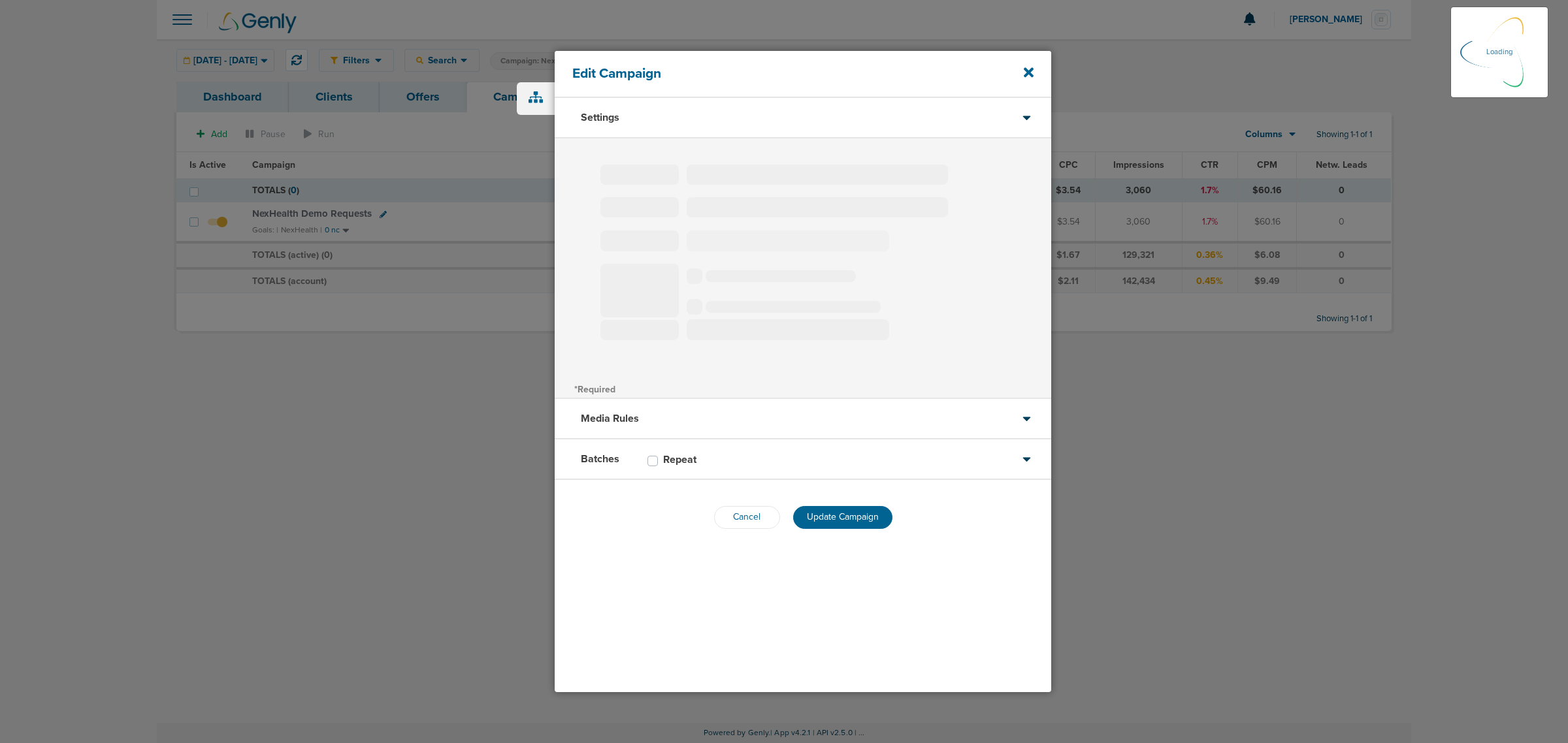
type input "NexHealth Demo Requests"
select select "Leads"
radio input "true"
select select "readWrite"
select select "1"
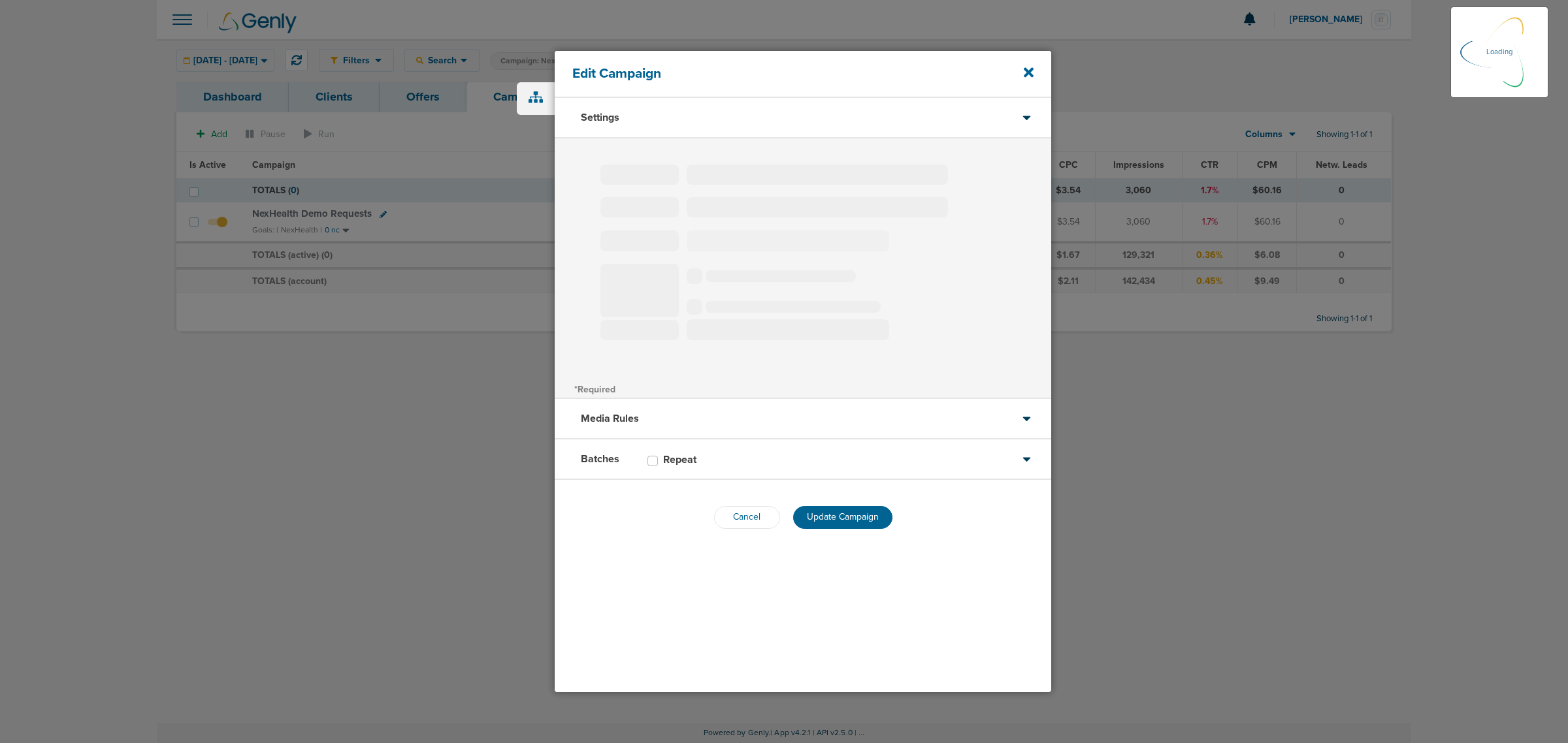
select select "1"
select select "2"
select select "3"
select select "4"
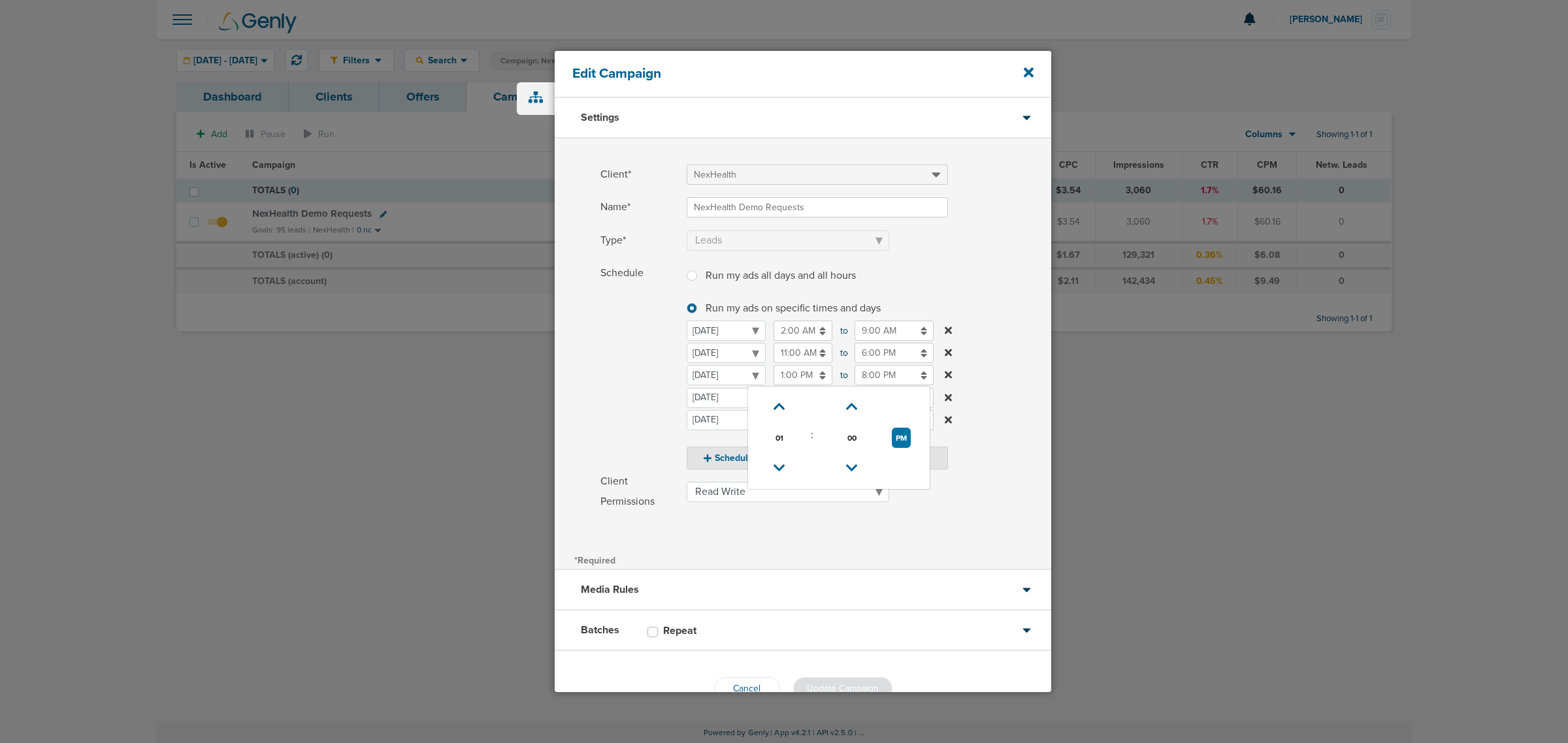
click at [793, 376] on input "1:00 PM" at bounding box center [803, 375] width 59 height 20
click at [783, 469] on icon at bounding box center [779, 468] width 12 height 8
type input "11:00 AM"
click at [962, 521] on span at bounding box center [869, 518] width 365 height 8
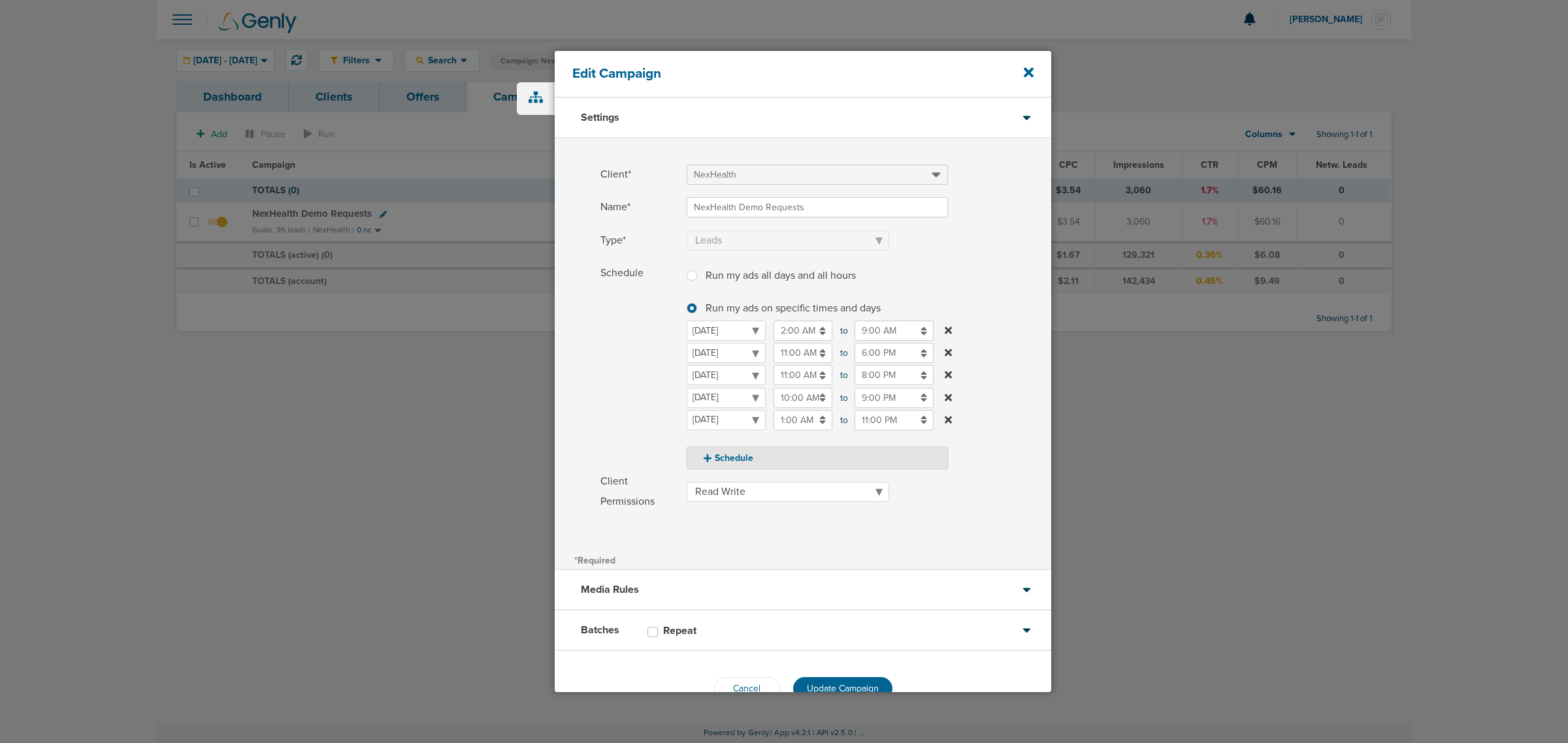
scroll to position [33, 0]
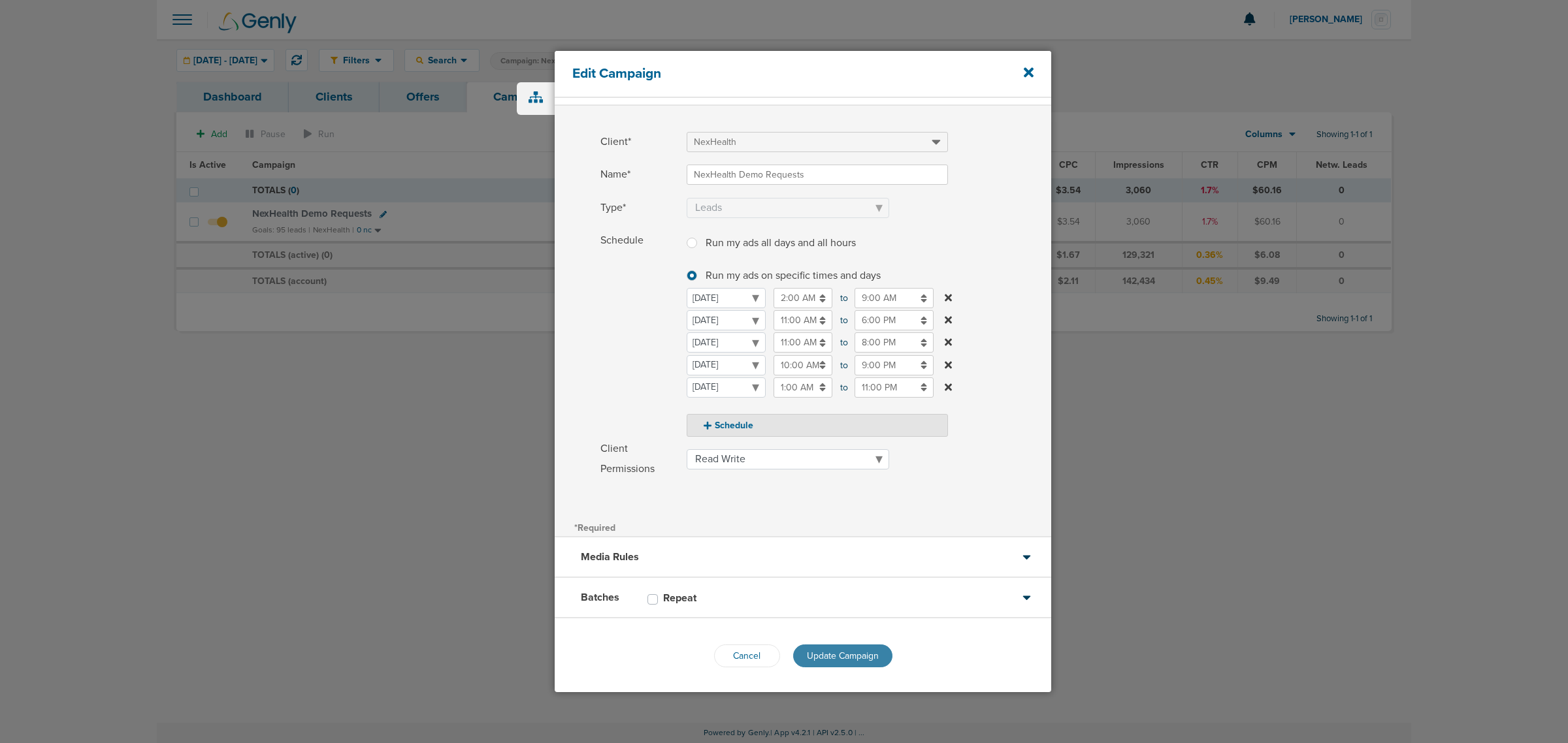
click at [843, 658] on span "Update Campaign" at bounding box center [843, 656] width 72 height 11
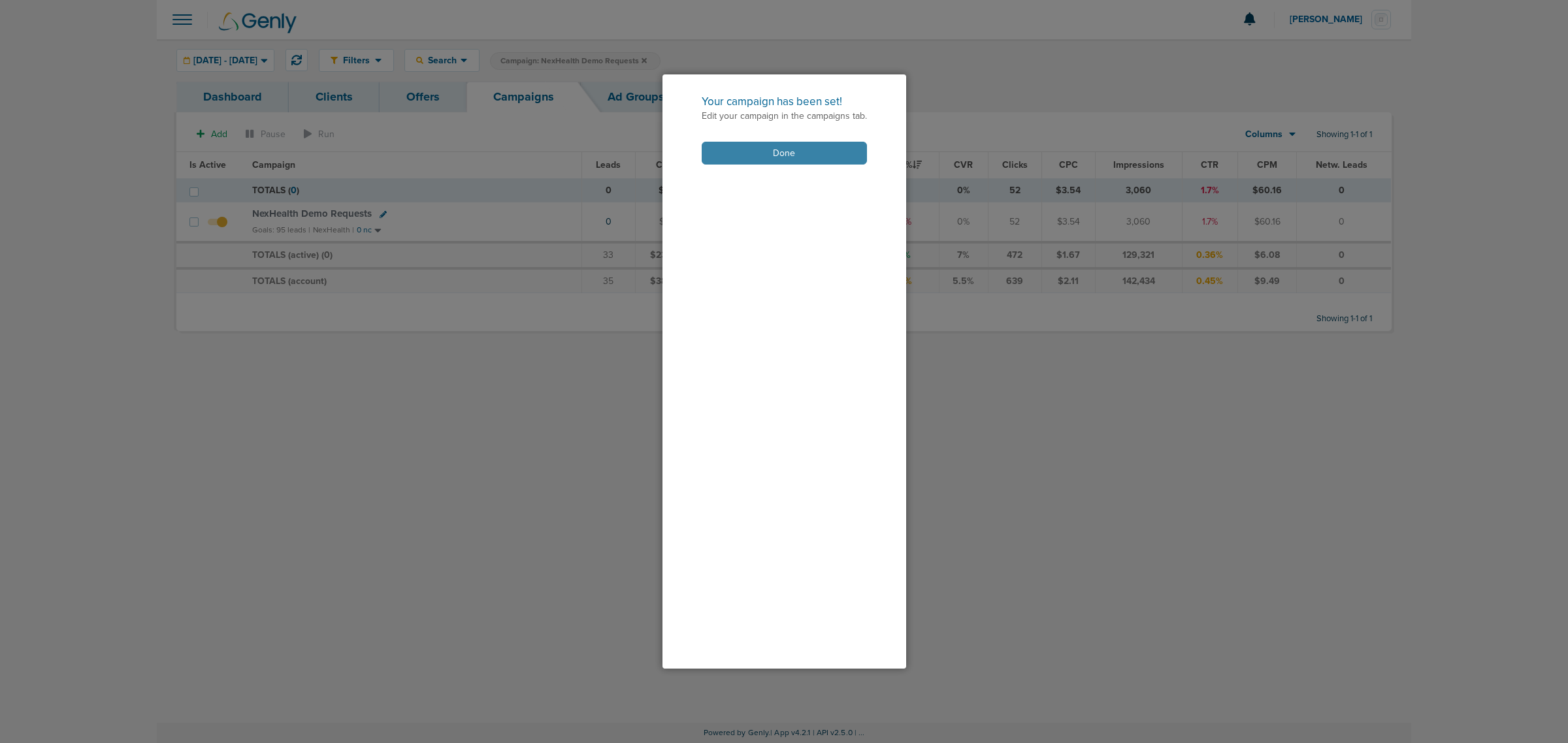
click at [812, 149] on button "Done" at bounding box center [784, 152] width 166 height 23
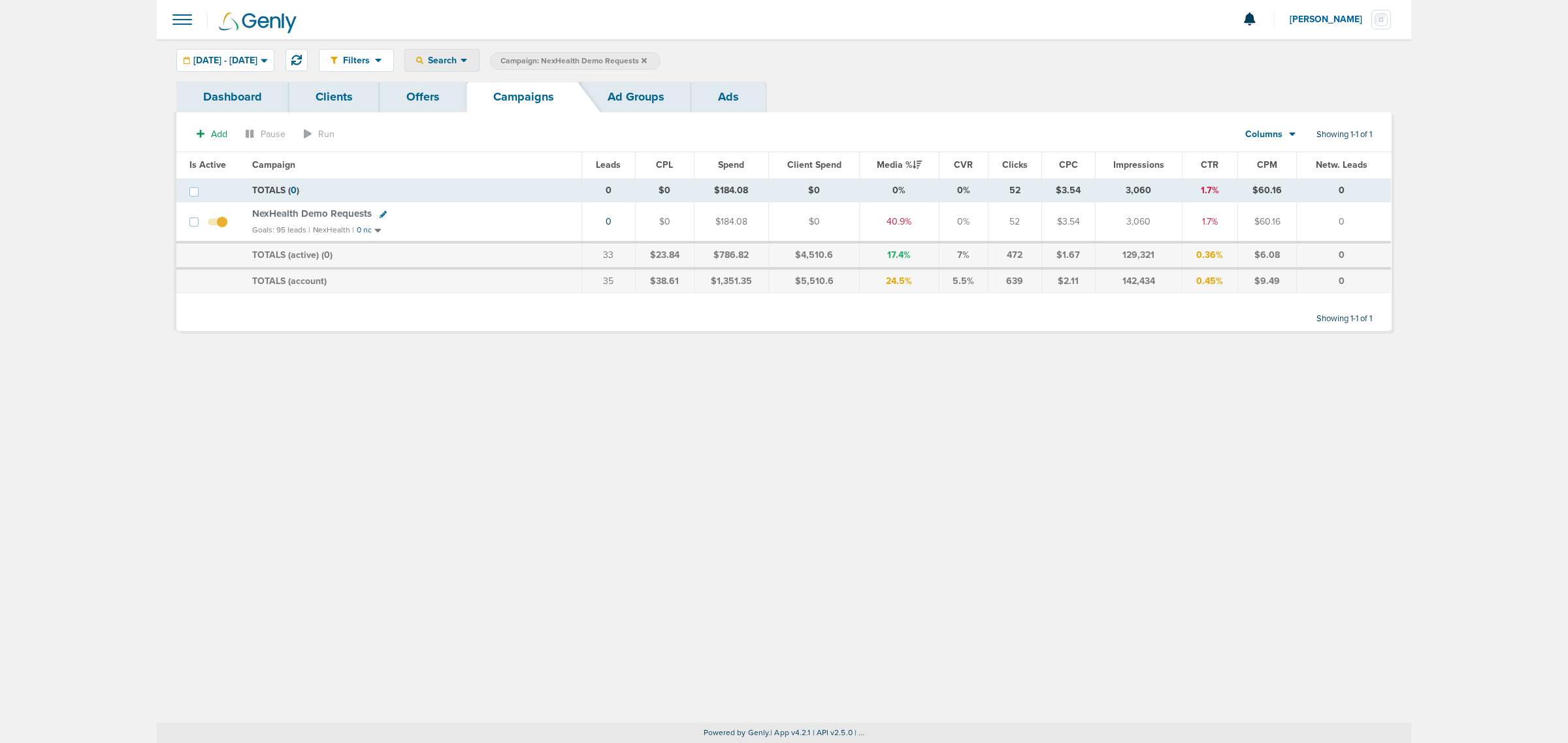
click at [479, 67] on div "Search" at bounding box center [442, 60] width 73 height 21
click at [515, 180] on link "Network Campaign" at bounding box center [473, 185] width 135 height 16
select select "netCmpName"
type input "0"
type input "09.03"
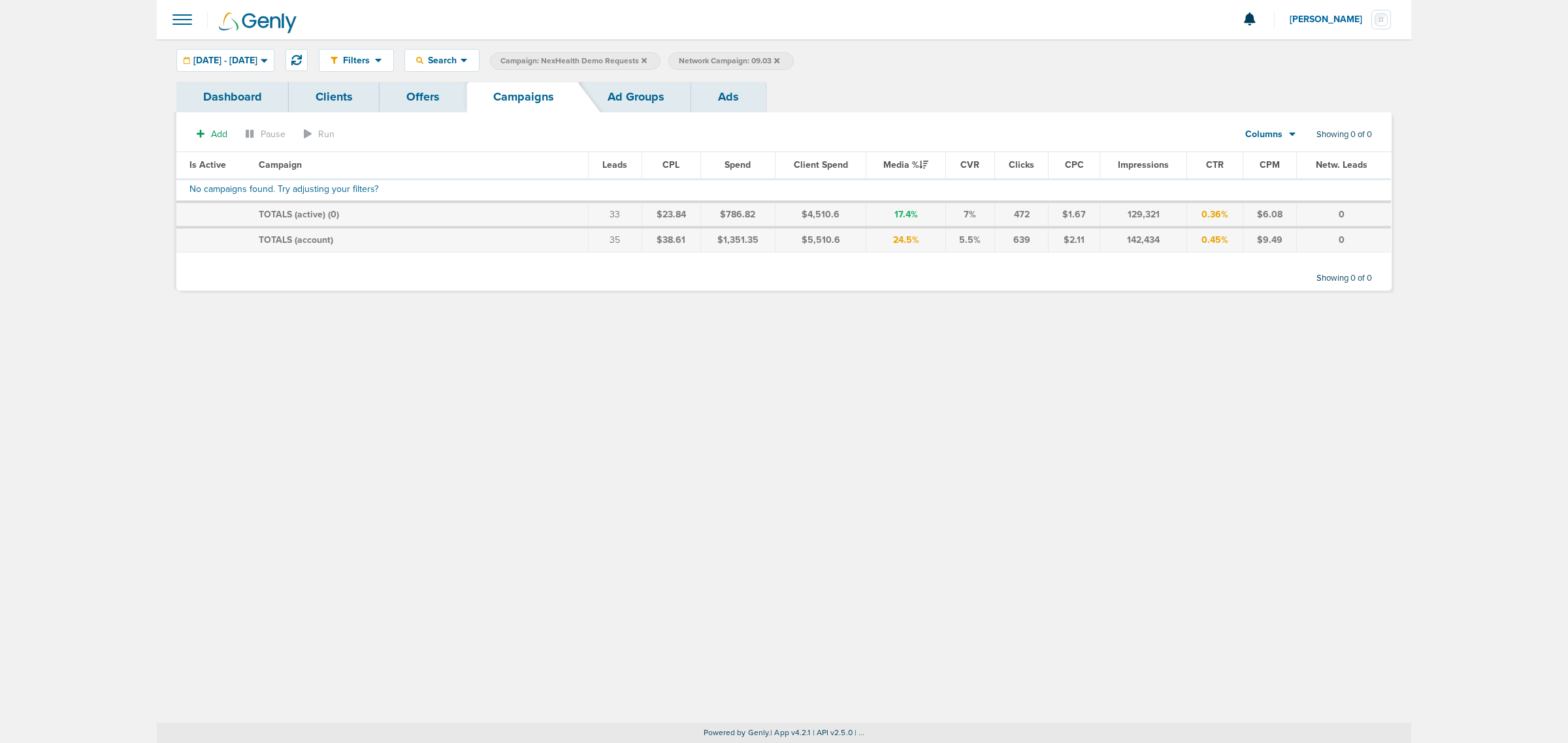
click at [780, 60] on icon at bounding box center [777, 60] width 5 height 5
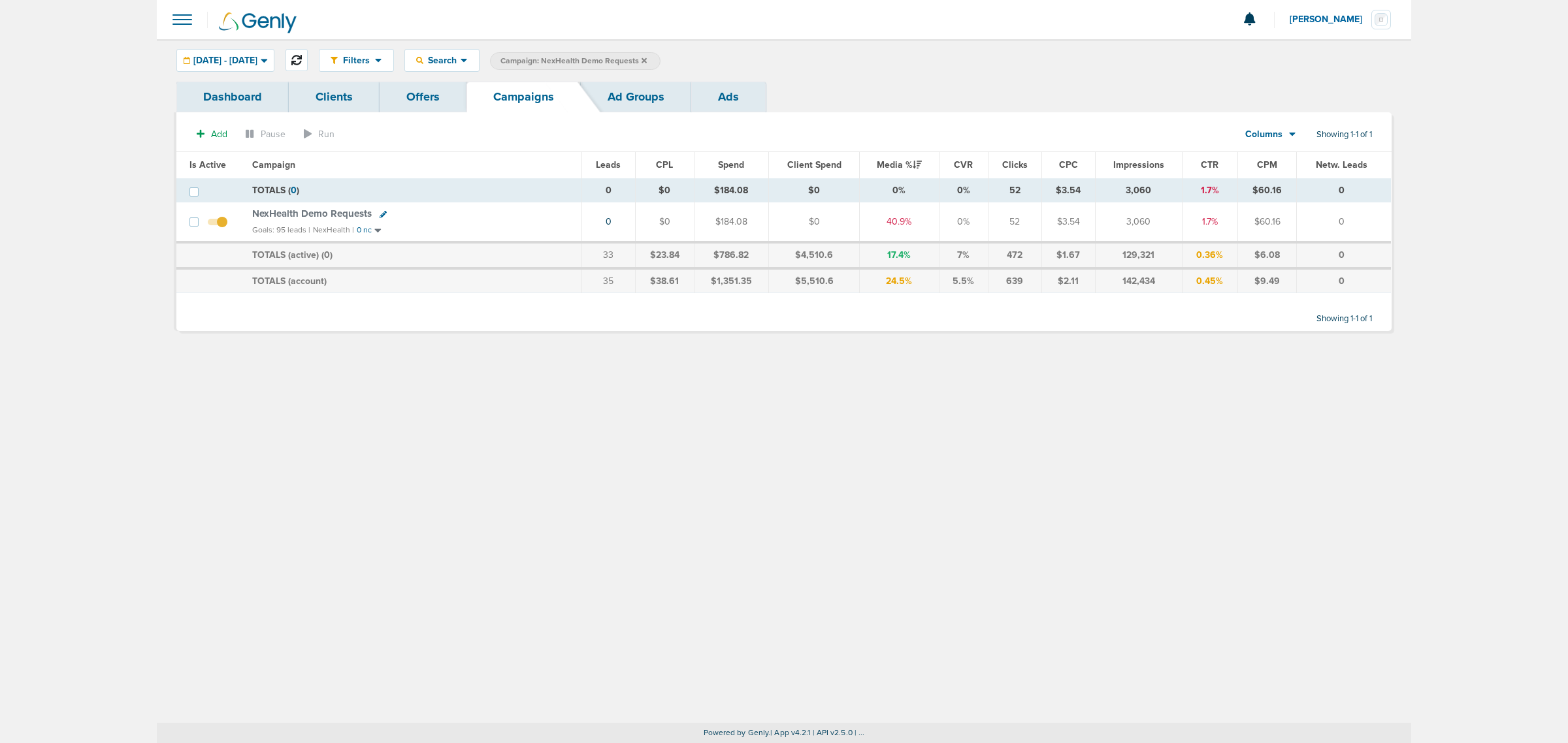
click at [308, 60] on button at bounding box center [297, 60] width 22 height 22
click at [647, 60] on icon at bounding box center [644, 60] width 5 height 8
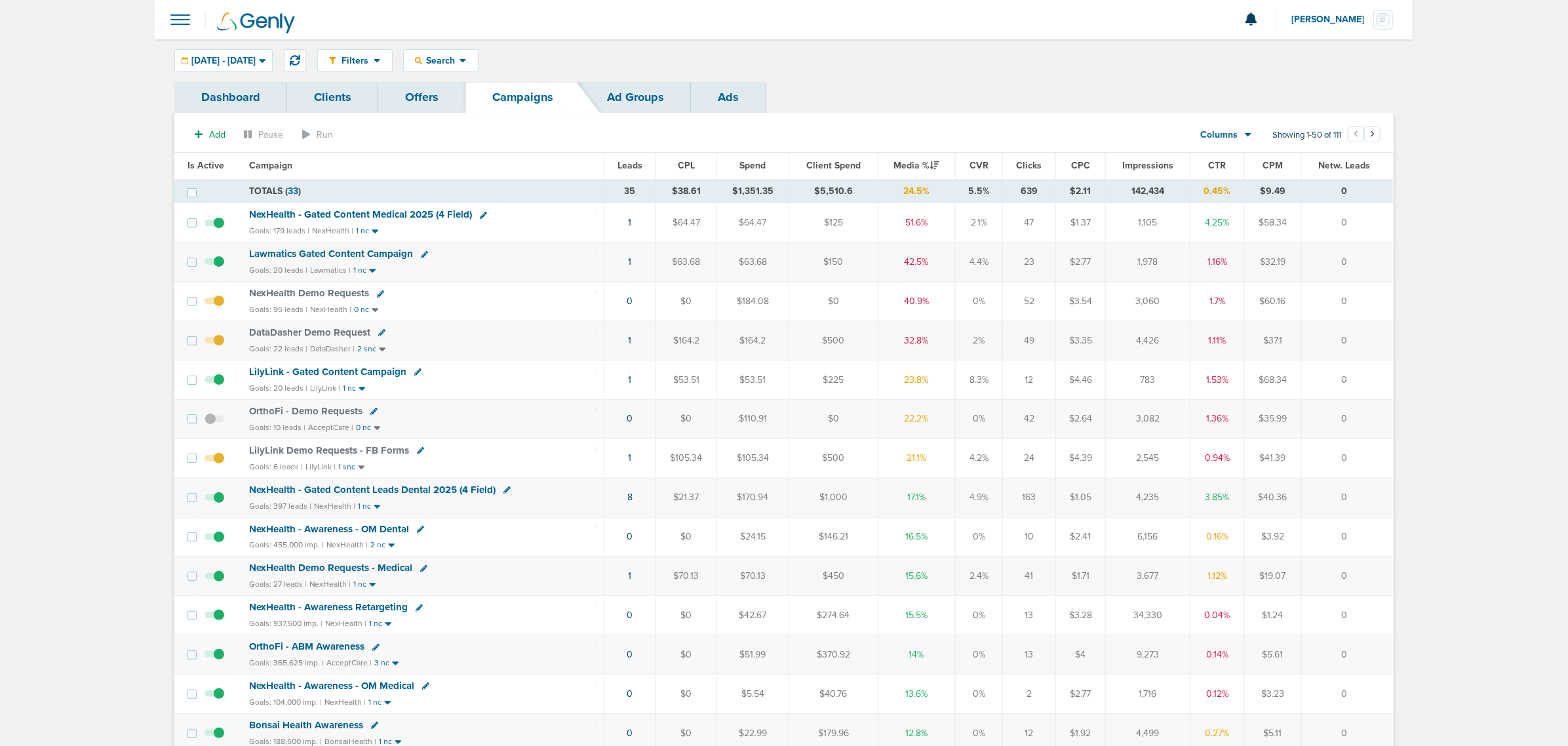
drag, startPoint x: 904, startPoint y: 219, endPoint x: 958, endPoint y: 354, distance: 145.4
click at [958, 352] on td "2%" at bounding box center [979, 341] width 48 height 39
drag, startPoint x: 935, startPoint y: 336, endPoint x: 896, endPoint y: 213, distance: 129.0
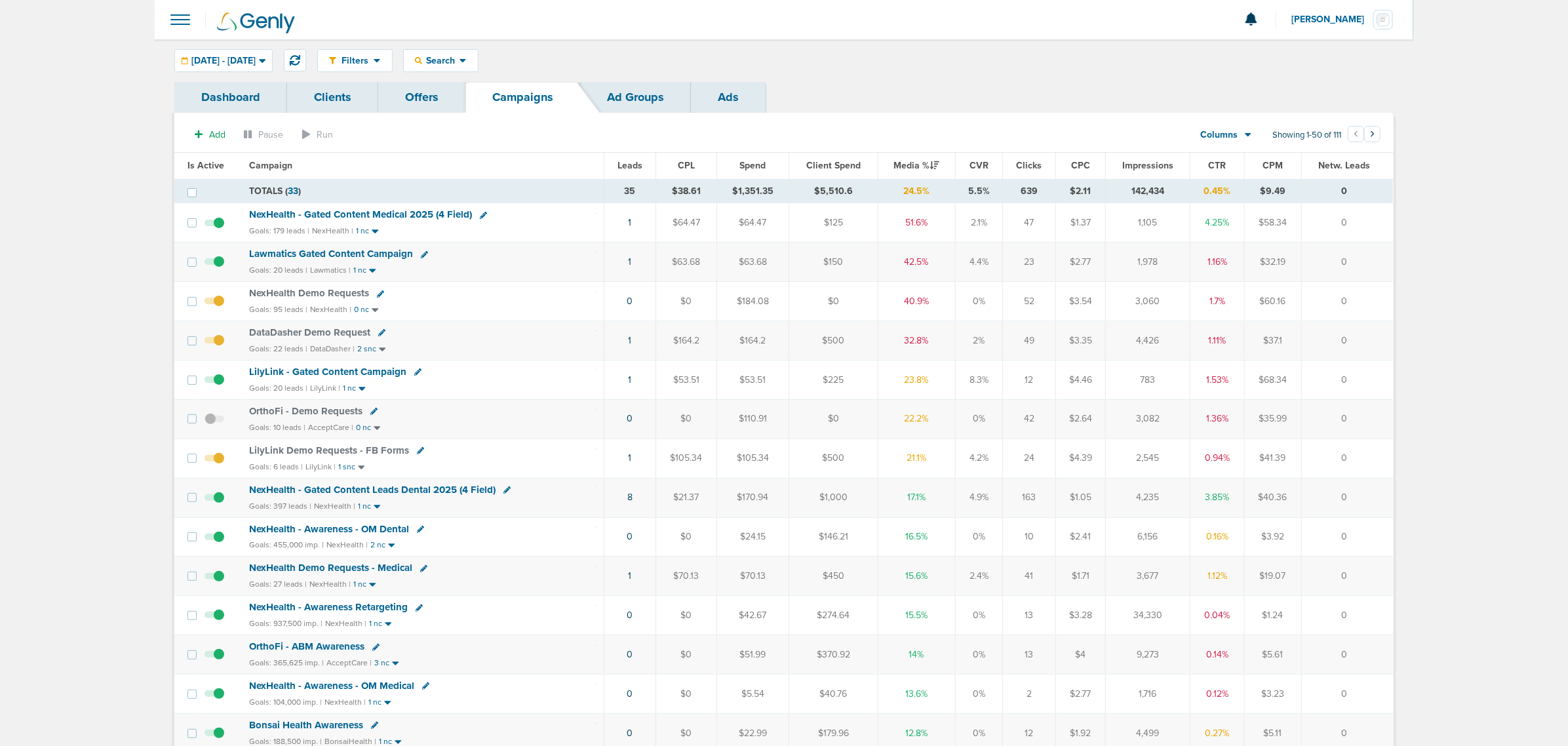
click at [896, 213] on td "51.6%" at bounding box center [917, 223] width 77 height 39
click at [306, 49] on button at bounding box center [295, 60] width 22 height 22
click at [298, 252] on span "Lawmatics Gated Content Campaign" at bounding box center [331, 254] width 164 height 12
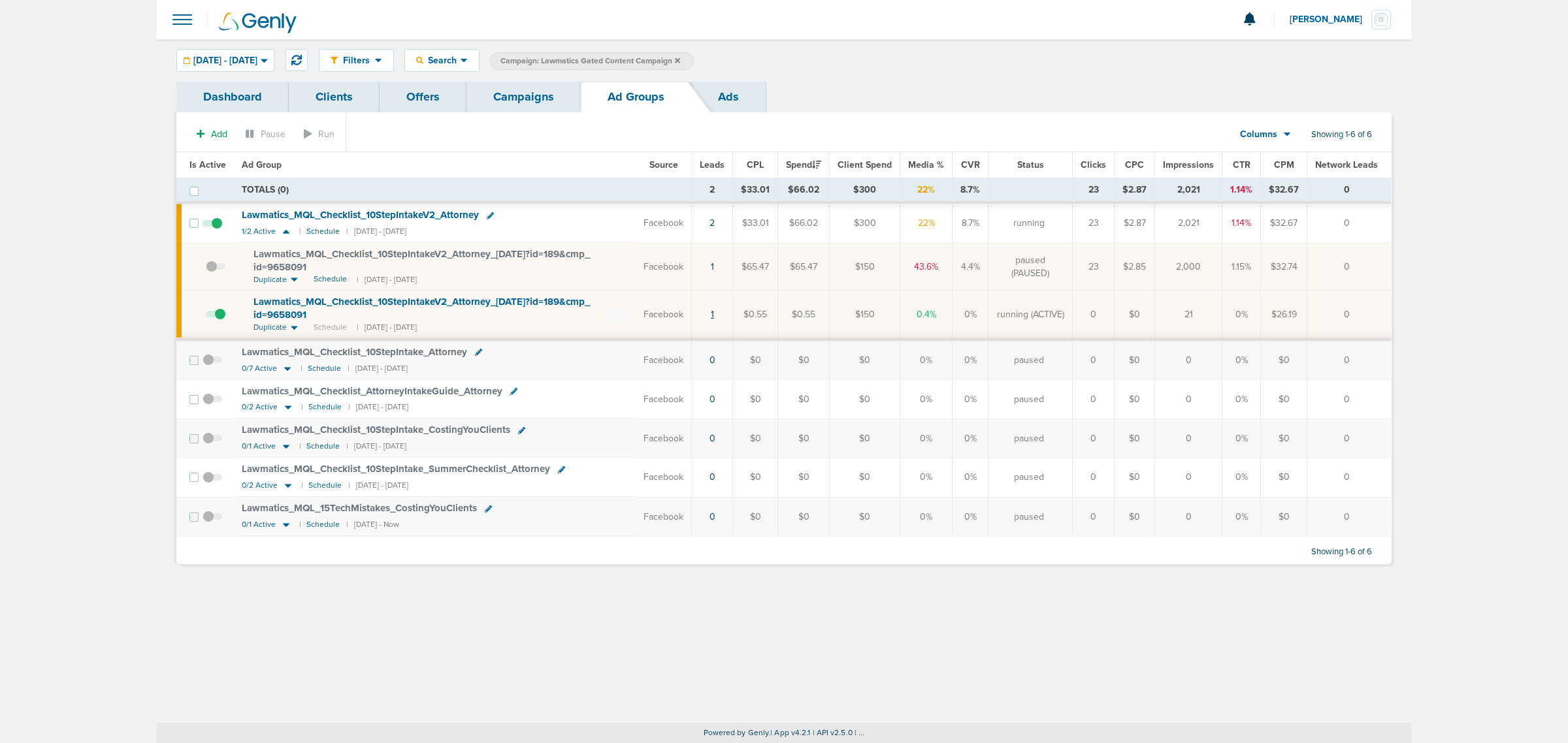
click at [714, 315] on link "1" at bounding box center [712, 315] width 3 height 11
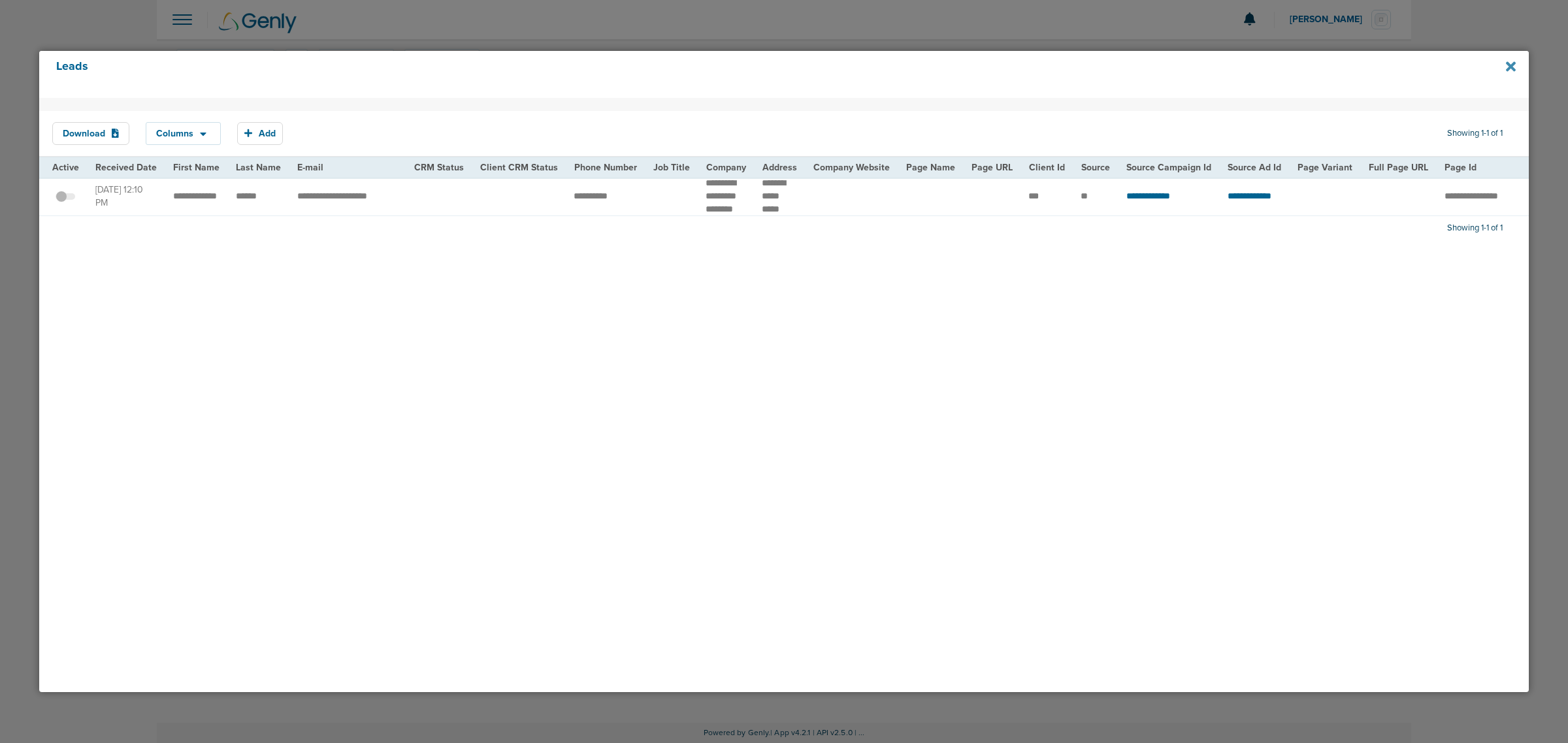
click at [1512, 67] on icon at bounding box center [1511, 66] width 10 height 10
click at [1511, 67] on icon at bounding box center [1511, 66] width 10 height 10
click at [1511, 63] on icon at bounding box center [1511, 67] width 10 height 14
click at [1512, 70] on icon at bounding box center [1511, 67] width 10 height 14
click at [773, 34] on div at bounding box center [784, 372] width 1568 height 743
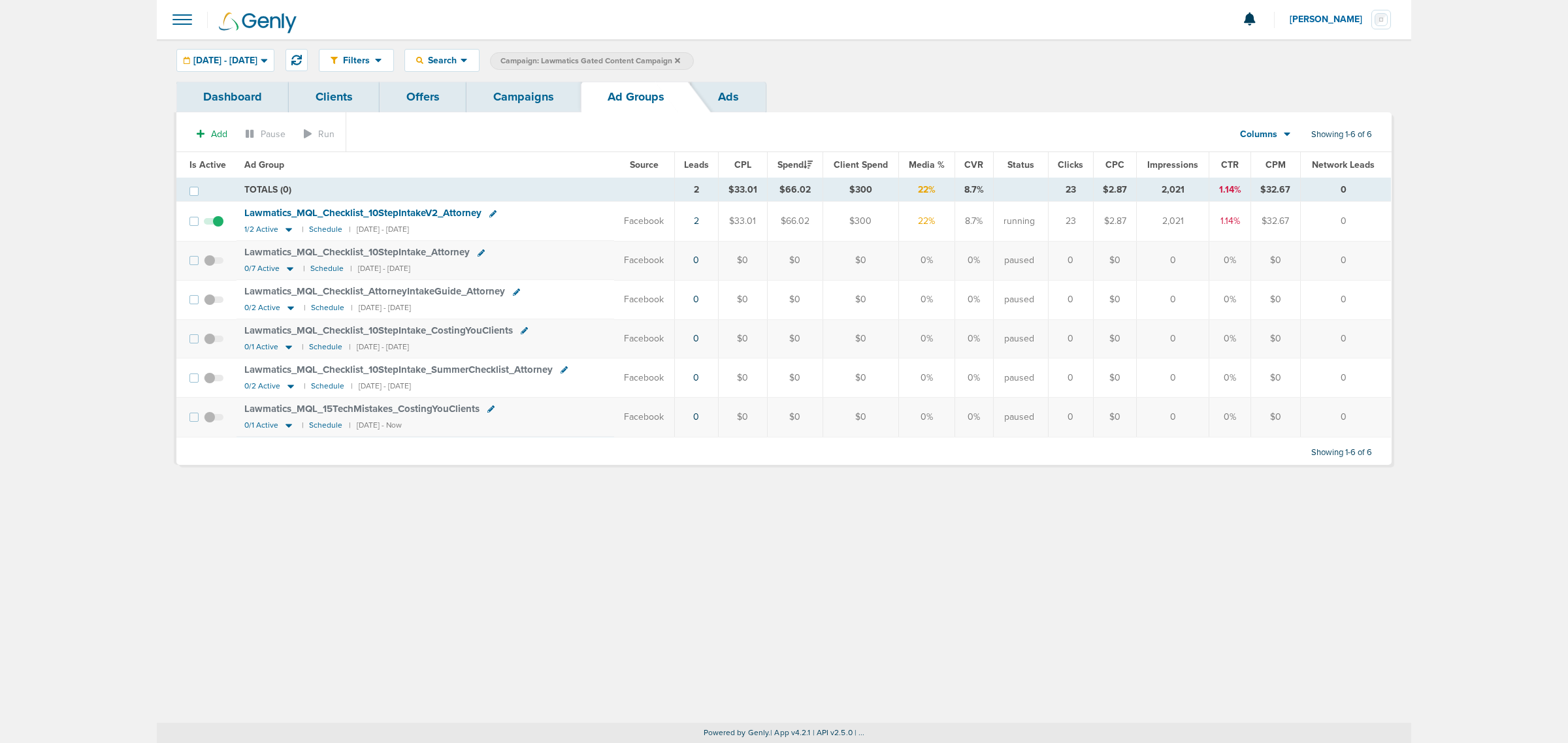
click at [539, 99] on link "Campaigns" at bounding box center [523, 97] width 114 height 31
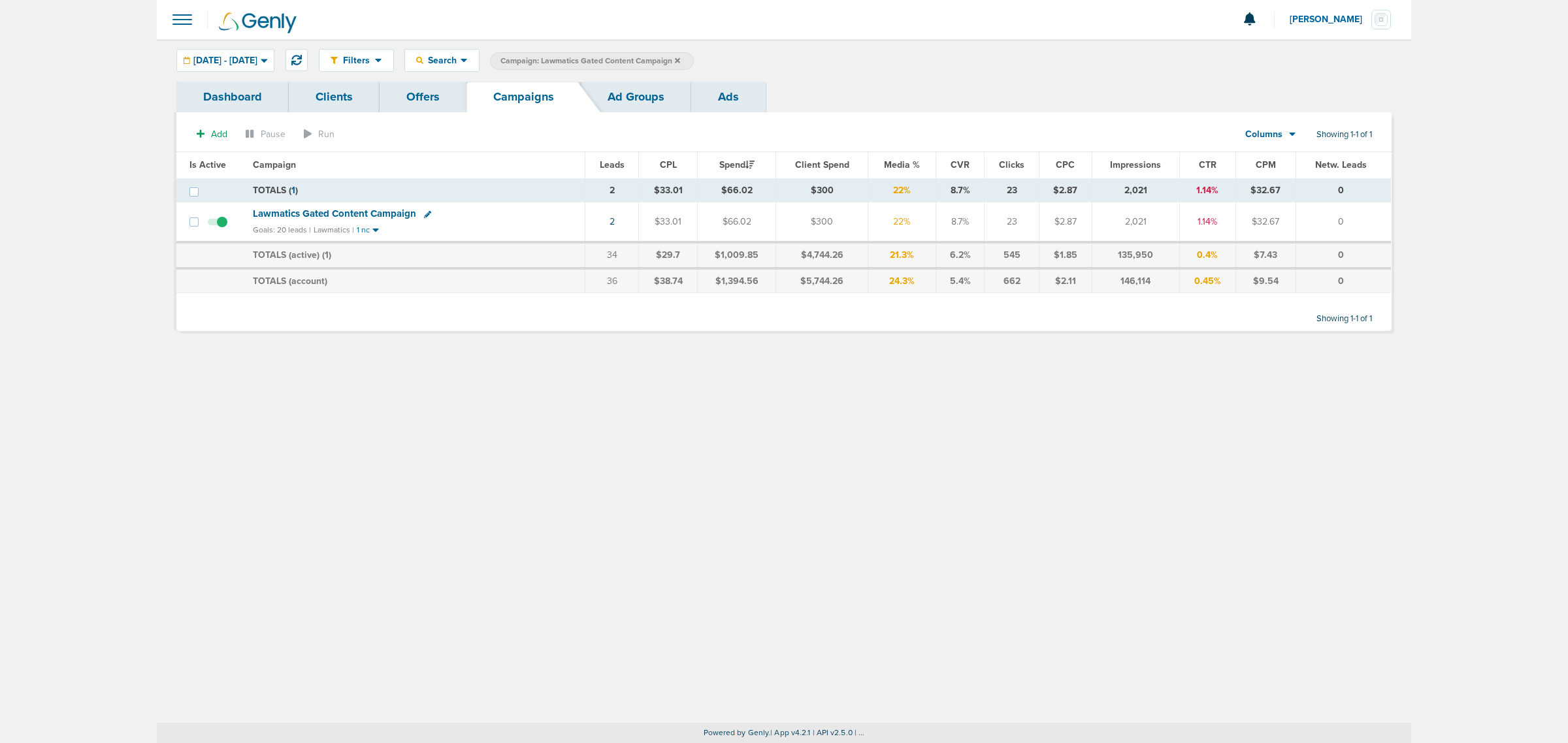
click at [680, 62] on icon at bounding box center [678, 60] width 5 height 8
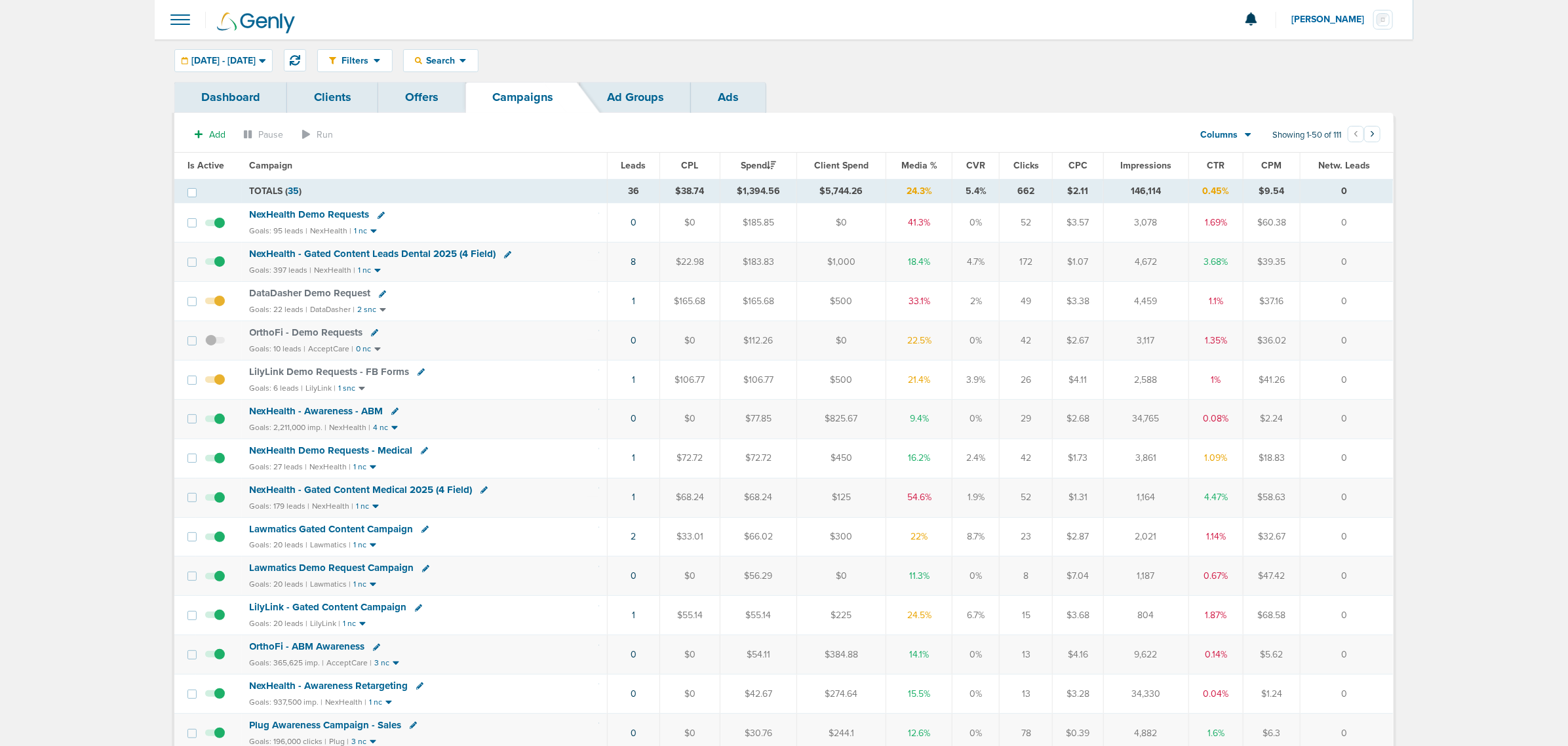
click at [1055, 103] on div "Dashboard Clients Offers Campaigns Ad Groups Ads" at bounding box center [784, 97] width 1219 height 31
click at [928, 165] on span "Media %" at bounding box center [919, 165] width 36 height 11
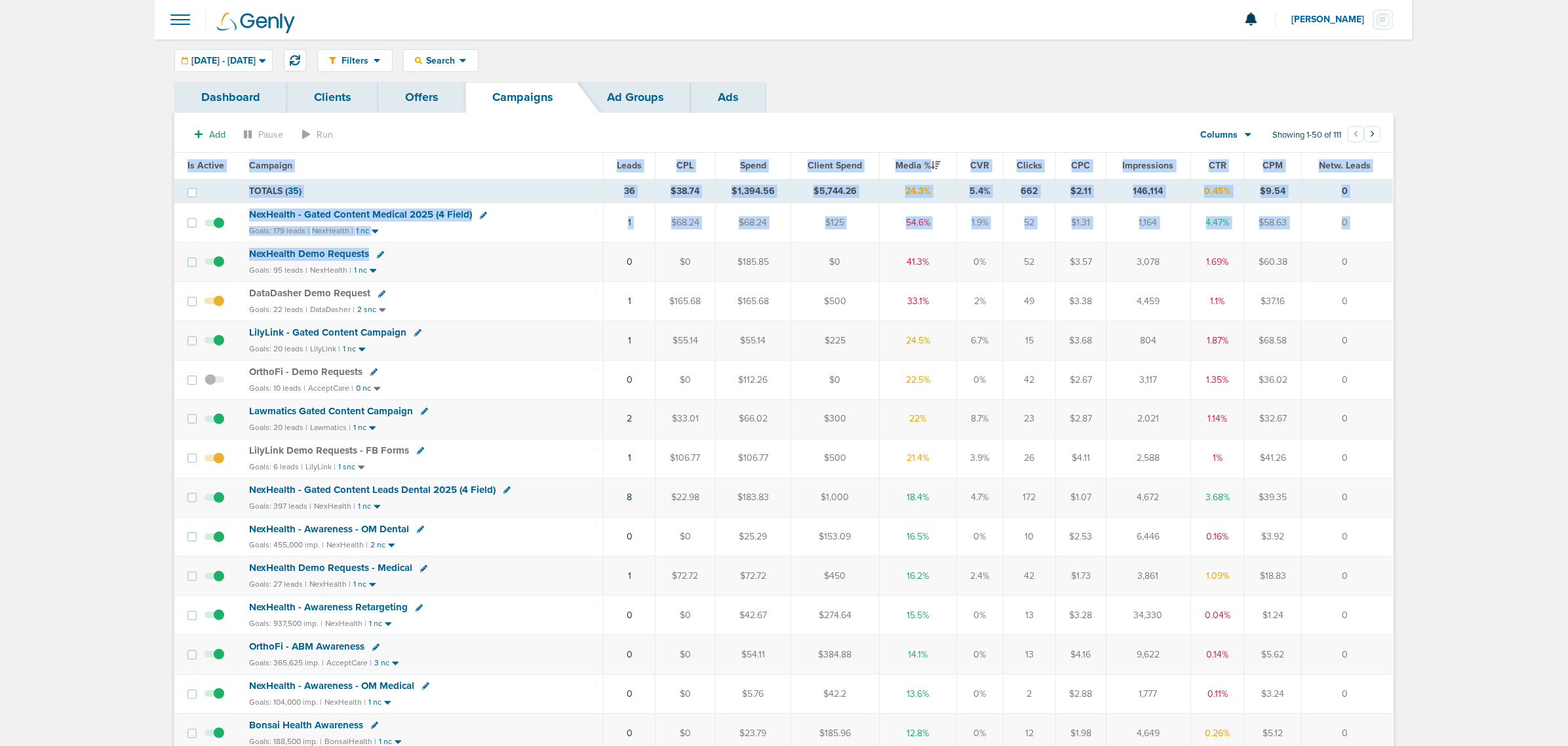
drag, startPoint x: 564, startPoint y: 263, endPoint x: 1395, endPoint y: 256, distance: 831.0
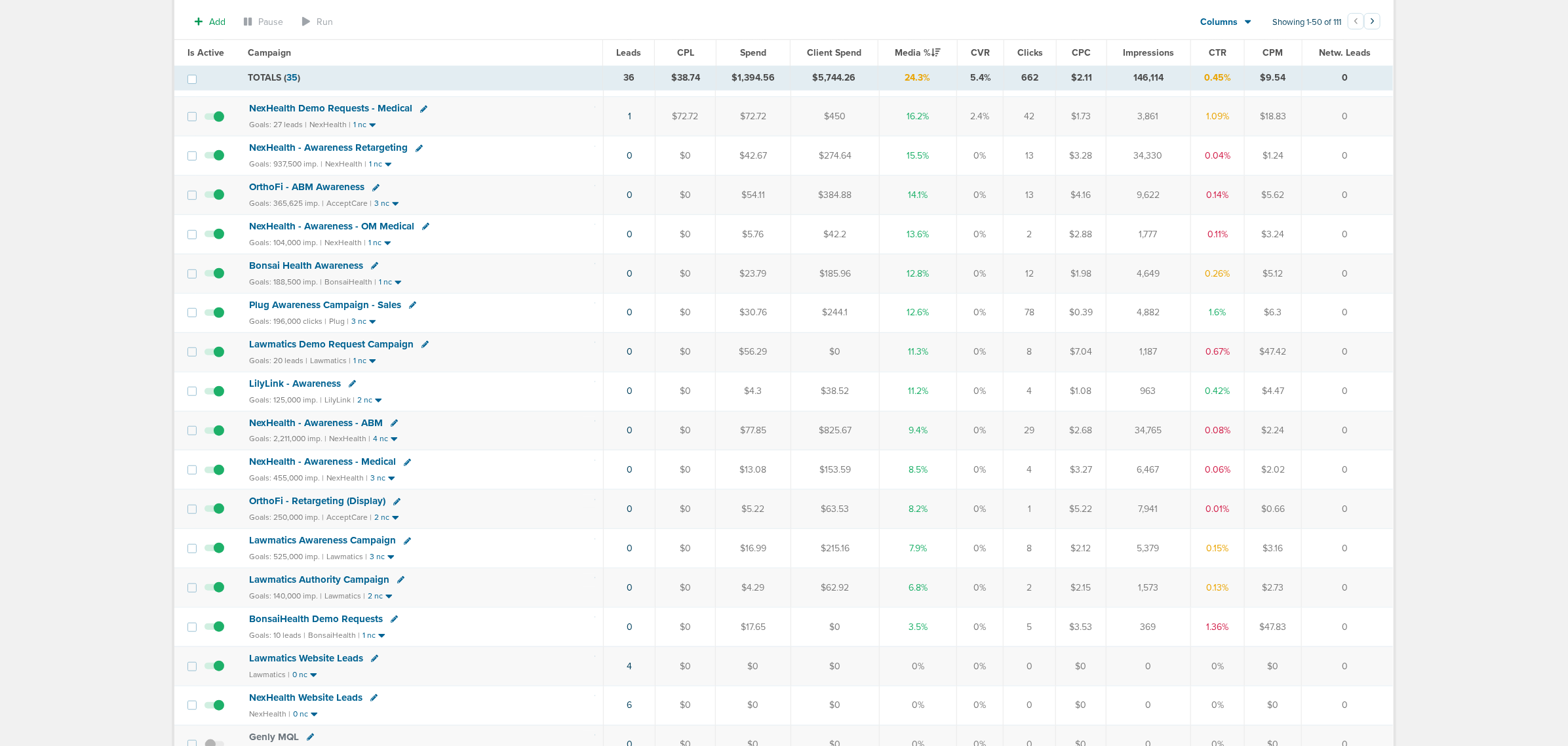
scroll to position [492, 0]
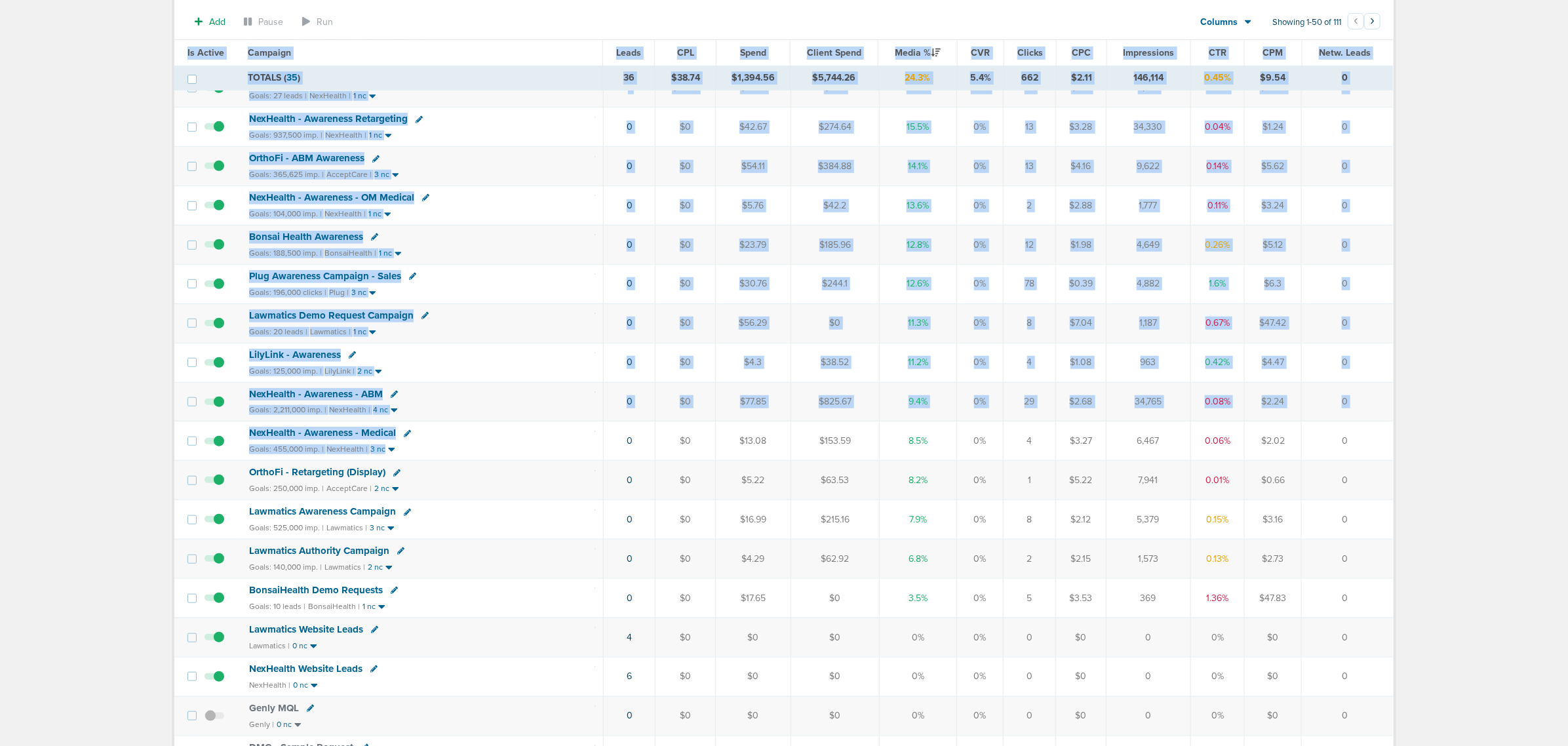
drag, startPoint x: 535, startPoint y: 454, endPoint x: 1443, endPoint y: 451, distance: 908.0
click at [1441, 451] on main "Notifications You have no unread notifications [PERSON_NAME] Profile Sign Out C…" at bounding box center [784, 658] width 1568 height 2299
click at [1443, 451] on main "Notifications You have no unread notifications [PERSON_NAME] Profile Sign Out C…" at bounding box center [784, 658] width 1568 height 2299
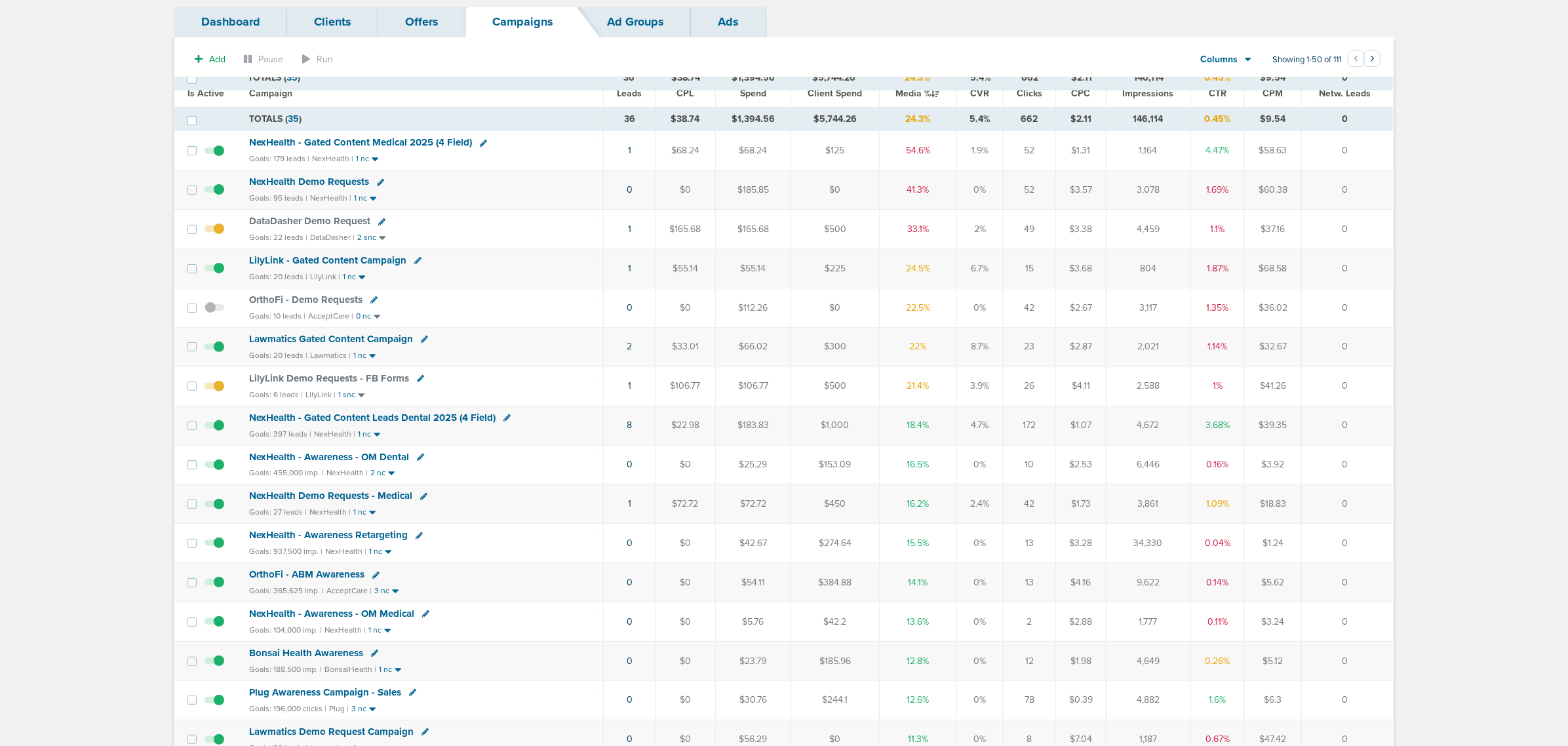
scroll to position [0, 0]
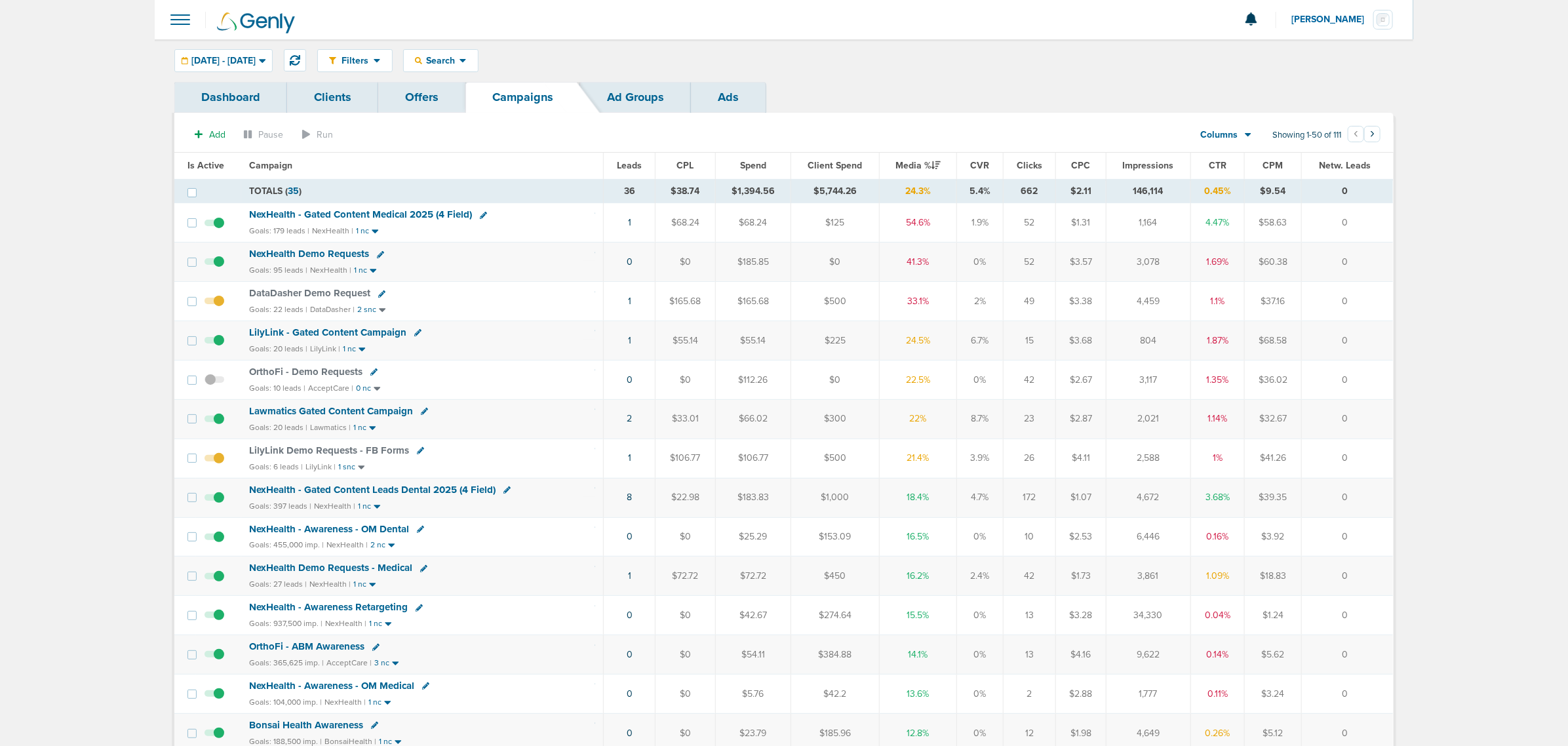
click at [345, 212] on span "NexHealth - Gated Content Medical 2025 (4 Field)" at bounding box center [360, 214] width 223 height 12
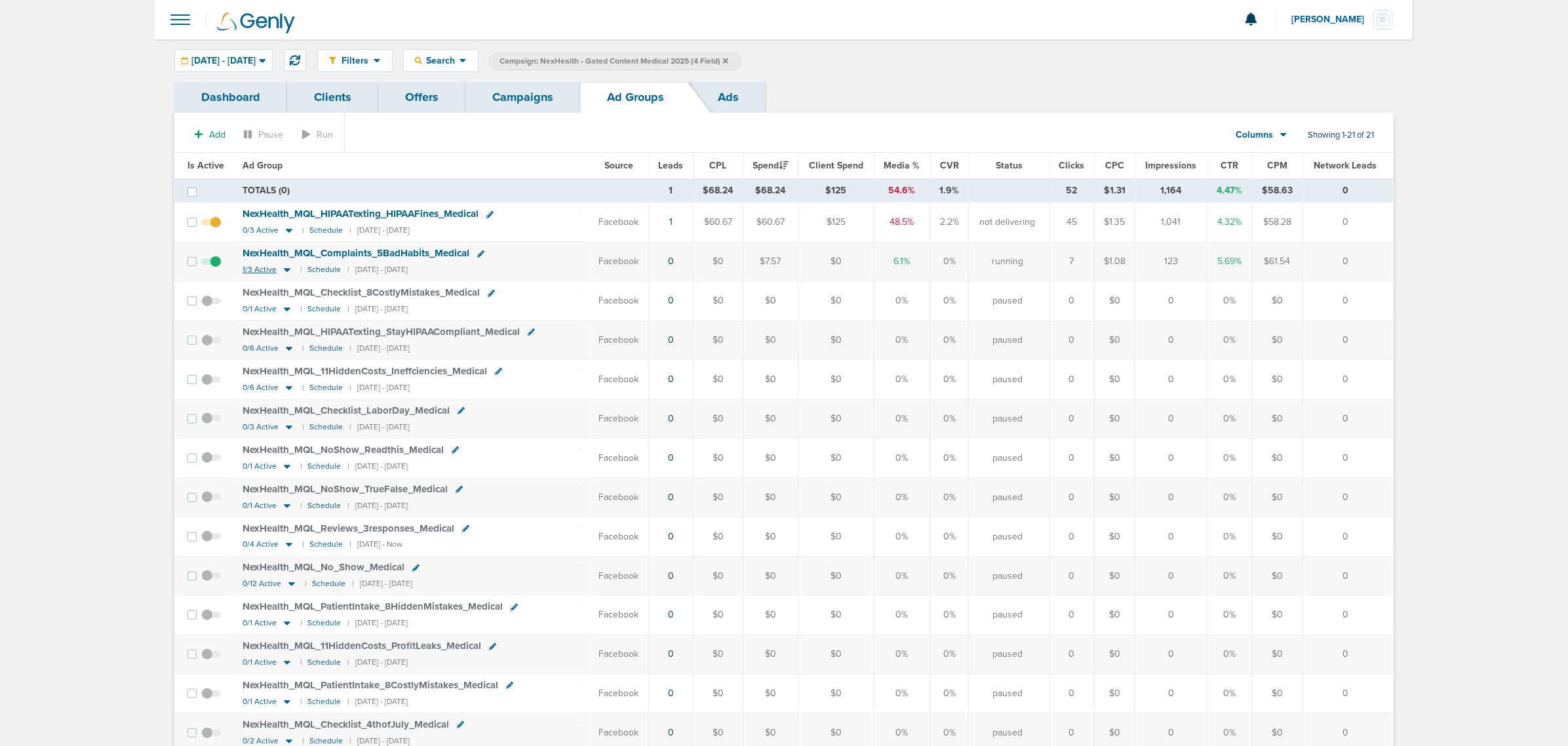
click at [284, 271] on icon at bounding box center [287, 271] width 7 height 4
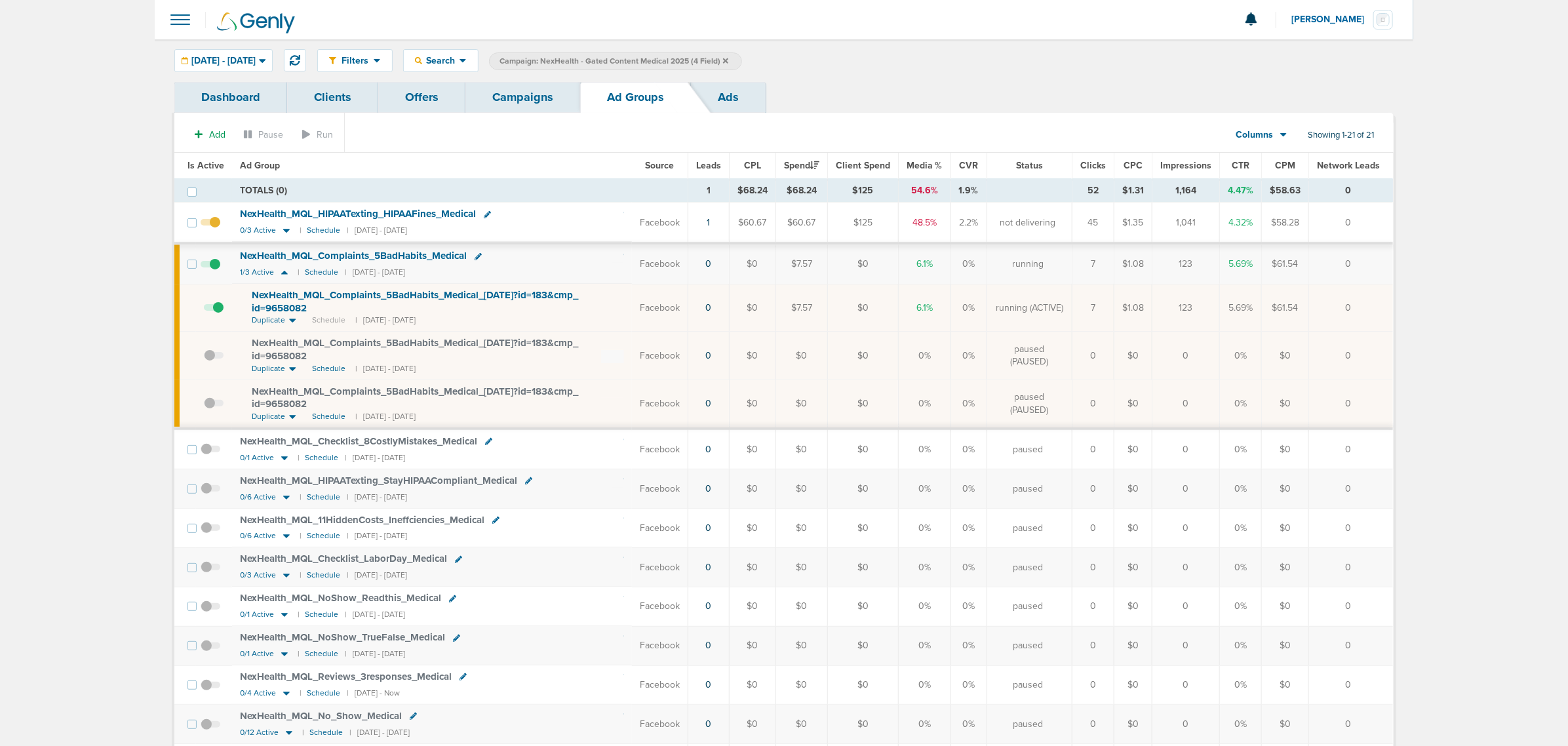
click at [269, 303] on span "NexHealth_ MQL_ Complaints_ 5BadHabits_ Medical_ [DATE]?id=183&cmp_ id=9658082" at bounding box center [415, 301] width 327 height 25
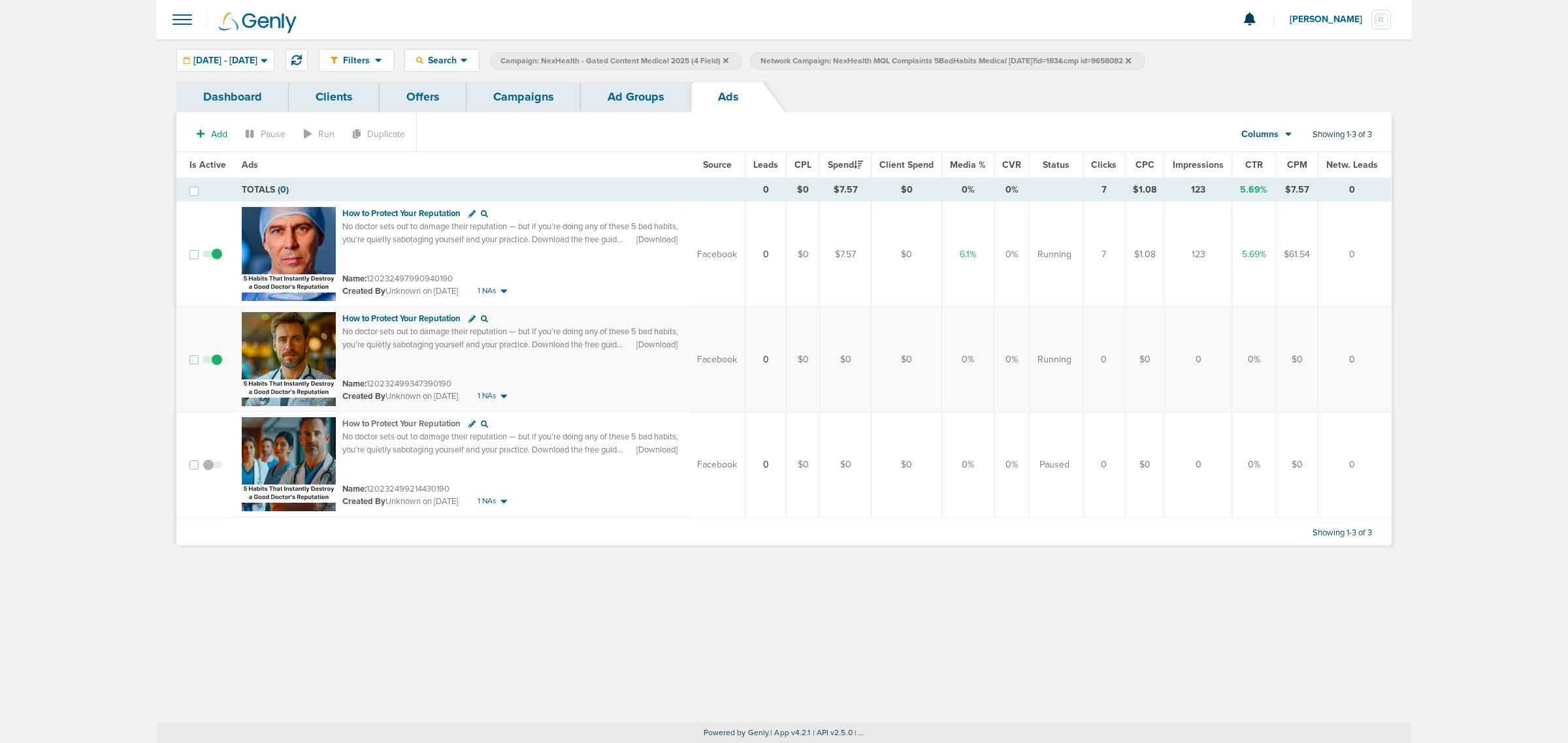
click at [543, 100] on link "Campaigns" at bounding box center [523, 97] width 114 height 31
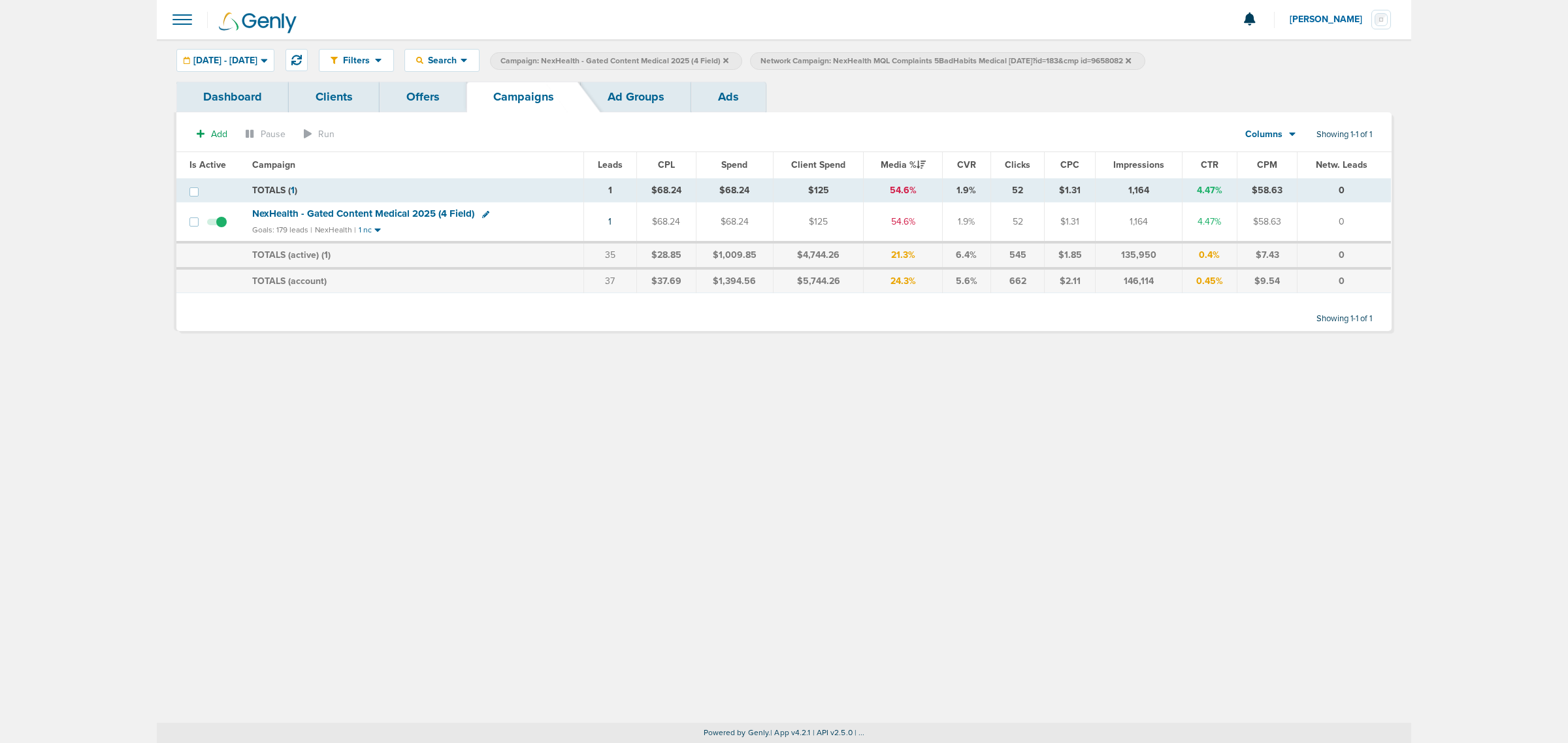
click at [1131, 60] on icon at bounding box center [1128, 60] width 5 height 5
click at [729, 59] on icon at bounding box center [726, 60] width 5 height 5
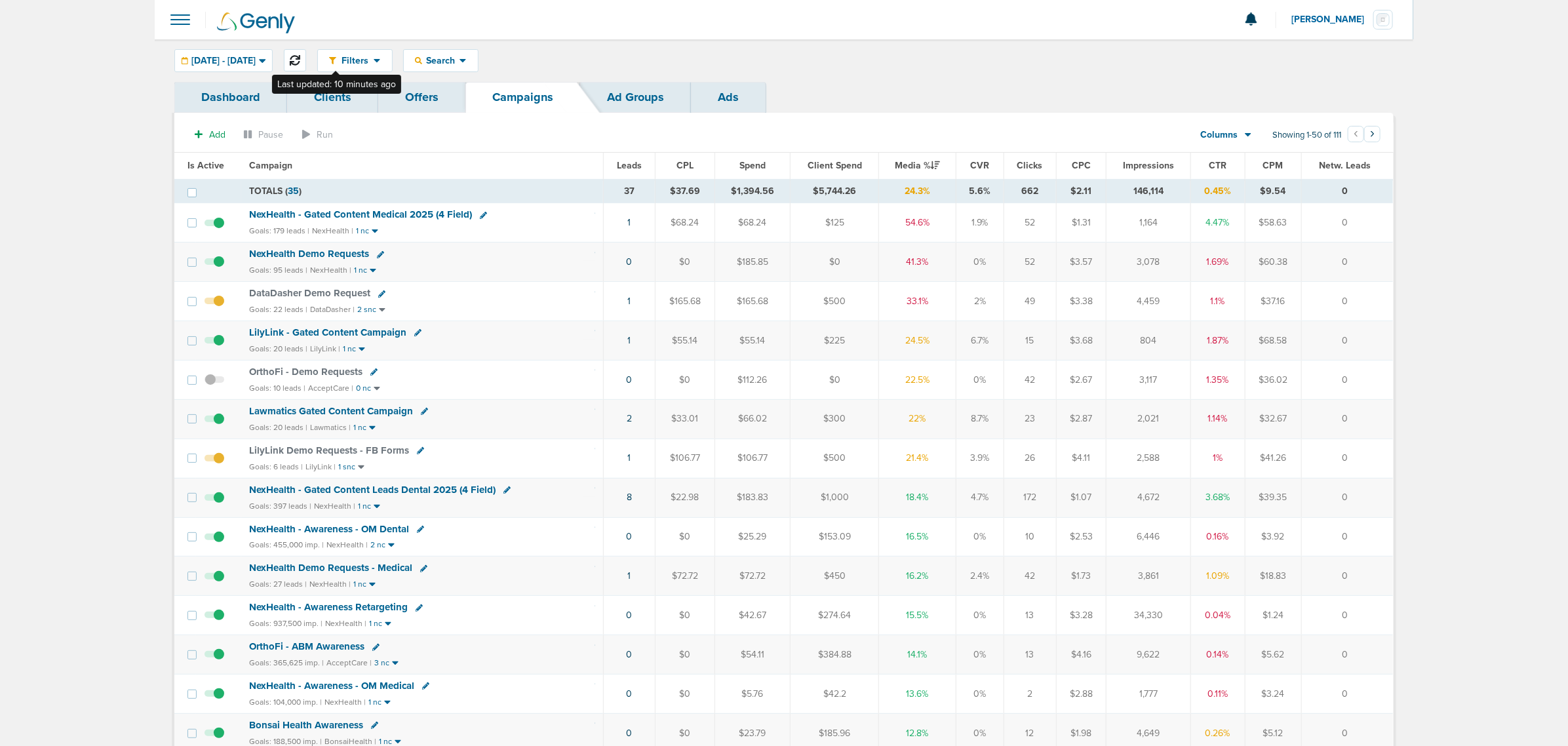
click at [301, 55] on icon at bounding box center [294, 60] width 10 height 10
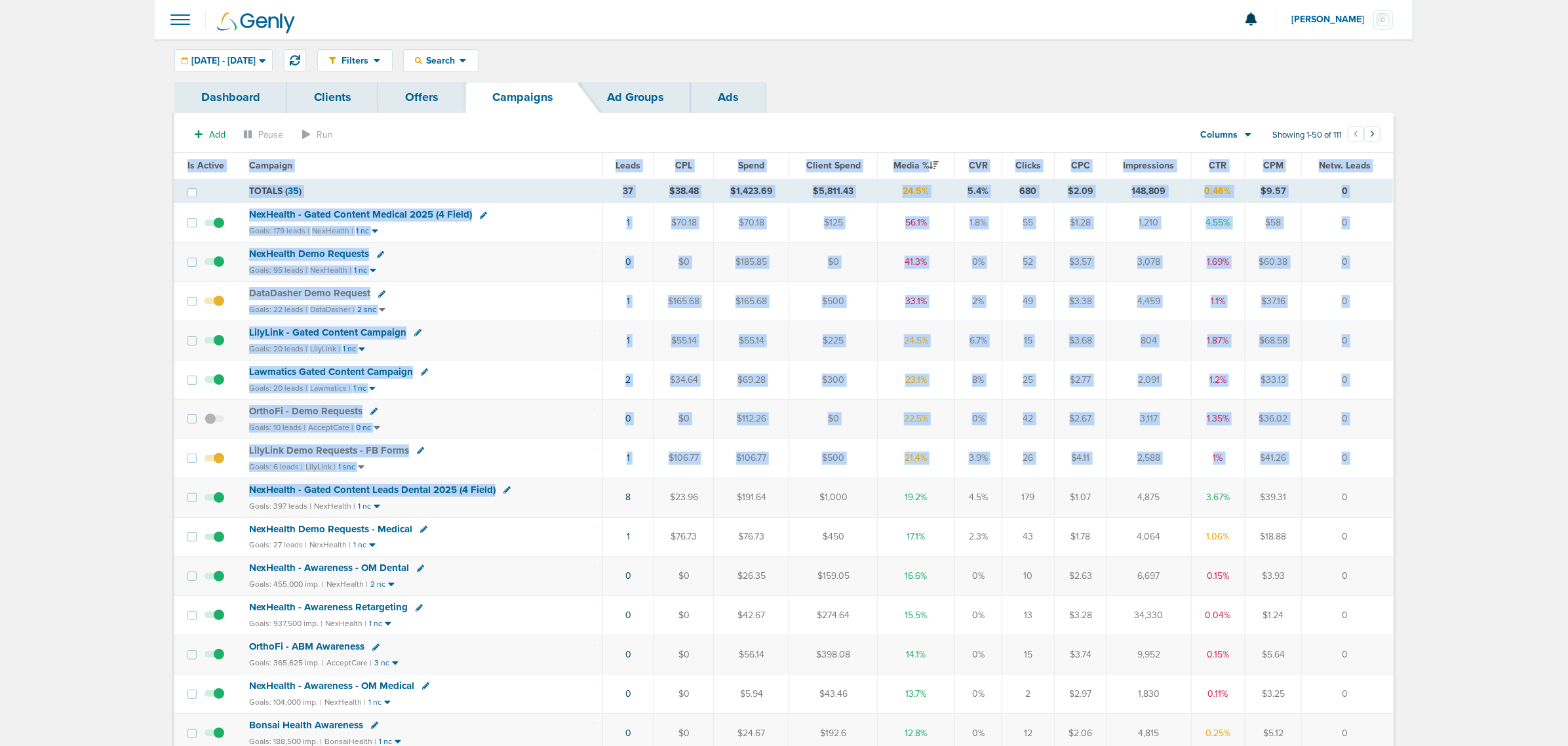
drag, startPoint x: 591, startPoint y: 501, endPoint x: 1395, endPoint y: 496, distance: 804.0
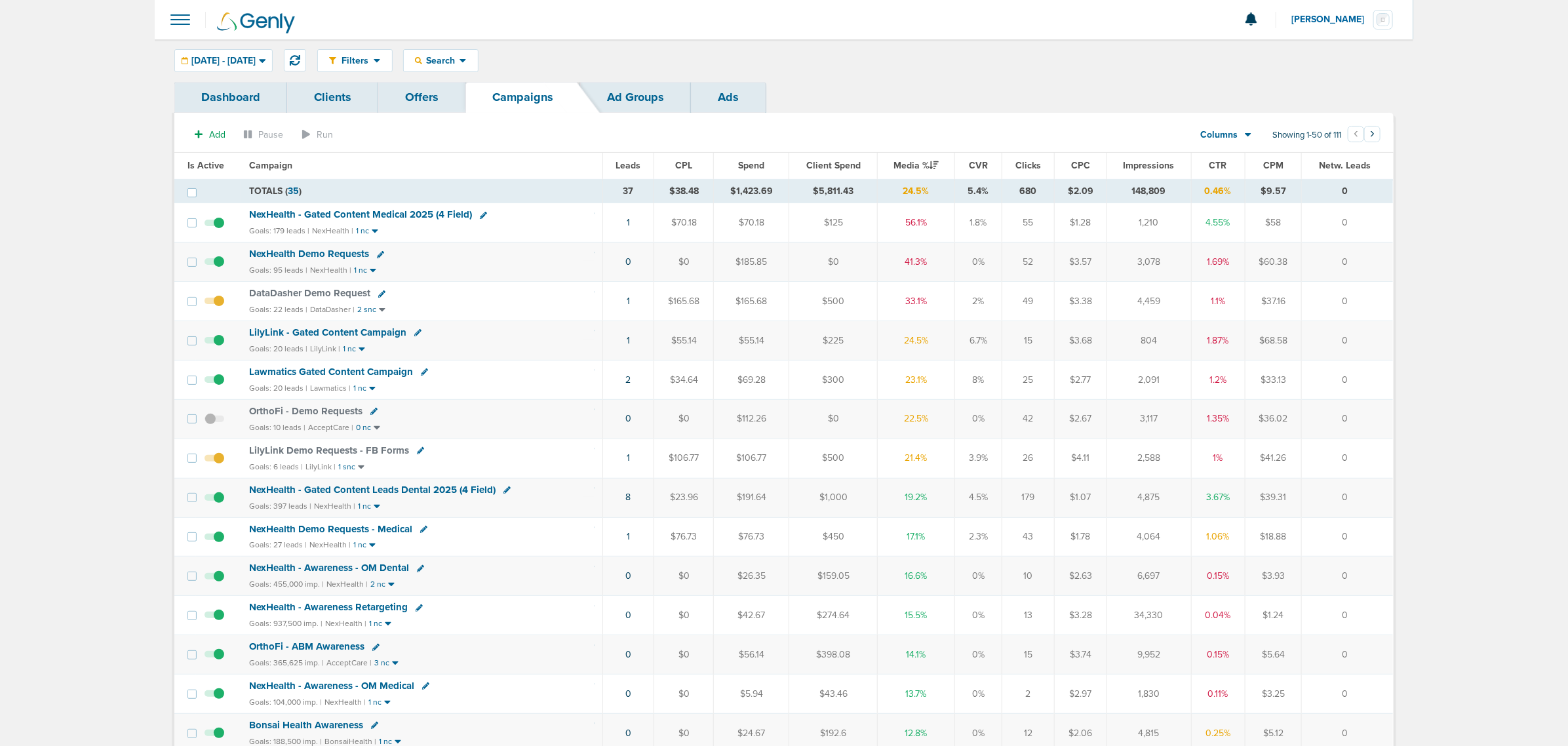
click at [362, 215] on span "NexHealth - Gated Content Medical 2025 (4 Field)" at bounding box center [360, 214] width 223 height 12
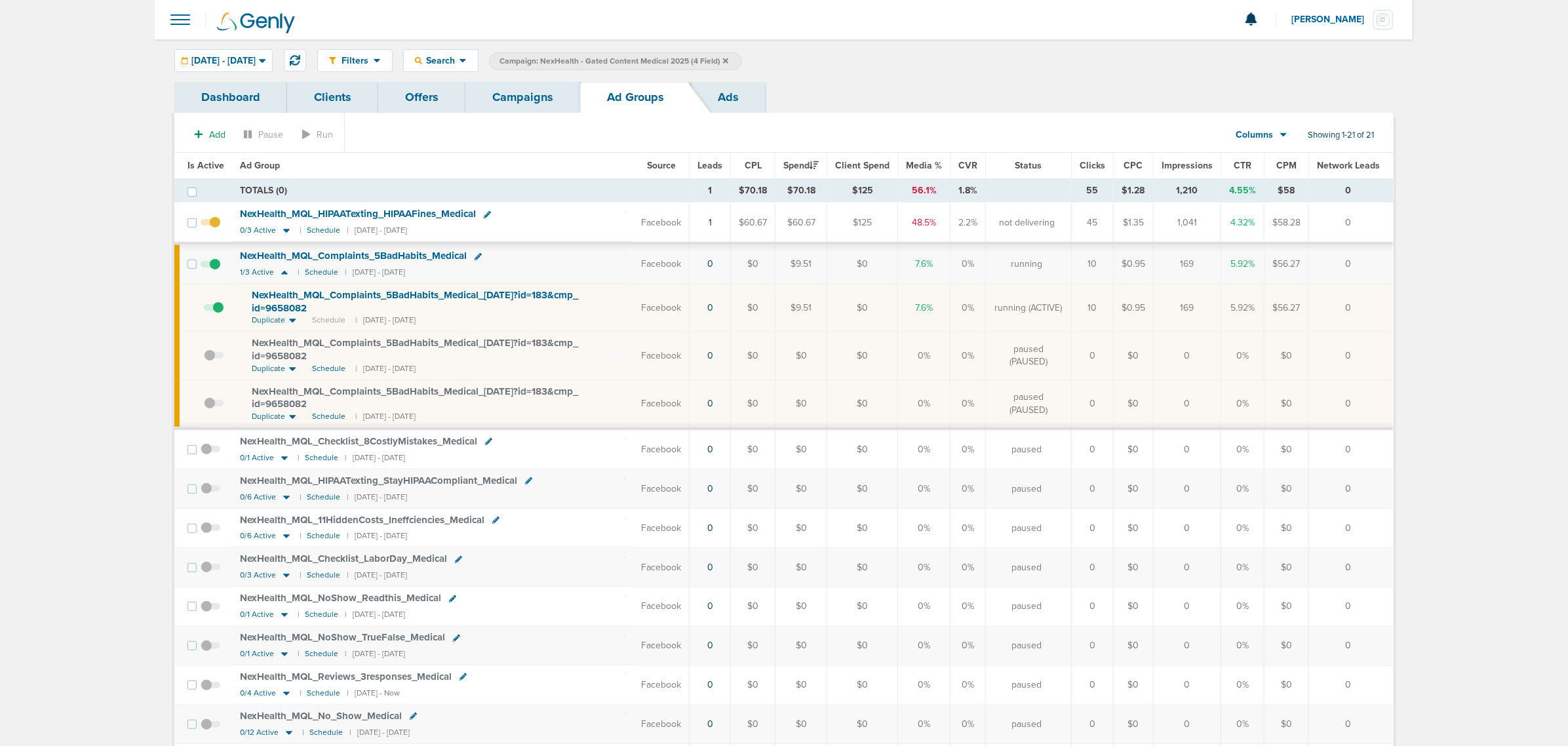
click at [525, 85] on link "Campaigns" at bounding box center [522, 97] width 114 height 31
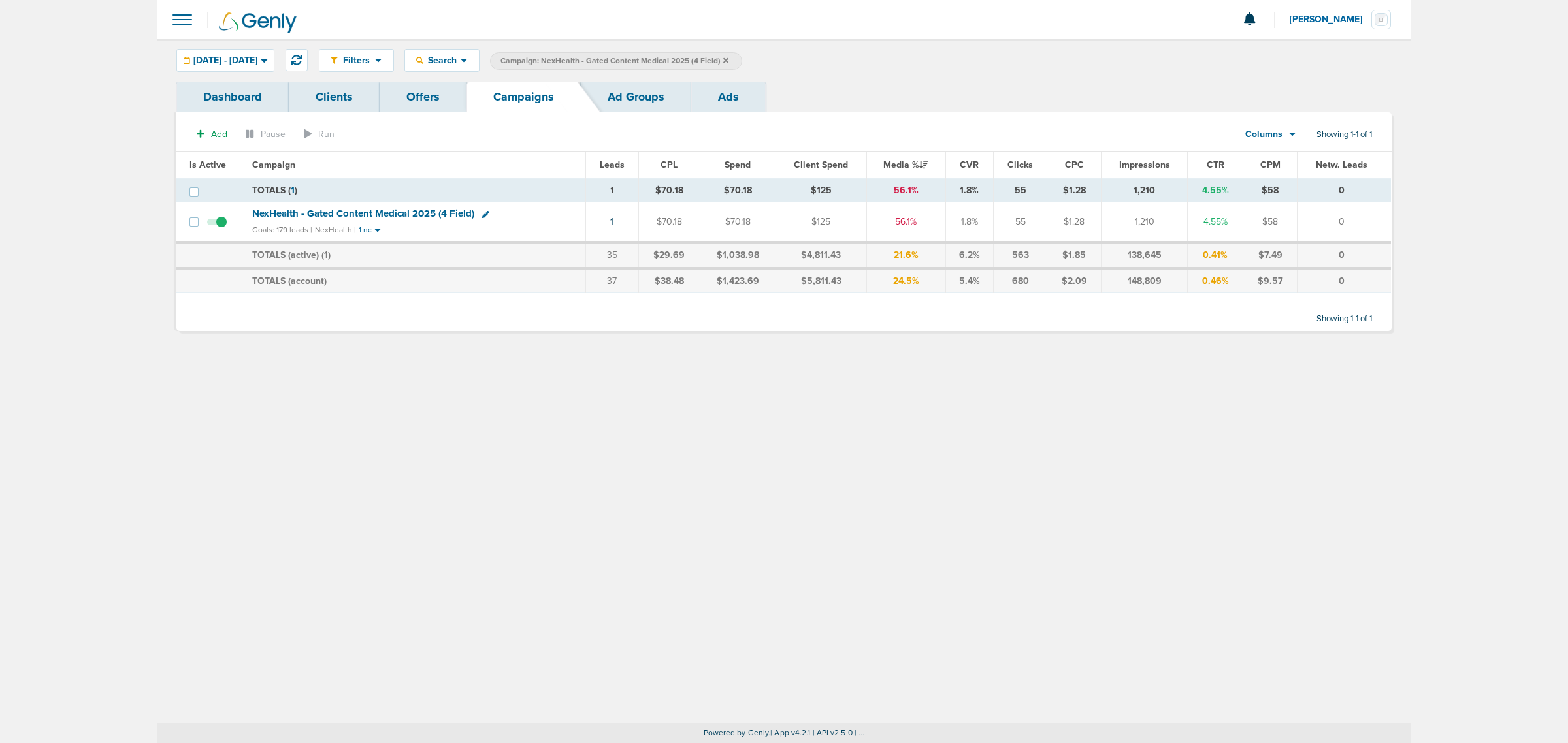
click at [729, 60] on icon at bounding box center [726, 60] width 5 height 5
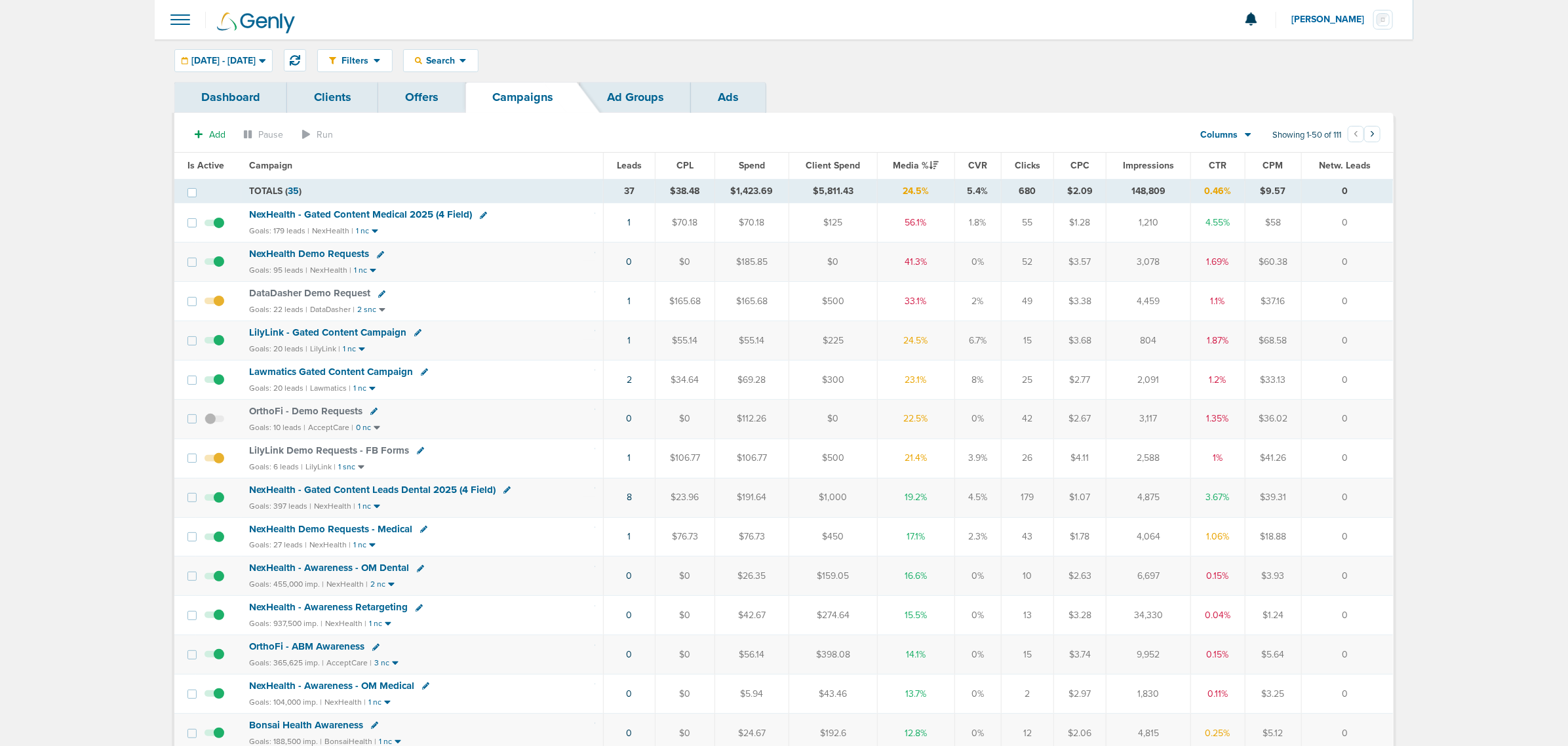
click at [303, 376] on span "Lawmatics Gated Content Campaign" at bounding box center [331, 372] width 164 height 12
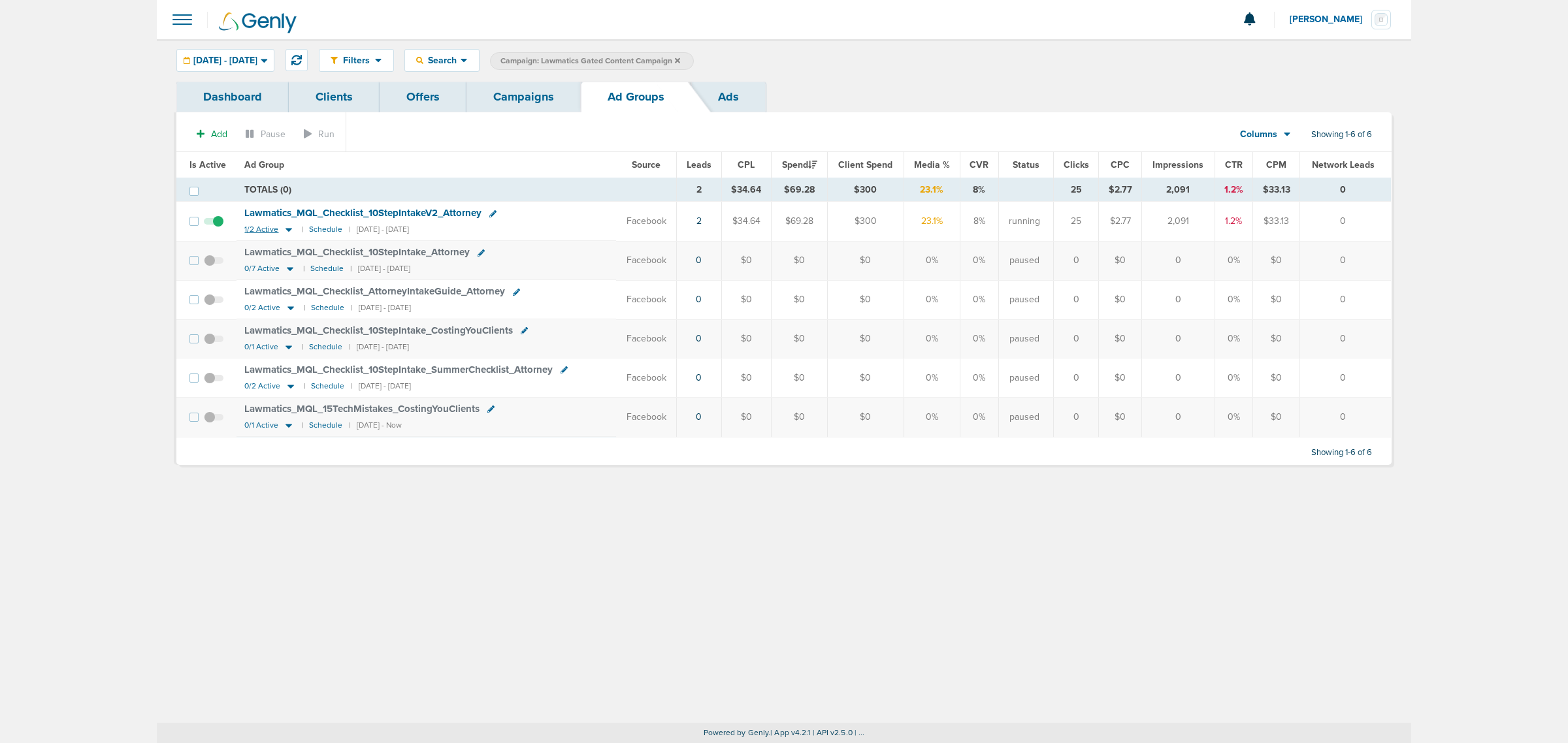
click at [286, 230] on icon at bounding box center [290, 231] width 7 height 4
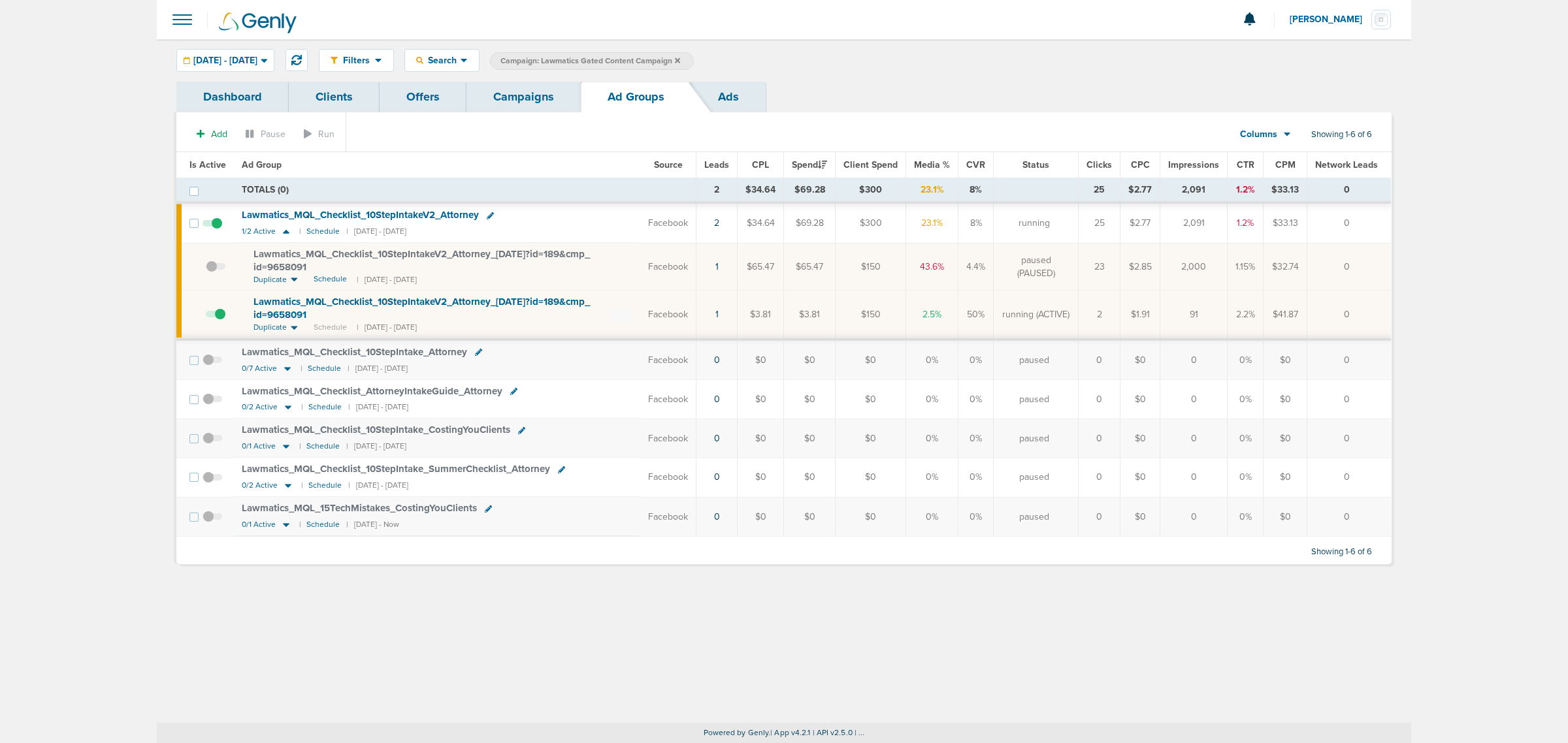
click at [564, 92] on link "Campaigns" at bounding box center [523, 97] width 114 height 31
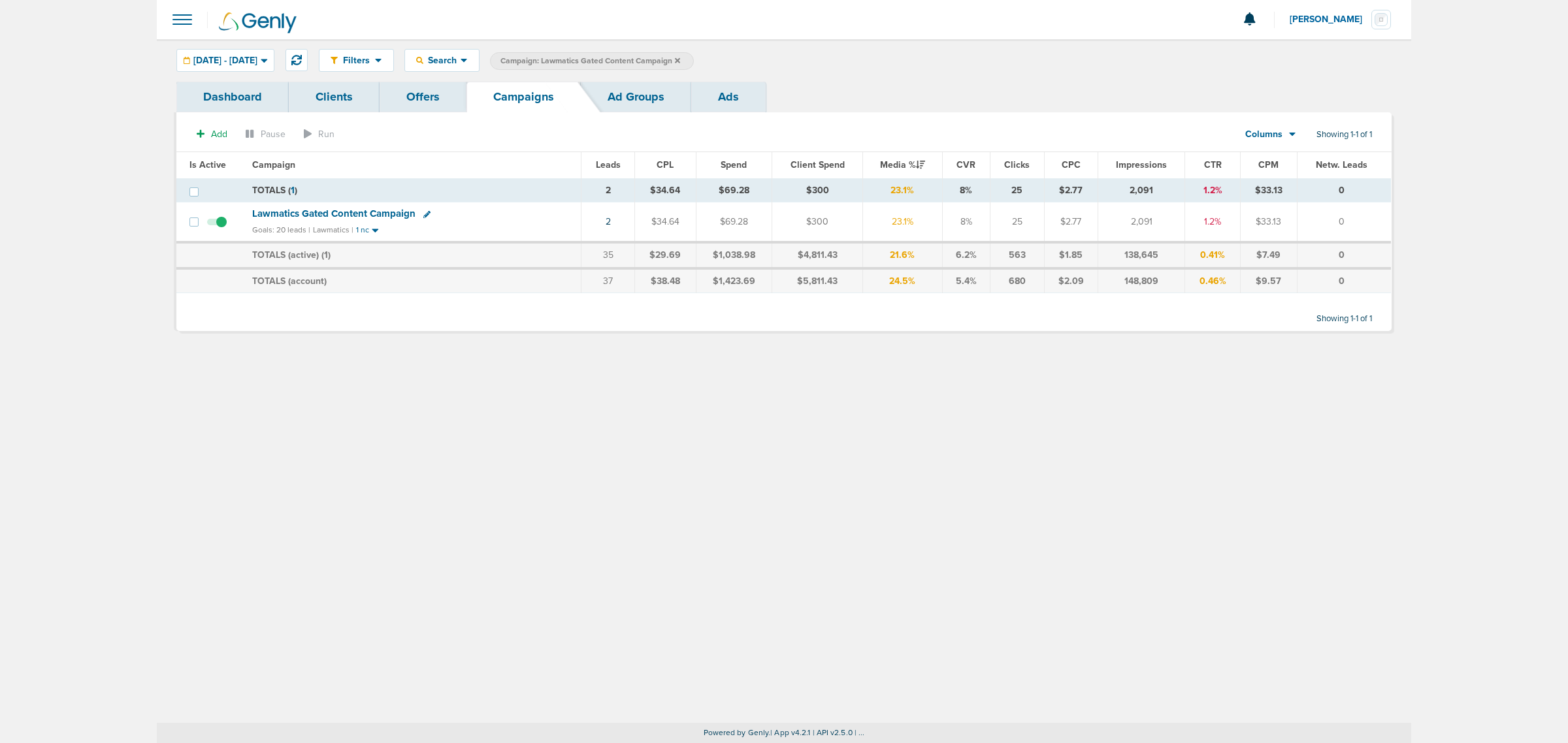
click at [694, 60] on label "Campaign: Lawmatics Gated Content Campaign" at bounding box center [591, 61] width 204 height 18
click at [694, 60] on label "Campaign: Lawmatics Gated Content Campaign" at bounding box center [591, 61] width 204 height 18
click at [680, 60] on icon at bounding box center [678, 60] width 5 height 8
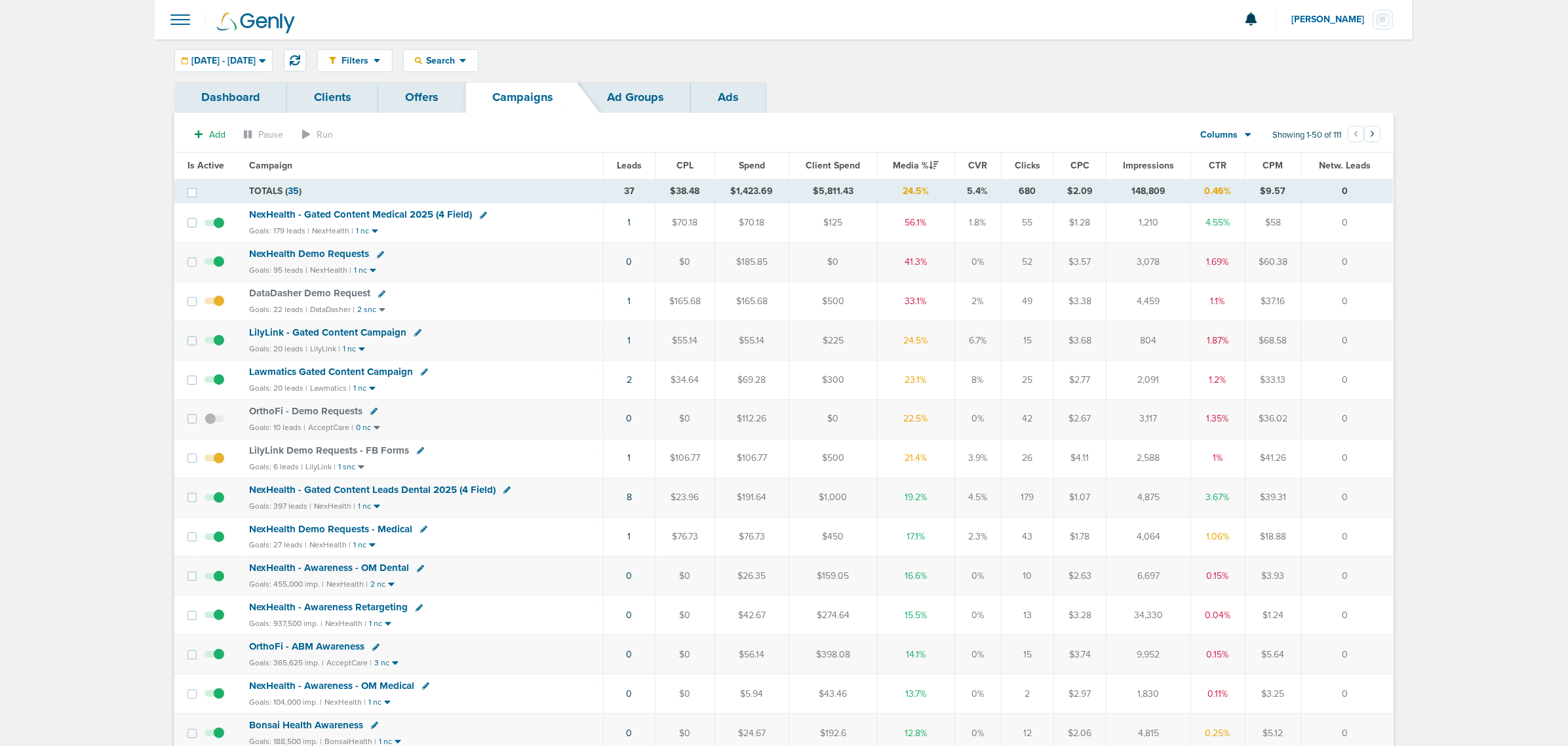
click at [332, 254] on span "NexHealth Demo Requests" at bounding box center [309, 254] width 120 height 12
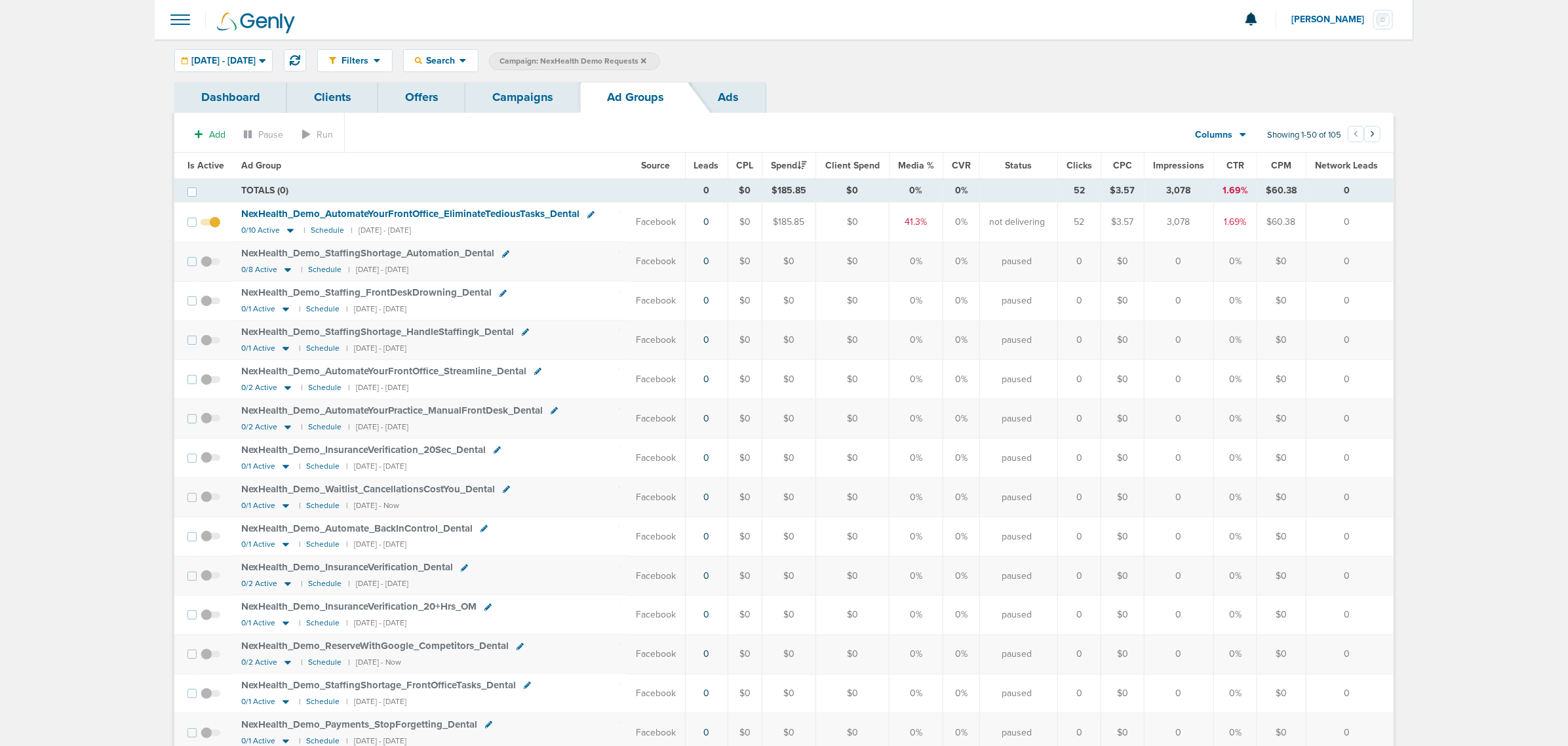
click at [207, 168] on span "Is Active" at bounding box center [205, 165] width 37 height 11
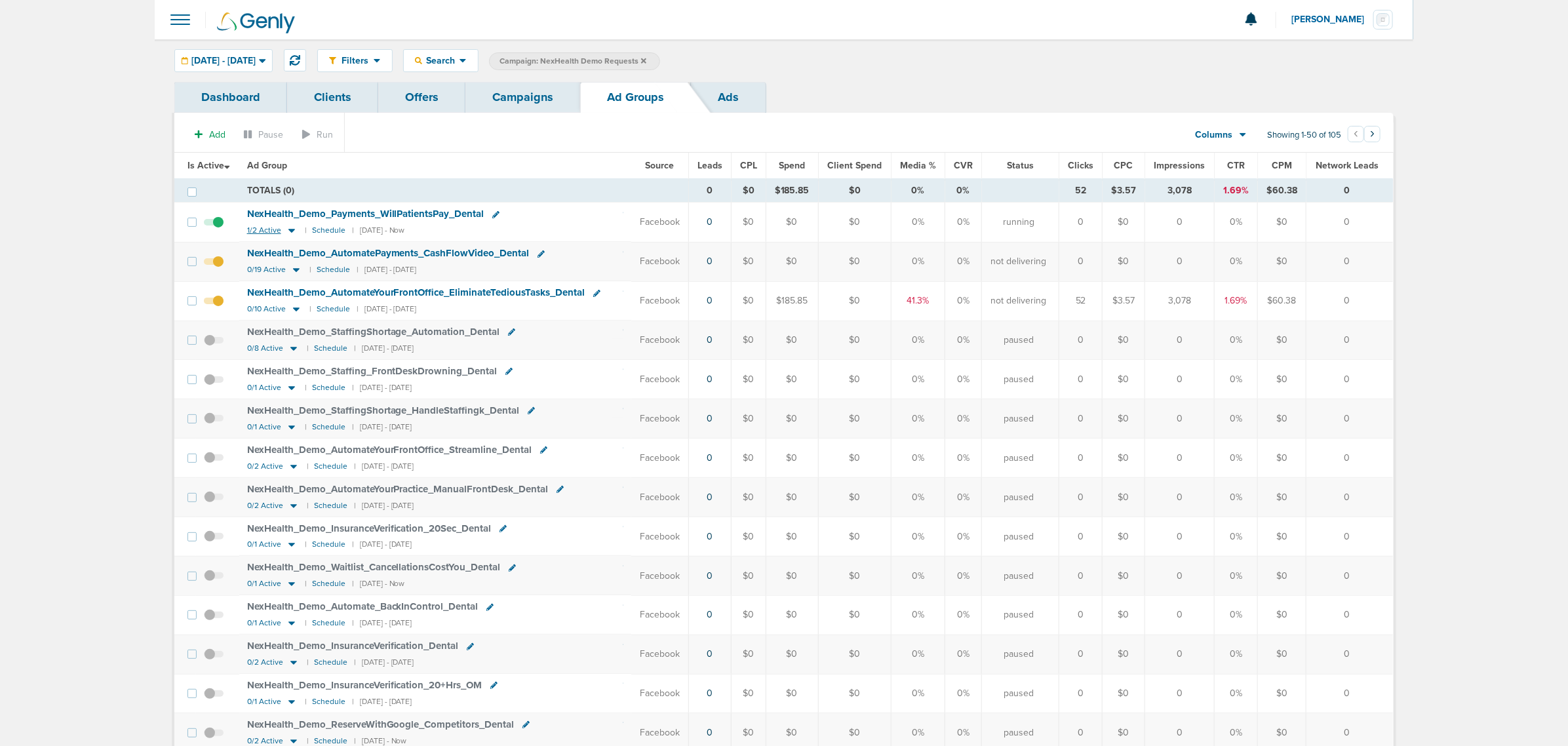
click at [289, 231] on icon at bounding box center [292, 232] width 7 height 4
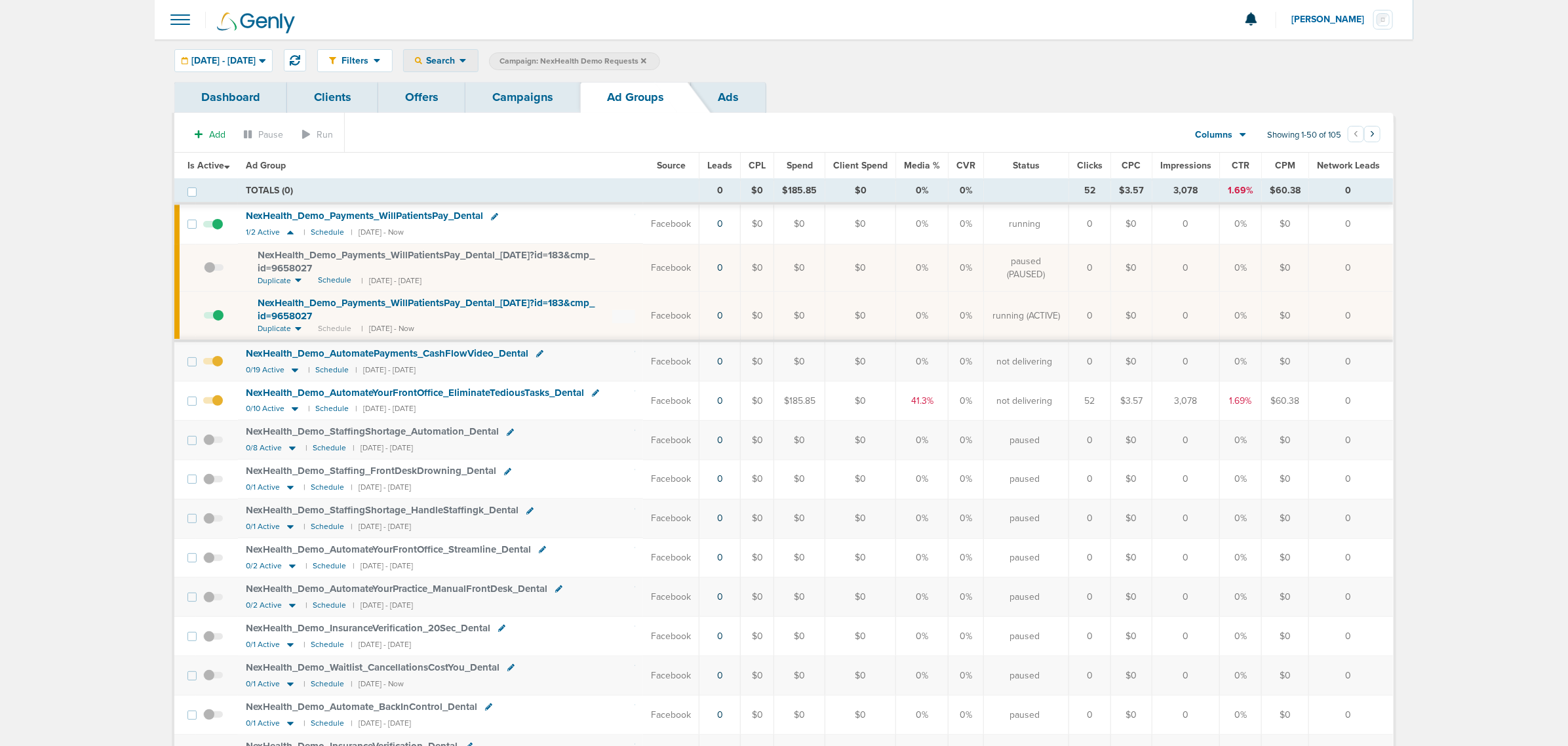
click at [422, 58] on icon at bounding box center [418, 61] width 7 height 7
click at [915, 108] on div "Dashboard Clients Offers Campaigns Ad Groups Ads" at bounding box center [784, 97] width 1219 height 31
click at [513, 99] on link "Campaigns" at bounding box center [522, 97] width 114 height 31
click at [542, 97] on link "Campaigns" at bounding box center [522, 97] width 114 height 31
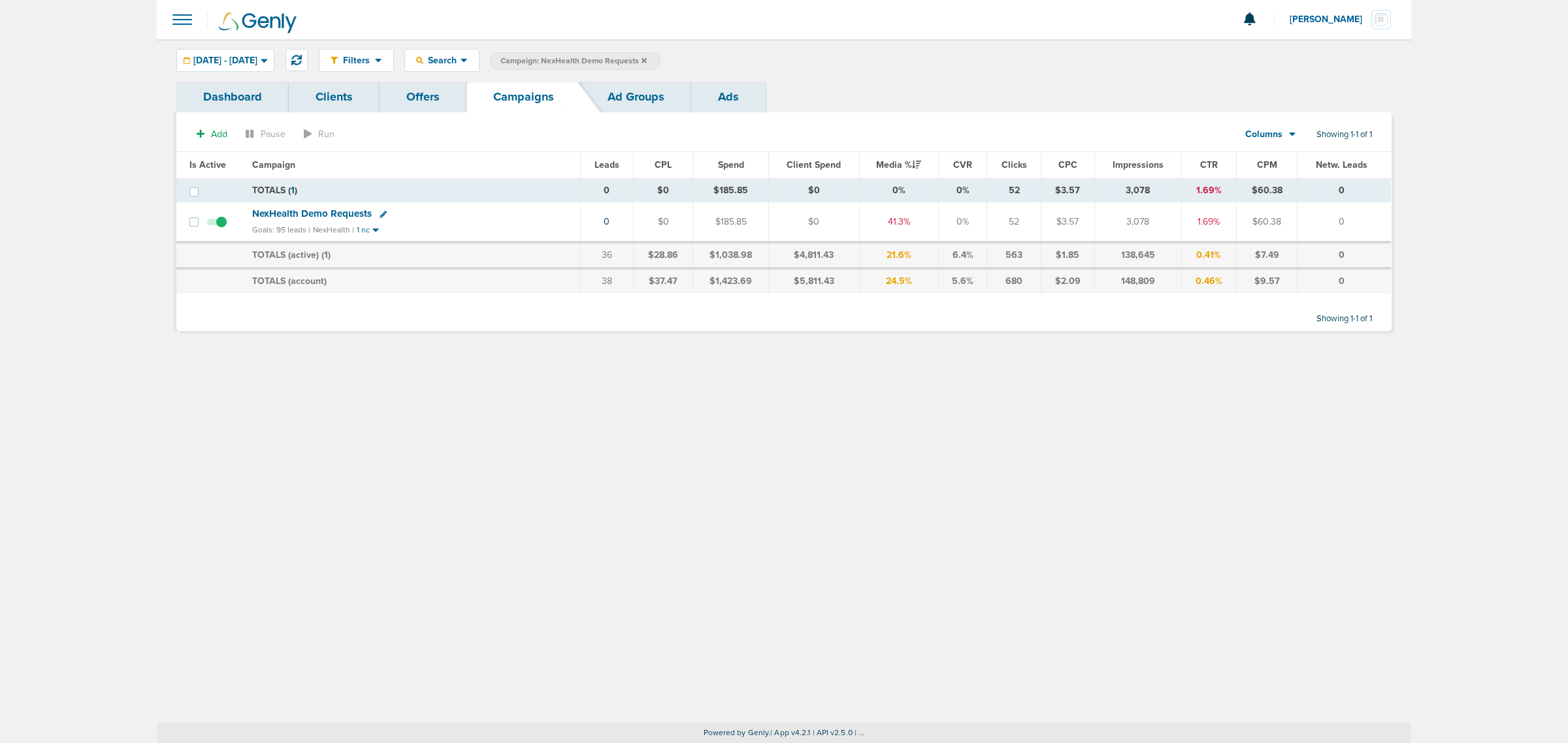
click at [647, 60] on icon at bounding box center [644, 60] width 5 height 5
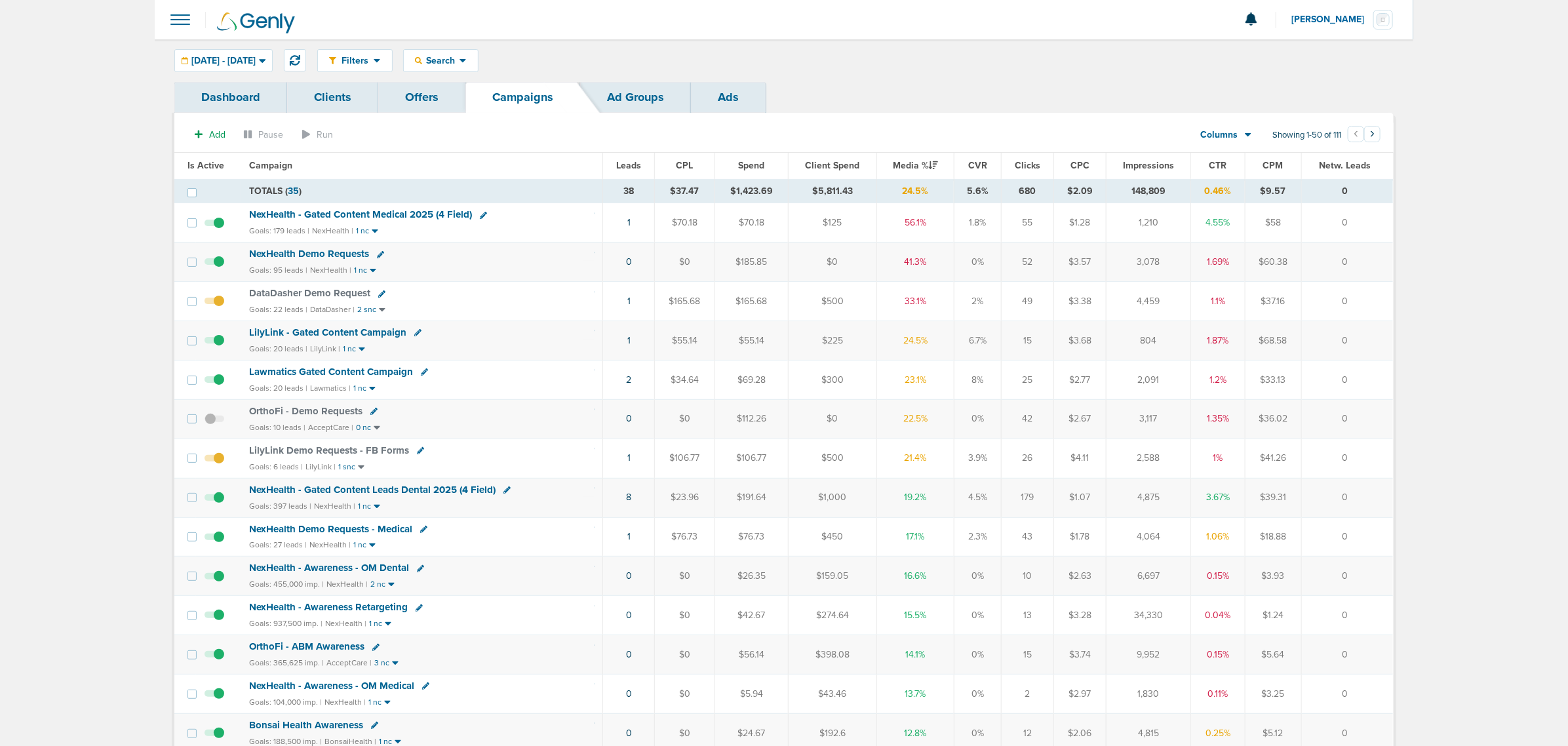
drag, startPoint x: 90, startPoint y: 161, endPoint x: 1572, endPoint y: 550, distance: 1532.2
click at [1568, 550] on html "Notifications You have no unread notifications Lauren Mericle Profile Sign Out …" at bounding box center [784, 373] width 1568 height 746
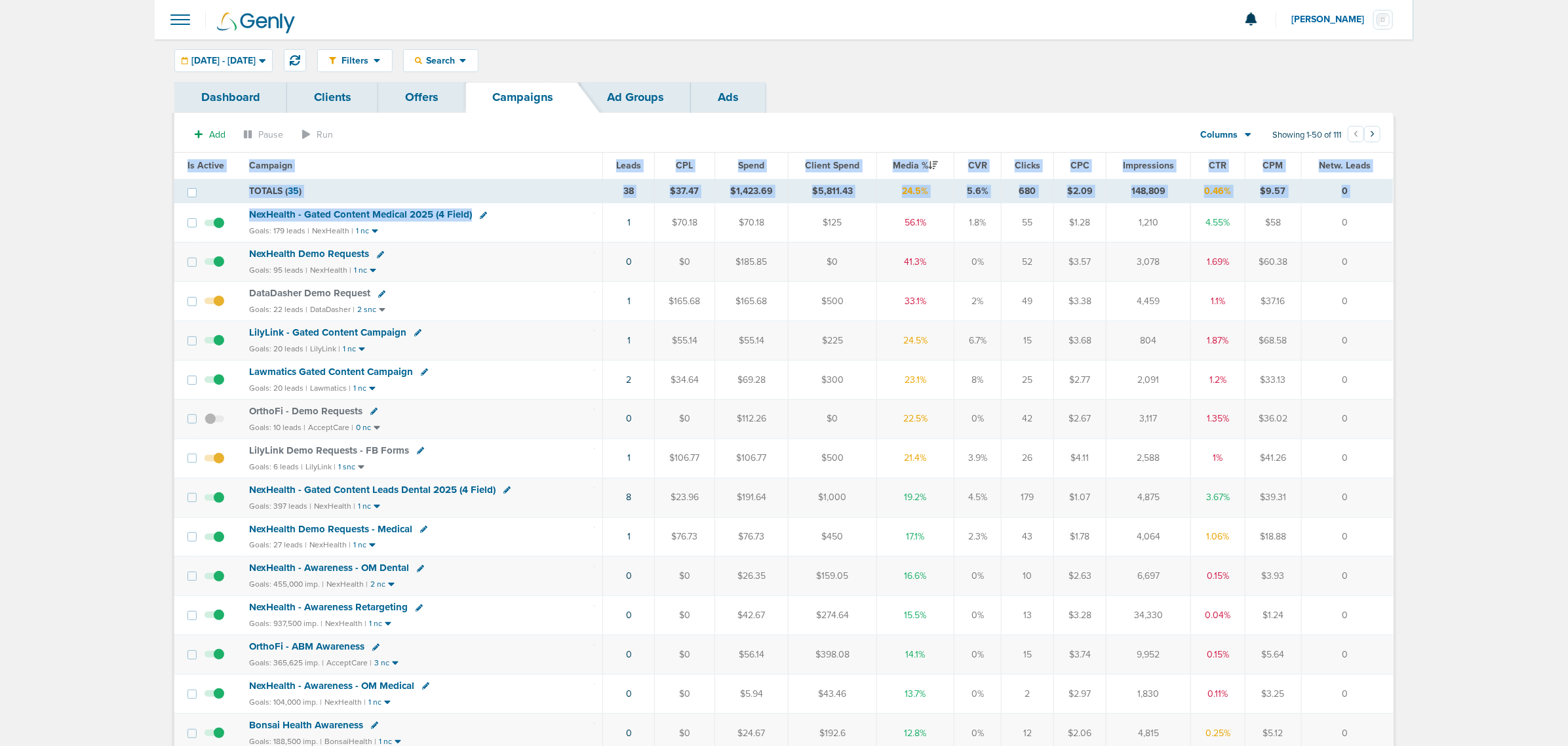
drag, startPoint x: 522, startPoint y: 221, endPoint x: 1447, endPoint y: 223, distance: 925.0
click at [306, 50] on button at bounding box center [295, 60] width 22 height 22
click at [306, 52] on button at bounding box center [295, 60] width 22 height 22
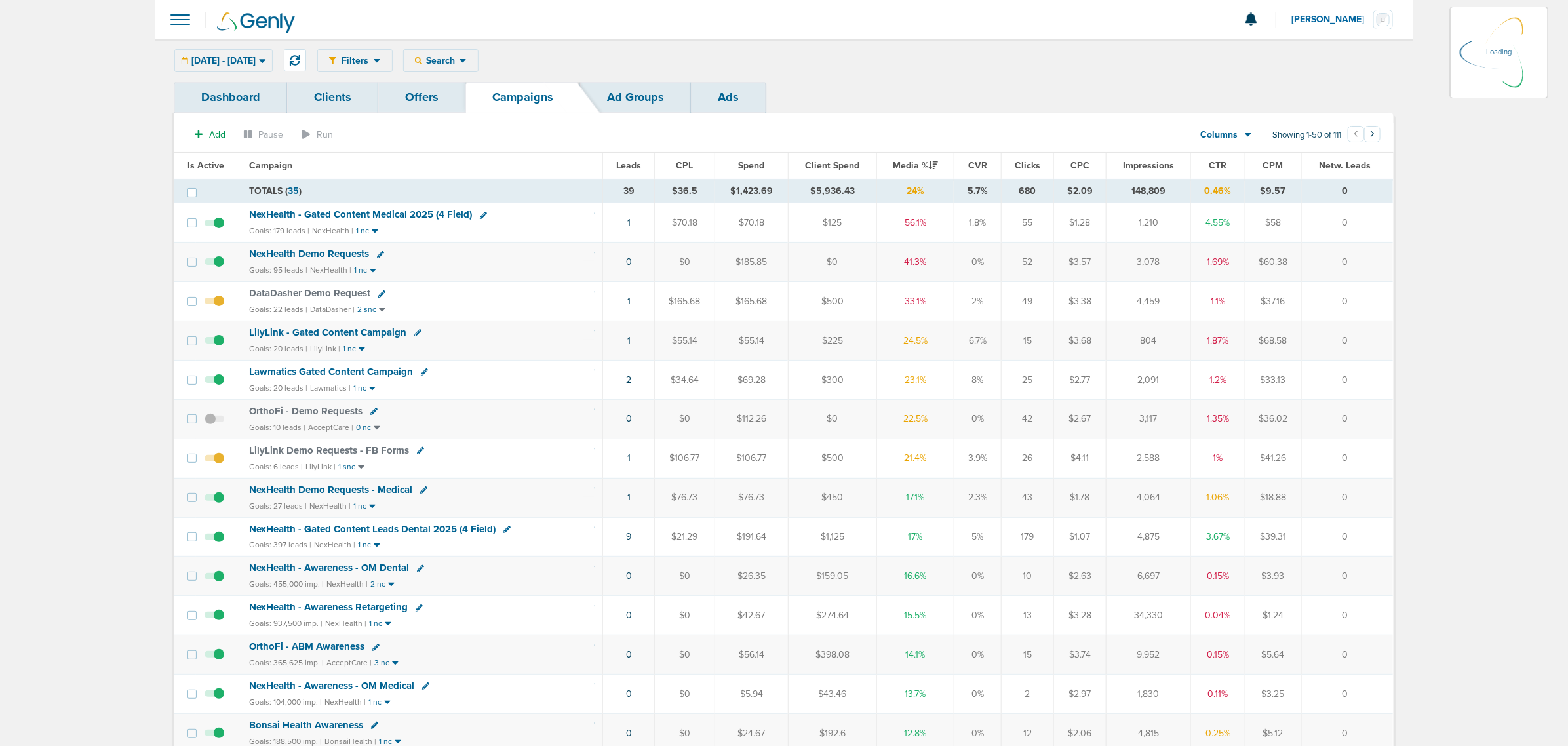
click at [1066, 69] on div "Filters Active Only Settings Status Active Inactive Objectives MQL SQL Traffic …" at bounding box center [855, 60] width 1077 height 23
click at [1040, 84] on div "Dashboard Clients Offers Campaigns Ad Groups Ads" at bounding box center [784, 97] width 1219 height 31
click at [422, 214] on span "NexHealth - Gated Content Medical 2025 (4 Field)" at bounding box center [360, 214] width 223 height 12
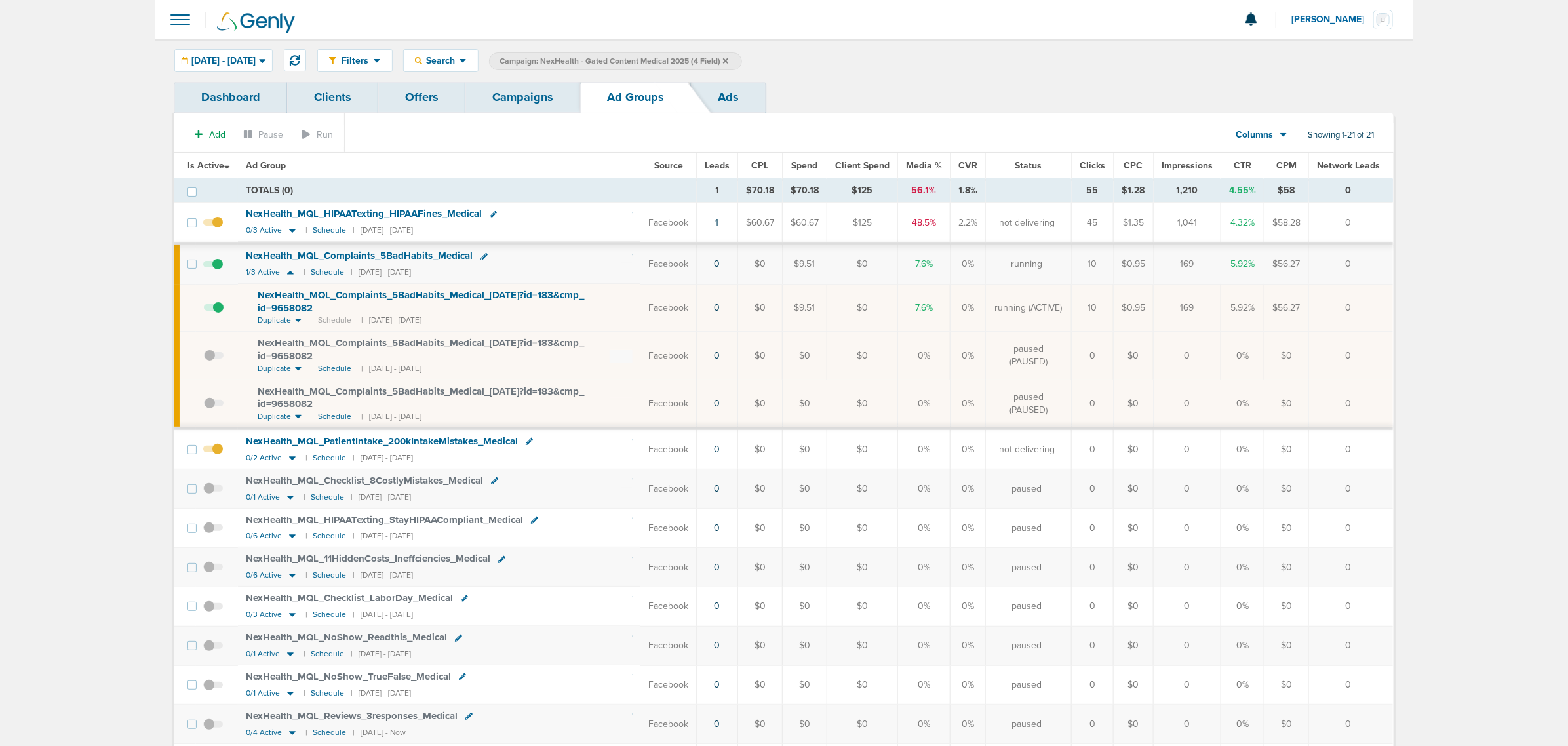
drag, startPoint x: 578, startPoint y: 321, endPoint x: 1452, endPoint y: 260, distance: 876.1
click at [1452, 260] on main "Notifications You have no unread notifications Lauren Mericle Profile Sign Out …" at bounding box center [784, 619] width 1568 height 1238
click at [495, 93] on link "Campaigns" at bounding box center [522, 97] width 114 height 31
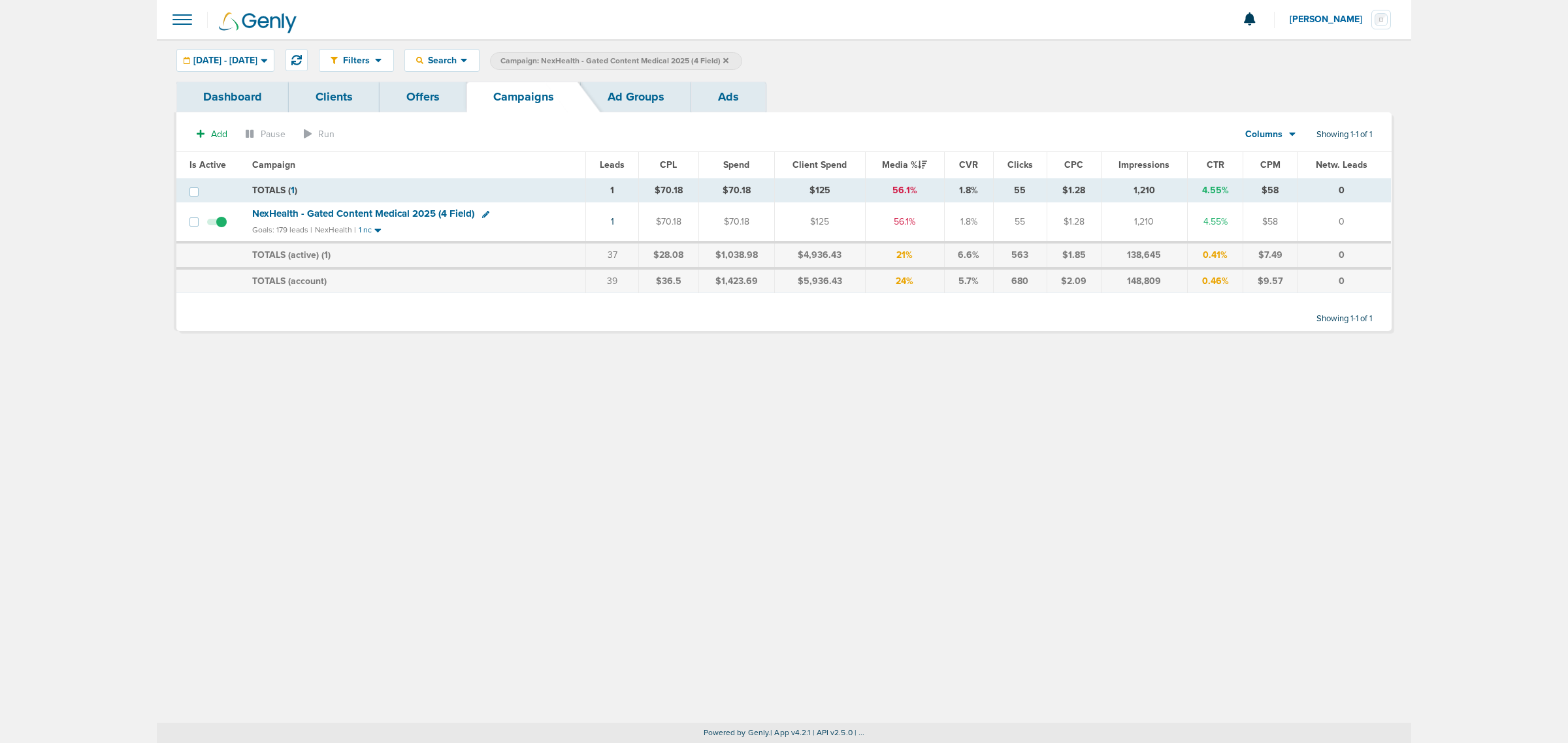
click at [637, 93] on link "Ad Groups" at bounding box center [636, 97] width 111 height 31
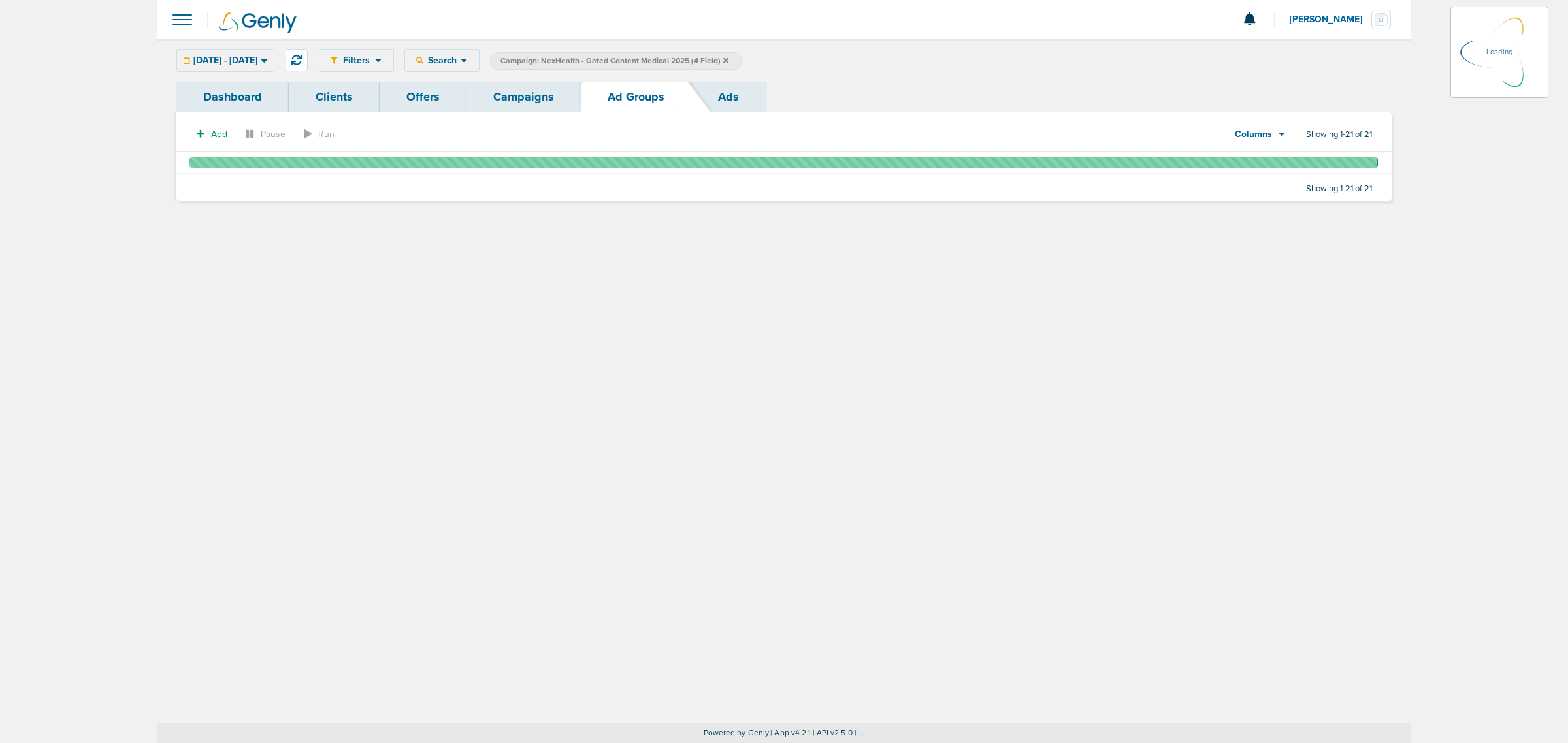
click at [520, 92] on link "Campaigns" at bounding box center [523, 97] width 114 height 31
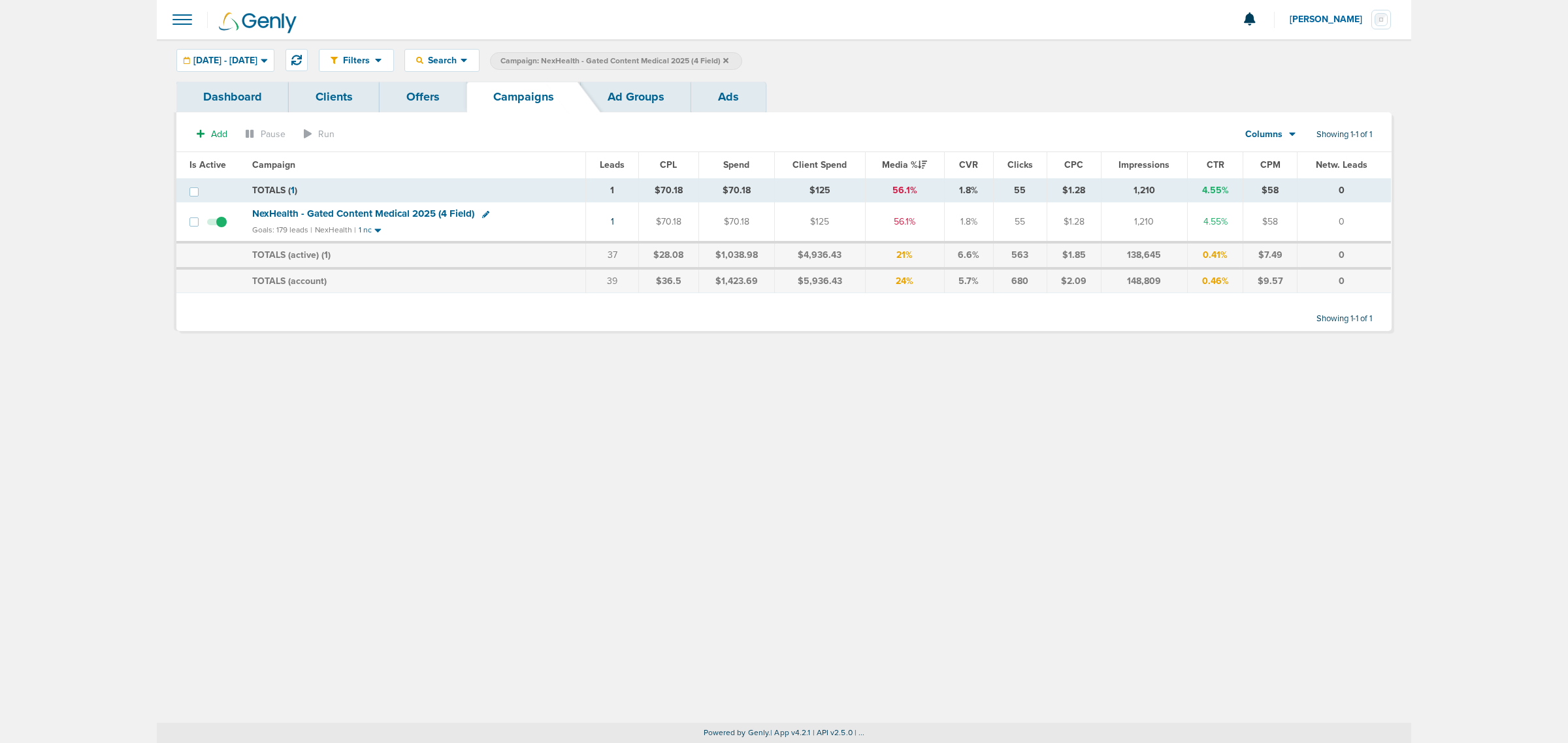
click at [742, 60] on label "Campaign: NexHealth - Gated Content Medical 2025 (4 Field)" at bounding box center [615, 61] width 252 height 18
click at [729, 60] on icon at bounding box center [726, 60] width 5 height 5
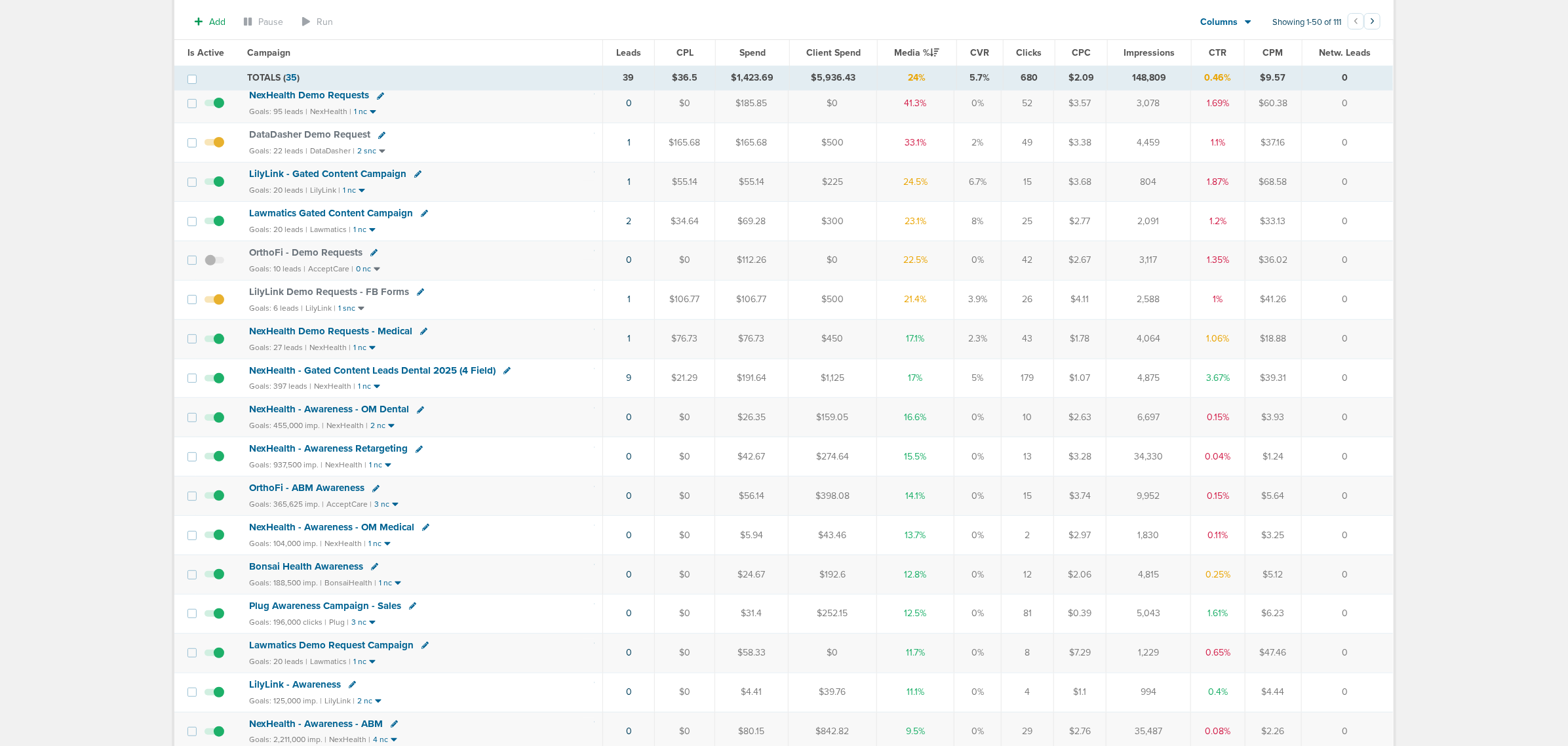
scroll to position [164, 0]
click at [371, 374] on span "NexHealth - Gated Content Leads Dental 2025 (4 Field)" at bounding box center [372, 368] width 247 height 12
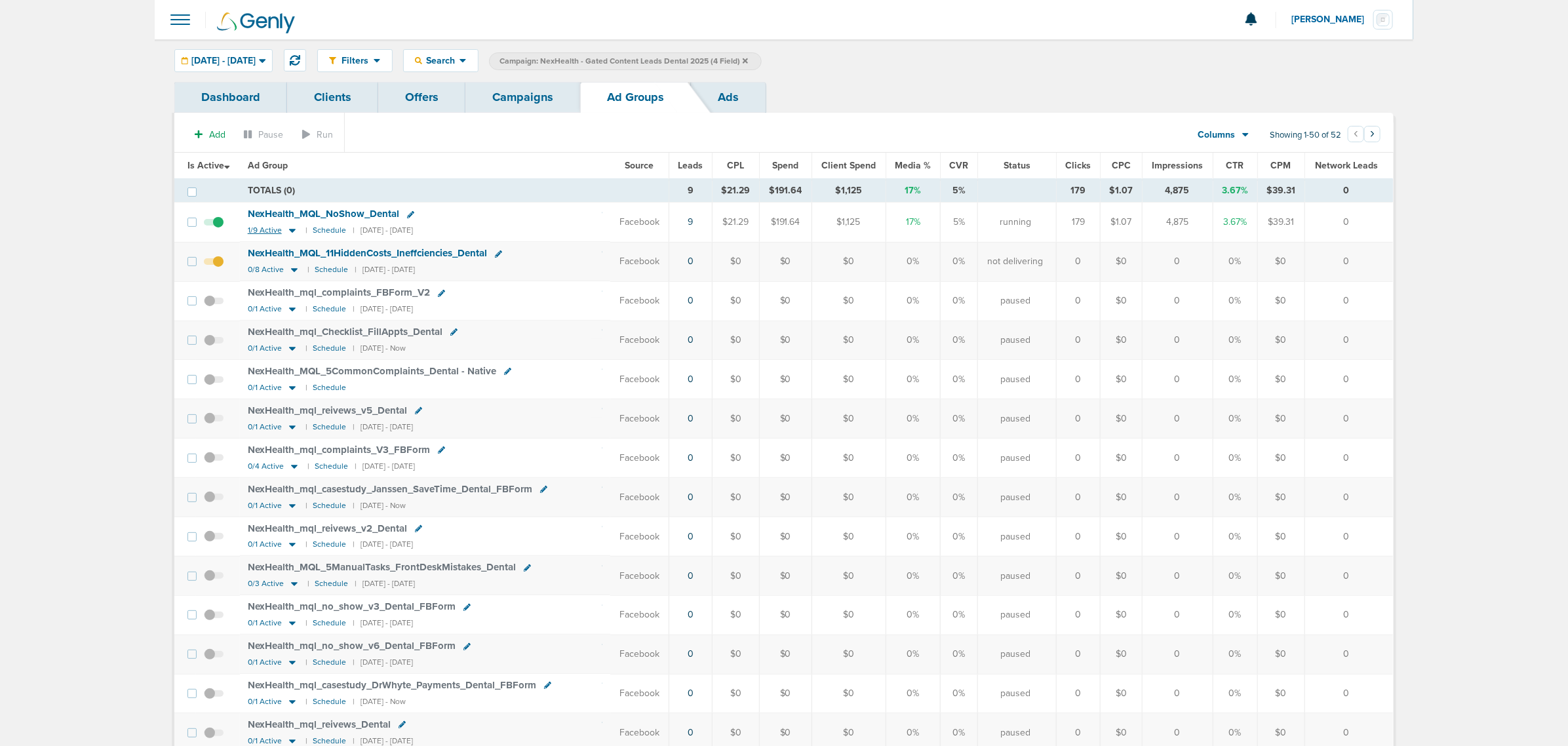
click at [290, 234] on icon at bounding box center [292, 230] width 13 height 11
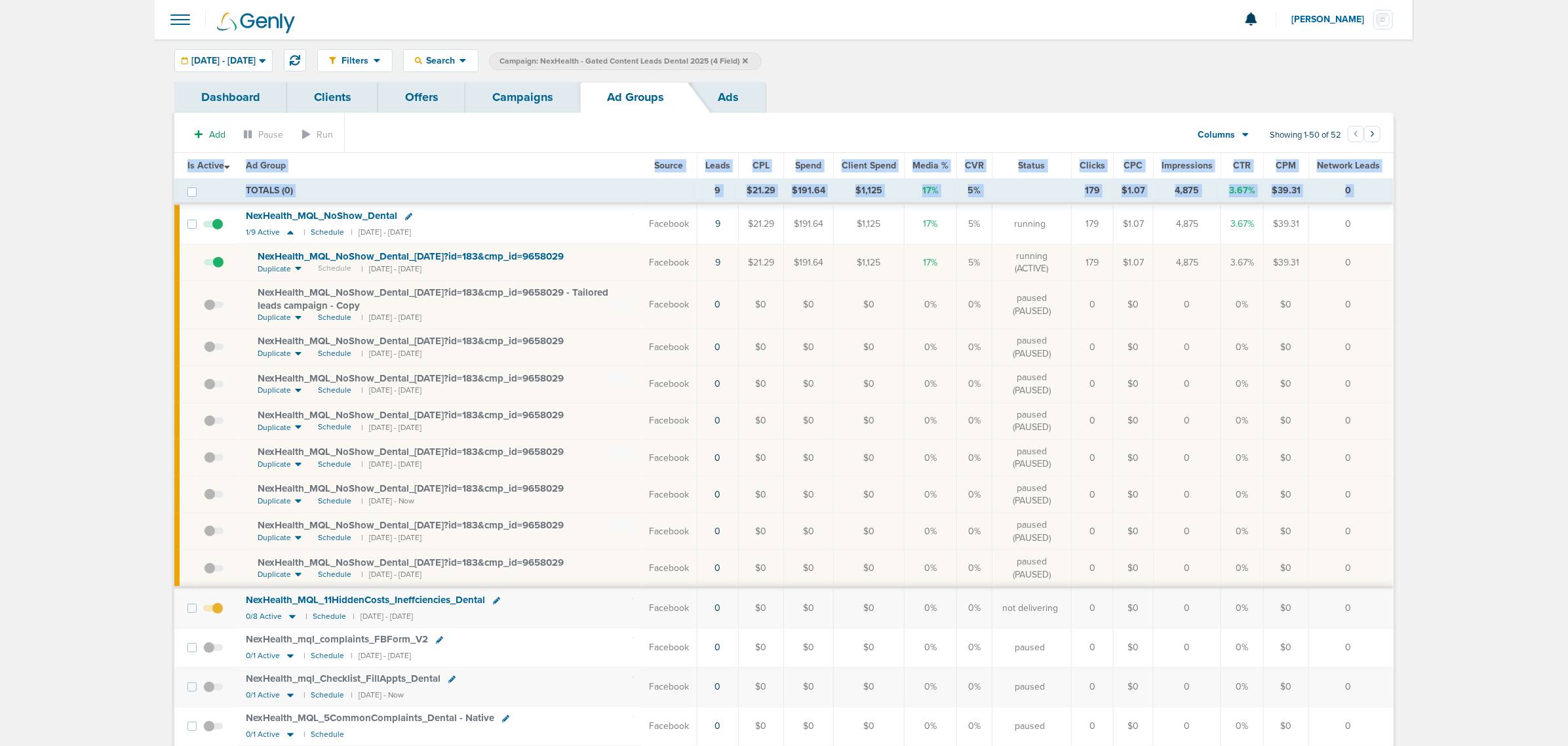
drag, startPoint x: 239, startPoint y: 211, endPoint x: 1463, endPoint y: 310, distance: 1228.0
drag, startPoint x: 1365, startPoint y: 267, endPoint x: 0, endPoint y: 177, distance: 1368.0
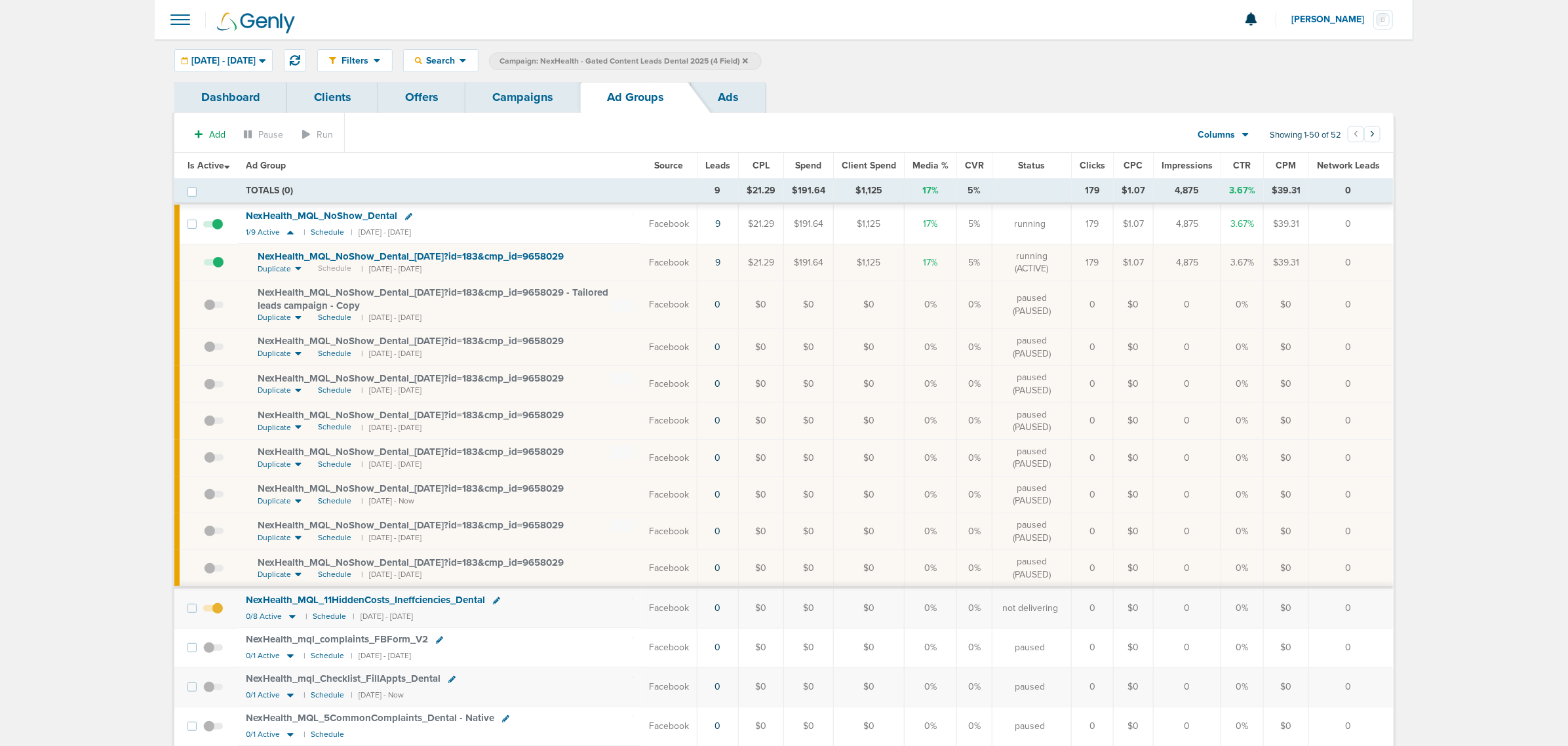
click at [532, 89] on link "Campaigns" at bounding box center [522, 97] width 114 height 31
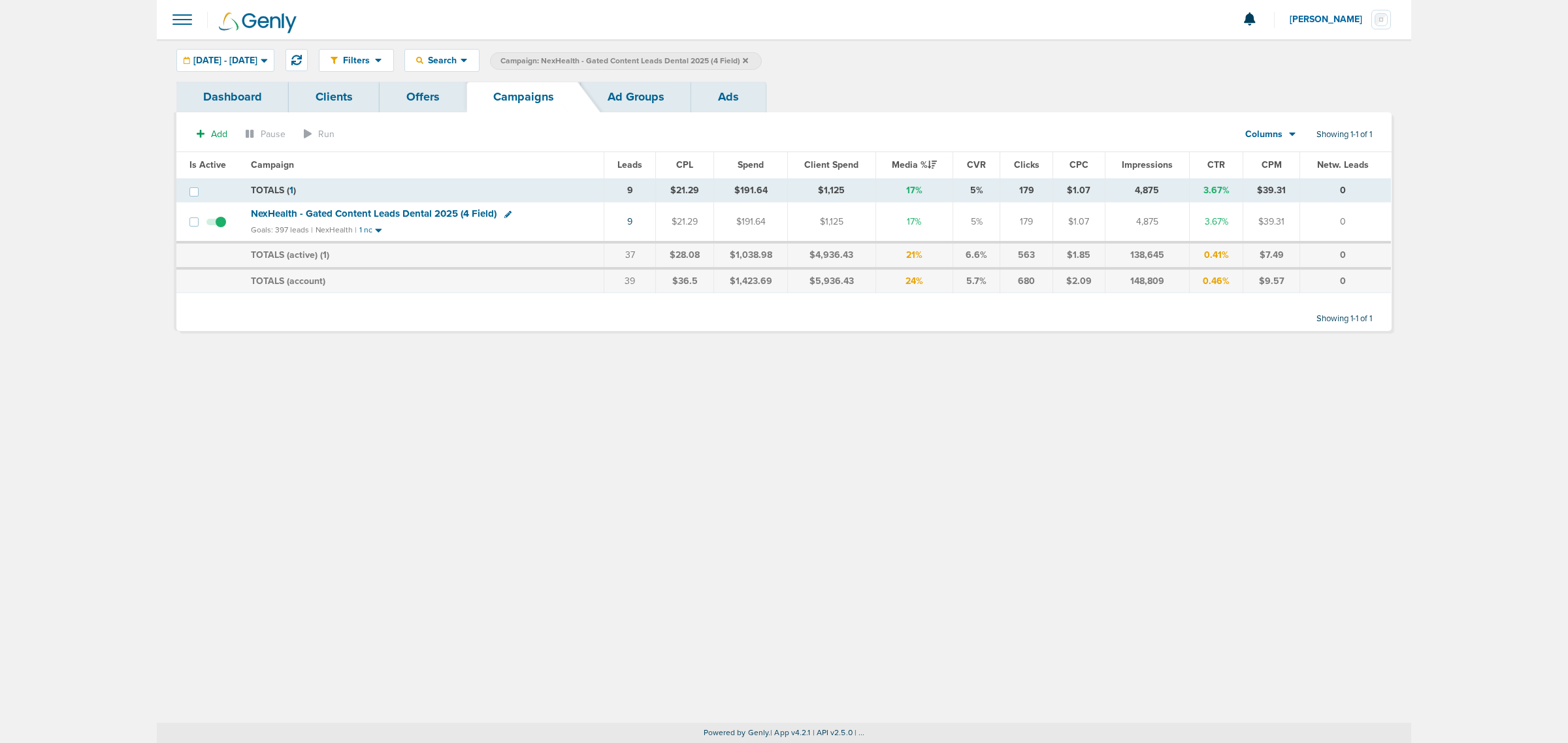
click at [748, 60] on icon at bounding box center [746, 60] width 5 height 5
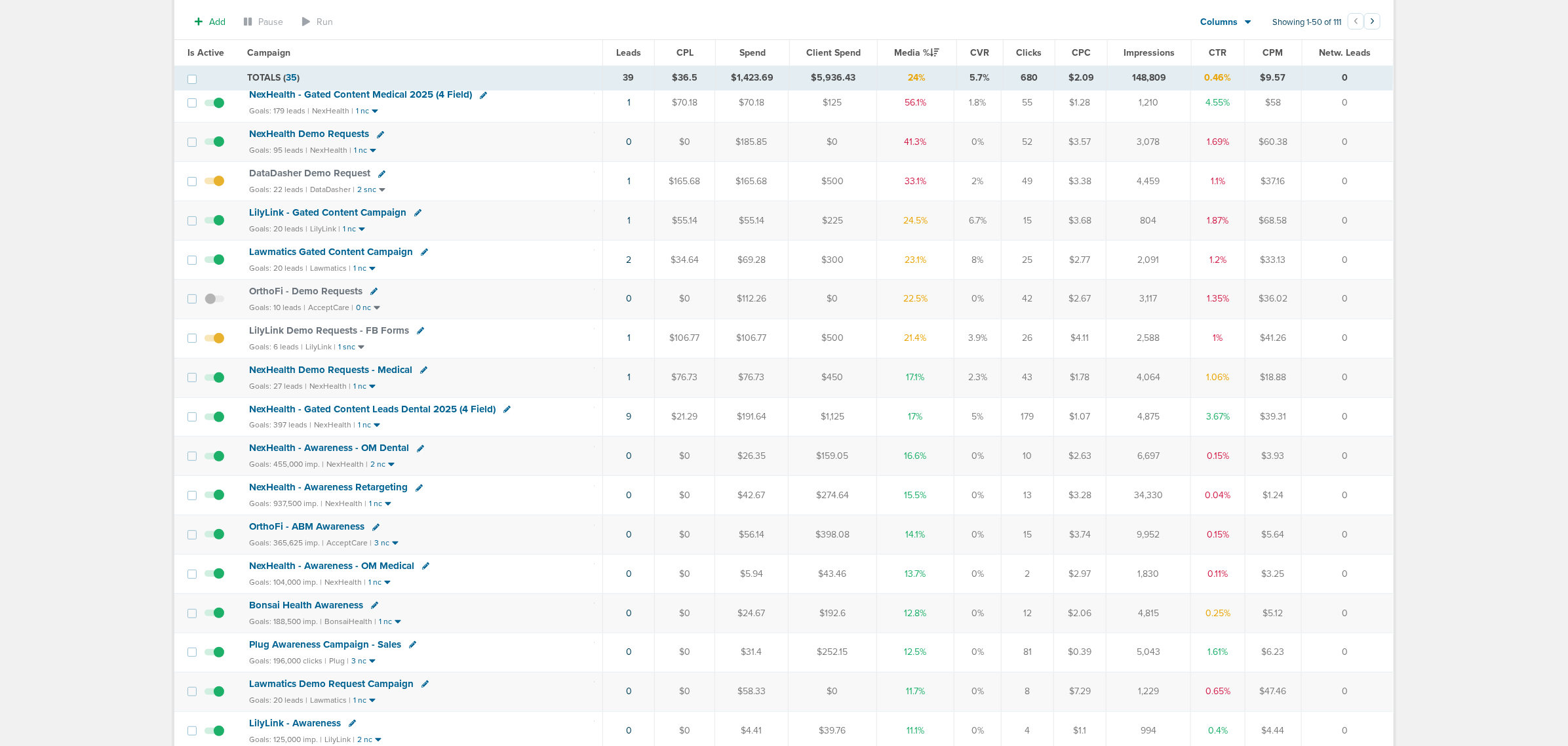
scroll to position [164, 0]
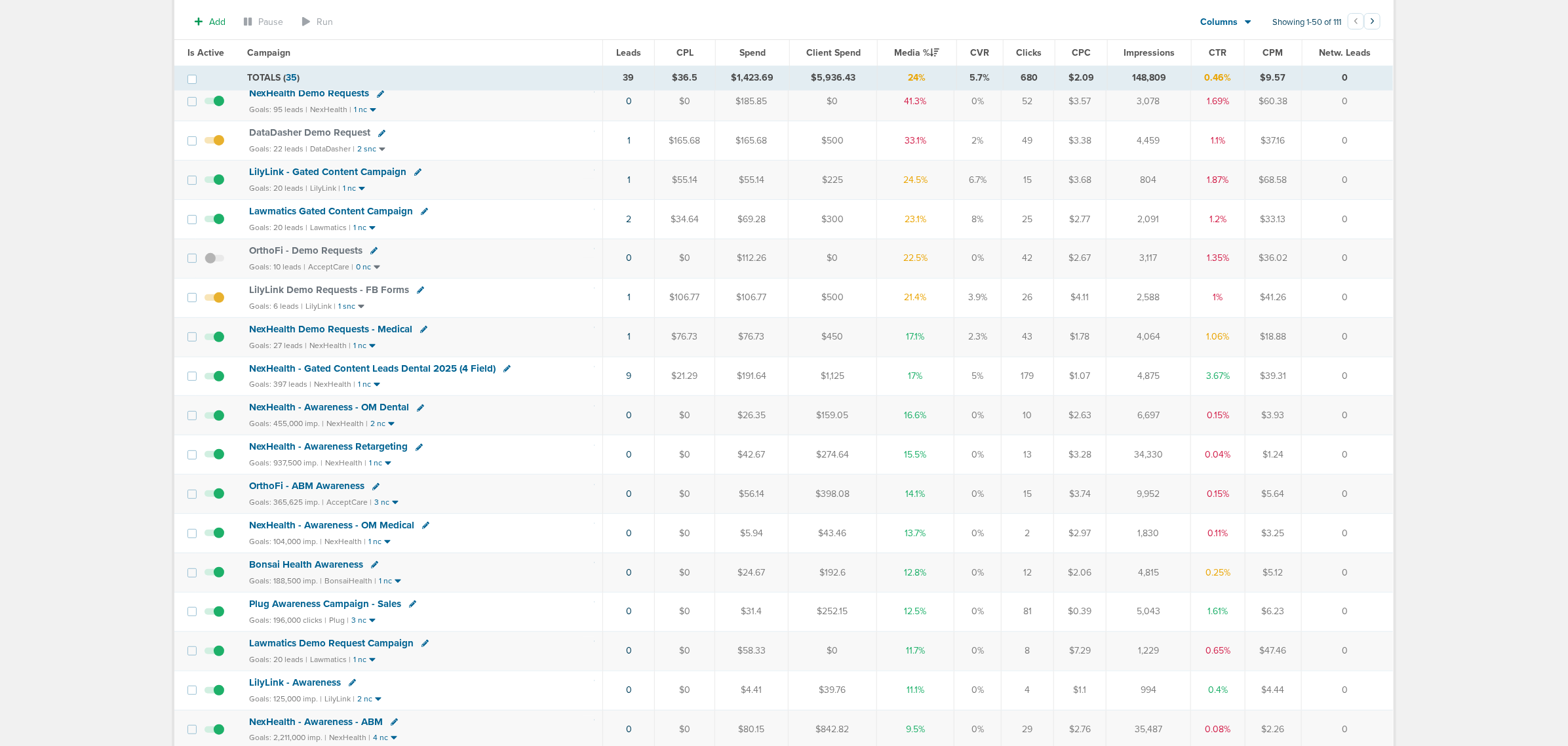
click at [372, 649] on span "Lawmatics Demo Request Campaign" at bounding box center [331, 643] width 165 height 12
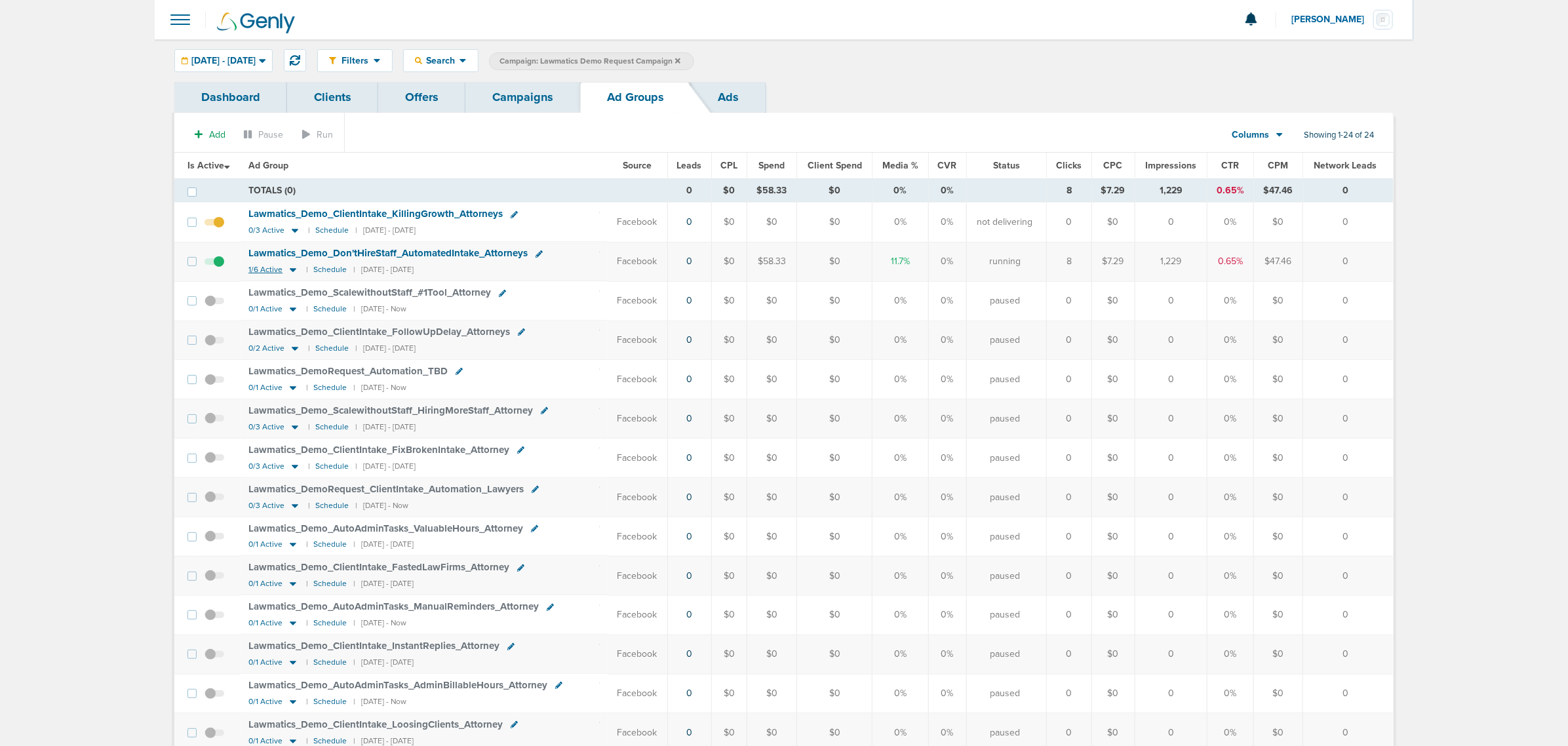
click at [293, 272] on icon at bounding box center [293, 271] width 7 height 4
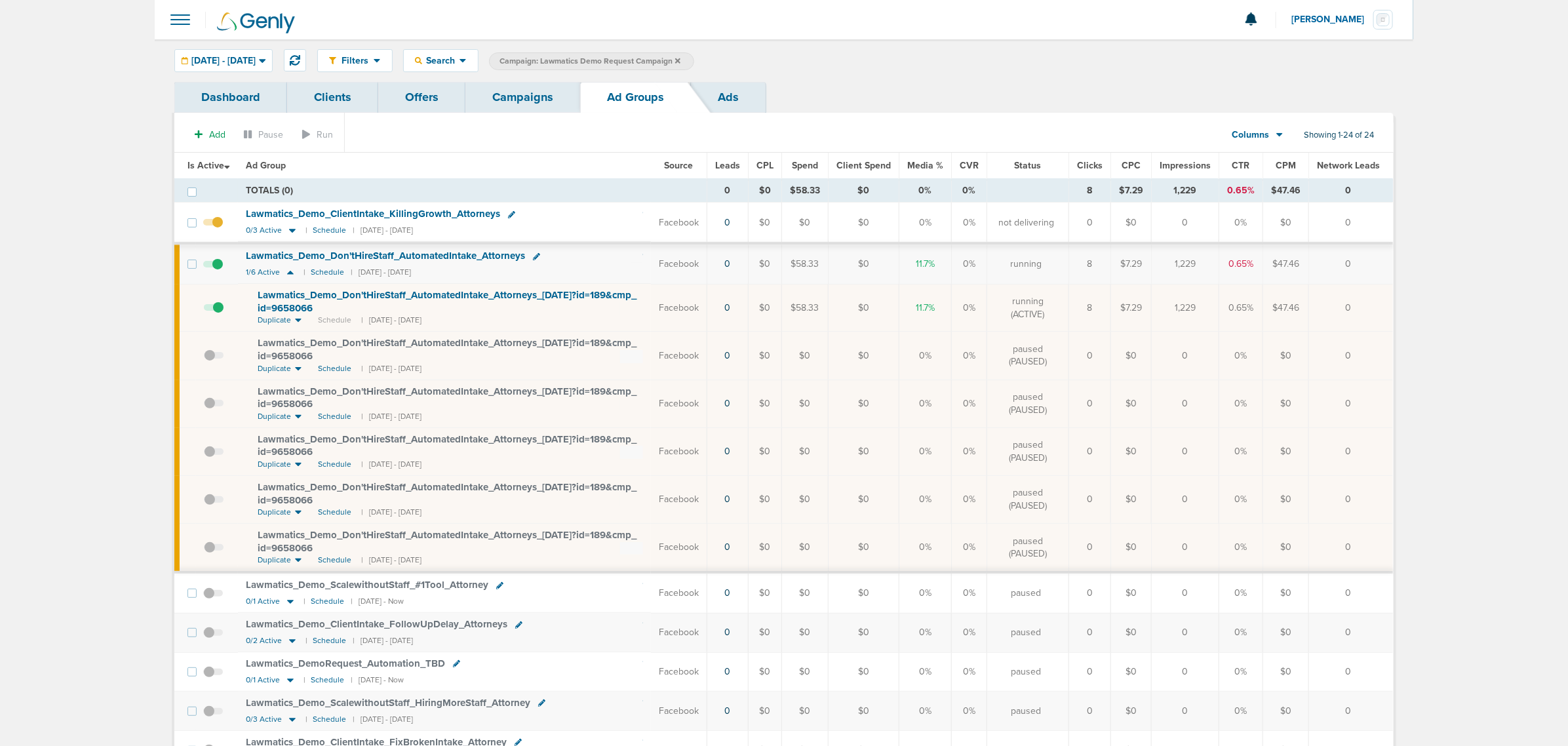
click at [218, 314] on span at bounding box center [214, 314] width 20 height 0
click at [204, 311] on input "checkbox" at bounding box center [204, 311] width 0 height 0
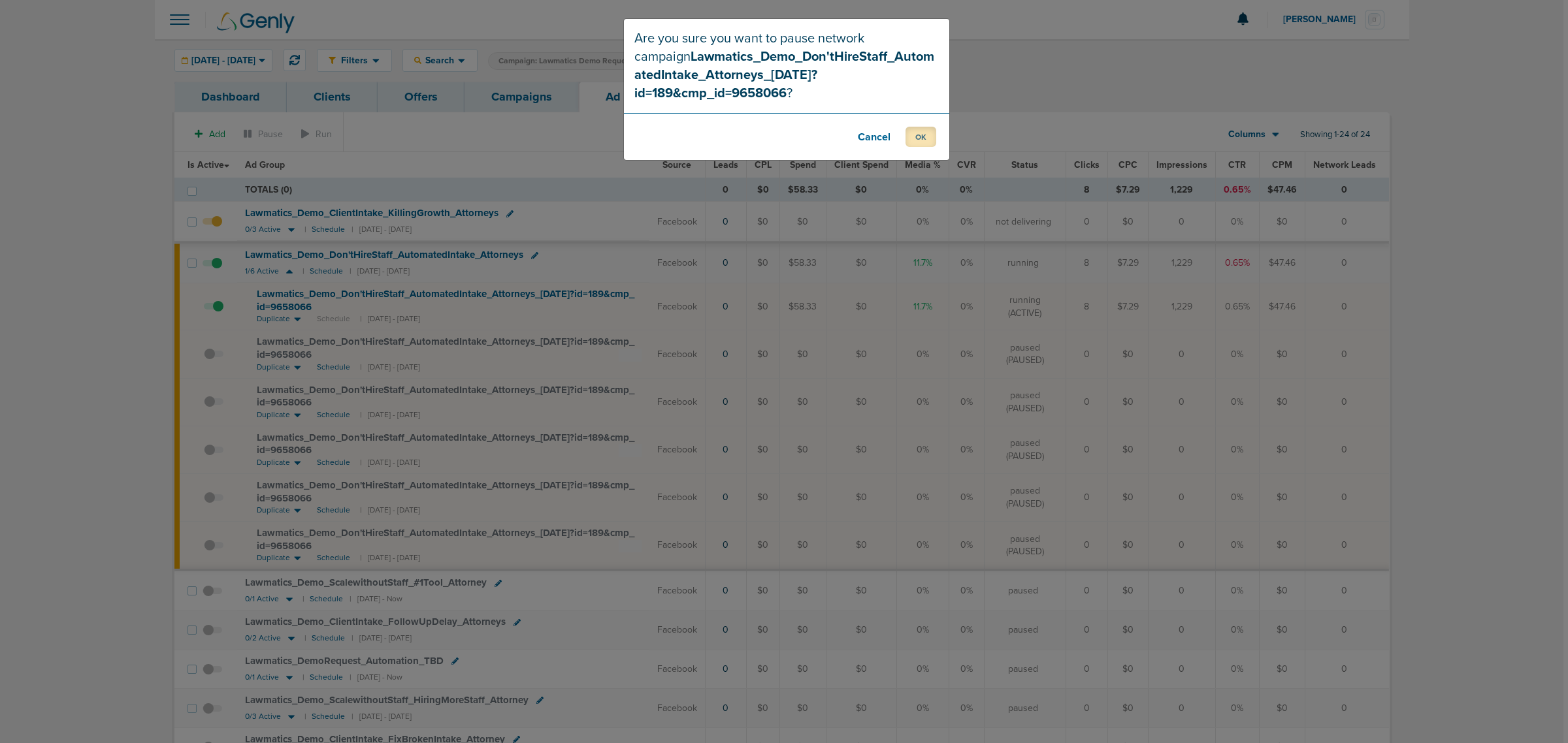
click at [912, 127] on button "OK" at bounding box center [920, 137] width 31 height 20
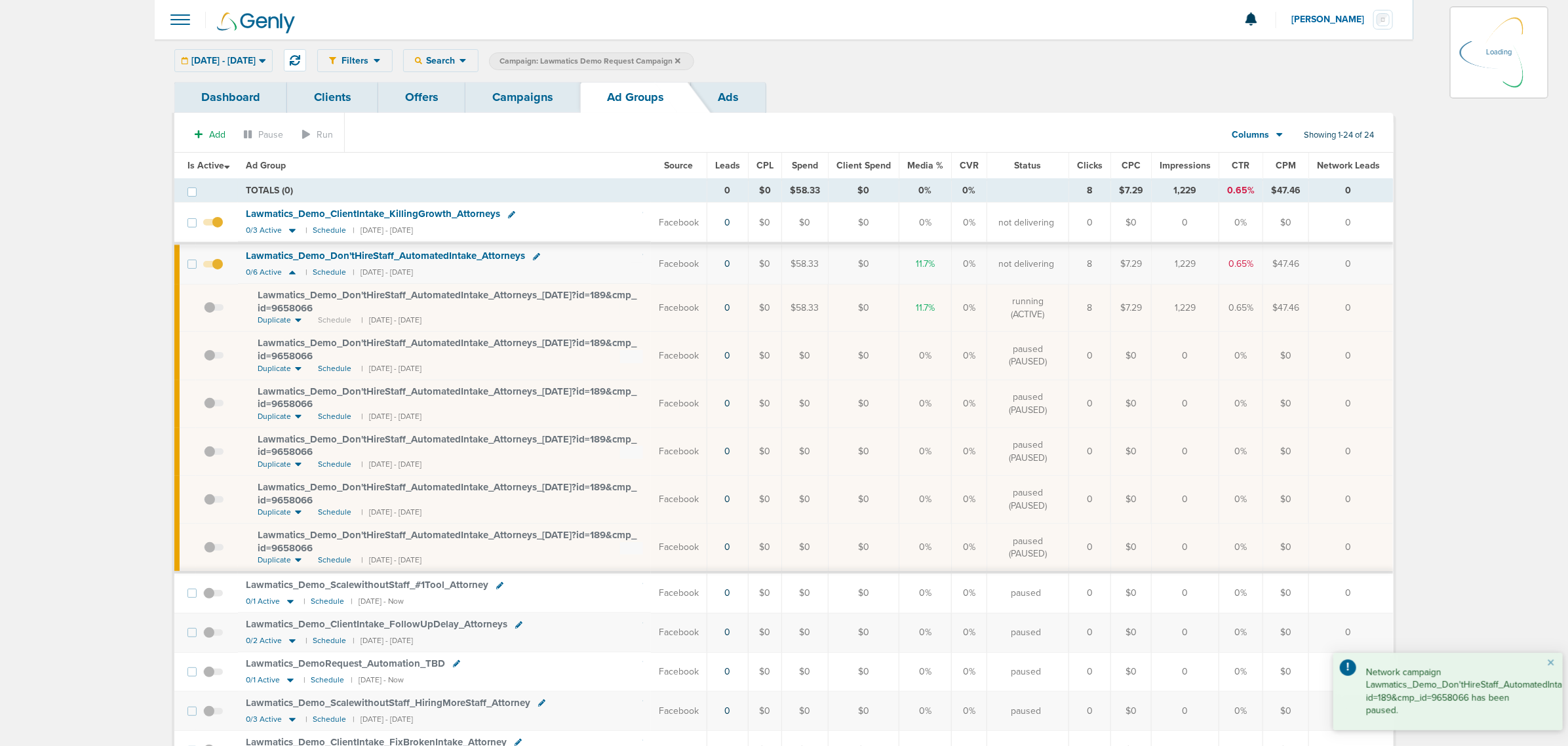
click at [520, 94] on link "Campaigns" at bounding box center [522, 97] width 114 height 31
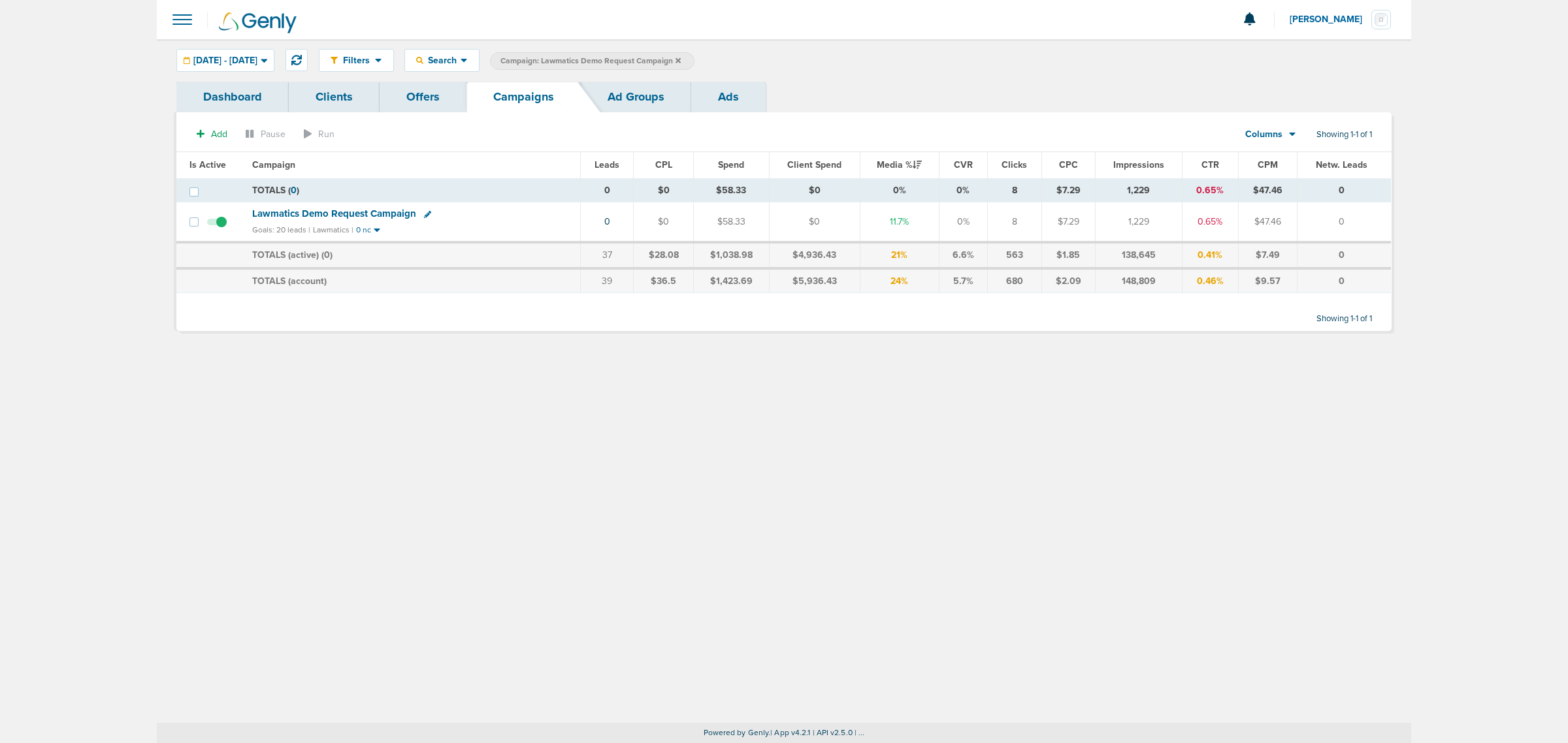
click at [681, 60] on icon at bounding box center [679, 60] width 5 height 5
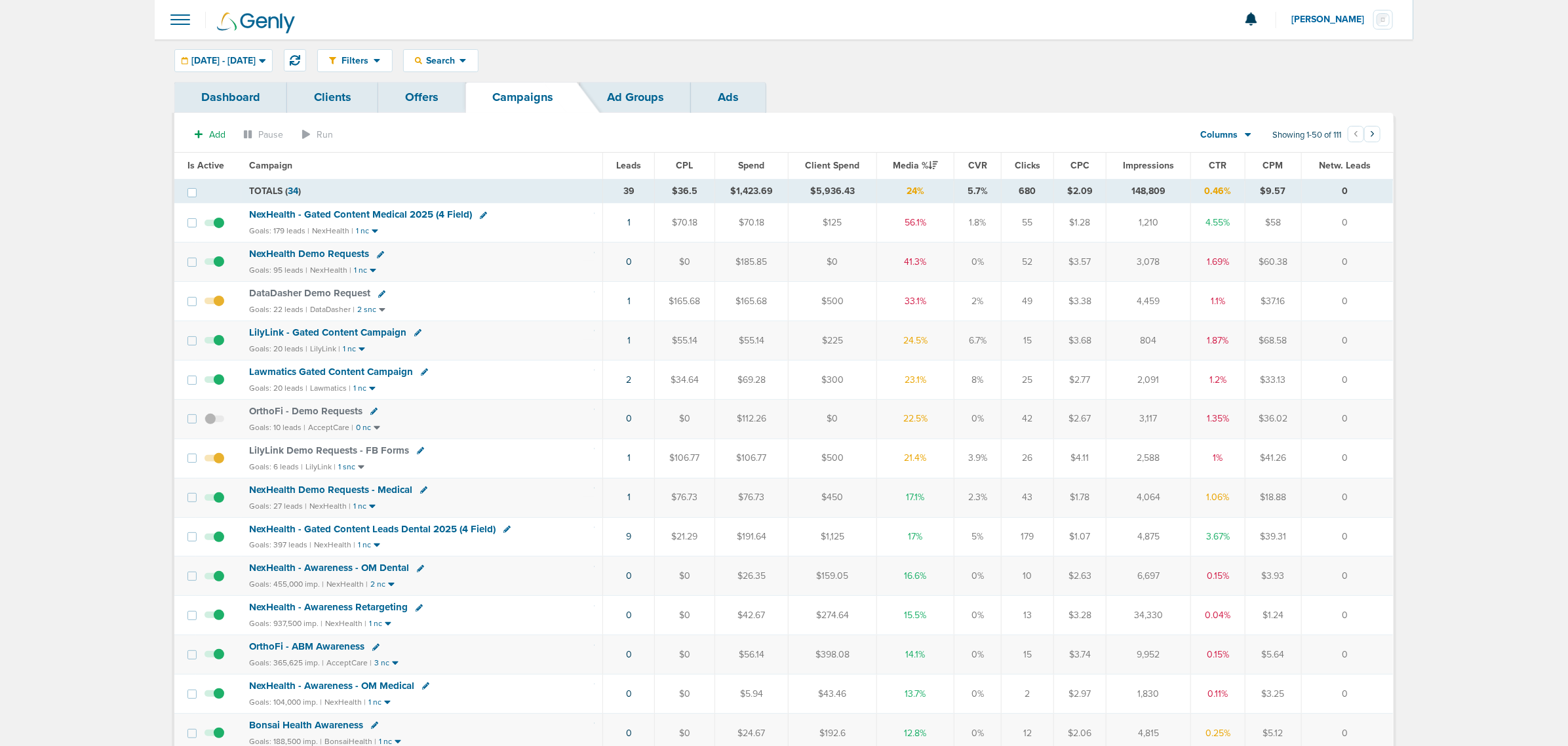
click at [916, 168] on span "Media %" at bounding box center [916, 165] width 45 height 11
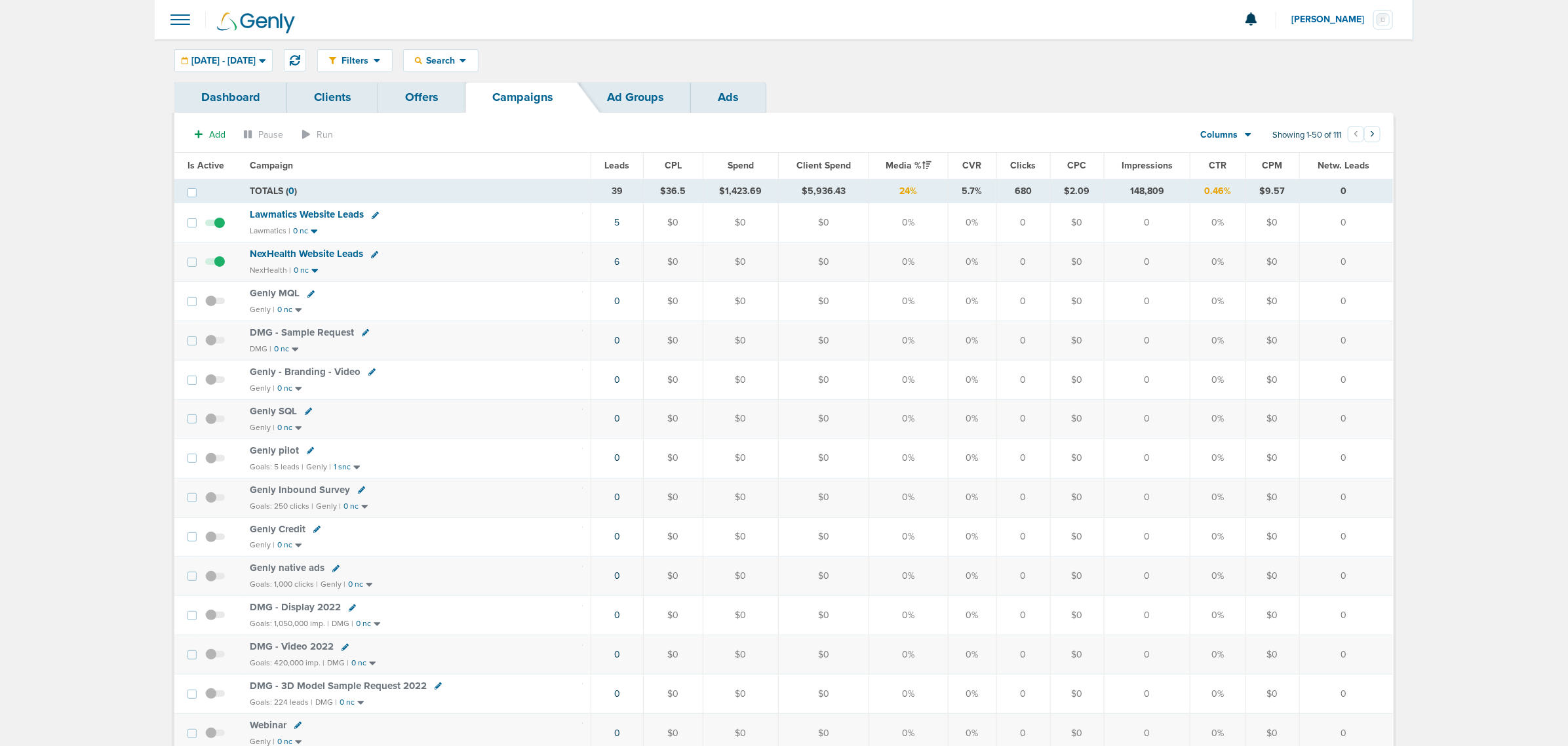
click at [916, 168] on span "Media %" at bounding box center [909, 165] width 45 height 11
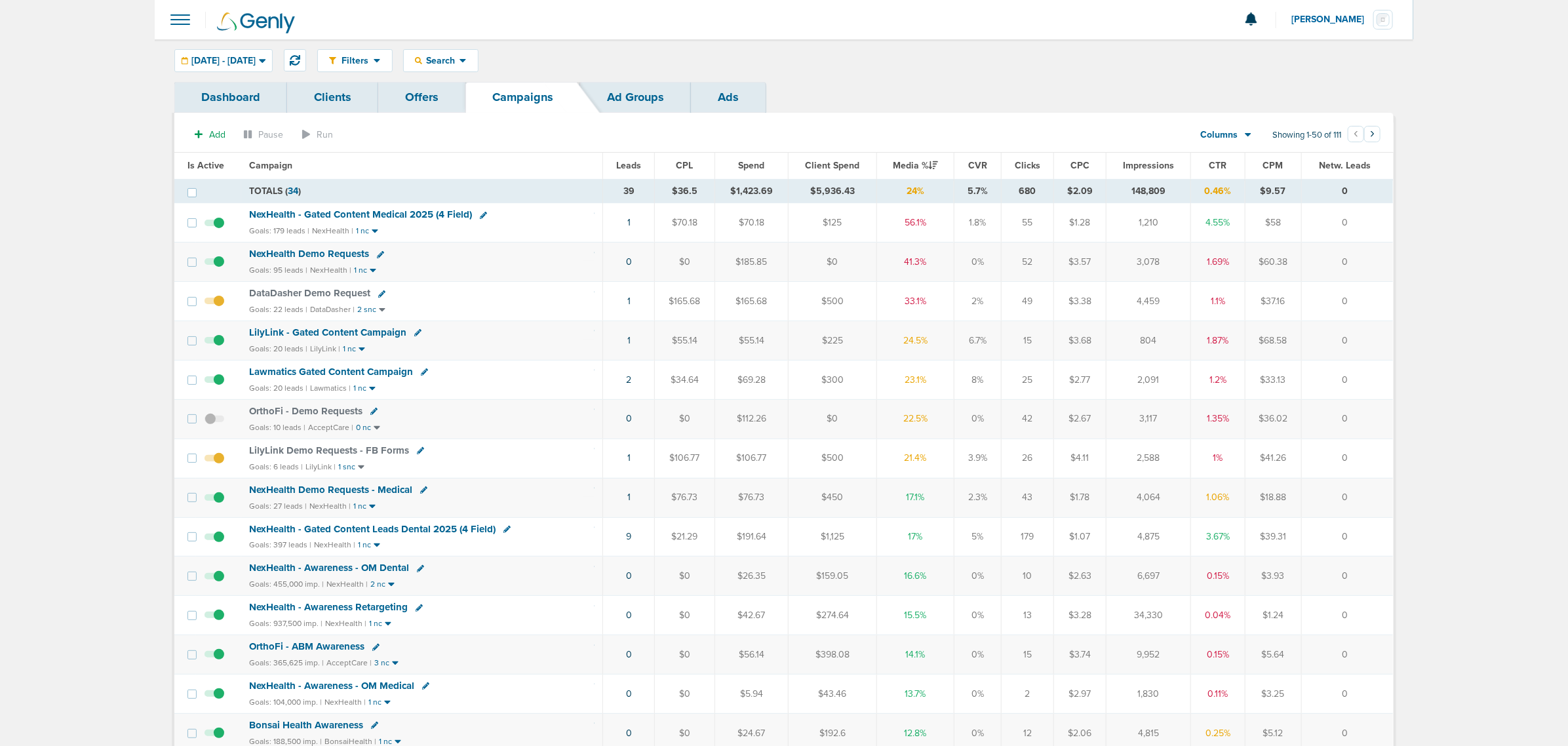
click at [191, 191] on span at bounding box center [192, 192] width 9 height 9
click at [174, 190] on input "checkbox" at bounding box center [174, 190] width 0 height 0
click at [192, 195] on span at bounding box center [192, 192] width 9 height 9
click at [174, 190] on input "checkbox" at bounding box center [174, 190] width 0 height 0
click at [301, 57] on icon at bounding box center [294, 60] width 10 height 10
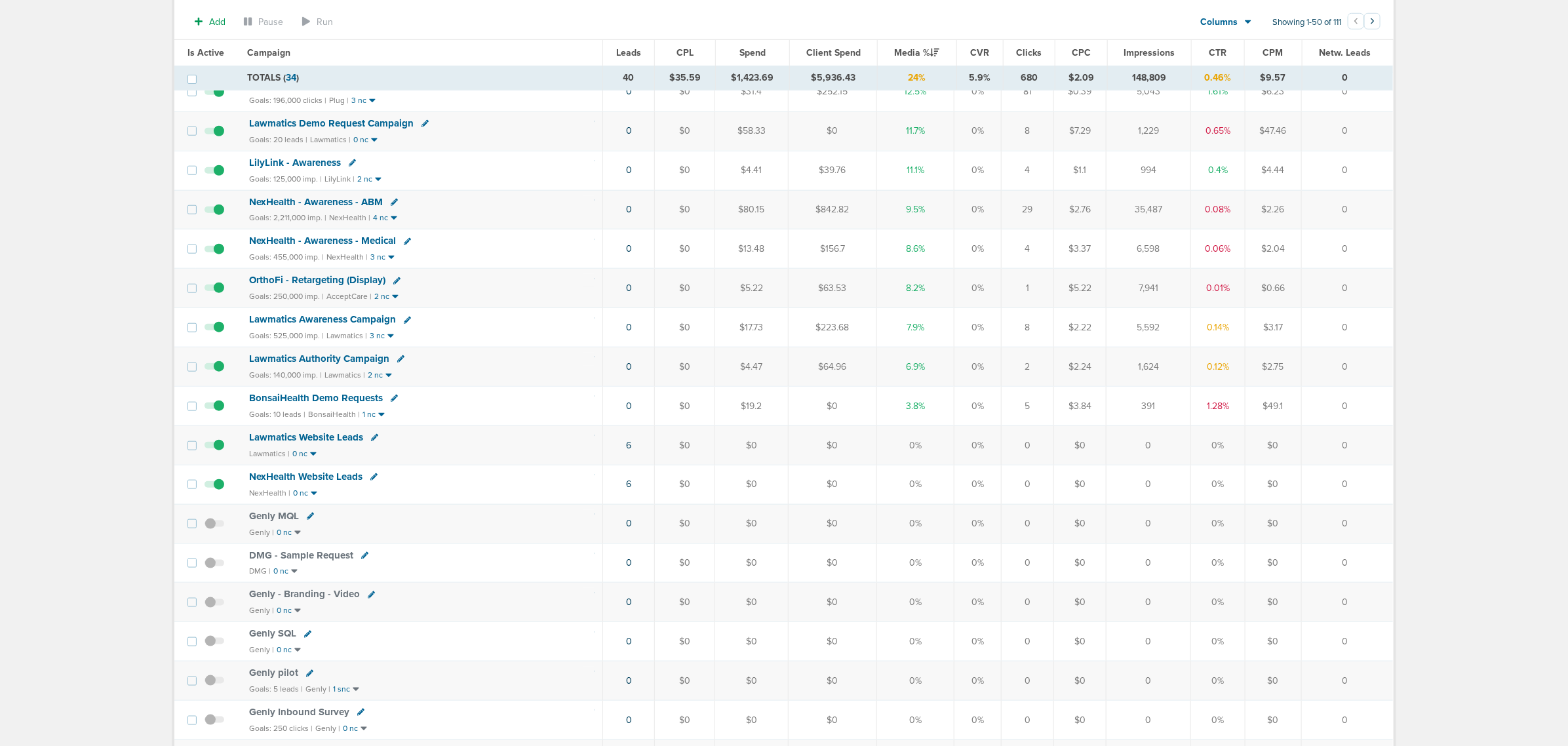
scroll to position [656, 0]
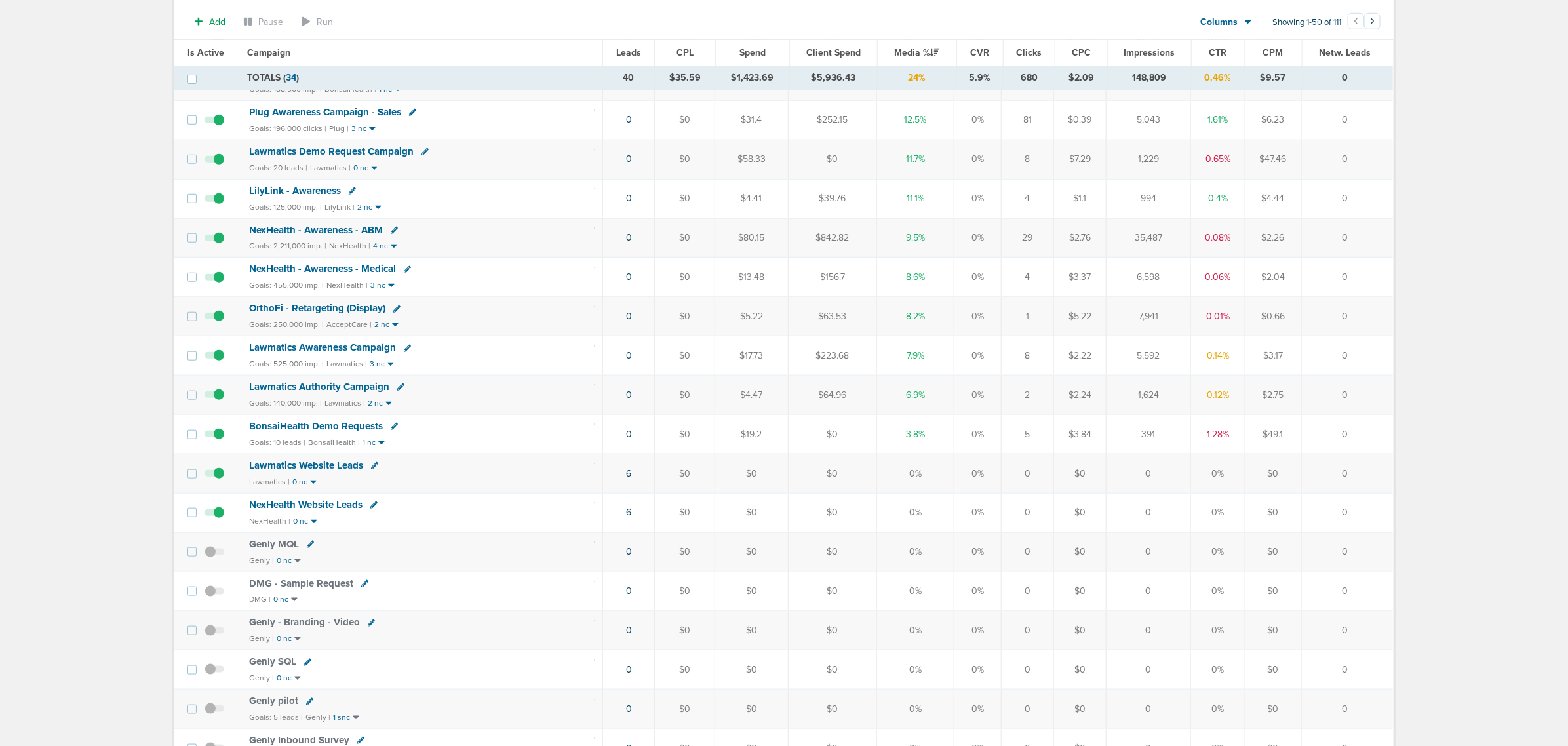
click at [343, 432] on span "BonsaiHealth Demo Requests" at bounding box center [316, 426] width 134 height 12
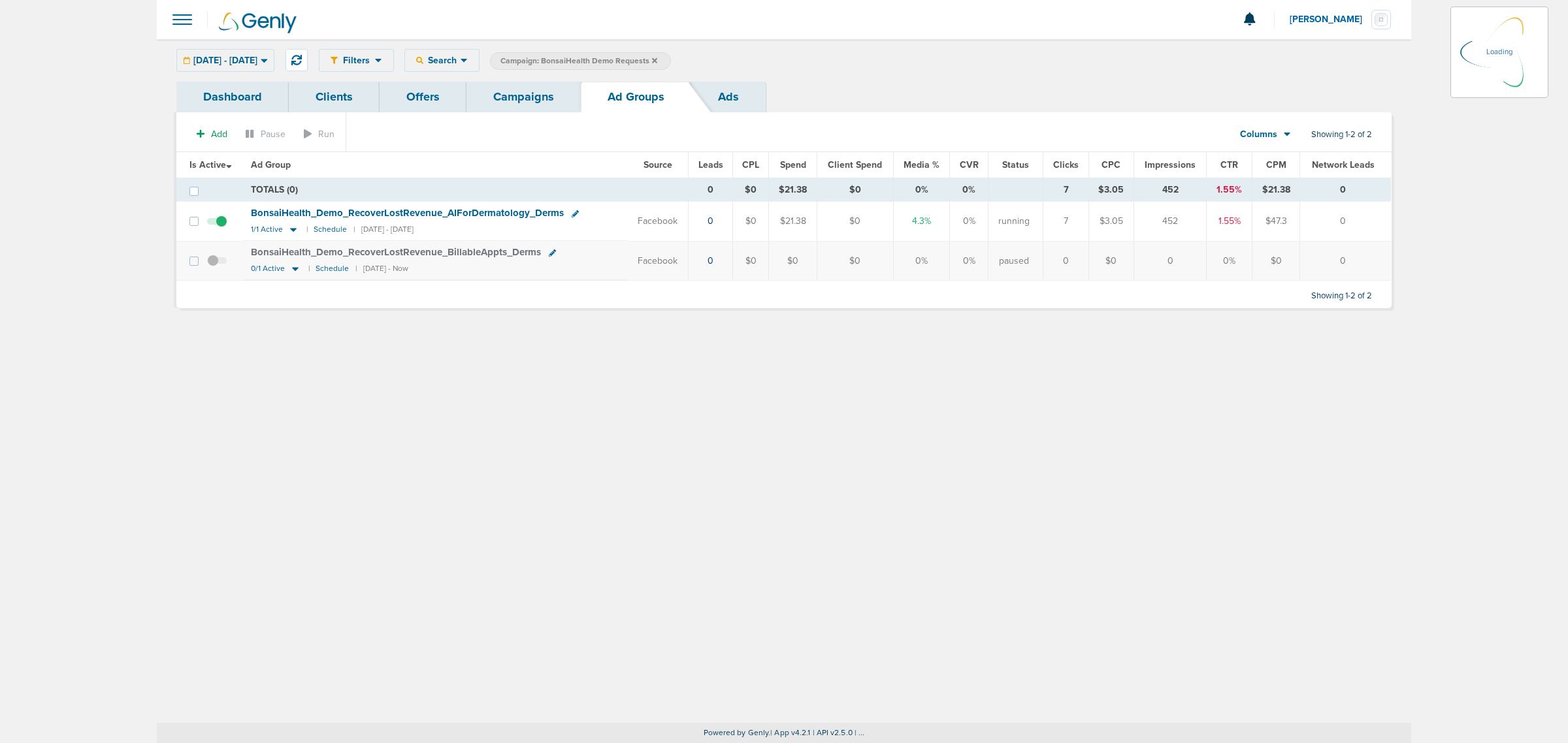
click at [291, 211] on span "BonsaiHealth_ Demo_ RecoverLostRevenue_ AIForDermatology_ Derms" at bounding box center [407, 213] width 313 height 12
click at [406, 212] on span "BonsaiHealth_ Demo_ RecoverLostRevenue_ AIForDermatology_ Derms" at bounding box center [407, 213] width 313 height 12
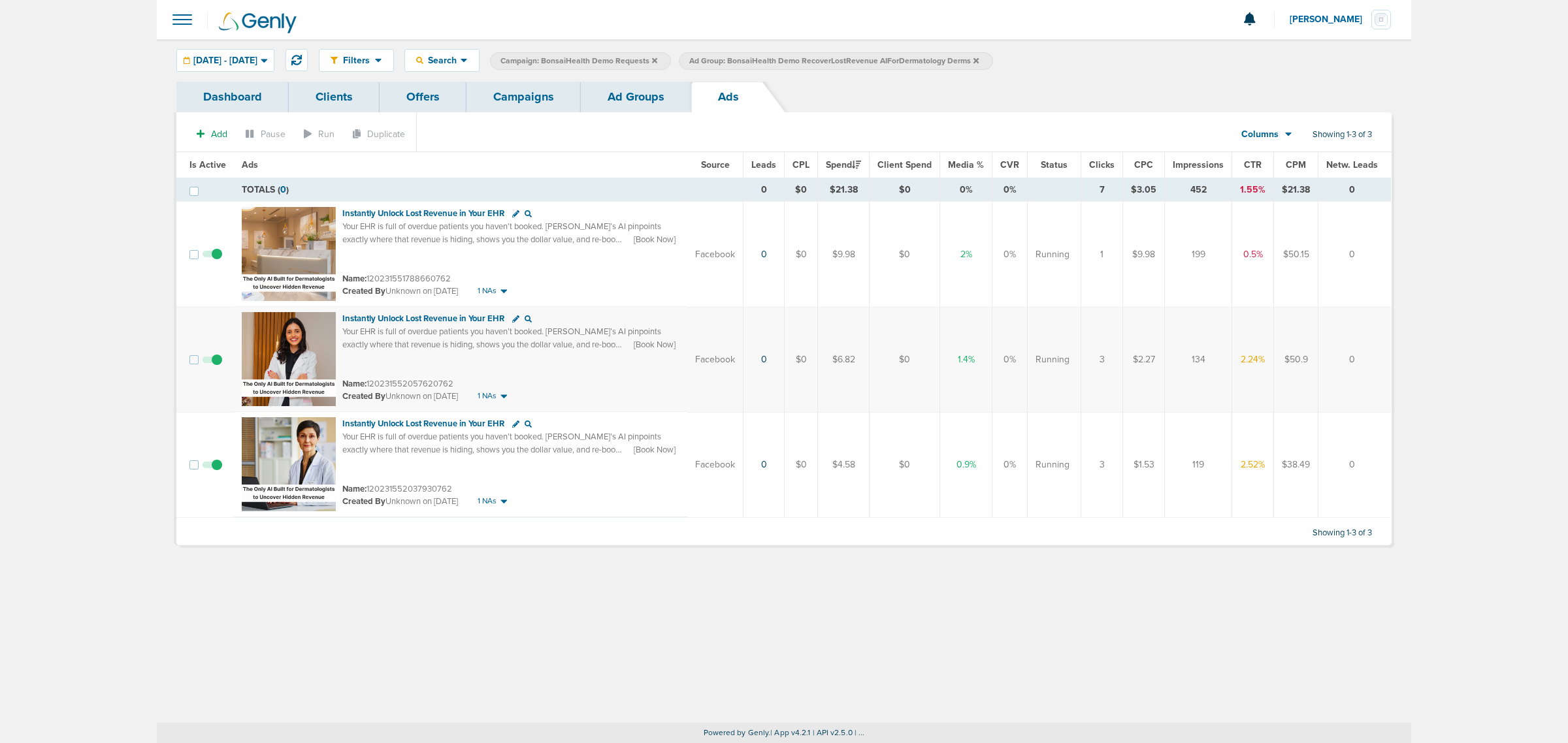
click at [216, 261] on span at bounding box center [212, 261] width 20 height 0
click at [212, 258] on input "checkbox" at bounding box center [212, 258] width 0 height 0
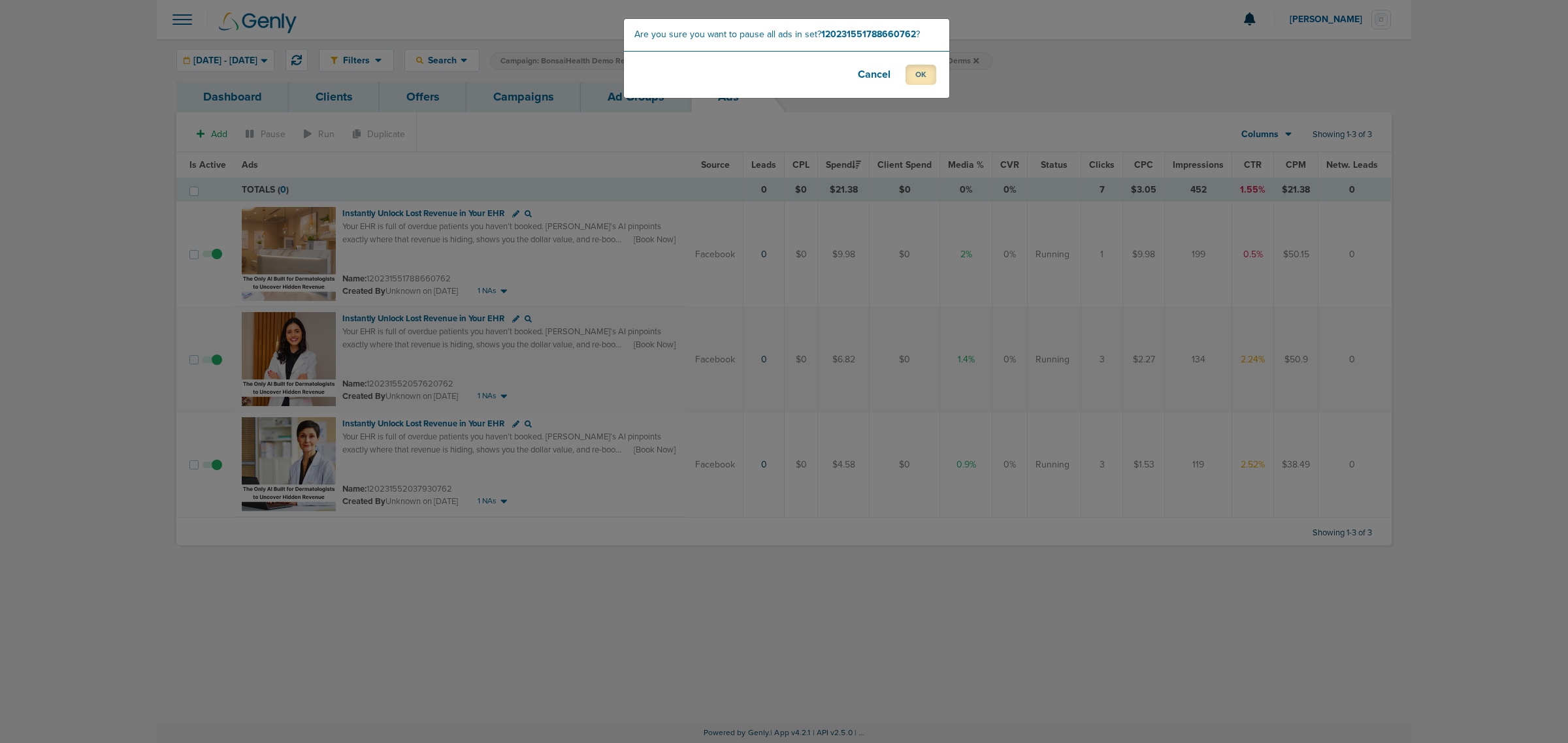
click at [917, 75] on button "OK" at bounding box center [920, 74] width 31 height 20
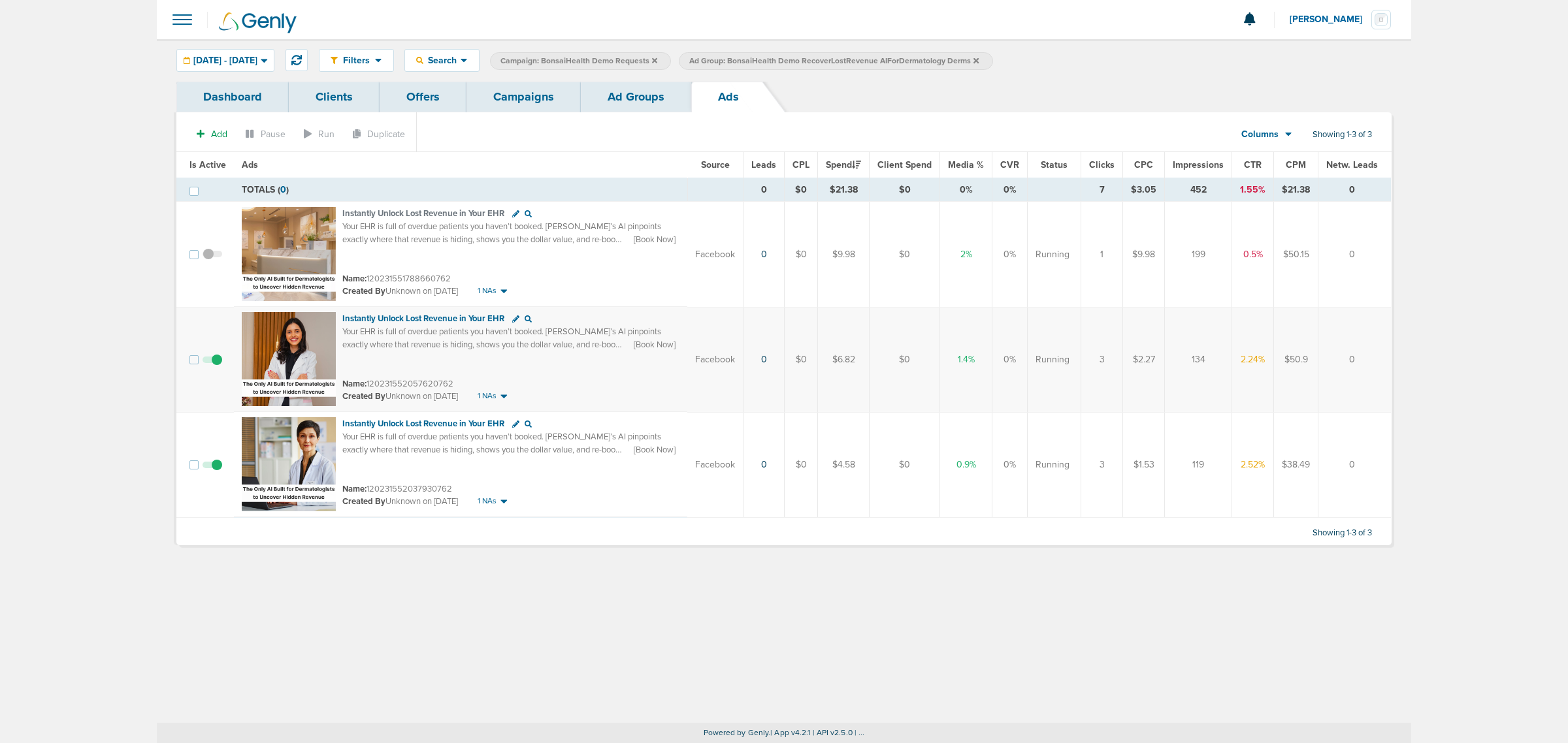
click at [541, 91] on link "Campaigns" at bounding box center [523, 97] width 114 height 31
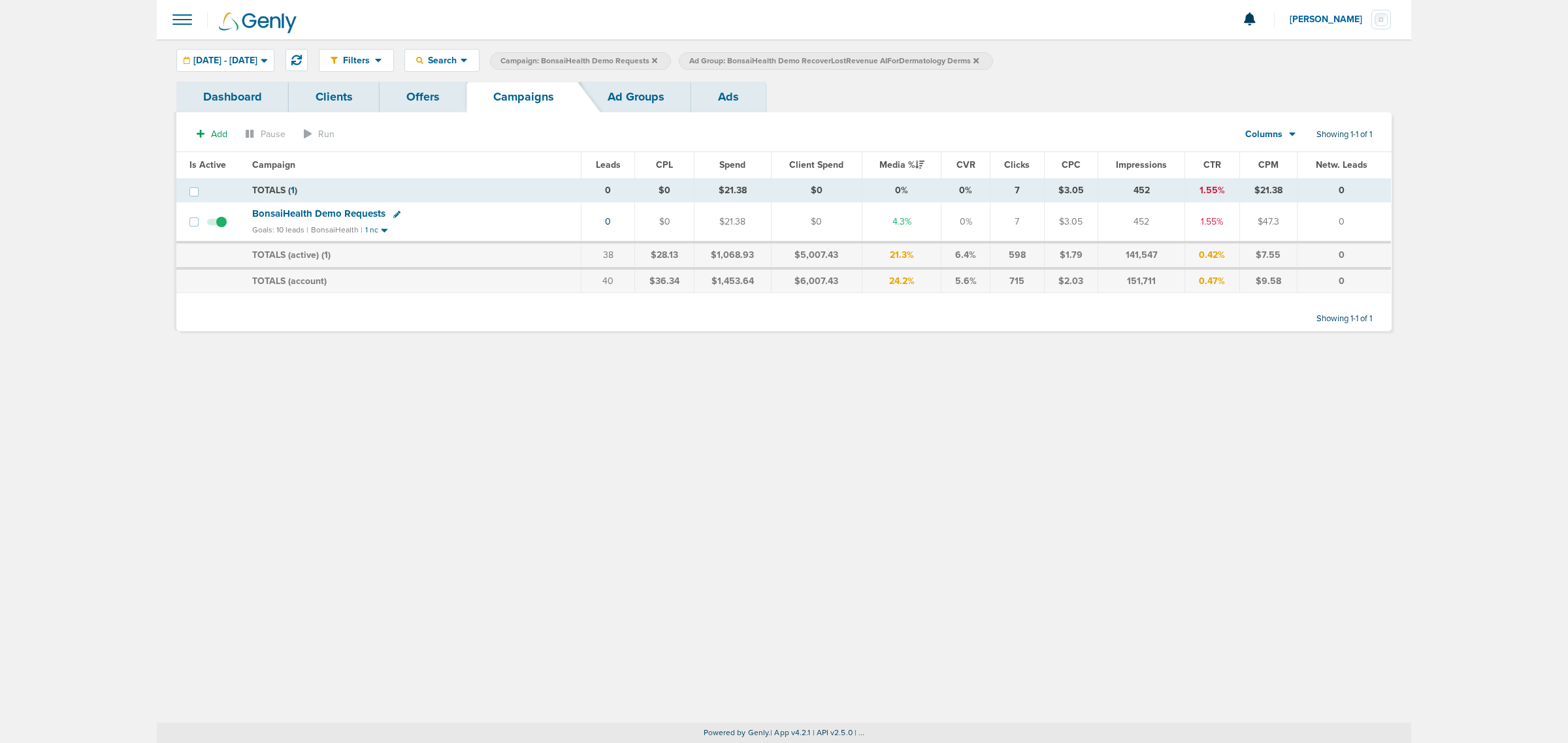
click at [742, 23] on div at bounding box center [784, 19] width 1254 height 39
click at [657, 60] on icon at bounding box center [655, 60] width 5 height 8
click at [790, 56] on span "Ad Group: BonsaiHealth Demo RecoverLostRevenue AIForDermatology Derms" at bounding box center [645, 61] width 289 height 11
click at [790, 58] on icon at bounding box center [787, 60] width 5 height 8
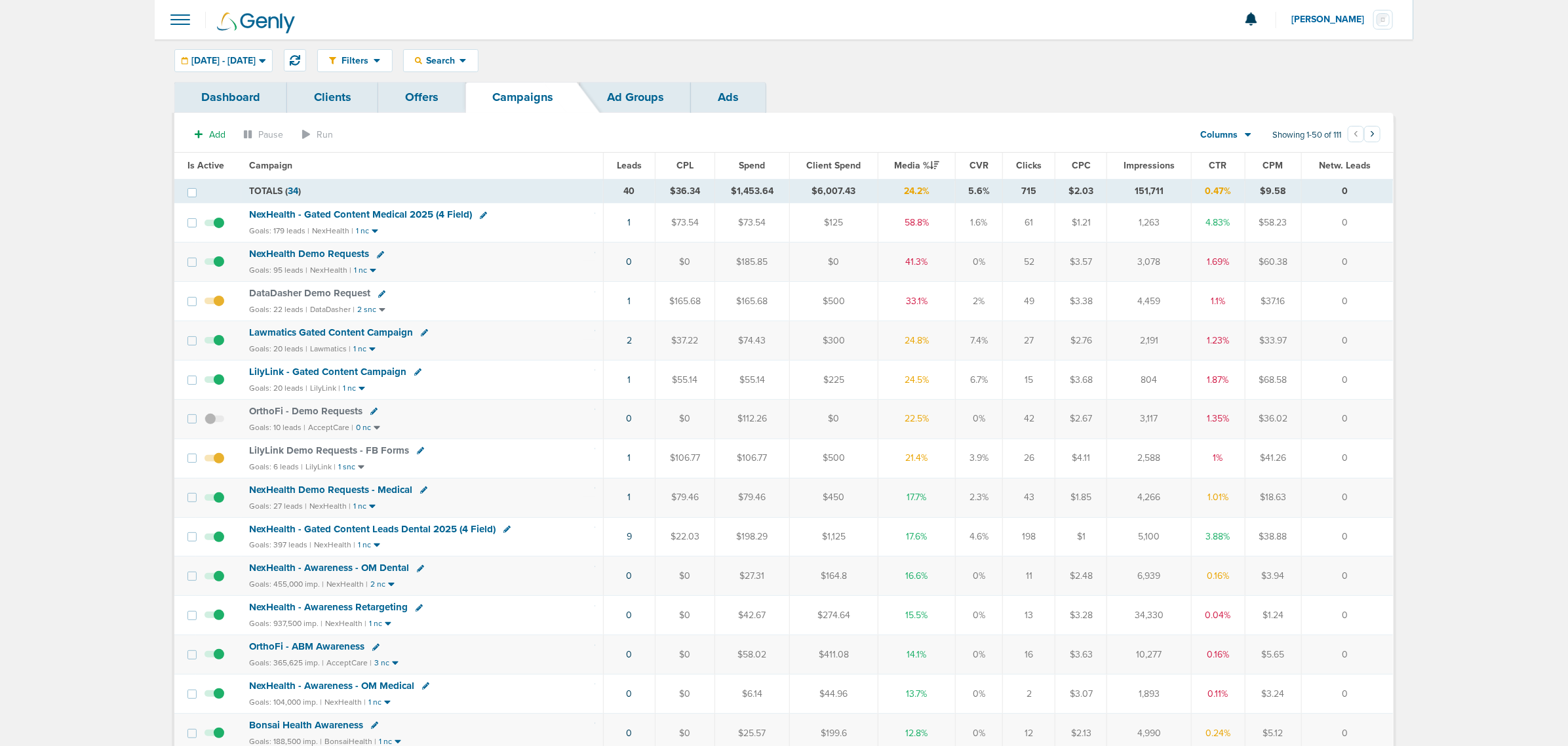
click at [368, 374] on span "LilyLink - Gated Content Campaign" at bounding box center [327, 372] width 157 height 12
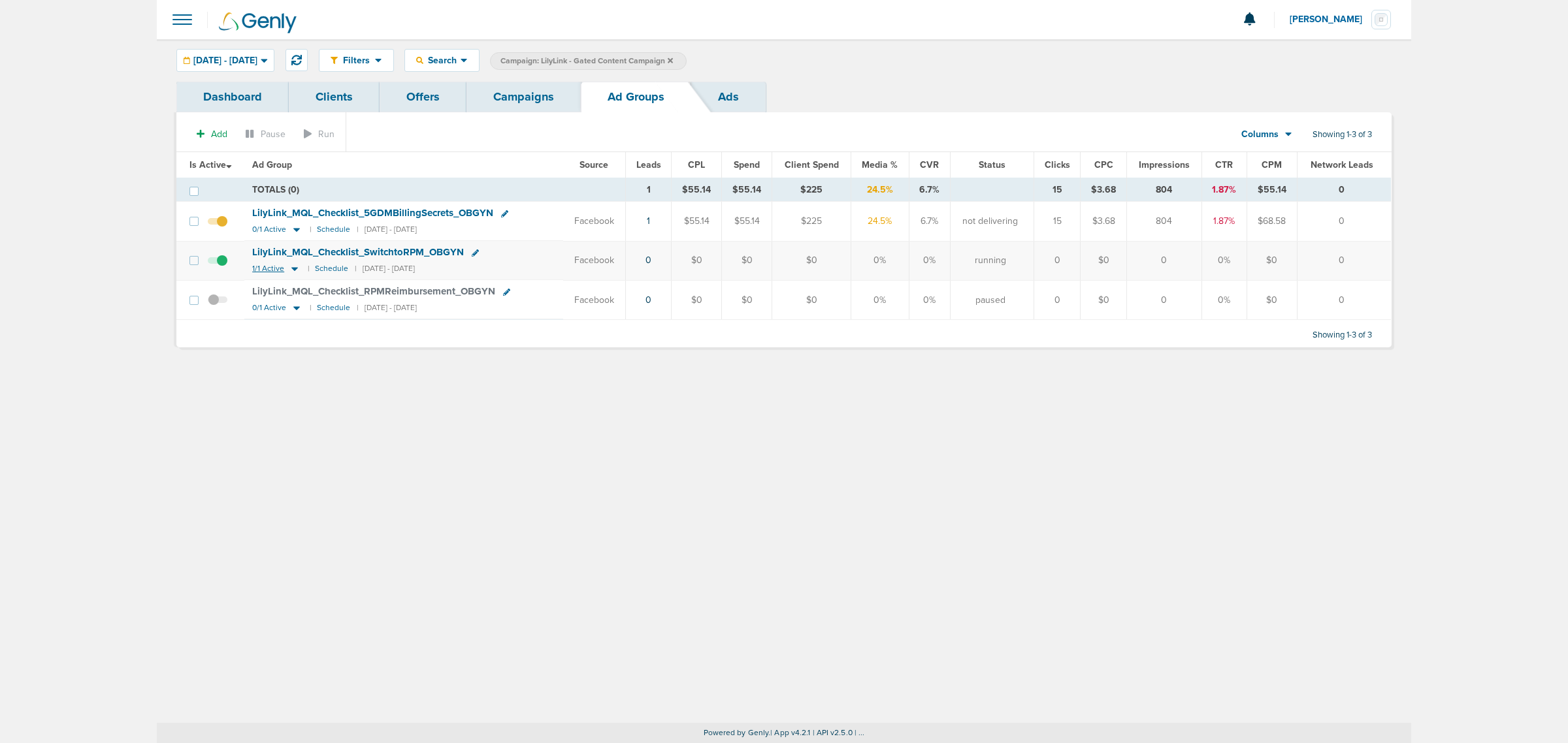
click at [296, 272] on icon at bounding box center [294, 268] width 13 height 11
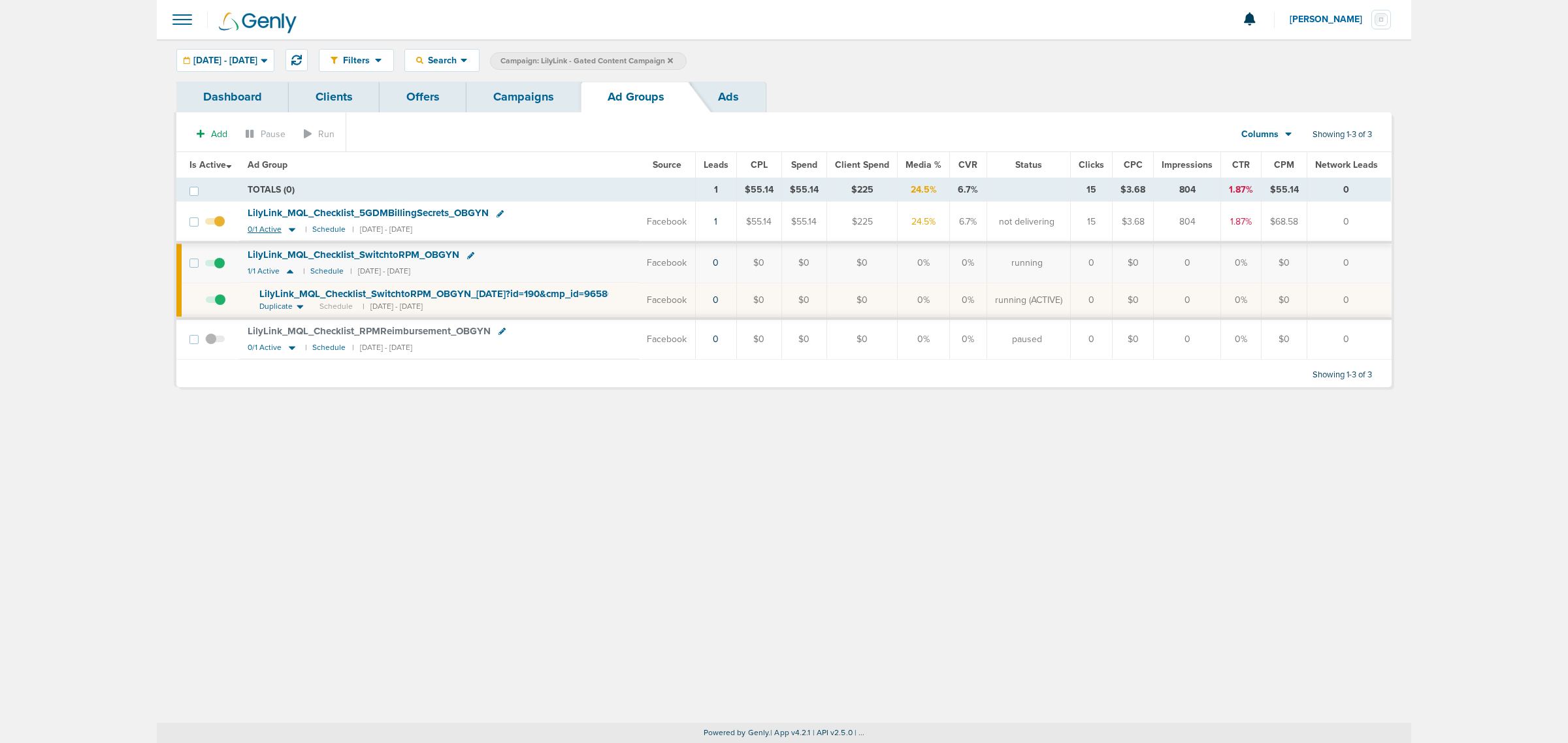
click at [289, 231] on icon at bounding box center [292, 229] width 13 height 11
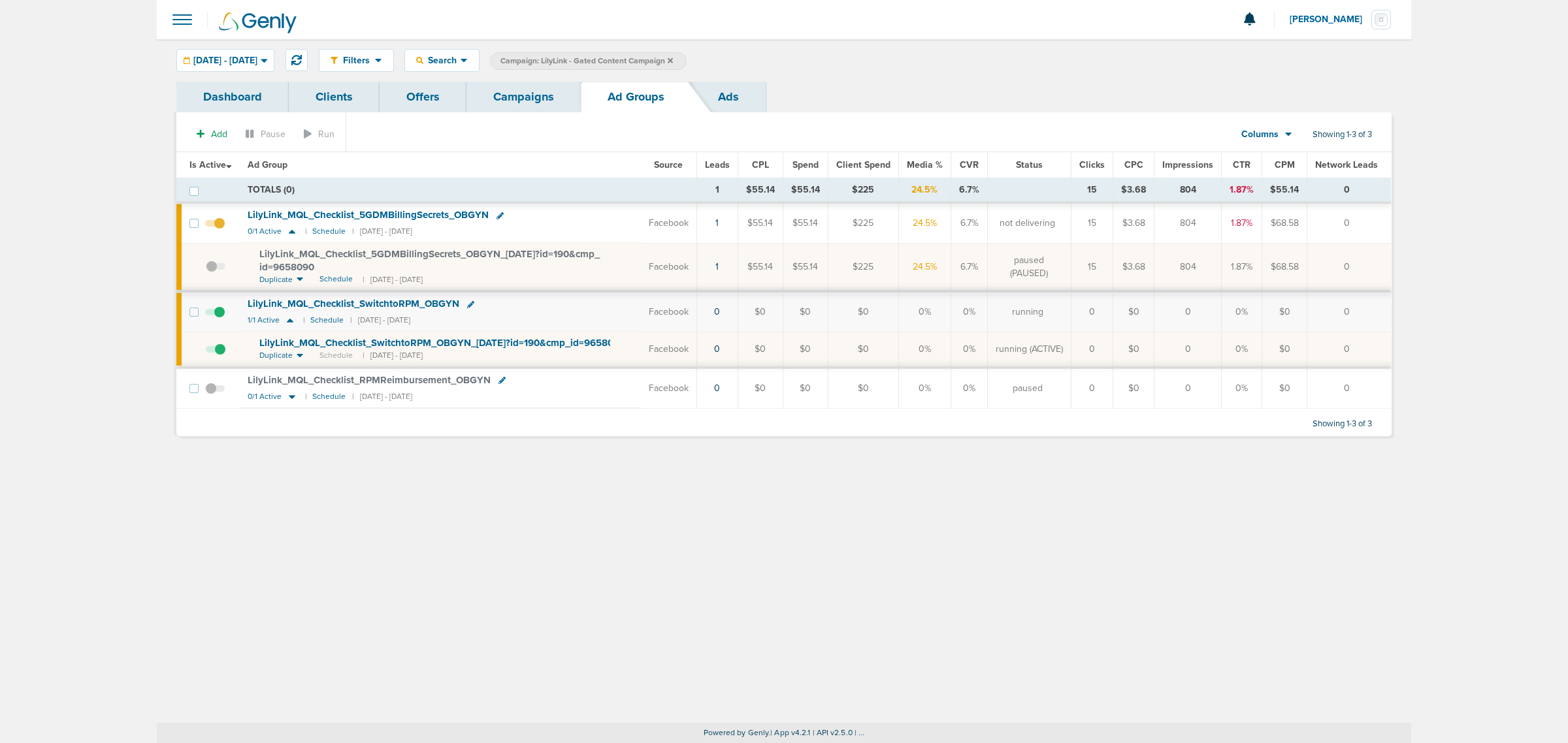
click at [533, 92] on link "Campaigns" at bounding box center [523, 97] width 114 height 31
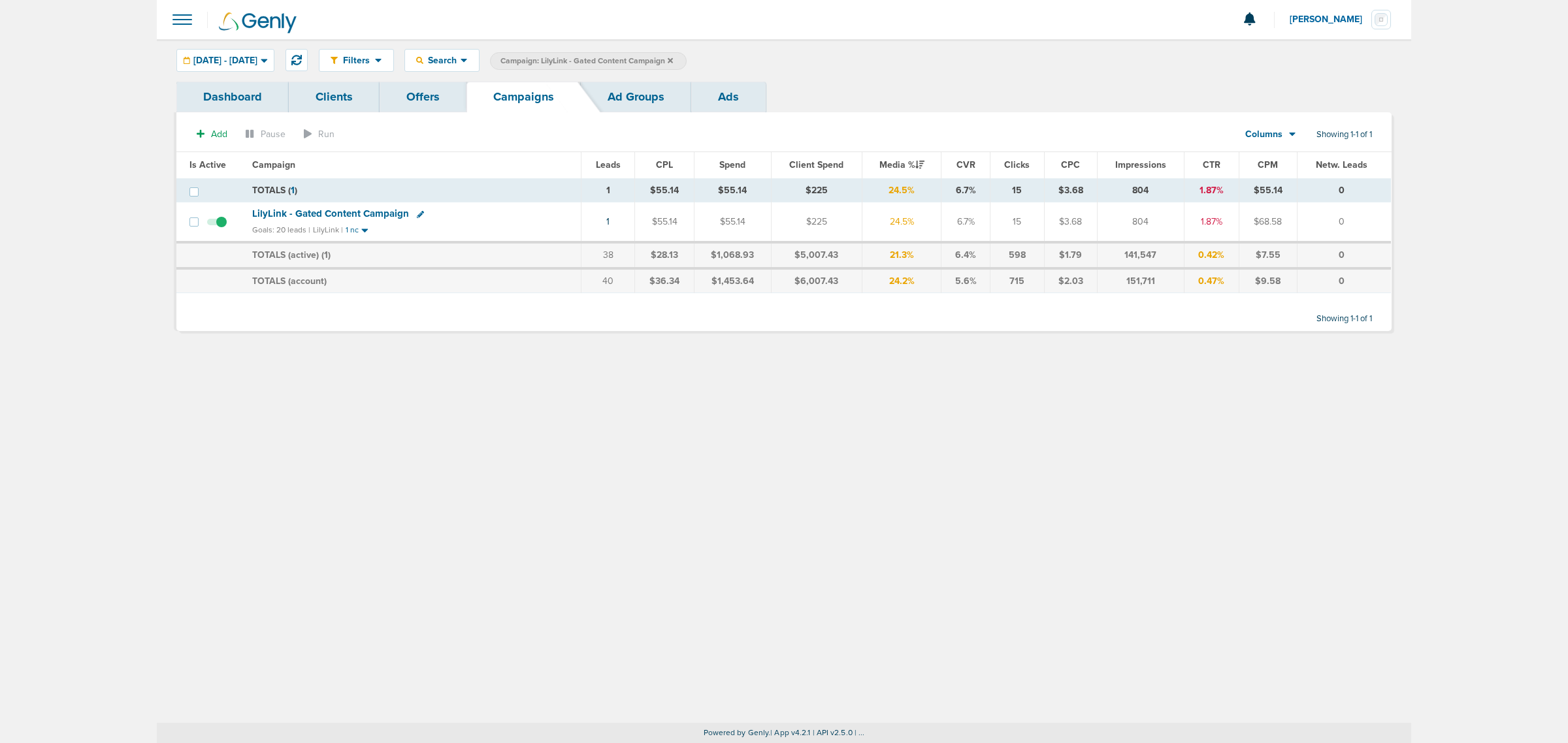
click at [673, 57] on icon at bounding box center [670, 60] width 5 height 8
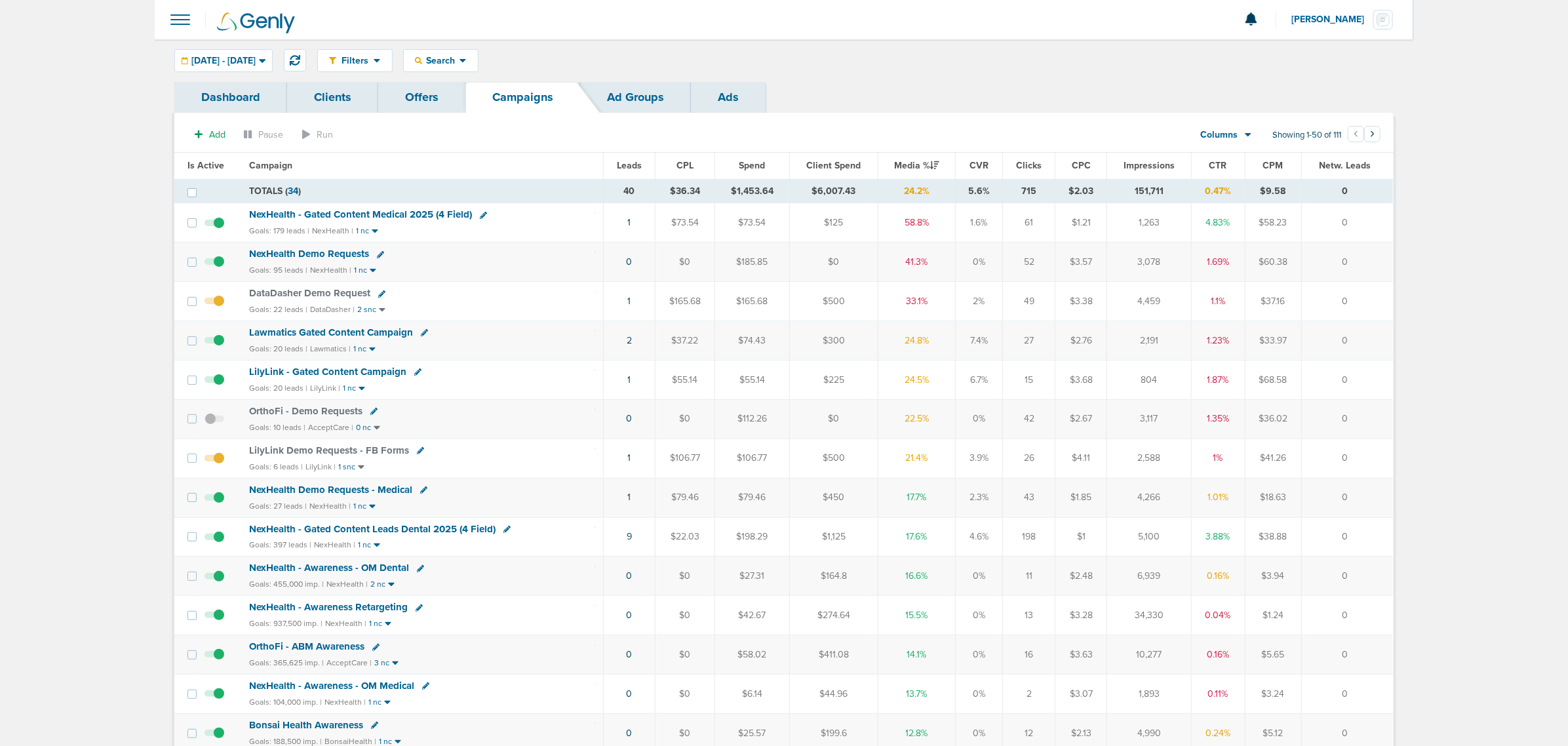
click at [329, 250] on span "NexHealth Demo Requests" at bounding box center [309, 254] width 120 height 12
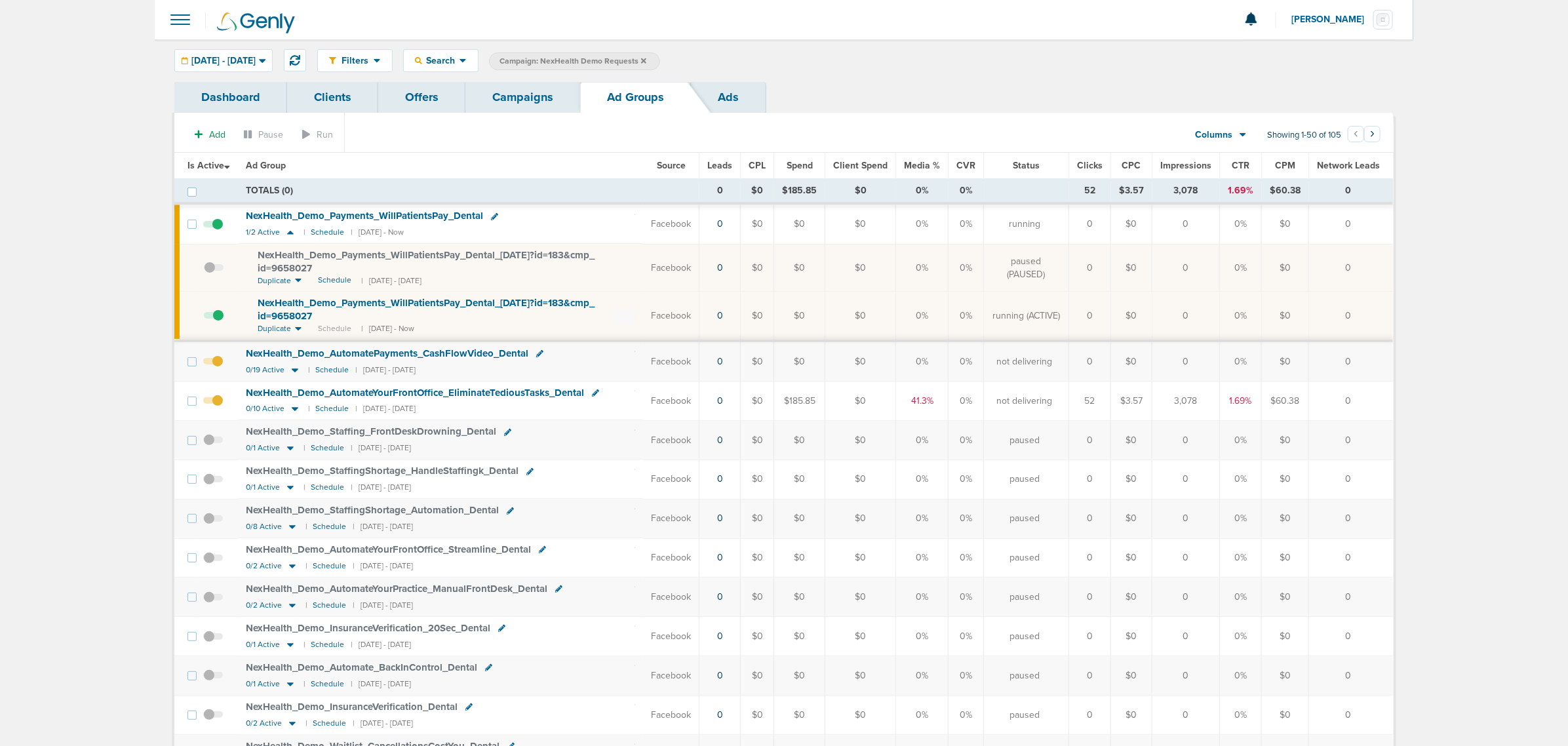
click at [515, 95] on link "Campaigns" at bounding box center [522, 97] width 114 height 31
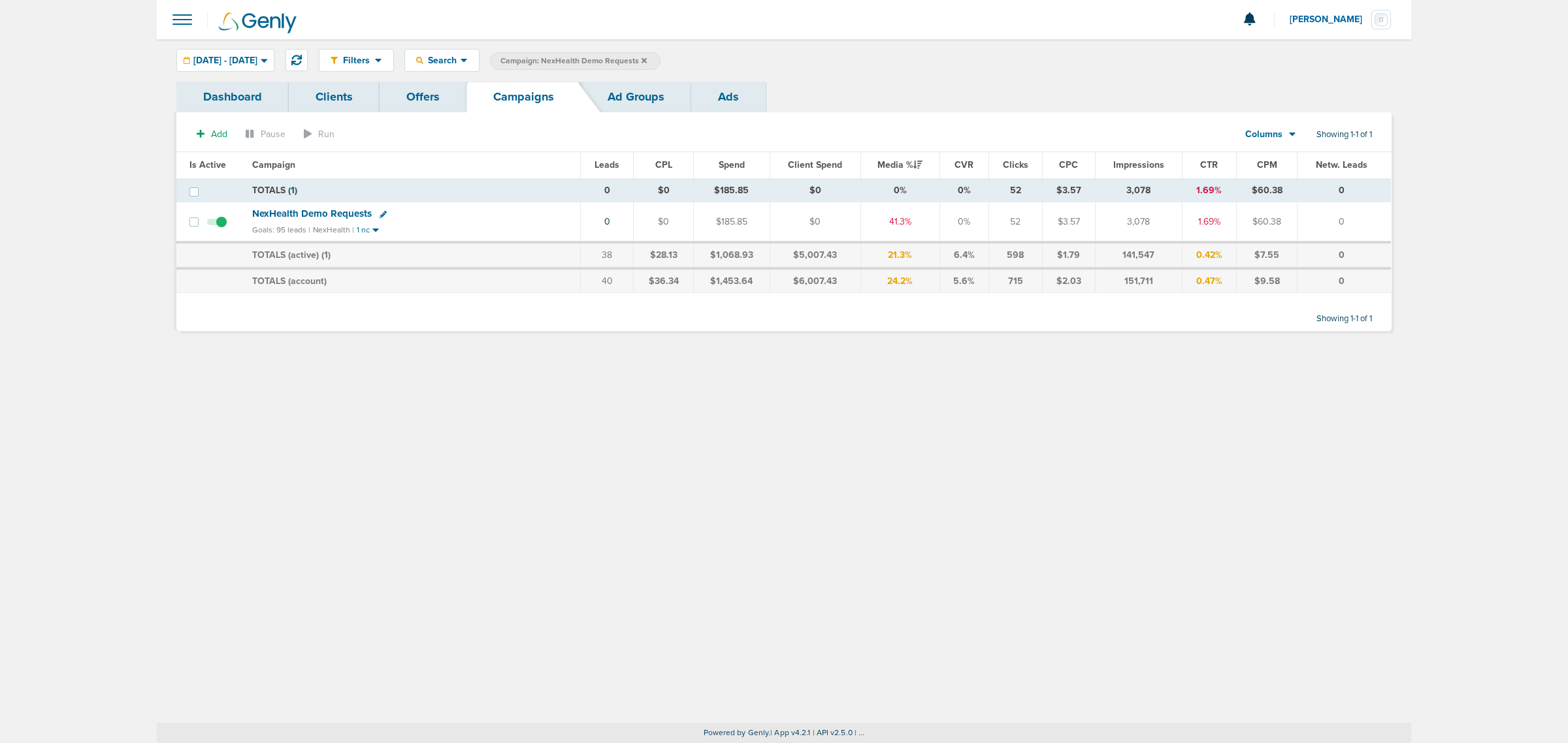
click at [647, 60] on span "Campaign: NexHealth Demo Requests" at bounding box center [573, 61] width 146 height 11
click at [647, 60] on icon at bounding box center [644, 60] width 5 height 8
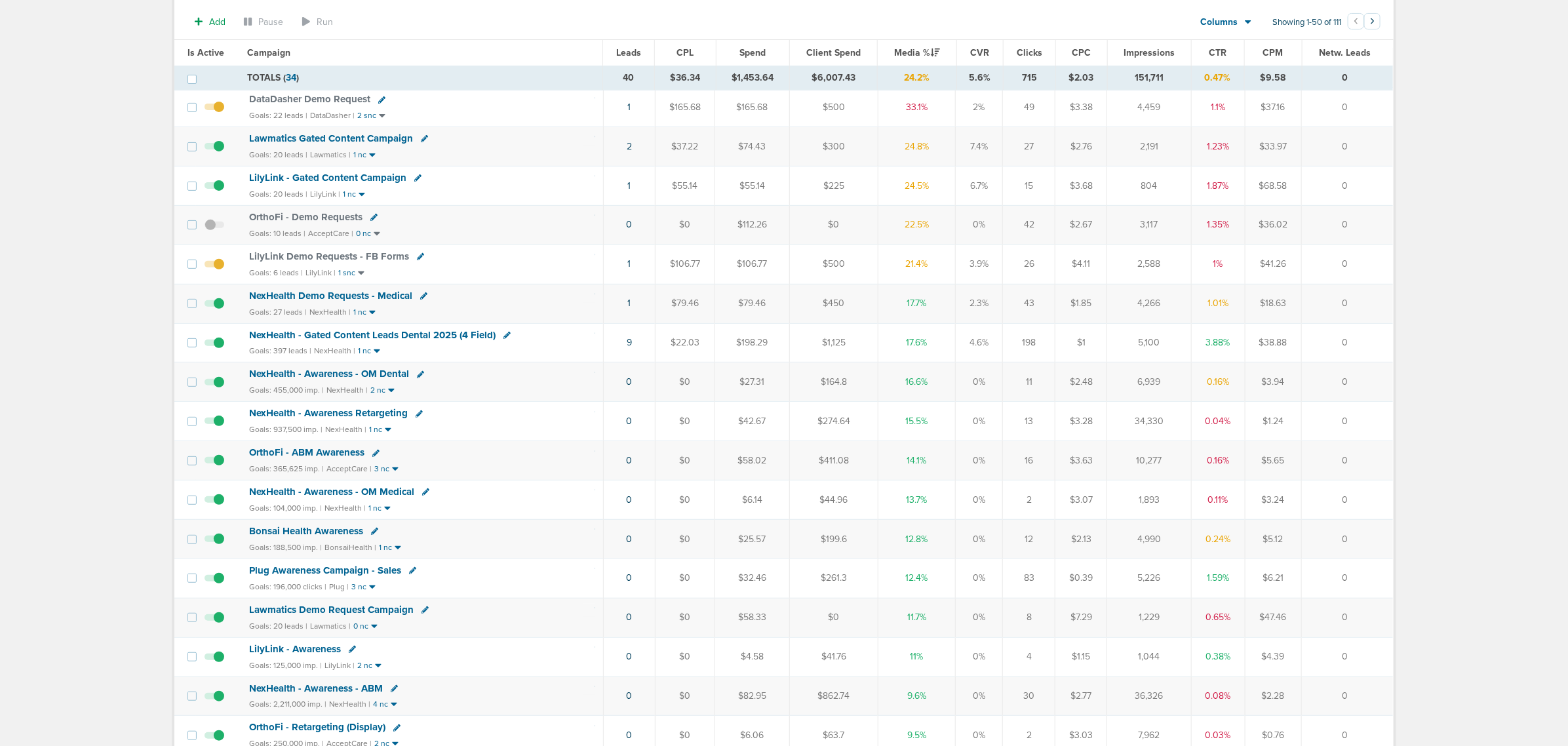
scroll to position [246, 0]
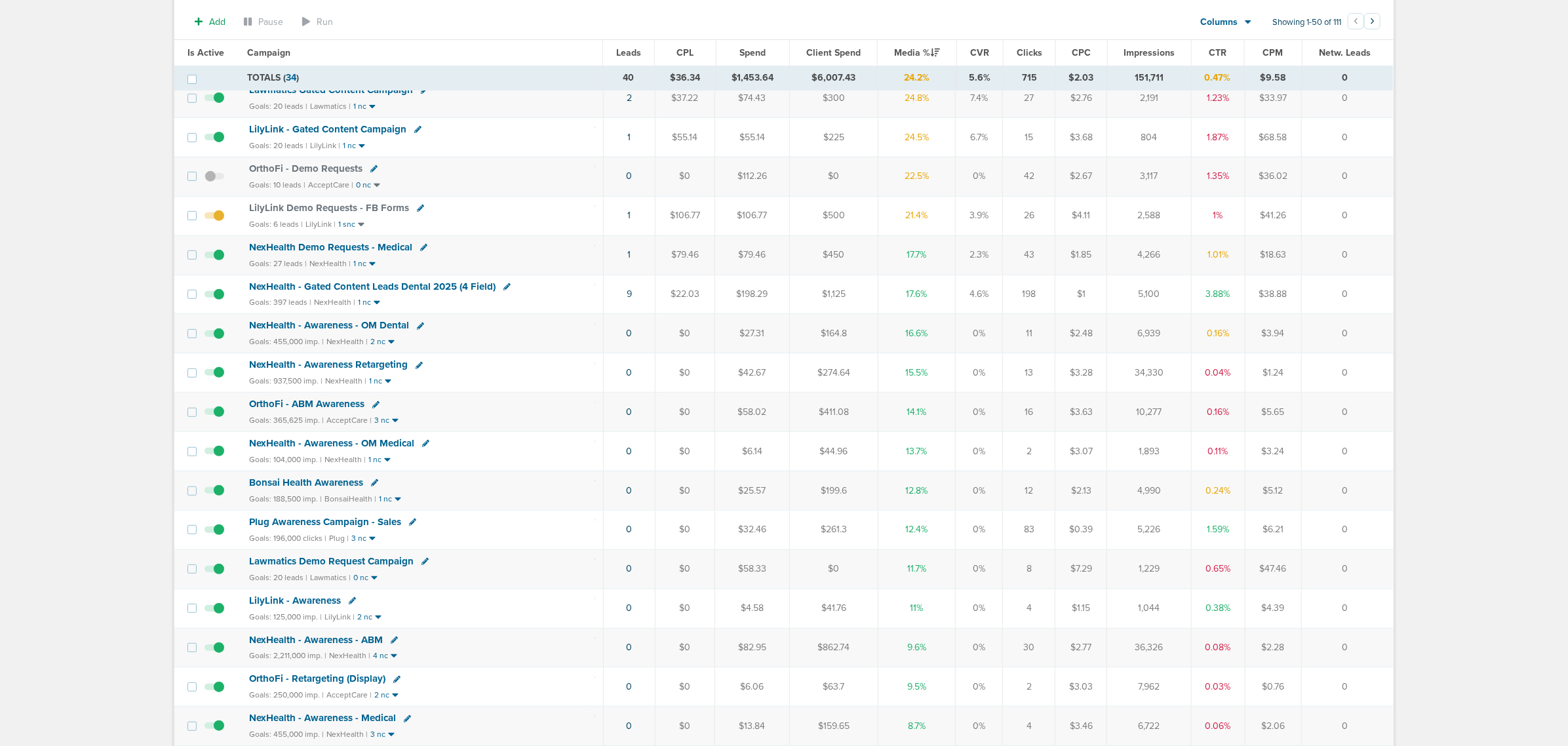
click at [214, 576] on span at bounding box center [214, 576] width 20 height 0
click at [214, 572] on input "checkbox" at bounding box center [214, 572] width 0 height 0
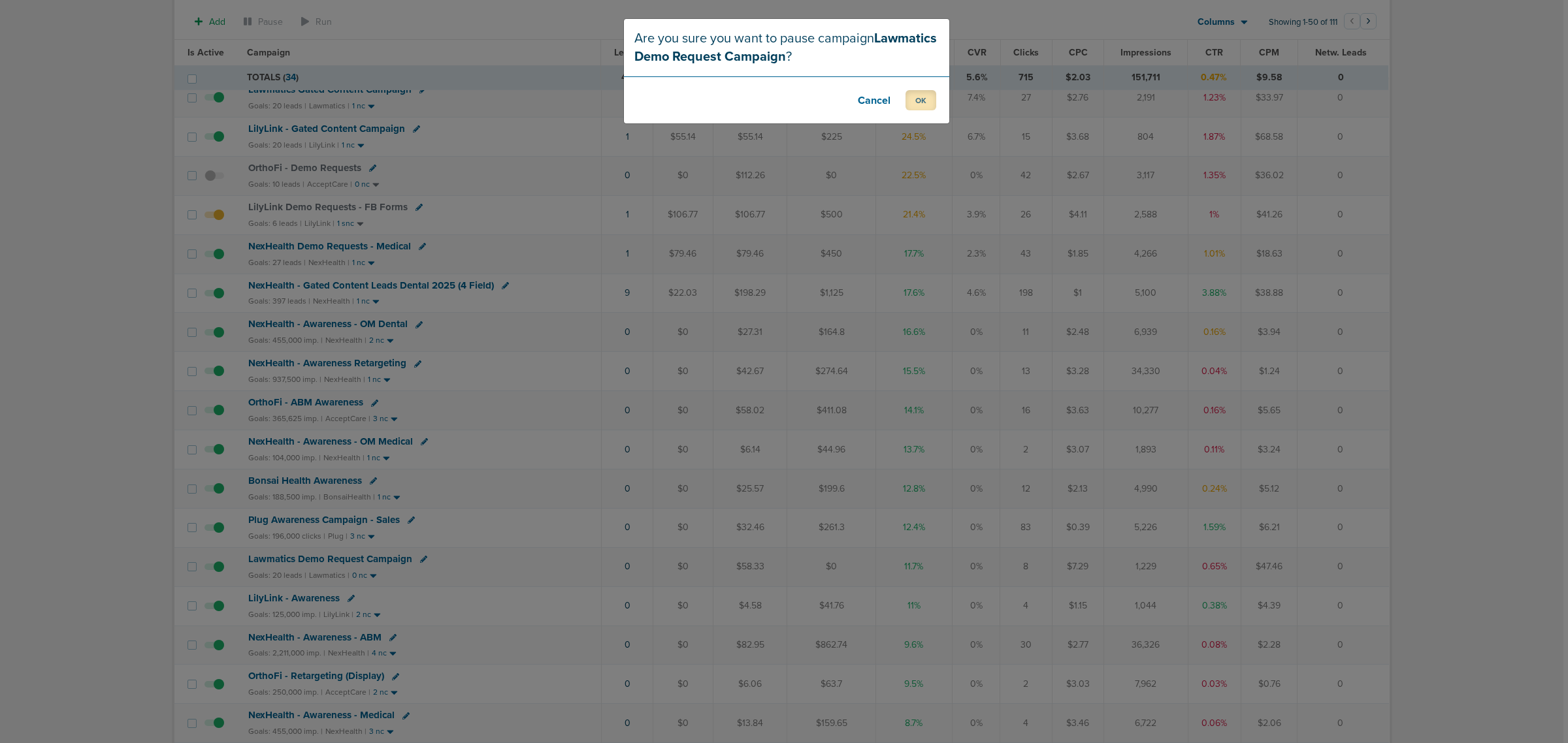
click at [926, 96] on button "OK" at bounding box center [920, 100] width 31 height 20
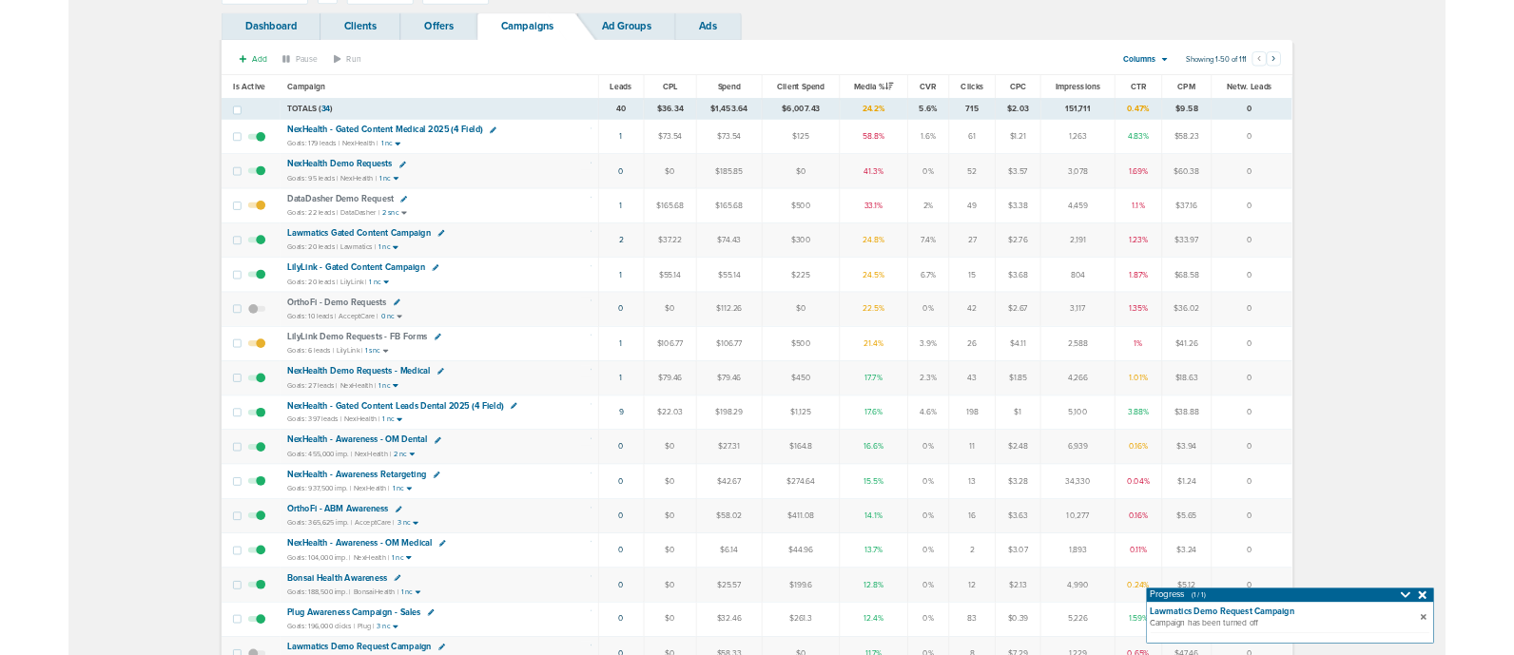
scroll to position [0, 0]
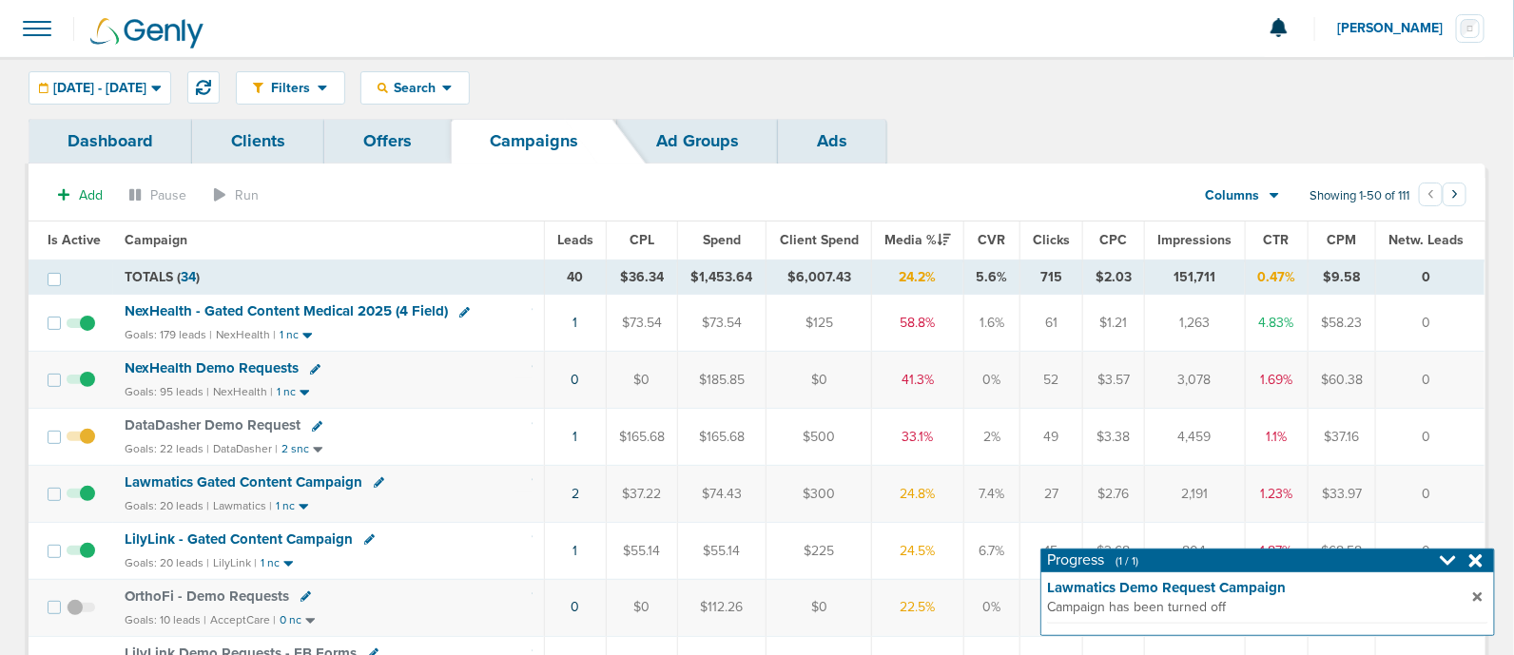
click at [1019, 146] on div "Dashboard Clients Offers Campaigns Ad Groups Ads" at bounding box center [757, 141] width 1457 height 45
click at [1082, 126] on div "Dashboard Clients Offers Campaigns Ad Groups Ads" at bounding box center [757, 141] width 1457 height 45
click at [220, 77] on button at bounding box center [203, 87] width 32 height 32
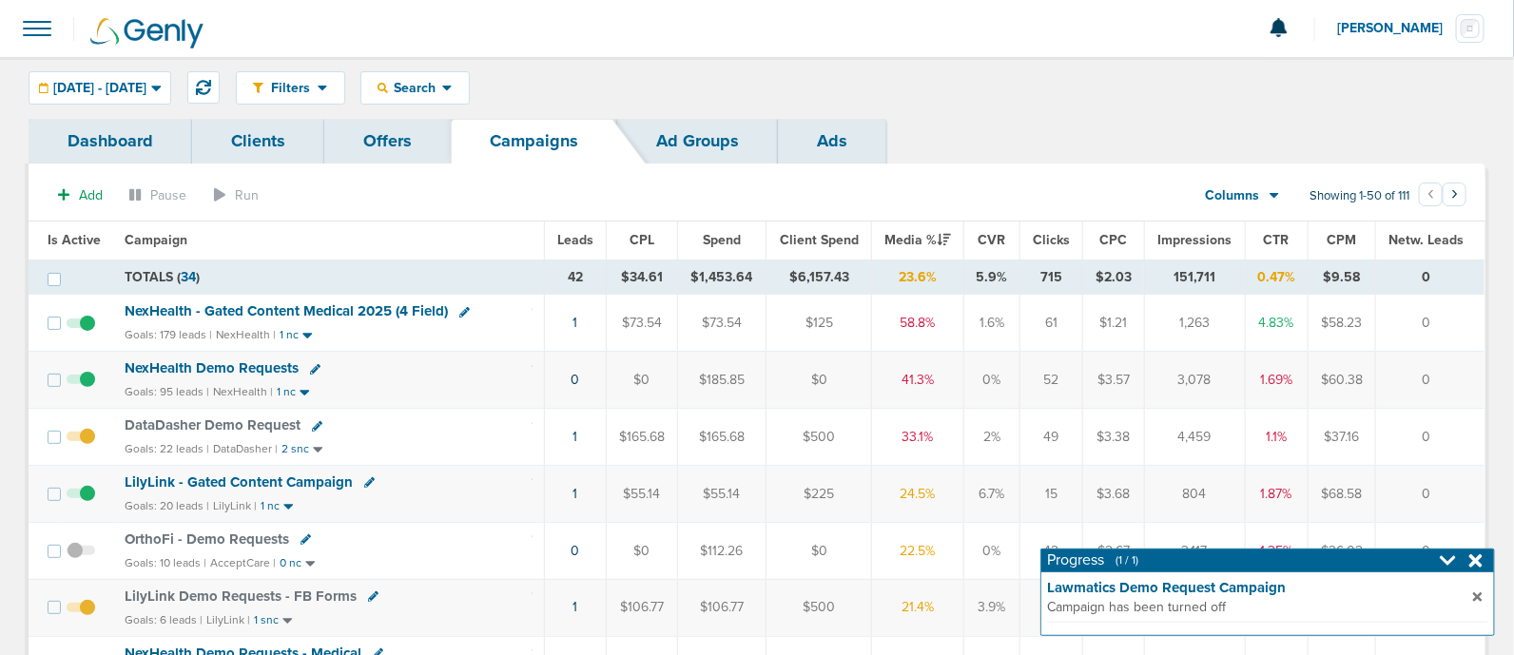
click at [1050, 83] on div "Filters Active Only Settings Status Active Inactive Objectives MQL SQL Traffic …" at bounding box center [861, 87] width 1250 height 33
click at [1476, 563] on icon at bounding box center [1476, 561] width 13 height 13
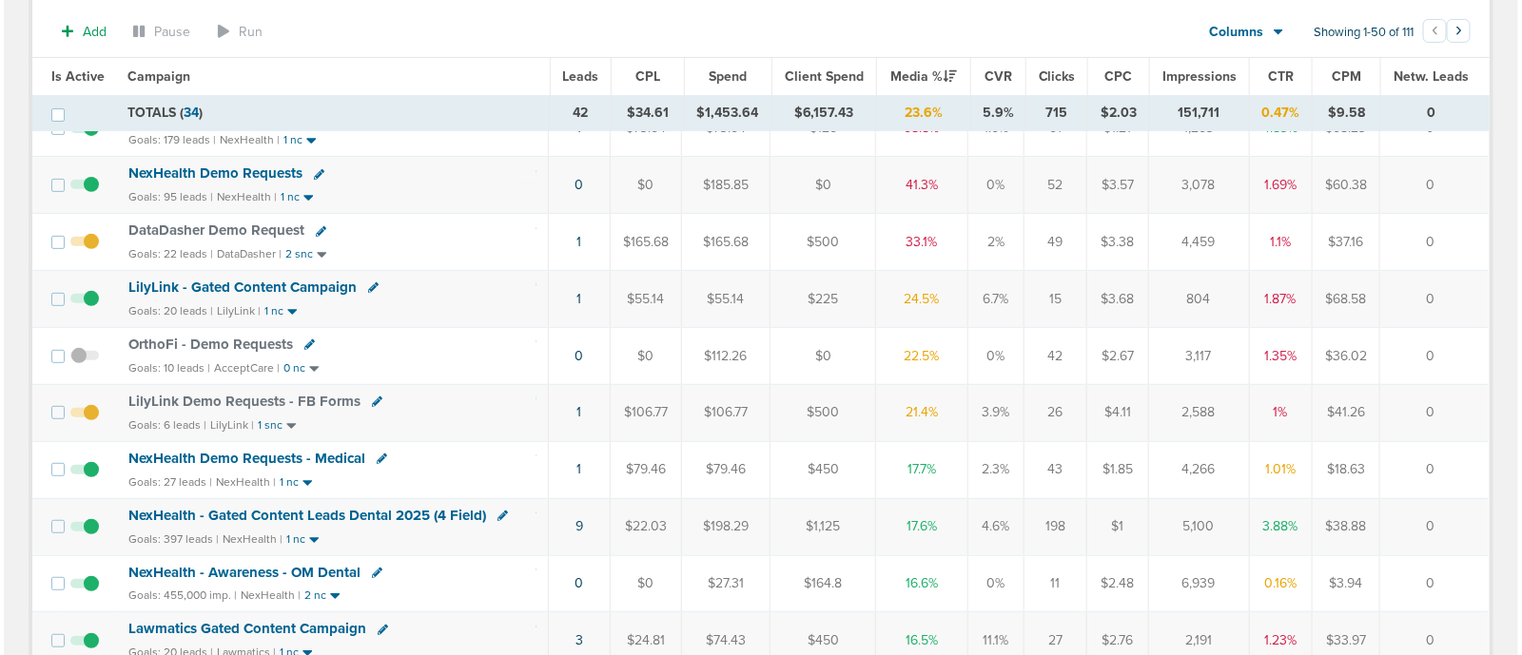
scroll to position [237, 0]
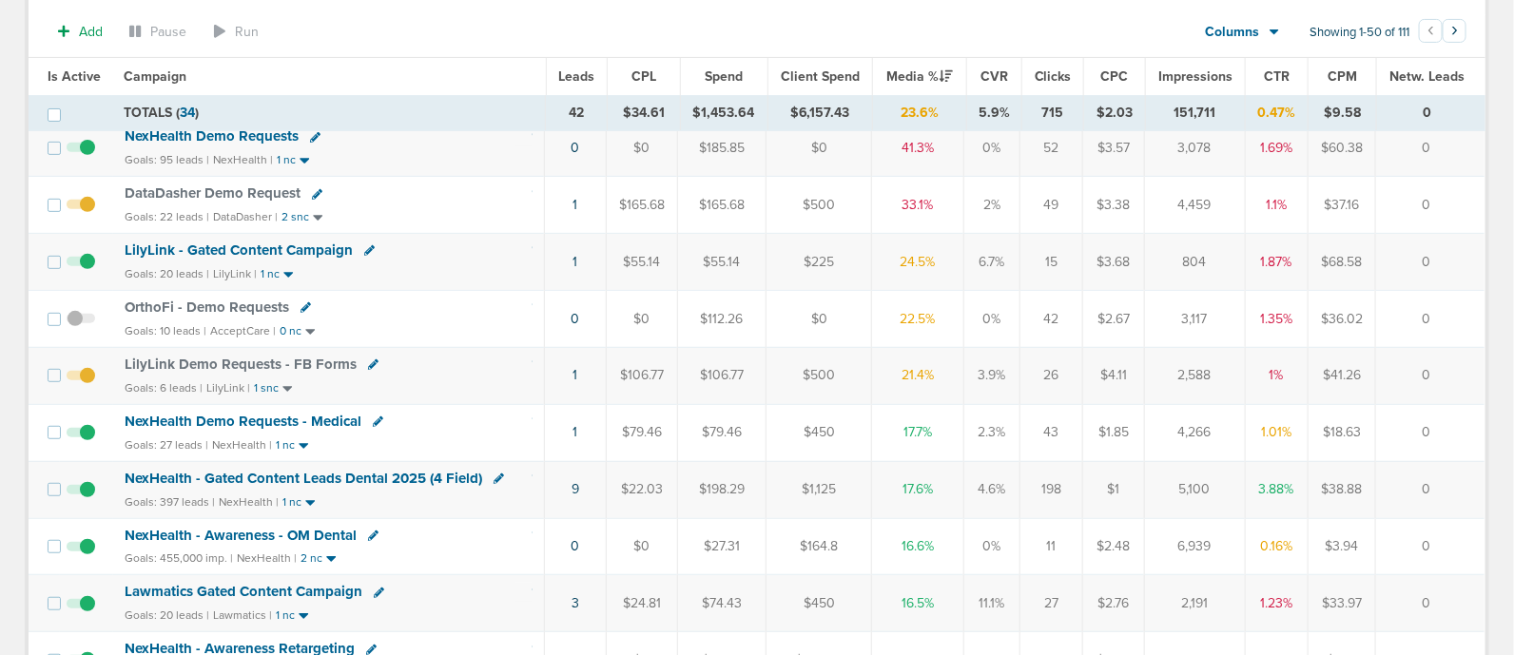
click at [375, 417] on icon at bounding box center [378, 422] width 10 height 10
select select
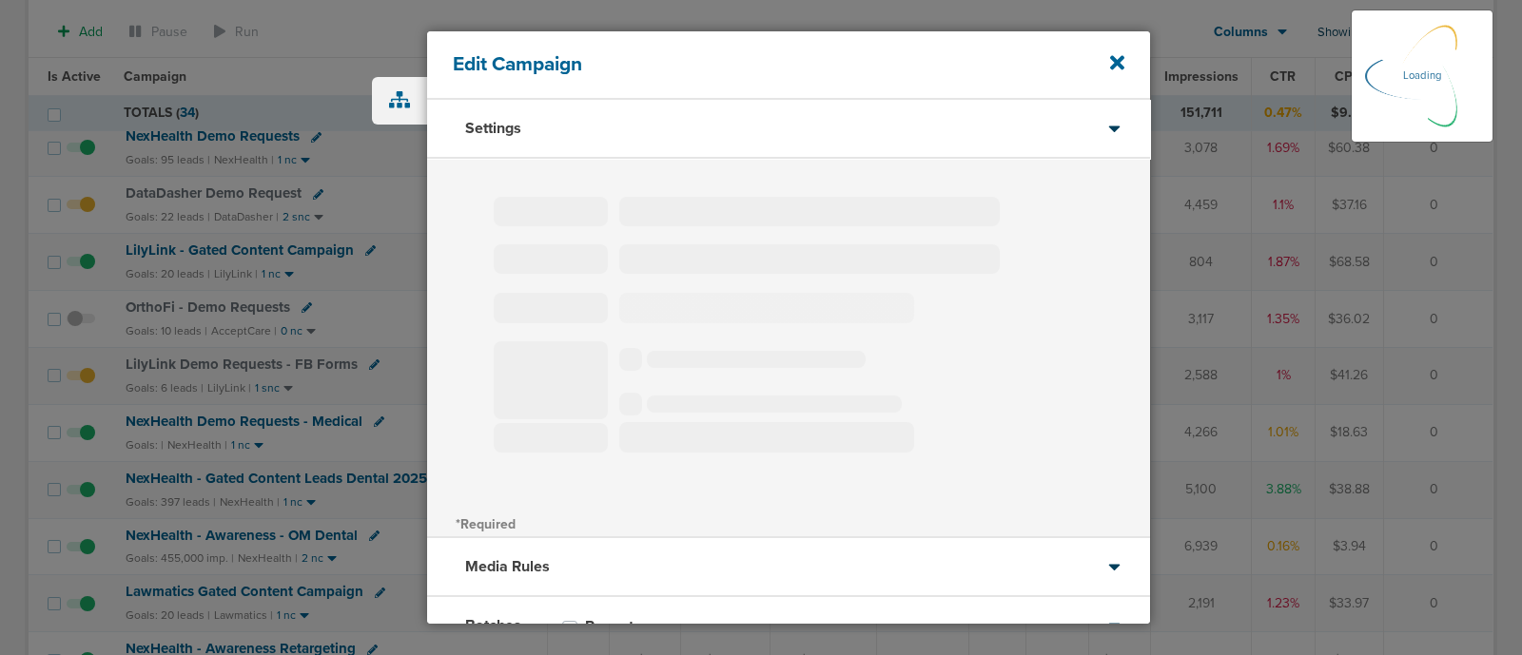
select select "1"
select select "2"
select select "3"
select select "4"
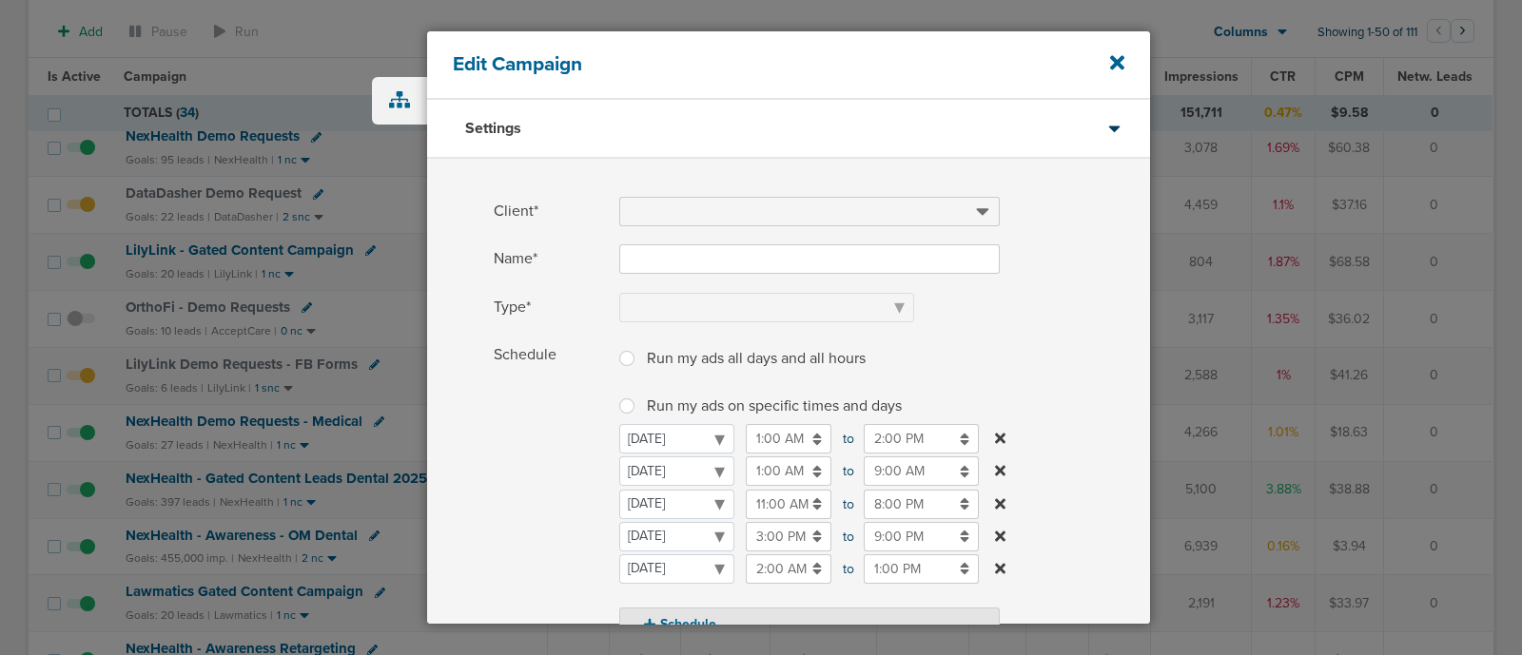
type input "NexHealth Demo Requests - Medical"
select select "Leads"
radio input "true"
select select "readOnly"
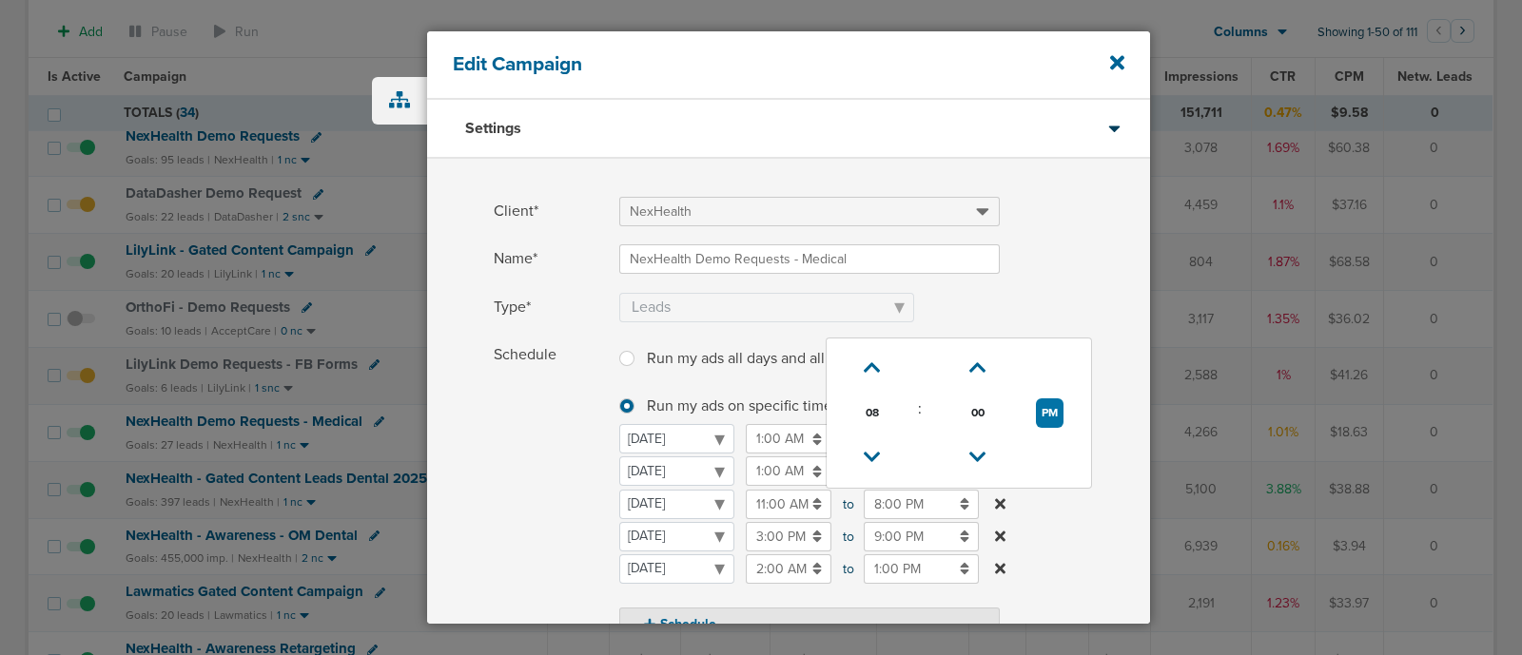
click at [915, 492] on input "8:00 PM" at bounding box center [921, 504] width 115 height 29
click at [866, 454] on icon at bounding box center [872, 457] width 17 height 11
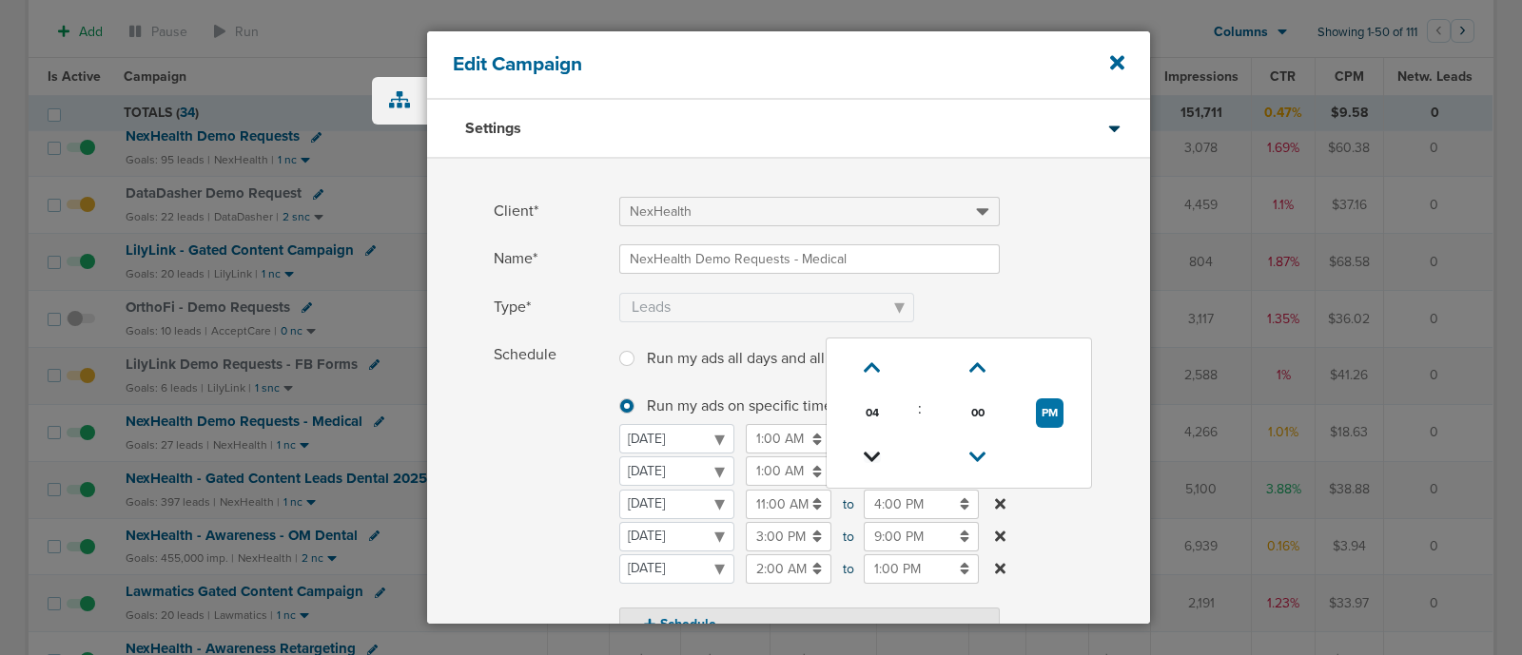
click at [866, 454] on icon at bounding box center [872, 457] width 17 height 11
type input "1:00 PM"
click at [1044, 230] on span at bounding box center [884, 235] width 531 height 12
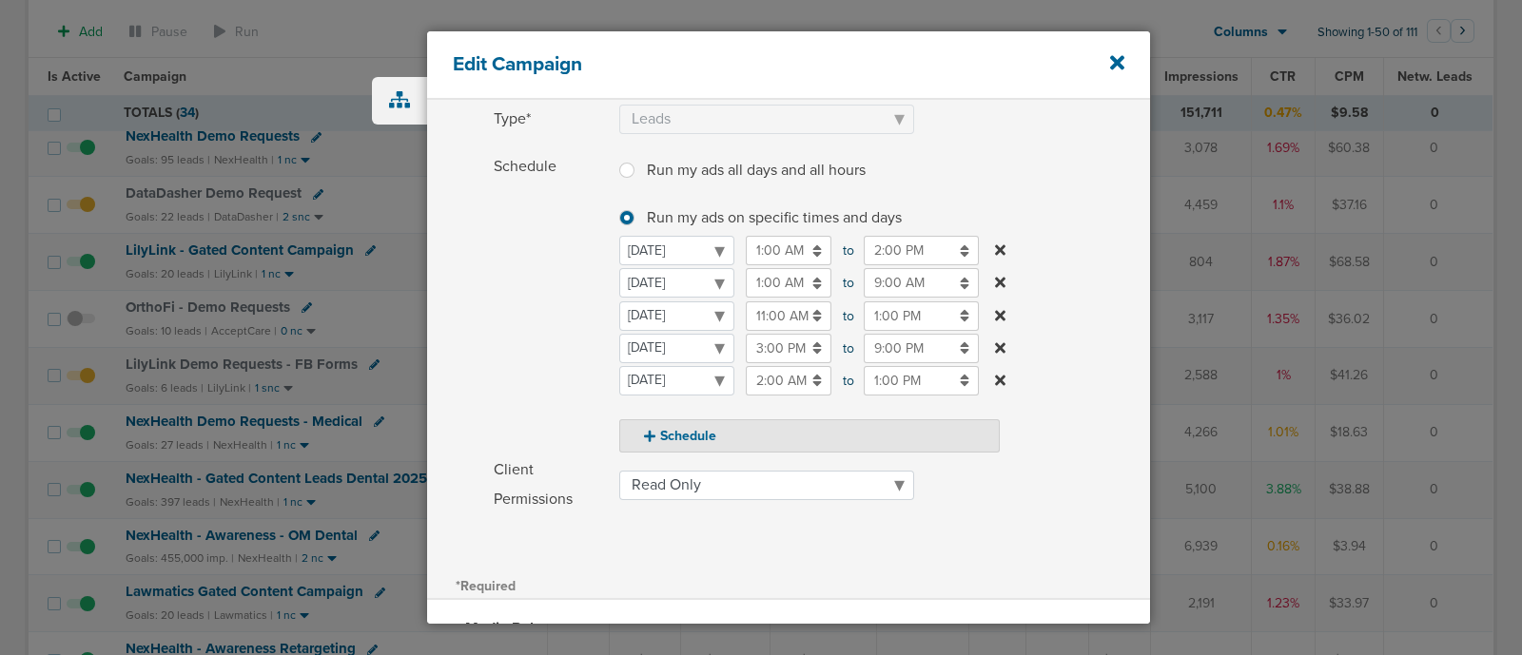
scroll to position [389, 0]
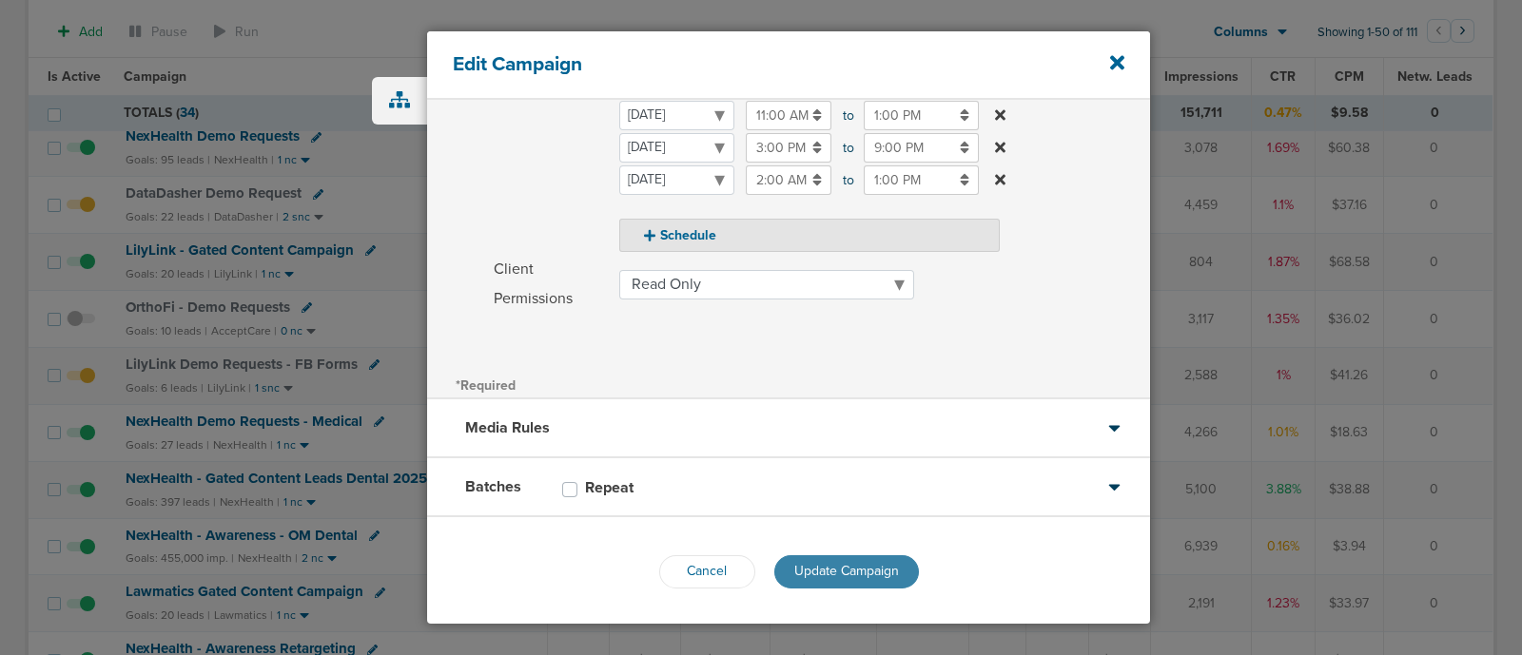
click at [873, 563] on span "Update Campaign" at bounding box center [846, 571] width 105 height 16
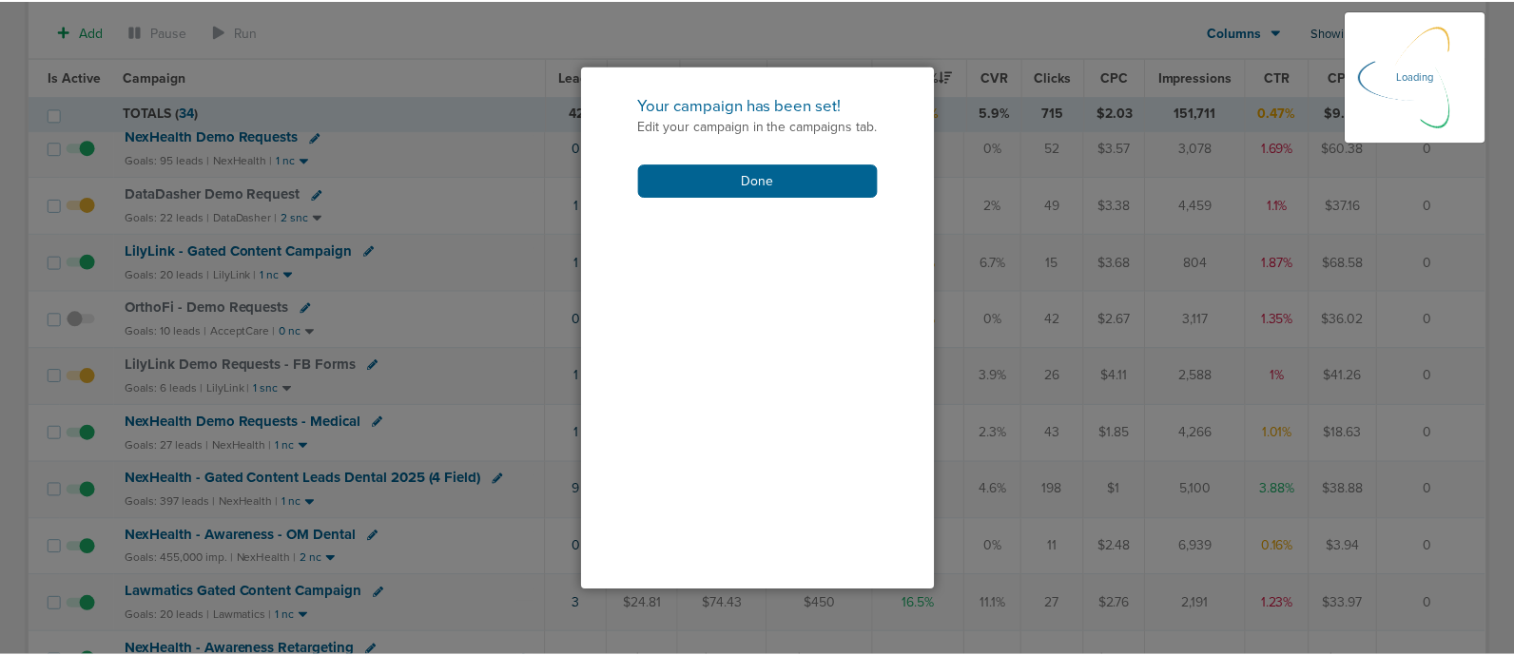
scroll to position [330, 0]
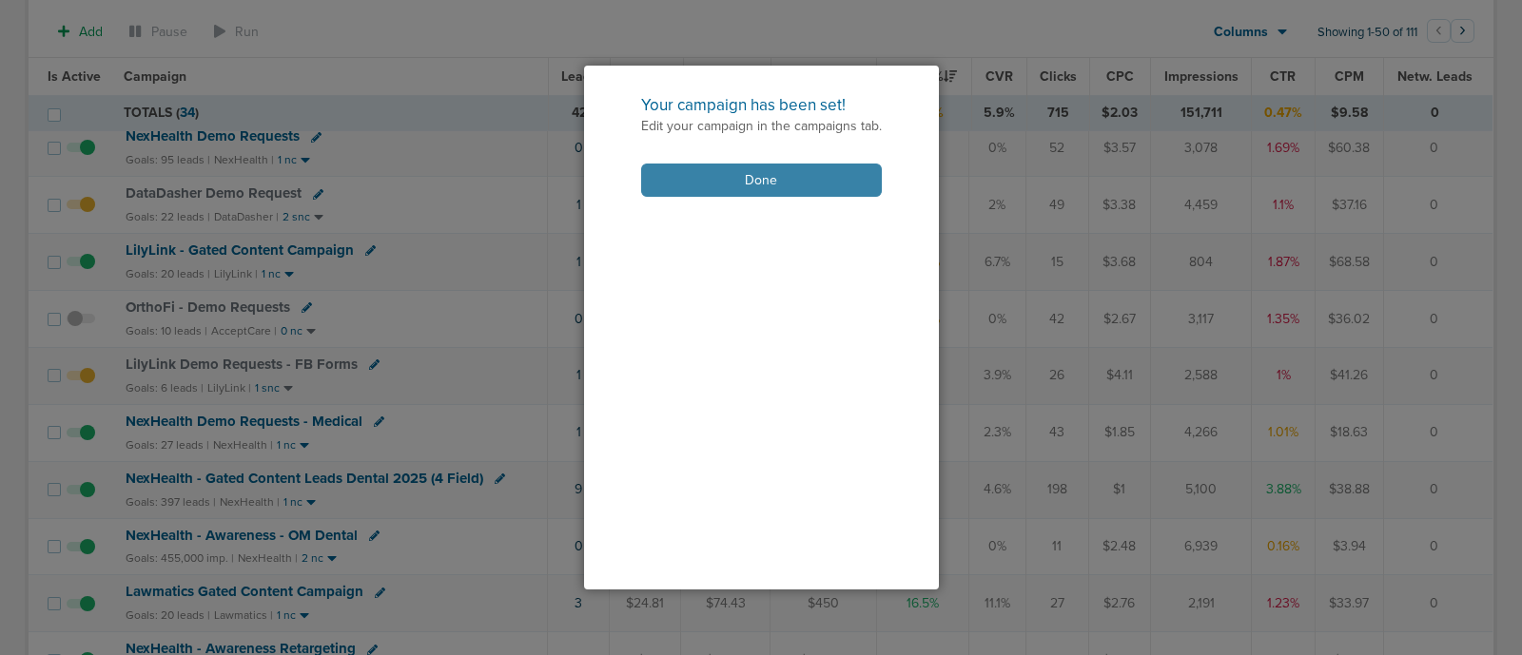
click at [760, 168] on button "Done" at bounding box center [761, 180] width 241 height 33
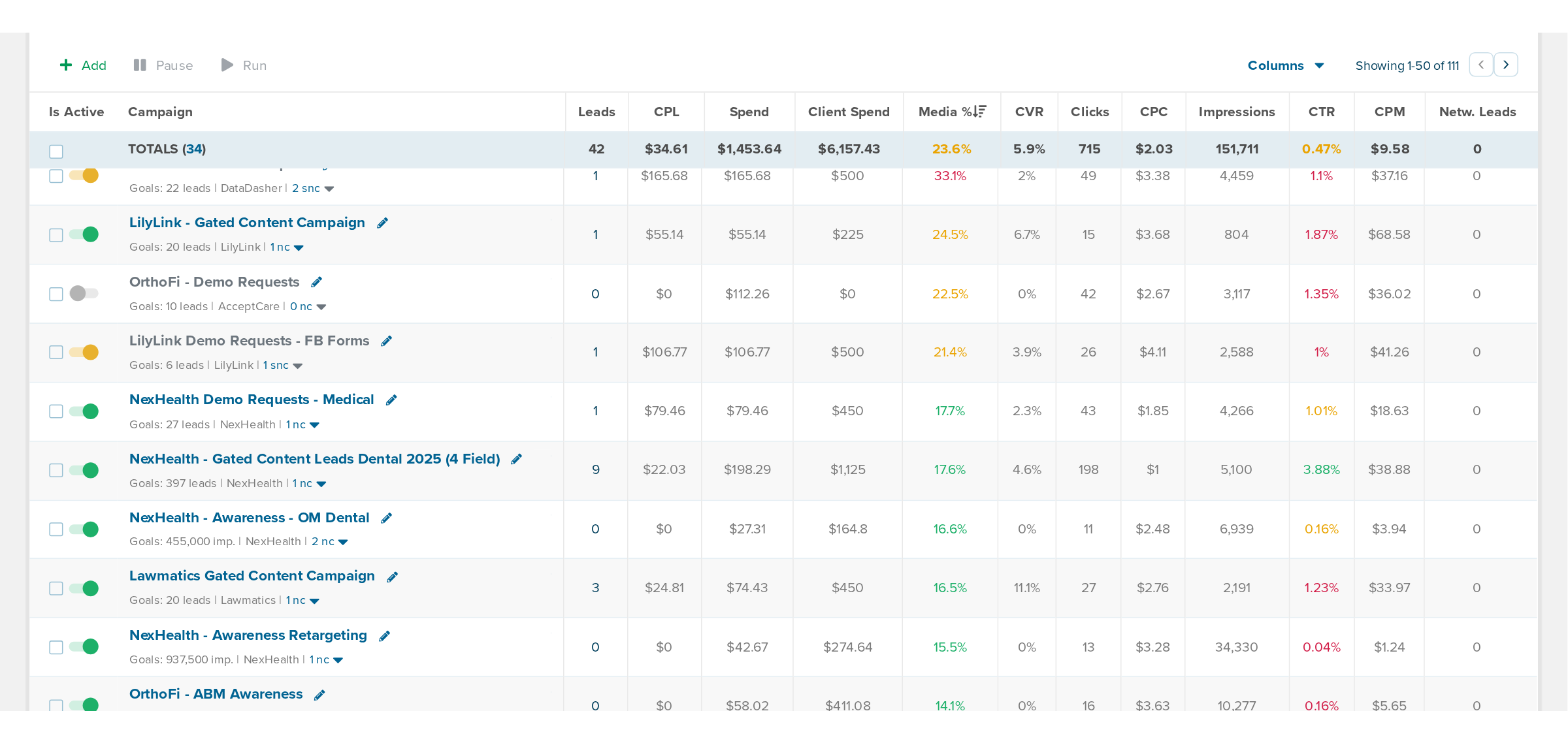
scroll to position [245, 0]
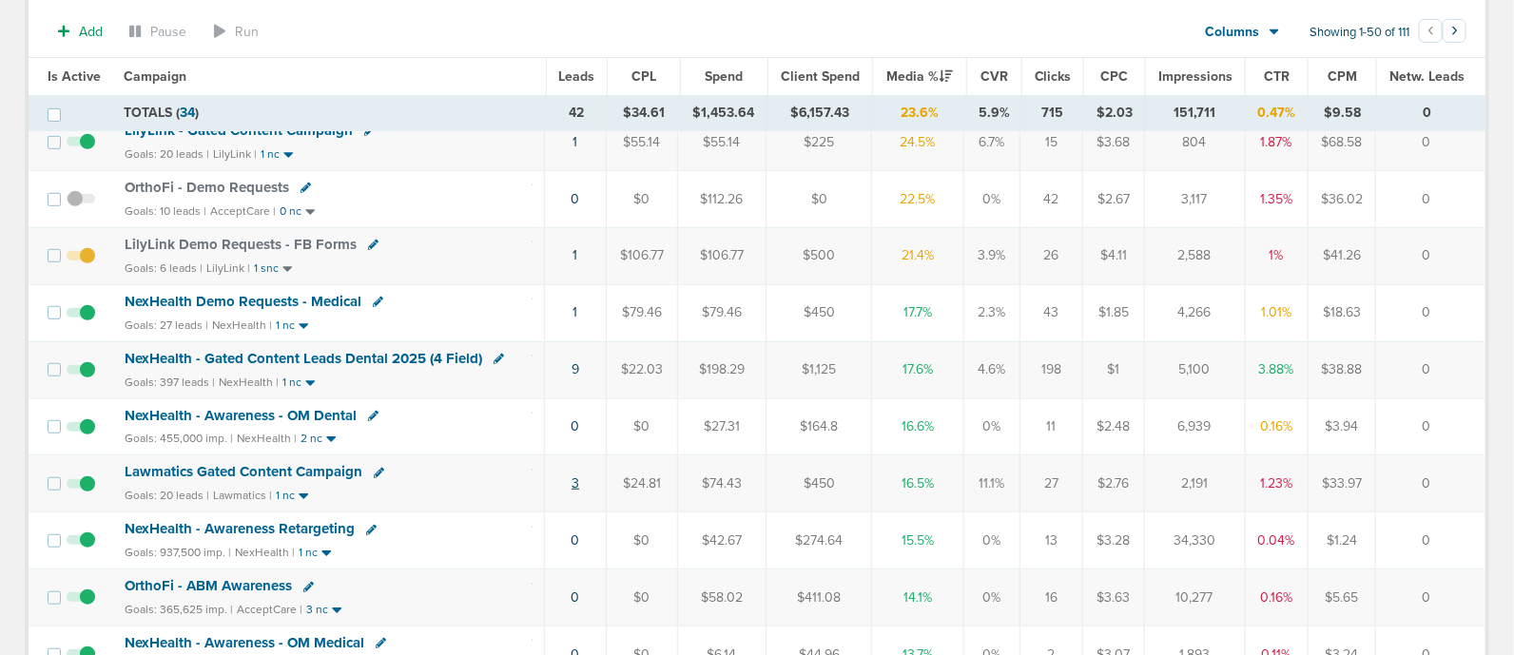
click at [574, 476] on link "3" at bounding box center [576, 484] width 8 height 16
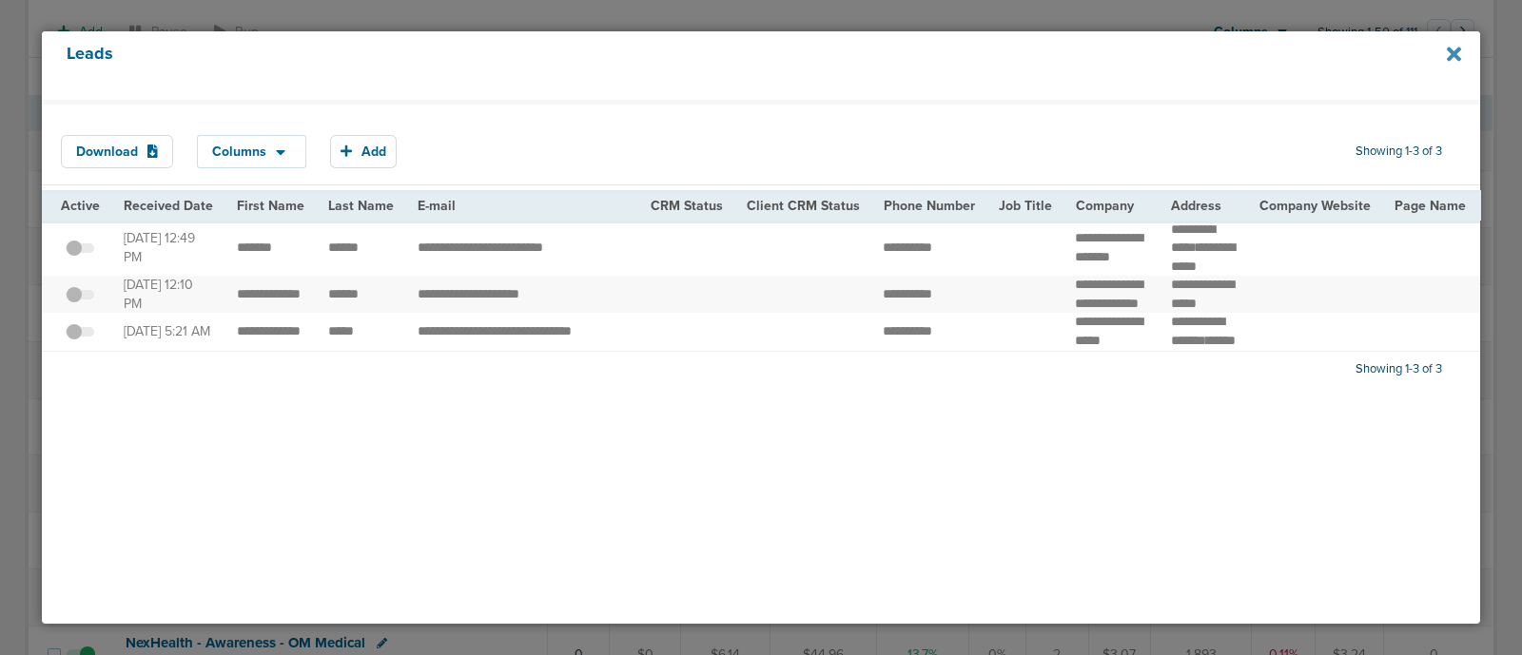
click at [1453, 54] on icon at bounding box center [1454, 54] width 14 height 14
click at [1454, 54] on icon at bounding box center [1454, 54] width 14 height 14
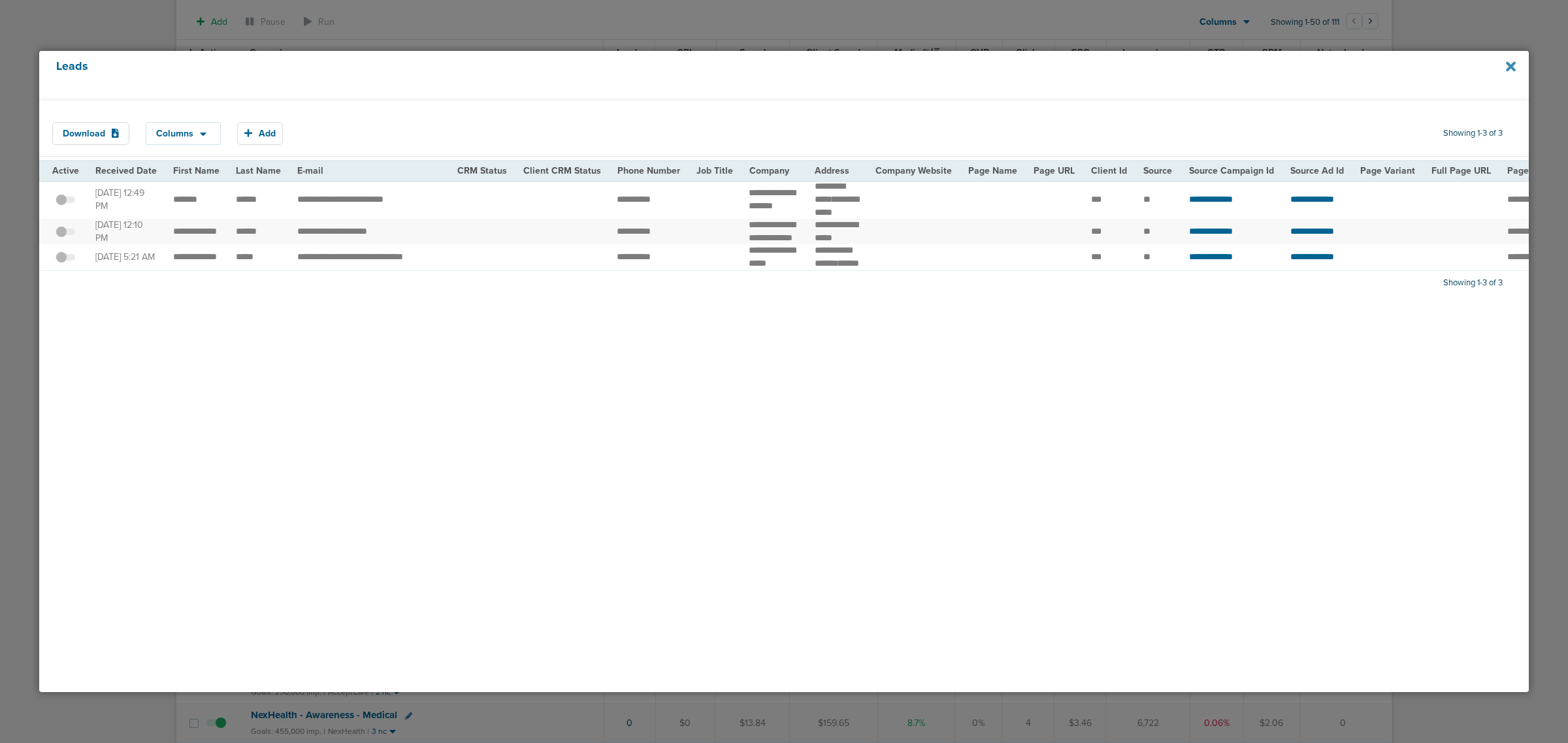
click at [1514, 69] on icon at bounding box center [1511, 66] width 10 height 10
click at [1512, 69] on icon at bounding box center [1511, 66] width 10 height 10
click at [1507, 63] on icon at bounding box center [1511, 66] width 10 height 10
drag, startPoint x: 442, startPoint y: 15, endPoint x: 370, endPoint y: 4, distance: 72.8
click at [440, 15] on div at bounding box center [784, 372] width 1568 height 743
